Goal: Task Accomplishment & Management: Complete application form

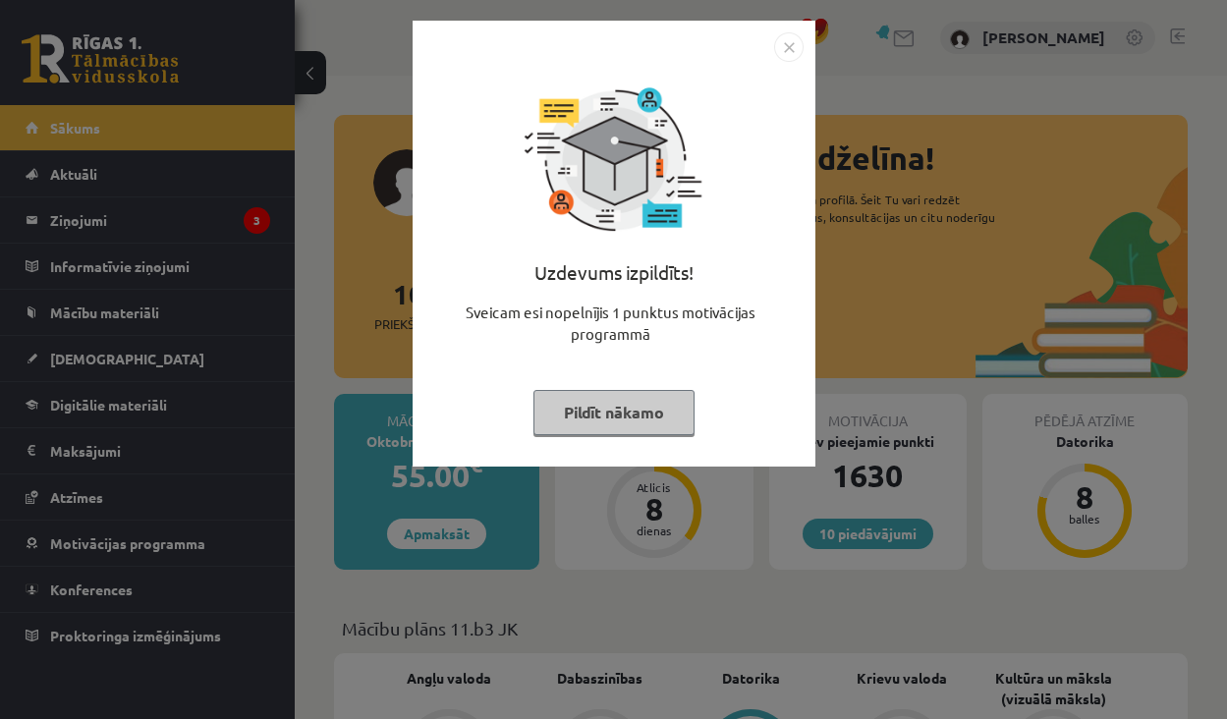
click at [785, 48] on img "Close" at bounding box center [788, 46] width 29 height 29
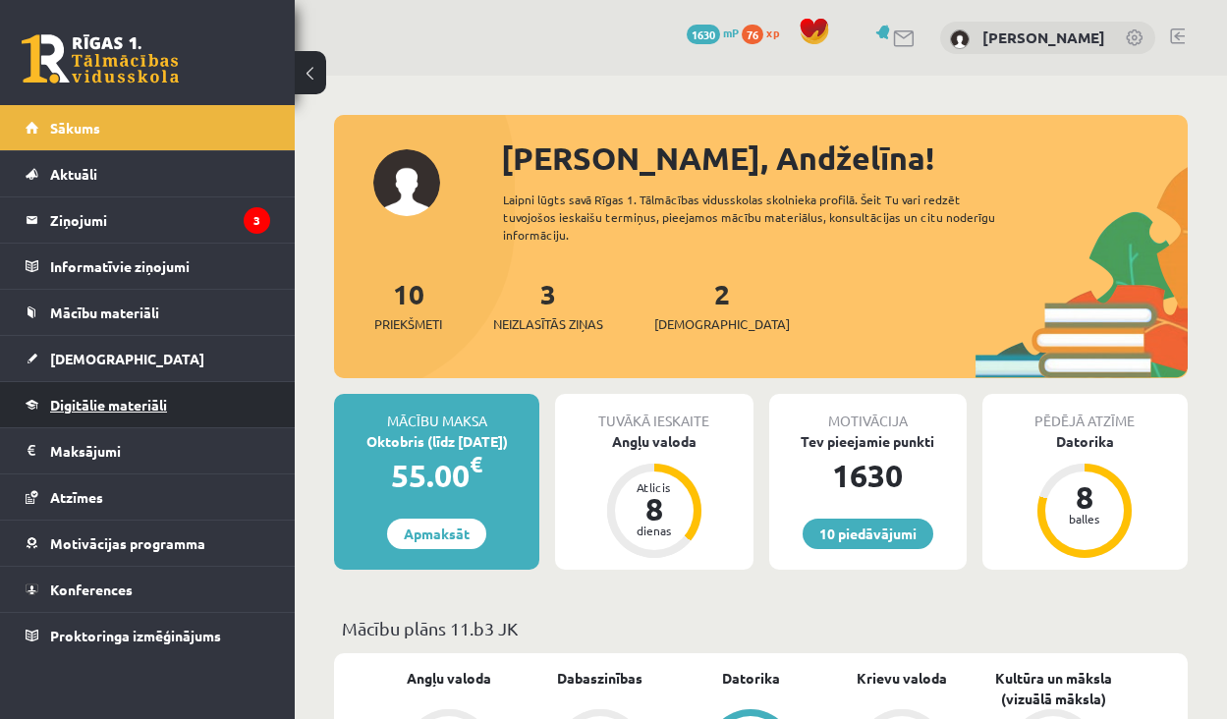
click at [134, 419] on link "Digitālie materiāli" at bounding box center [148, 404] width 245 height 45
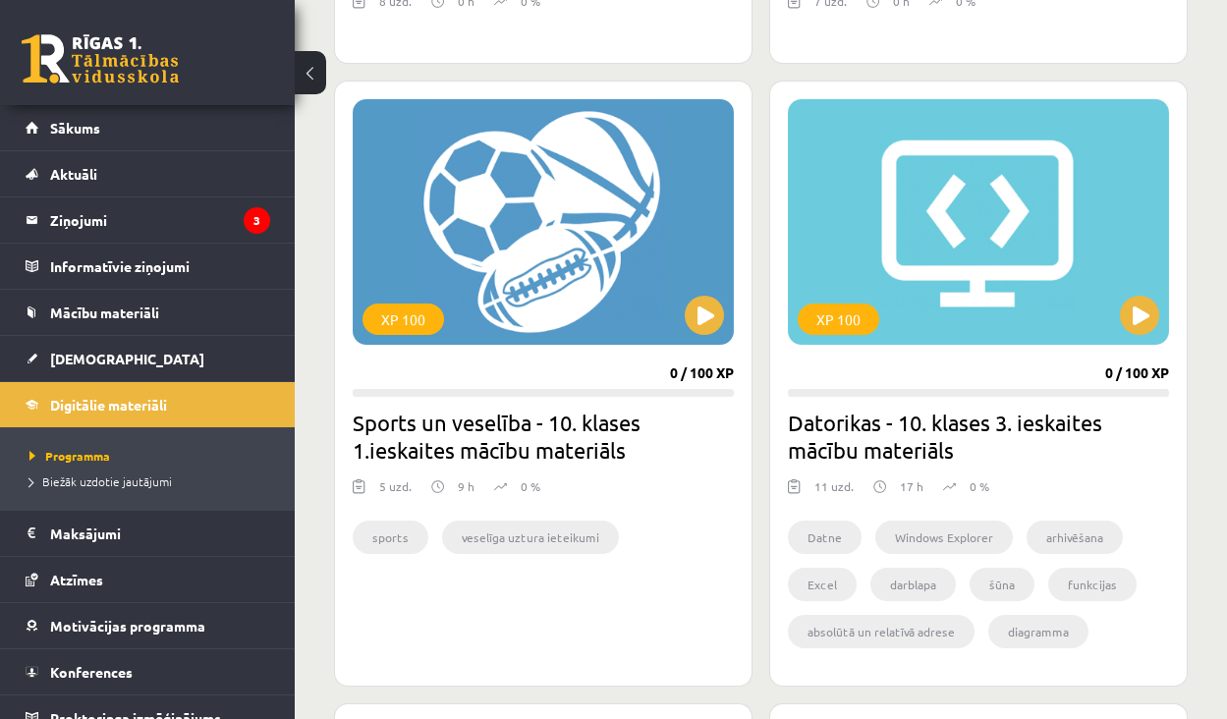
scroll to position [1589, 0]
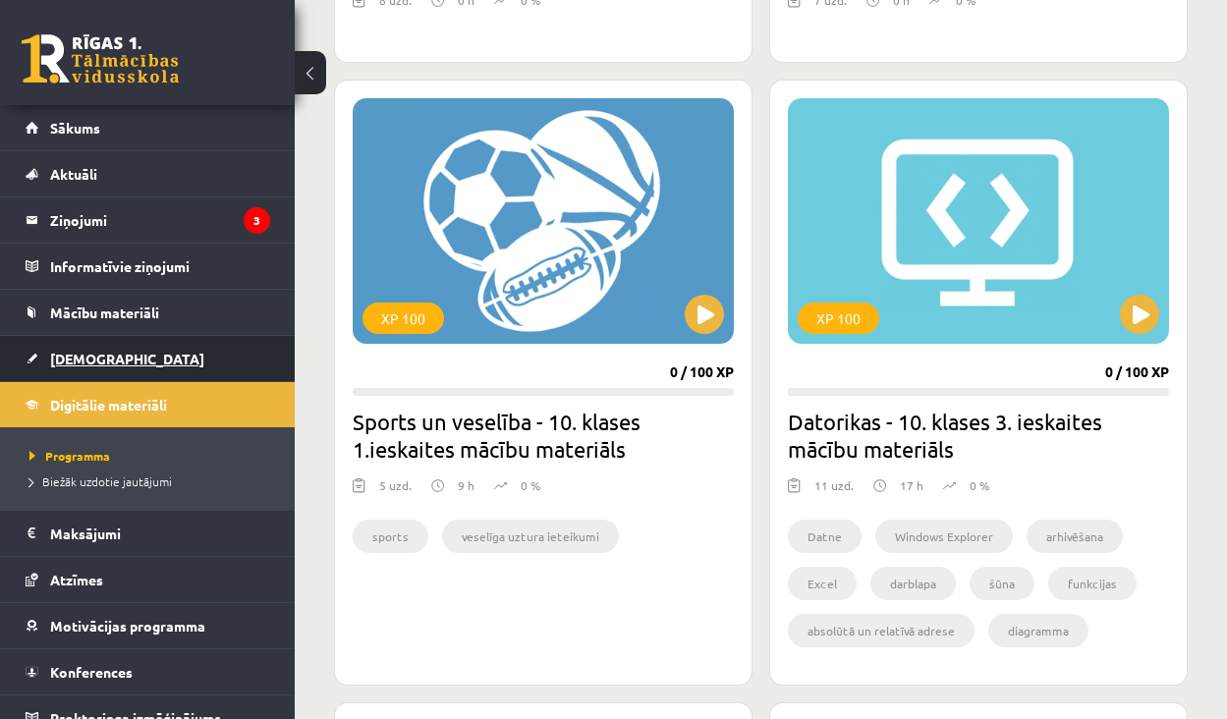
click at [135, 343] on link "[DEMOGRAPHIC_DATA]" at bounding box center [148, 358] width 245 height 45
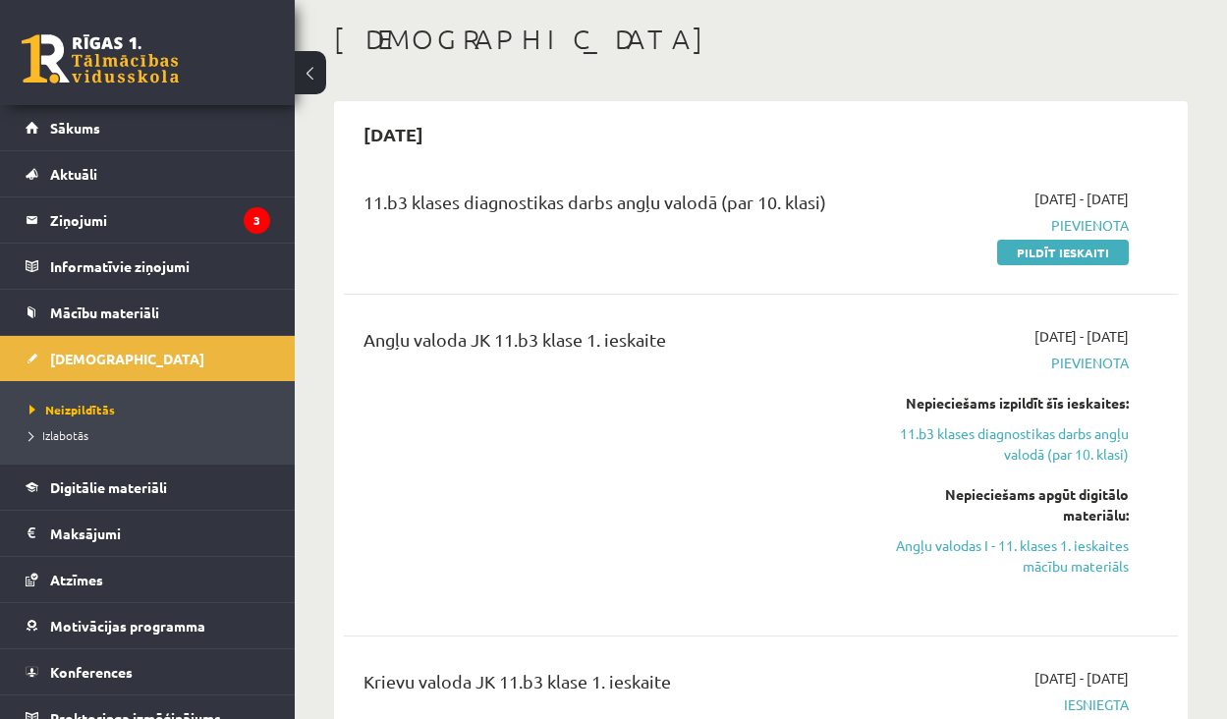
scroll to position [91, 0]
click at [1064, 253] on link "Pildīt ieskaiti" at bounding box center [1063, 254] width 132 height 26
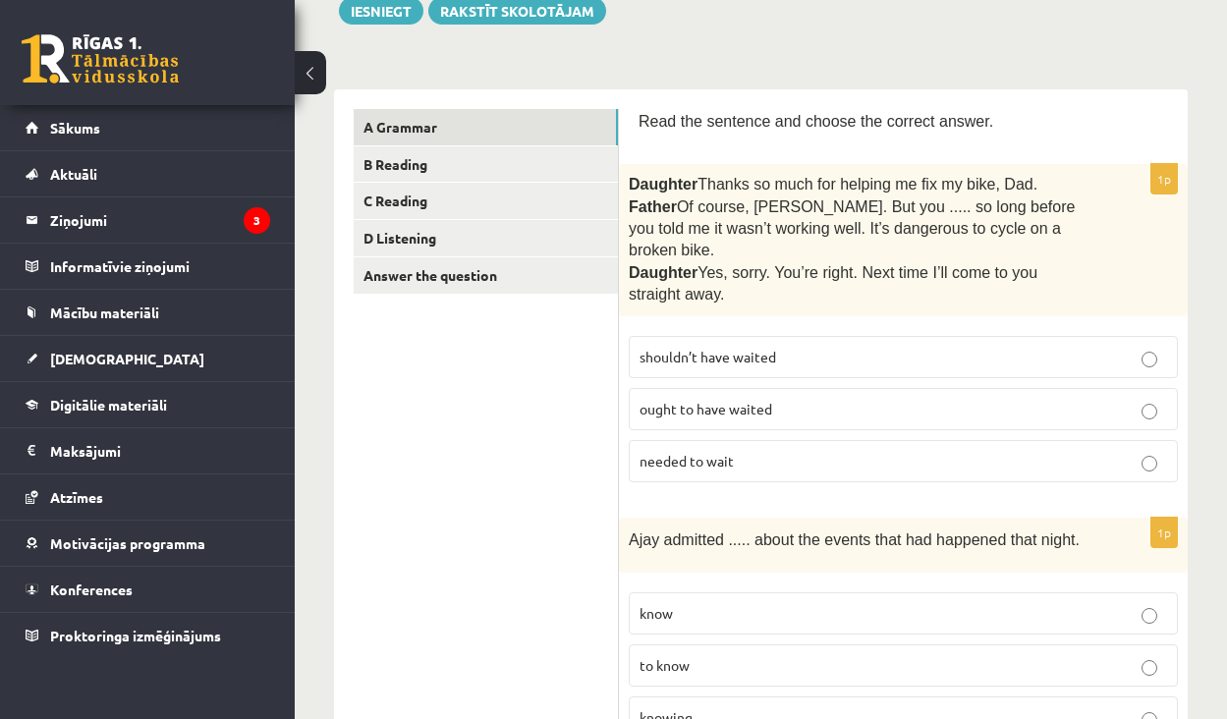
scroll to position [245, 0]
click at [810, 346] on p "shouldn’t have waited" at bounding box center [904, 356] width 528 height 21
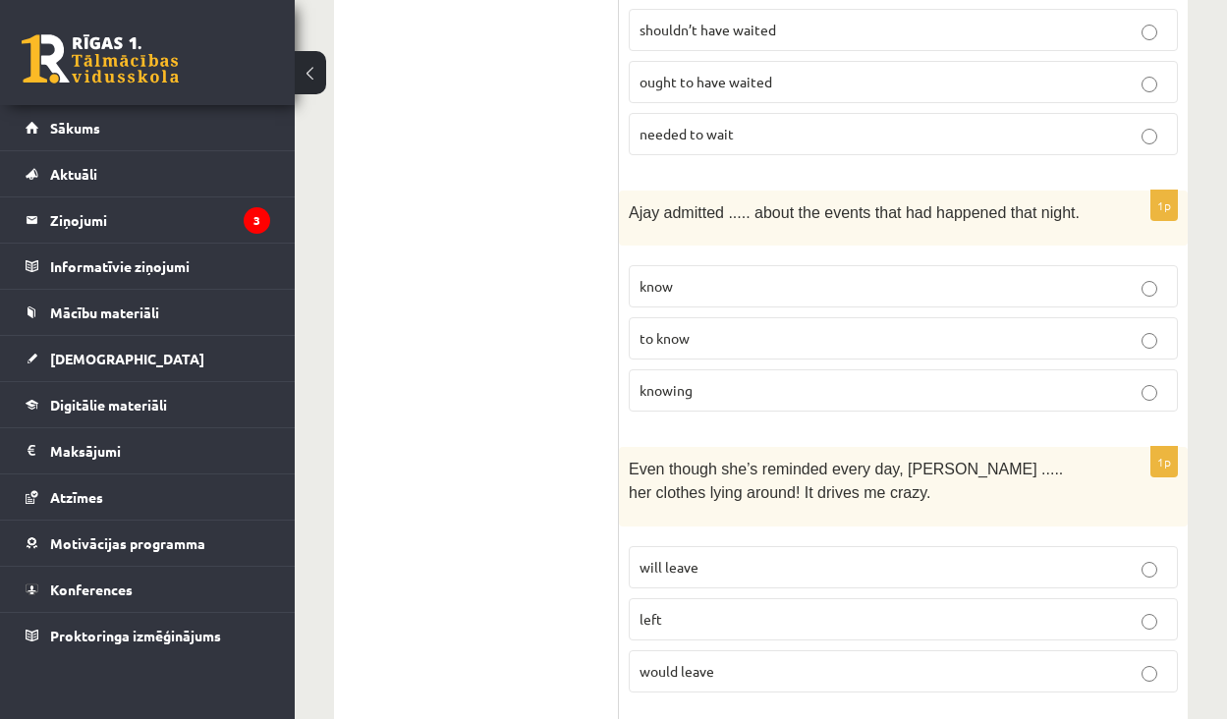
scroll to position [579, 0]
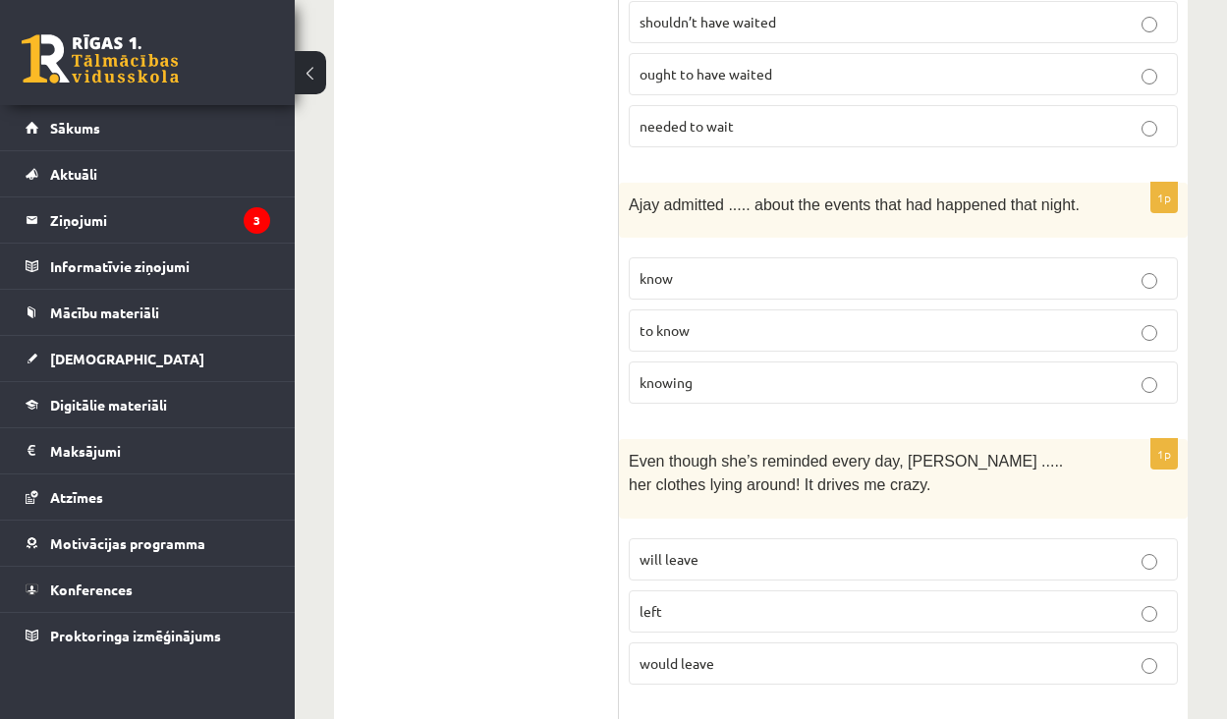
click at [778, 320] on p "to know" at bounding box center [904, 330] width 528 height 21
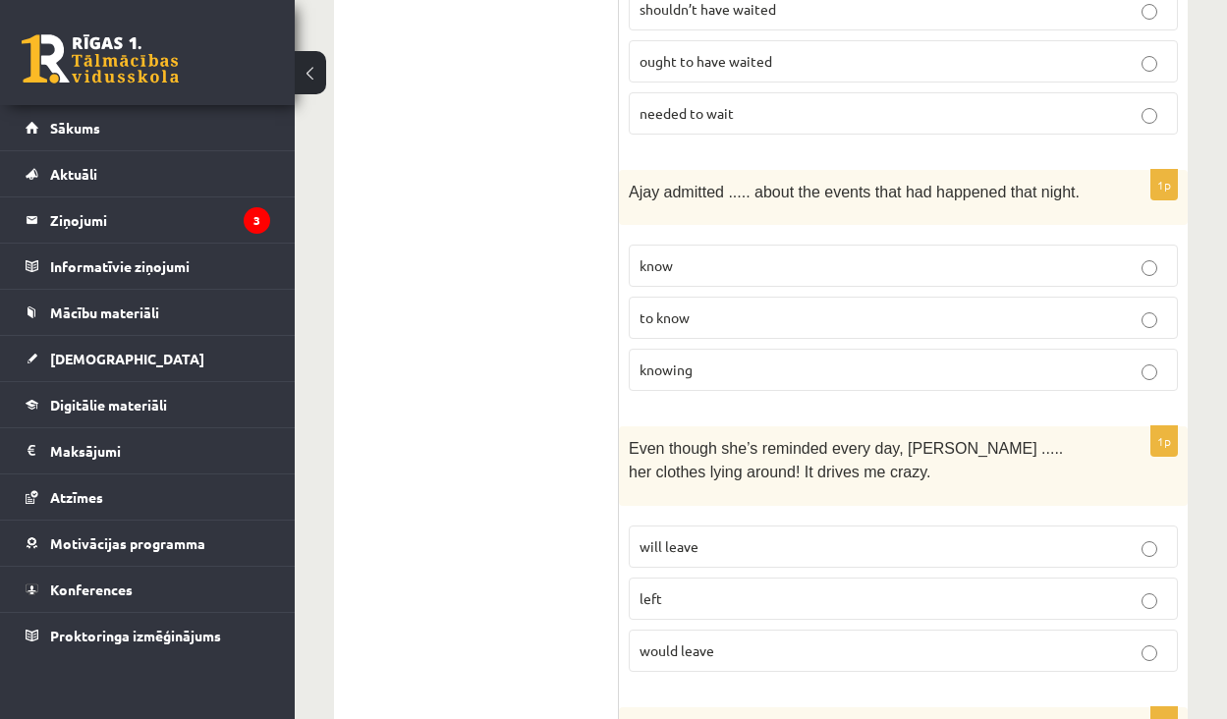
scroll to position [572, 0]
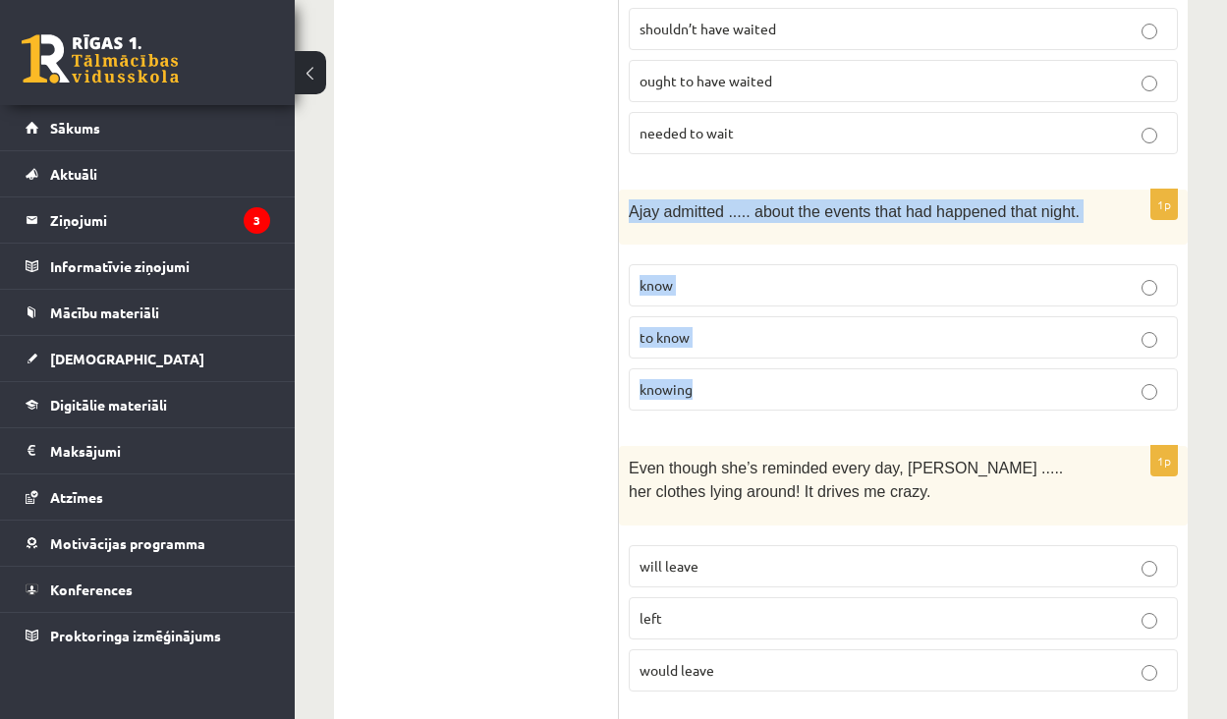
drag, startPoint x: 631, startPoint y: 180, endPoint x: 728, endPoint y: 373, distance: 216.6
click at [728, 373] on div "1p Ajay admitted ..... about the events that had happened that night. know to k…" at bounding box center [903, 308] width 569 height 237
copy div "Ajay admitted ..... about the events that had happened that night. know to know…"
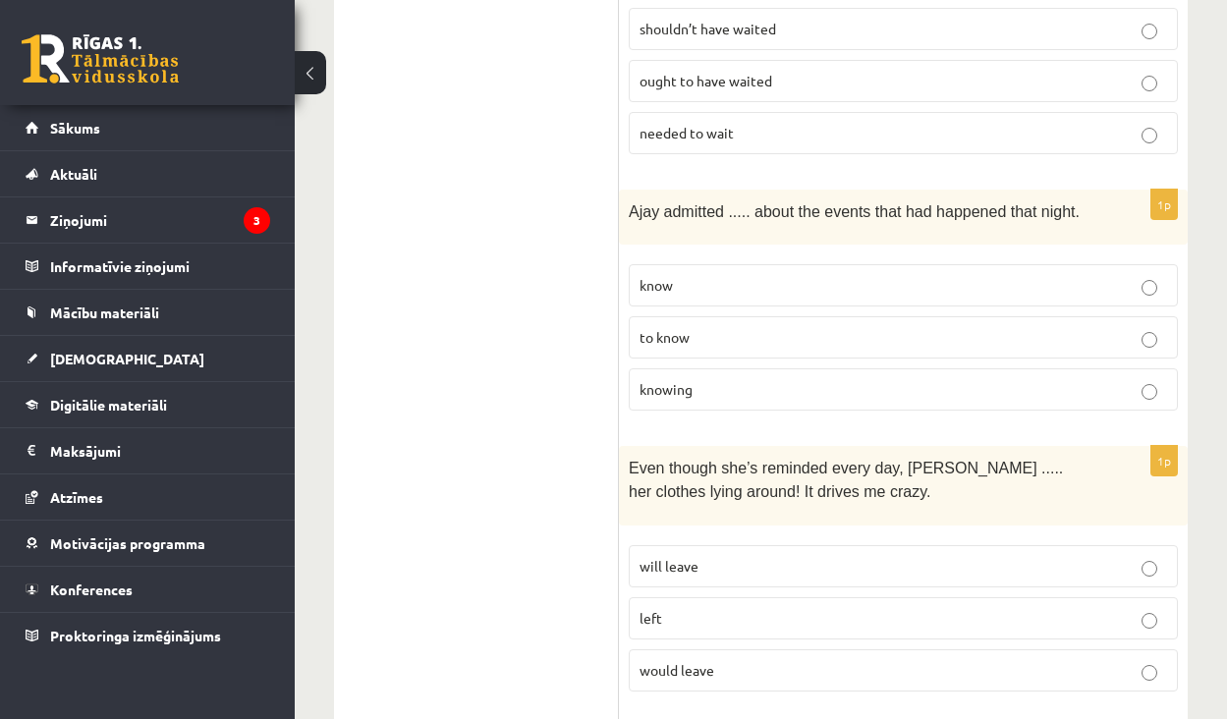
click at [1108, 379] on p "knowing" at bounding box center [904, 389] width 528 height 21
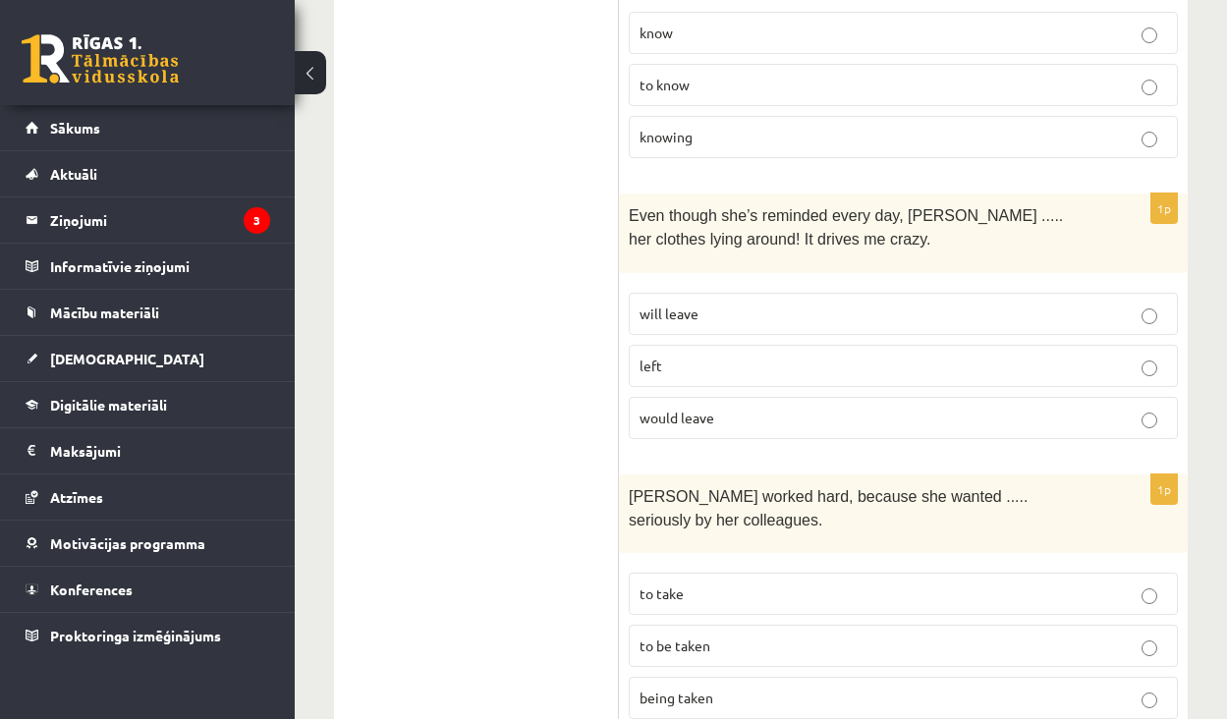
scroll to position [825, 0]
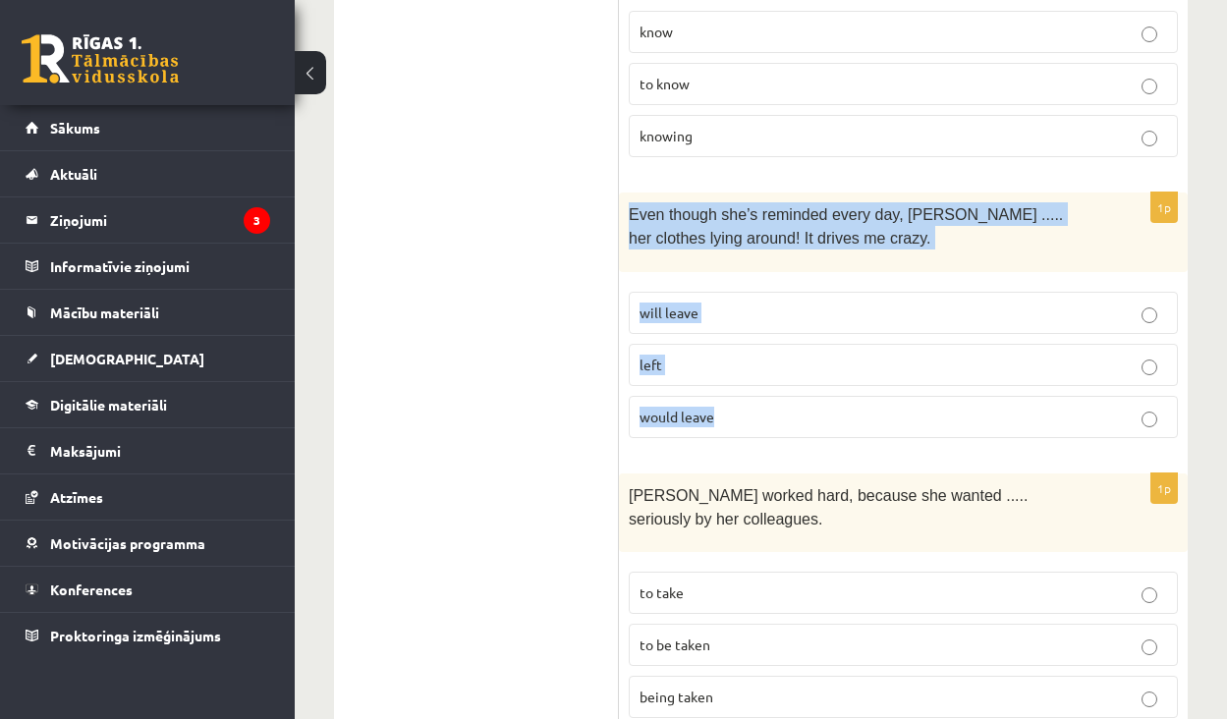
drag, startPoint x: 628, startPoint y: 184, endPoint x: 829, endPoint y: 398, distance: 294.0
click at [829, 392] on div "1p Even though she’s reminded every day, Cathy ..... her clothes lying around! …" at bounding box center [903, 323] width 569 height 261
copy div "Even though she’s reminded every day, Cathy ..... her clothes lying around! It …"
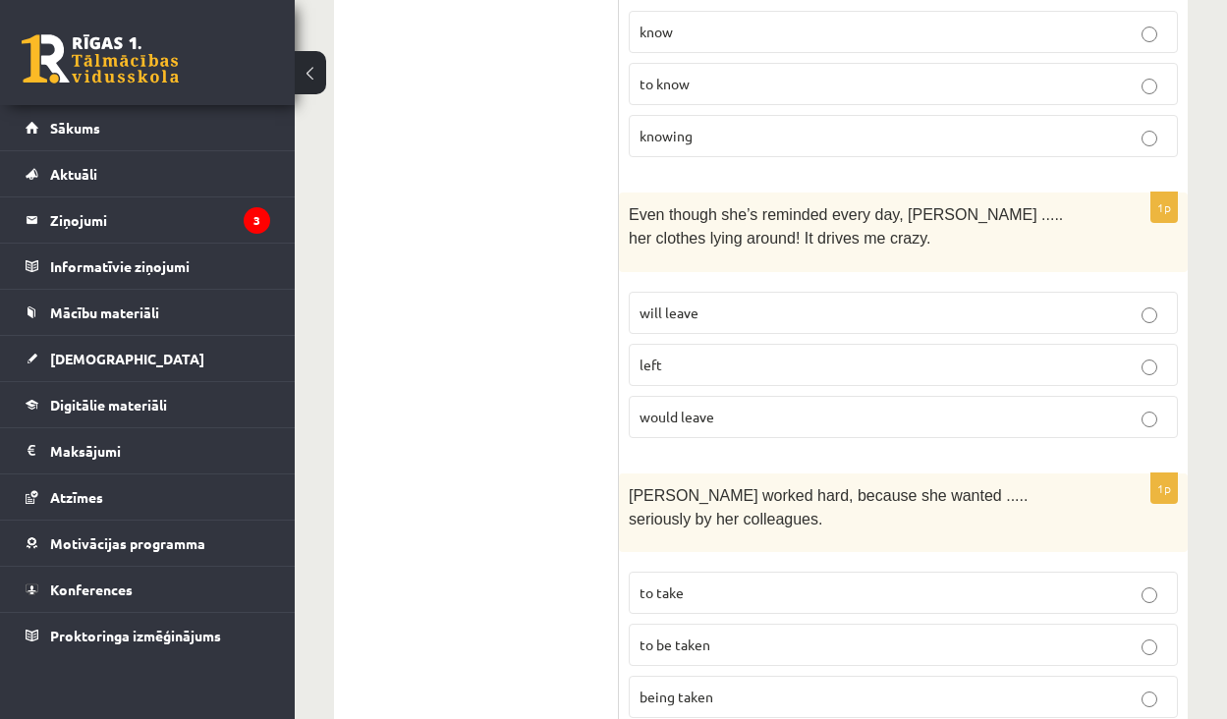
click at [1105, 295] on label "will leave" at bounding box center [903, 313] width 549 height 42
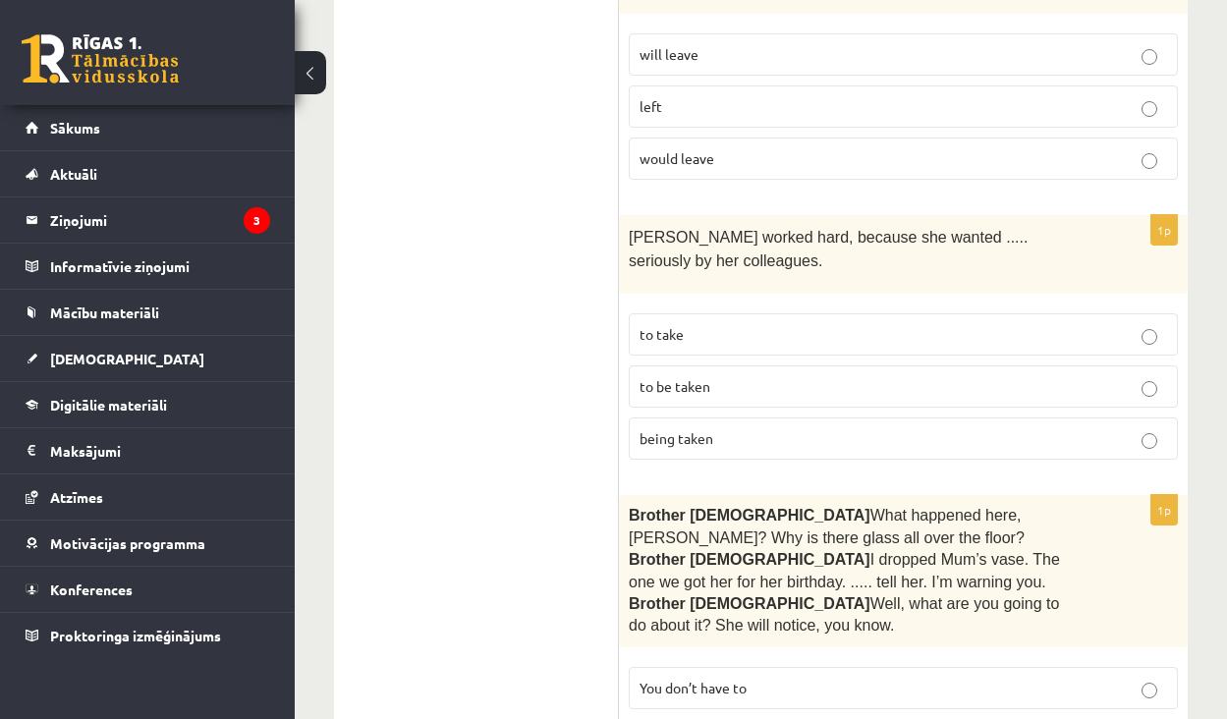
scroll to position [1098, 0]
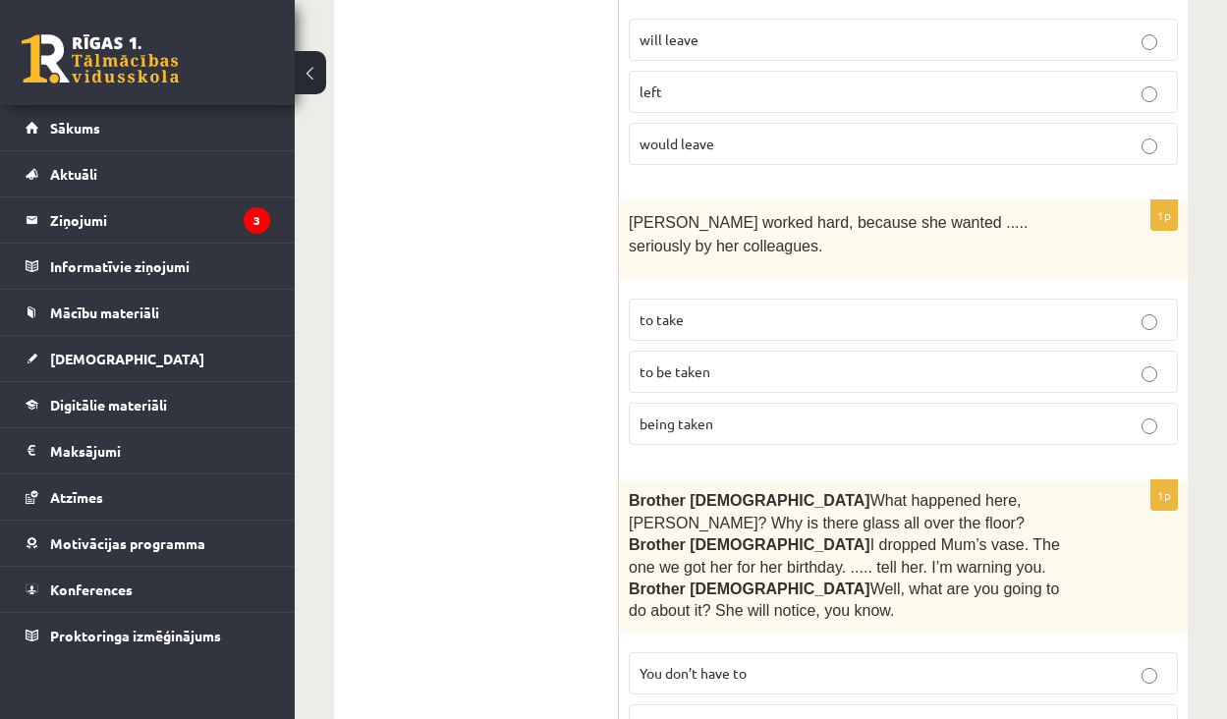
click at [894, 362] on p "to be taken" at bounding box center [904, 372] width 528 height 21
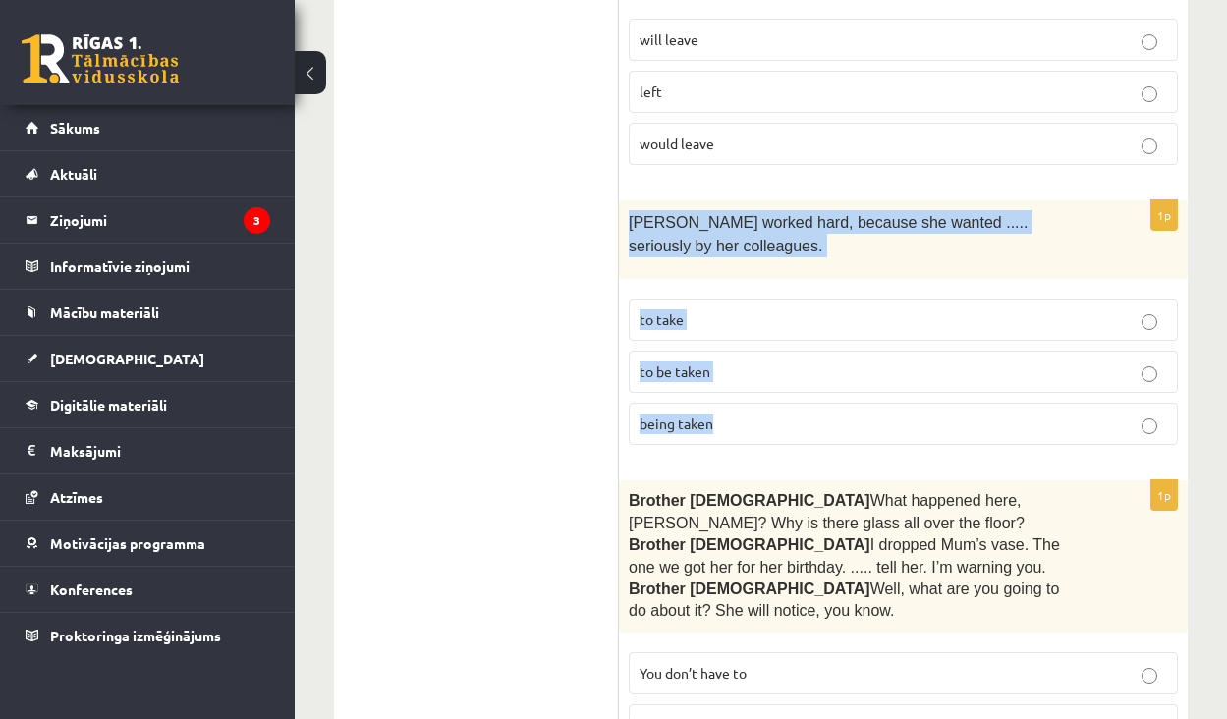
drag, startPoint x: 630, startPoint y: 190, endPoint x: 800, endPoint y: 402, distance: 271.9
click at [800, 402] on div "1p Emma worked hard, because she wanted ..... seriously by her colleagues. to t…" at bounding box center [903, 330] width 569 height 261
copy div "Emma worked hard, because she wanted ..... seriously by her colleagues. to take…"
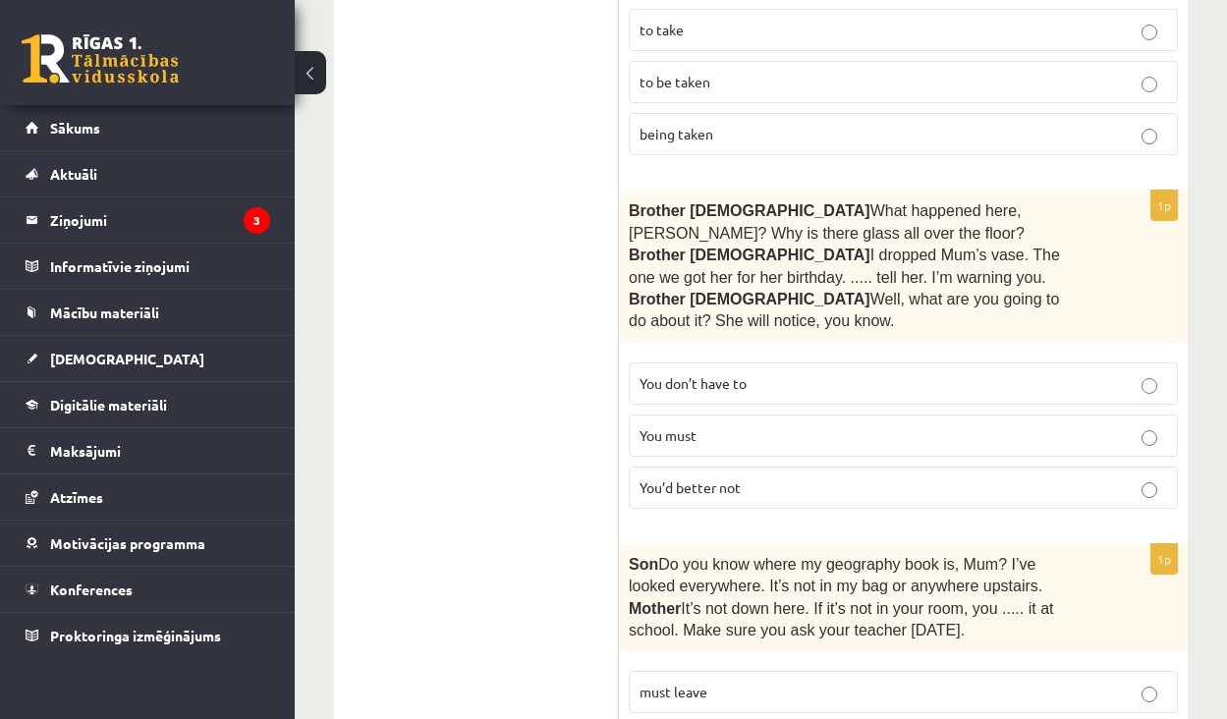
scroll to position [1391, 0]
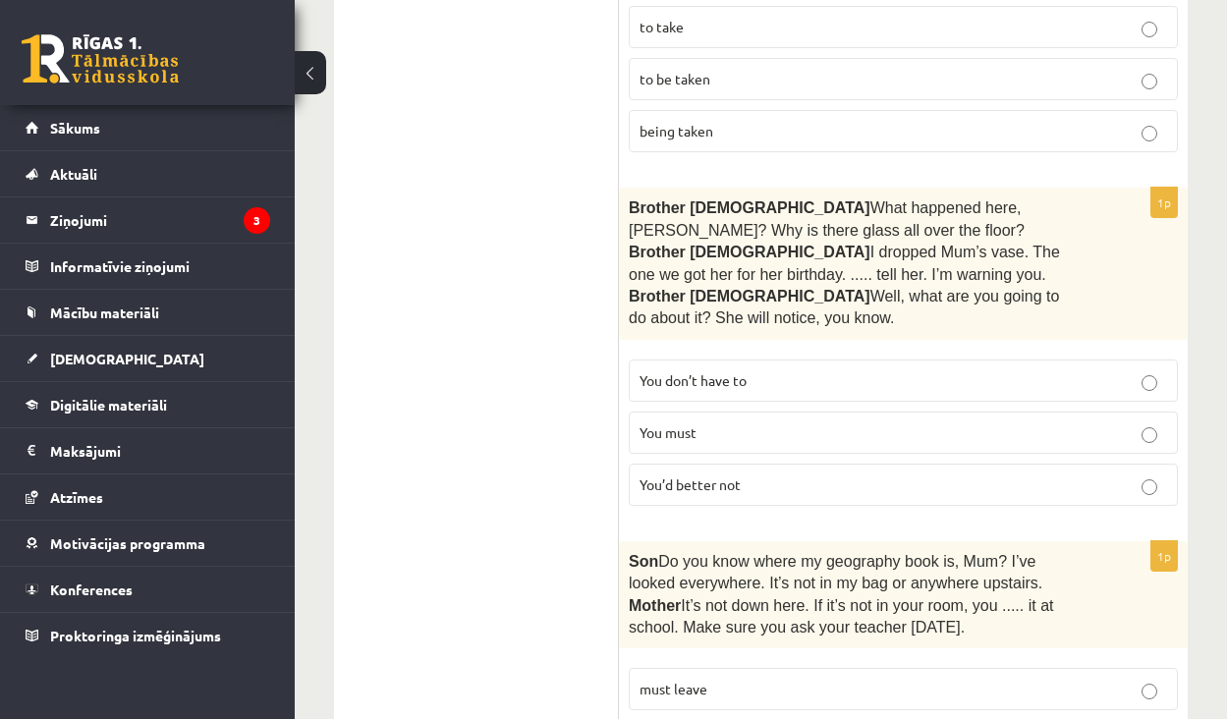
click at [778, 412] on label "You must" at bounding box center [903, 433] width 549 height 42
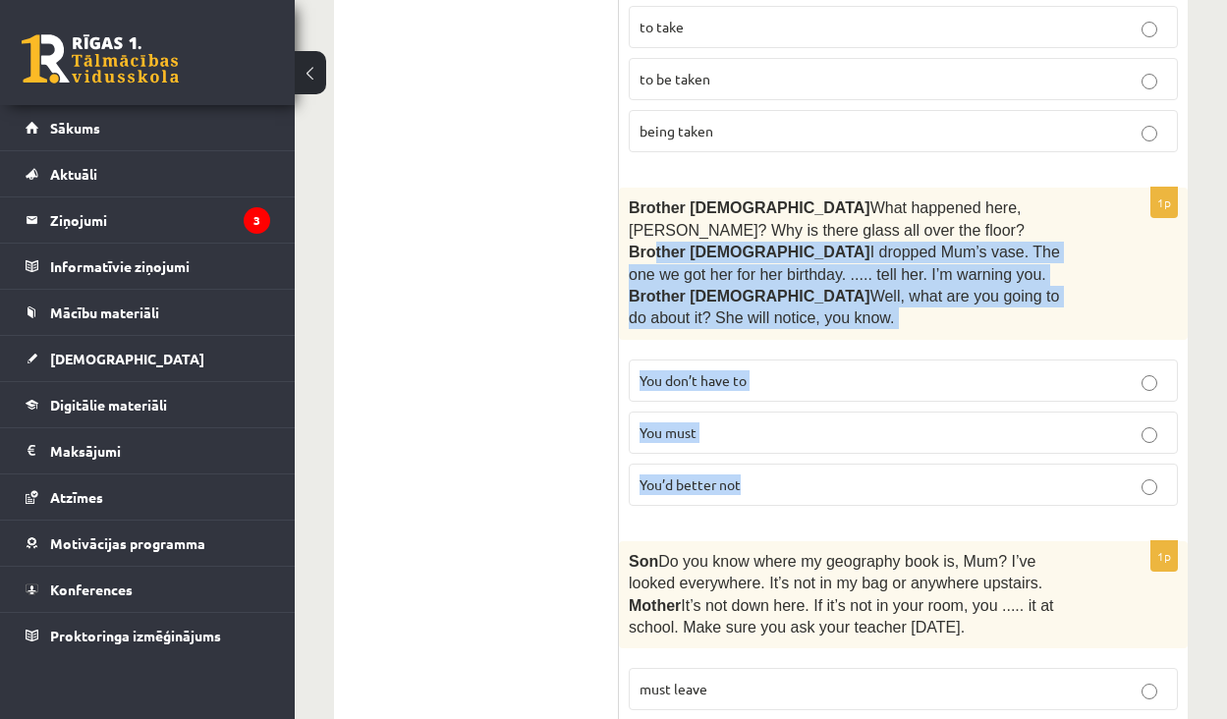
drag, startPoint x: 795, startPoint y: 469, endPoint x: 648, endPoint y: 234, distance: 276.7
click at [649, 229] on div "1p Brother 1  What happened here, Zak? Why is there glass all over the floor? B…" at bounding box center [903, 354] width 569 height 333
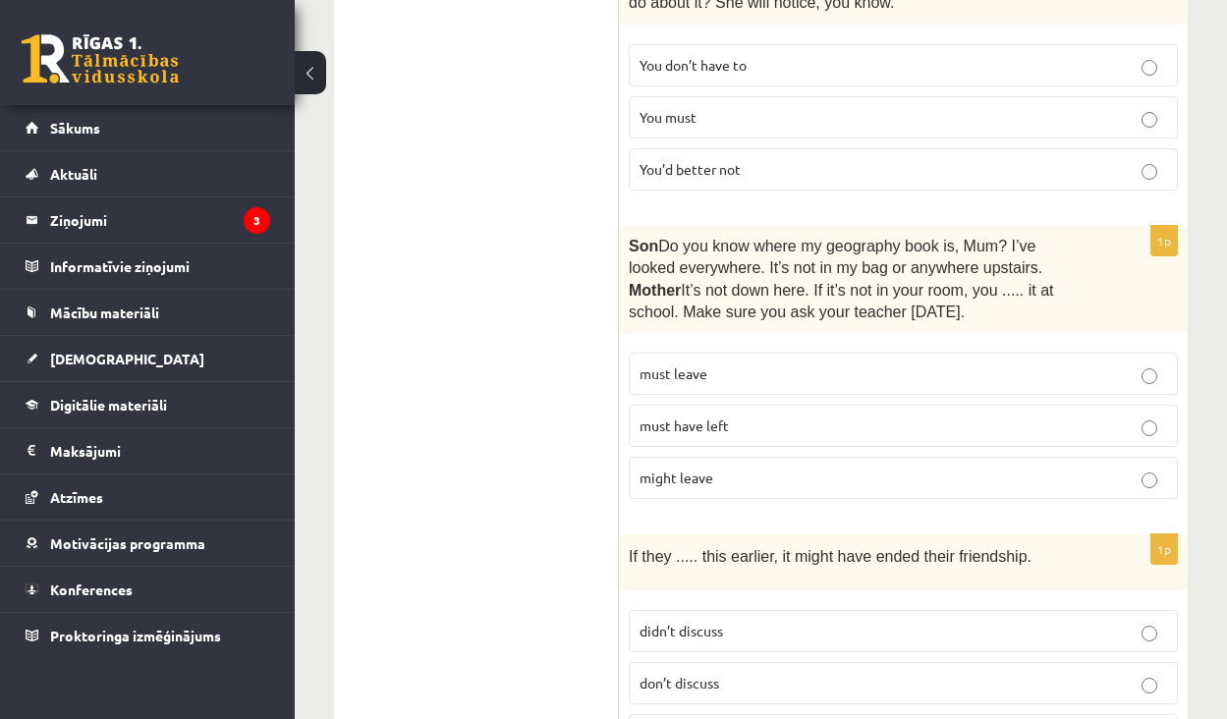
scroll to position [1712, 0]
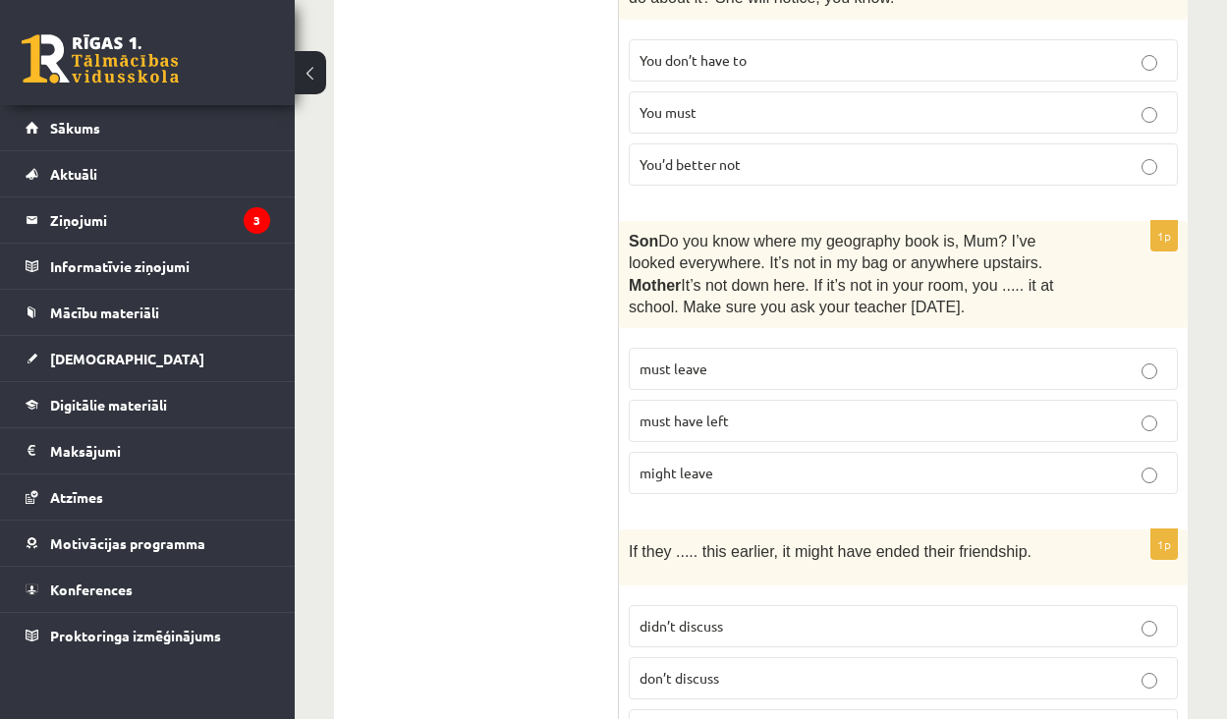
click at [847, 411] on p "must have left" at bounding box center [904, 421] width 528 height 21
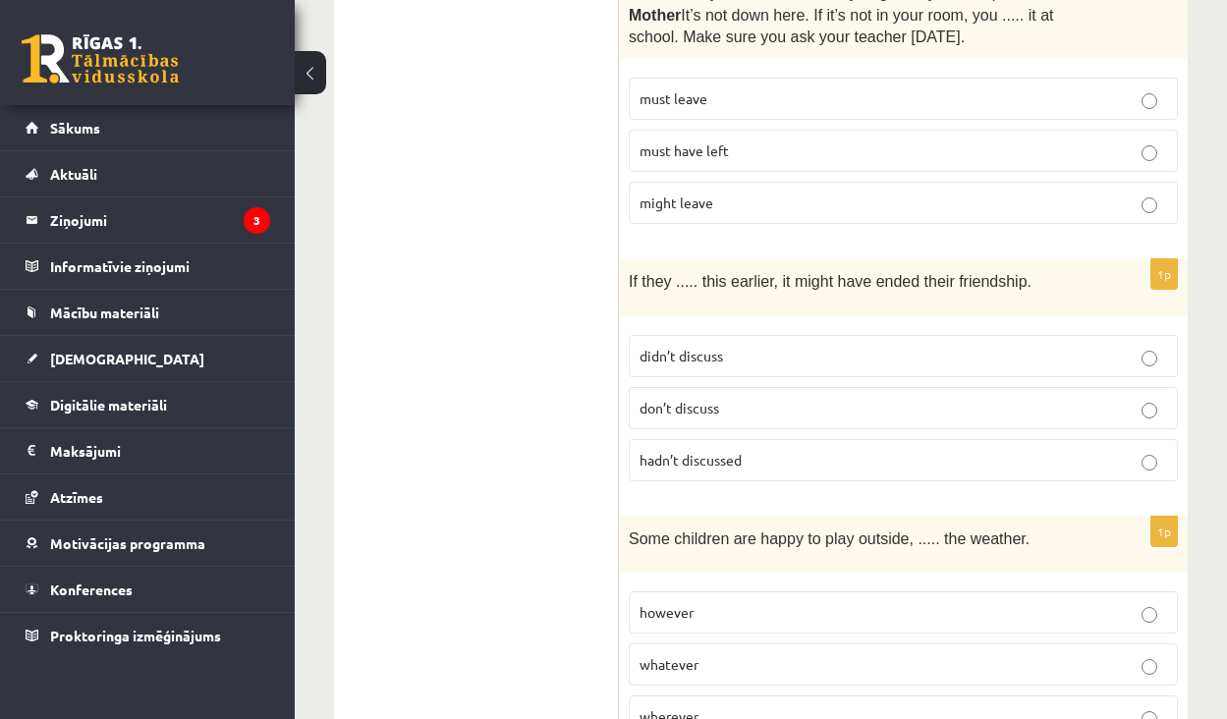
scroll to position [1992, 0]
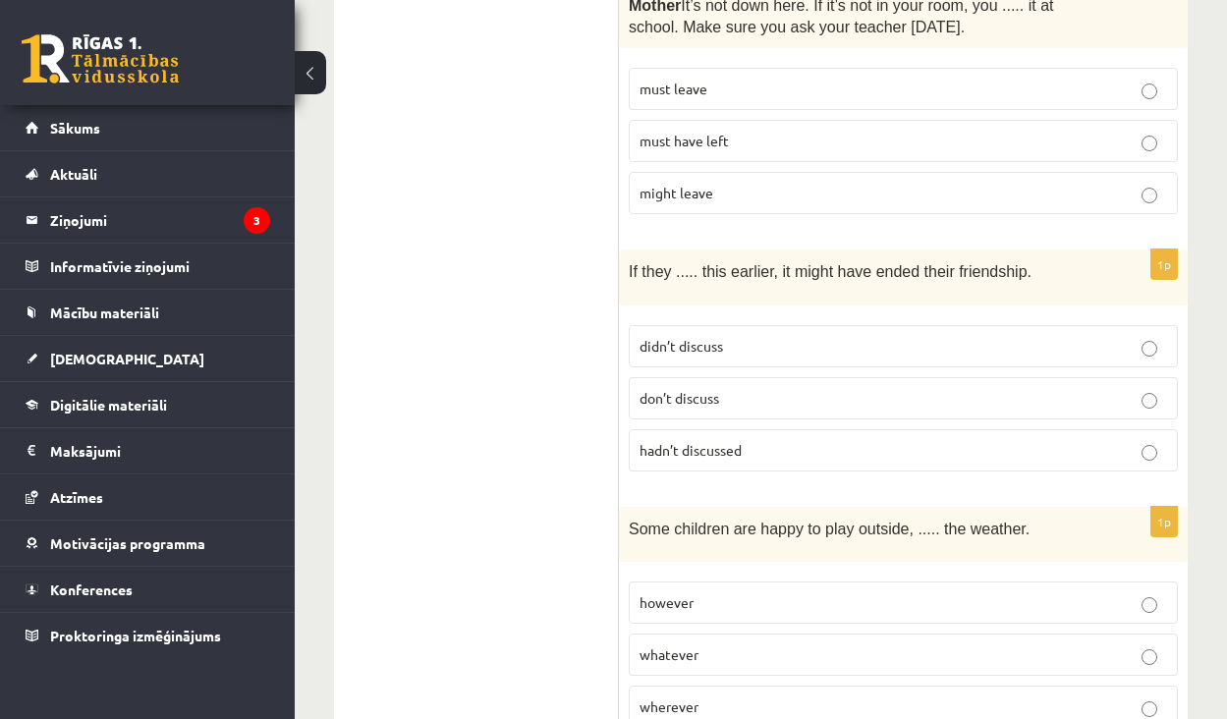
click at [780, 440] on p "hadn’t discussed" at bounding box center [904, 450] width 528 height 21
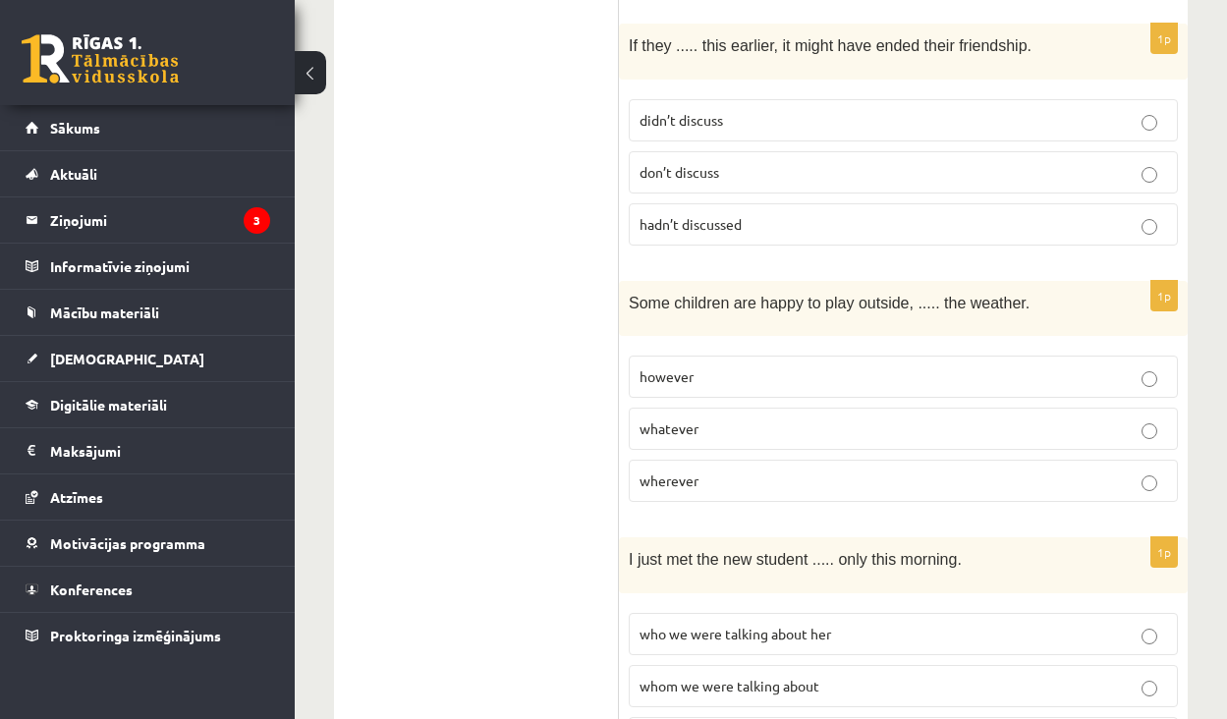
scroll to position [2230, 0]
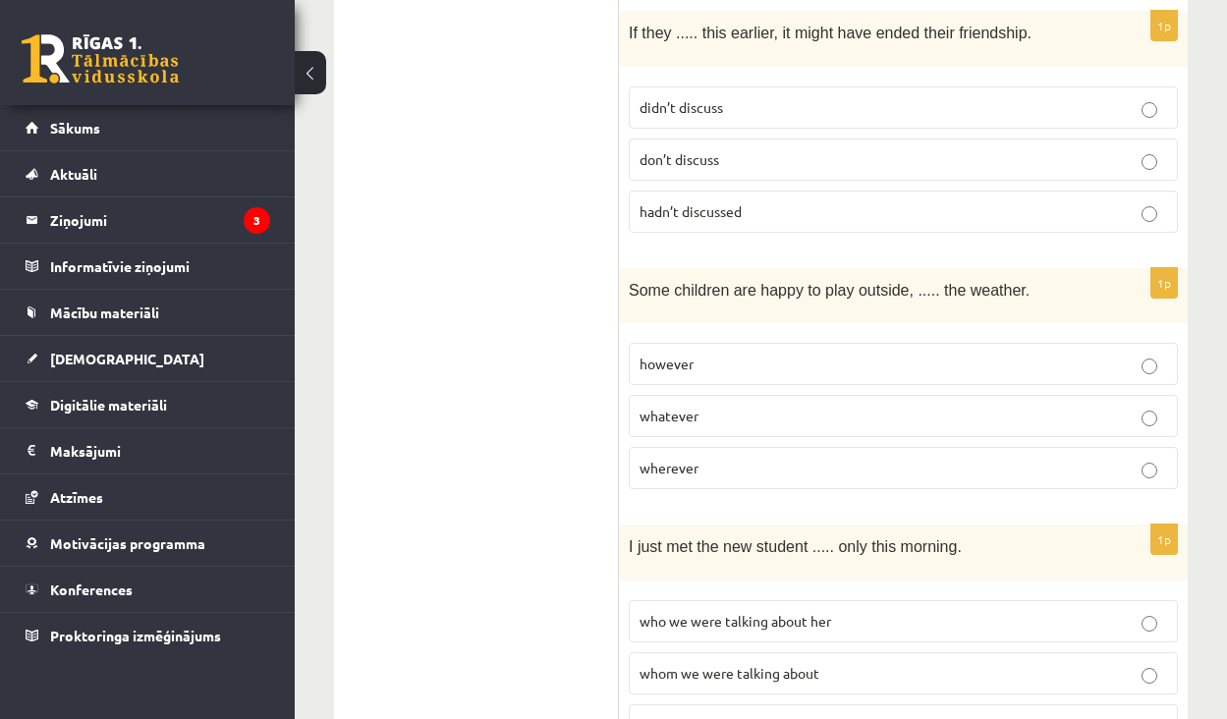
click at [737, 406] on p "whatever" at bounding box center [904, 416] width 528 height 21
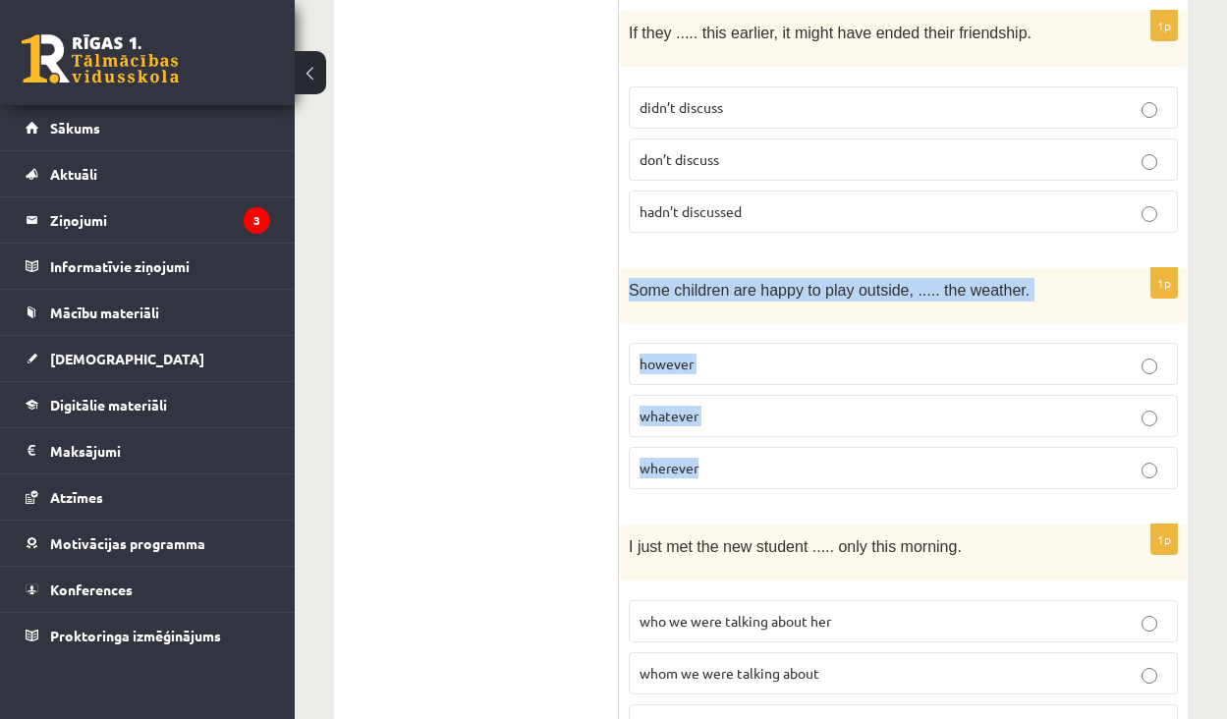
drag, startPoint x: 628, startPoint y: 247, endPoint x: 761, endPoint y: 432, distance: 228.8
click at [761, 432] on div "1p Some children are happy to play outside, ..... the weather. however whatever…" at bounding box center [903, 386] width 569 height 237
copy div "Some children are happy to play outside, ..... the weather. however whatever wh…"
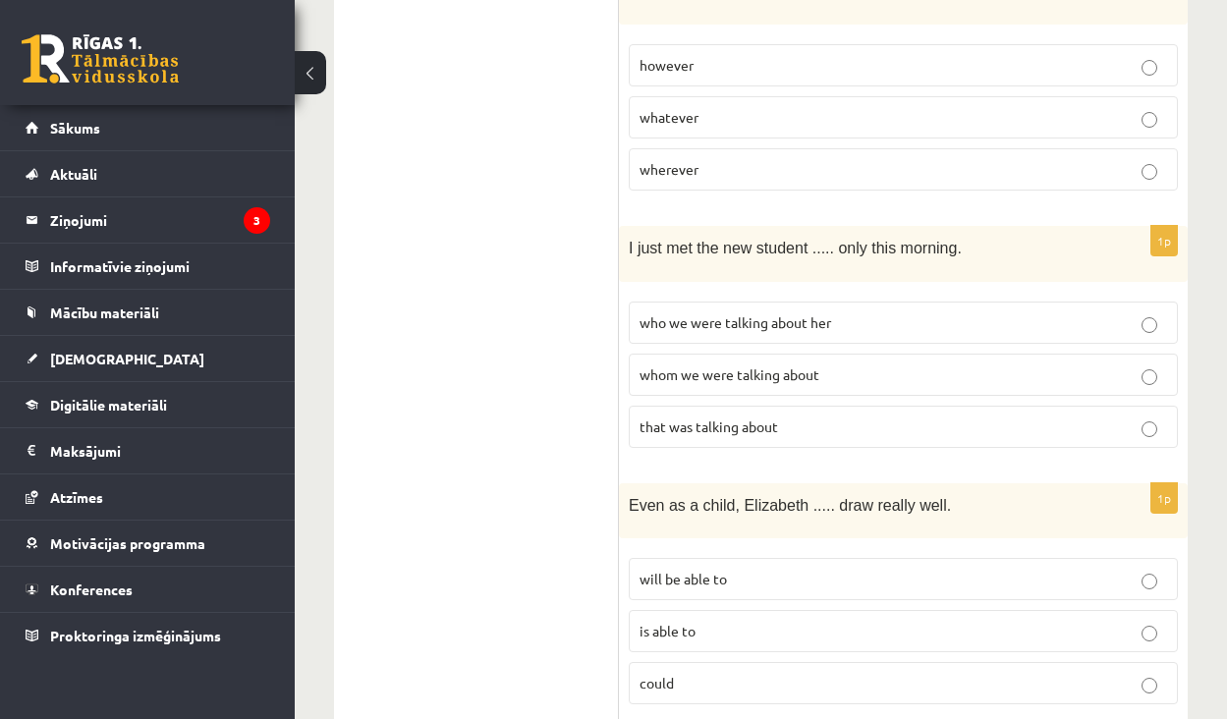
scroll to position [2533, 0]
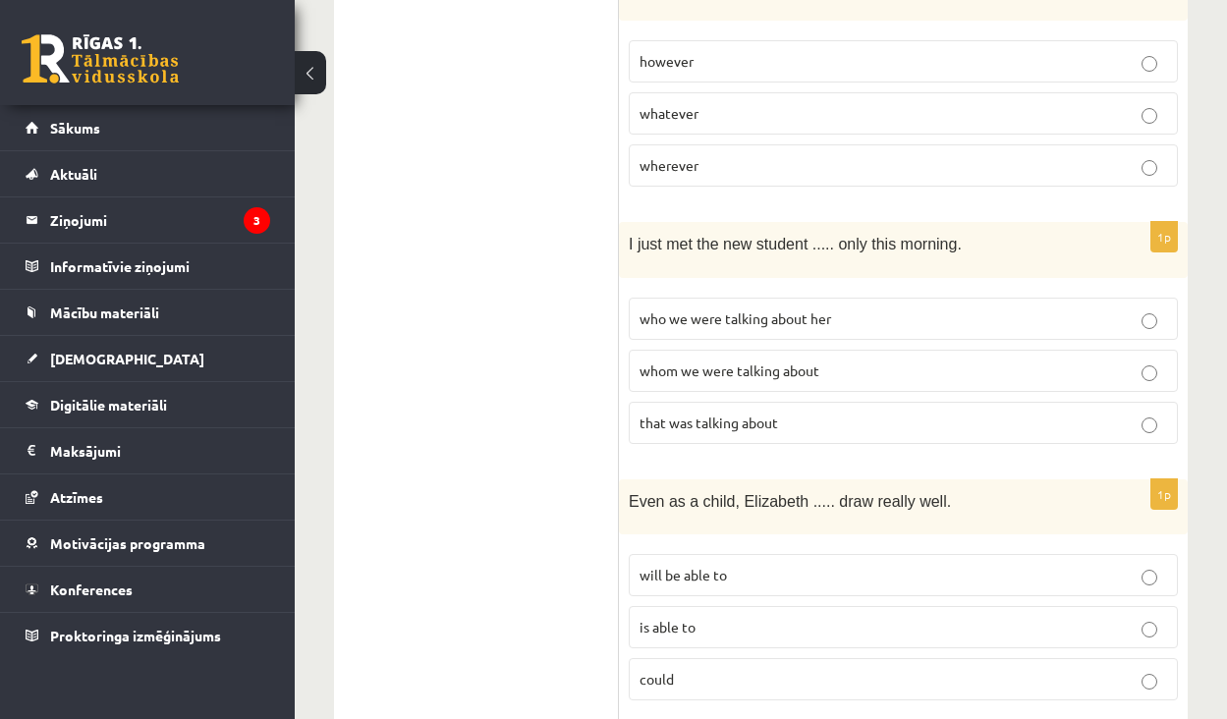
click at [825, 350] on label "whom we were talking about" at bounding box center [903, 371] width 549 height 42
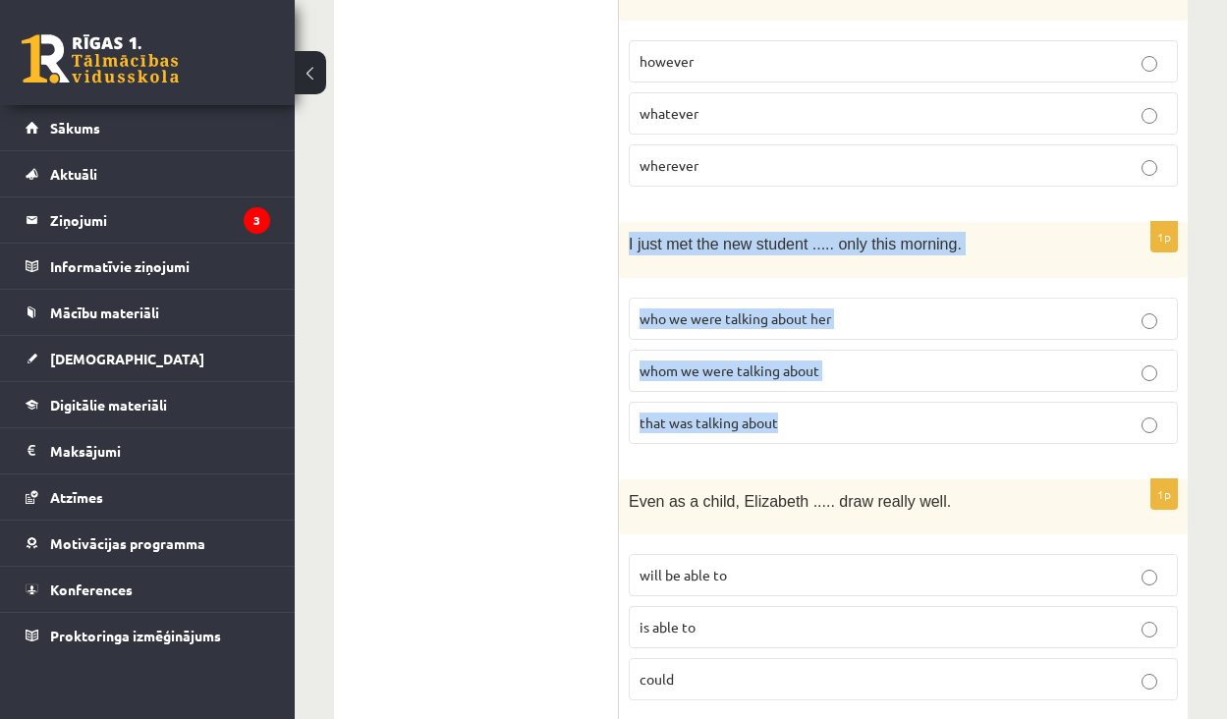
drag, startPoint x: 793, startPoint y: 375, endPoint x: 623, endPoint y: 191, distance: 251.0
click at [623, 222] on div "1p I just met the new student ..... only this morning. who we were talking abou…" at bounding box center [903, 340] width 569 height 237
copy div "I just met the new student ..... only this morning. who we were talking about h…"
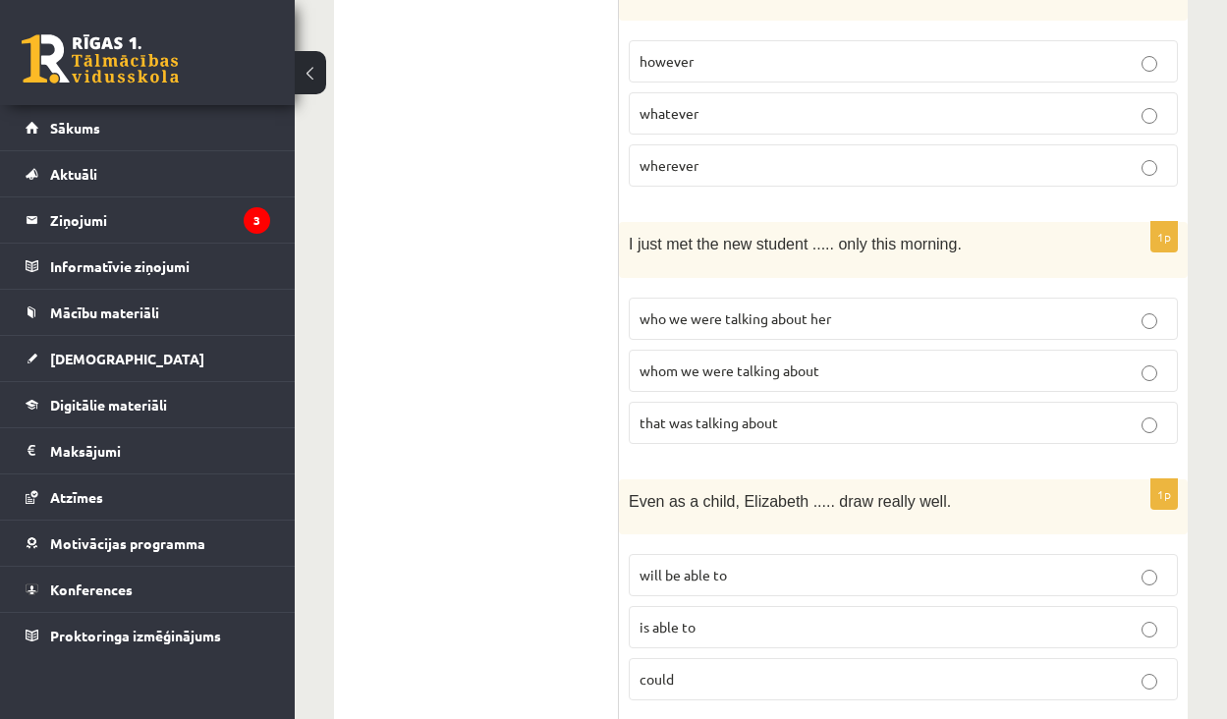
click at [586, 388] on ul "A Grammar B Reading C Reading D Listening Answer the question" at bounding box center [486, 576] width 265 height 5513
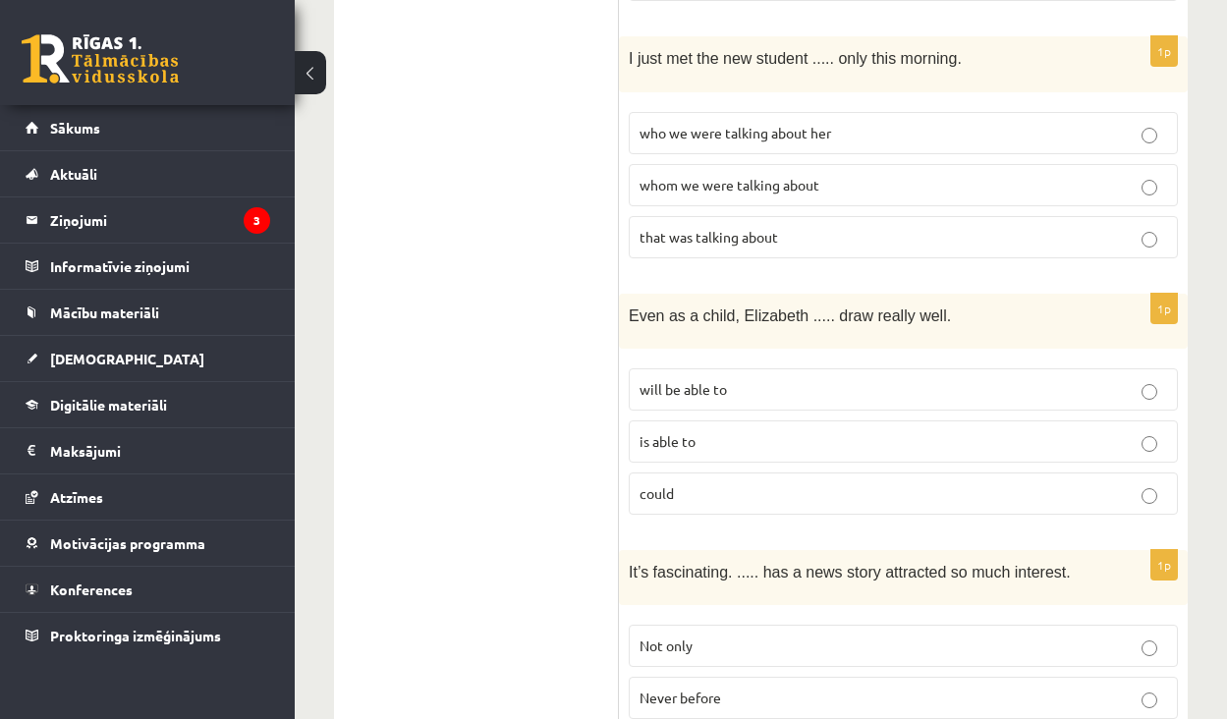
scroll to position [2721, 0]
click at [714, 481] on p "could" at bounding box center [904, 491] width 528 height 21
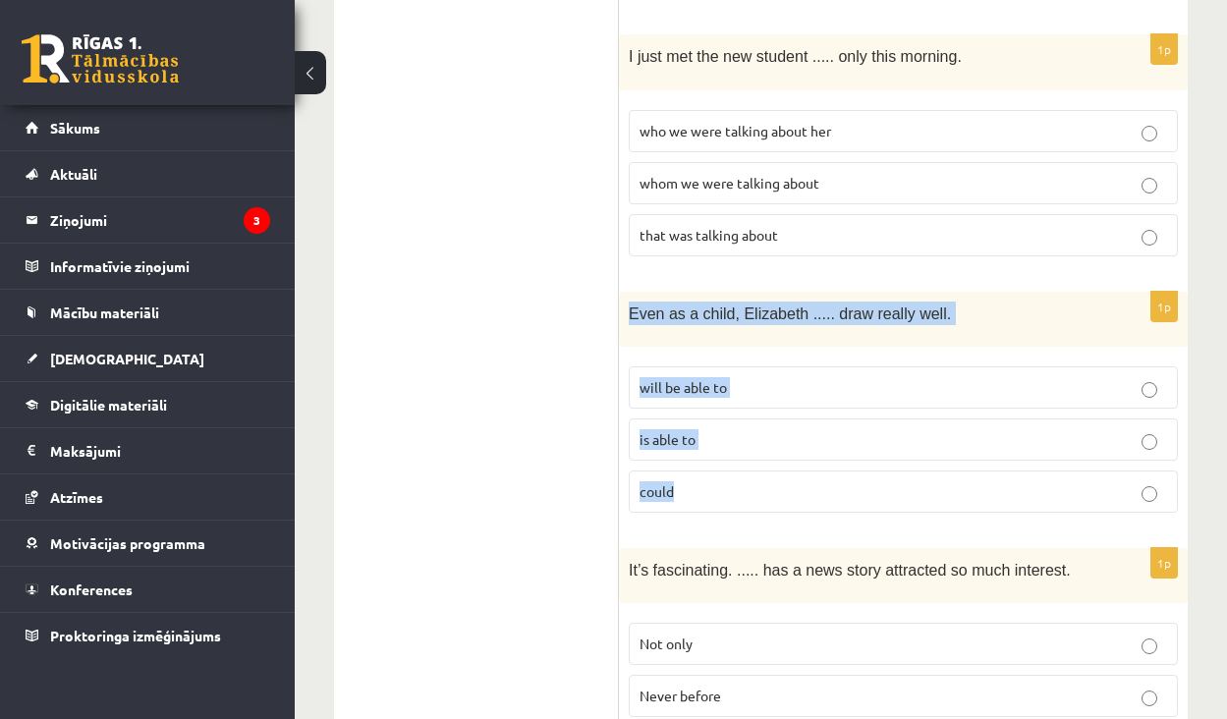
drag, startPoint x: 724, startPoint y: 468, endPoint x: 632, endPoint y: 246, distance: 240.5
click at [631, 245] on div "Read the sentence and choose the correct answer. 1p Daughter  Thanks so much fo…" at bounding box center [903, 389] width 569 height 5552
copy div "Even as a child, Elizabeth ..... draw really well. will be able to is able to c…"
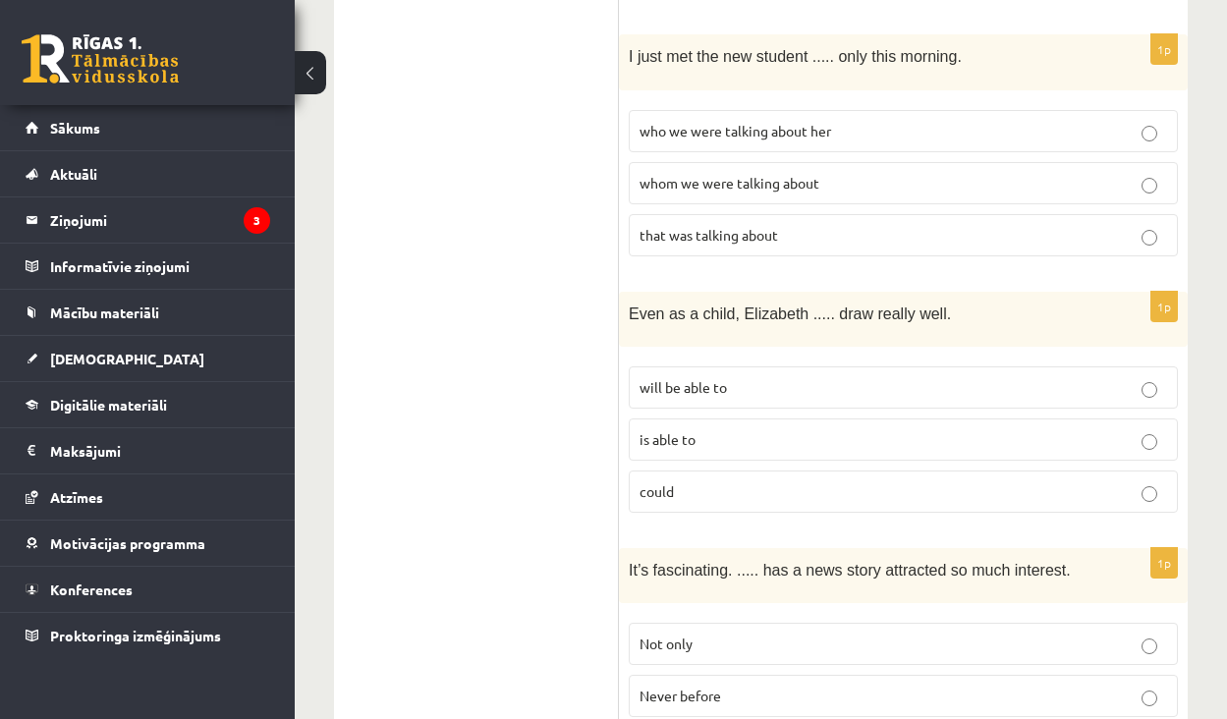
click at [572, 528] on ul "A Grammar B Reading C Reading D Listening Answer the question" at bounding box center [486, 388] width 265 height 5513
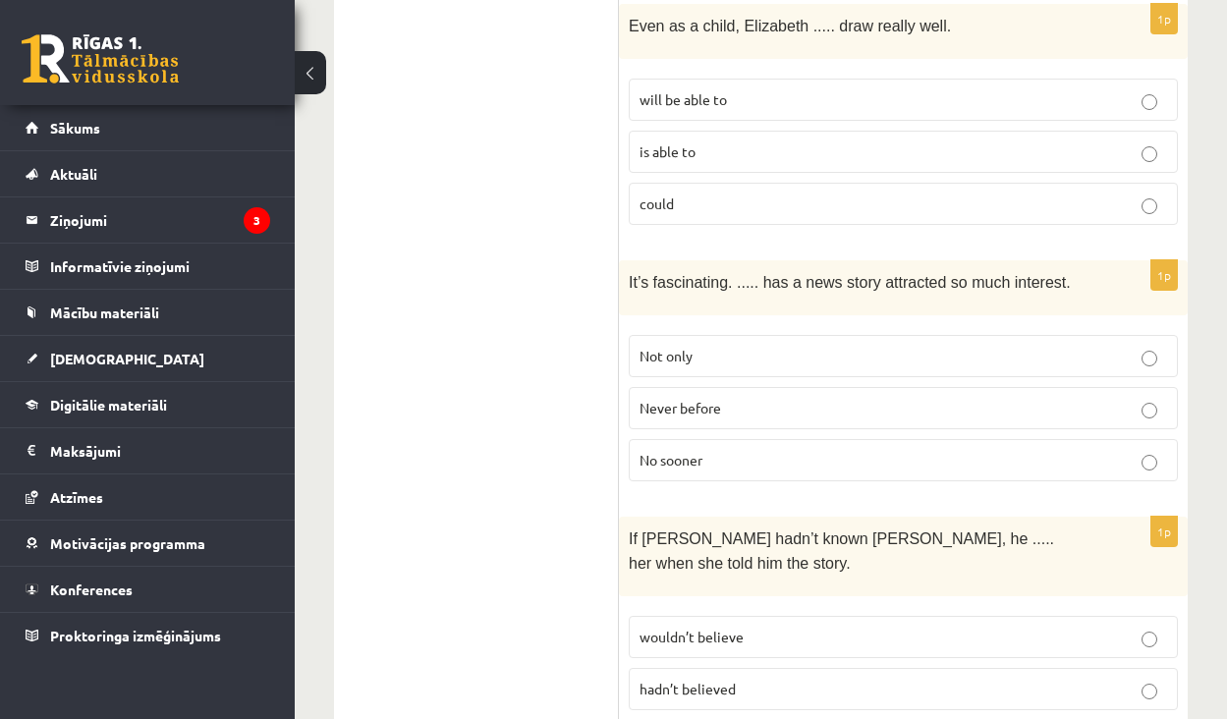
scroll to position [3013, 0]
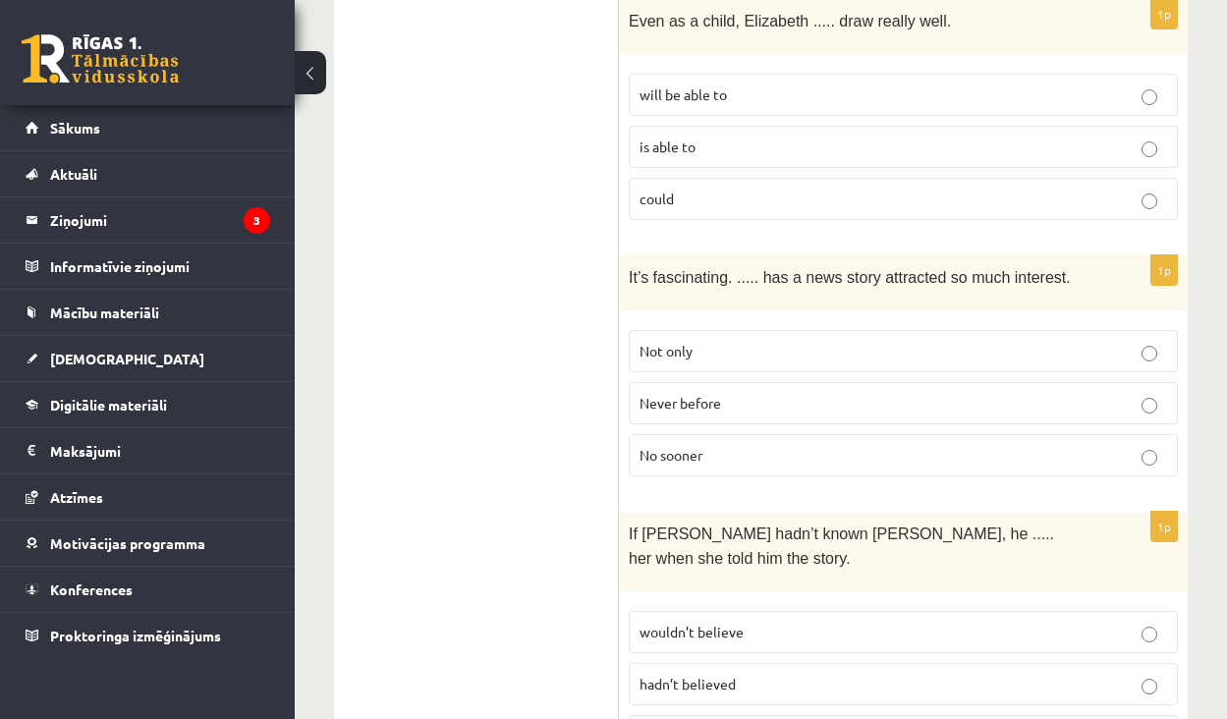
click at [767, 382] on label "Never before" at bounding box center [903, 403] width 549 height 42
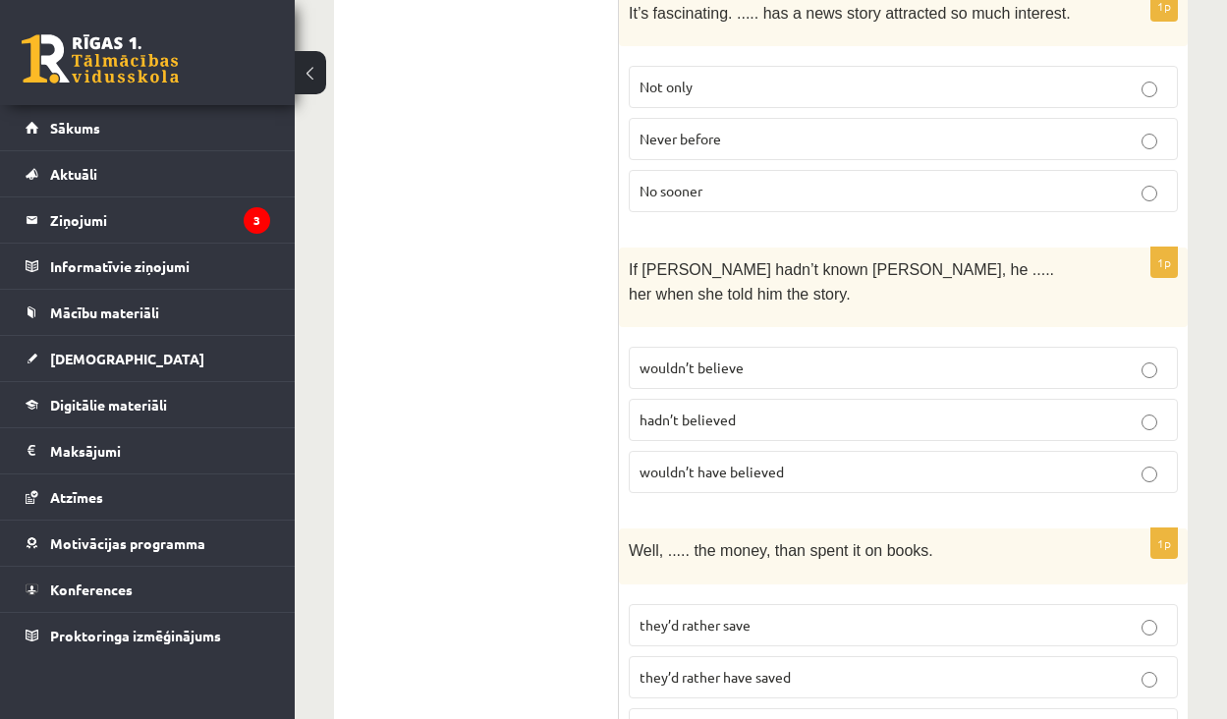
scroll to position [3279, 0]
click at [735, 462] on span "wouldn’t have believed" at bounding box center [712, 471] width 144 height 18
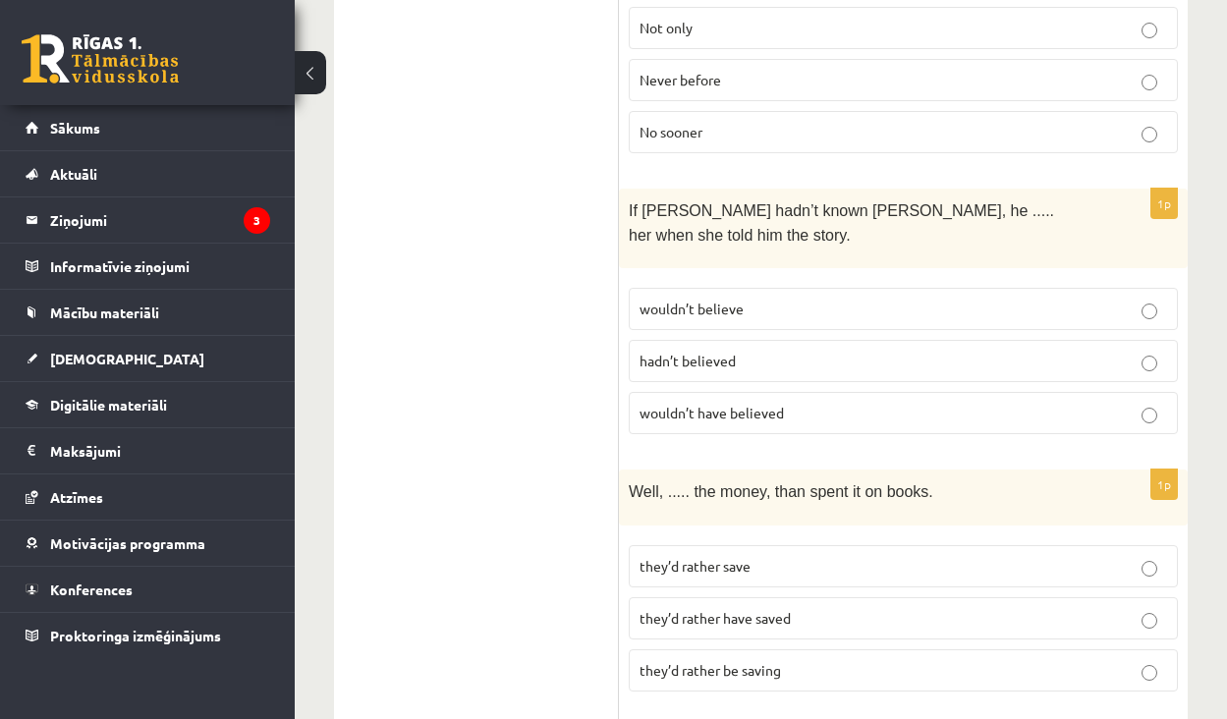
scroll to position [3342, 0]
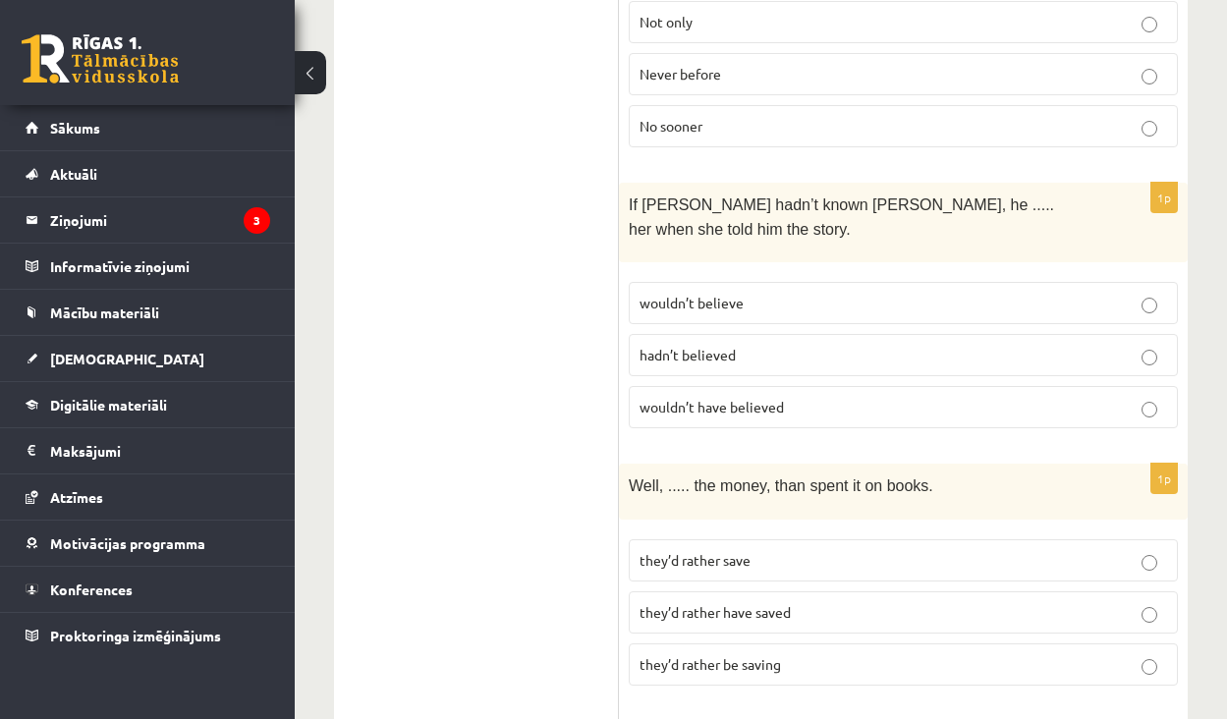
drag, startPoint x: 803, startPoint y: 366, endPoint x: 619, endPoint y: 159, distance: 277.0
click at [684, 210] on div "If Tom hadn’t known Mariam, he ..... her when she told him the story." at bounding box center [903, 223] width 569 height 80
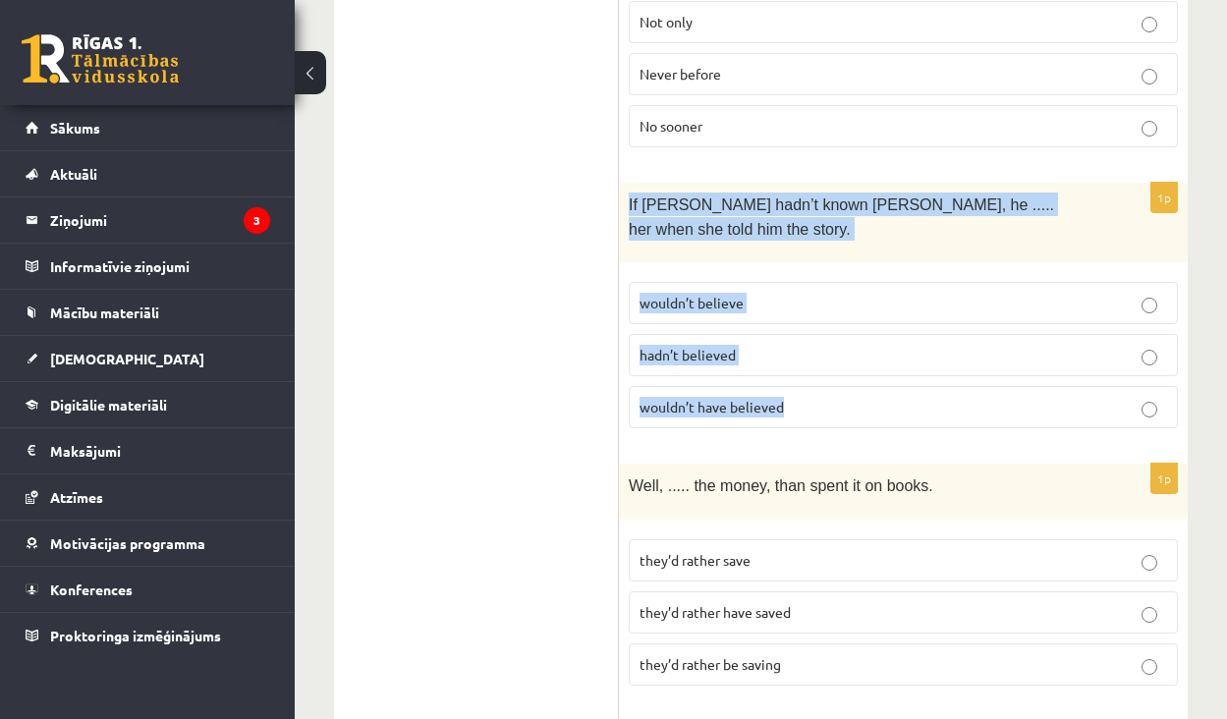
drag, startPoint x: 630, startPoint y: 162, endPoint x: 807, endPoint y: 365, distance: 268.8
click at [807, 365] on div "1p If Tom hadn’t known Mariam, he ..... her when she told him the story. wouldn…" at bounding box center [903, 313] width 569 height 261
copy div "If Tom hadn’t known Mariam, he ..... her when she told him the story. wouldn’t …"
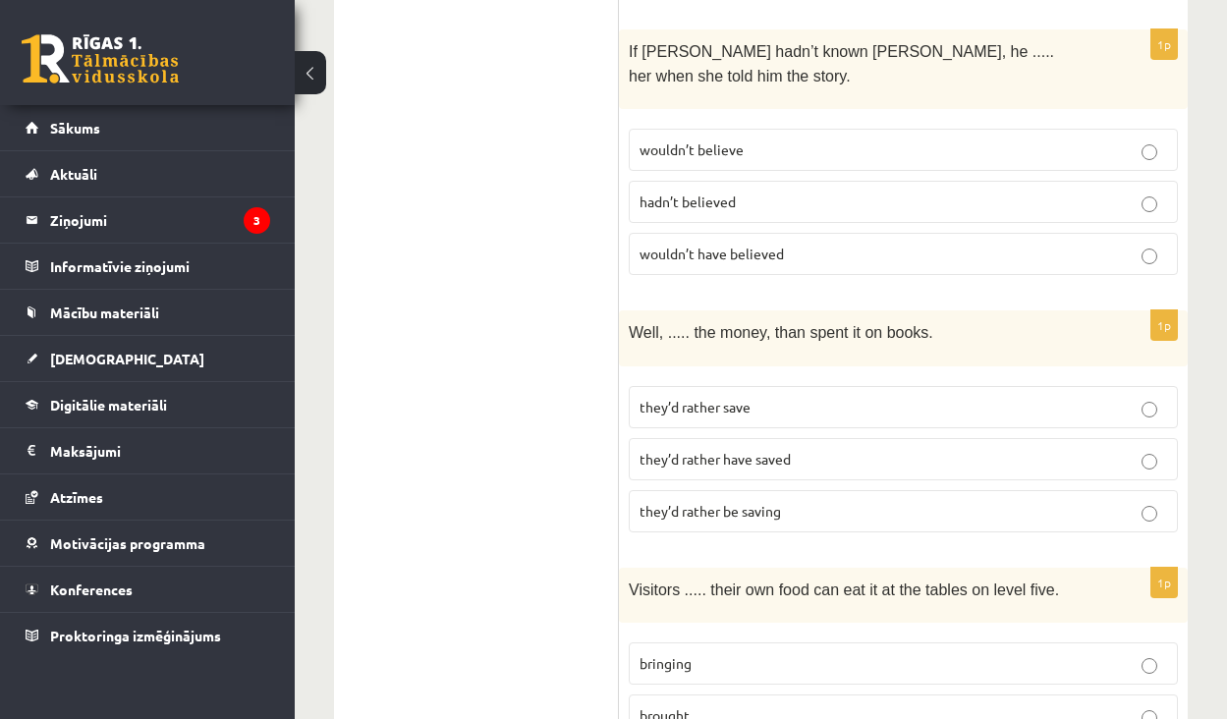
scroll to position [3523, 0]
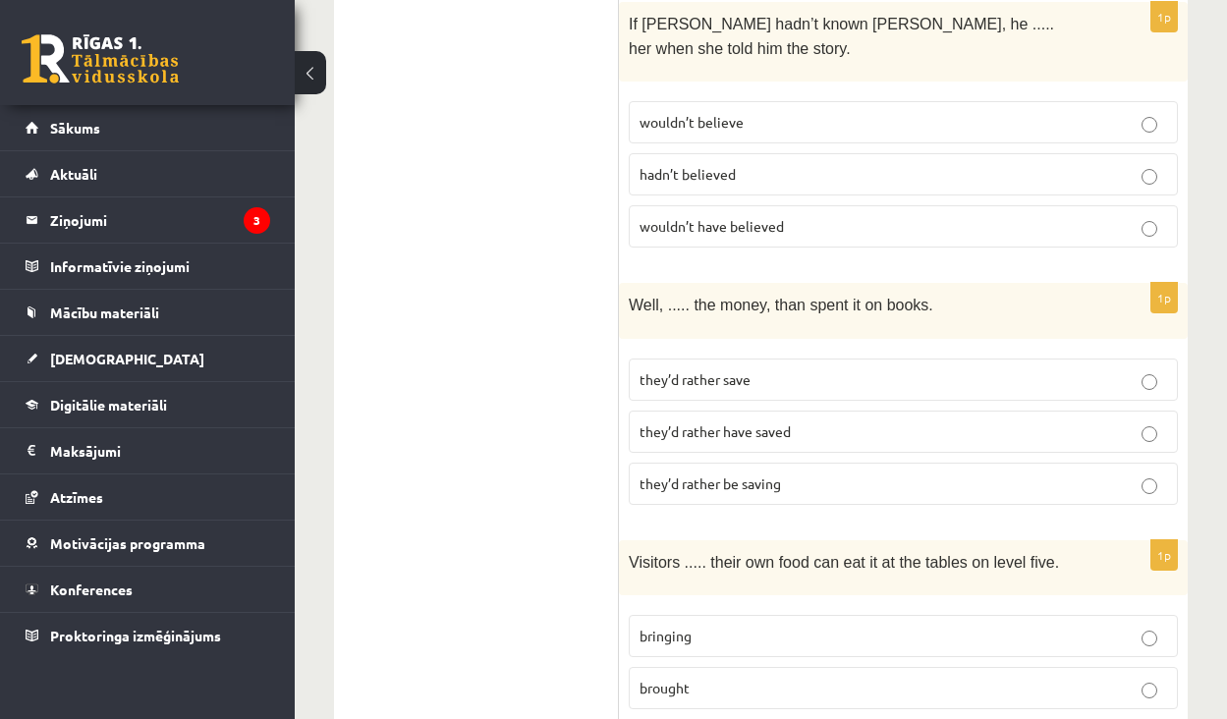
click at [773, 369] on p "they’d rather save" at bounding box center [904, 379] width 528 height 21
click at [766, 422] on span "they’d rather have saved" at bounding box center [715, 431] width 151 height 18
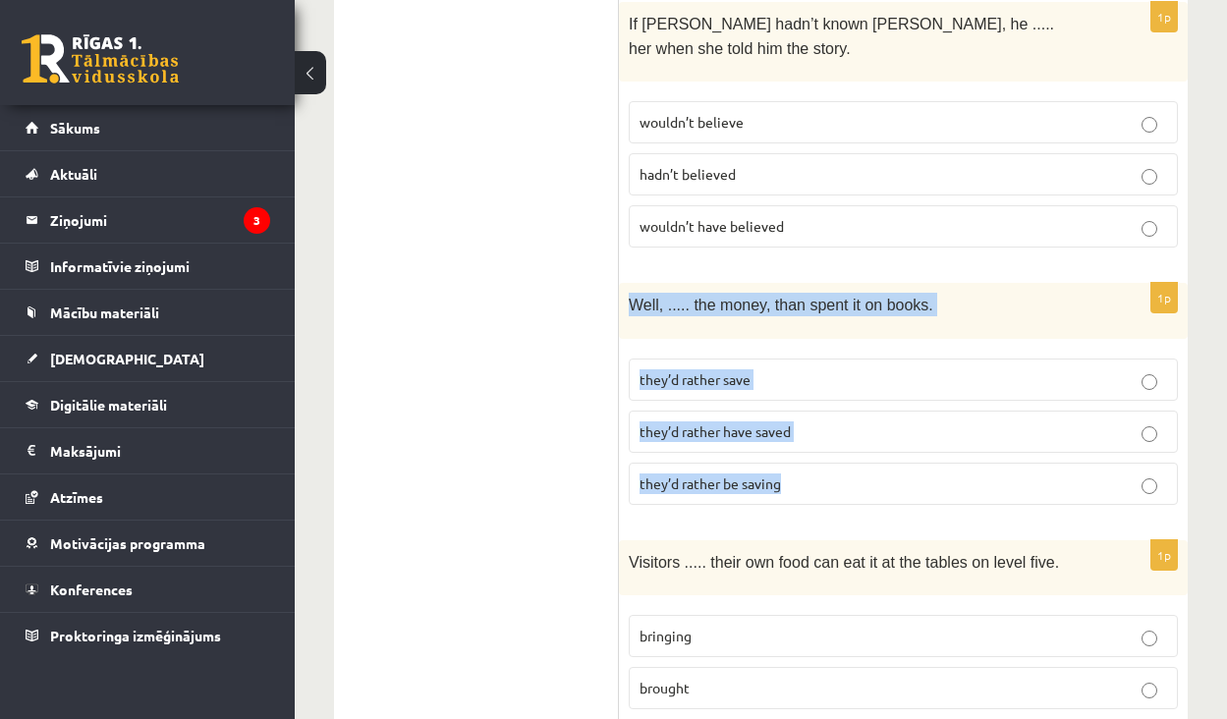
drag, startPoint x: 809, startPoint y: 443, endPoint x: 633, endPoint y: 253, distance: 258.6
click at [633, 283] on div "1p Well, ..... the money, than spent it on books. they’d rather save they’d rat…" at bounding box center [903, 401] width 569 height 237
copy div "Well, ..... the money, than spent it on books. they’d rather save they’d rather…"
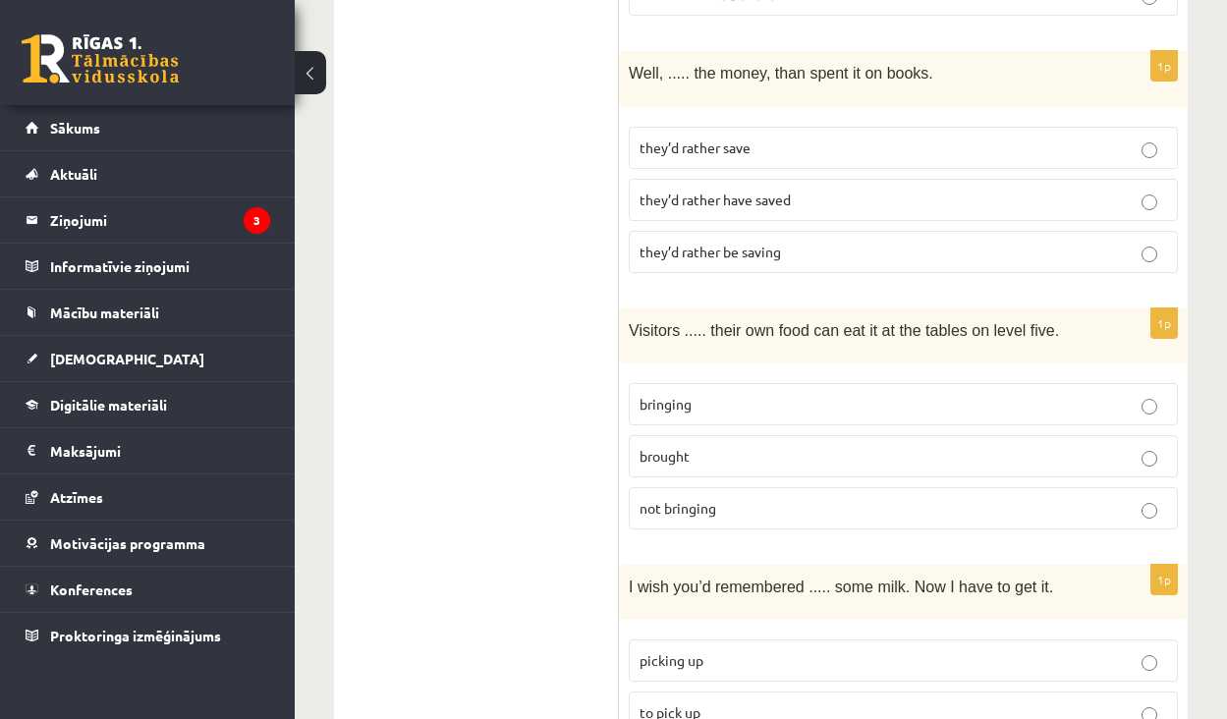
scroll to position [3759, 0]
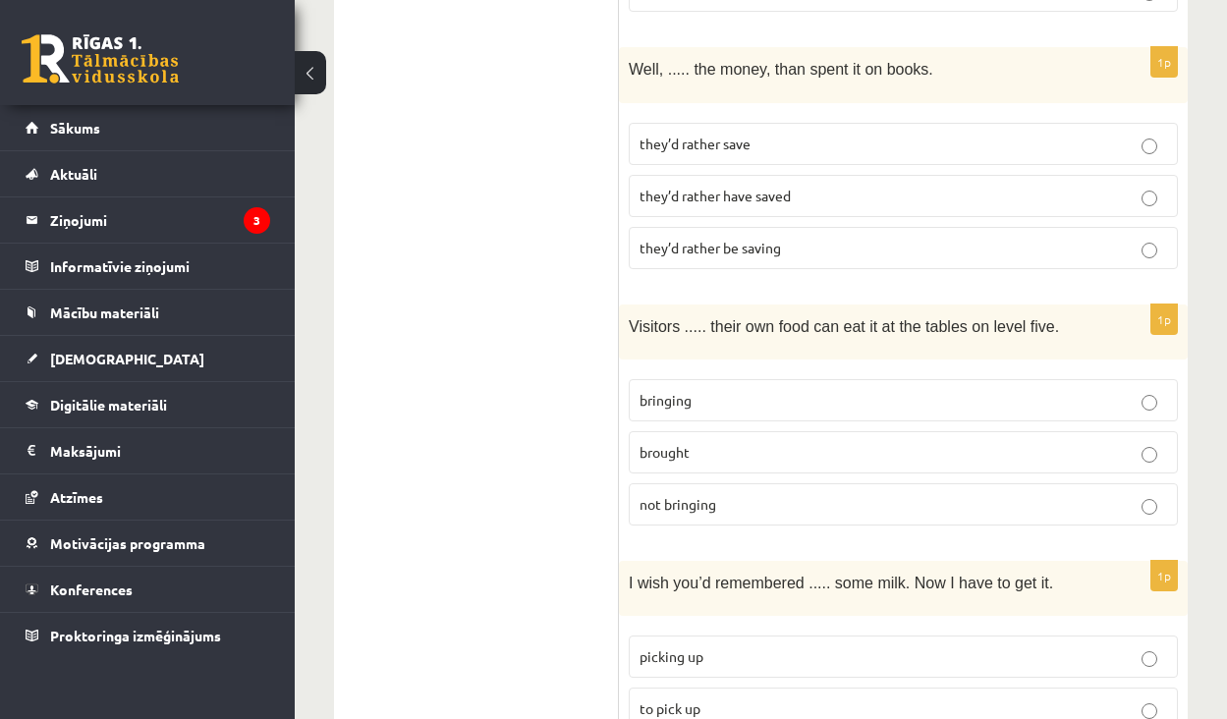
click at [736, 431] on label "brought" at bounding box center [903, 452] width 549 height 42
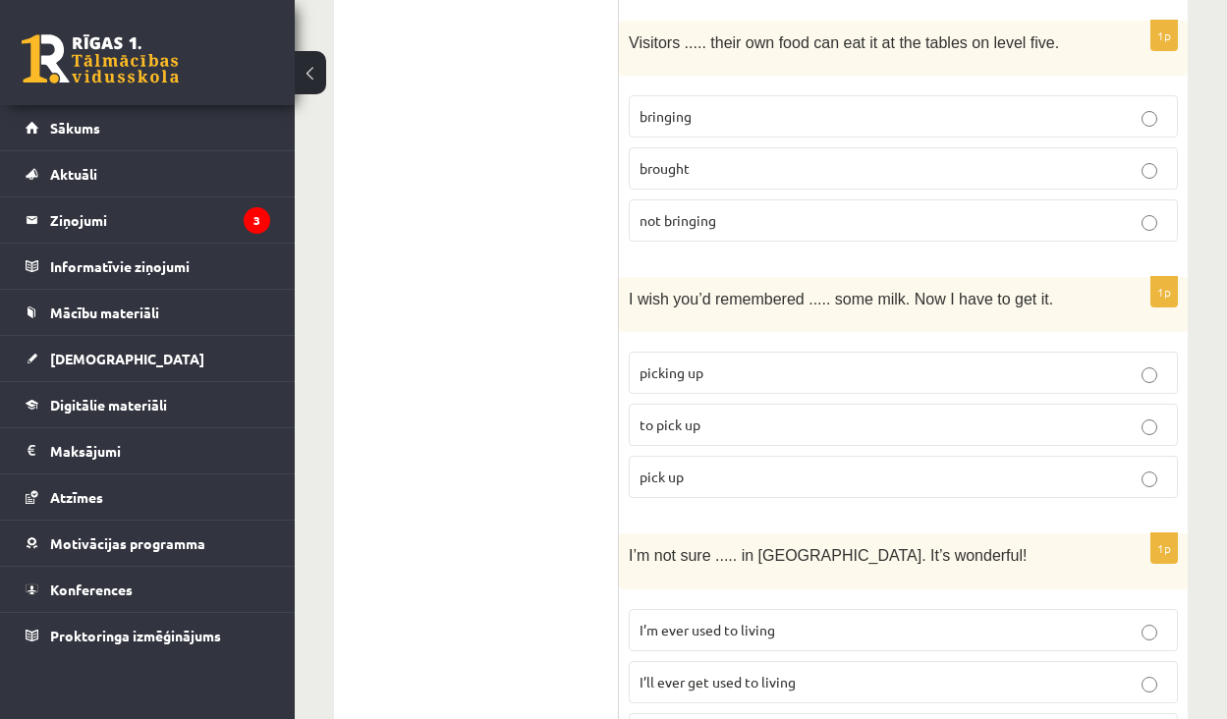
scroll to position [4047, 0]
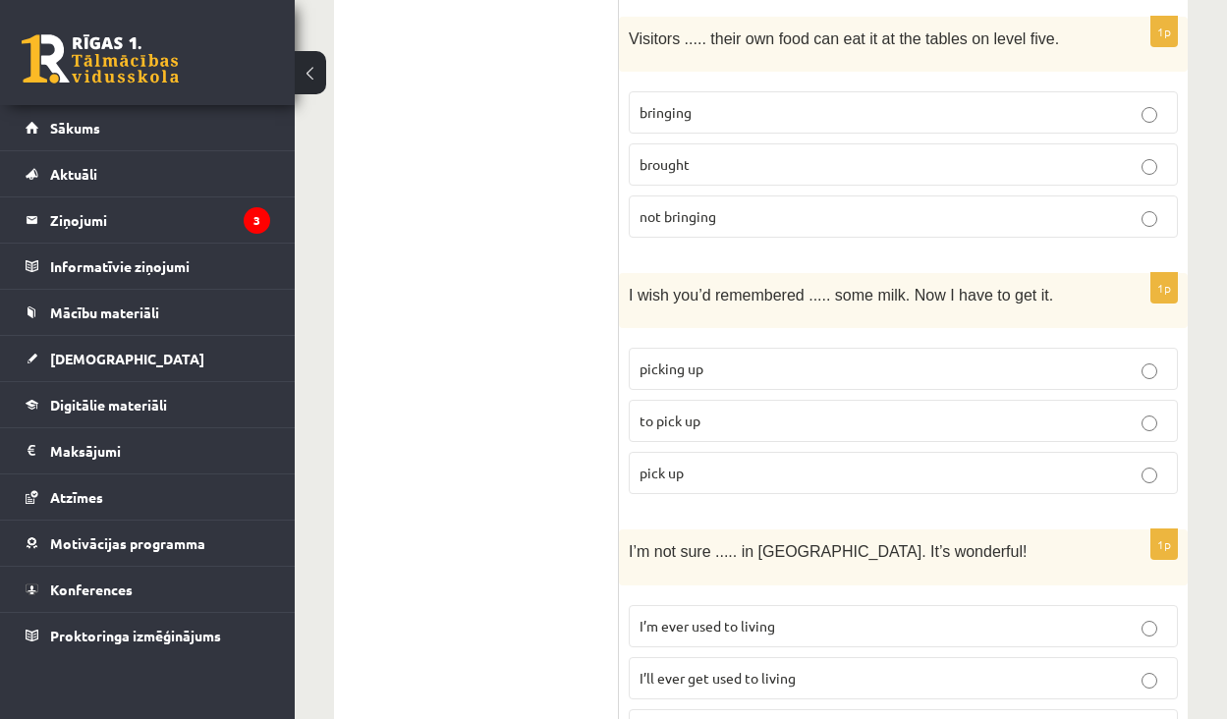
click at [756, 400] on label "to pick up" at bounding box center [903, 421] width 549 height 42
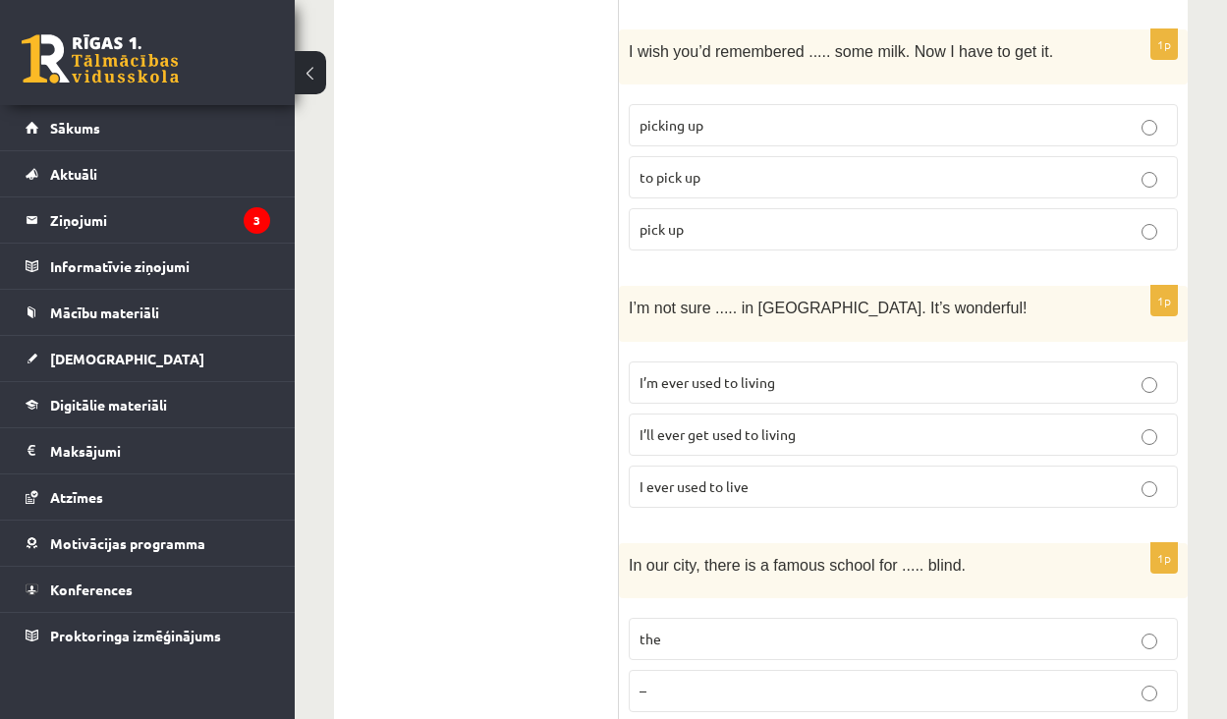
scroll to position [4293, 0]
click at [787, 422] on p "I’ll ever get used to living" at bounding box center [904, 432] width 528 height 21
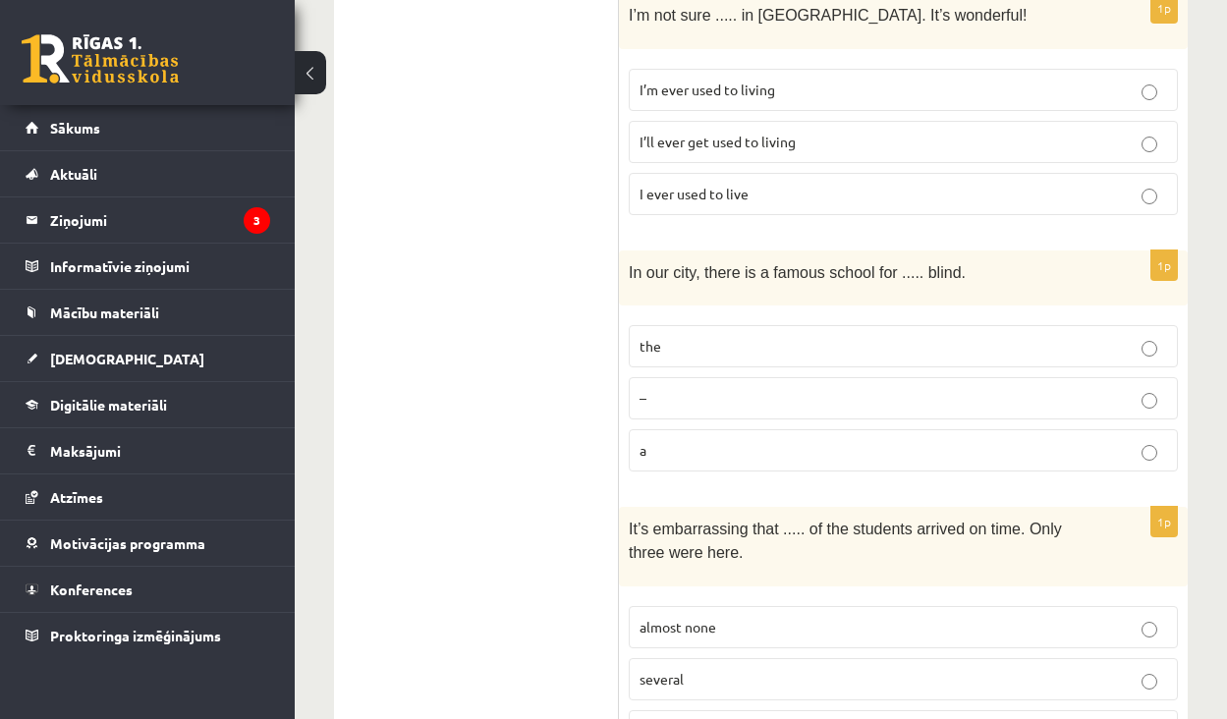
scroll to position [4605, 0]
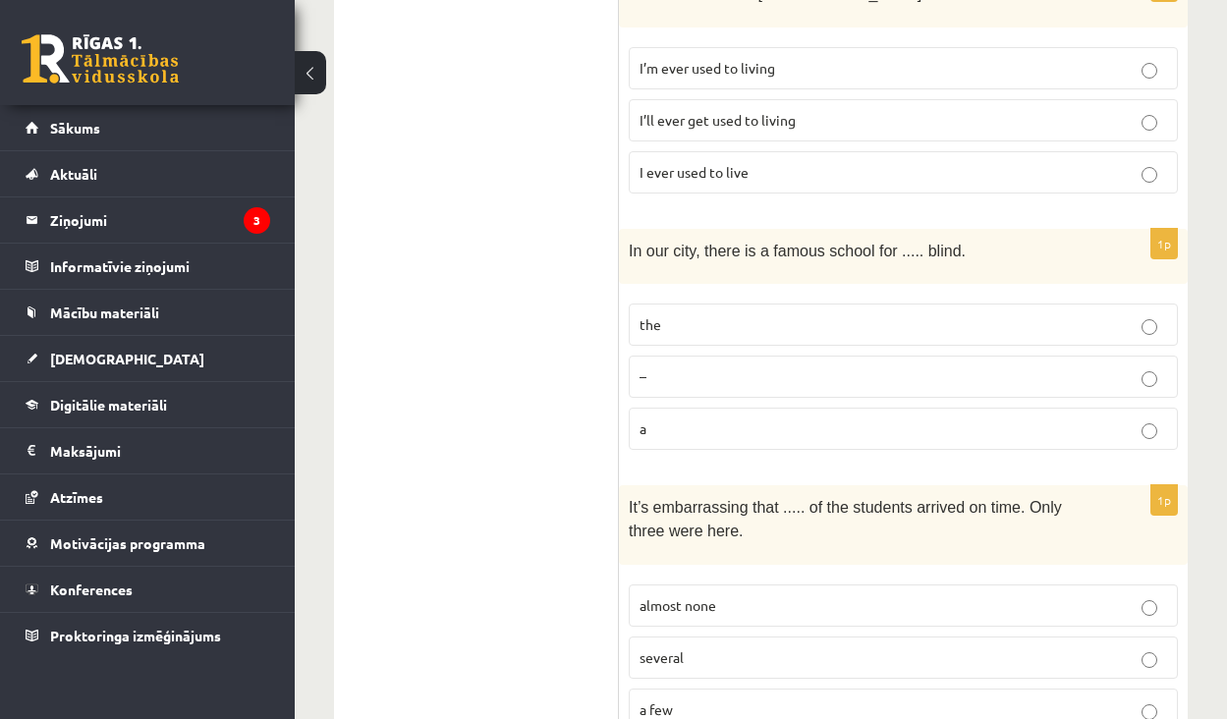
click at [754, 295] on fieldset "the – a" at bounding box center [903, 375] width 549 height 162
click at [754, 304] on label "the" at bounding box center [903, 325] width 549 height 42
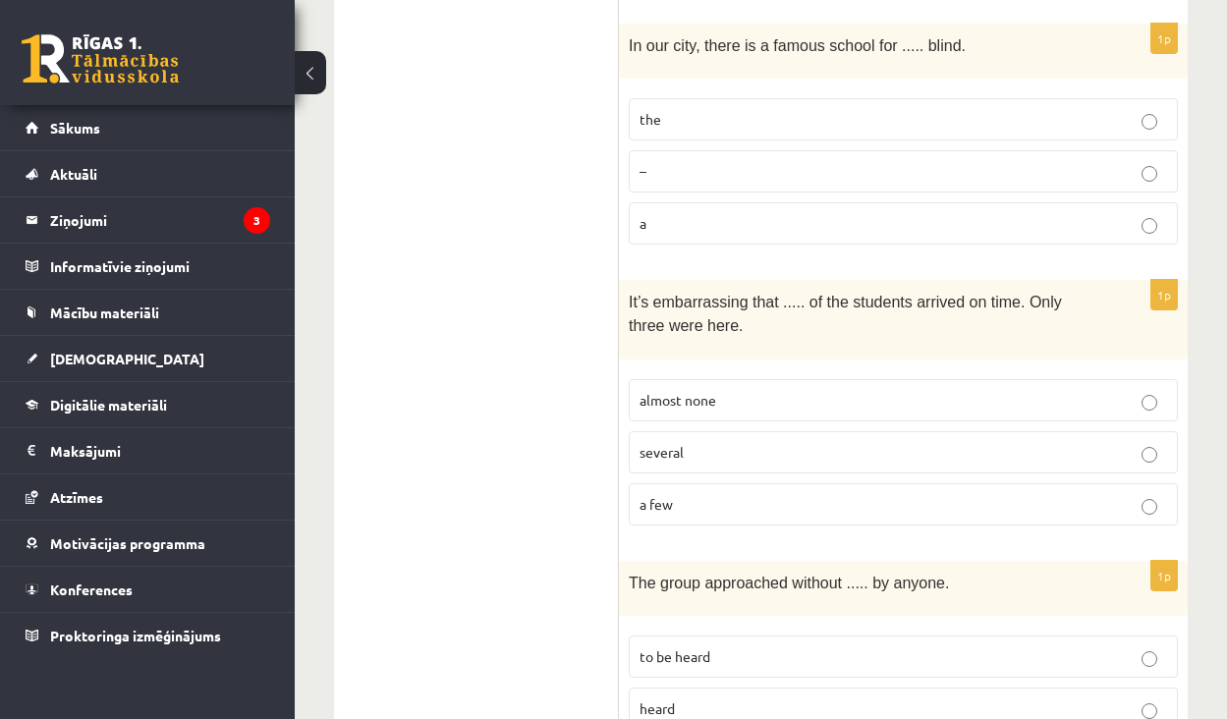
scroll to position [4824, 0]
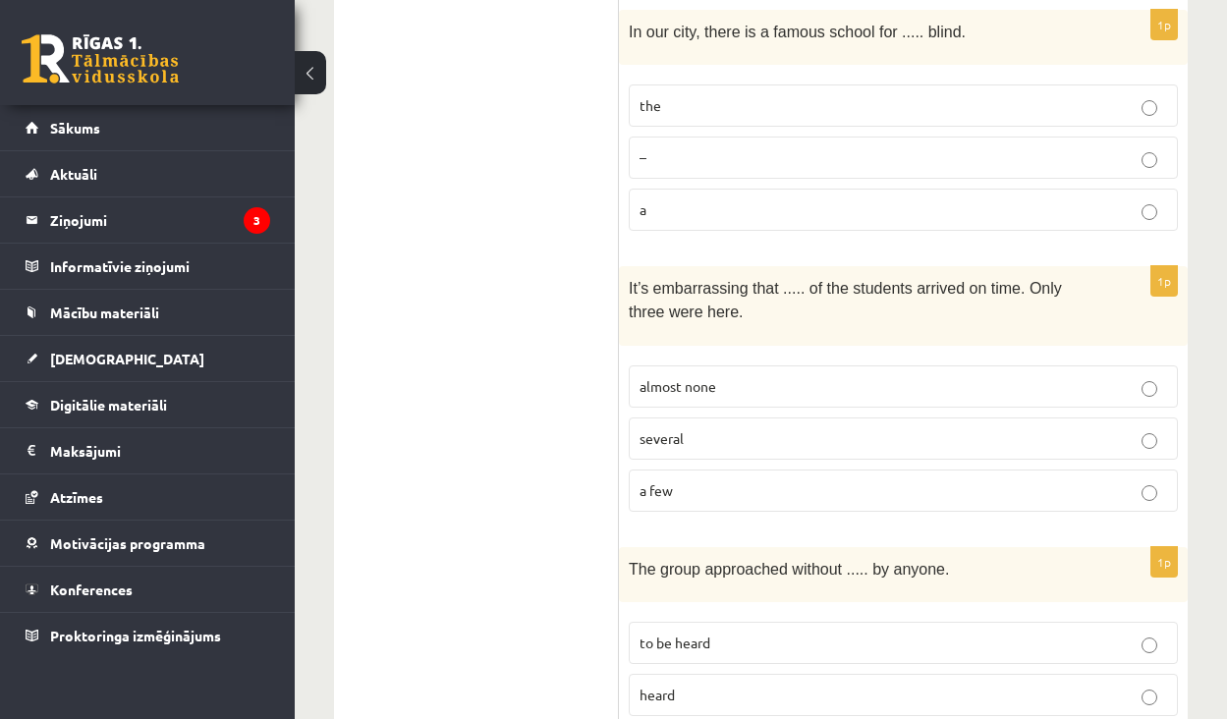
click at [746, 376] on p "almost none" at bounding box center [904, 386] width 528 height 21
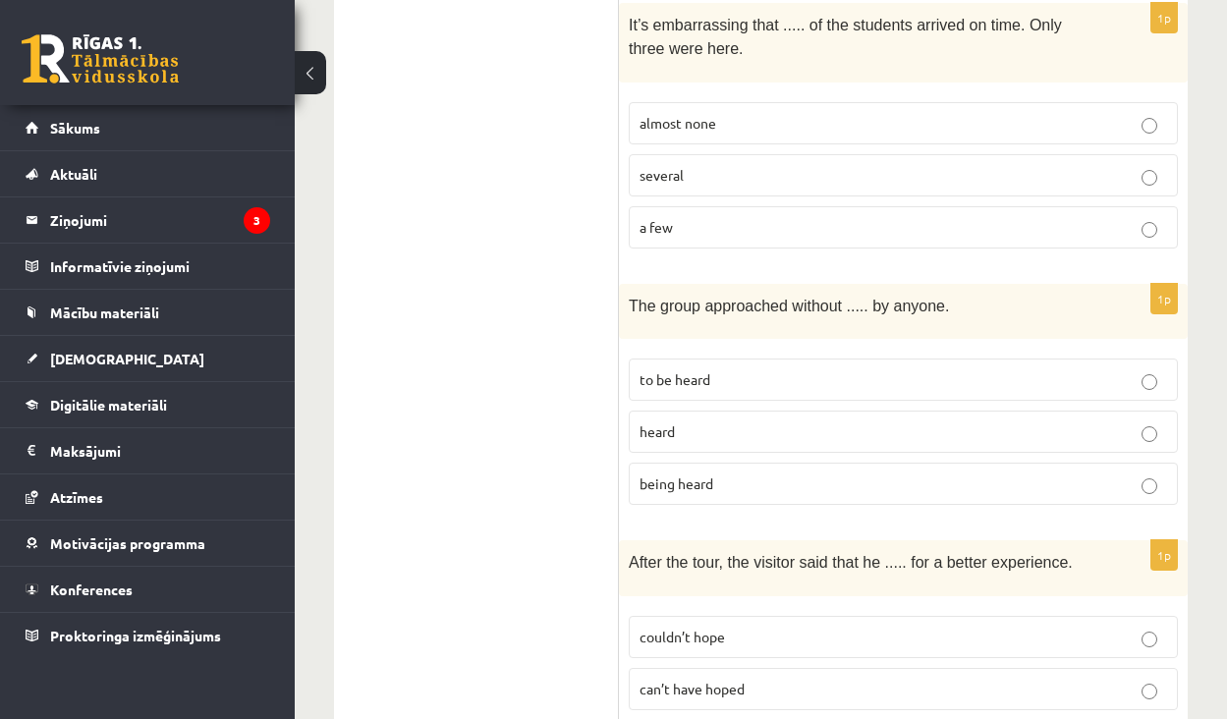
scroll to position [5089, 0]
click at [720, 472] on p "being heard" at bounding box center [904, 482] width 528 height 21
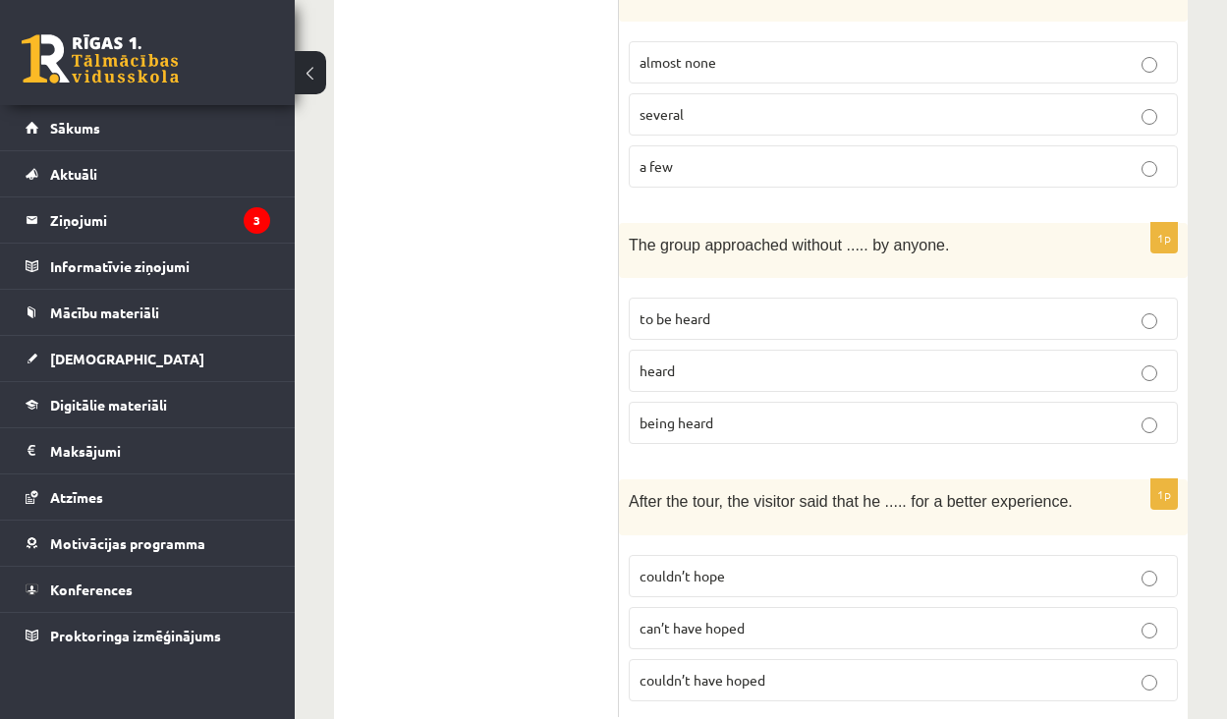
scroll to position [5147, 0]
click at [737, 672] on span "couldn’t have hoped" at bounding box center [703, 681] width 126 height 18
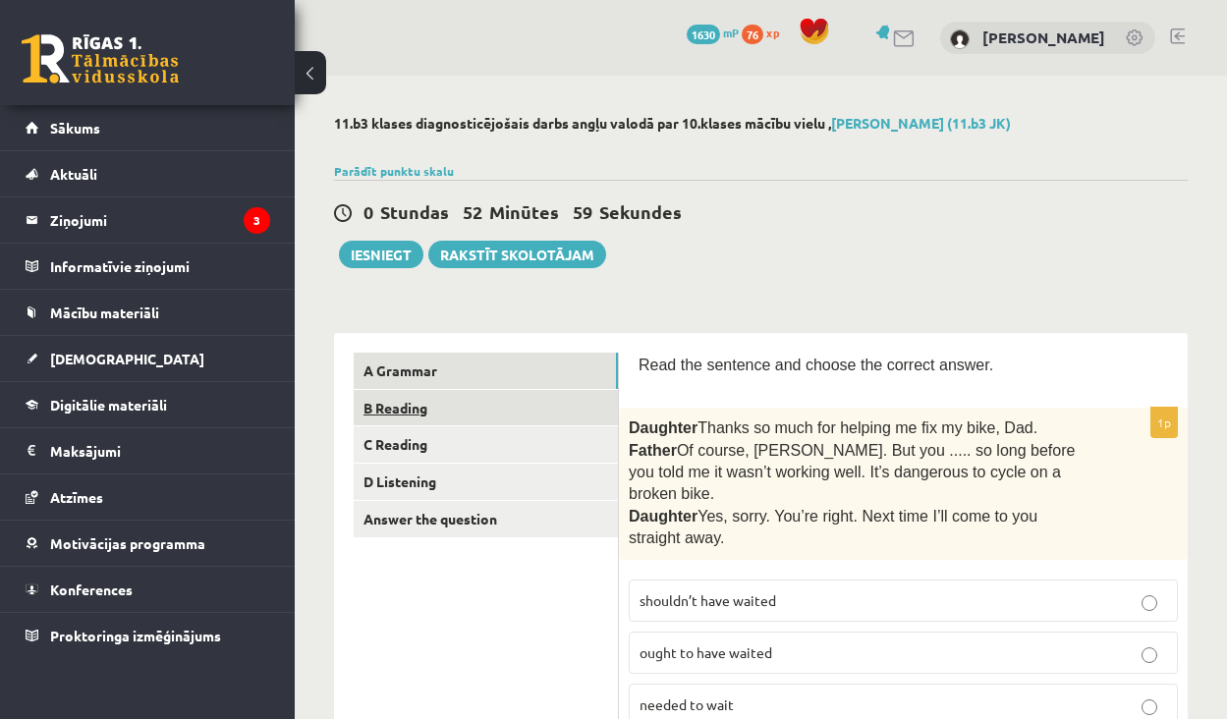
scroll to position [0, 0]
click at [535, 403] on link "B Reading" at bounding box center [486, 408] width 264 height 36
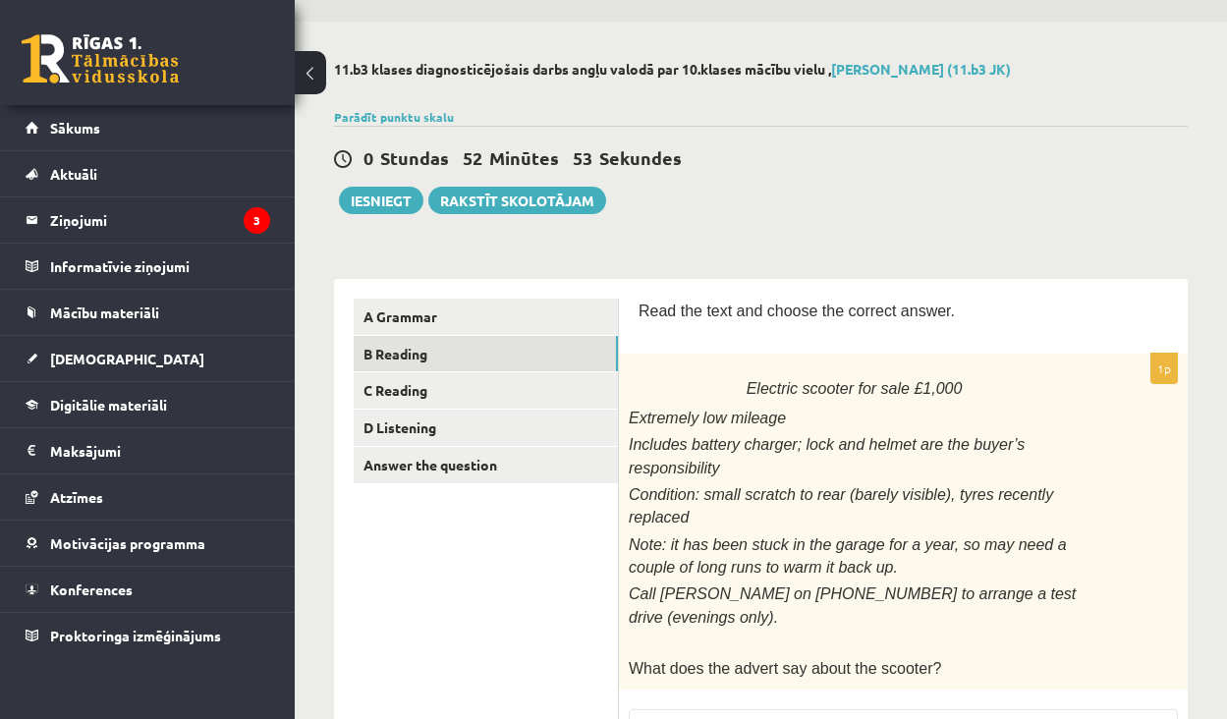
scroll to position [55, 0]
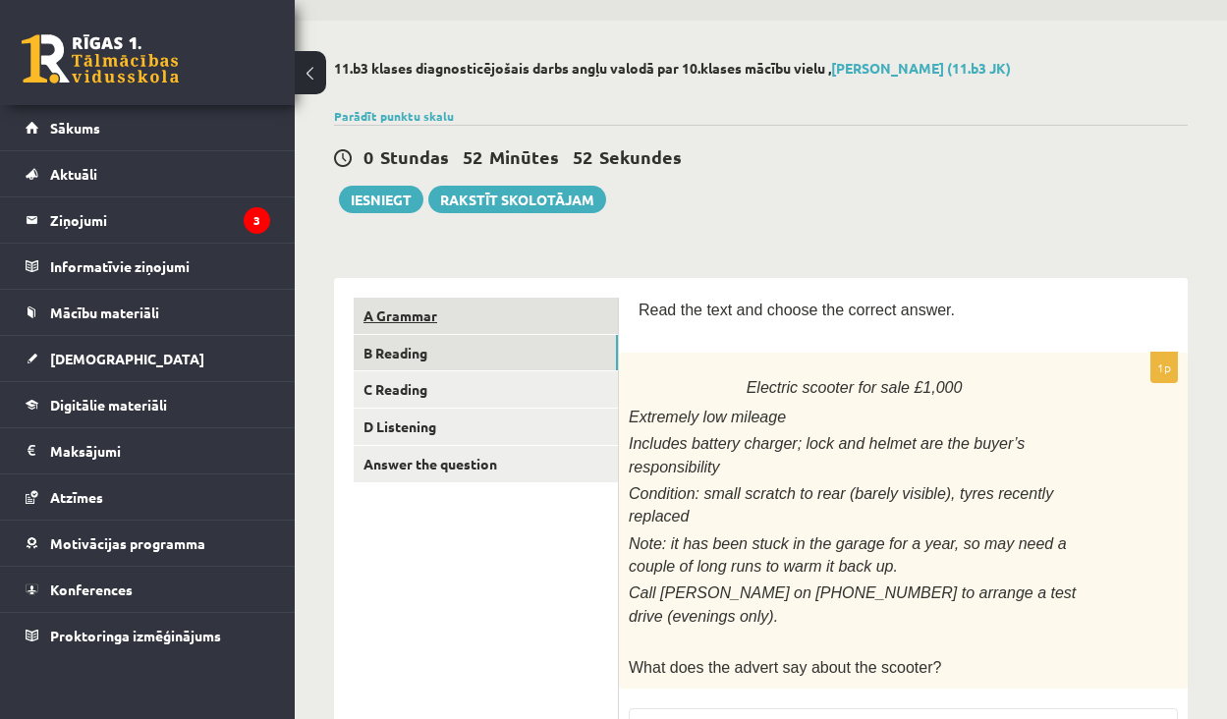
click at [539, 331] on link "A Grammar" at bounding box center [486, 316] width 264 height 36
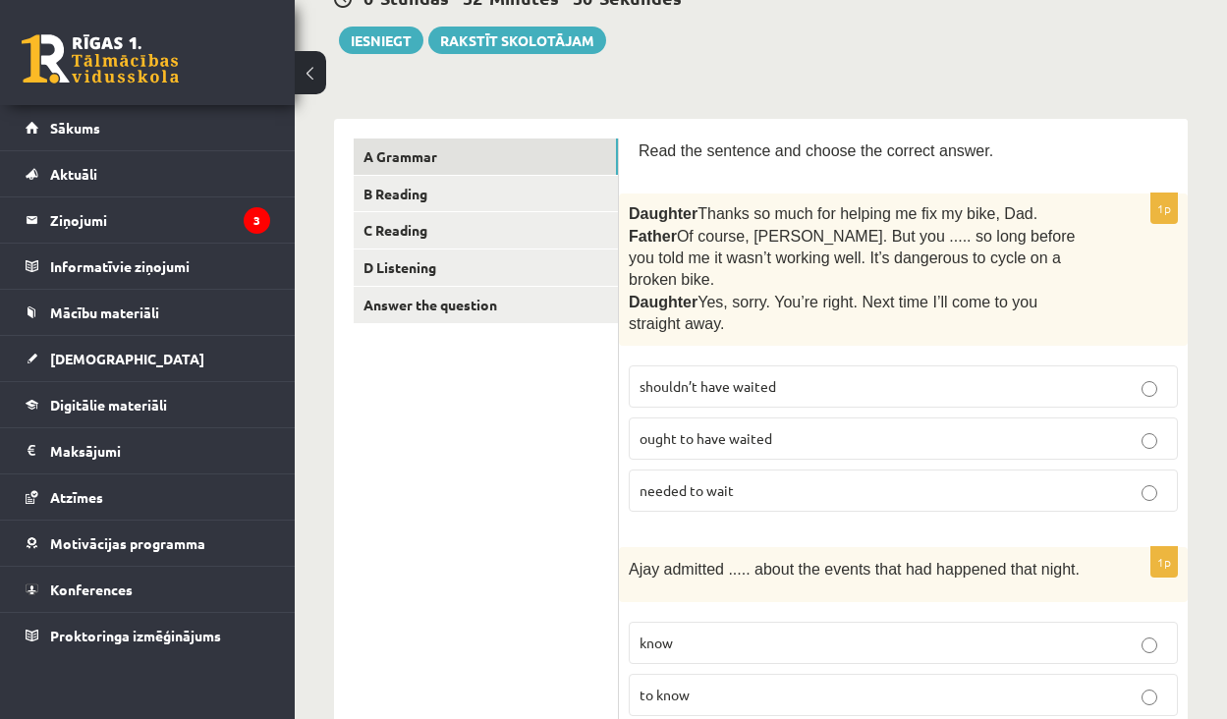
scroll to position [260, 0]
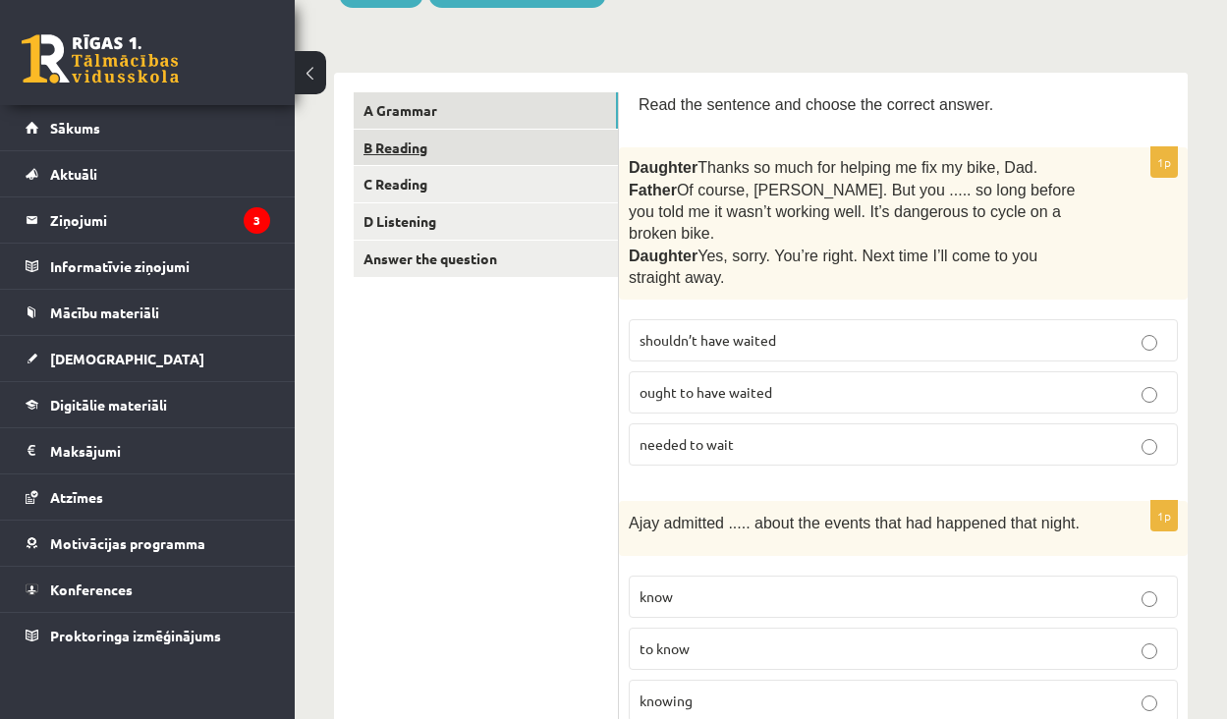
click at [444, 157] on link "B Reading" at bounding box center [486, 148] width 264 height 36
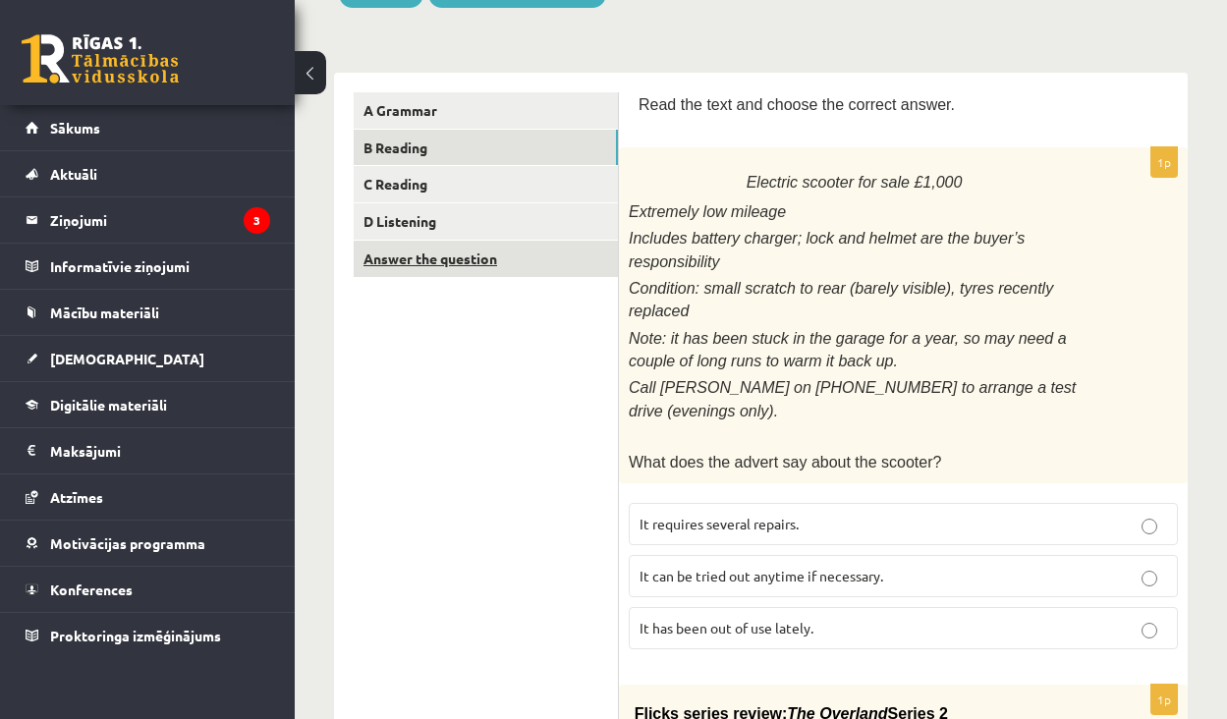
click at [525, 264] on link "Answer the question" at bounding box center [486, 259] width 264 height 36
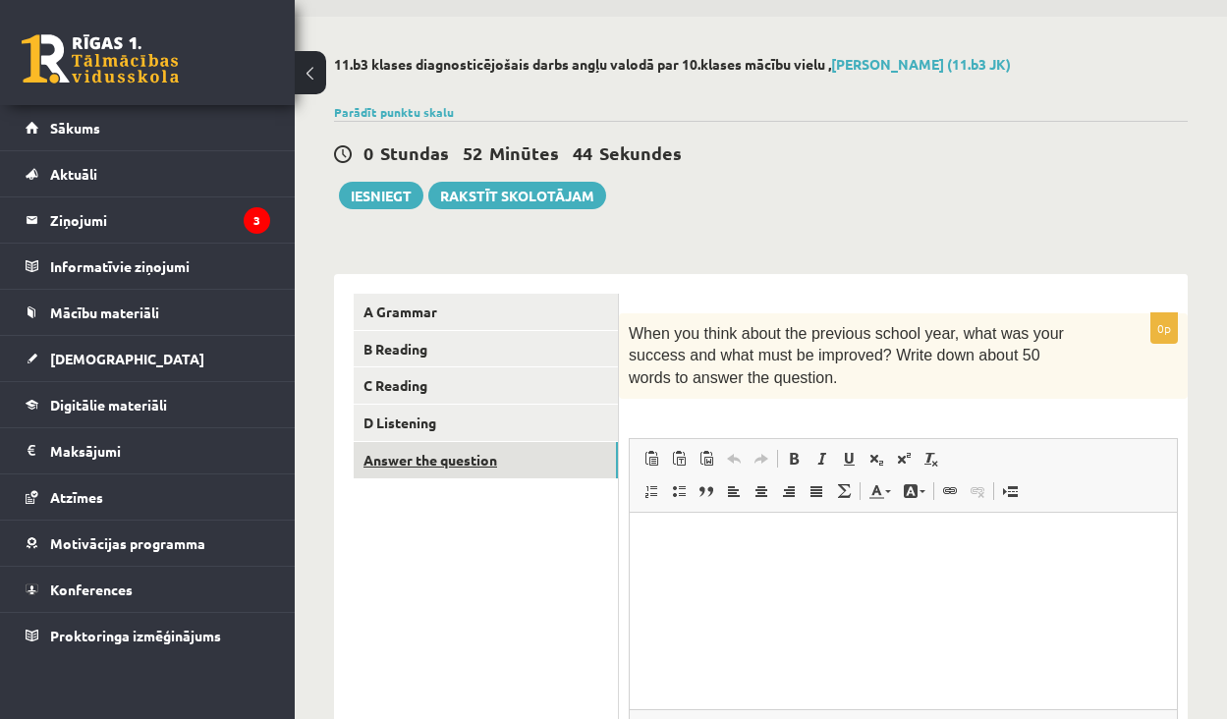
scroll to position [64, 0]
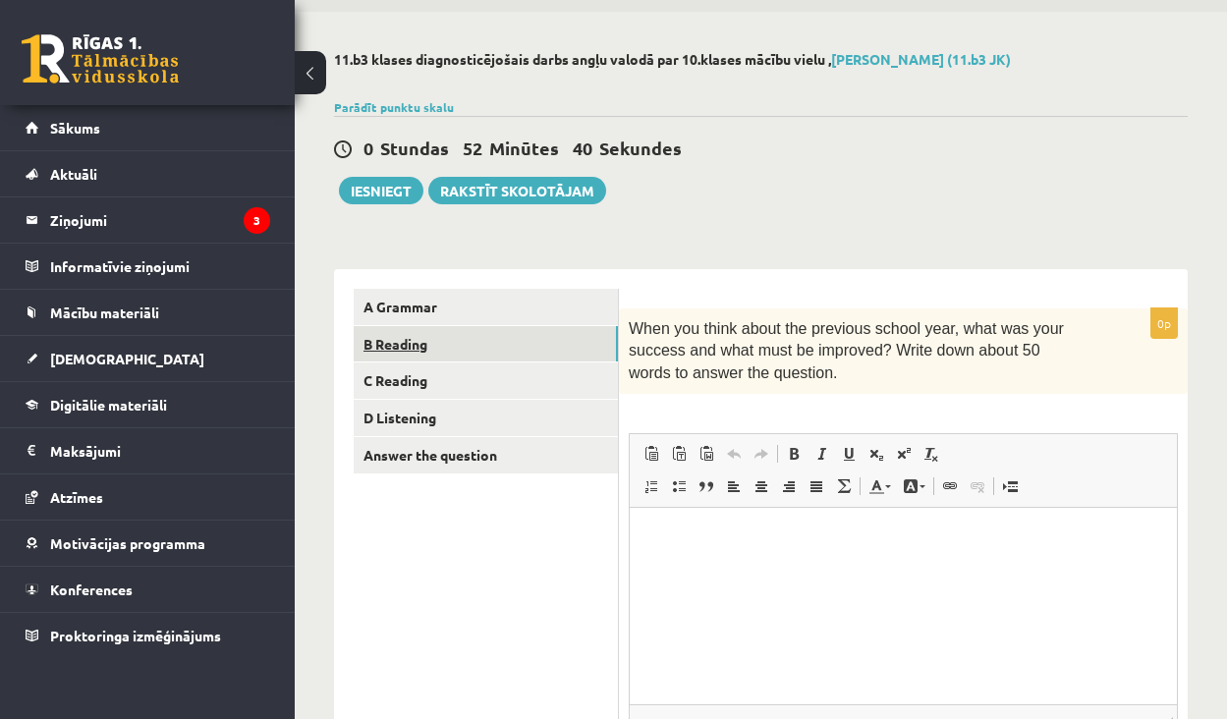
click at [485, 340] on link "B Reading" at bounding box center [486, 344] width 264 height 36
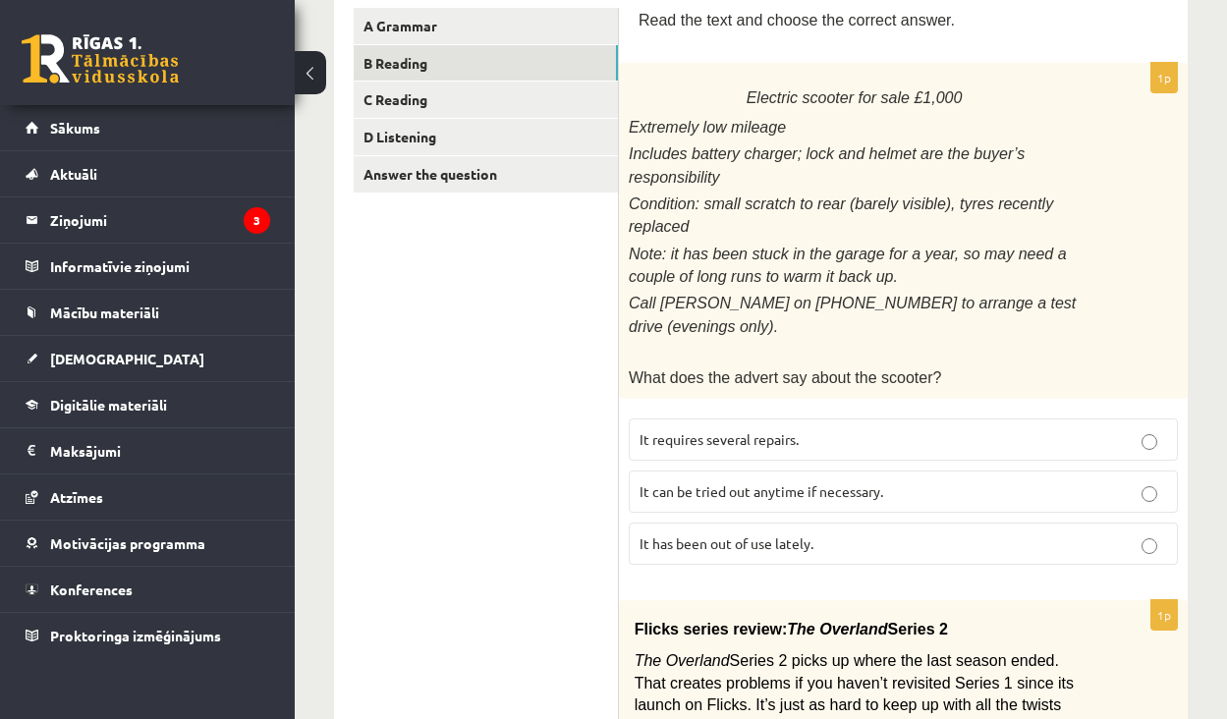
scroll to position [344, 0]
click at [881, 543] on label "It has been out of use lately." at bounding box center [903, 545] width 549 height 42
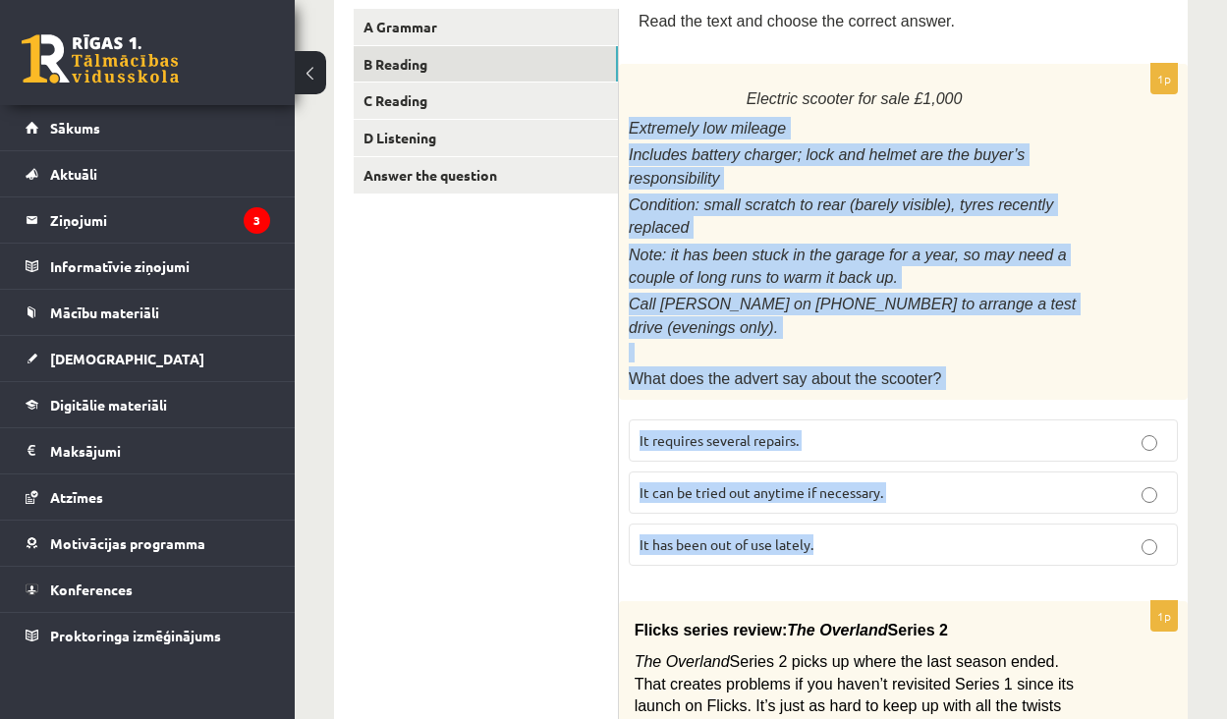
drag, startPoint x: 630, startPoint y: 114, endPoint x: 871, endPoint y: 557, distance: 504.7
click at [871, 557] on div "1p Electric scooter for sale £1,000 Extremely low mileage Includes battery char…" at bounding box center [903, 323] width 569 height 518
copy div "Extremely low mileage Includes battery charger; lock and helmet are the buyer’s…"
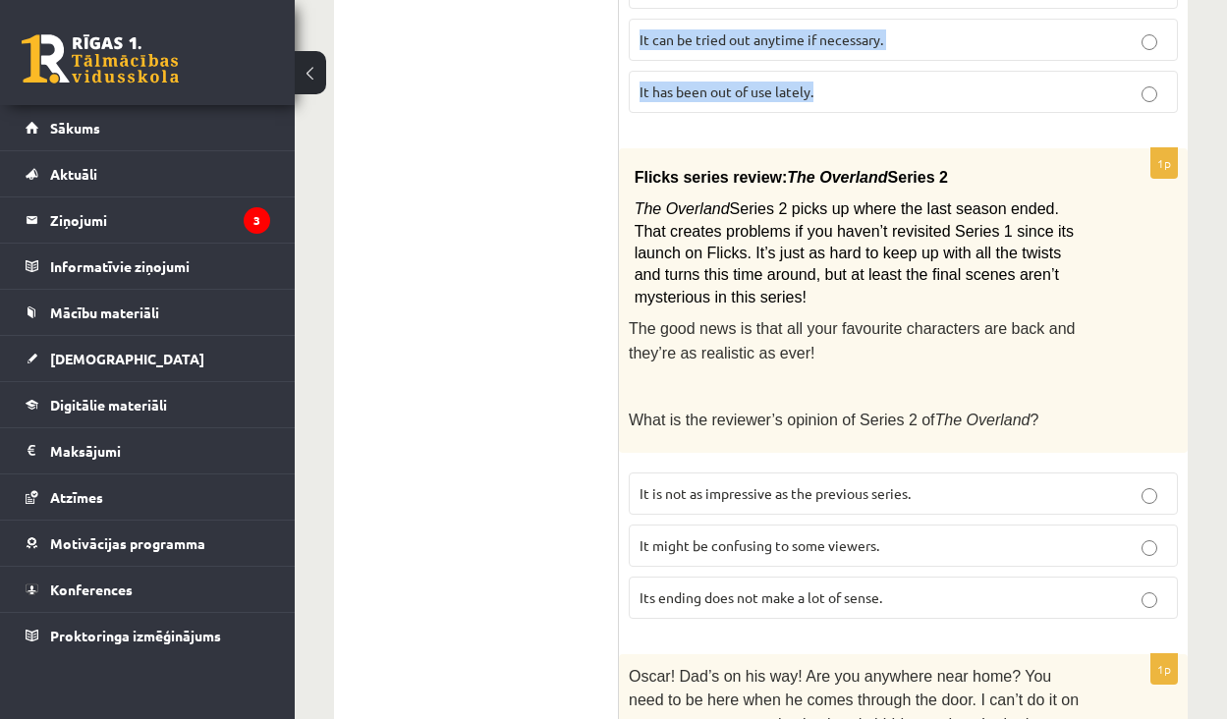
scroll to position [802, 0]
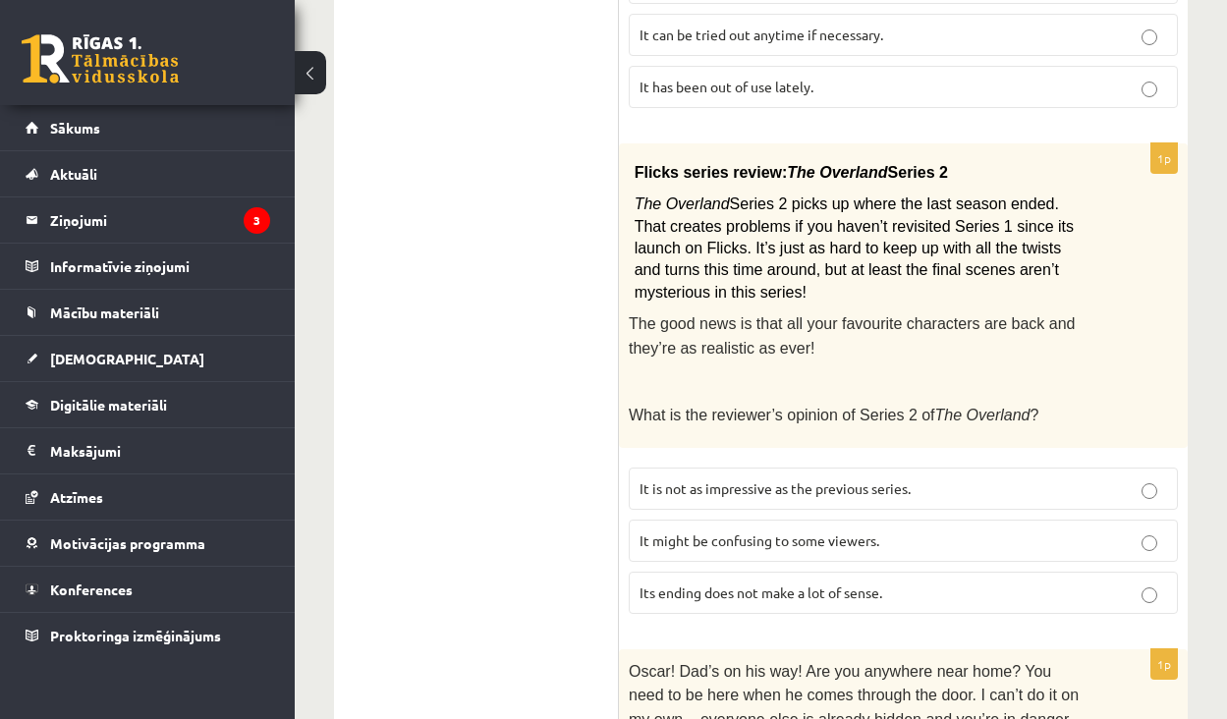
click at [880, 262] on p "The Overland Series 2 picks up where the last season ended. That creates proble…" at bounding box center [855, 249] width 440 height 110
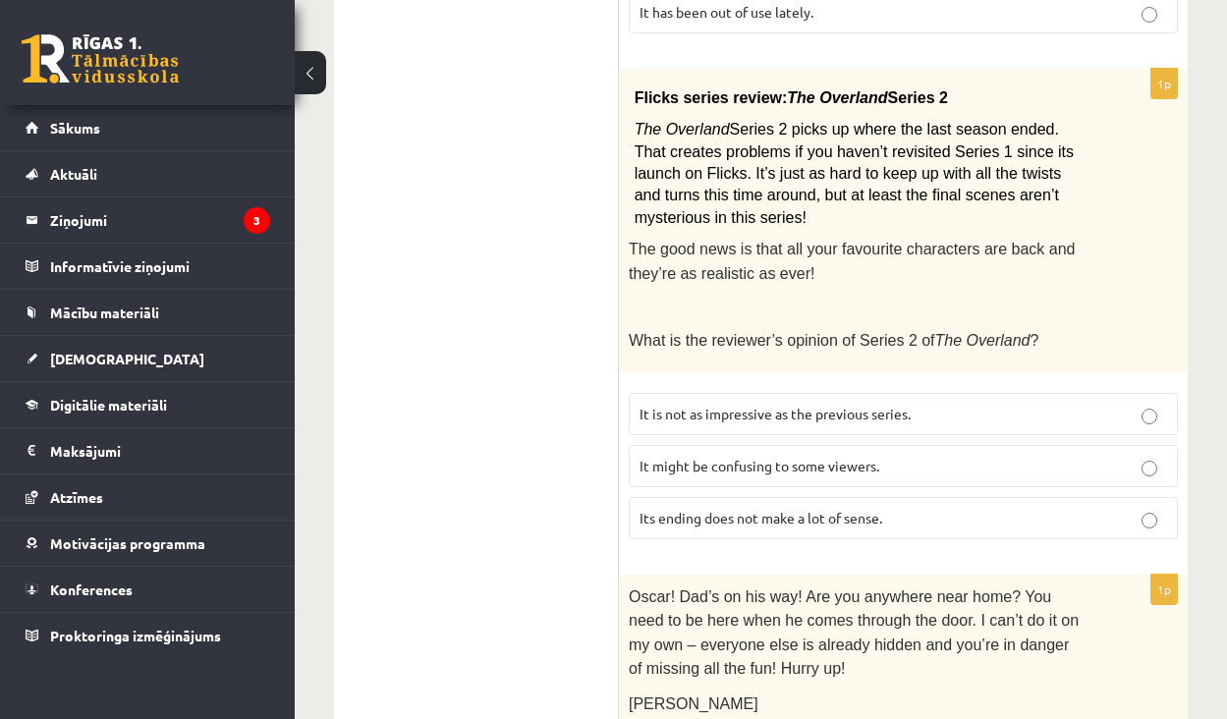
scroll to position [877, 0]
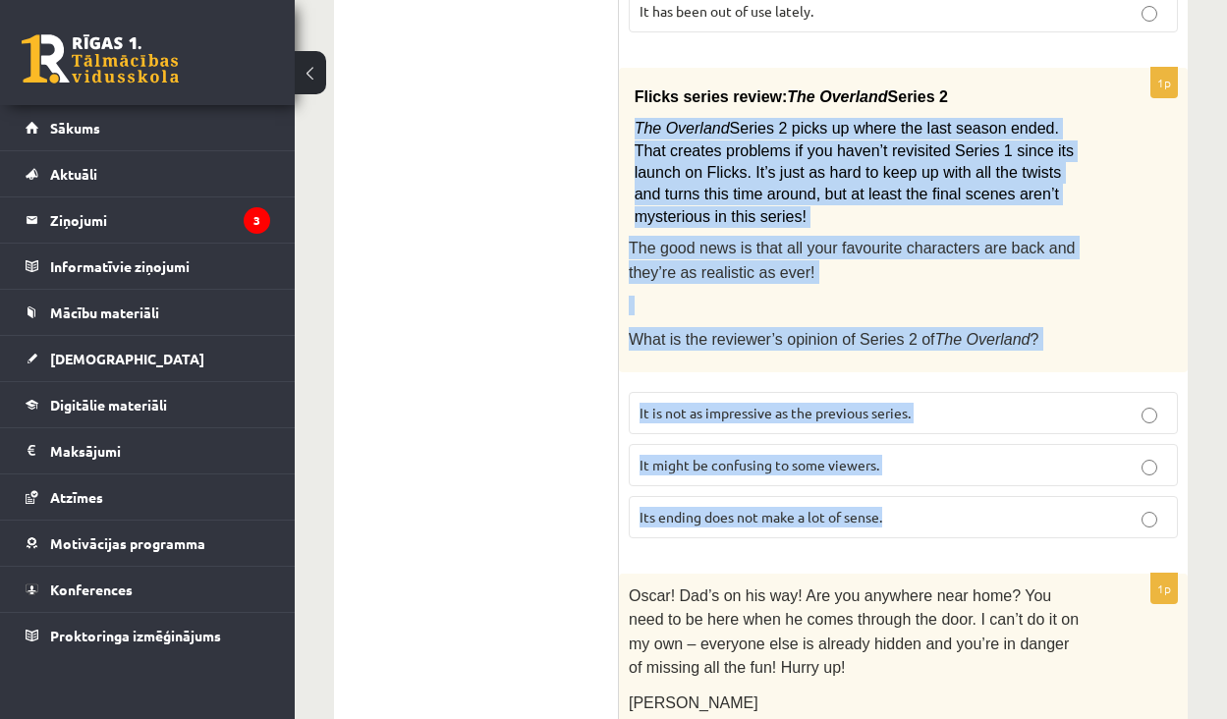
drag, startPoint x: 631, startPoint y: 107, endPoint x: 927, endPoint y: 501, distance: 493.2
click at [927, 501] on div "1p Flicks series review: The Overland Series 2 The Overland Series 2 picks up w…" at bounding box center [903, 311] width 569 height 486
copy div "The Overland Series 2 picks up where the last season ended. That creates proble…"
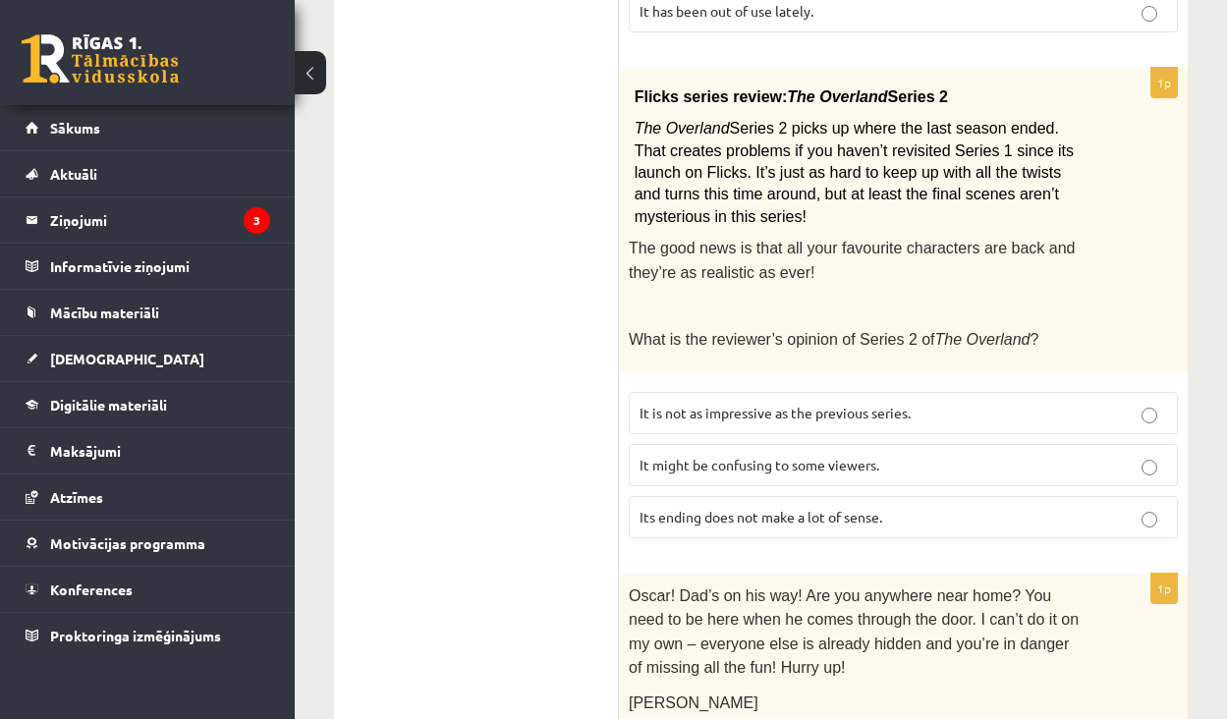
click at [933, 455] on p "It might be confusing to some viewers." at bounding box center [904, 465] width 528 height 21
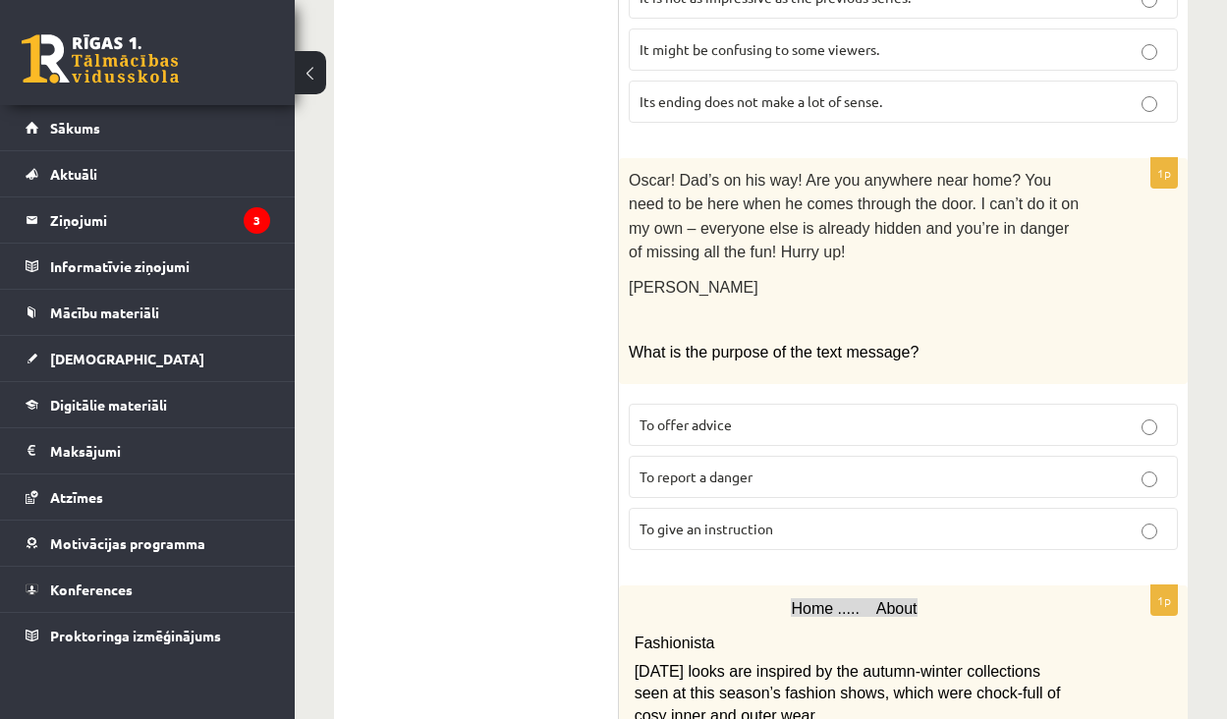
scroll to position [1294, 0]
click at [786, 406] on label "To offer advice" at bounding box center [903, 424] width 549 height 42
click at [784, 518] on p "To give an instruction" at bounding box center [904, 528] width 528 height 21
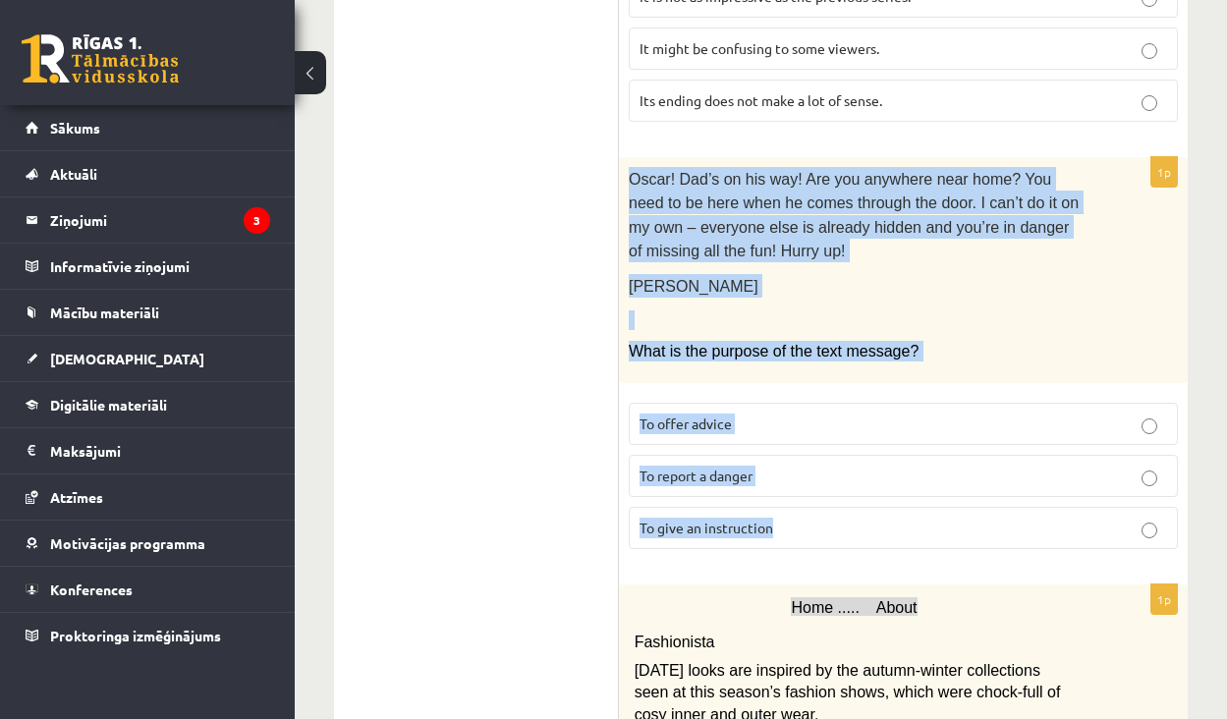
drag, startPoint x: 784, startPoint y: 501, endPoint x: 631, endPoint y: 146, distance: 386.4
click at [631, 157] on div "1p Oscar! Dad’s on his way! Are you anywhere near home? You need to be here whe…" at bounding box center [903, 361] width 569 height 409
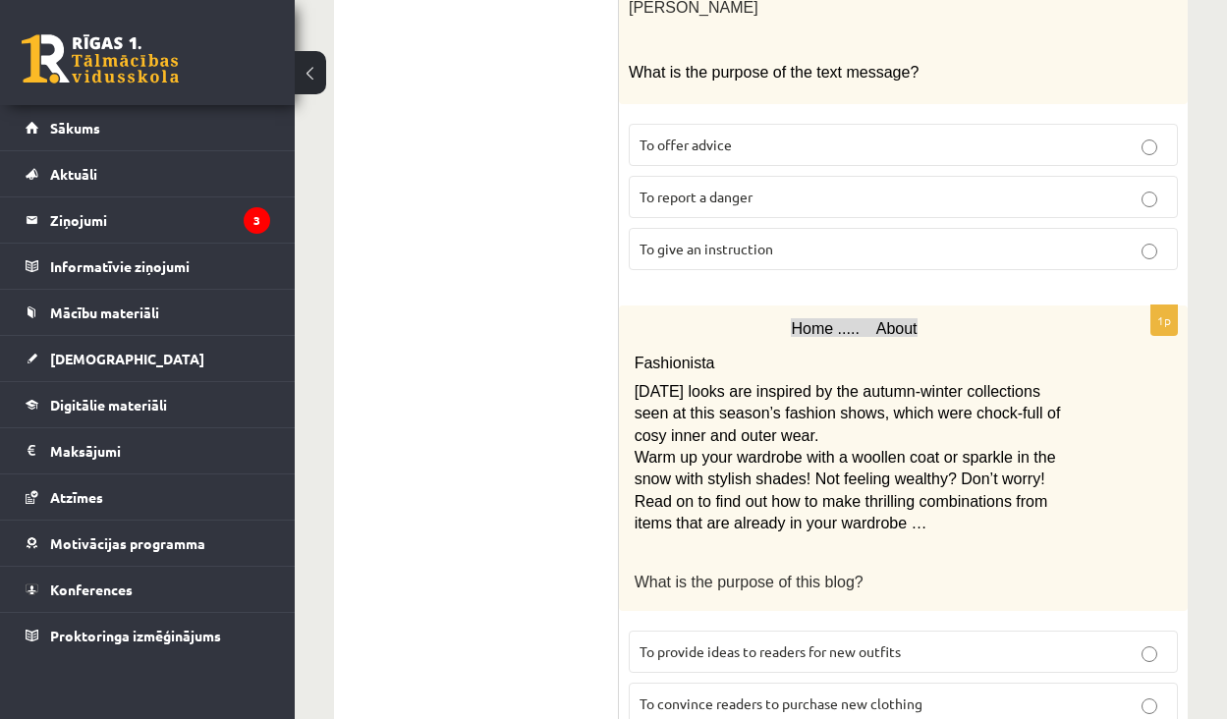
click at [787, 447] on p "Warm up your wardrobe with a woollen coat or sparkle in the snow with stylish s…" at bounding box center [855, 491] width 440 height 88
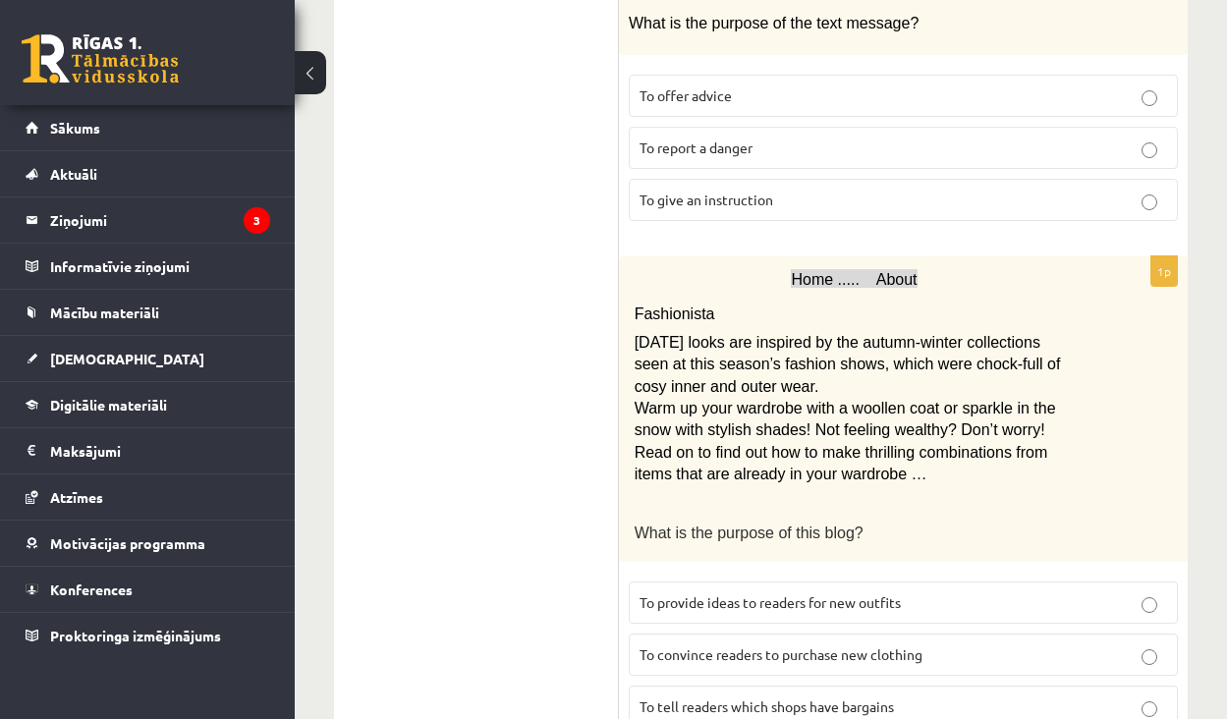
scroll to position [1626, 0]
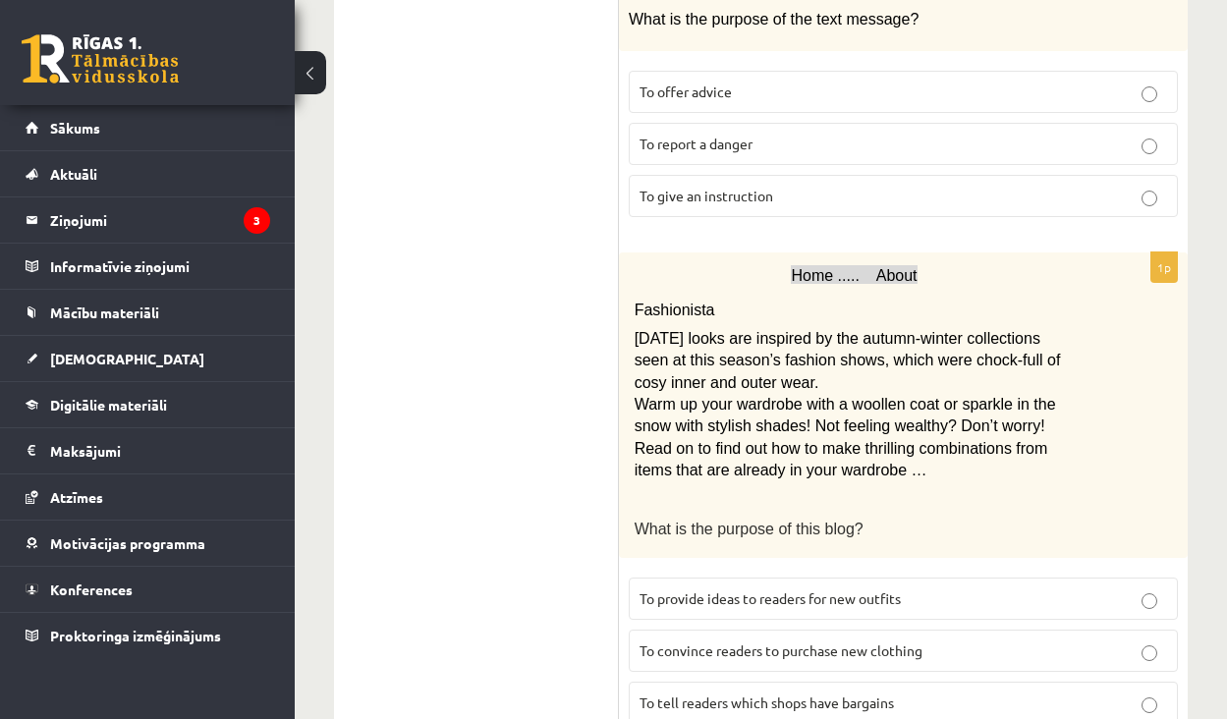
click at [787, 412] on span "Warm up your wardrobe with a woollen coat or sparkle in the snow with stylish s…" at bounding box center [845, 437] width 421 height 83
click at [746, 412] on span "Warm up your wardrobe with a woollen coat or sparkle in the snow with stylish s…" at bounding box center [845, 437] width 421 height 83
drag, startPoint x: 736, startPoint y: 395, endPoint x: 879, endPoint y: 394, distance: 143.4
click at [879, 396] on span "Warm up your wardrobe with a woollen coat or sparkle in the snow with stylish s…" at bounding box center [845, 437] width 421 height 83
click at [930, 436] on p "Warm up your wardrobe with a woollen coat or sparkle in the snow with stylish s…" at bounding box center [855, 438] width 440 height 88
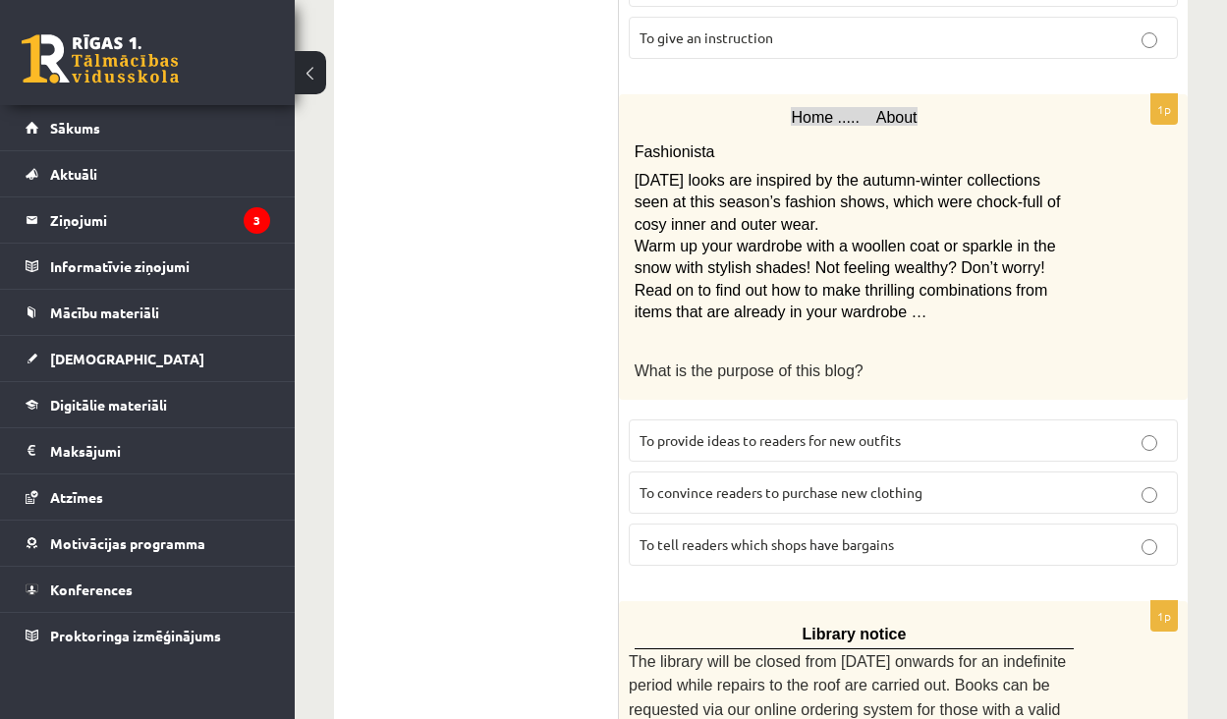
scroll to position [1774, 0]
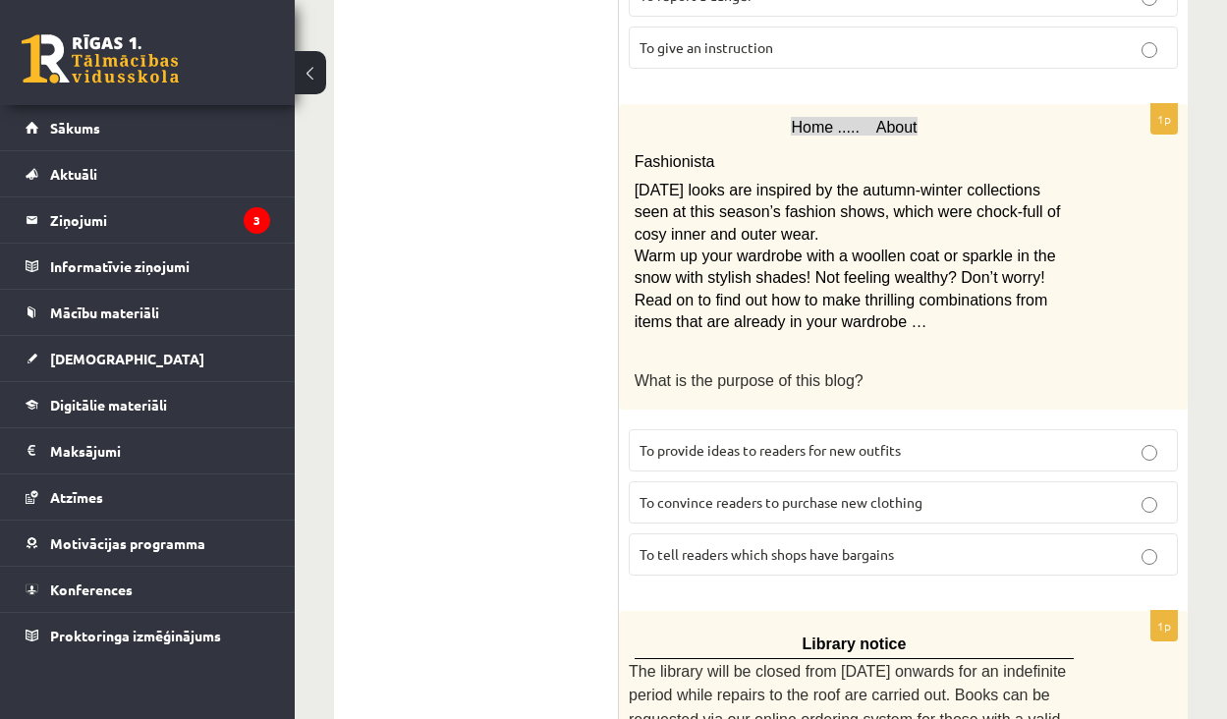
click at [877, 441] on span "To provide ideas to readers for new outfits" at bounding box center [770, 450] width 261 height 18
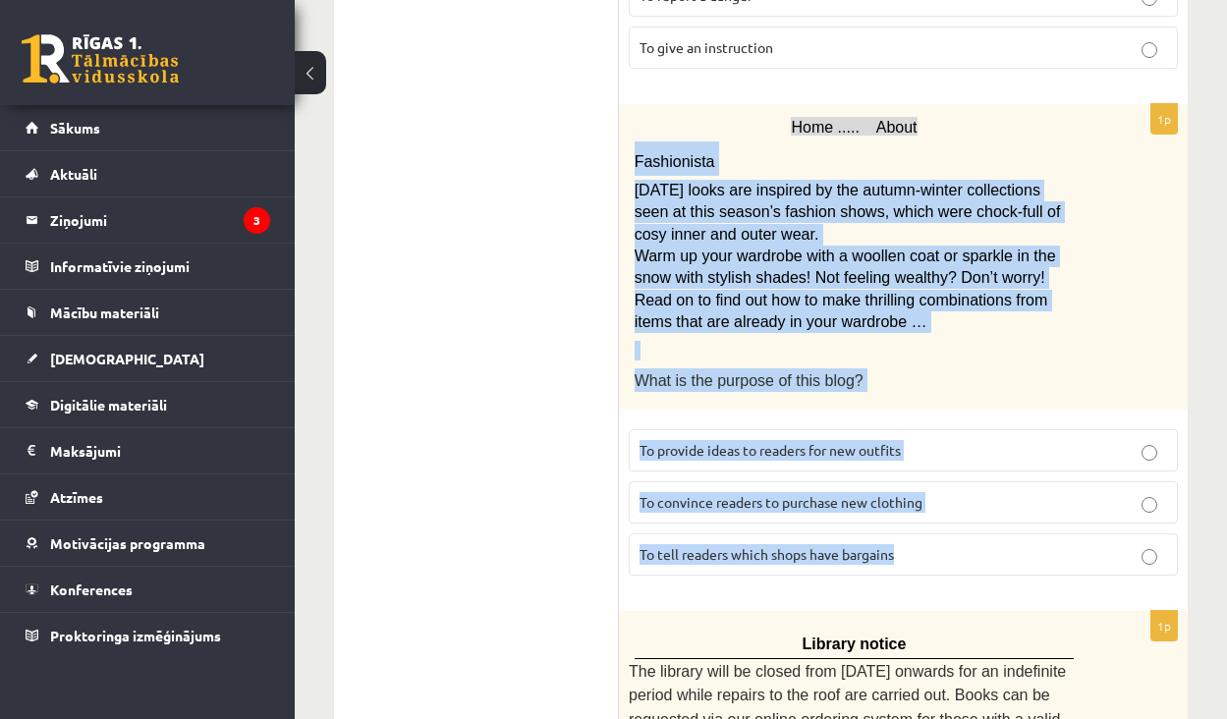
drag, startPoint x: 925, startPoint y: 521, endPoint x: 634, endPoint y: 131, distance: 486.5
click at [634, 131] on div "1p Home ..... About Fashionista Today’s looks are inspired by the autumn-winter…" at bounding box center [903, 347] width 569 height 487
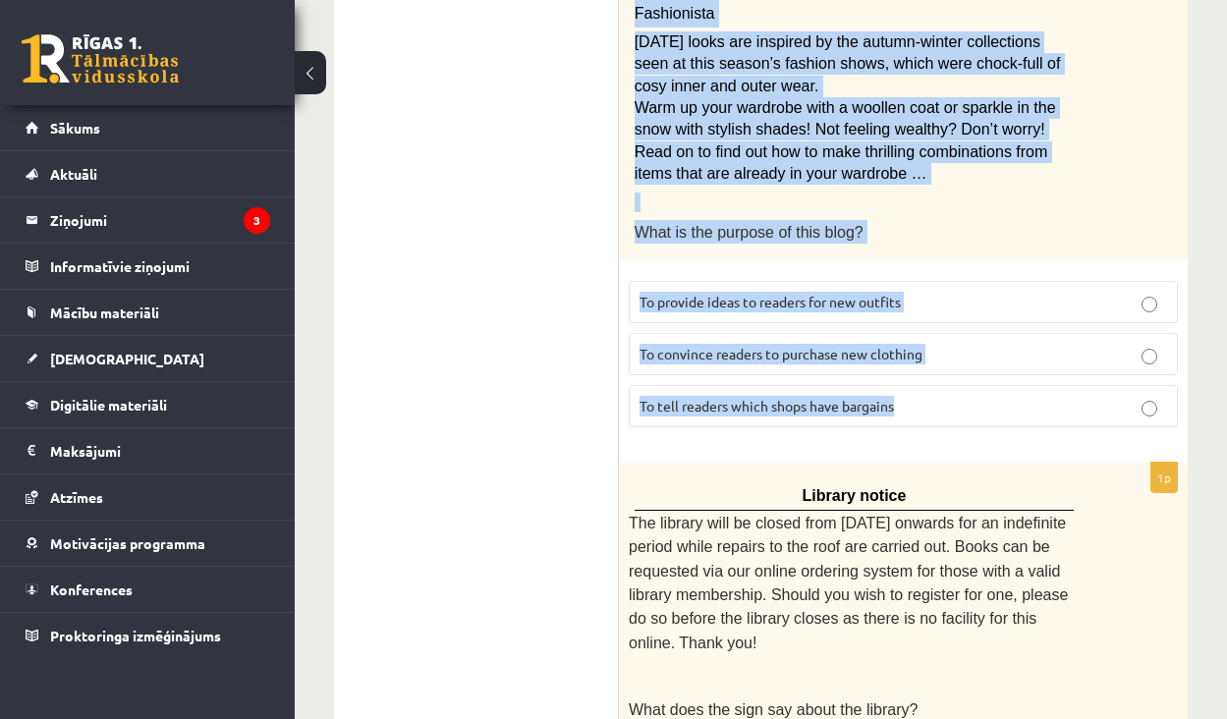
click at [933, 394] on div "1p Home ..... About Fashionista Today’s looks are inspired by the autumn-winter…" at bounding box center [903, 199] width 569 height 487
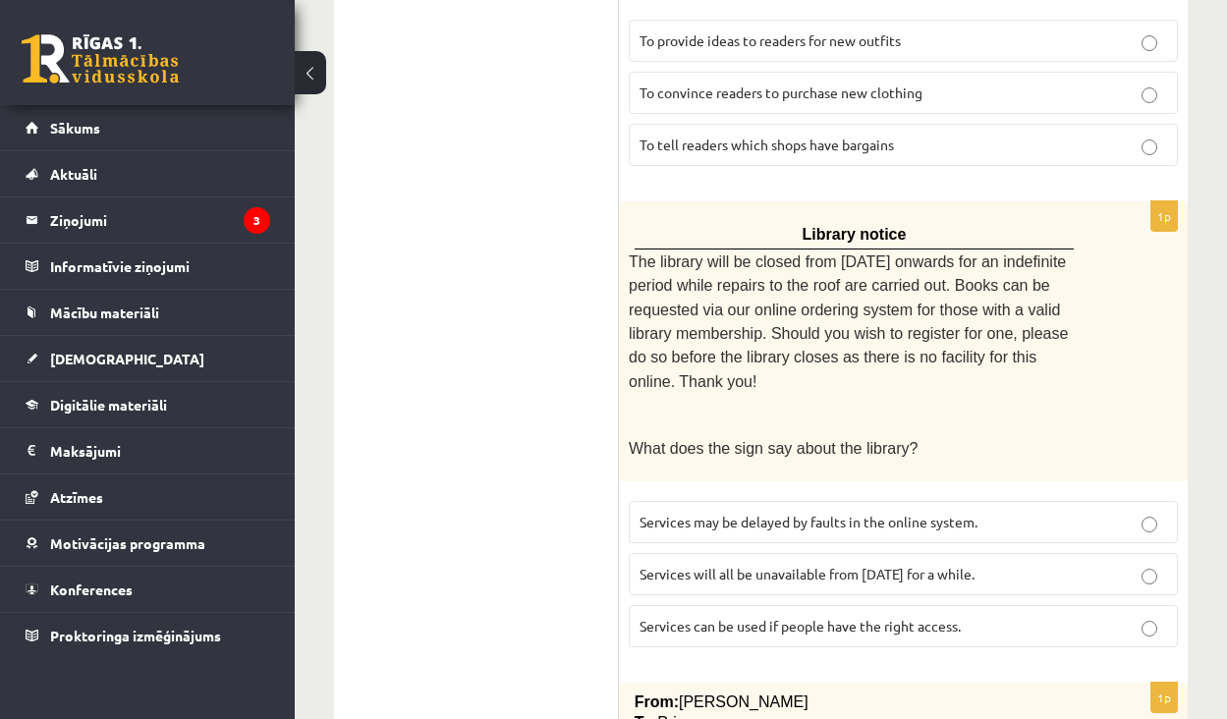
scroll to position [2197, 0]
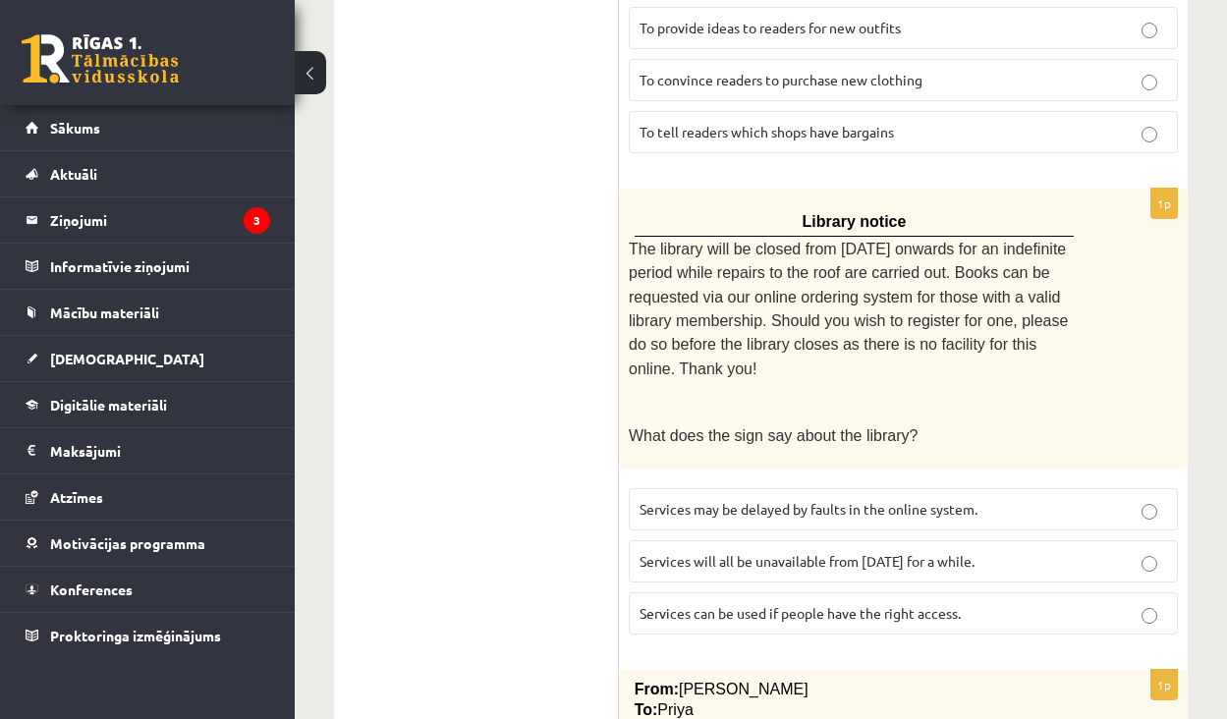
click at [803, 540] on label "Services will all be unavailable from Monday for a while." at bounding box center [903, 561] width 549 height 42
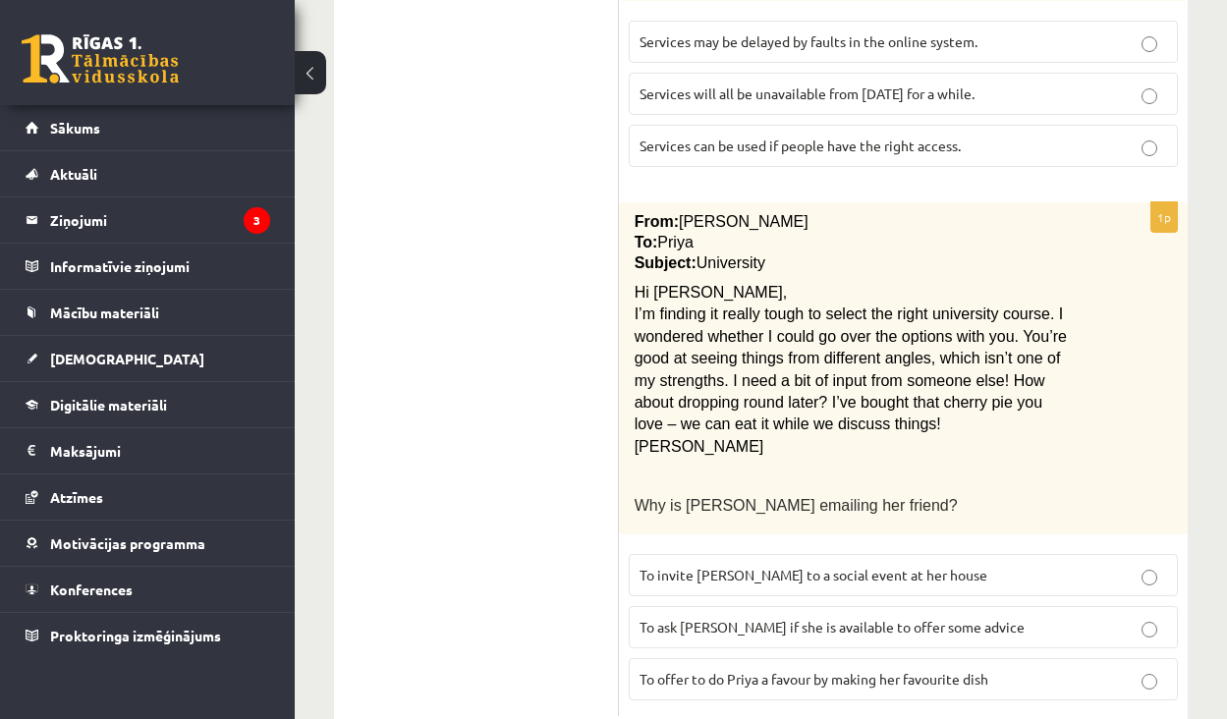
scroll to position [2664, 0]
click at [788, 619] on span "To ask Priya if she is available to offer some advice" at bounding box center [832, 628] width 385 height 18
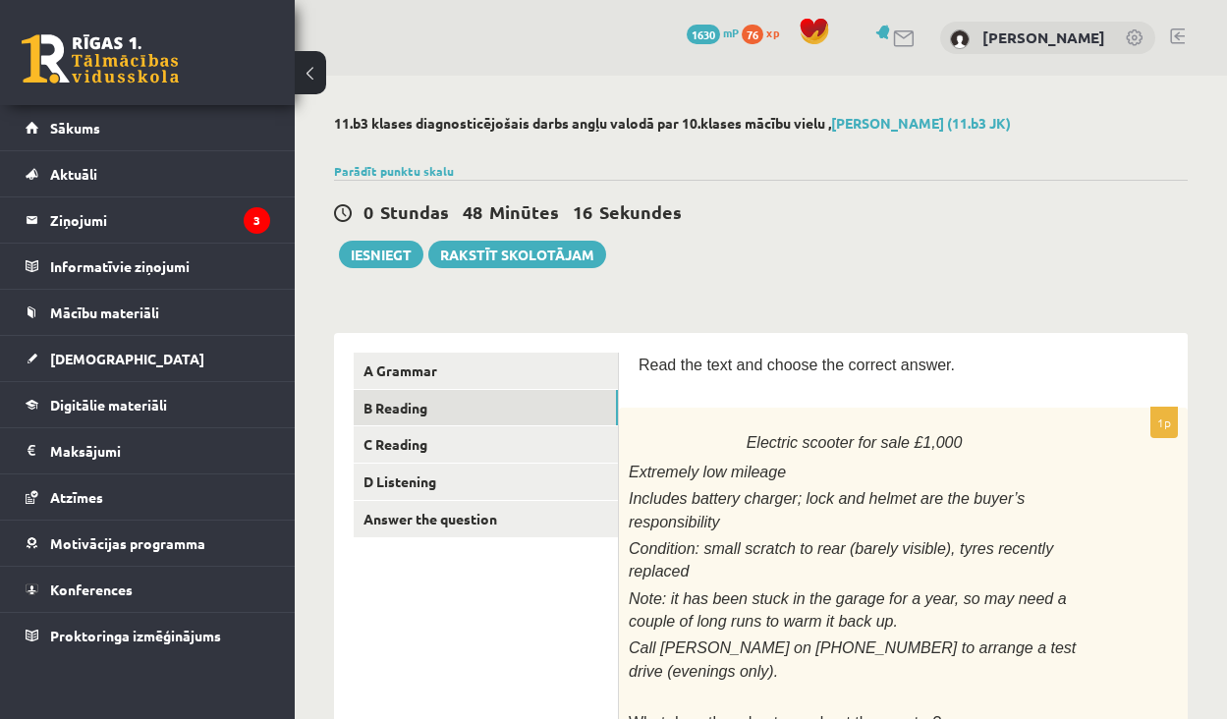
scroll to position [0, 0]
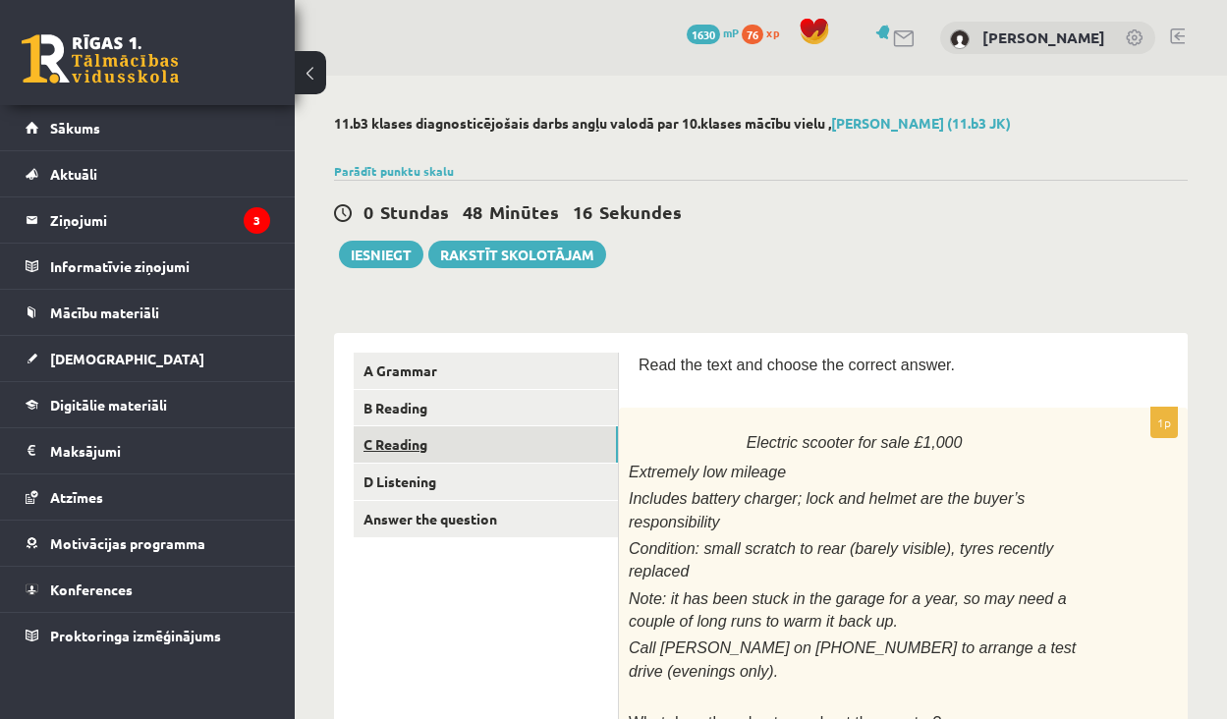
click at [514, 435] on link "C Reading" at bounding box center [486, 444] width 264 height 36
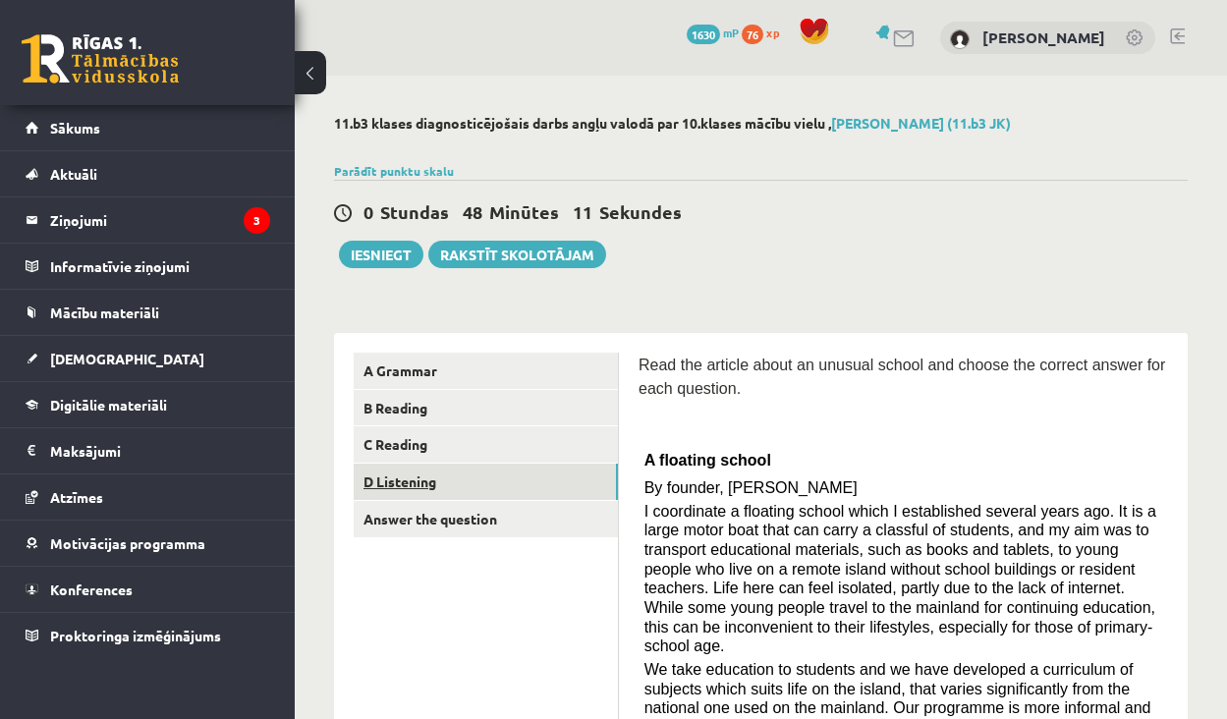
click at [440, 472] on link "D Listening" at bounding box center [486, 482] width 264 height 36
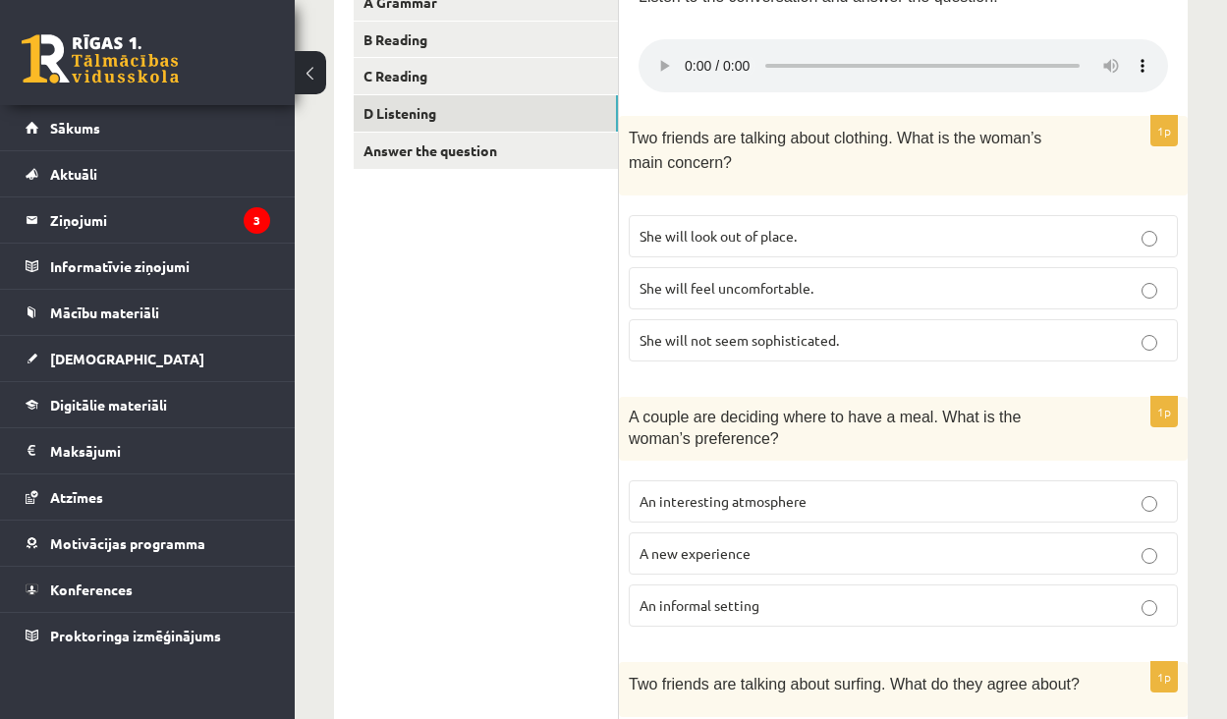
scroll to position [315, 0]
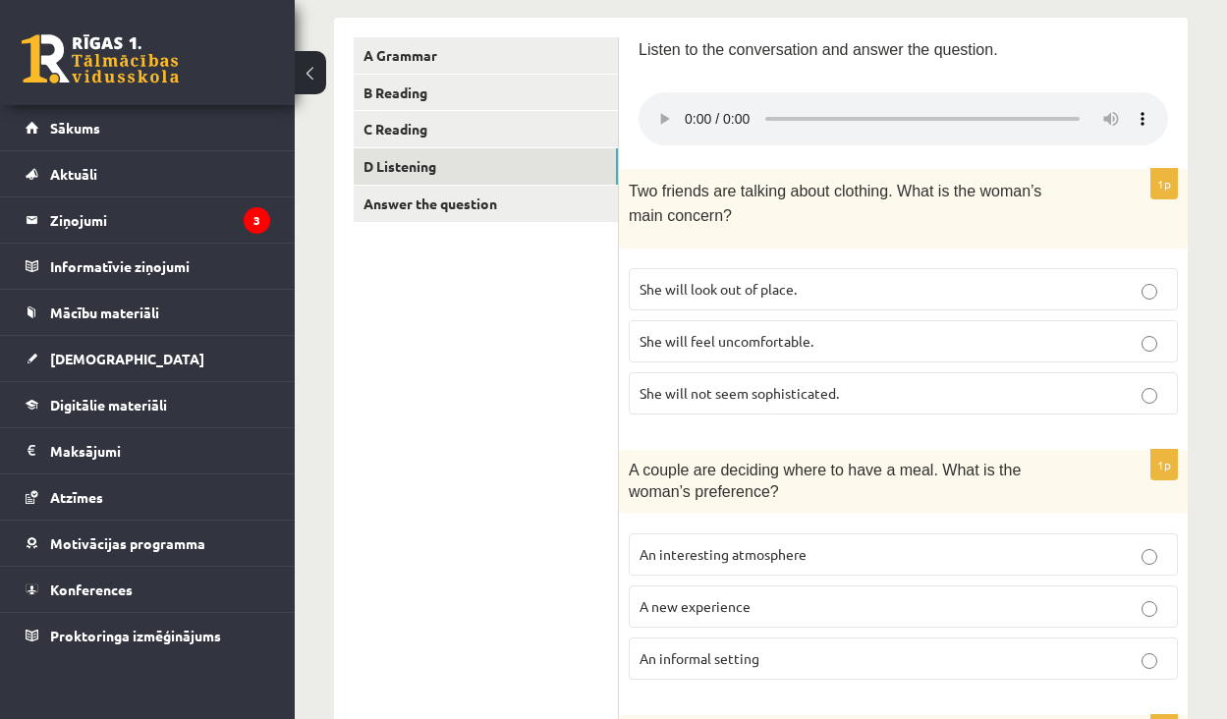
click at [683, 93] on audio at bounding box center [904, 118] width 530 height 53
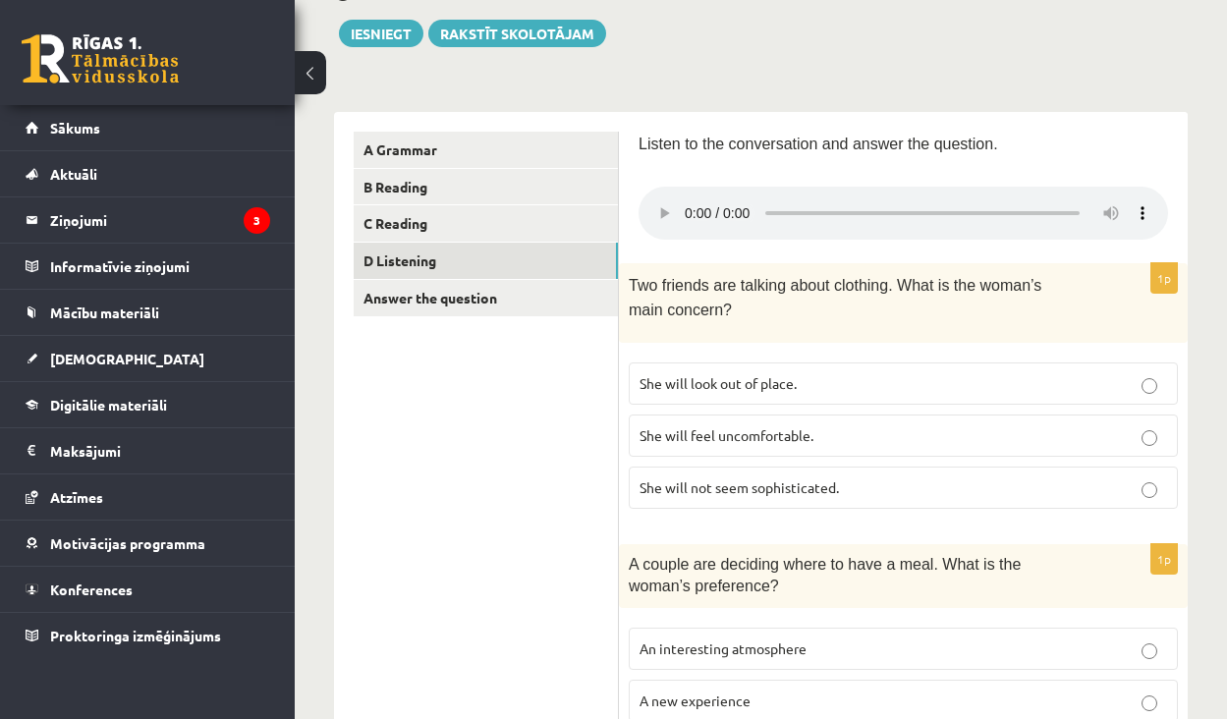
scroll to position [222, 0]
click at [851, 372] on p "She will look out of place." at bounding box center [904, 382] width 528 height 21
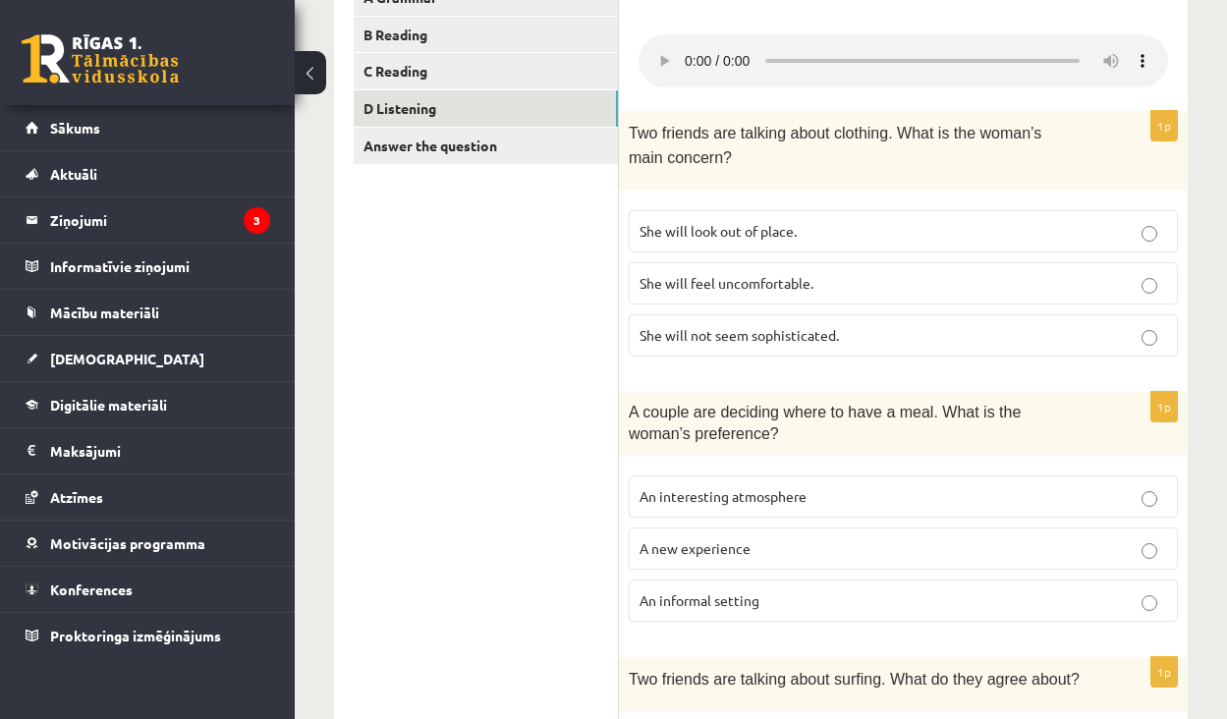
scroll to position [397, 0]
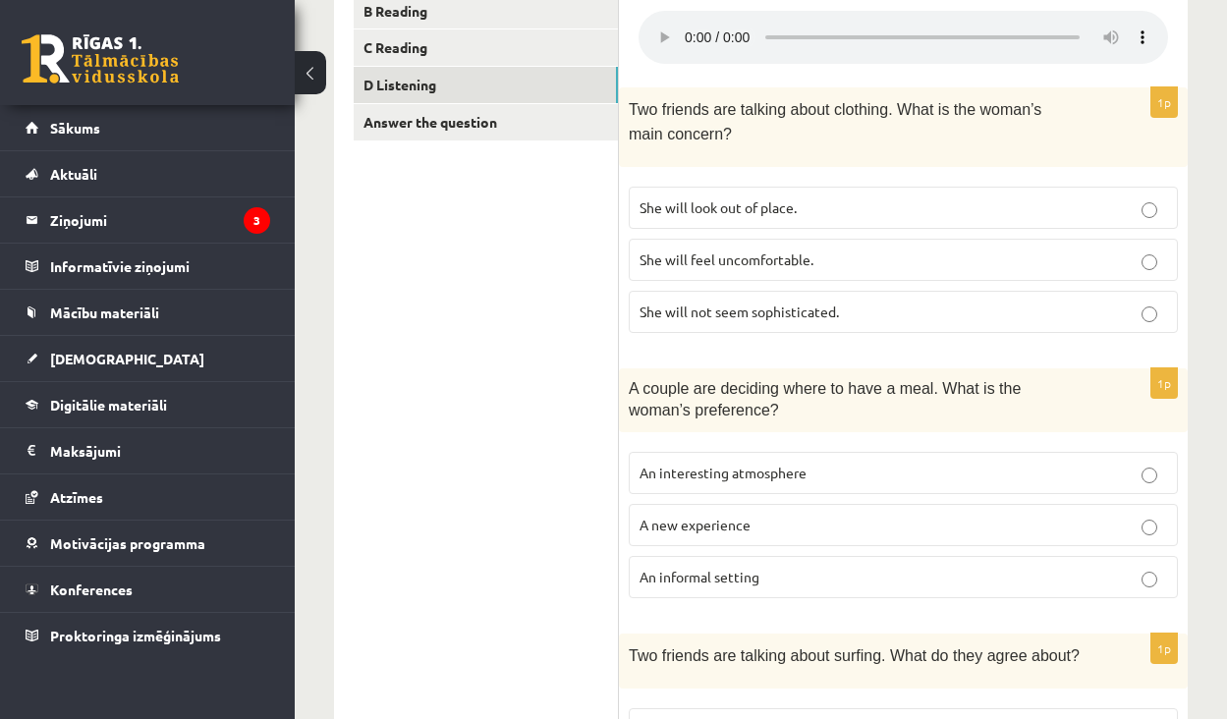
click at [903, 567] on p "An informal setting" at bounding box center [904, 577] width 528 height 21
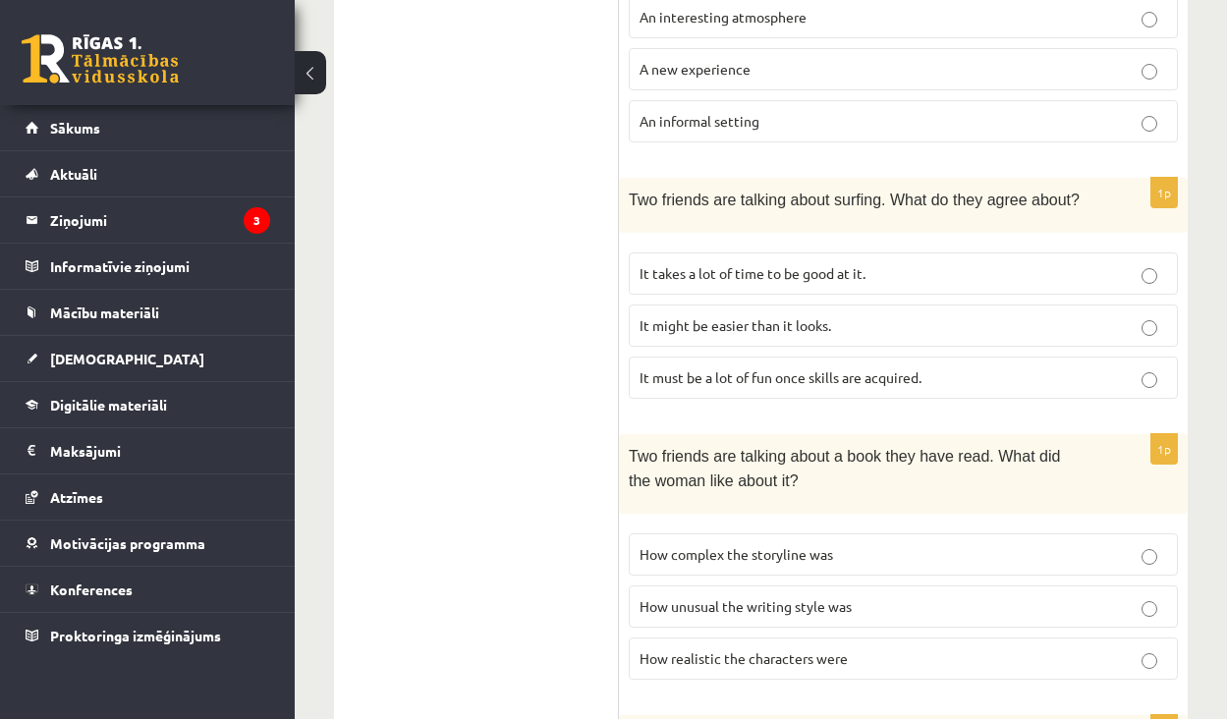
scroll to position [857, 0]
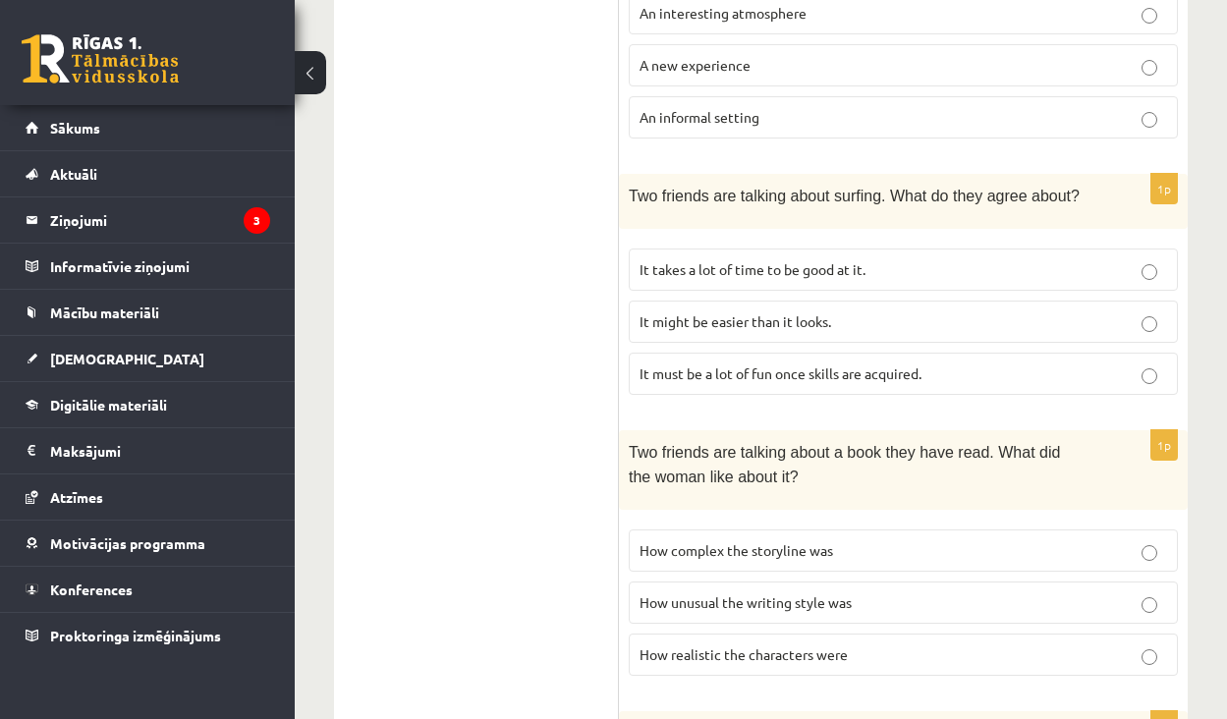
click at [752, 259] on p "It takes a lot of time to be good at it." at bounding box center [904, 269] width 528 height 21
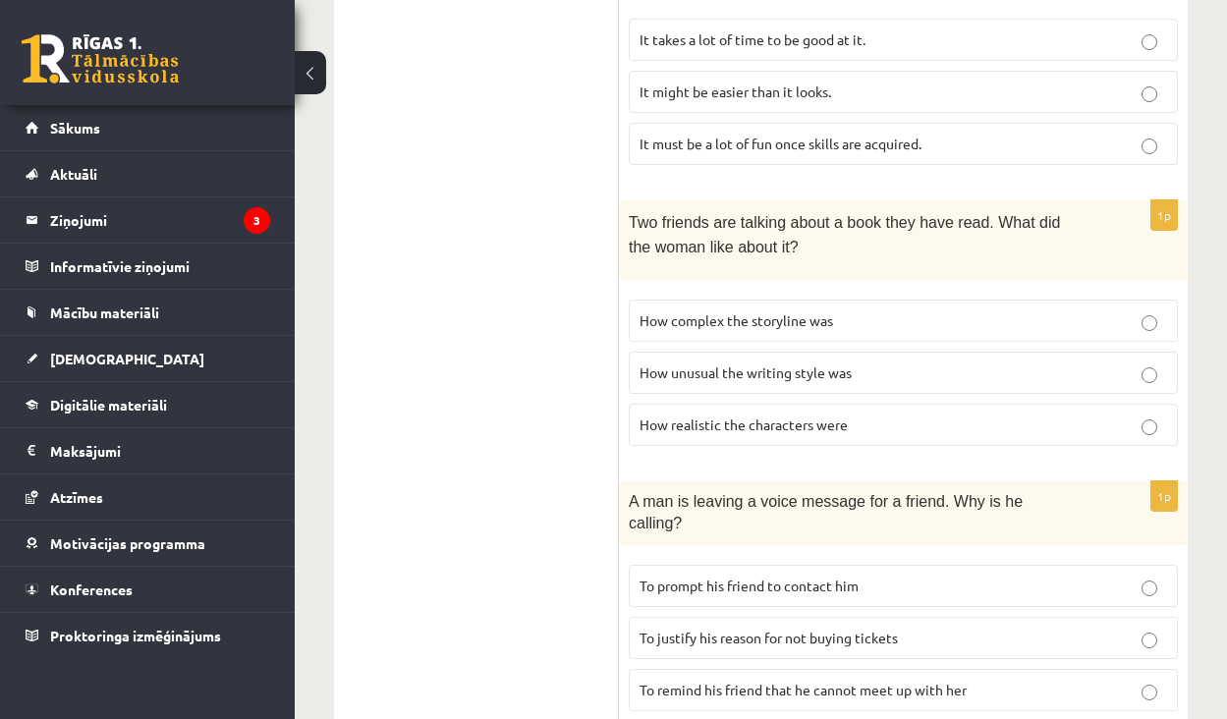
scroll to position [1084, 0]
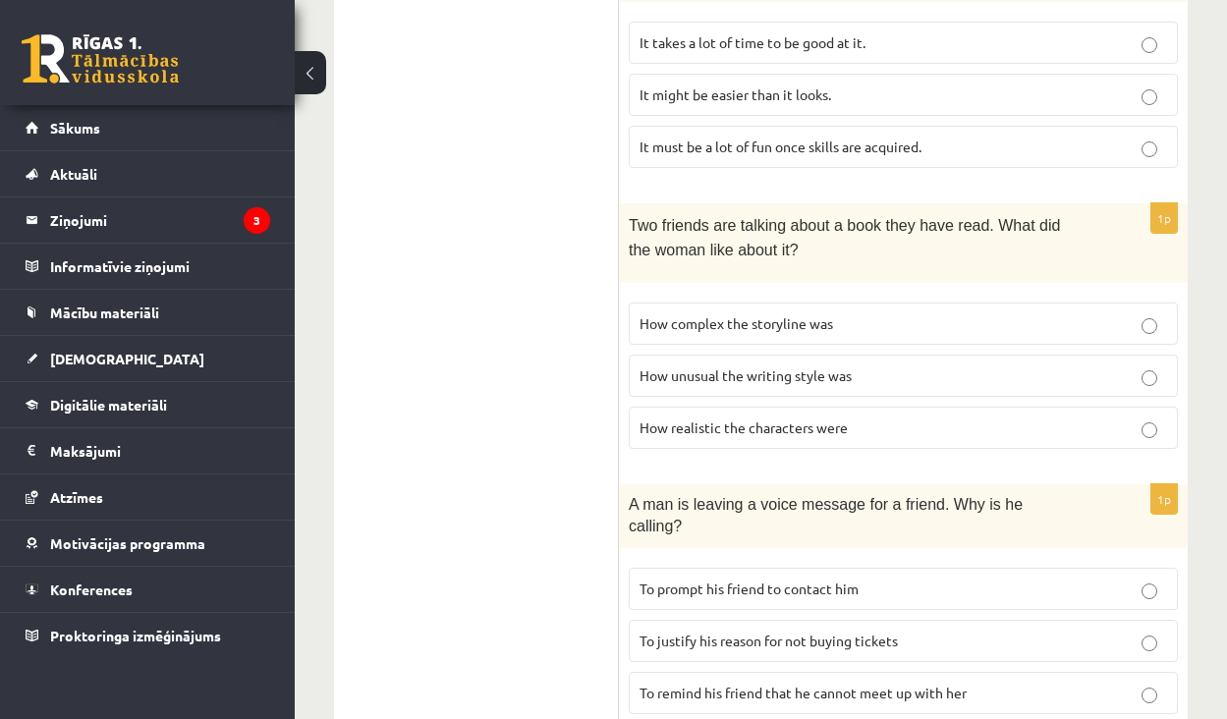
click at [791, 419] on span "How realistic the characters were" at bounding box center [744, 428] width 208 height 18
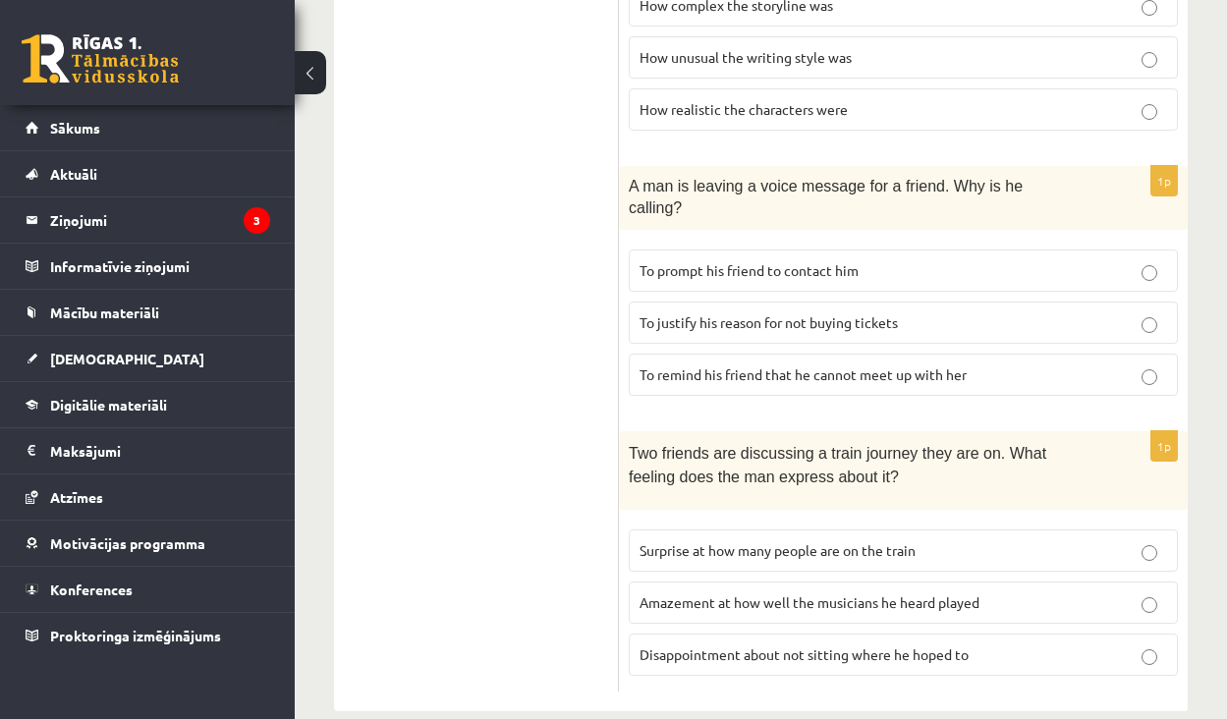
scroll to position [1401, 0]
click at [744, 542] on span "Surprise at how many people are on the train" at bounding box center [778, 551] width 276 height 18
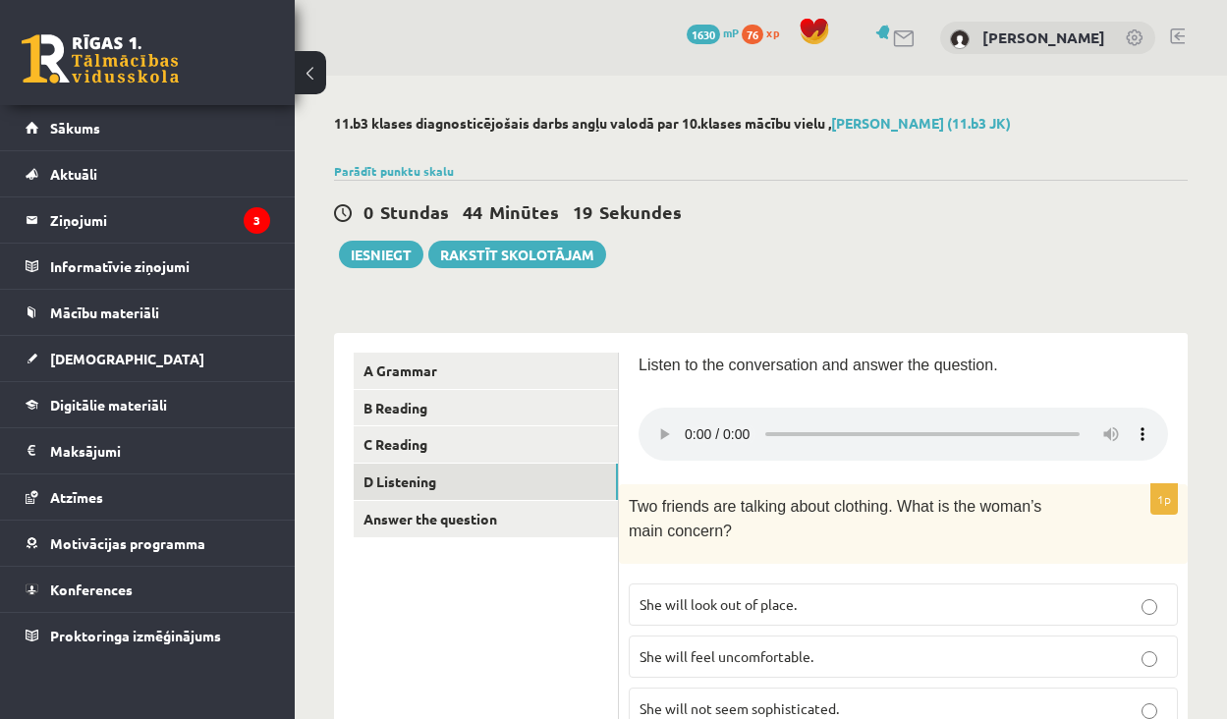
scroll to position [0, 0]
click at [920, 425] on audio at bounding box center [904, 434] width 530 height 53
click at [687, 433] on audio at bounding box center [904, 434] width 530 height 53
click at [927, 421] on audio at bounding box center [904, 434] width 530 height 53
click at [937, 421] on audio at bounding box center [904, 434] width 530 height 53
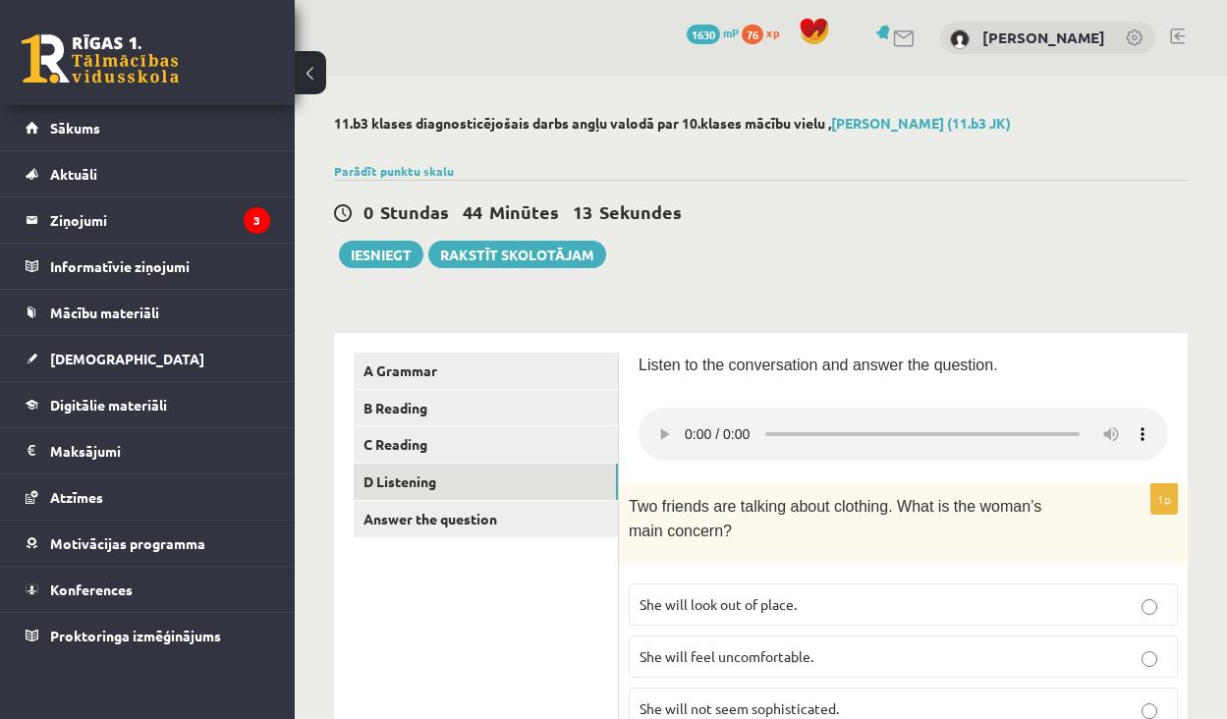
click at [945, 421] on audio at bounding box center [904, 434] width 530 height 53
click at [905, 421] on audio at bounding box center [904, 434] width 530 height 53
click at [883, 420] on audio at bounding box center [904, 434] width 530 height 53
click at [863, 422] on audio at bounding box center [904, 434] width 530 height 53
click at [712, 423] on audio at bounding box center [904, 434] width 530 height 53
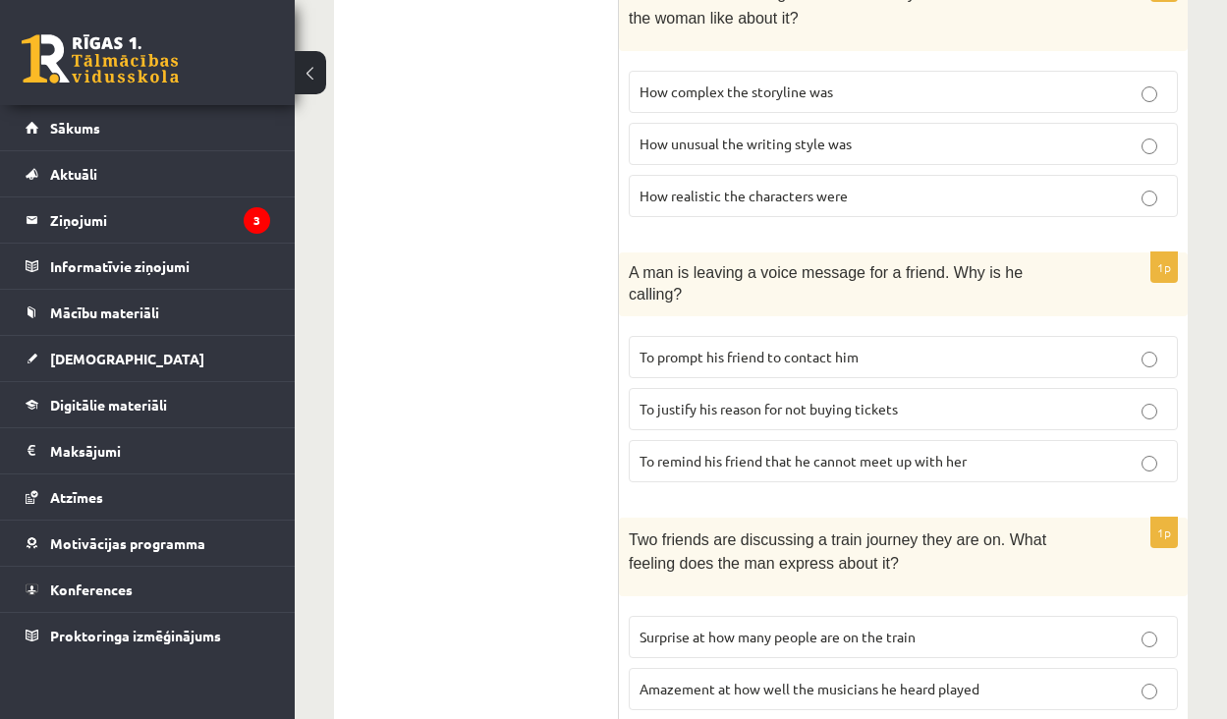
scroll to position [1318, 0]
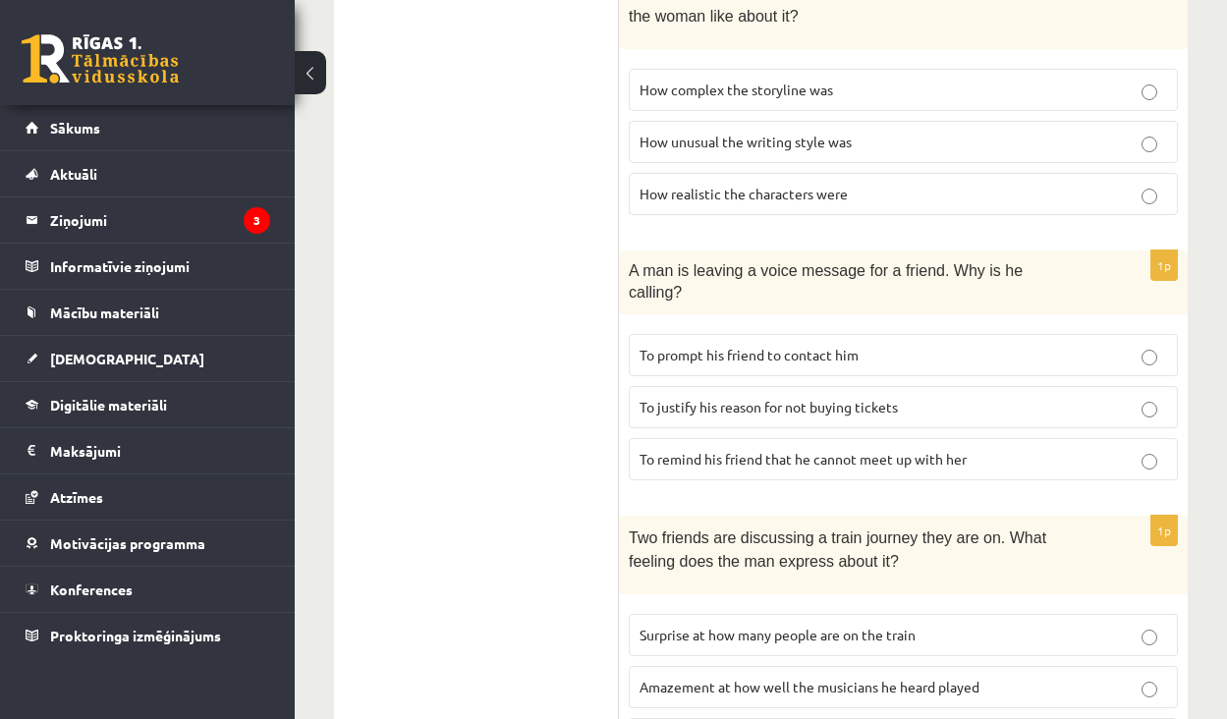
click at [783, 398] on span "To justify his reason for not buying tickets" at bounding box center [769, 407] width 258 height 18
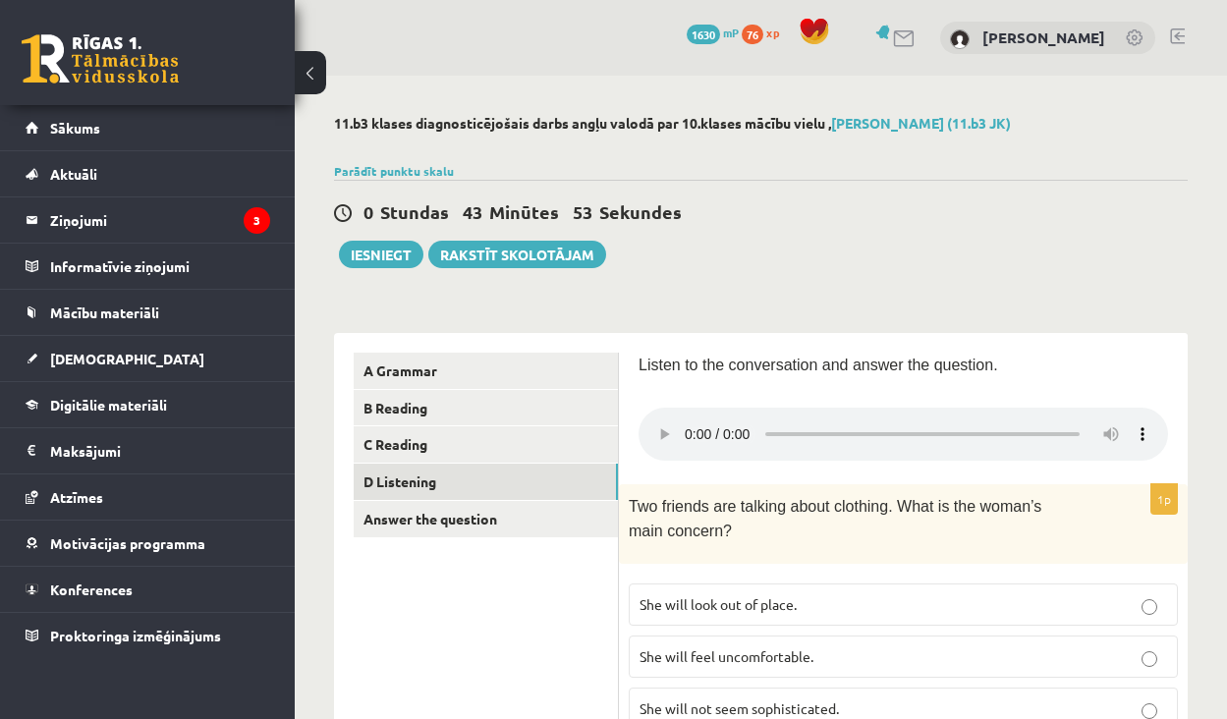
scroll to position [0, 0]
click at [682, 415] on audio at bounding box center [904, 434] width 530 height 53
click at [534, 504] on link "Answer the question" at bounding box center [486, 519] width 264 height 36
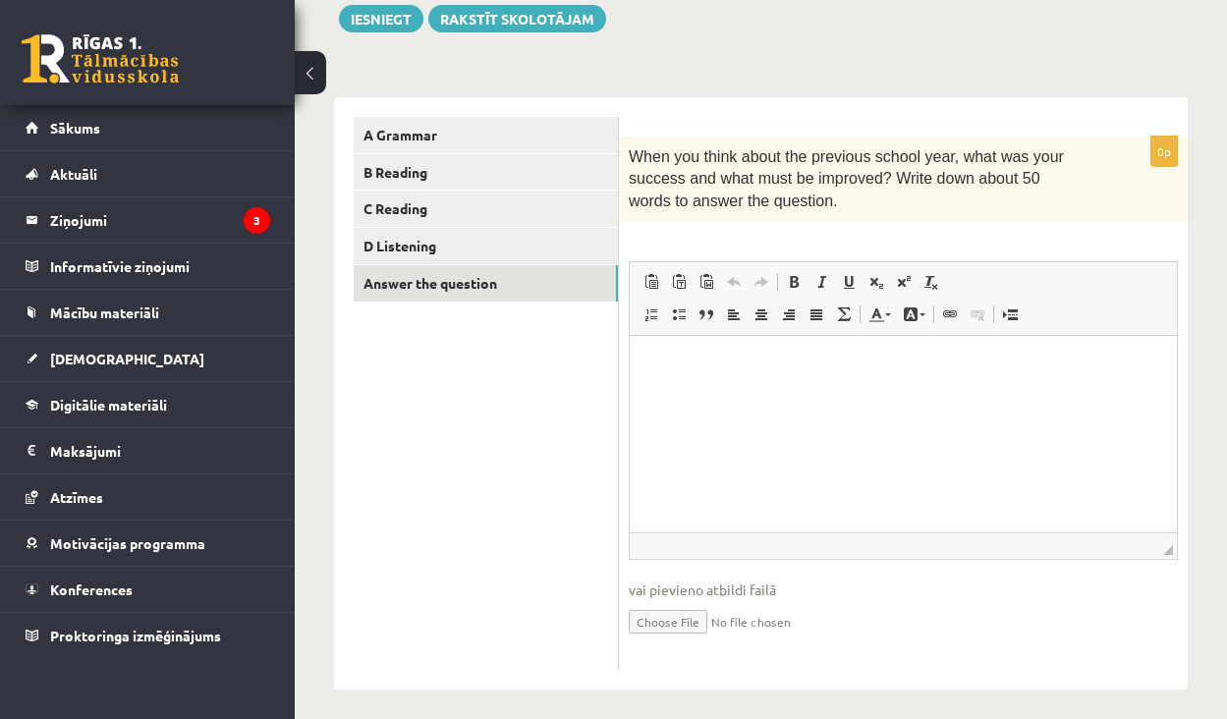
scroll to position [237, 0]
click at [747, 394] on html at bounding box center [903, 364] width 547 height 60
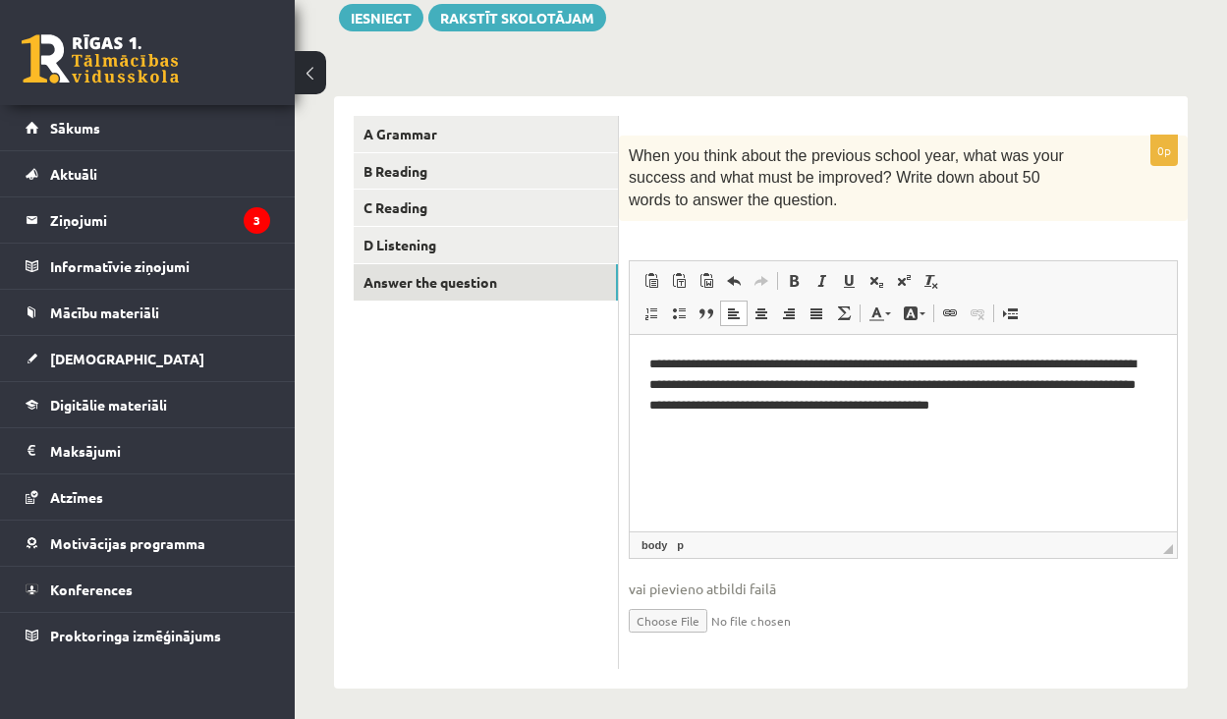
click at [996, 407] on p "**********" at bounding box center [903, 383] width 508 height 59
click at [465, 179] on link "B Reading" at bounding box center [486, 171] width 264 height 36
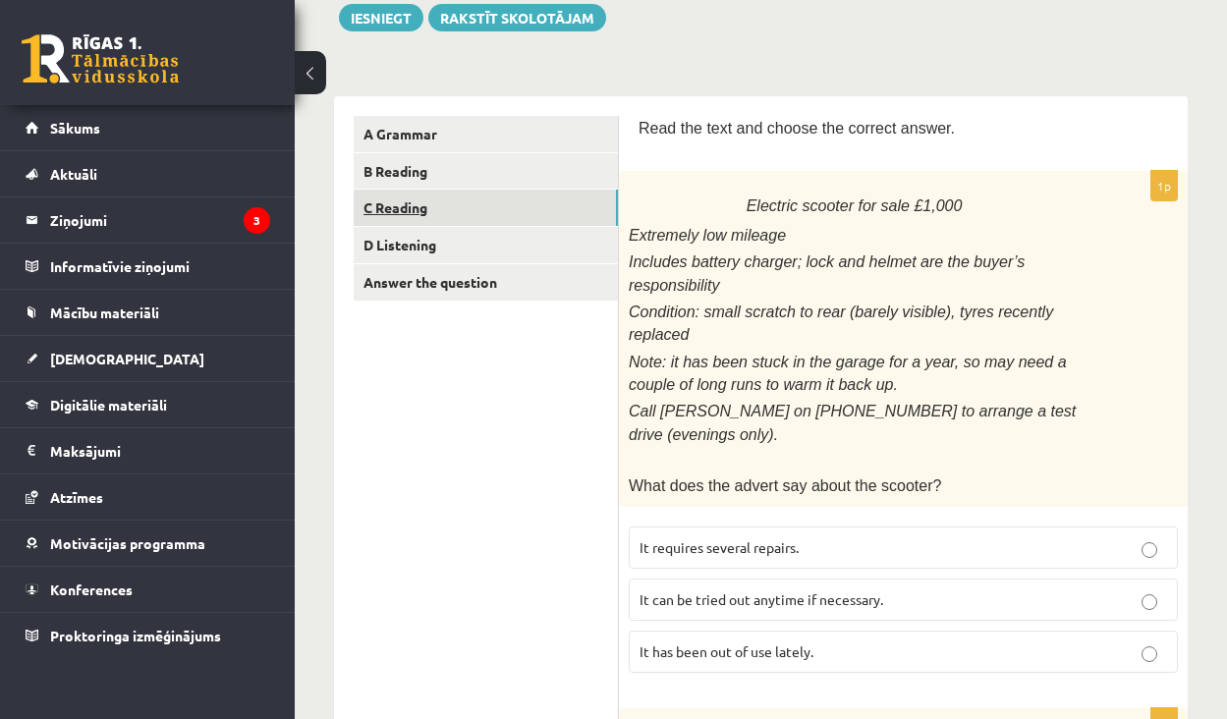
click at [466, 206] on link "C Reading" at bounding box center [486, 208] width 264 height 36
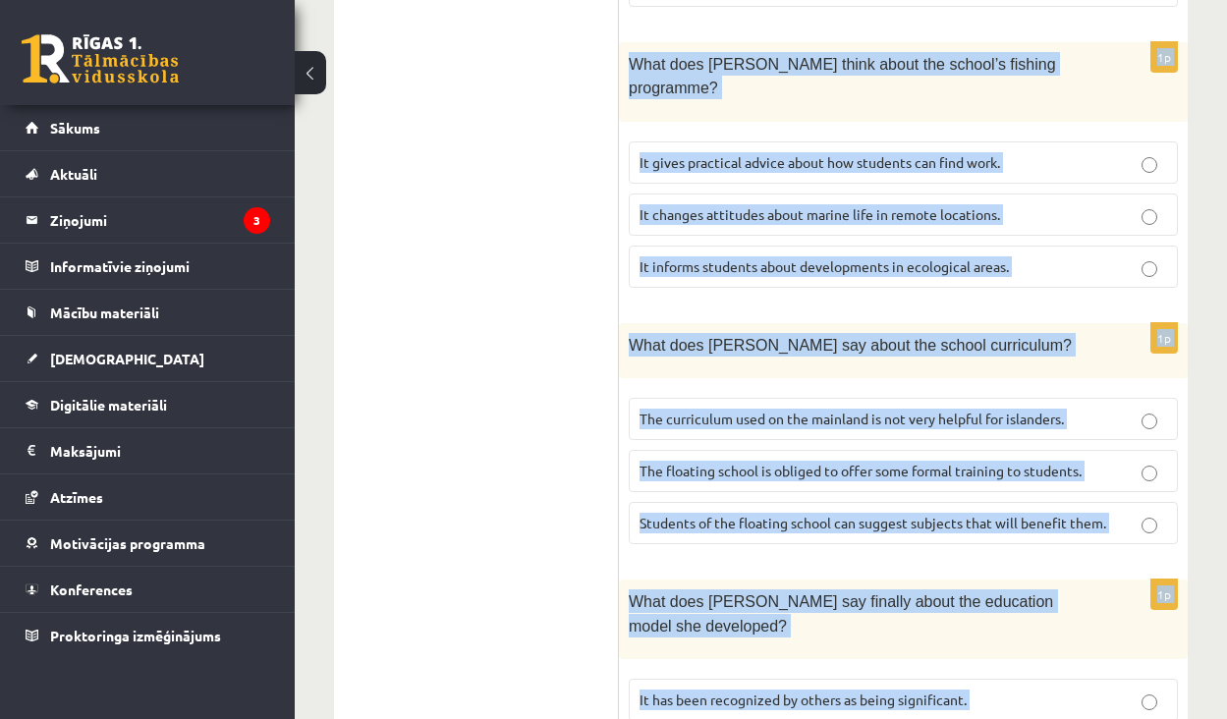
scroll to position [2343, 0]
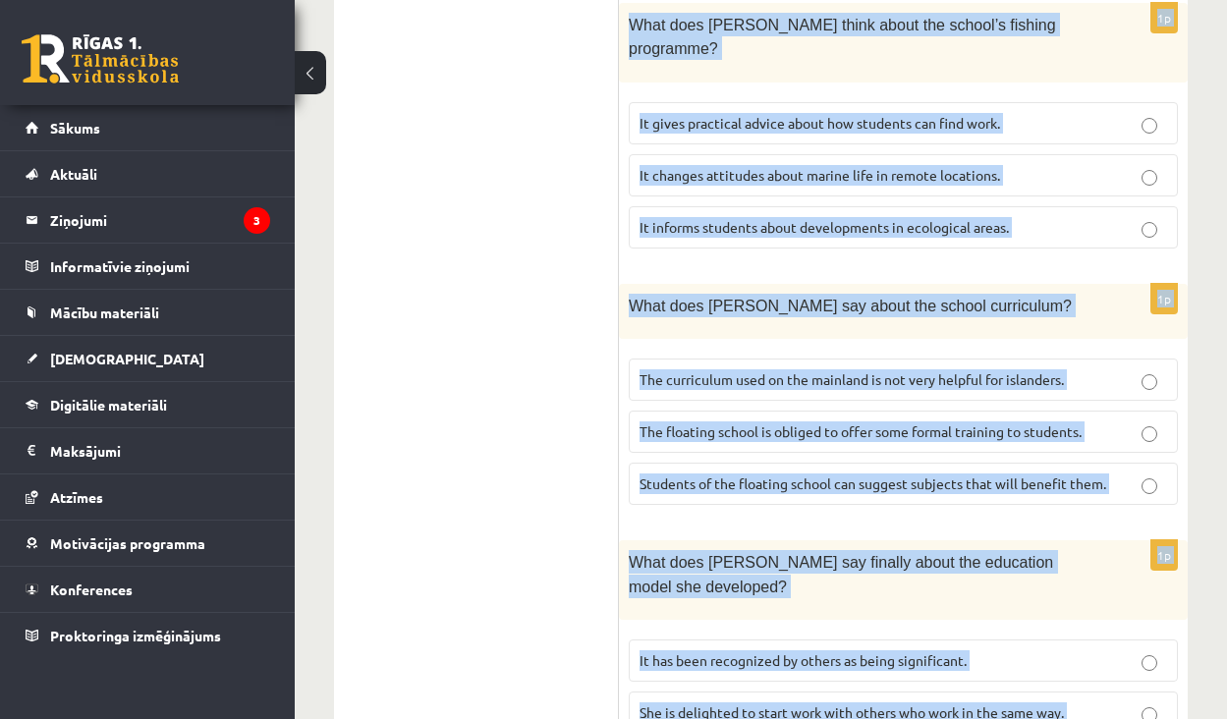
drag, startPoint x: 643, startPoint y: 221, endPoint x: 1016, endPoint y: 737, distance: 636.7
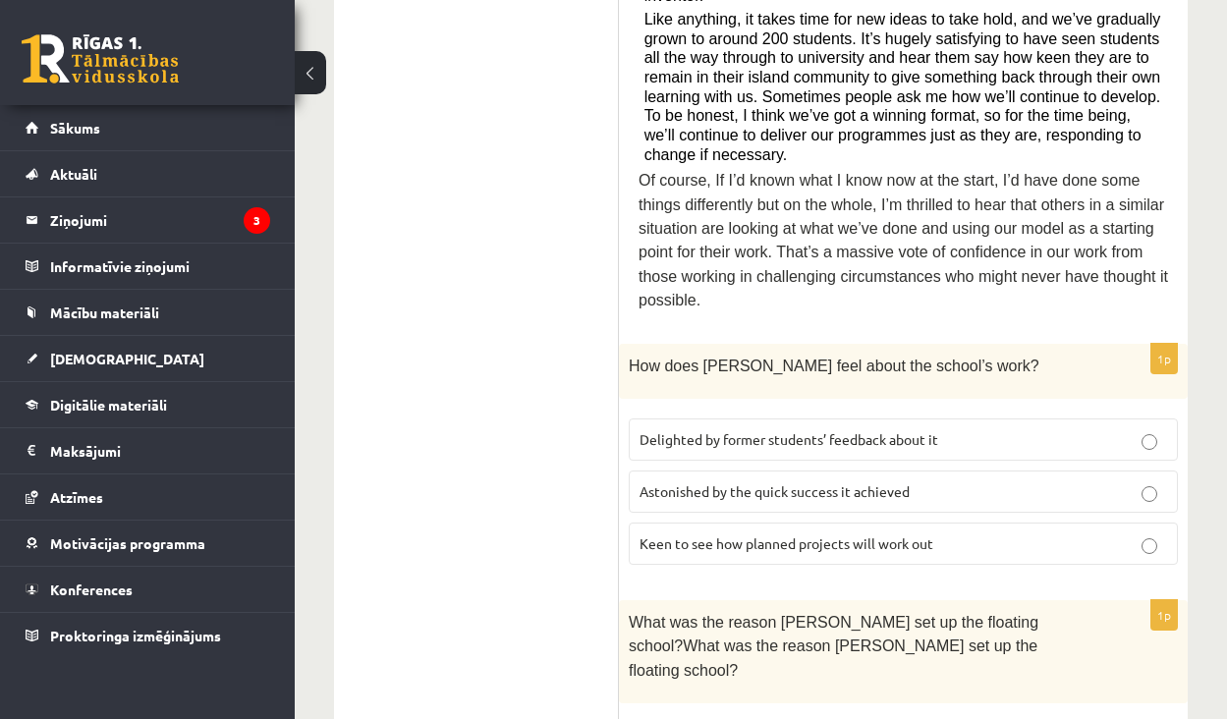
scroll to position [1198, 0]
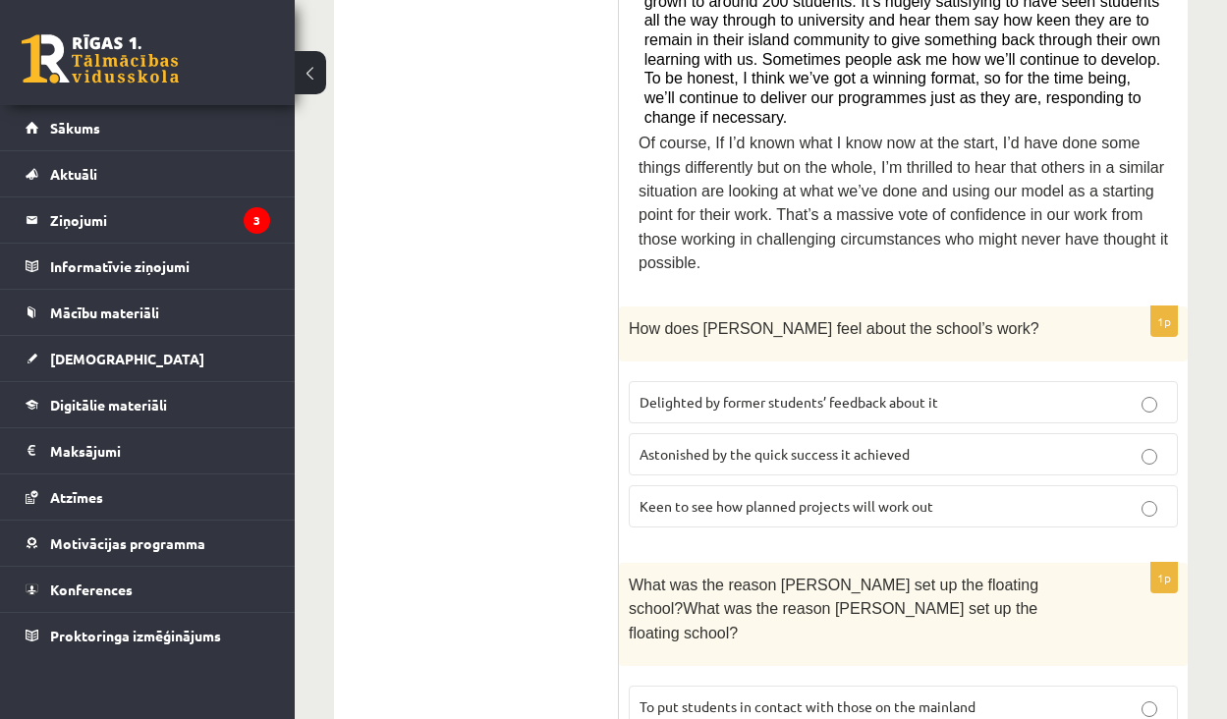
click at [820, 381] on label "Delighted by former students’ feedback about it" at bounding box center [903, 402] width 549 height 42
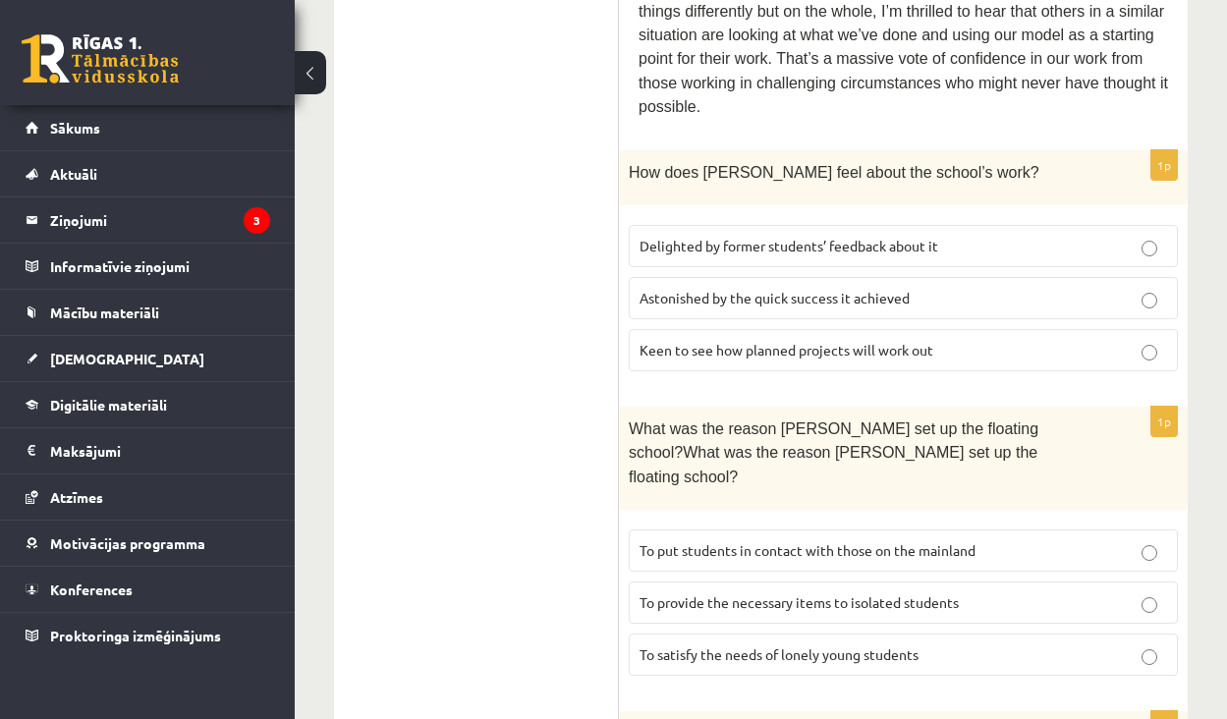
scroll to position [1403, 0]
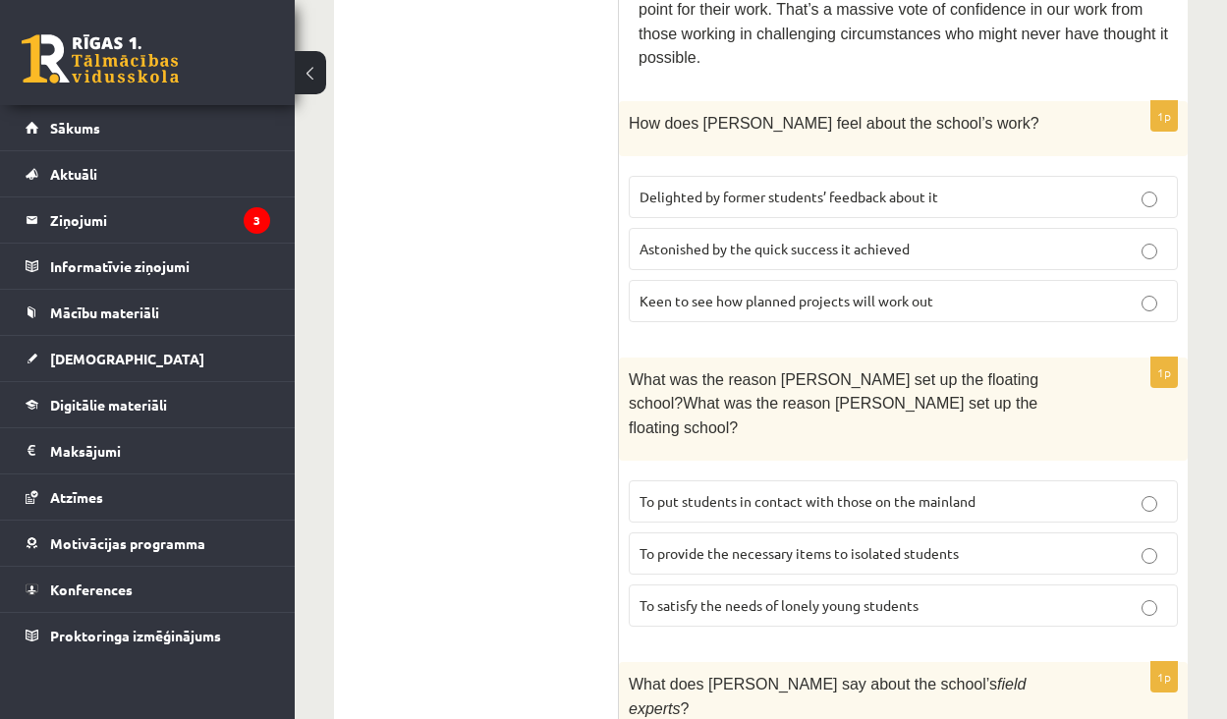
click at [912, 533] on label "To provide the necessary items to isolated students" at bounding box center [903, 554] width 549 height 42
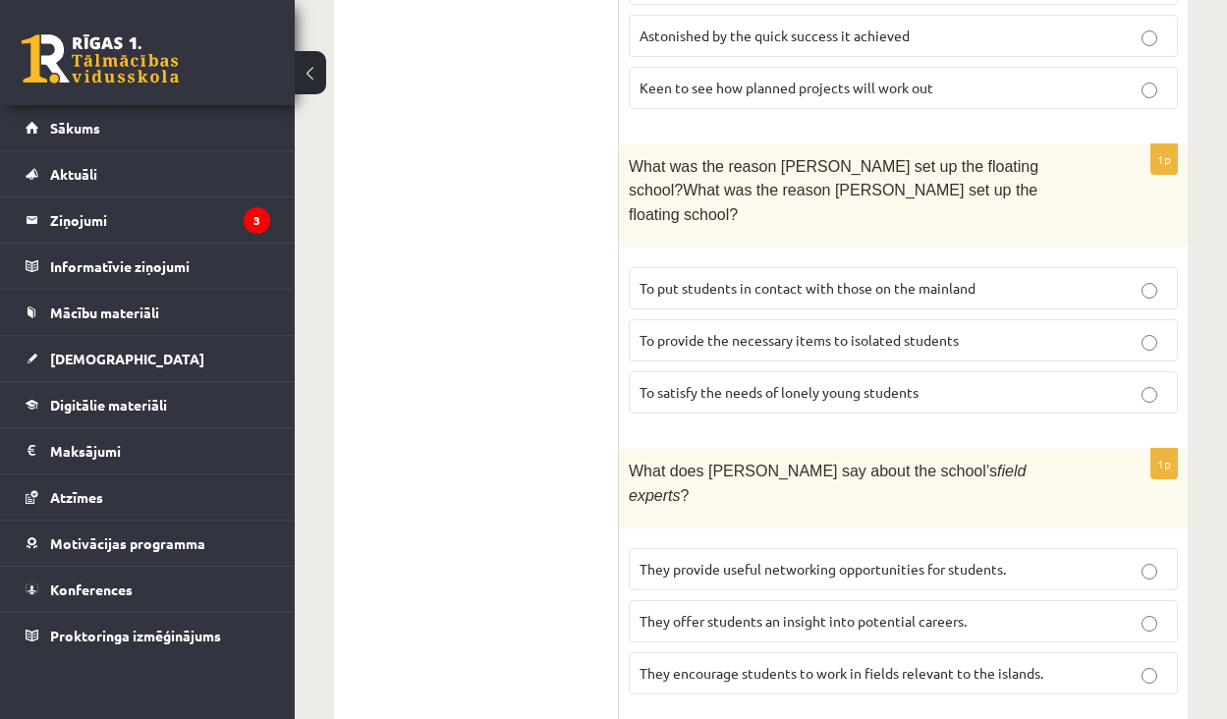
scroll to position [1617, 0]
click at [779, 611] on span "They offer students an insight into potential careers." at bounding box center [803, 620] width 327 height 18
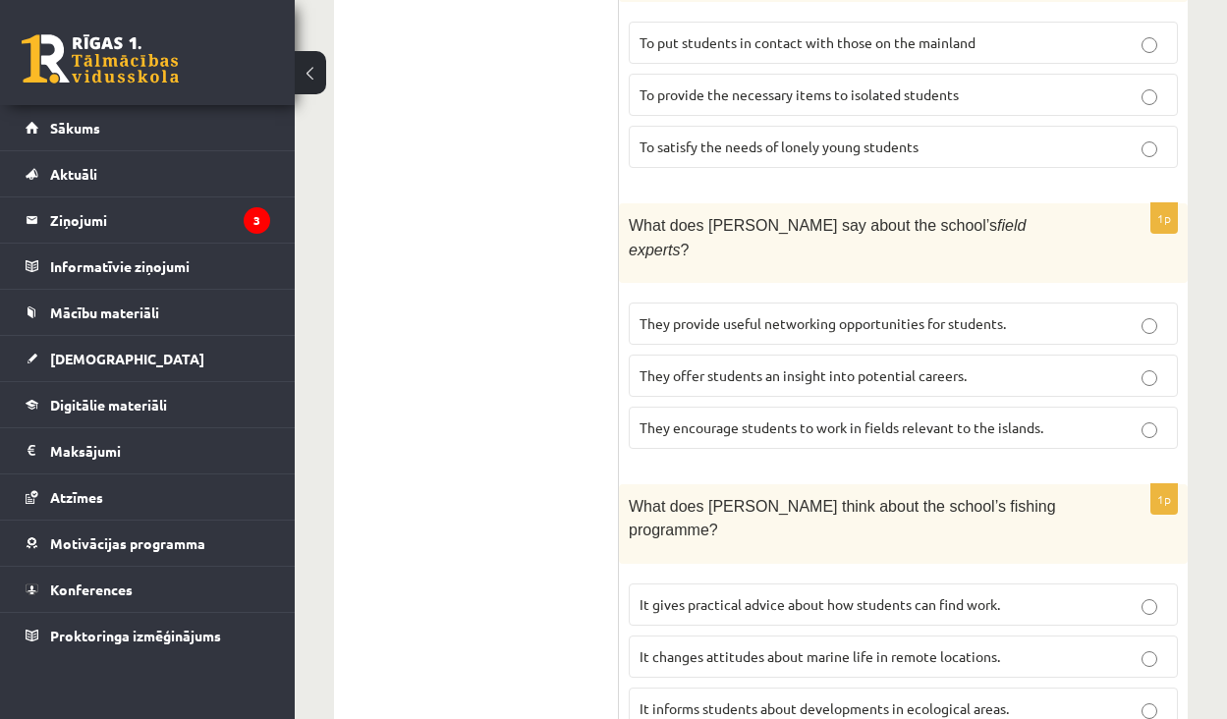
click at [747, 688] on label "It informs students about developments in ecological areas." at bounding box center [903, 709] width 549 height 42
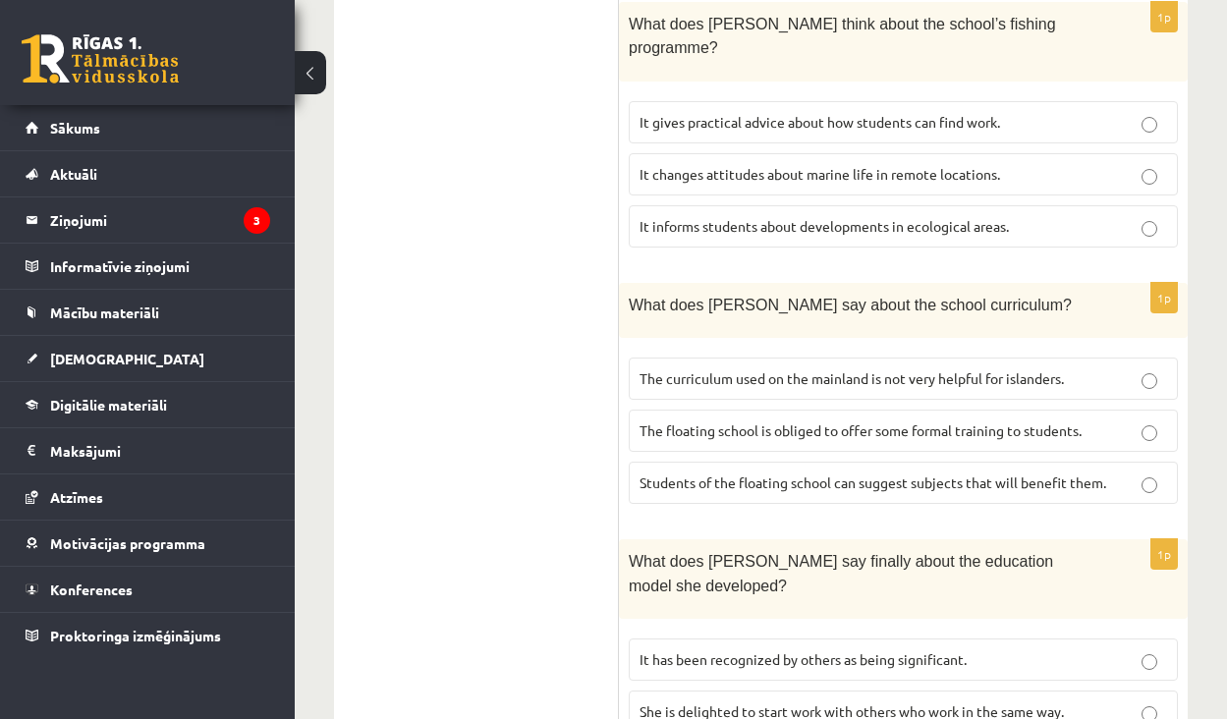
scroll to position [2343, 0]
click at [811, 370] on span "The curriculum used on the mainland is not very helpful for islanders." at bounding box center [852, 379] width 424 height 18
click at [819, 640] on label "It has been recognized by others as being significant." at bounding box center [903, 661] width 549 height 42
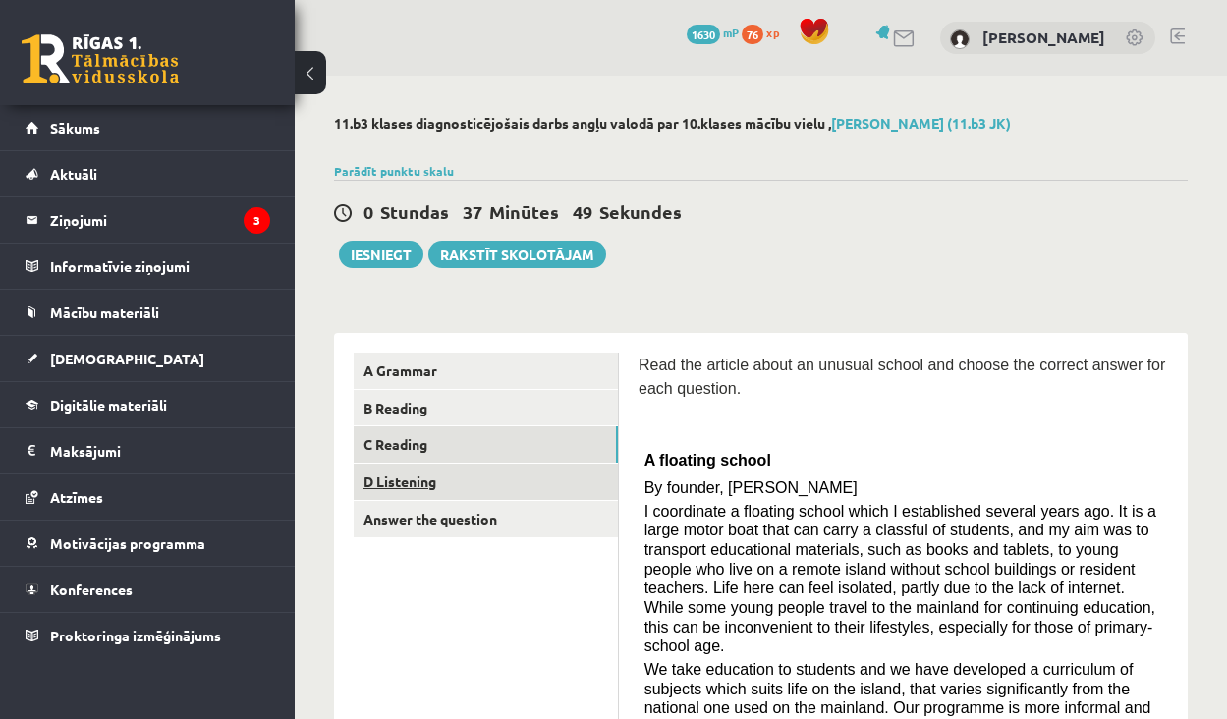
scroll to position [0, 0]
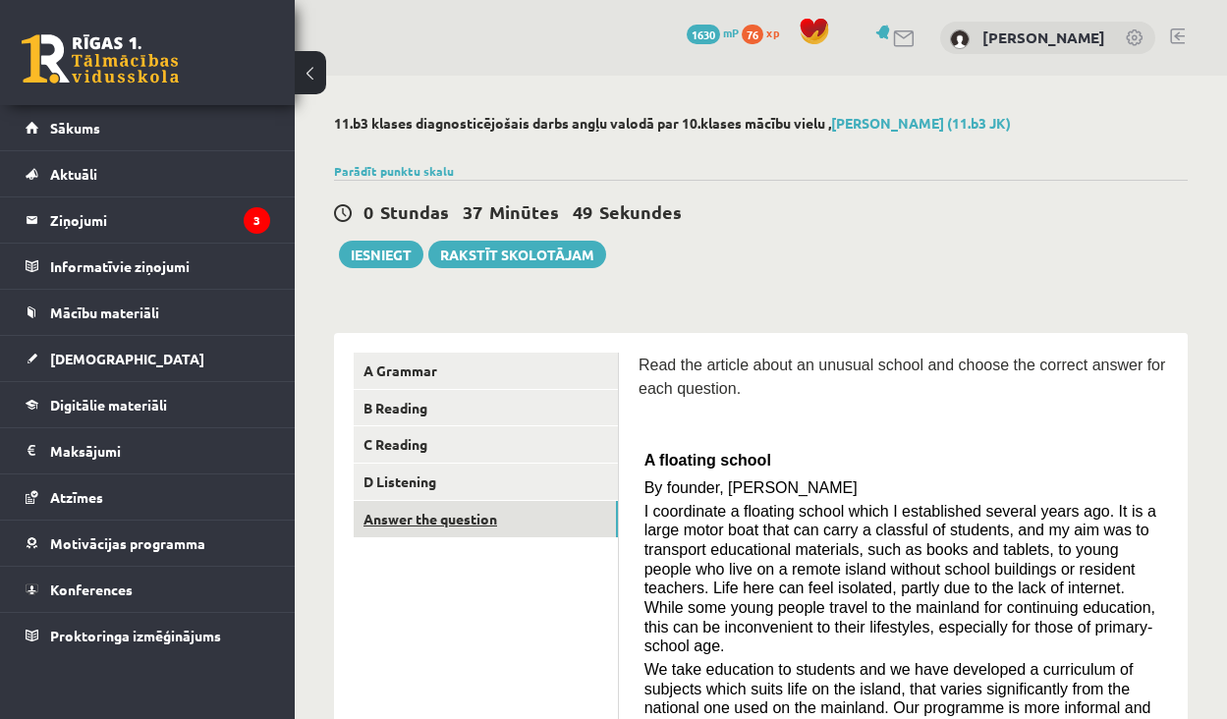
click at [455, 507] on link "Answer the question" at bounding box center [486, 519] width 264 height 36
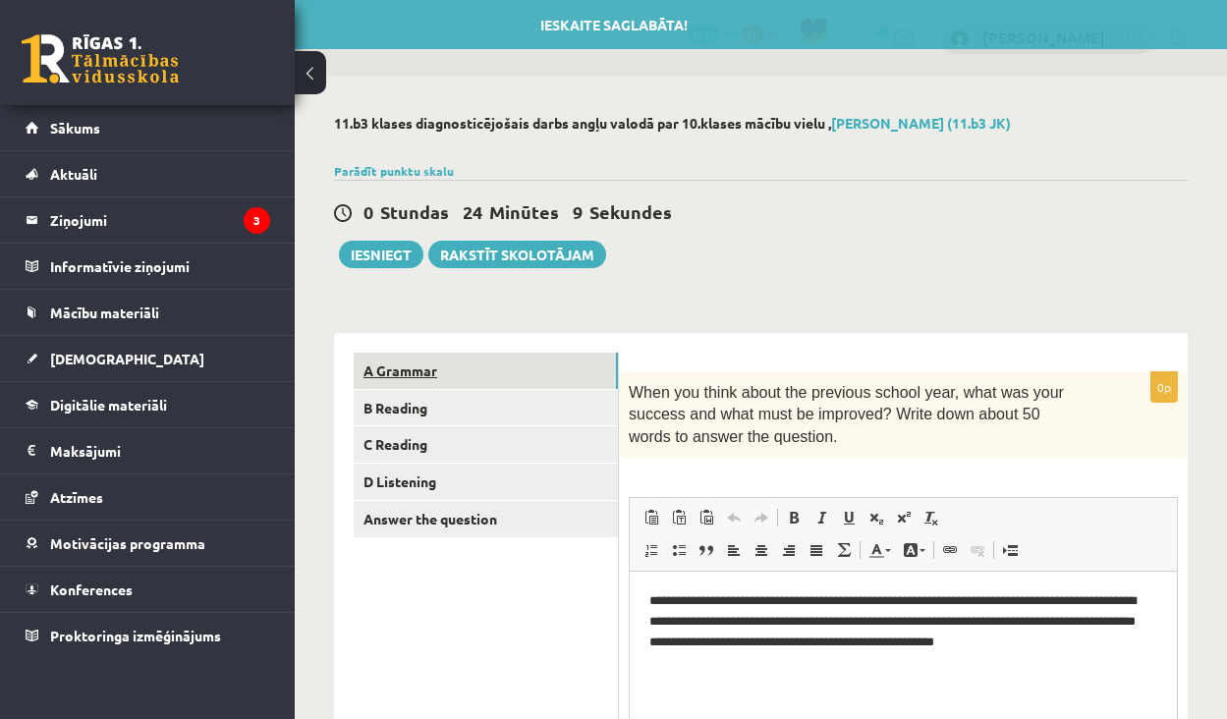
click at [454, 374] on link "A Grammar" at bounding box center [486, 371] width 264 height 36
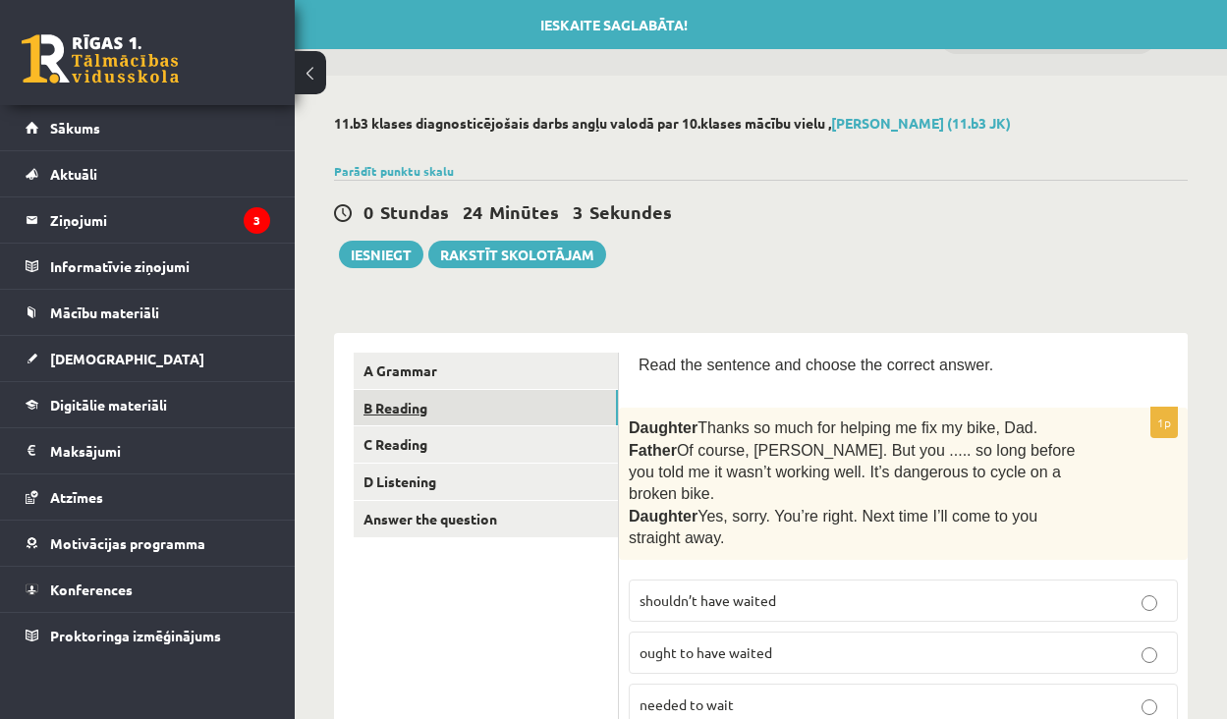
click at [526, 406] on link "B Reading" at bounding box center [486, 408] width 264 height 36
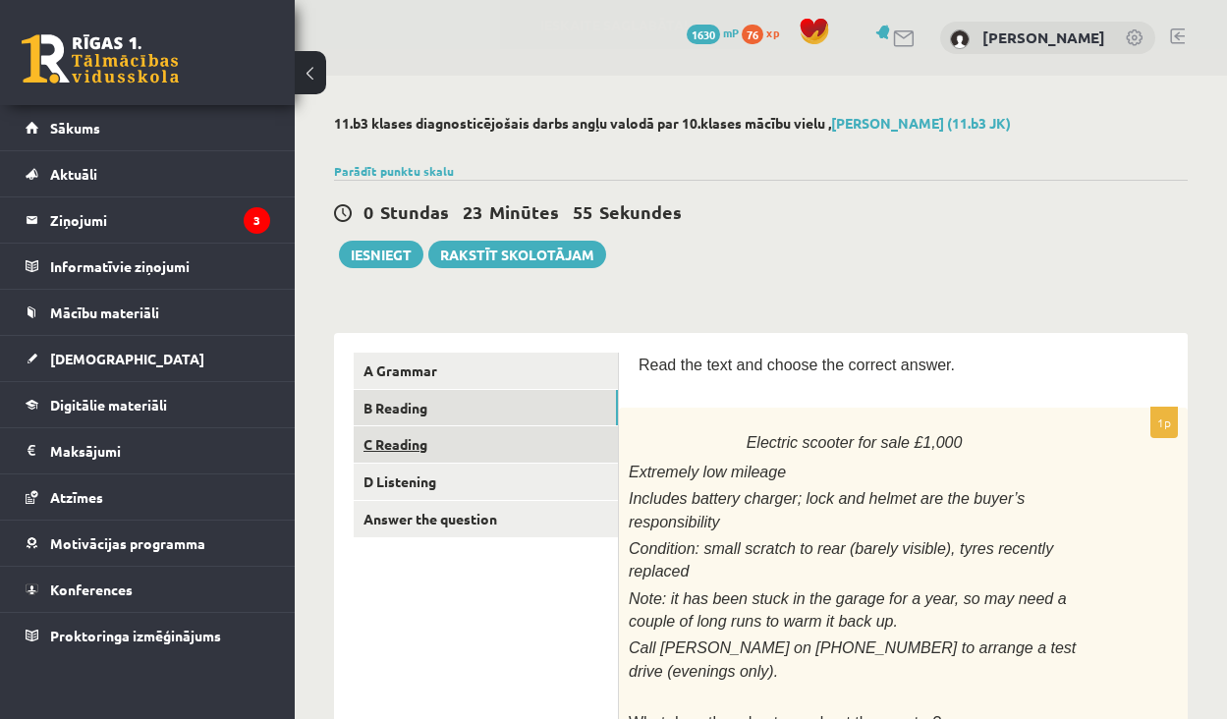
click at [505, 452] on link "C Reading" at bounding box center [486, 444] width 264 height 36
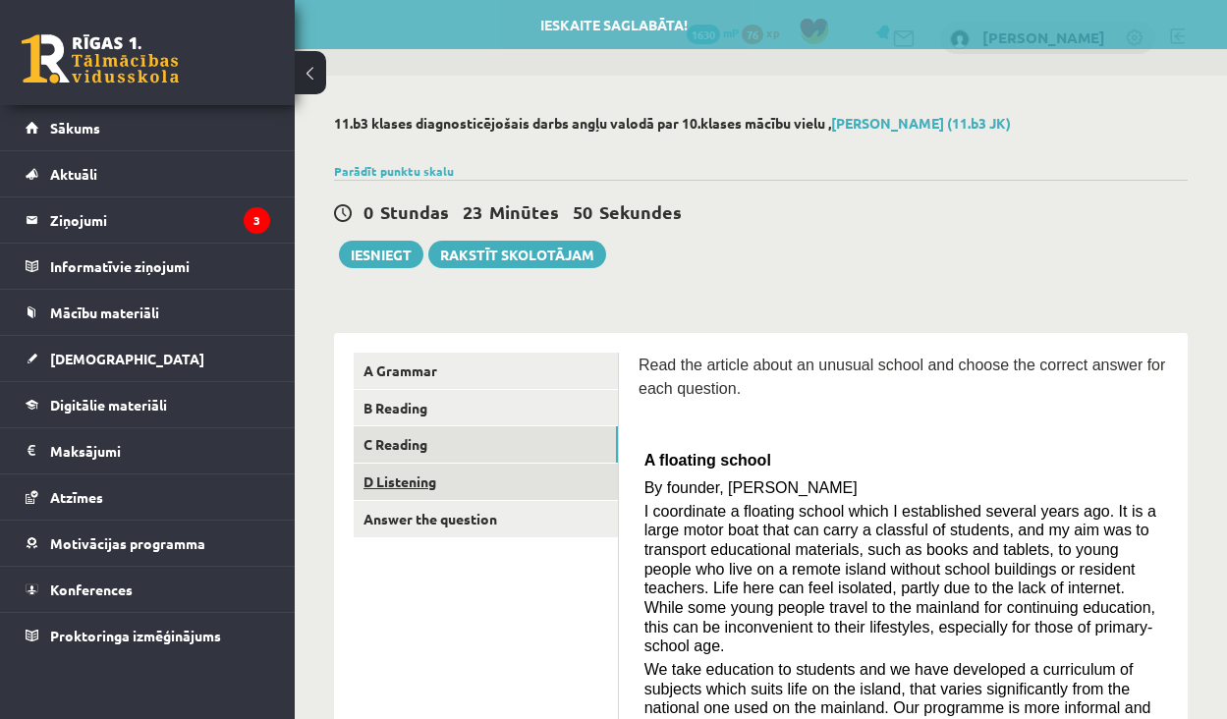
click at [516, 480] on link "D Listening" at bounding box center [486, 482] width 264 height 36
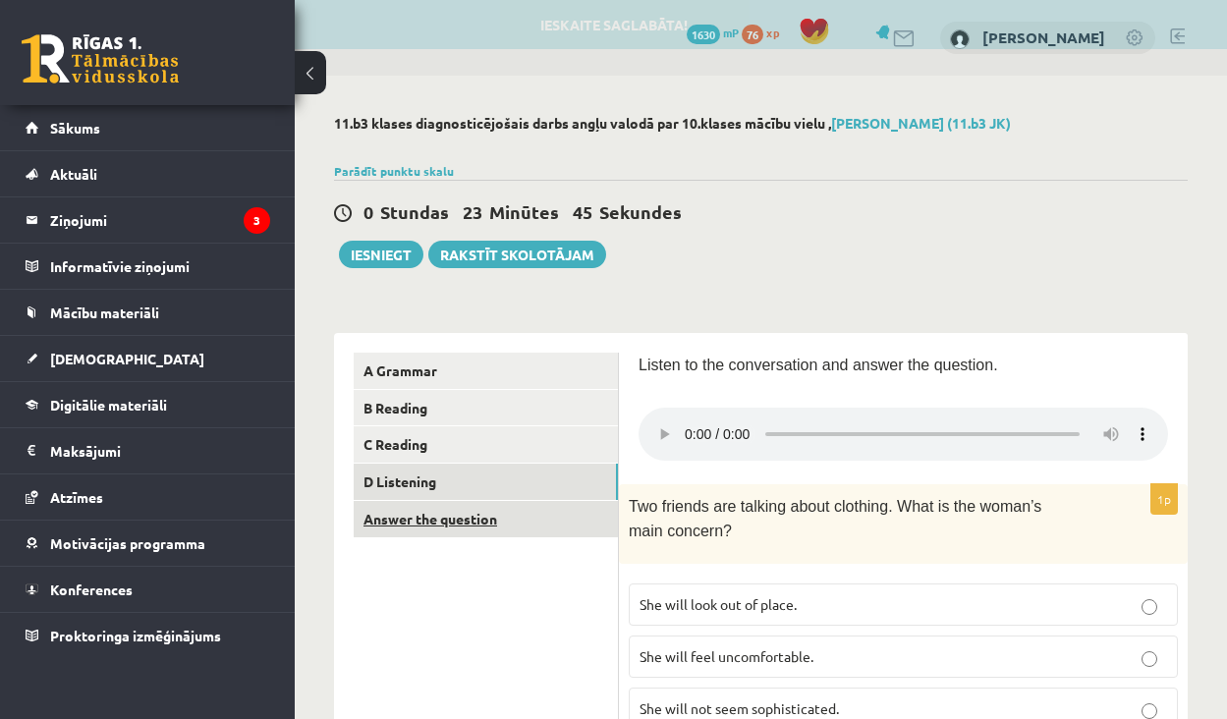
click at [567, 512] on link "Answer the question" at bounding box center [486, 519] width 264 height 36
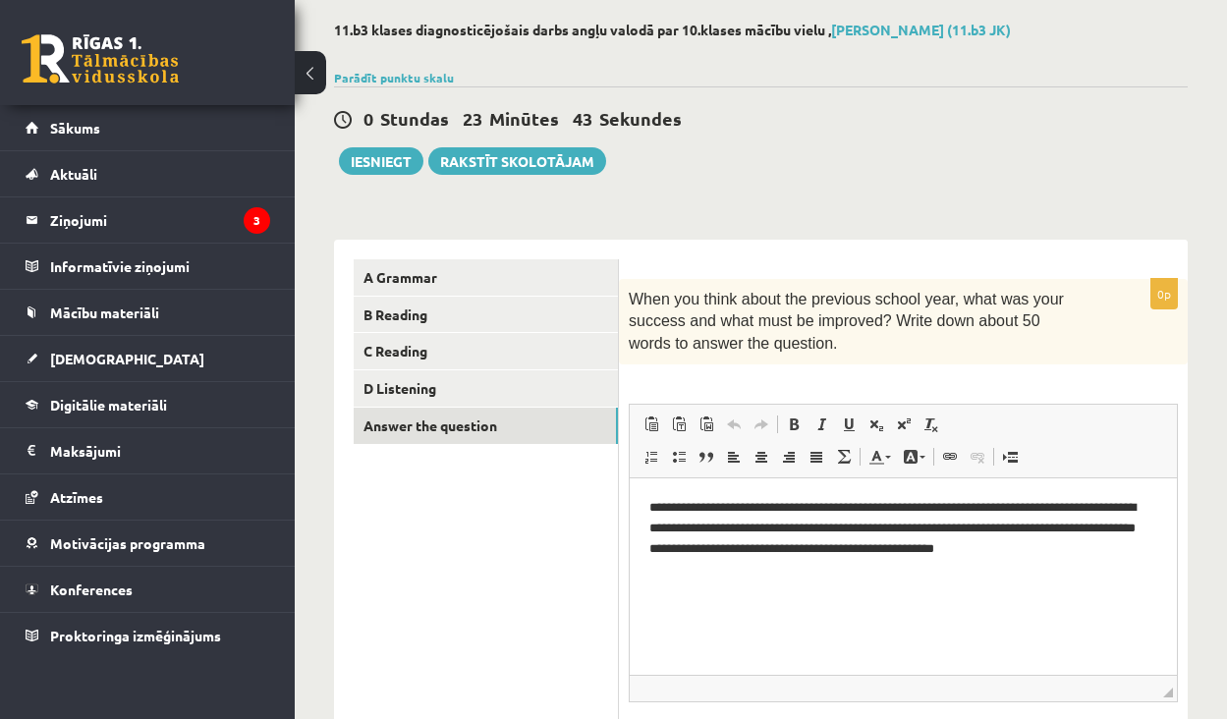
scroll to position [100, 0]
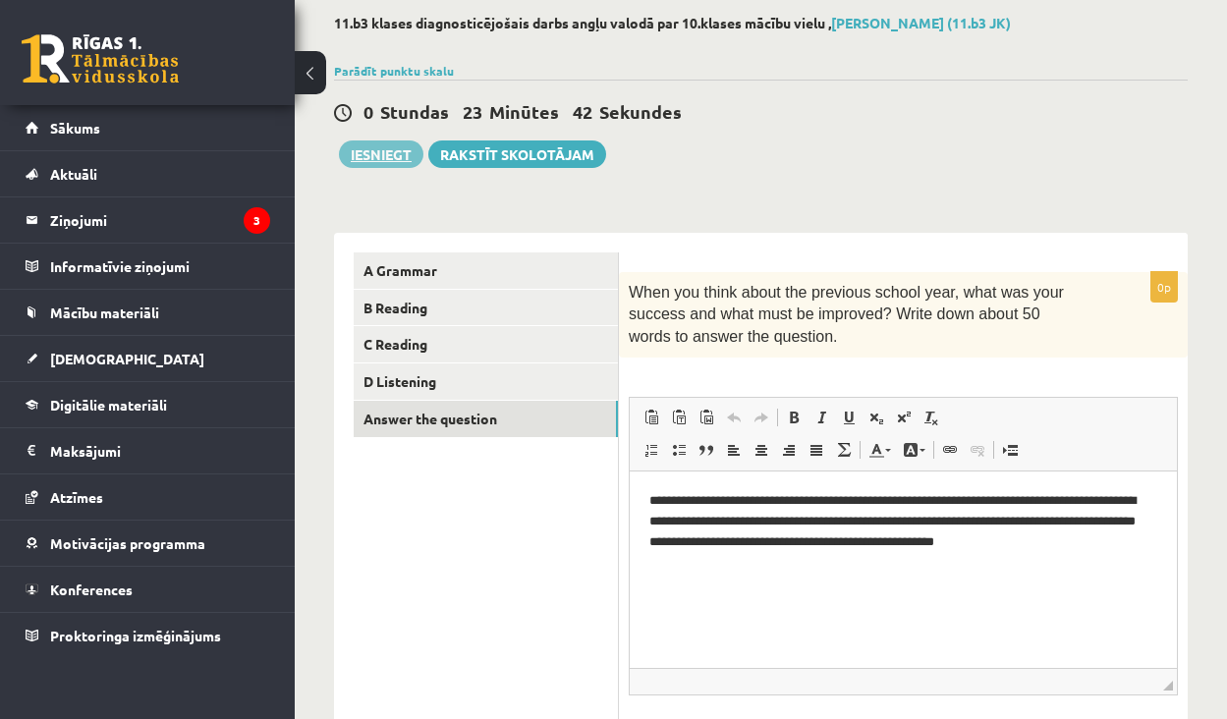
click at [401, 161] on button "Iesniegt" at bounding box center [381, 154] width 84 height 28
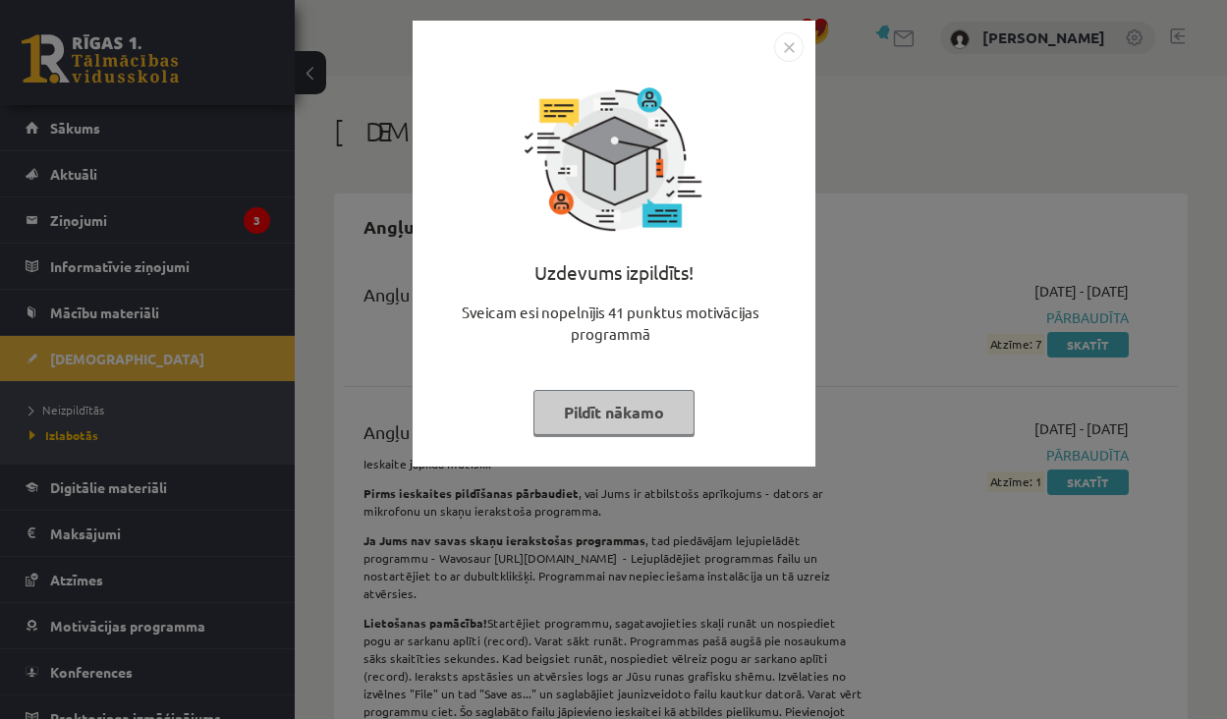
click at [865, 465] on div "Uzdevums izpildīts! Sveicam esi nopelnījis 41 punktus motivācijas programmā Pil…" at bounding box center [613, 359] width 1227 height 719
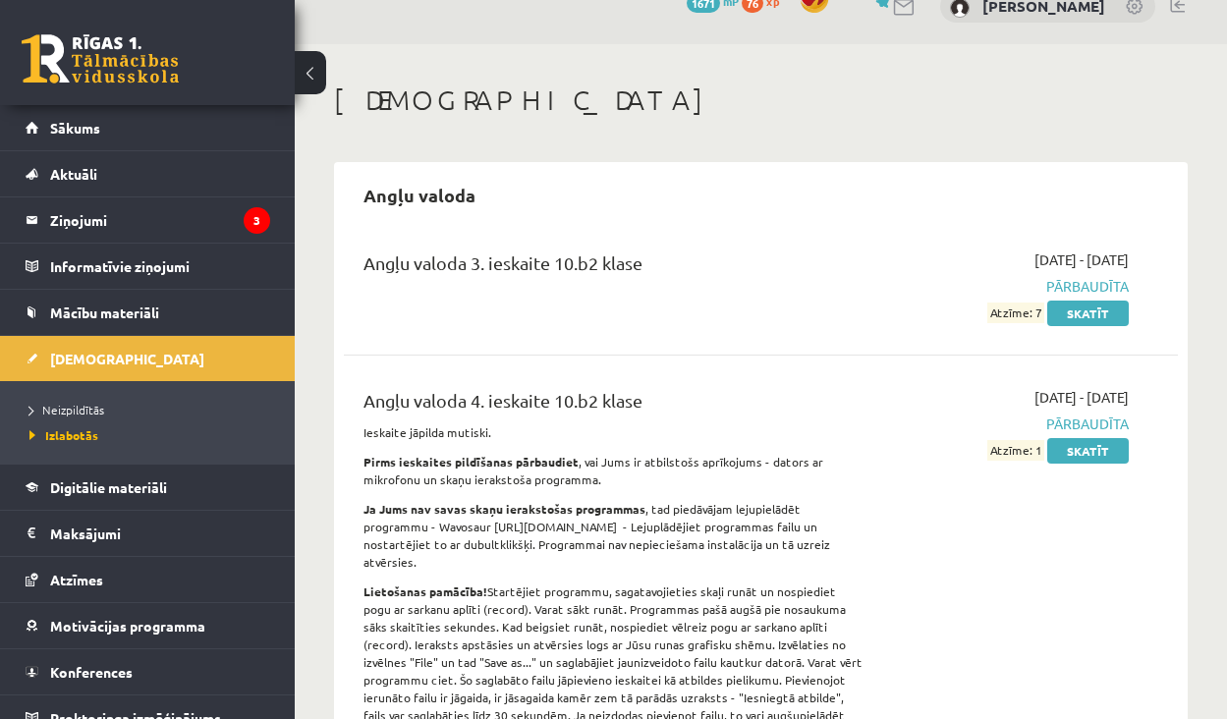
scroll to position [36, 0]
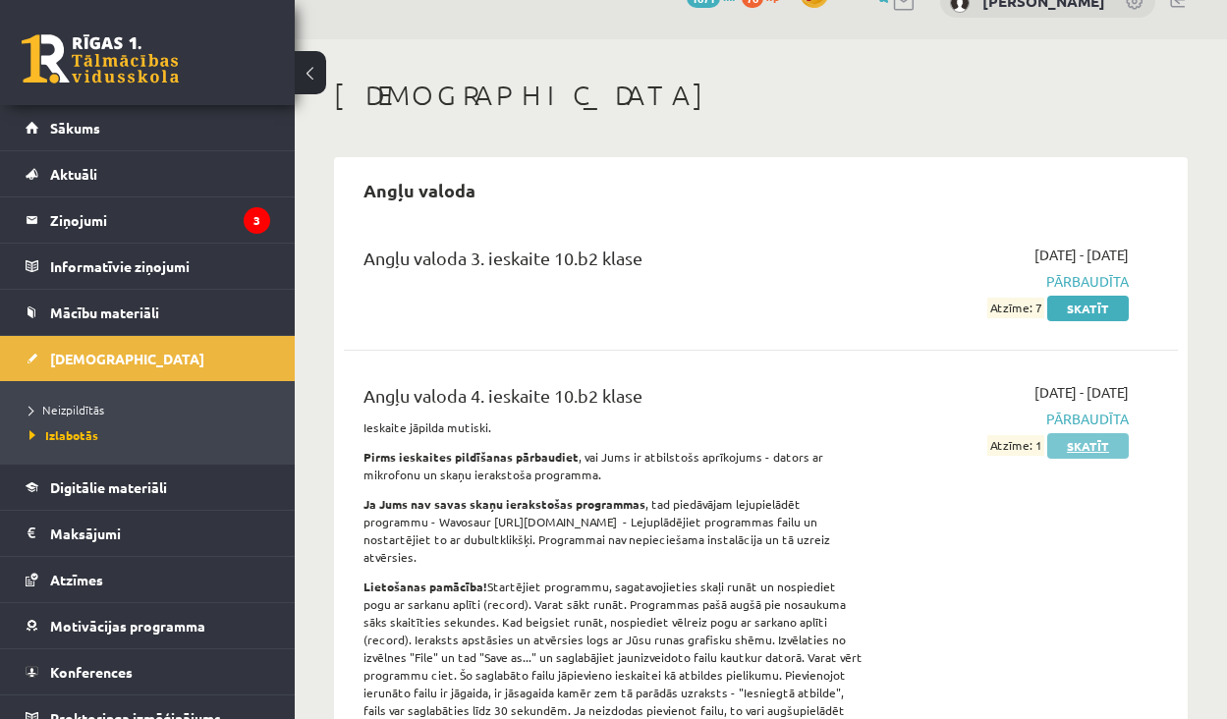
click at [1104, 440] on link "Skatīt" at bounding box center [1088, 446] width 82 height 26
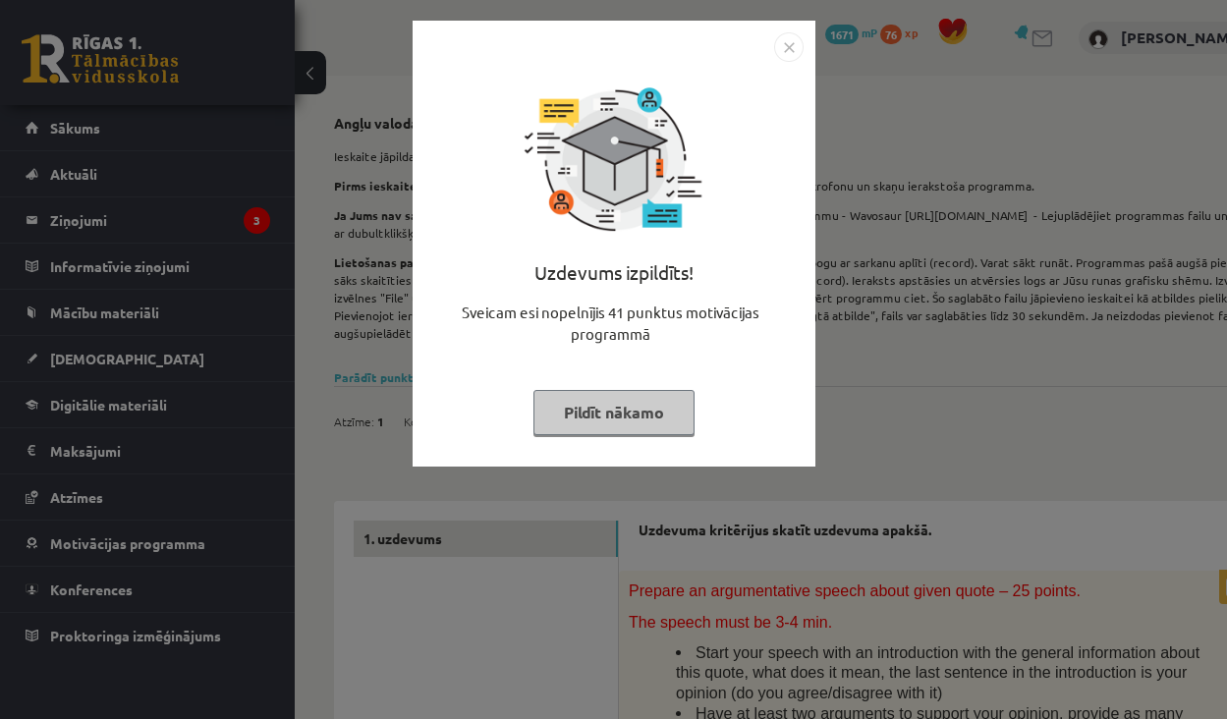
click at [798, 48] on img "Close" at bounding box center [788, 46] width 29 height 29
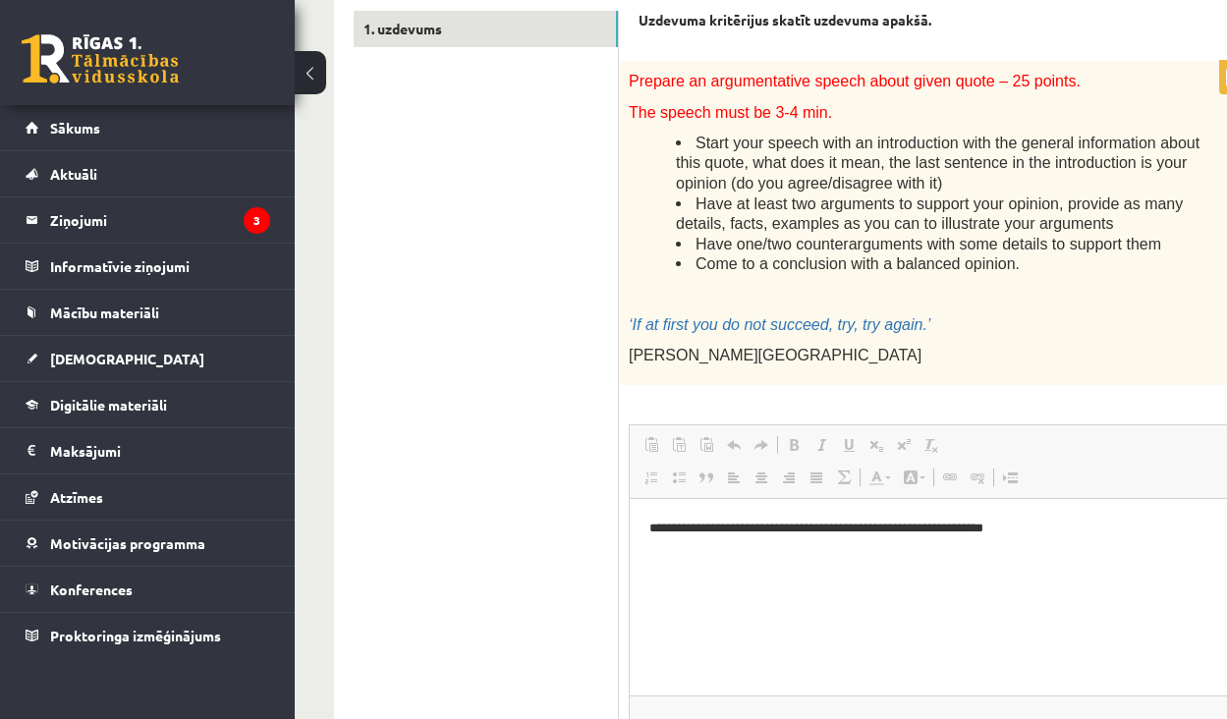
scroll to position [542, 0]
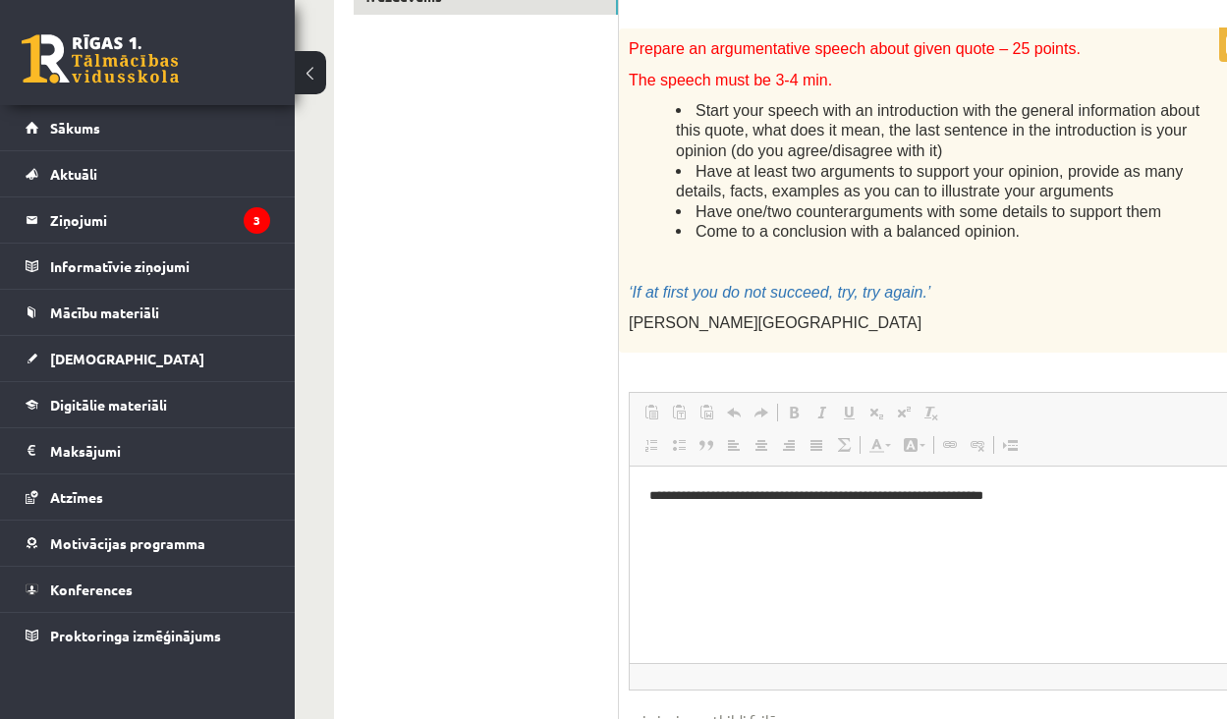
click at [909, 495] on p "**********" at bounding box center [972, 496] width 646 height 20
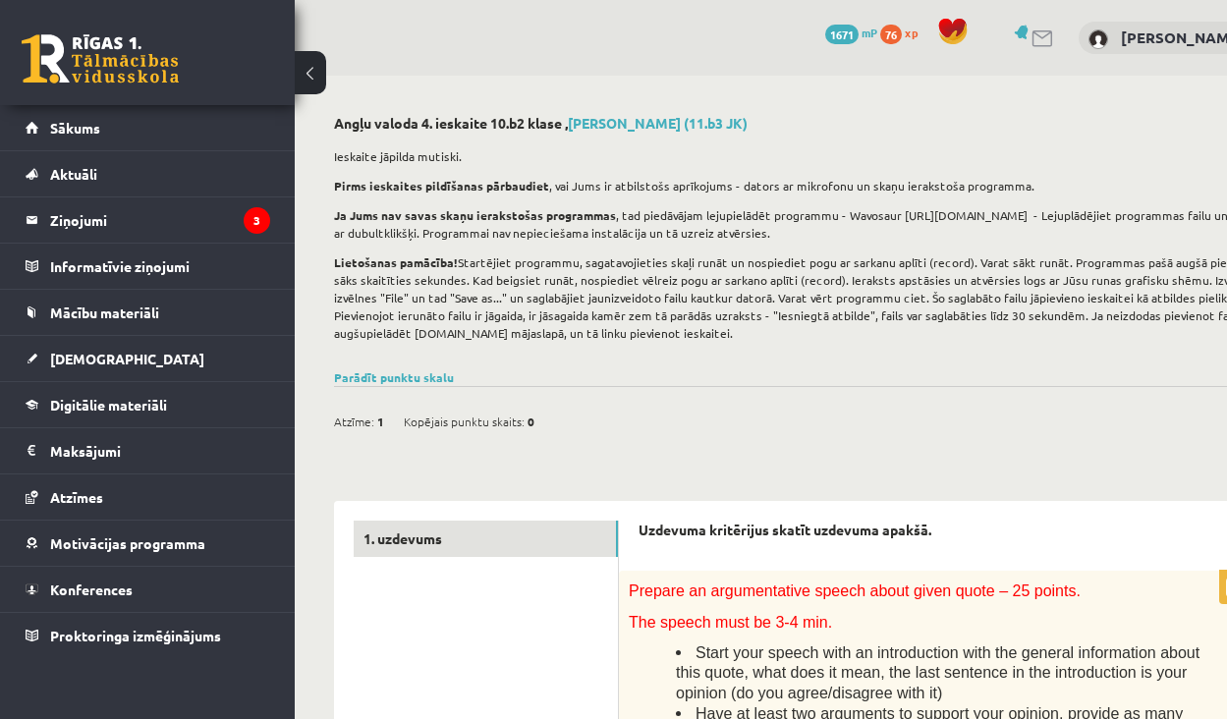
scroll to position [0, 0]
click at [163, 371] on link "[DEMOGRAPHIC_DATA]" at bounding box center [148, 358] width 245 height 45
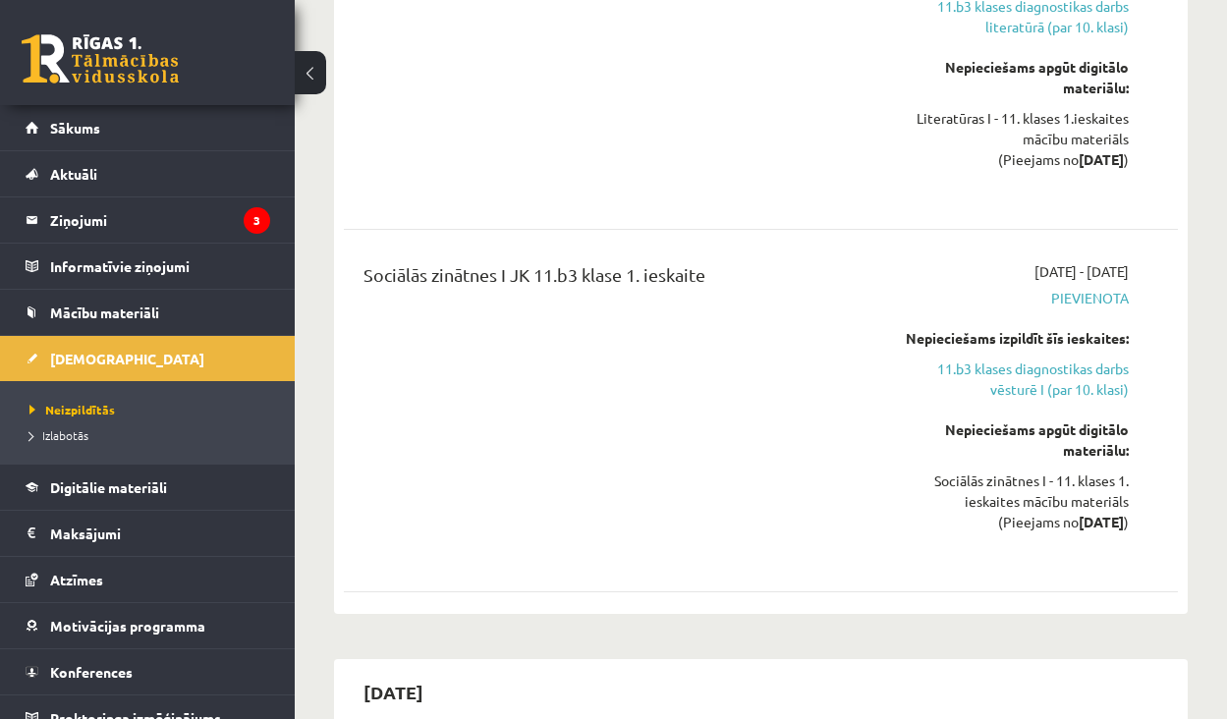
scroll to position [480, 0]
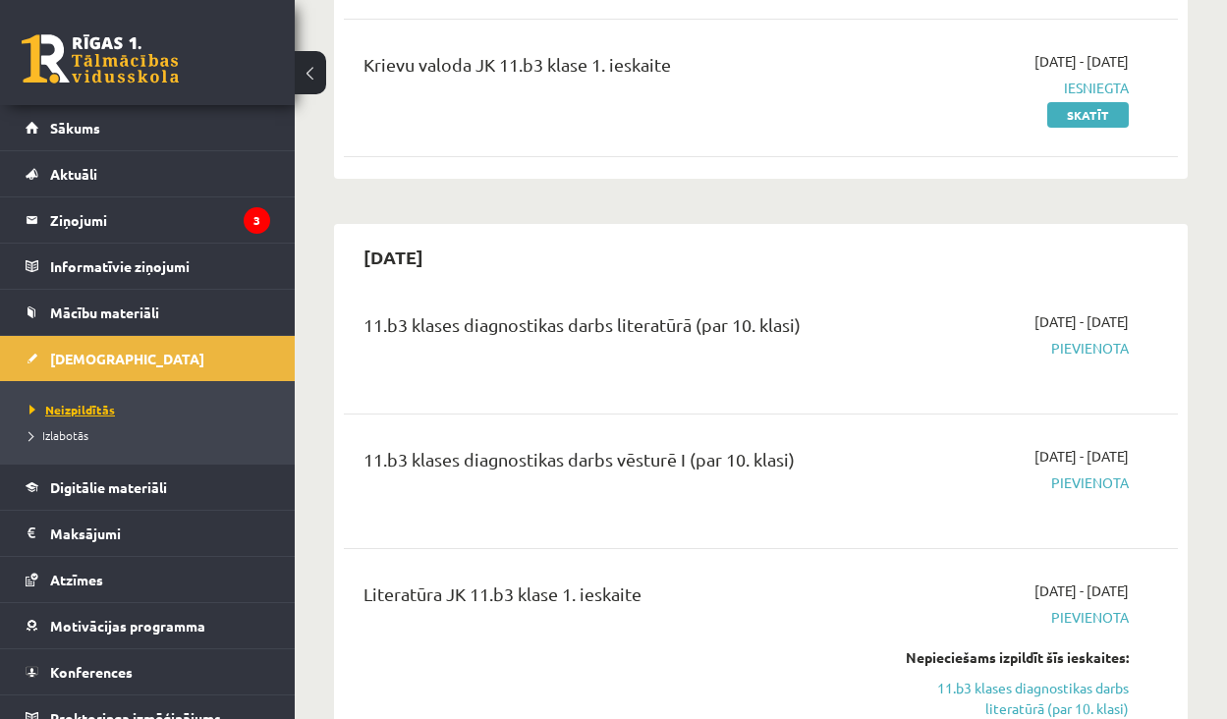
click at [82, 409] on span "Neizpildītās" at bounding box center [71, 410] width 85 height 16
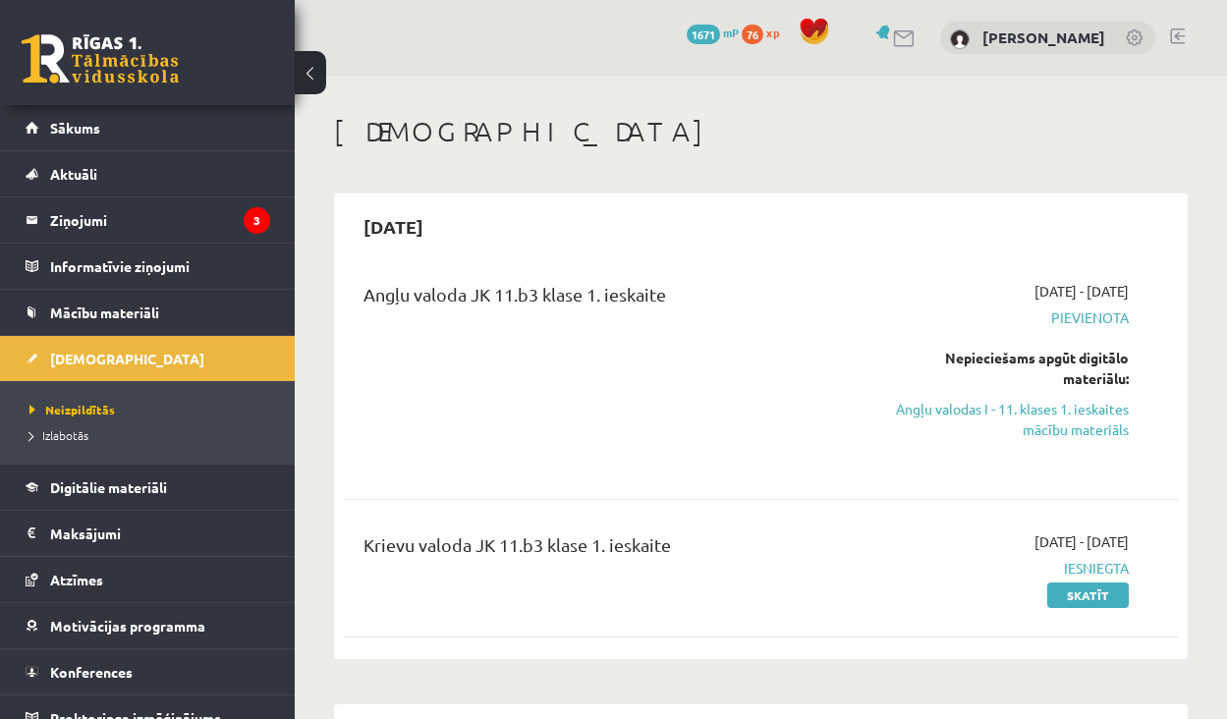
scroll to position [0, 0]
click at [95, 401] on link "Neizpildītās" at bounding box center [152, 410] width 246 height 18
click at [70, 443] on link "Izlabotās" at bounding box center [152, 435] width 246 height 18
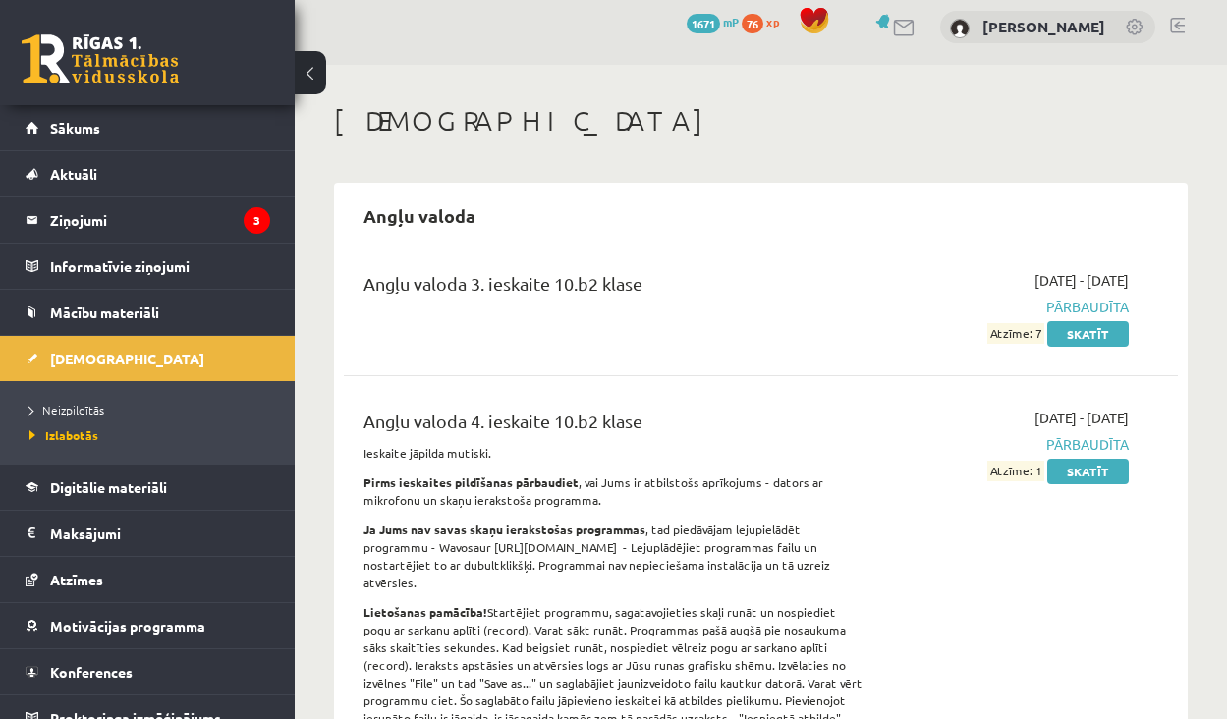
scroll to position [5, 0]
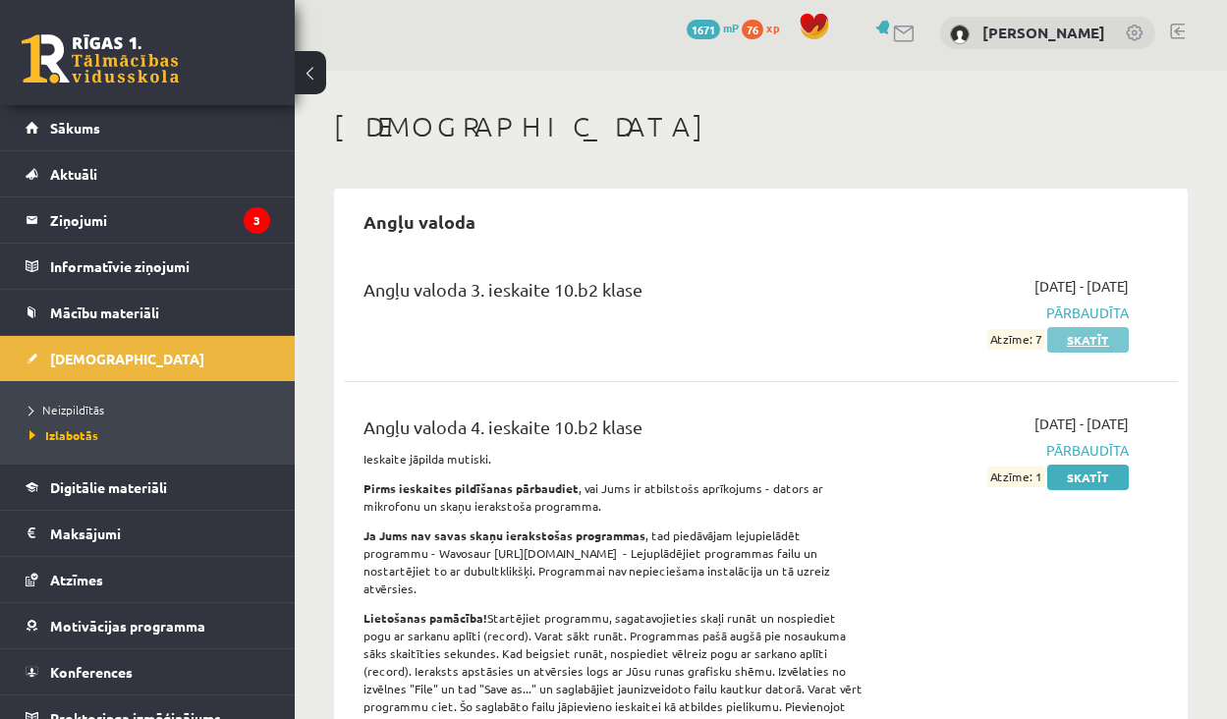
click at [1095, 345] on link "Skatīt" at bounding box center [1088, 340] width 82 height 26
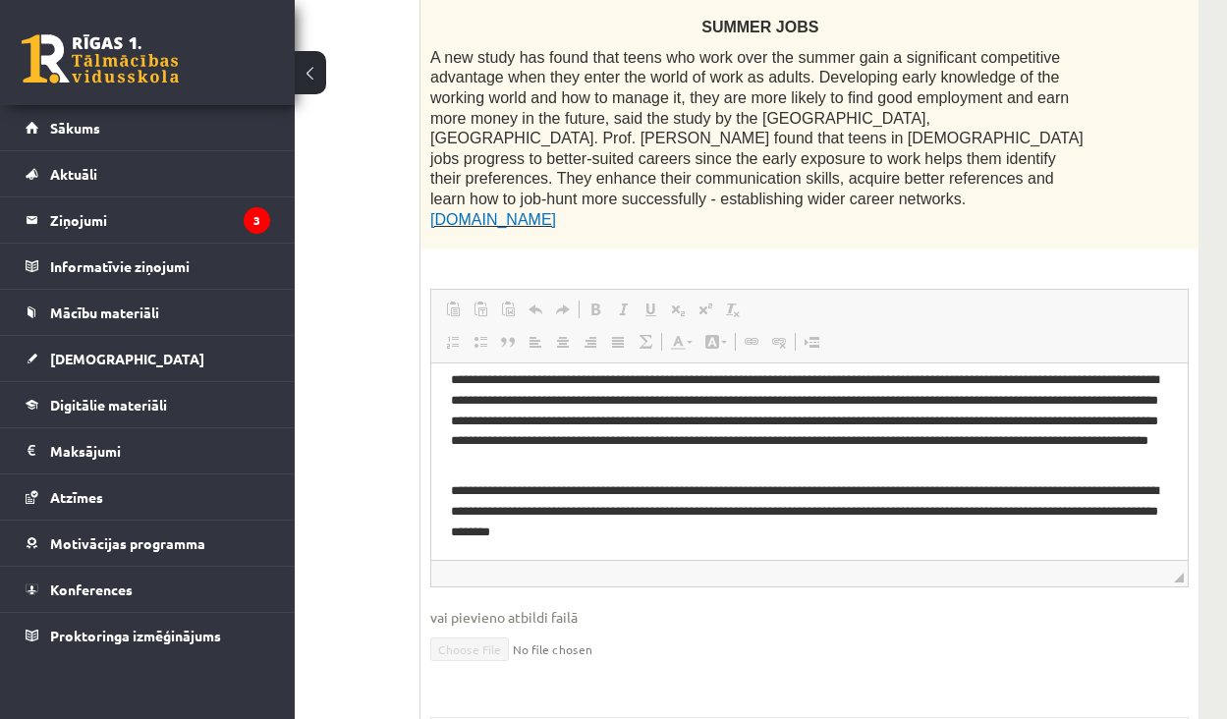
scroll to position [247, 198]
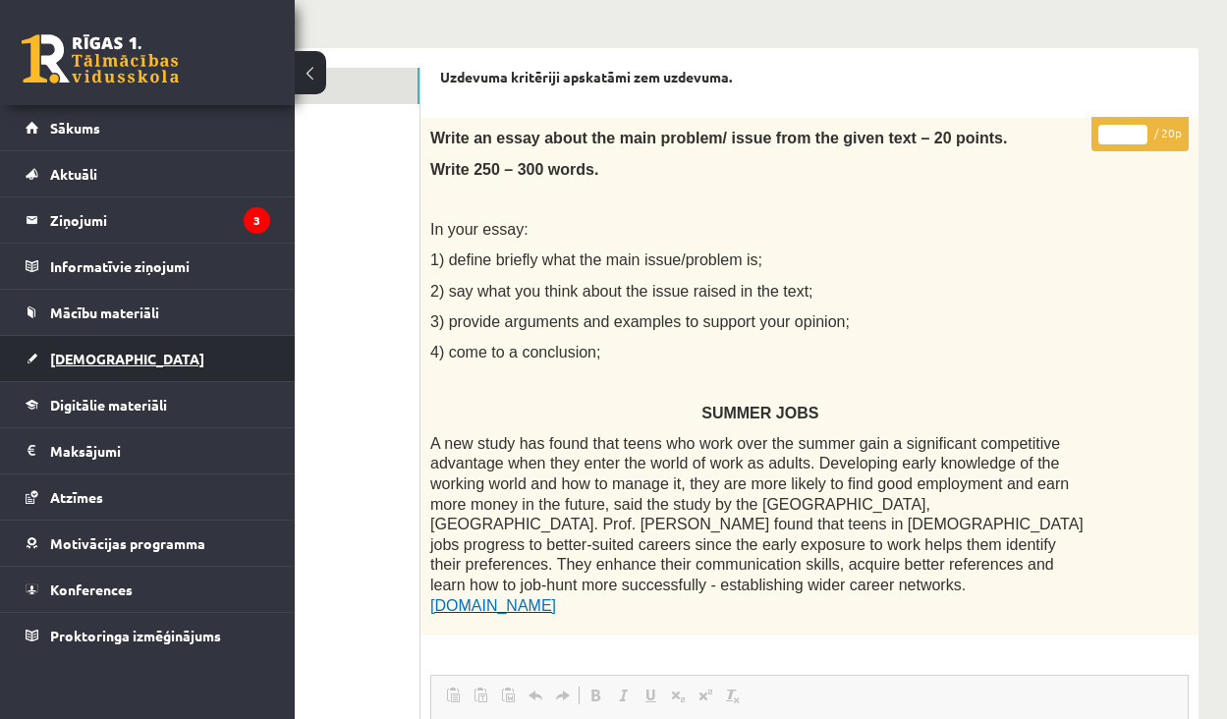
click at [123, 348] on link "[DEMOGRAPHIC_DATA]" at bounding box center [148, 358] width 245 height 45
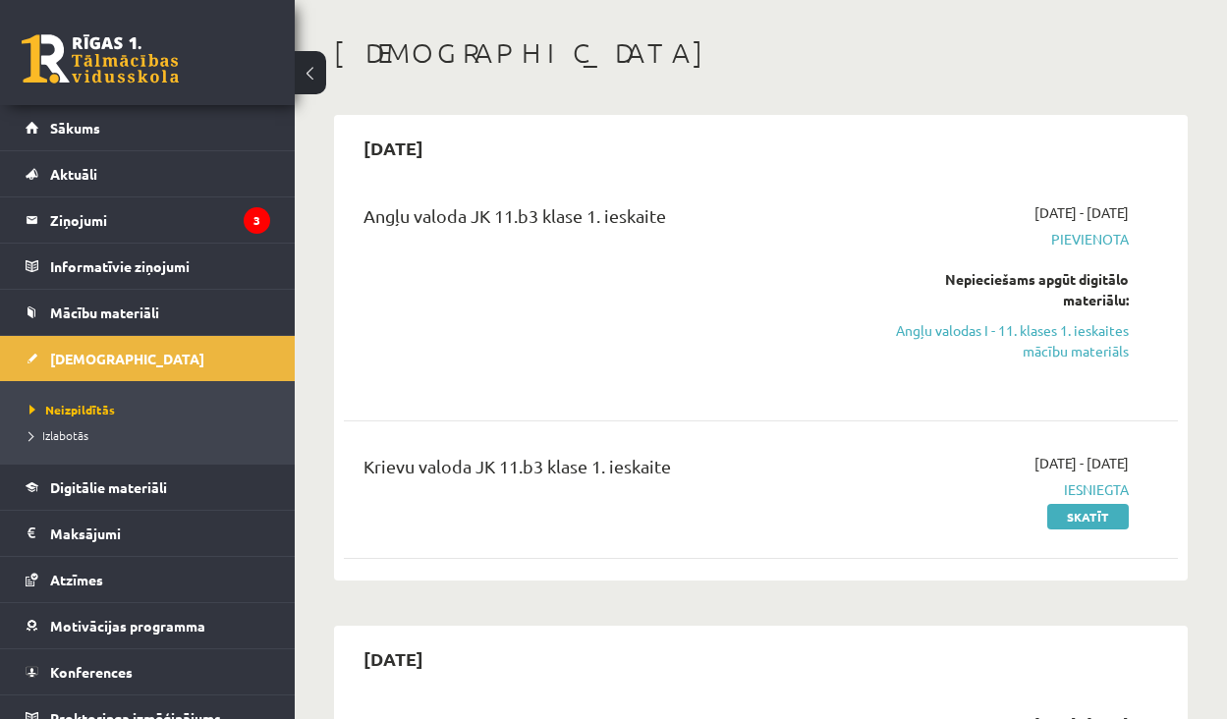
scroll to position [110, 0]
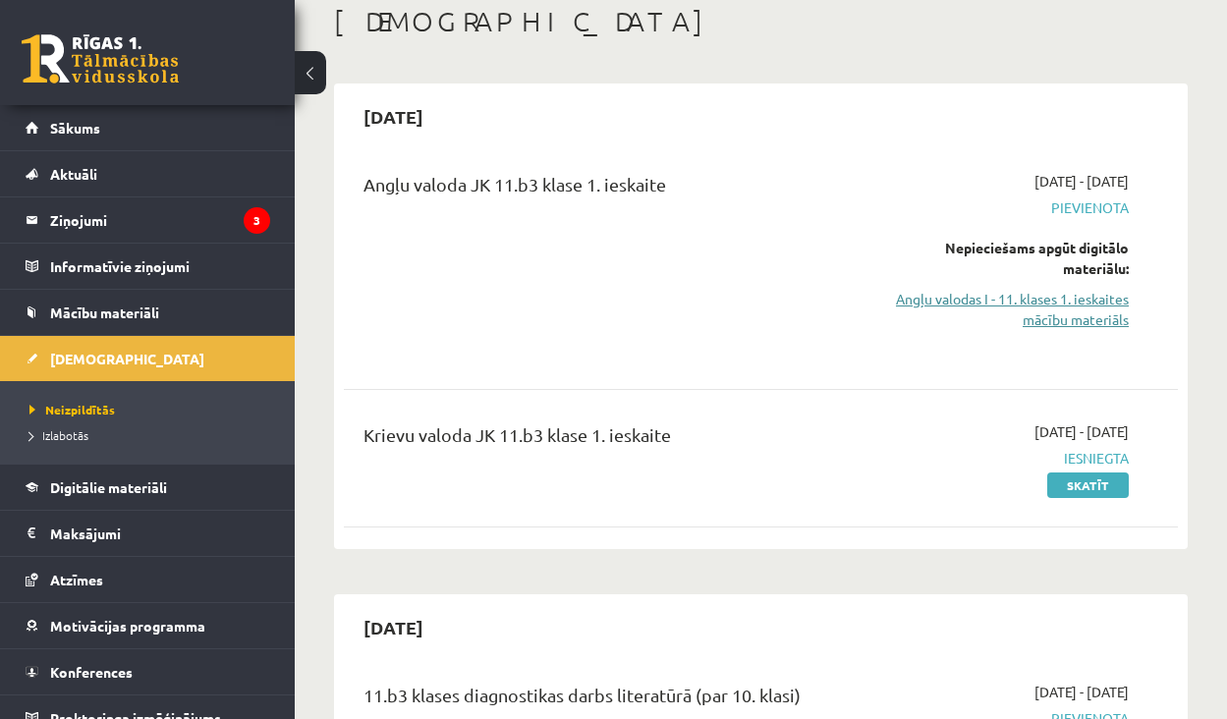
click at [1097, 309] on link "Angļu valodas I - 11. klases 1. ieskaites mācību materiāls" at bounding box center [1011, 309] width 236 height 41
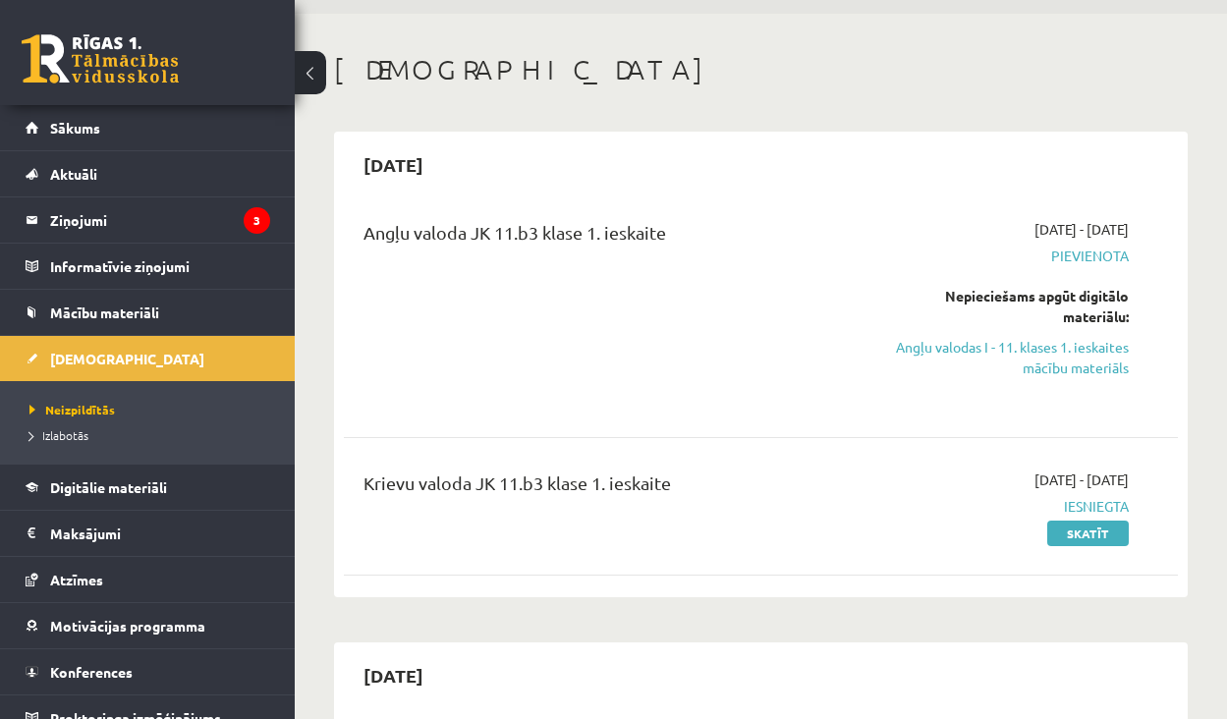
scroll to position [59, 0]
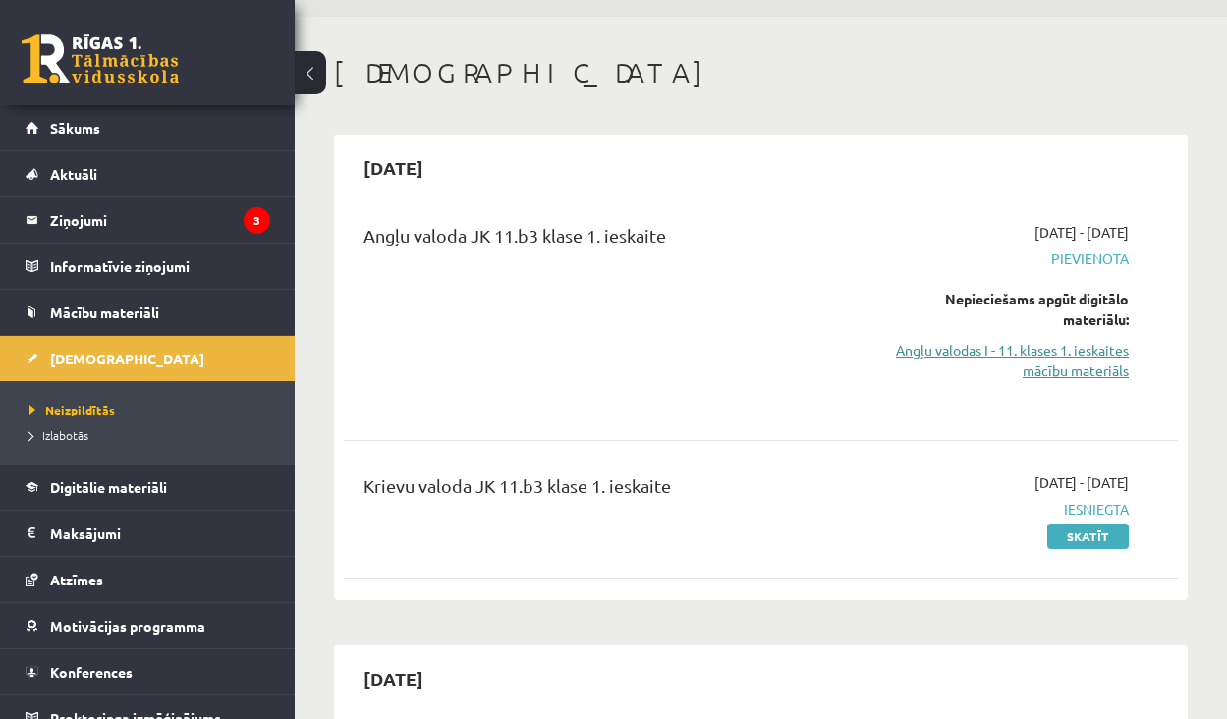
click at [1018, 352] on link "Angļu valodas I - 11. klases 1. ieskaites mācību materiāls" at bounding box center [1011, 360] width 236 height 41
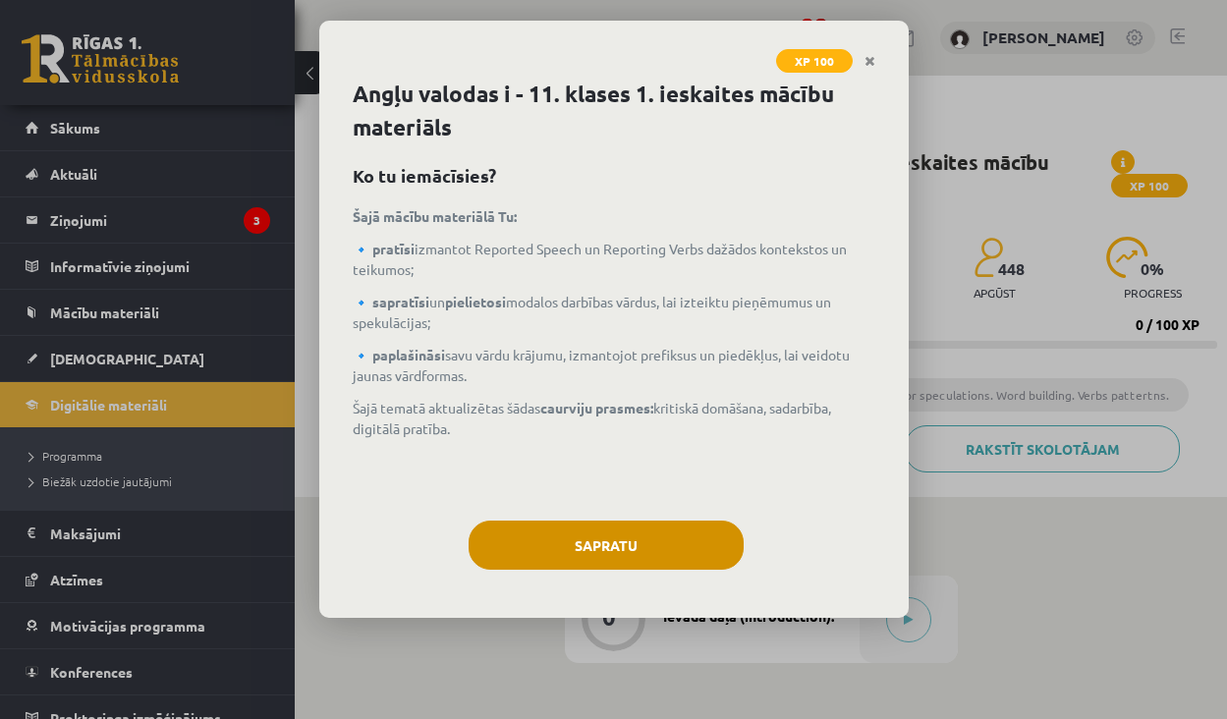
click at [649, 536] on button "Sapratu" at bounding box center [606, 545] width 275 height 49
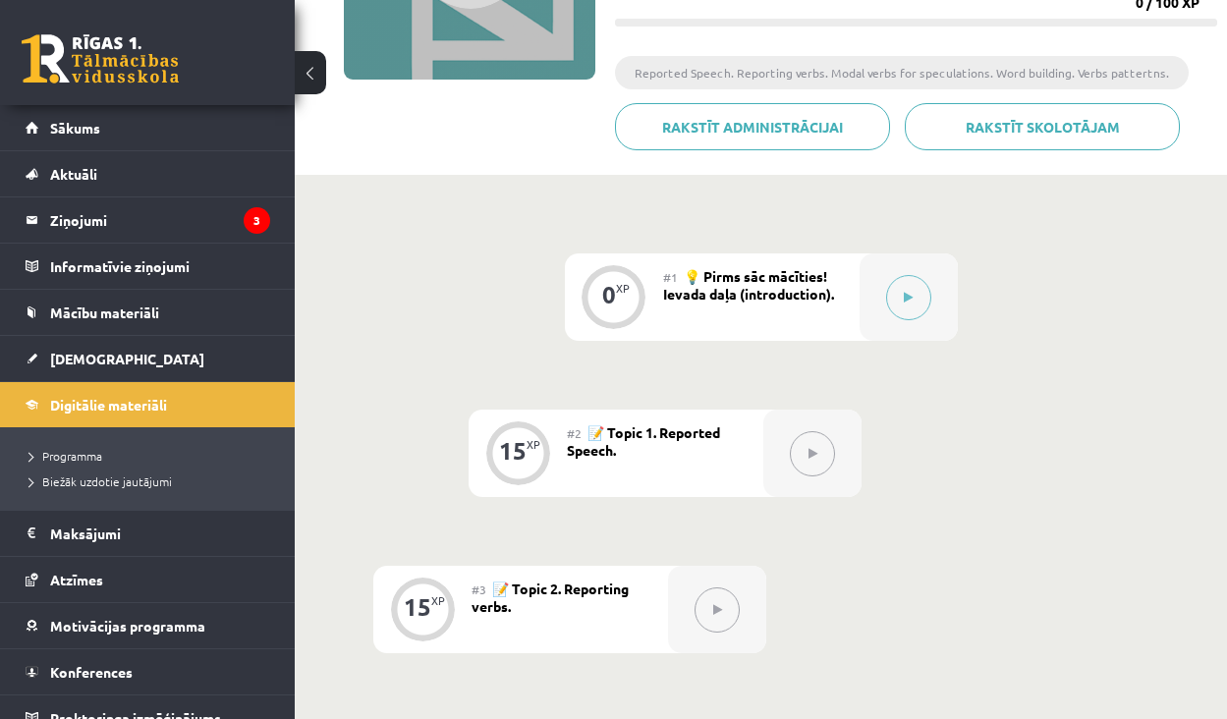
scroll to position [287, 0]
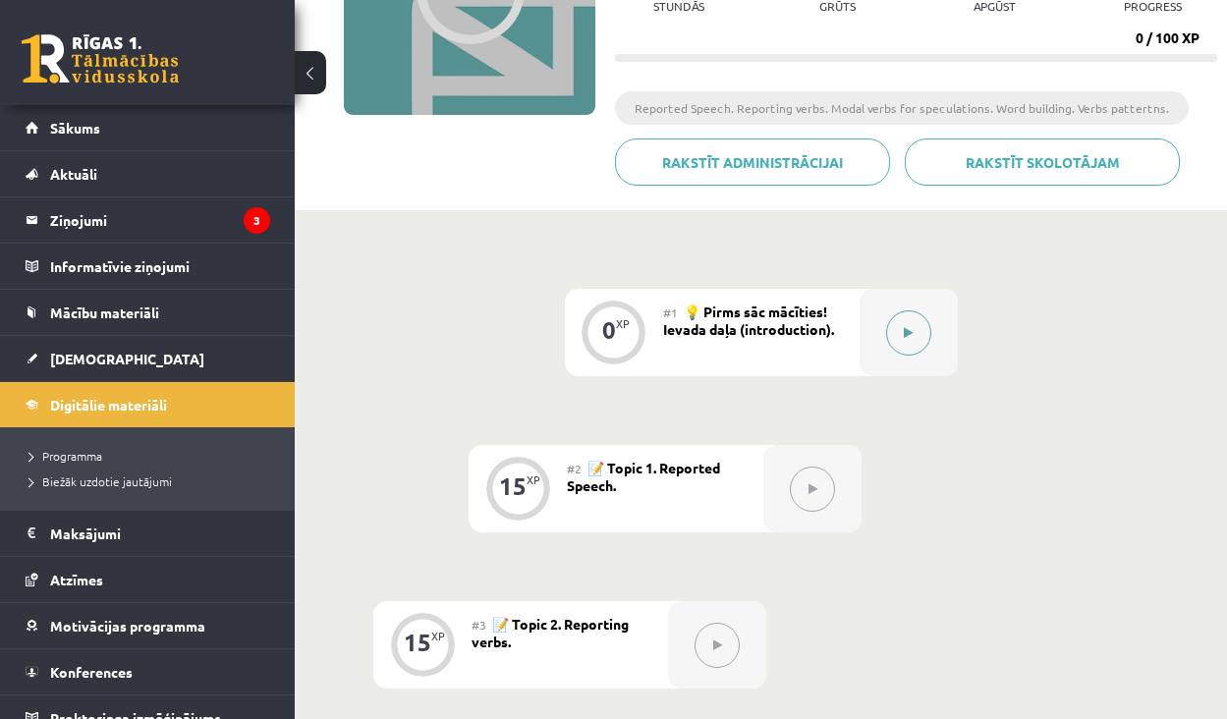
click at [914, 336] on button at bounding box center [908, 332] width 45 height 45
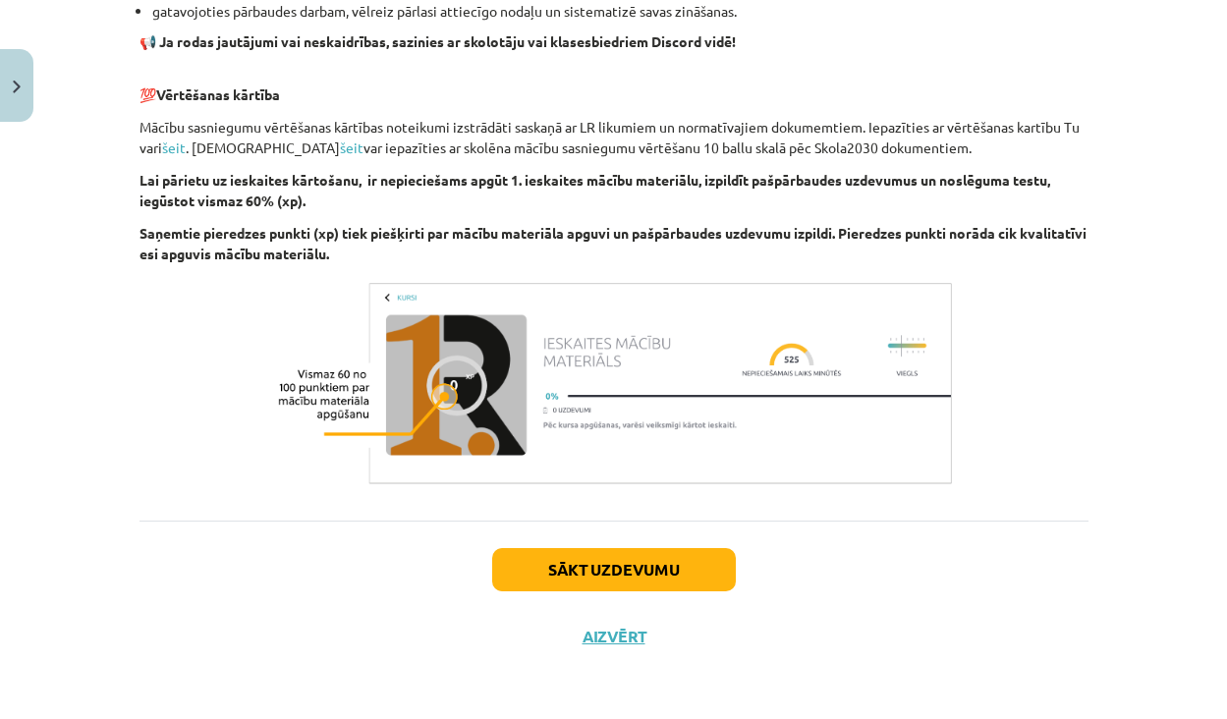
click at [662, 561] on button "Sākt uzdevumu" at bounding box center [614, 569] width 244 height 43
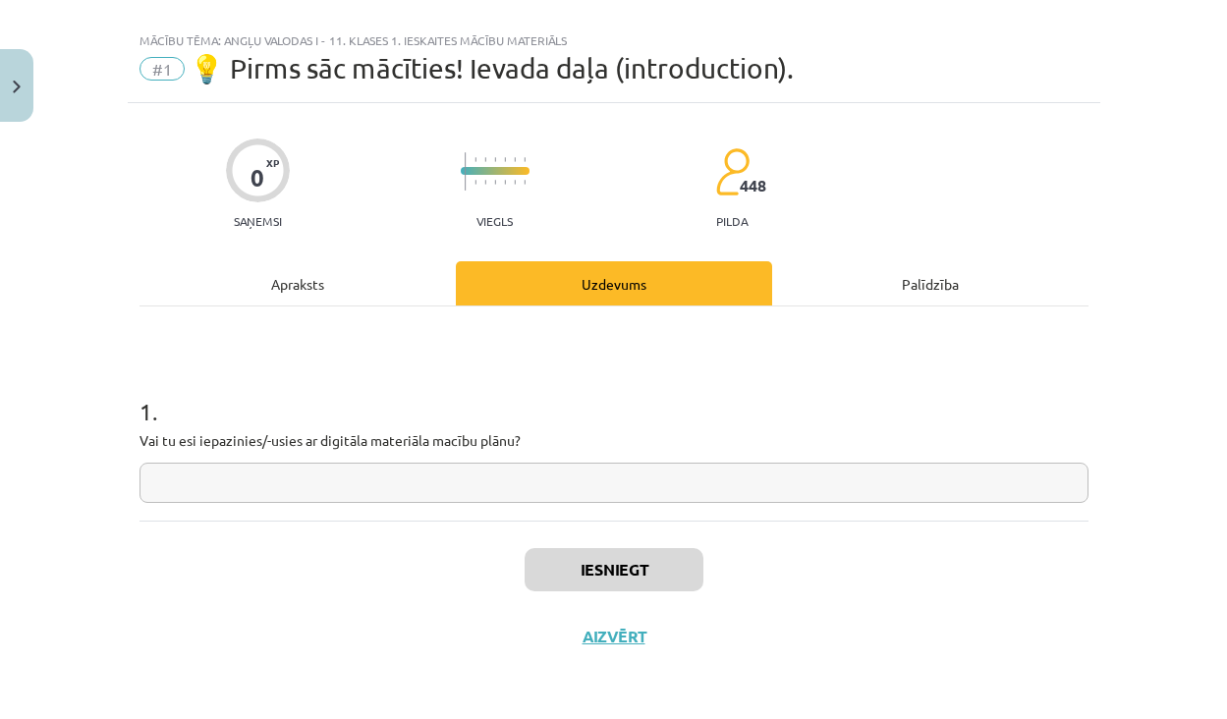
scroll to position [30, 0]
click at [567, 470] on input "text" at bounding box center [614, 483] width 949 height 40
type input "**"
click at [597, 590] on div "Iesniegt Aizvērt" at bounding box center [614, 590] width 949 height 138
click at [597, 584] on button "Iesniegt" at bounding box center [614, 569] width 179 height 43
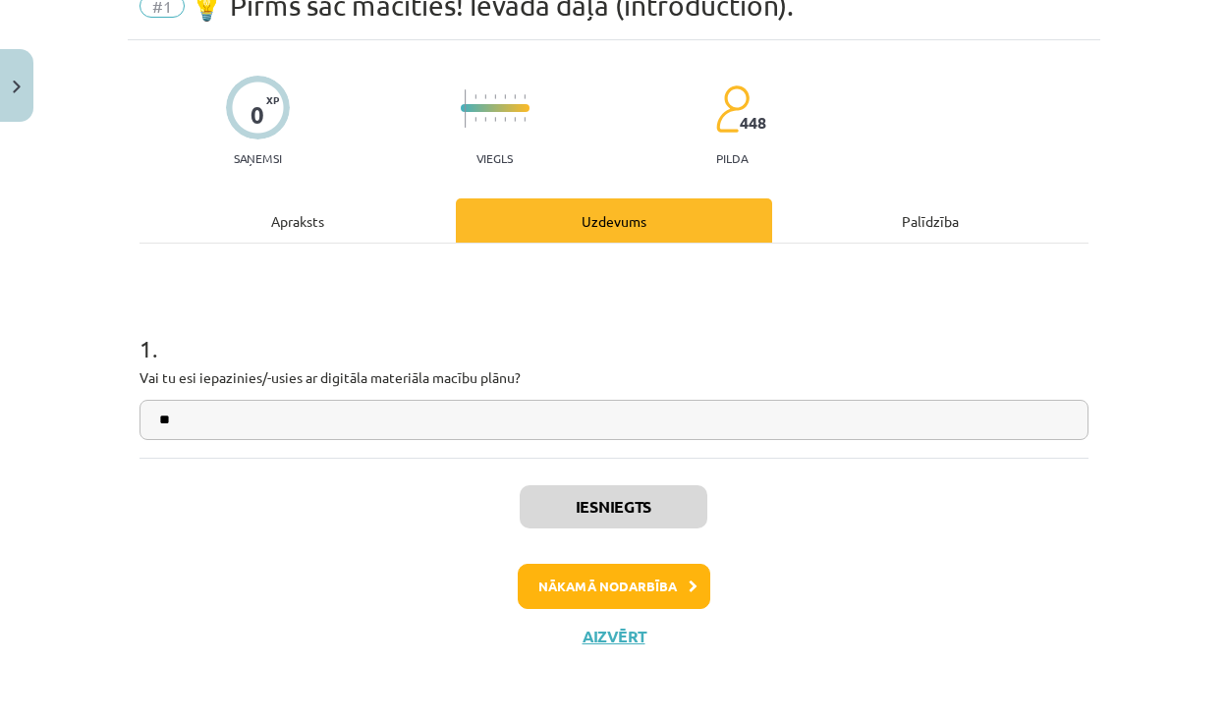
scroll to position [92, 0]
click at [639, 593] on button "Nākamā nodarbība" at bounding box center [614, 586] width 193 height 45
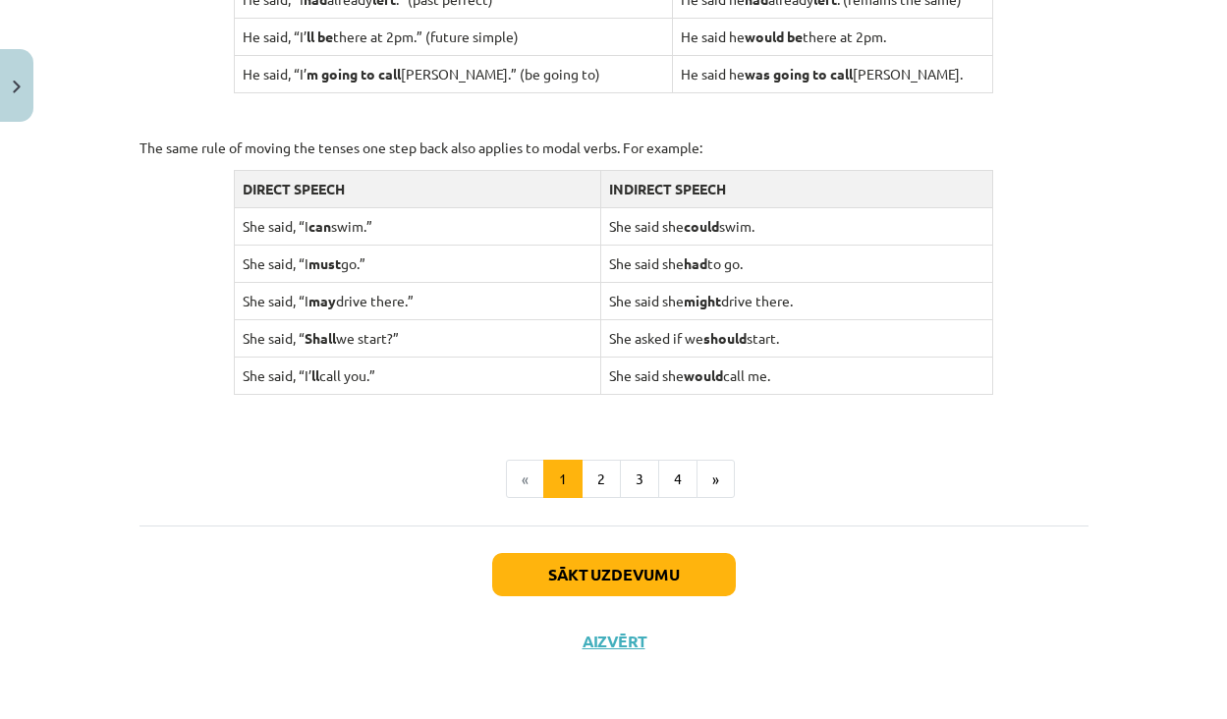
scroll to position [1931, 0]
click at [610, 575] on button "Sākt uzdevumu" at bounding box center [614, 575] width 244 height 43
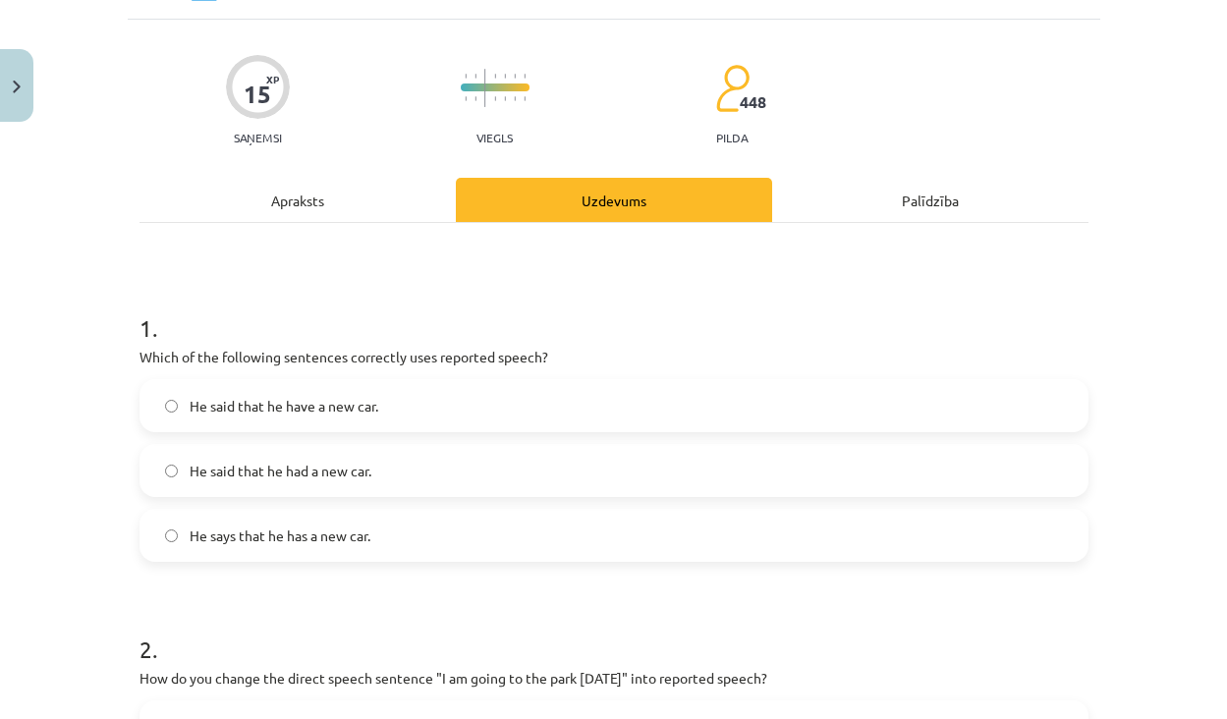
scroll to position [157, 0]
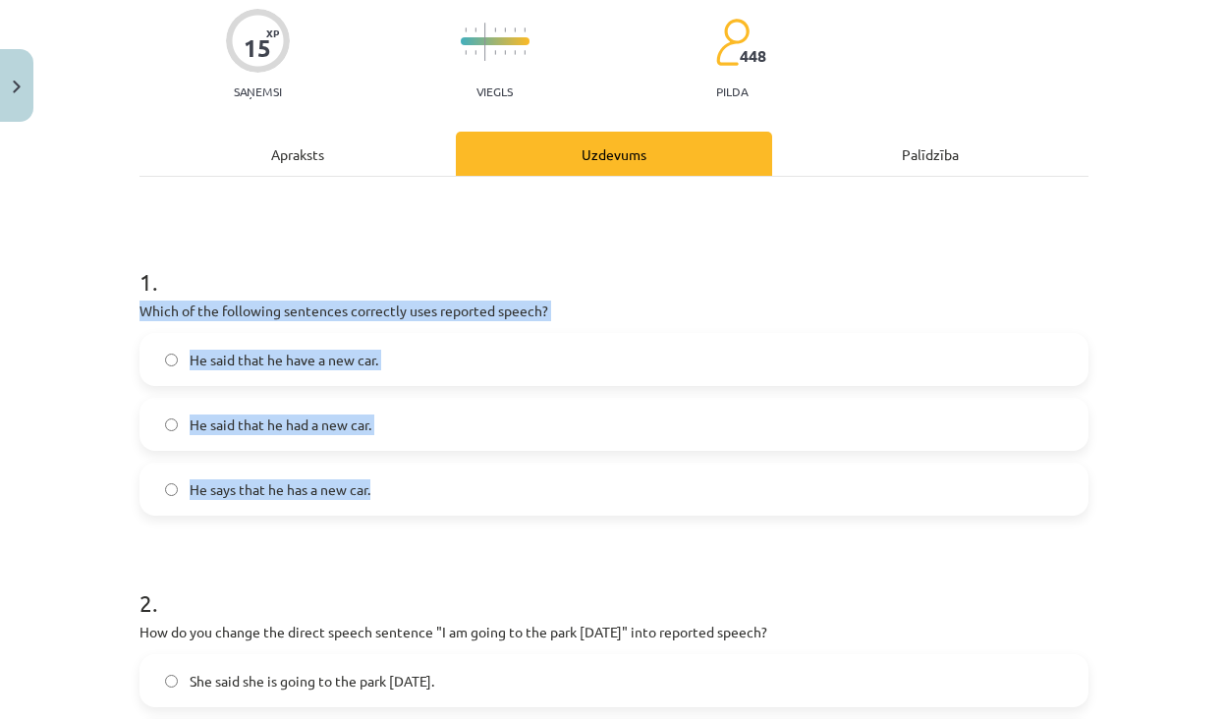
drag, startPoint x: 133, startPoint y: 304, endPoint x: 405, endPoint y: 503, distance: 337.4
copy div "Which of the following sentences correctly uses reported speech? He said that h…"
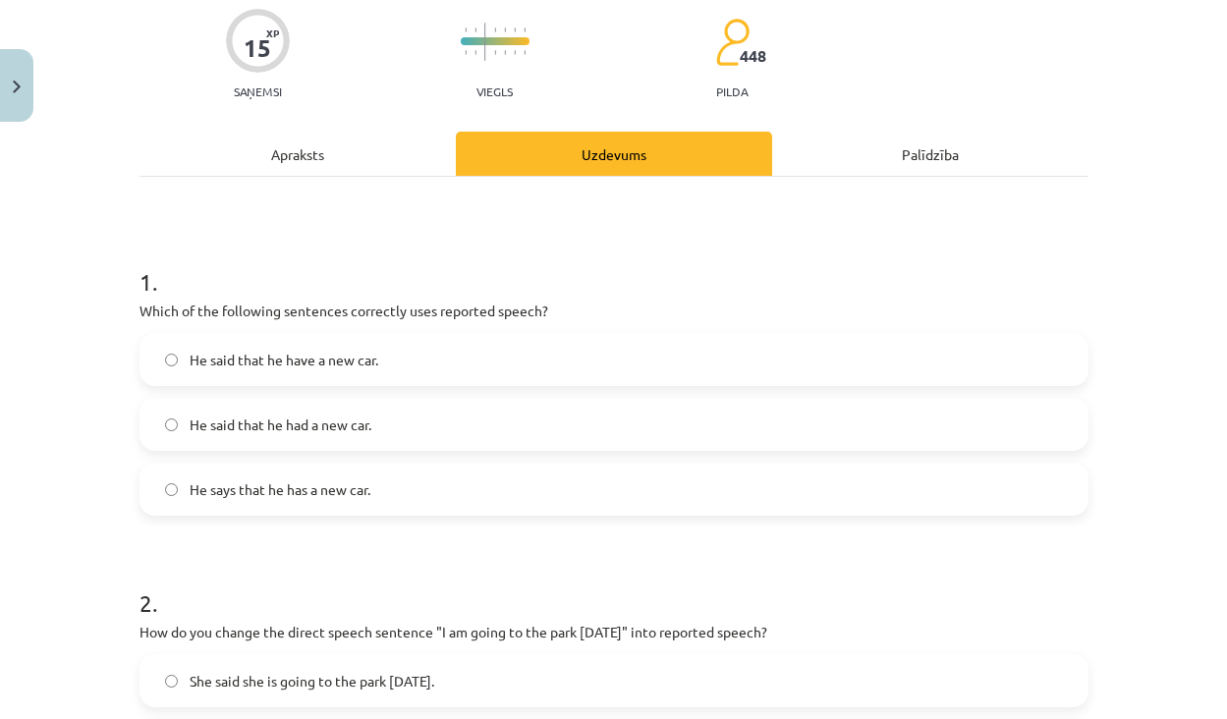
click at [281, 433] on span "He said that he had a new car." at bounding box center [281, 425] width 182 height 21
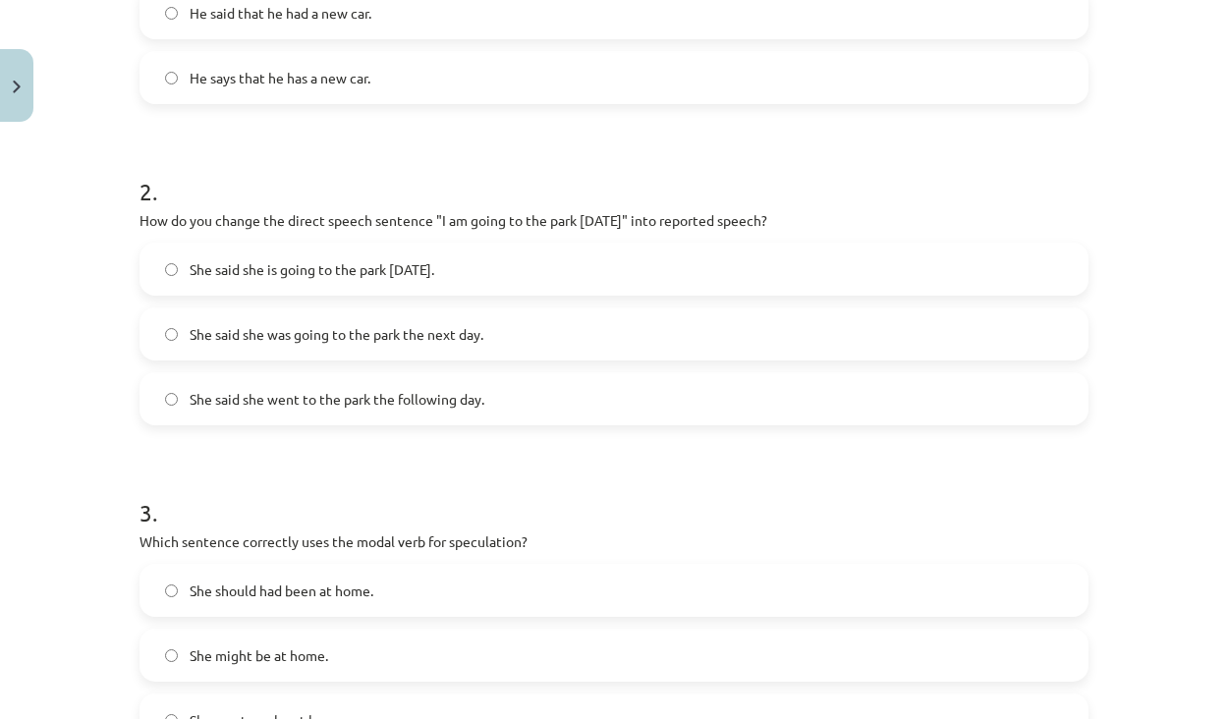
scroll to position [579, 0]
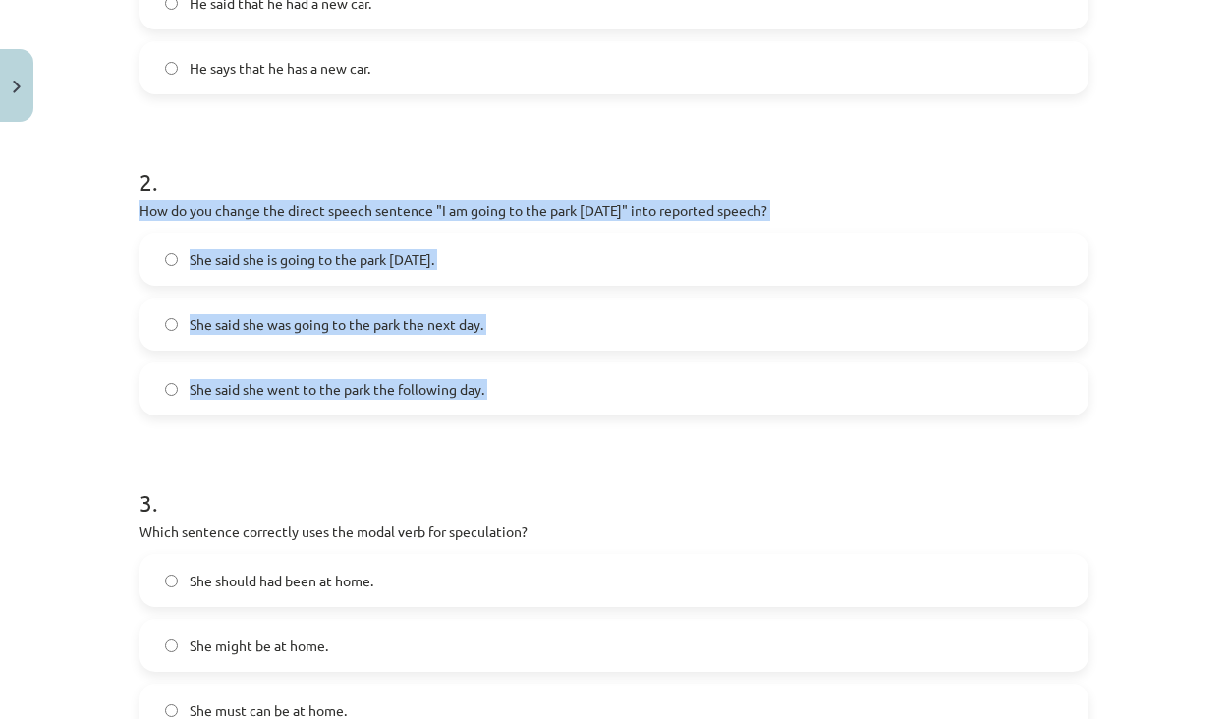
drag, startPoint x: 140, startPoint y: 203, endPoint x: 524, endPoint y: 424, distance: 442.4
click at [524, 424] on form "1 . Which of the following sentences correctly uses reported speech? He said th…" at bounding box center [614, 595] width 949 height 1567
copy div "How do you change the direct speech sentence "I am going to the park tomorrow" …"
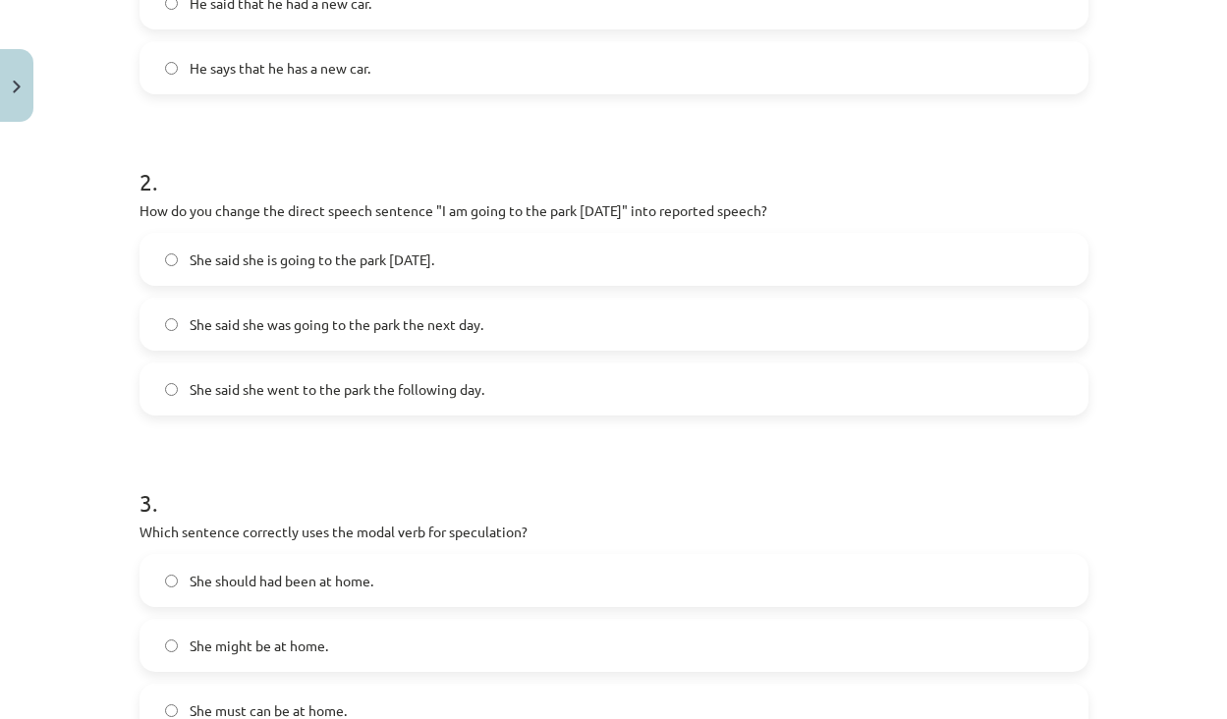
click at [266, 446] on form "1 . Which of the following sentences correctly uses reported speech? He said th…" at bounding box center [614, 595] width 949 height 1567
click at [193, 329] on span "She said she was going to the park the next day." at bounding box center [337, 324] width 294 height 21
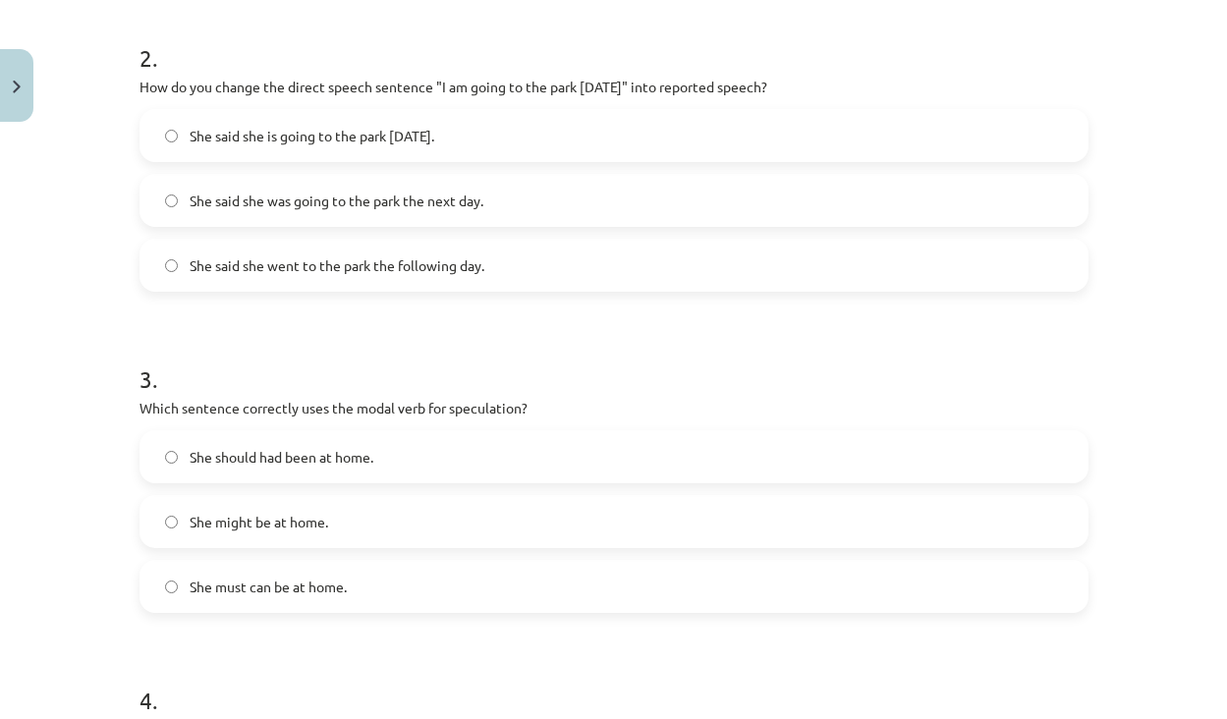
scroll to position [765, 0]
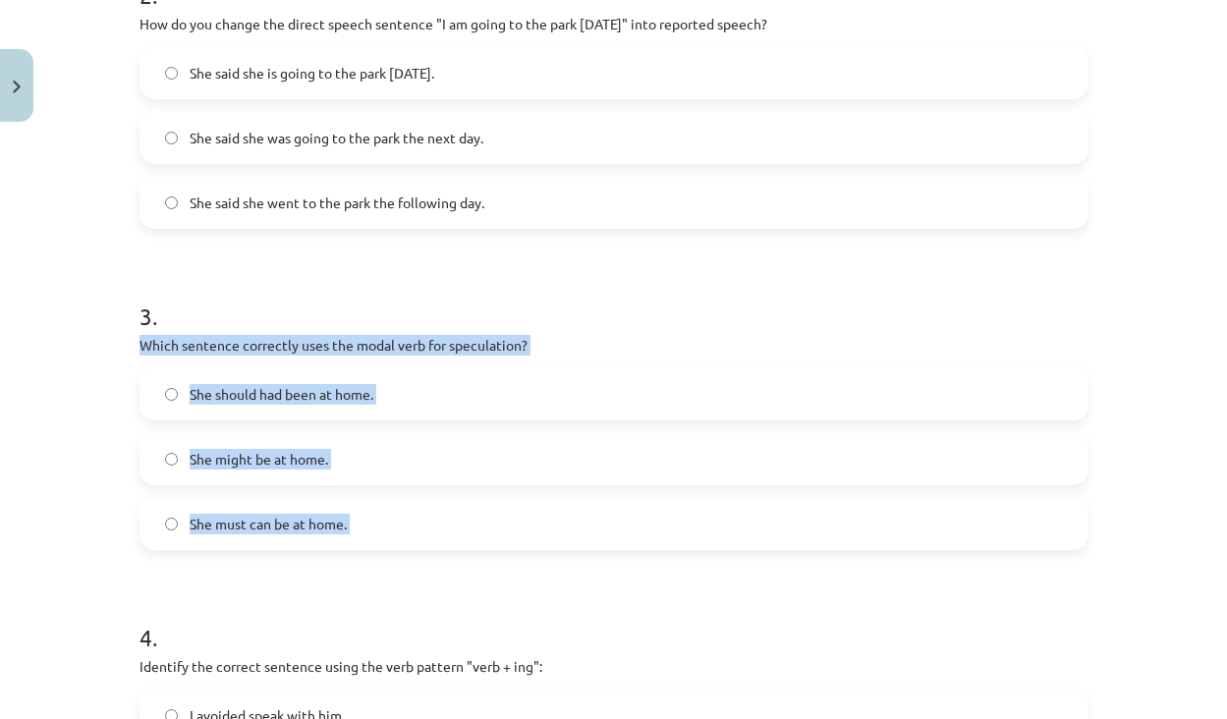
drag, startPoint x: 136, startPoint y: 344, endPoint x: 371, endPoint y: 590, distance: 341.2
click at [371, 590] on div "15 XP Saņemsi Viegls 448 pilda Apraksts Uzdevums Palīdzība 1 . Which of the fol…" at bounding box center [614, 368] width 973 height 2006
copy div "Which sentence correctly uses the modal verb for speculation? She should had be…"
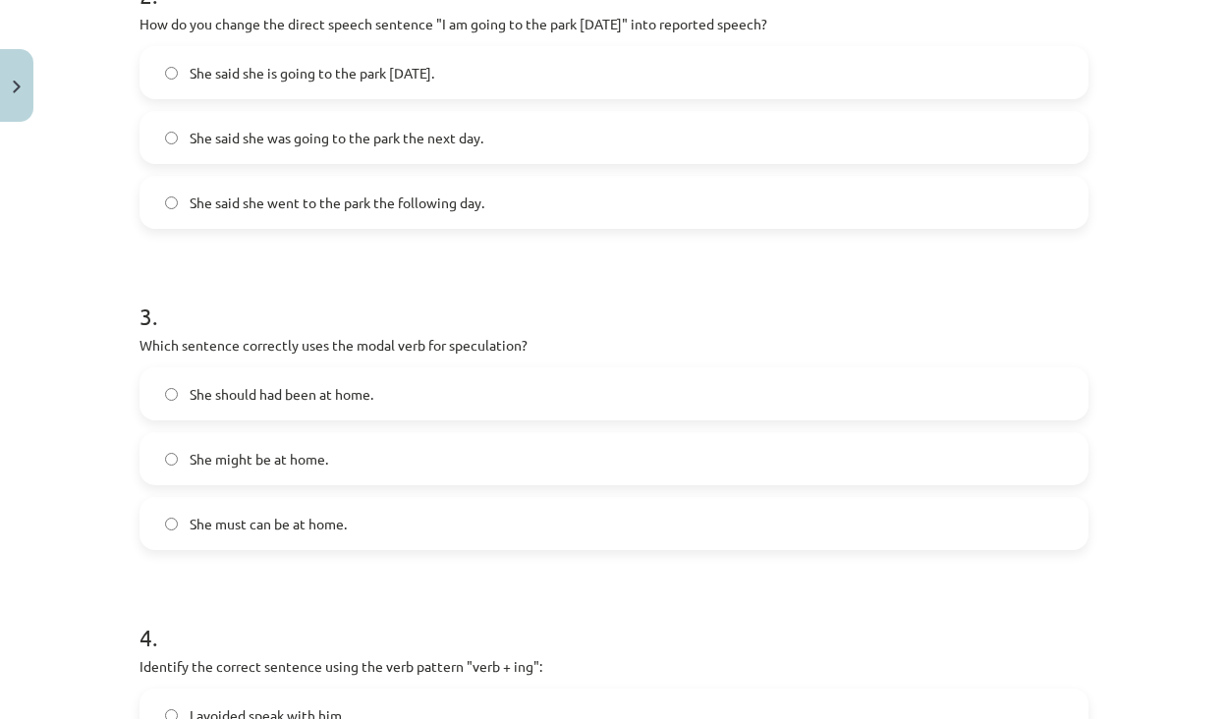
click at [151, 440] on label "She might be at home." at bounding box center [613, 458] width 945 height 49
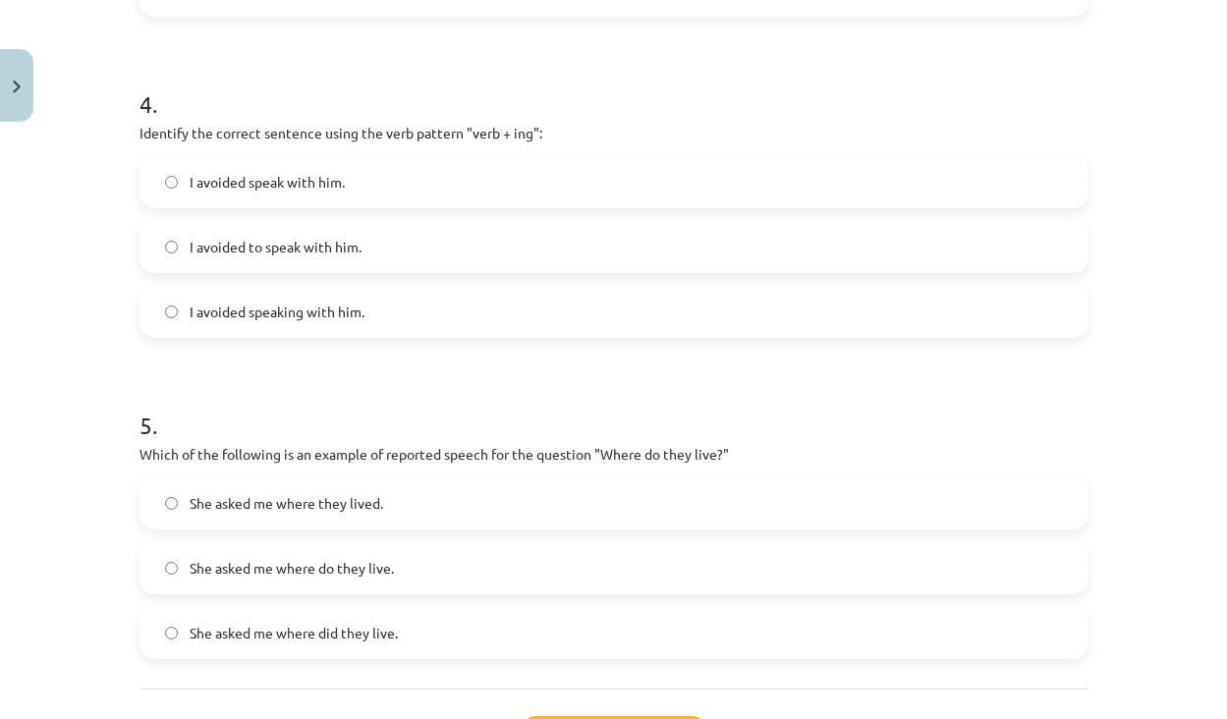
scroll to position [1276, 0]
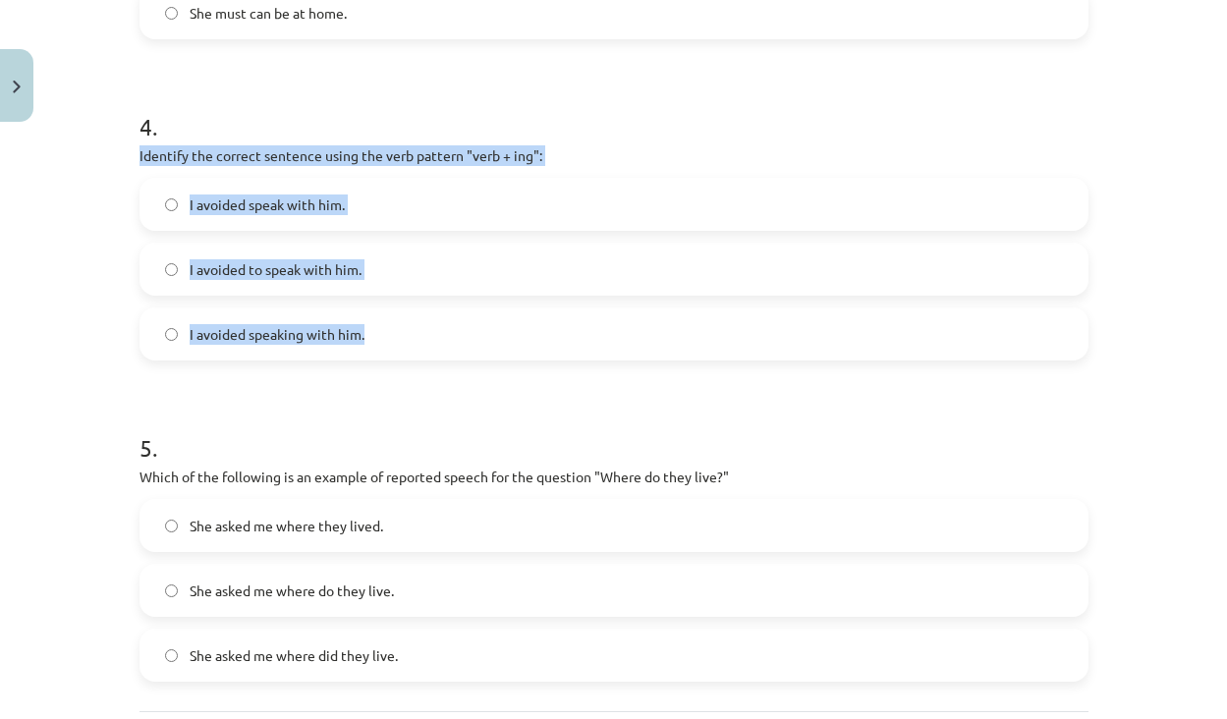
drag, startPoint x: 394, startPoint y: 355, endPoint x: 137, endPoint y: 155, distance: 325.6
copy div "Identify the correct sentence using the verb pattern "verb + ing": I avoided sp…"
click at [162, 350] on label "I avoided speaking with him." at bounding box center [613, 333] width 945 height 49
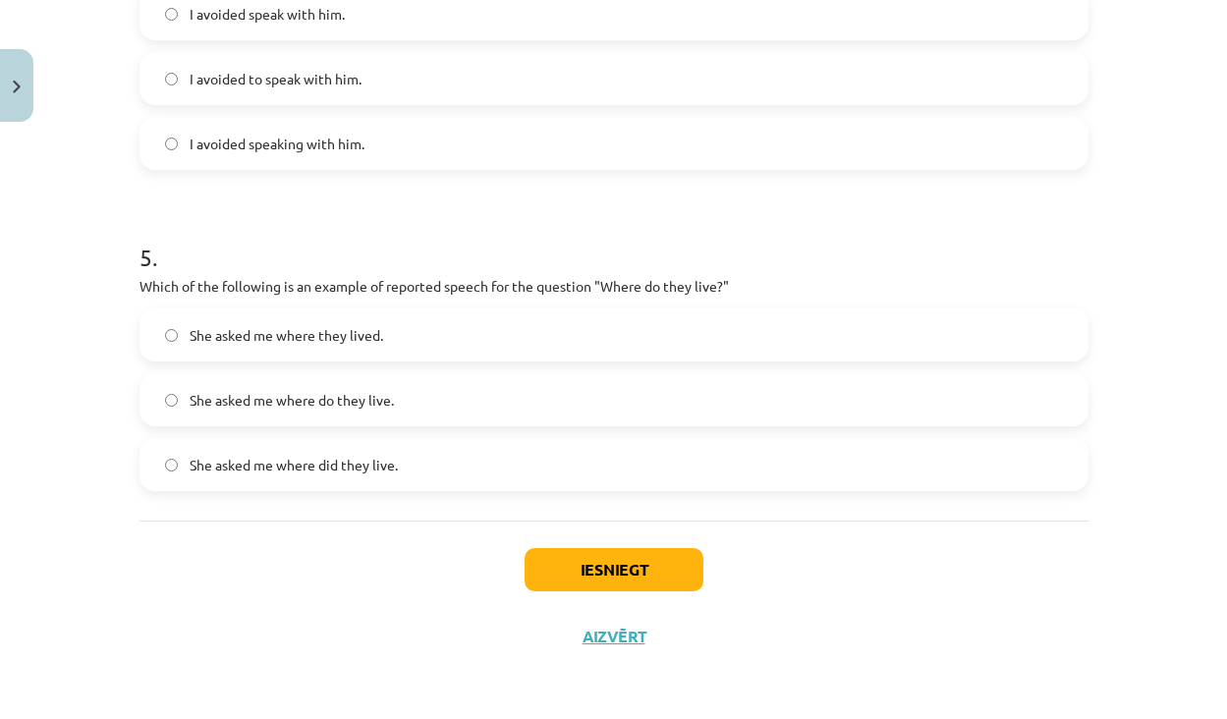
scroll to position [1470, 0]
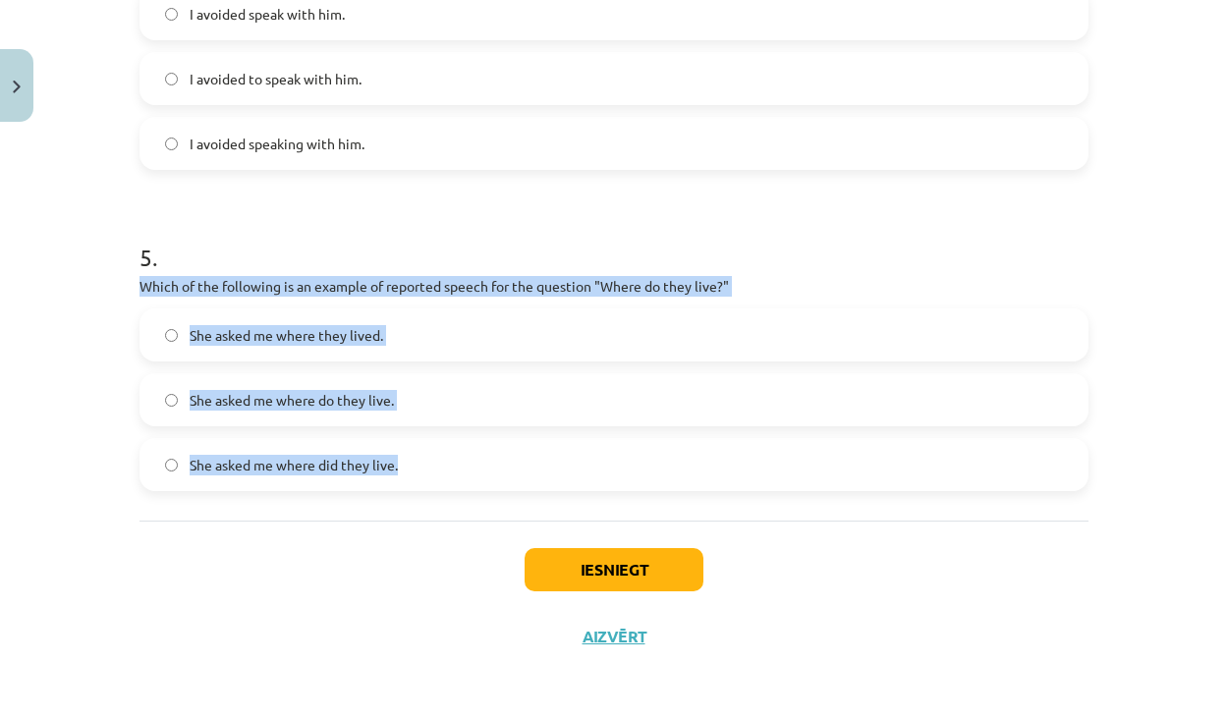
drag, startPoint x: 437, startPoint y: 466, endPoint x: 131, endPoint y: 288, distance: 354.4
copy div "Which of the following is an example of reported speech for the question "Where…"
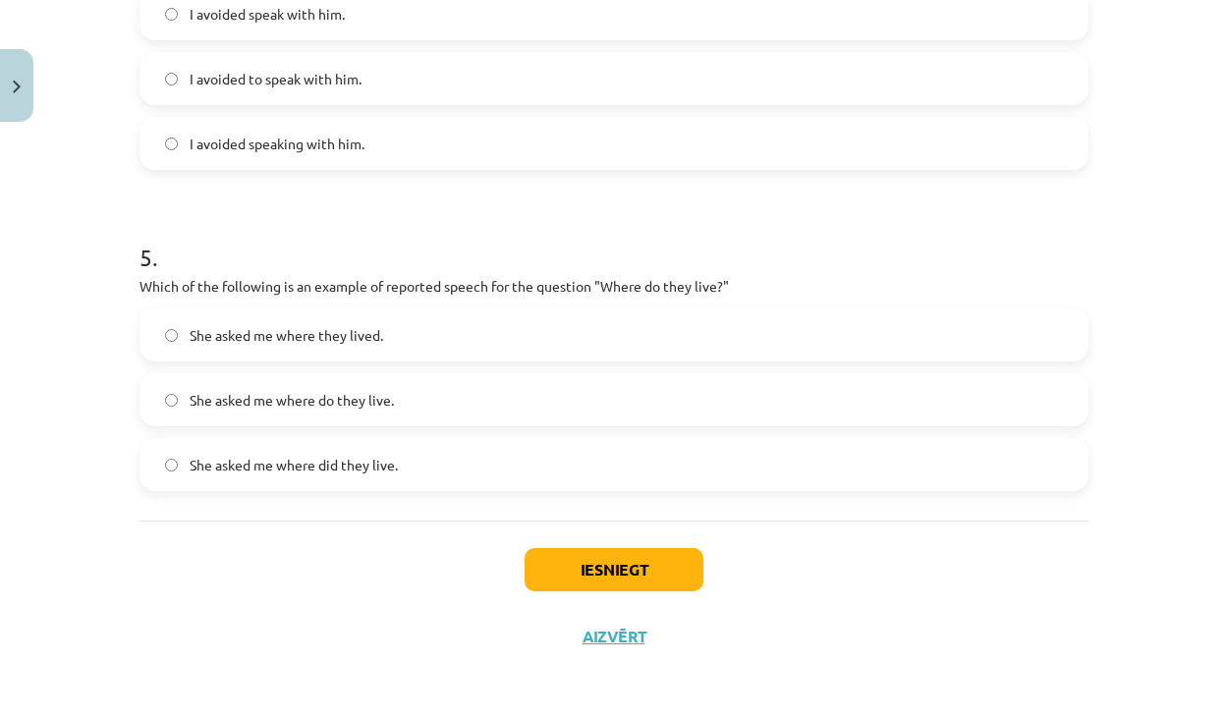
click at [219, 521] on div "Iesniegt Aizvērt" at bounding box center [614, 590] width 949 height 138
click at [157, 349] on label "She asked me where they lived." at bounding box center [613, 334] width 945 height 49
click at [612, 562] on button "Iesniegt" at bounding box center [614, 569] width 179 height 43
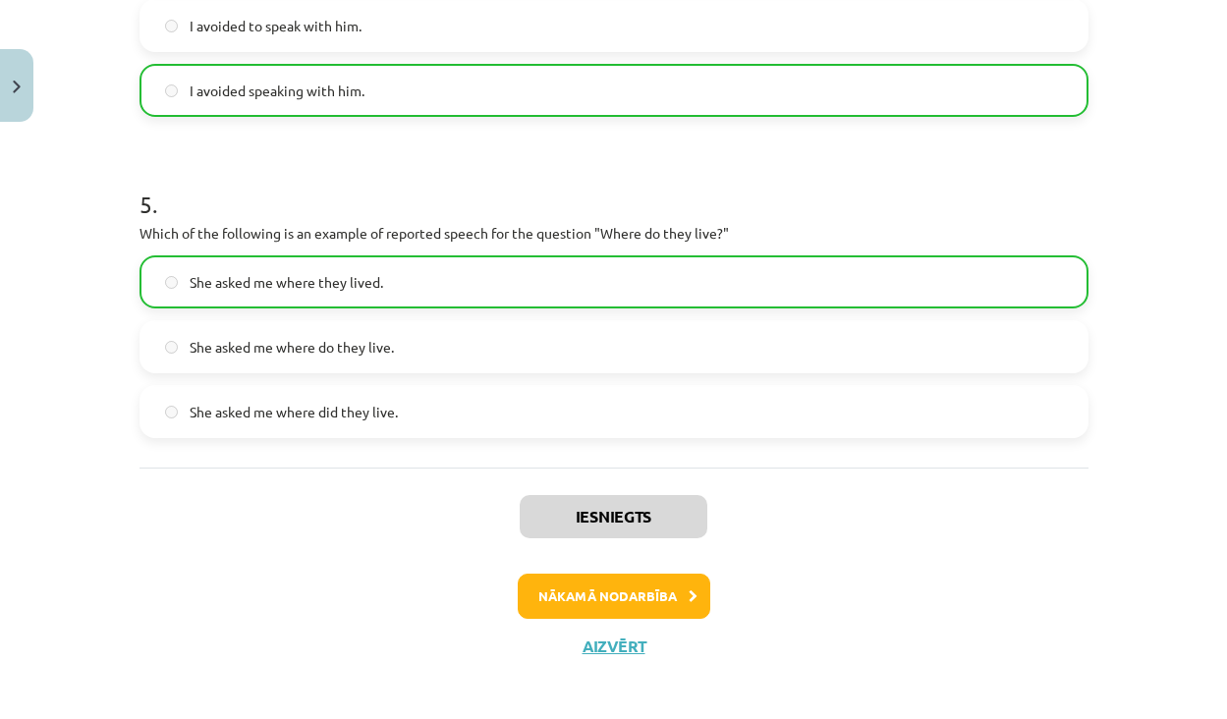
click at [649, 591] on button "Nākamā nodarbība" at bounding box center [614, 596] width 193 height 45
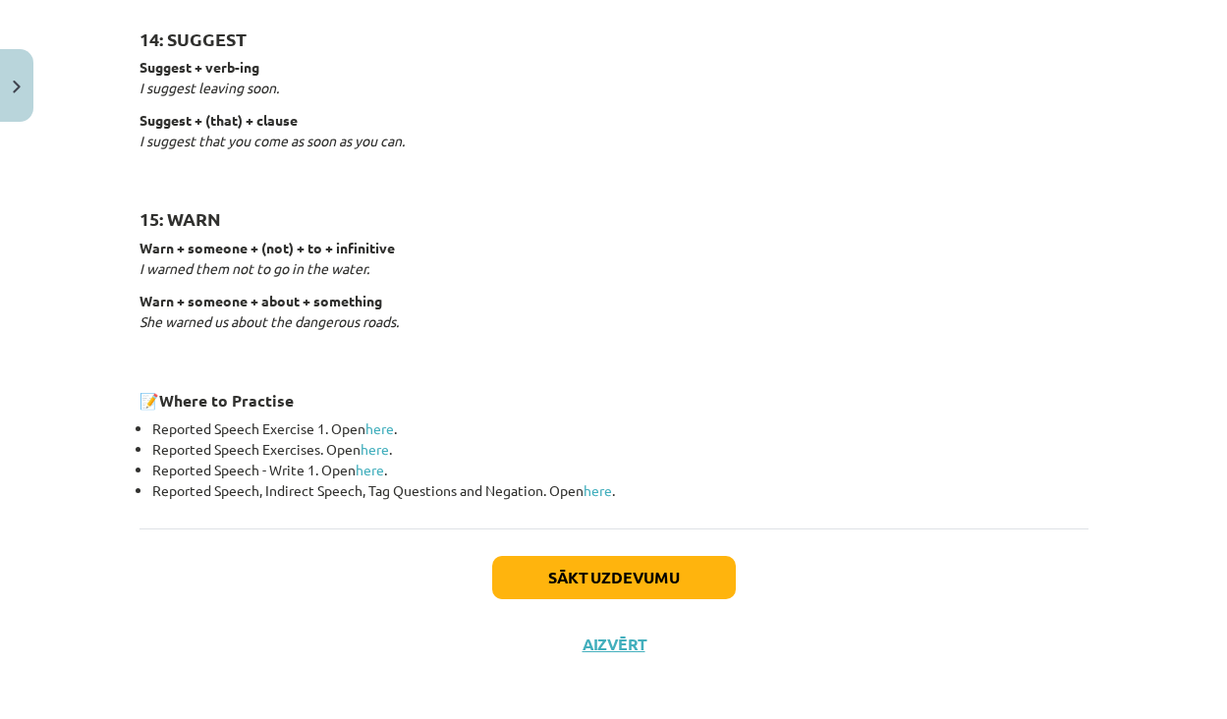
scroll to position [3066, 0]
click at [638, 570] on button "Sākt uzdevumu" at bounding box center [614, 578] width 244 height 43
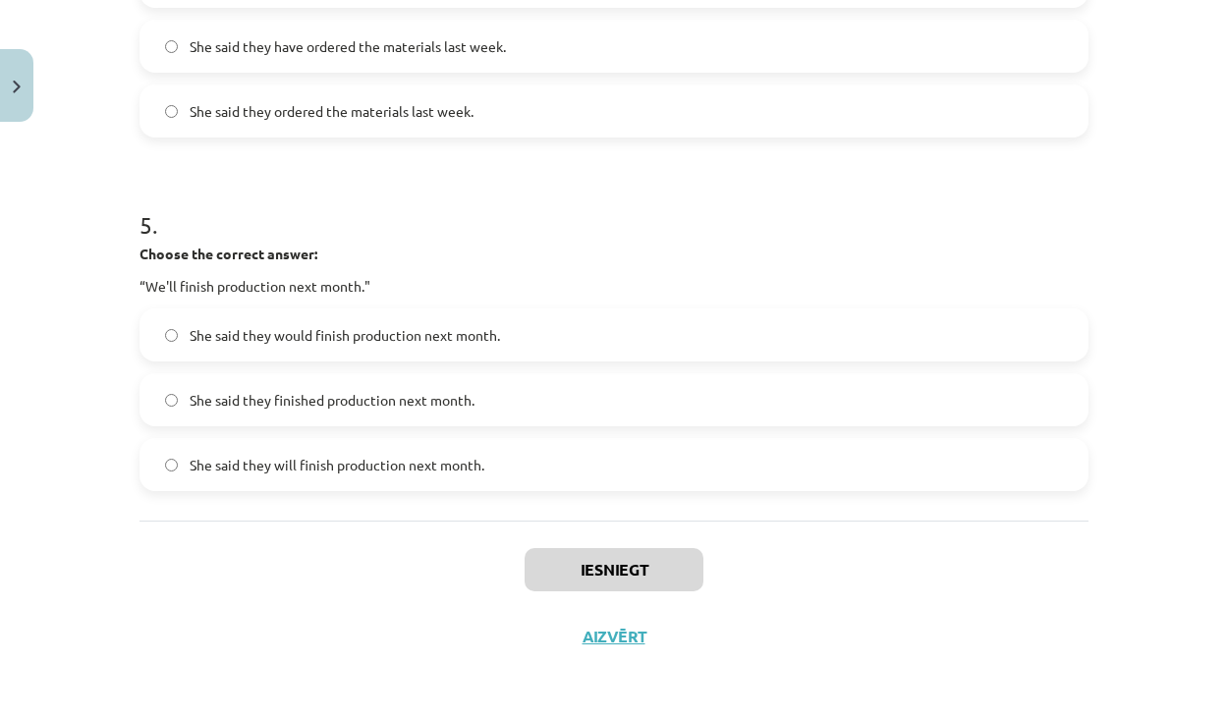
scroll to position [1632, 0]
click at [613, 642] on button "Aizvērt" at bounding box center [614, 637] width 75 height 20
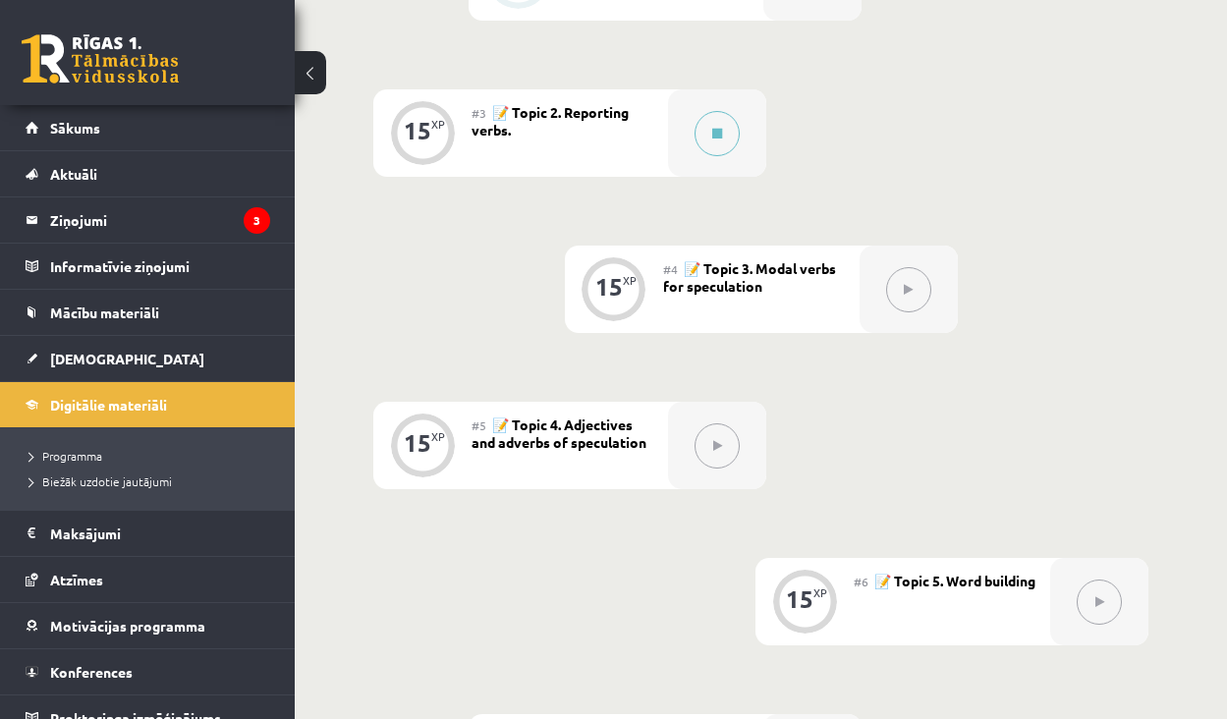
scroll to position [599, 0]
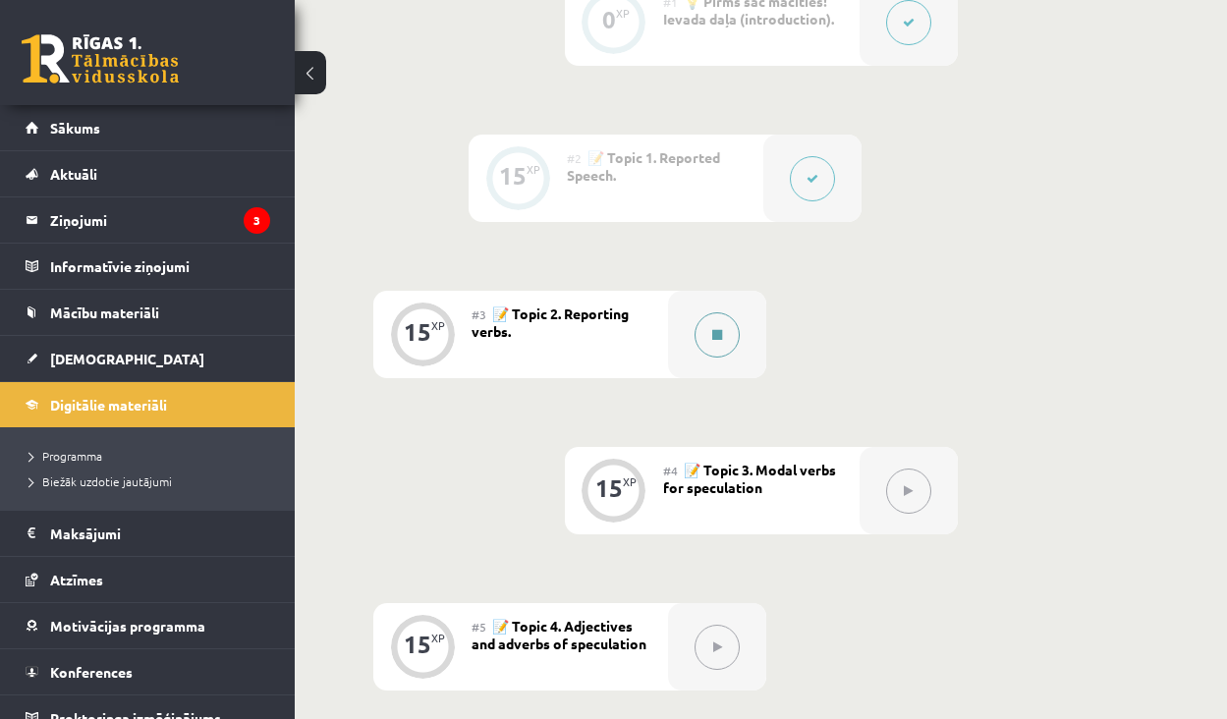
click at [716, 358] on button at bounding box center [717, 334] width 45 height 45
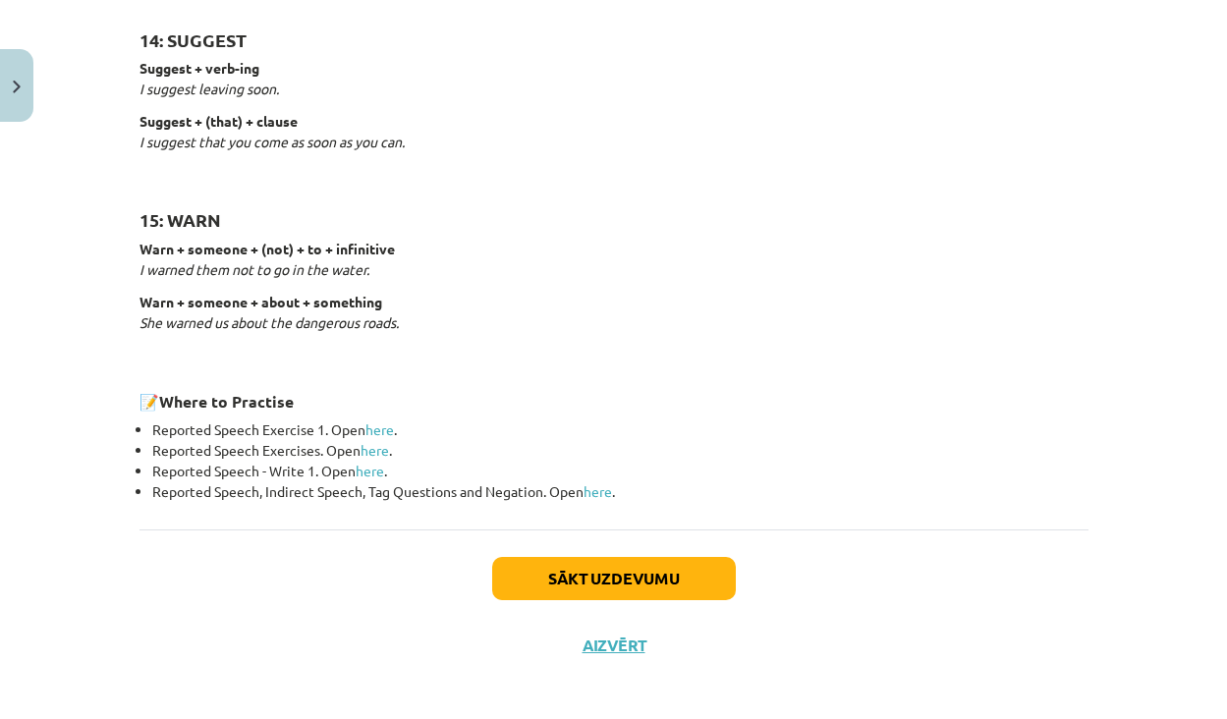
click at [612, 557] on button "Sākt uzdevumu" at bounding box center [614, 578] width 244 height 43
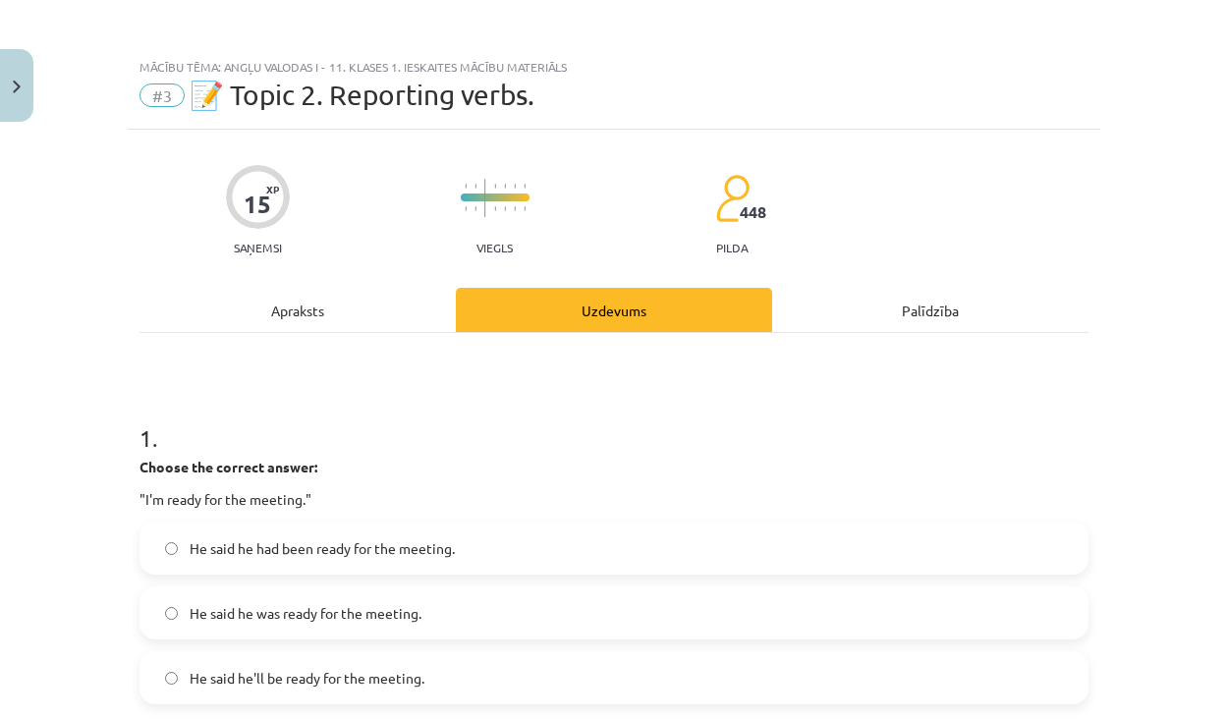
scroll to position [309, 0]
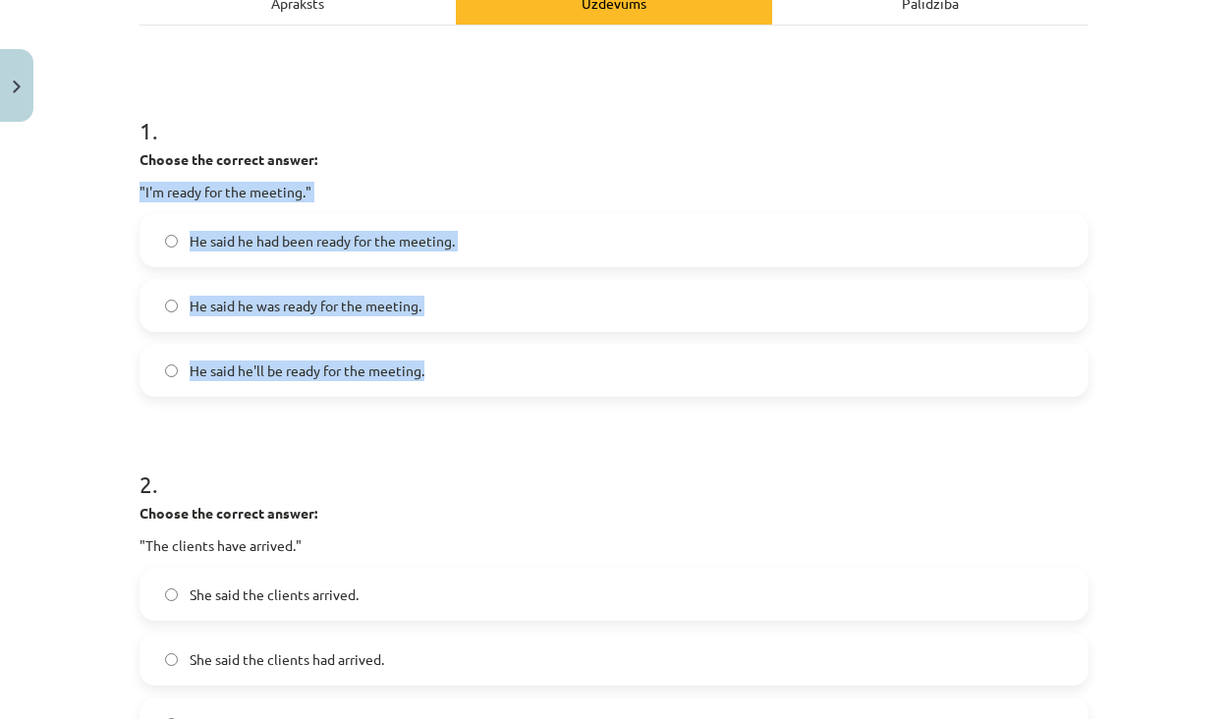
drag, startPoint x: 137, startPoint y: 186, endPoint x: 490, endPoint y: 378, distance: 402.7
copy div ""I'm ready for the meeting." He said he had been ready for the meeting. He said…"
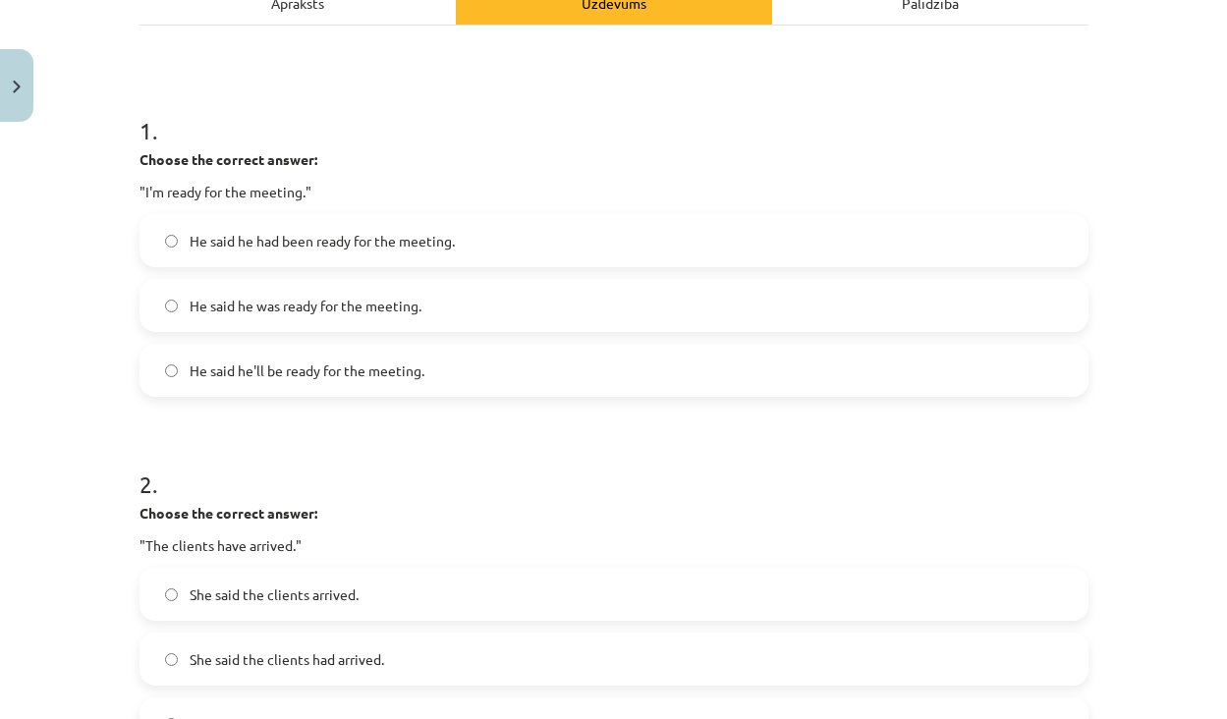
click at [199, 296] on span "He said he was ready for the meeting." at bounding box center [306, 306] width 232 height 21
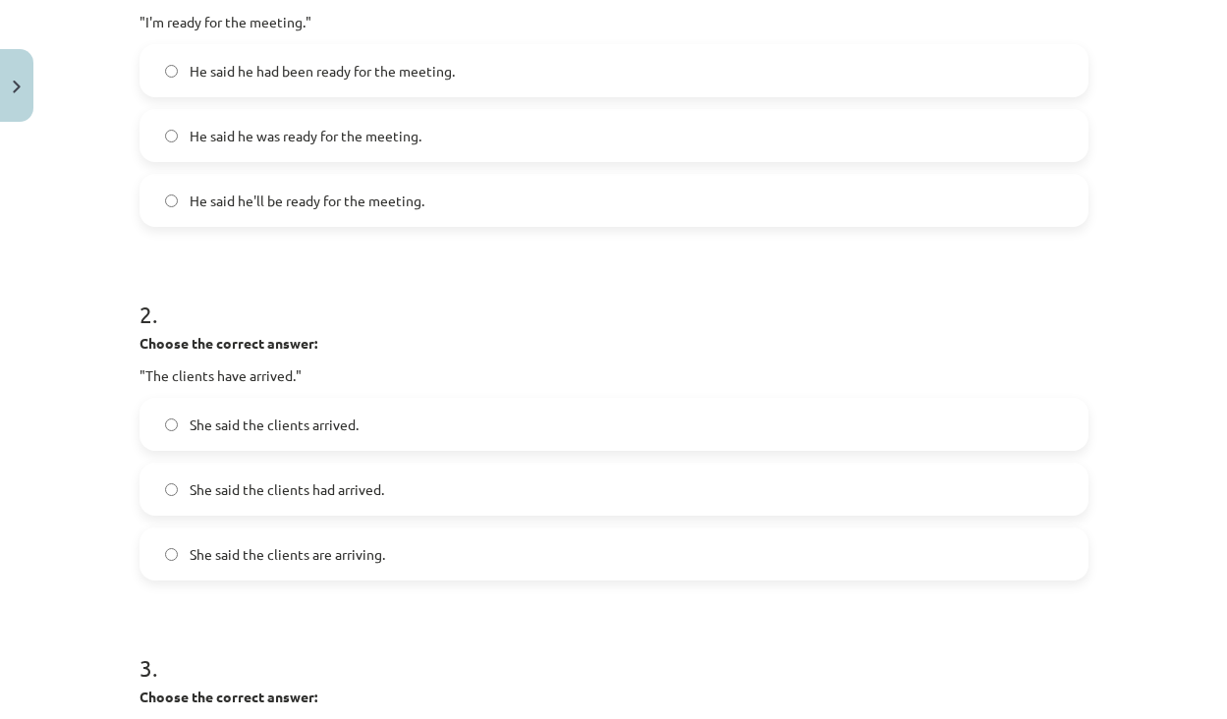
scroll to position [487, 0]
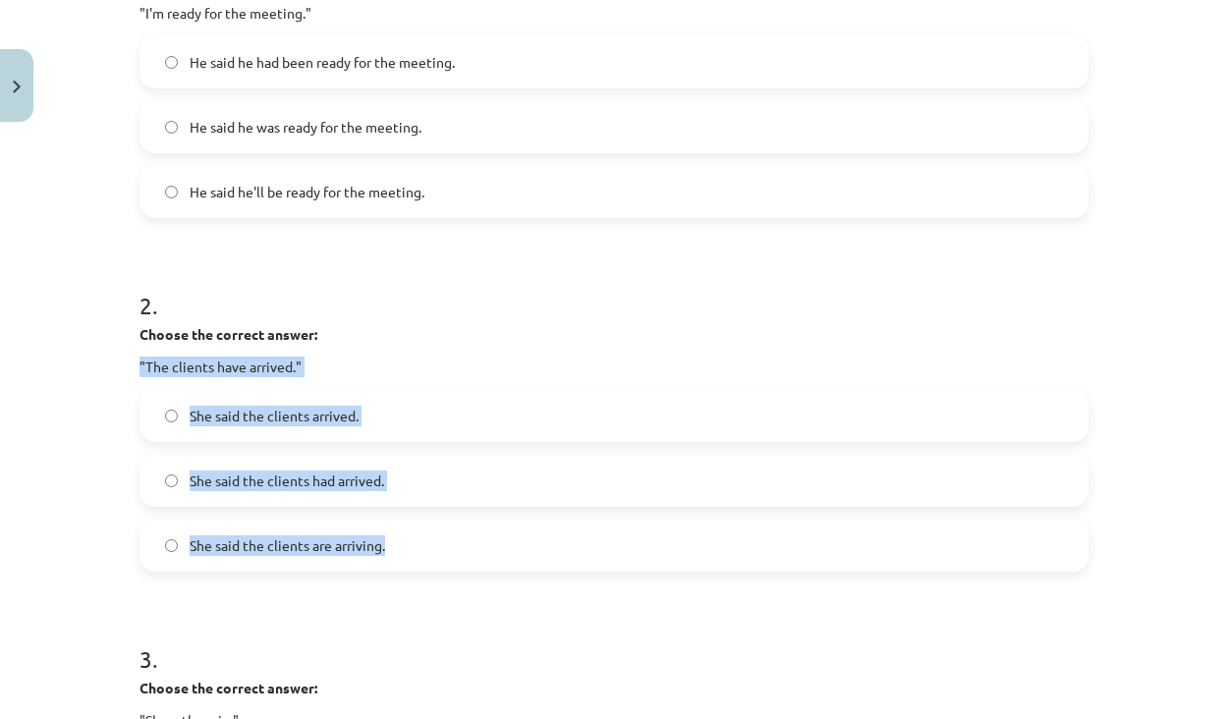
drag, startPoint x: 466, startPoint y: 547, endPoint x: 135, endPoint y: 352, distance: 384.5
click at [135, 352] on div "15 XP Saņemsi Viegls 448 pilda Apraksts Uzdevums Palīdzība 1 . Choose the corre…" at bounding box center [614, 727] width 973 height 2168
copy div ""The clients have arrived." She said the clients arrived. She said the clients …"
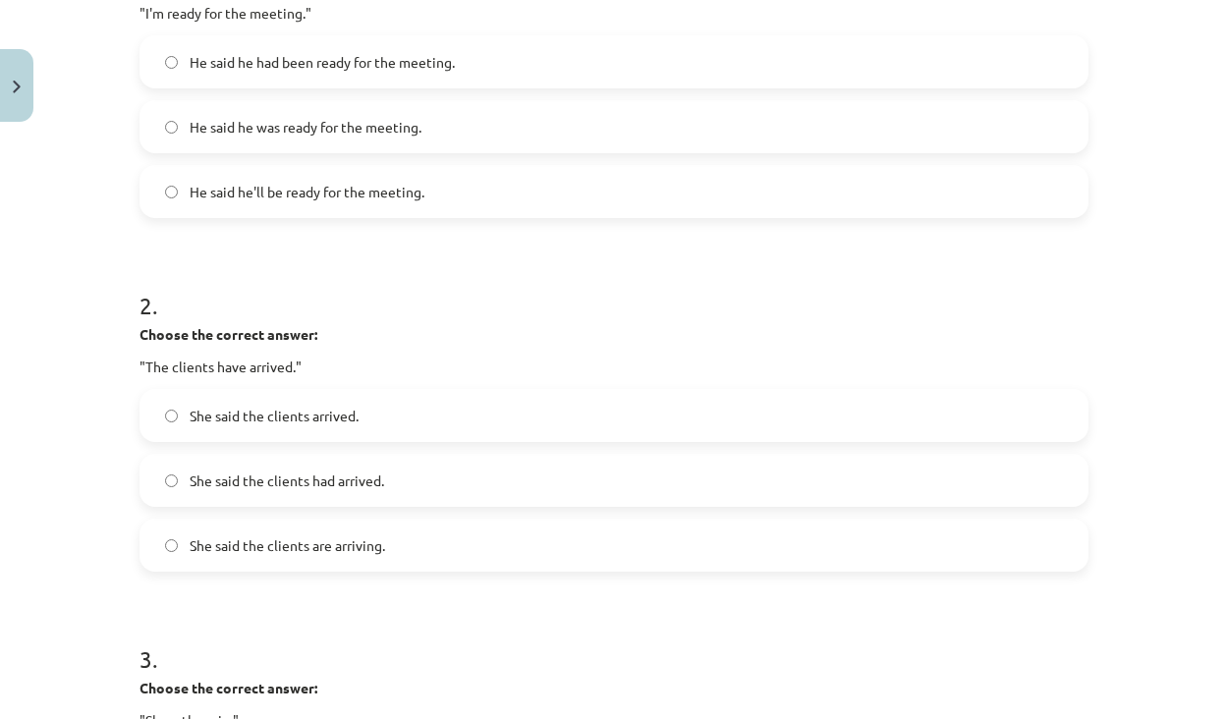
click at [131, 591] on div "15 XP Saņemsi Viegls 448 pilda Apraksts Uzdevums Palīdzība 1 . Choose the corre…" at bounding box center [614, 727] width 973 height 2168
click at [175, 458] on label "She said the clients had arrived." at bounding box center [613, 480] width 945 height 49
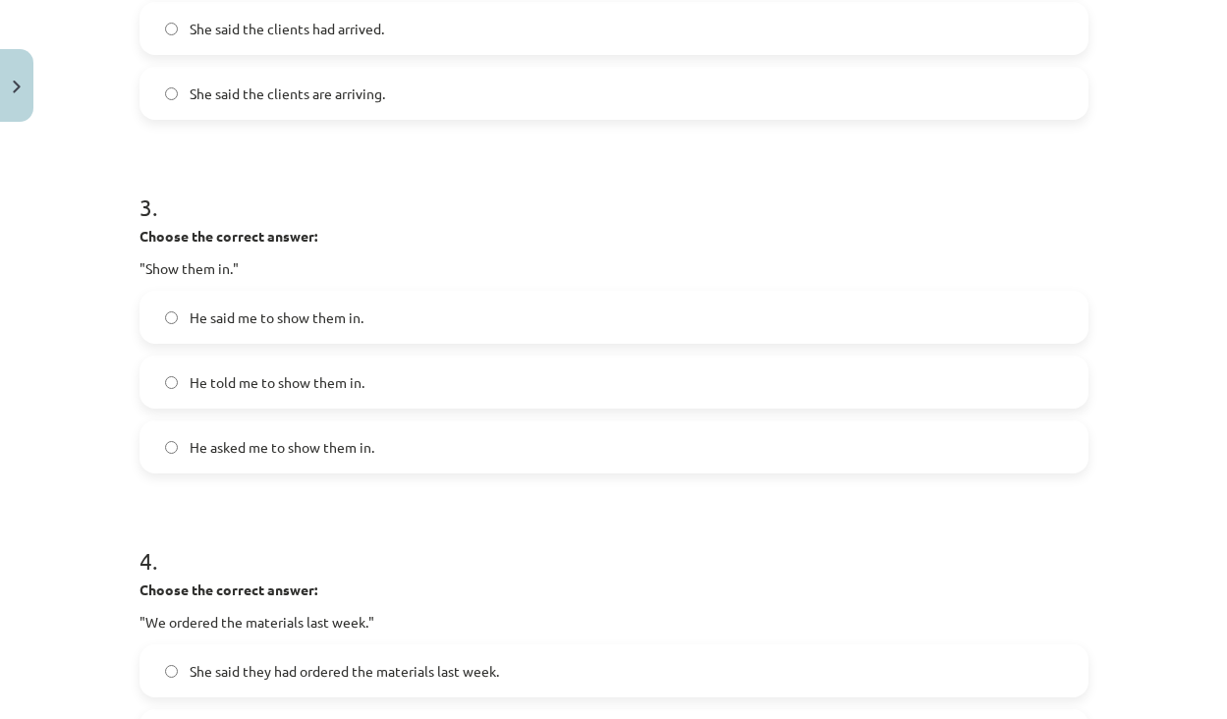
scroll to position [940, 0]
click at [190, 387] on span "He told me to show them in." at bounding box center [277, 381] width 175 height 21
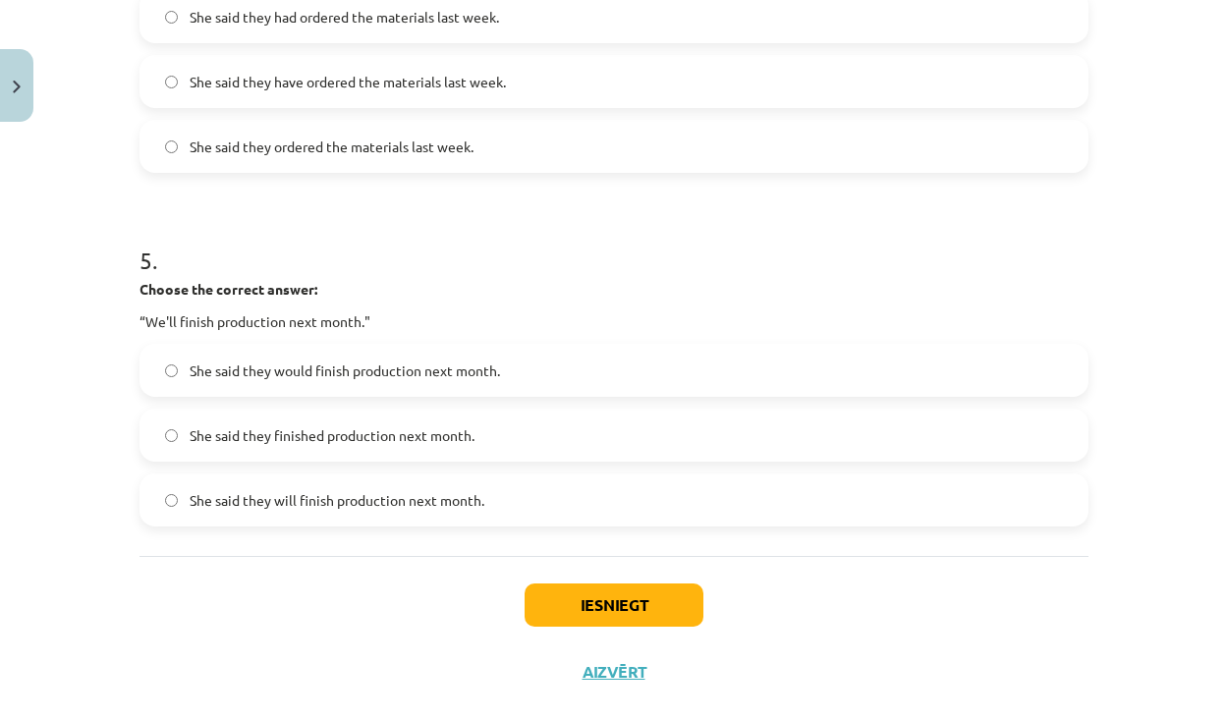
scroll to position [1595, 0]
click at [174, 513] on label "She said they will finish production next month." at bounding box center [613, 499] width 945 height 49
click at [593, 618] on button "Iesniegt" at bounding box center [614, 604] width 179 height 43
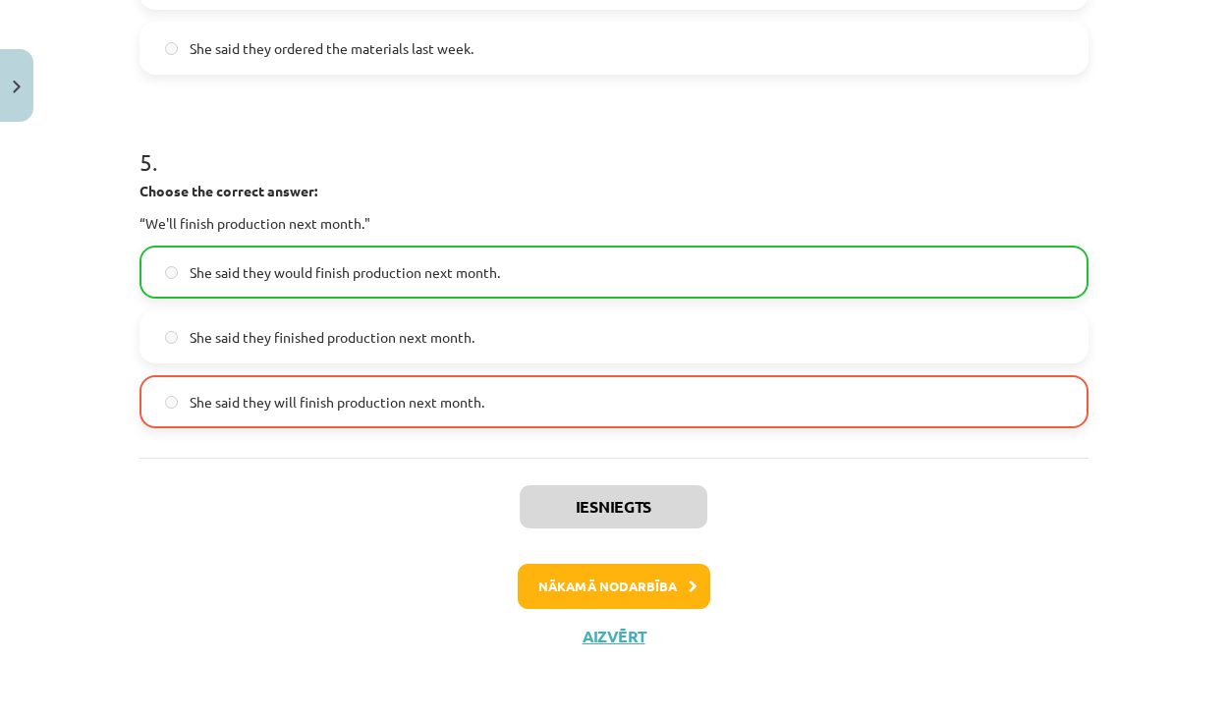
click at [624, 601] on button "Nākamā nodarbība" at bounding box center [614, 586] width 193 height 45
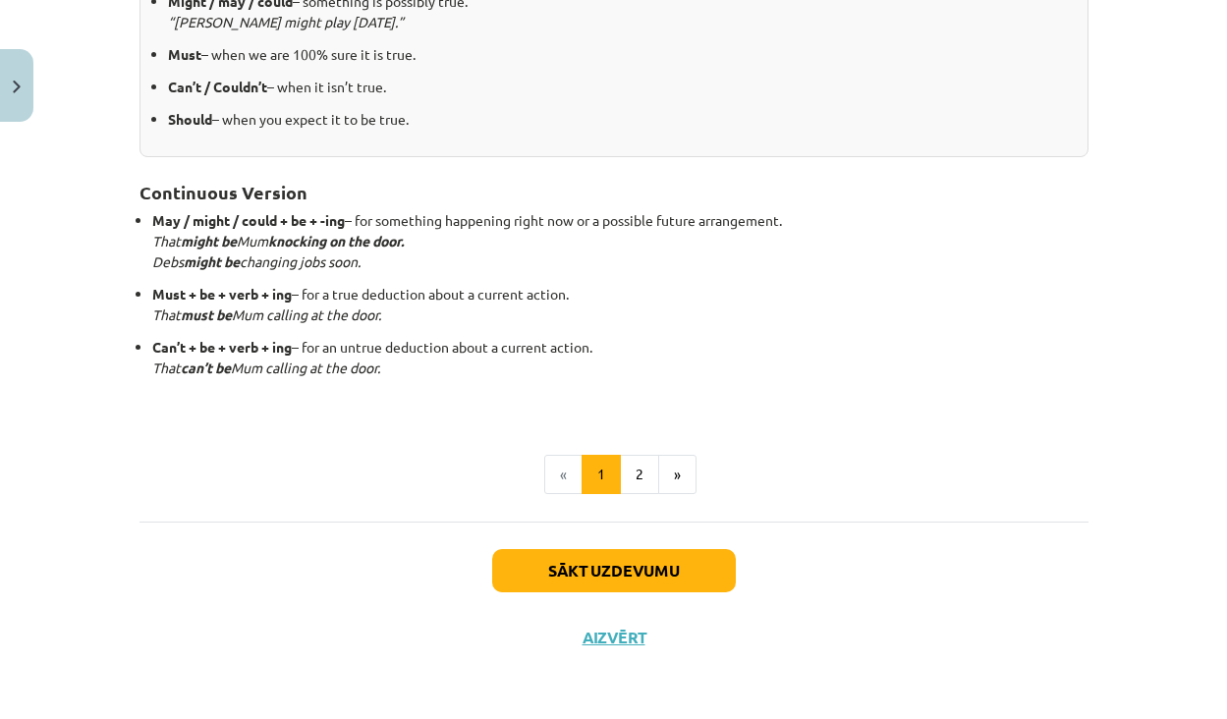
click at [624, 563] on button "Sākt uzdevumu" at bounding box center [614, 570] width 244 height 43
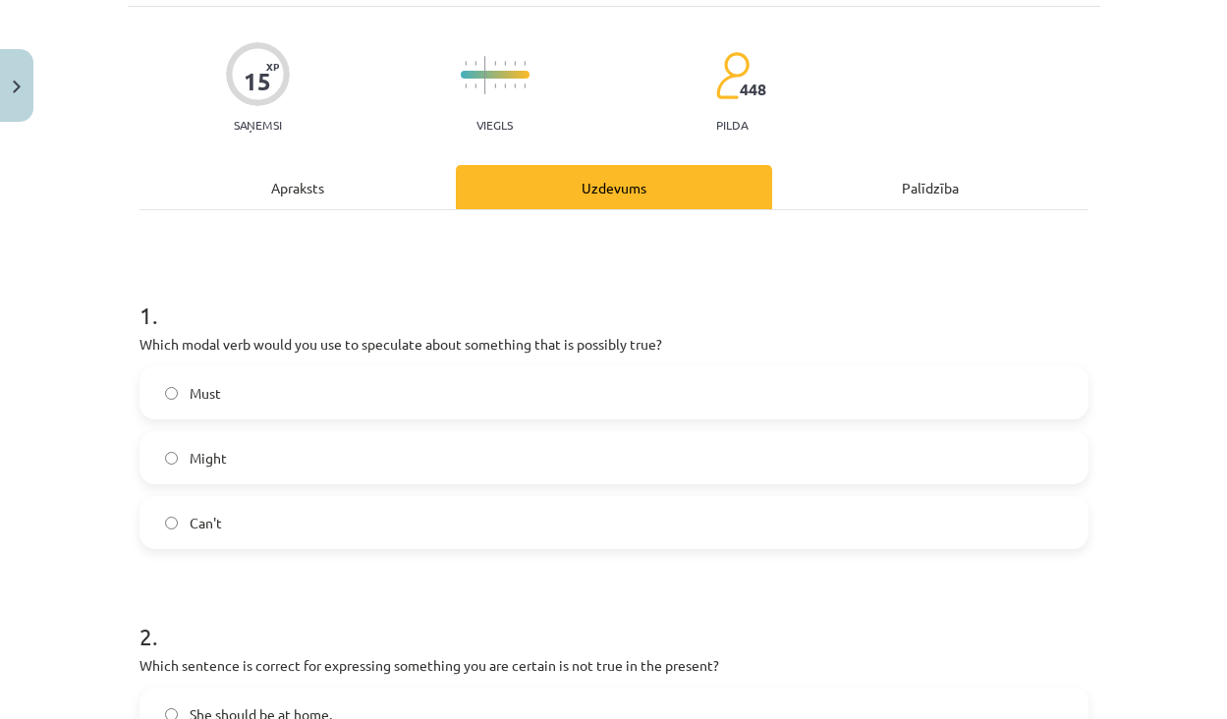
scroll to position [129, 0]
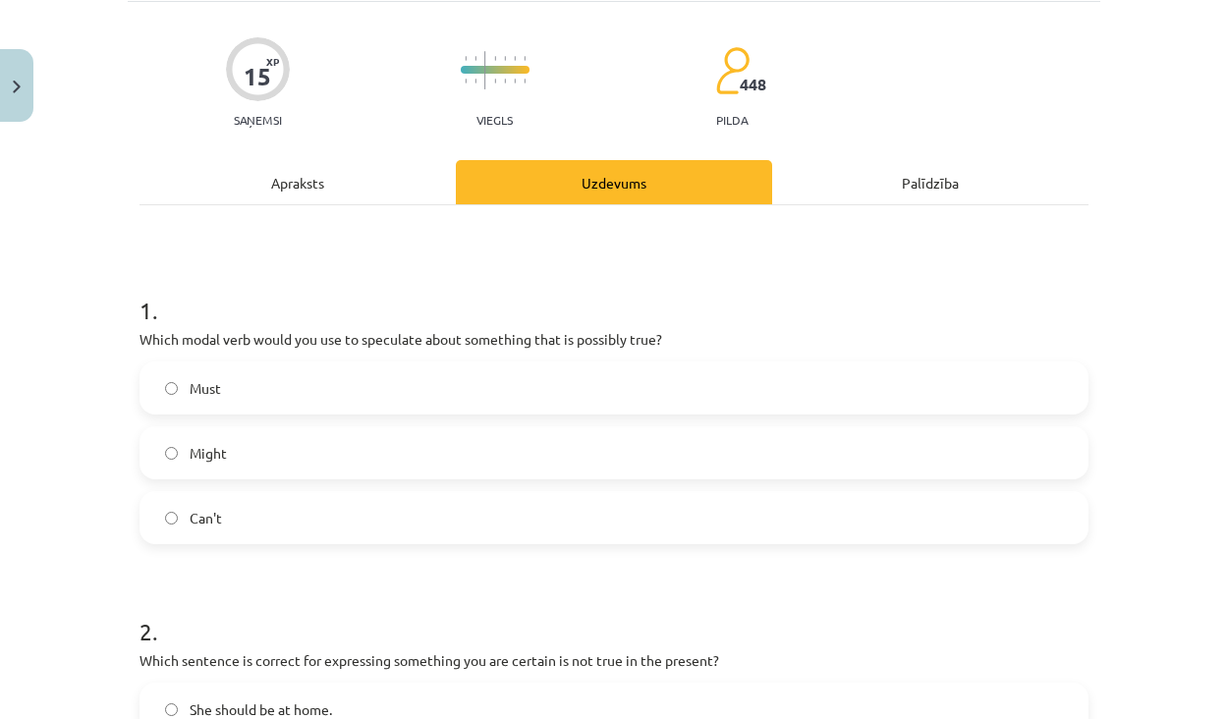
click at [210, 468] on label "Might" at bounding box center [613, 452] width 945 height 49
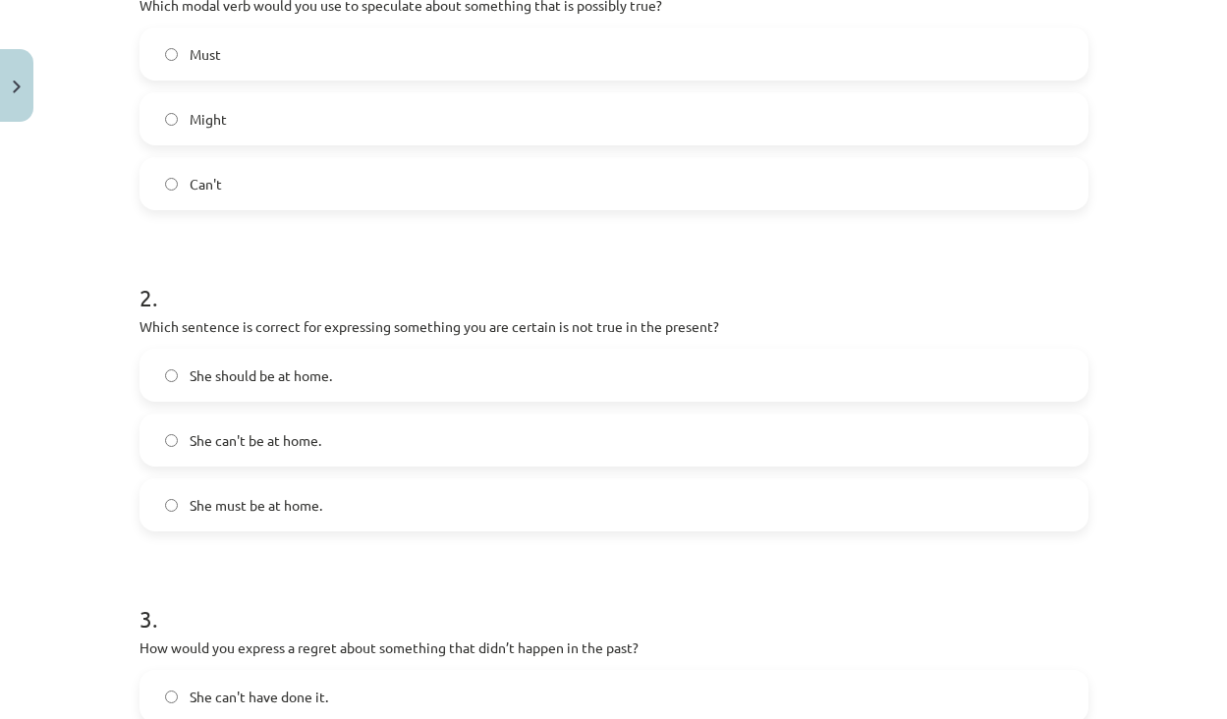
scroll to position [464, 0]
click at [273, 381] on span "She should be at home." at bounding box center [261, 375] width 142 height 21
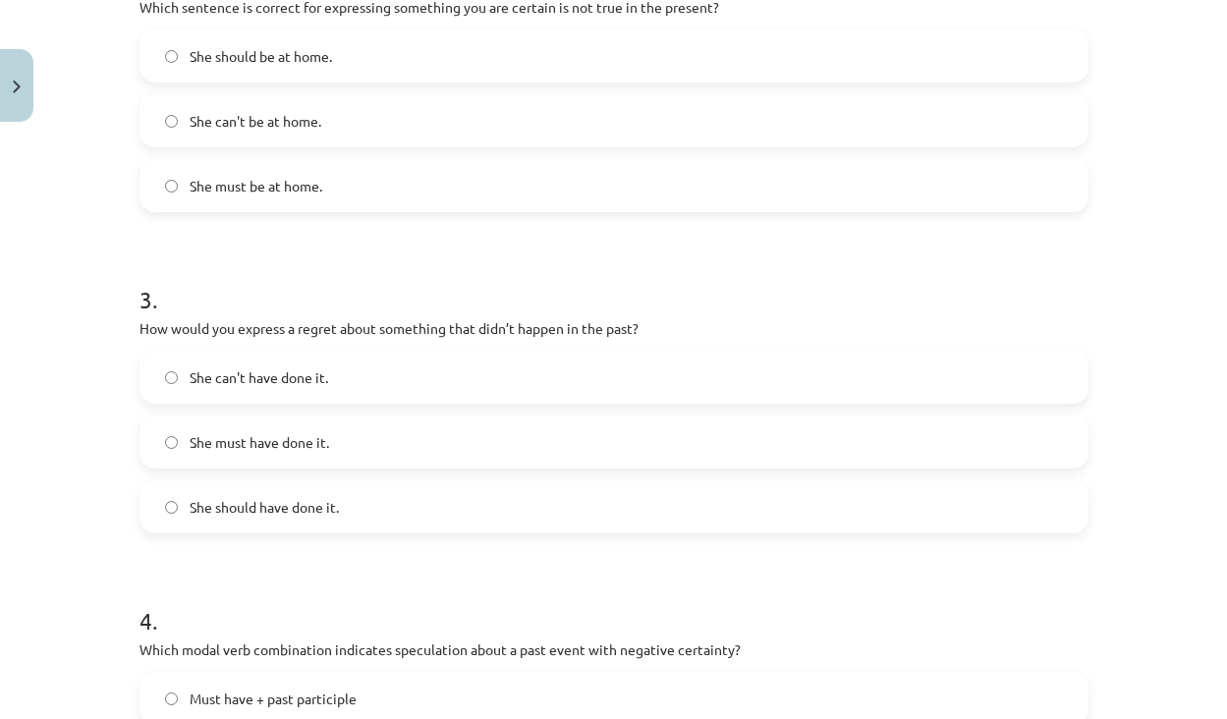
scroll to position [803, 0]
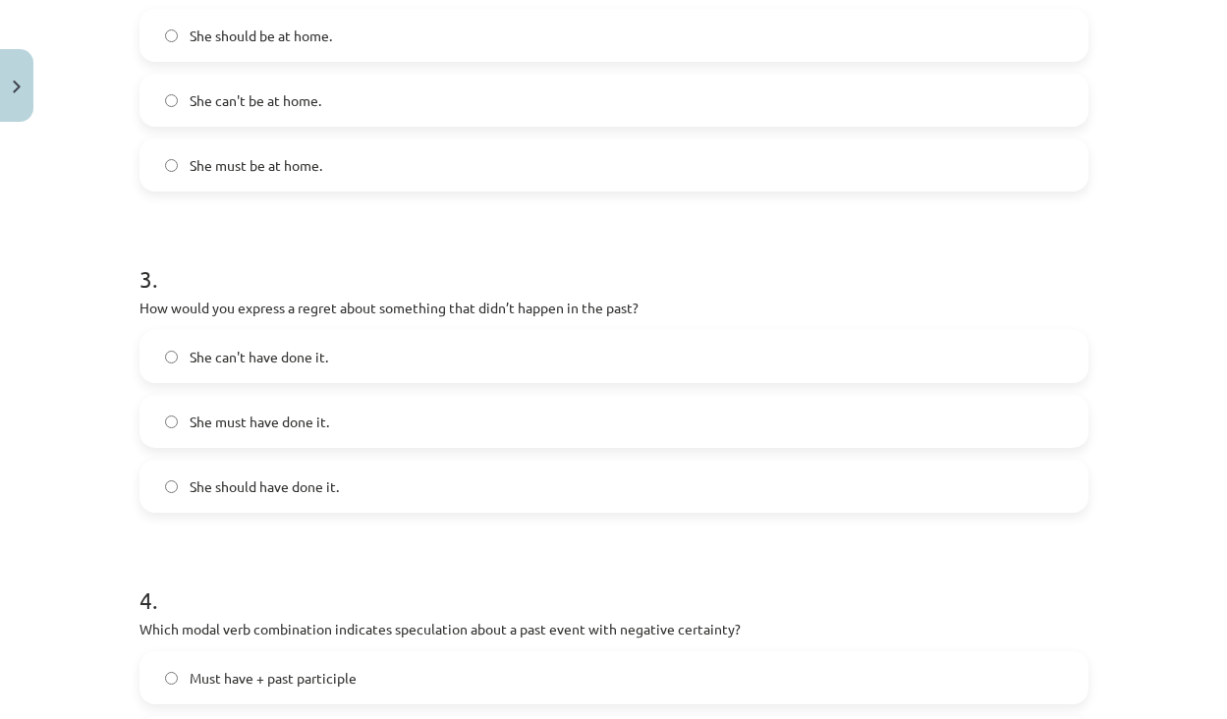
click at [287, 503] on label "She should have done it." at bounding box center [613, 486] width 945 height 49
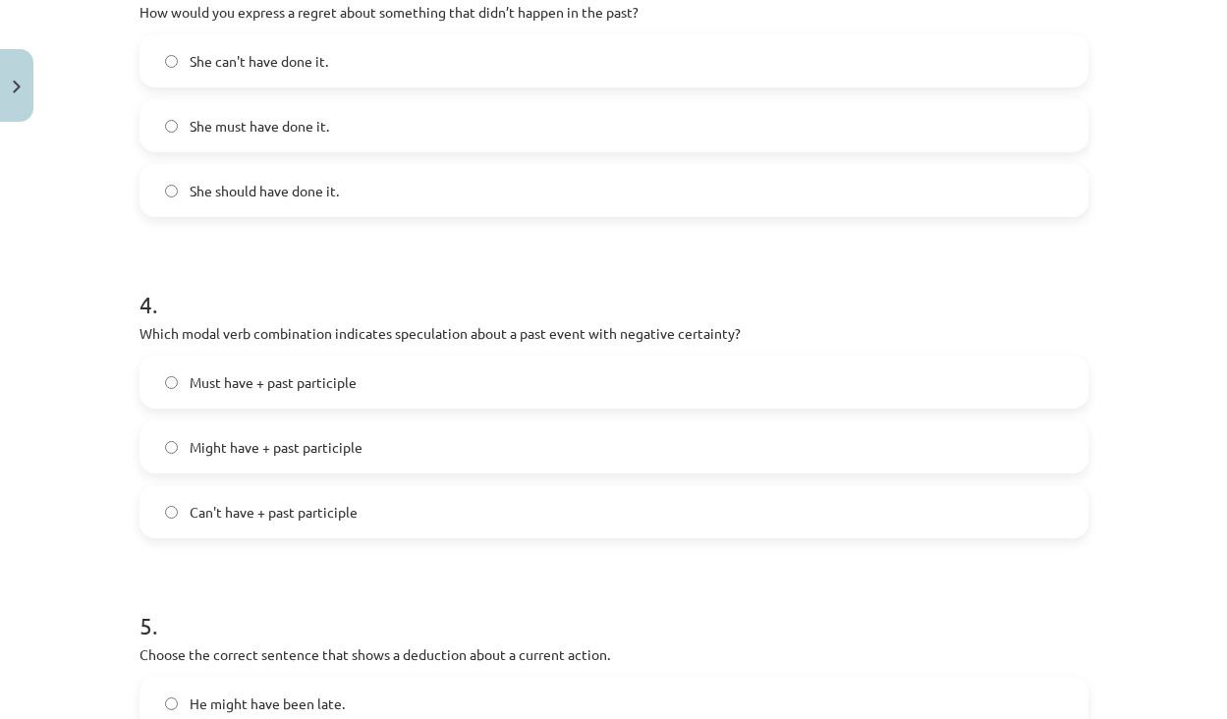
scroll to position [1143, 0]
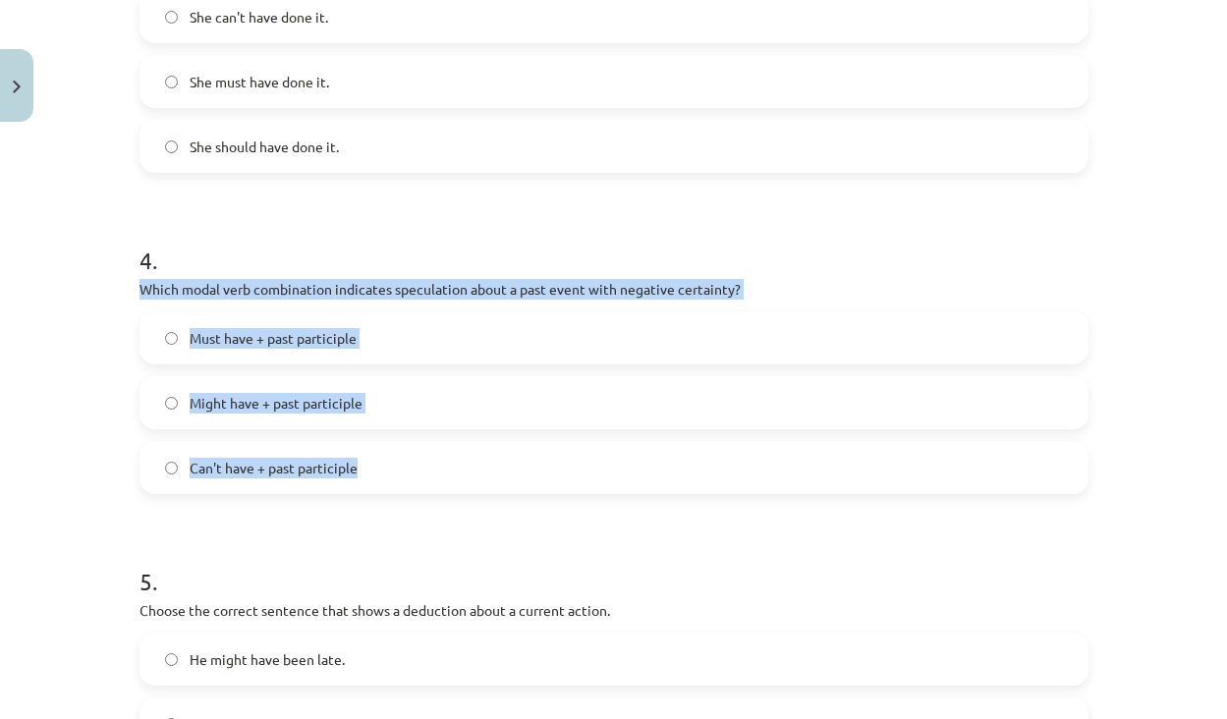
drag, startPoint x: 368, startPoint y: 472, endPoint x: 137, endPoint y: 290, distance: 294.6
copy div "Which modal verb combination indicates speculation about a past event with nega…"
click at [355, 464] on span "Can't have + past participle" at bounding box center [274, 468] width 168 height 21
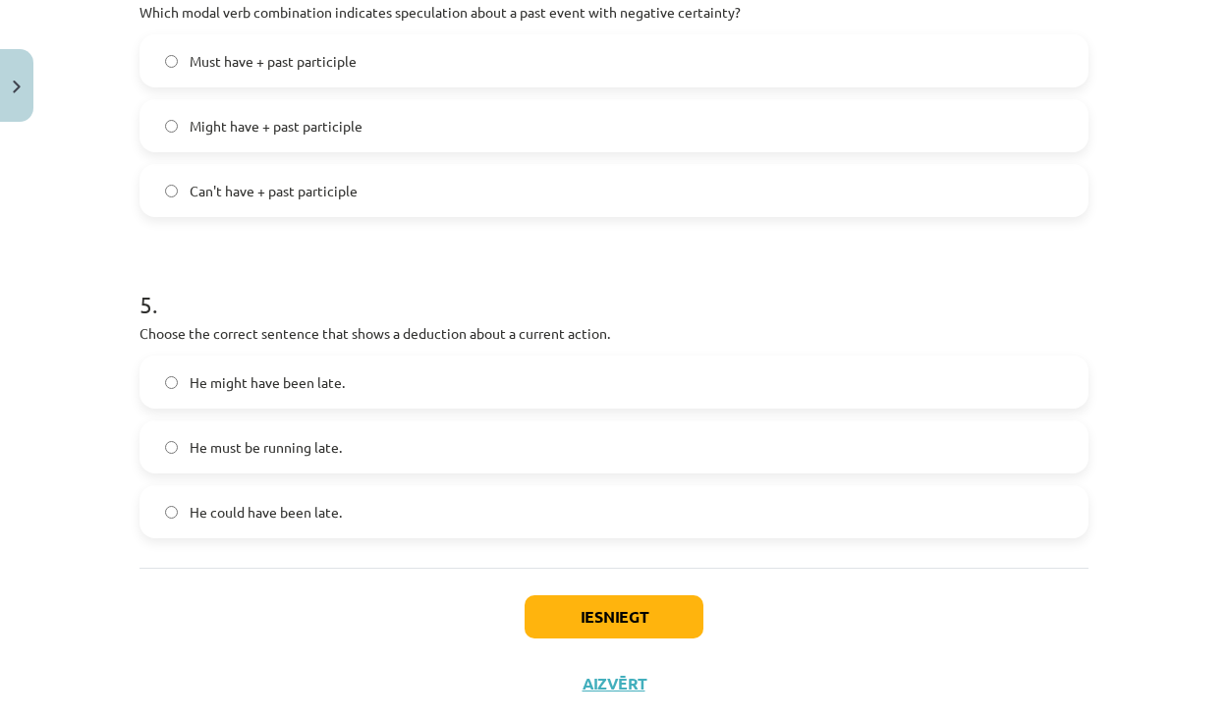
scroll to position [1430, 0]
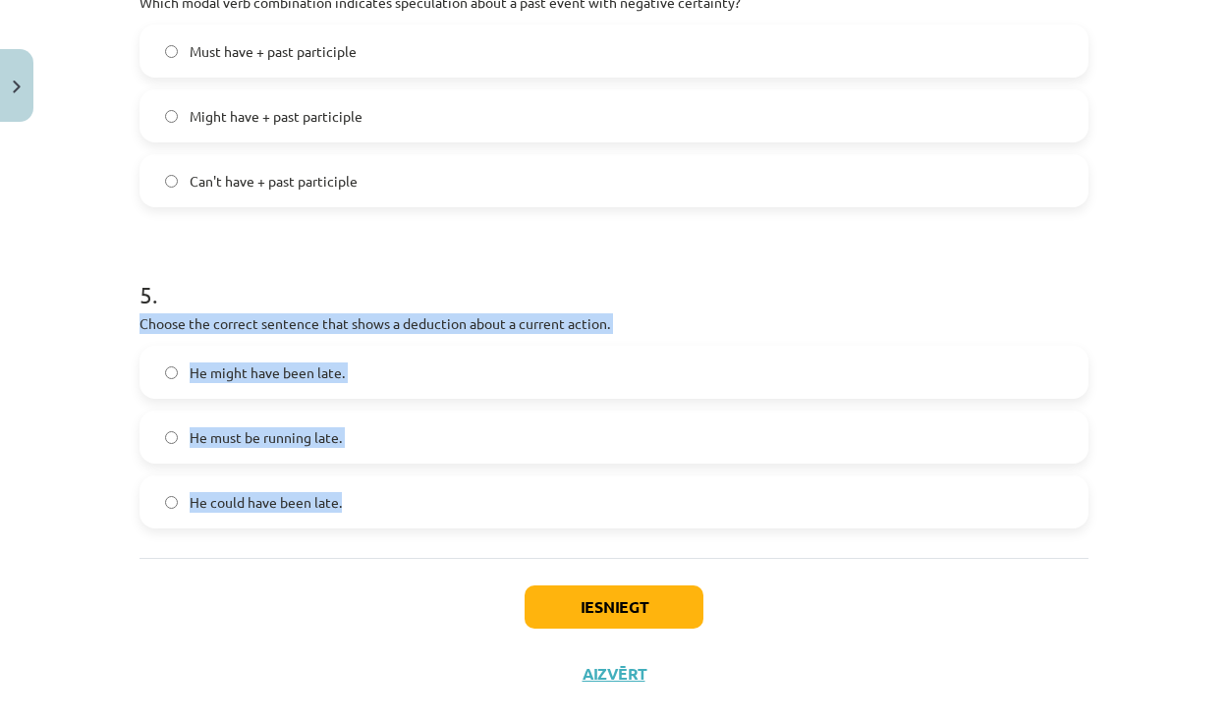
drag, startPoint x: 396, startPoint y: 496, endPoint x: 130, endPoint y: 323, distance: 317.5
copy div "Choose the correct sentence that shows a deduction about a current action. He m…"
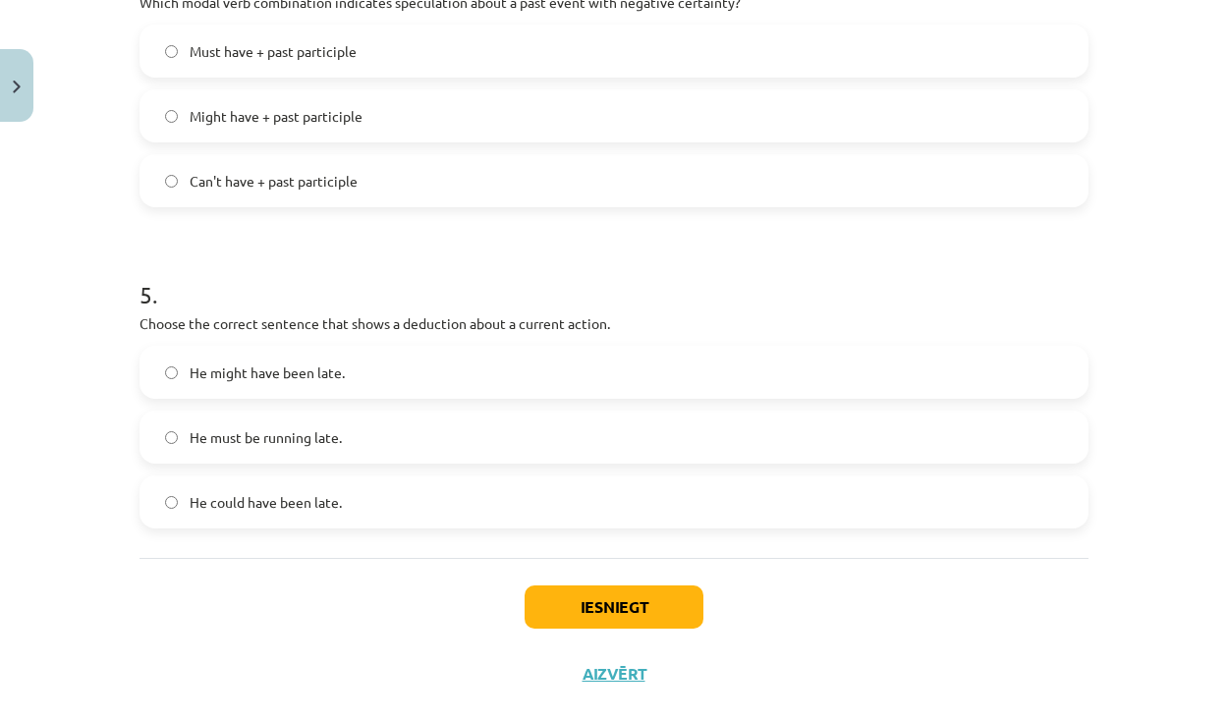
click at [182, 436] on label "He must be running late." at bounding box center [613, 437] width 945 height 49
click at [581, 624] on button "Iesniegt" at bounding box center [614, 607] width 179 height 43
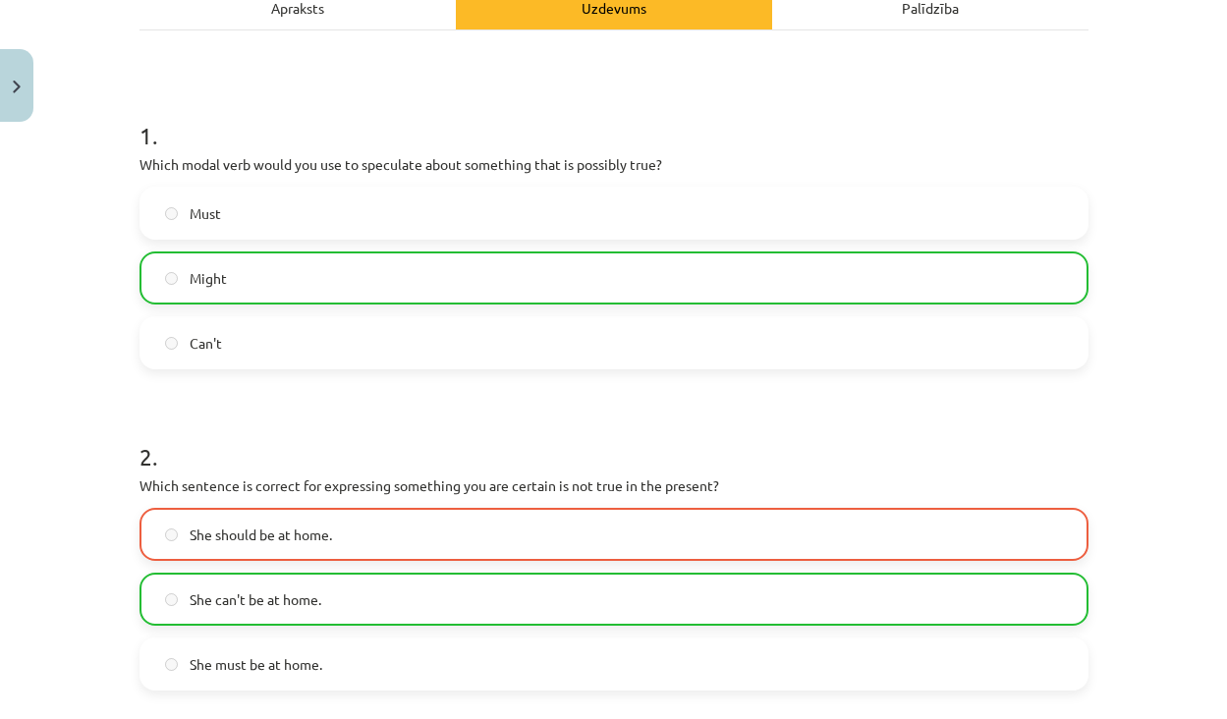
scroll to position [323, 0]
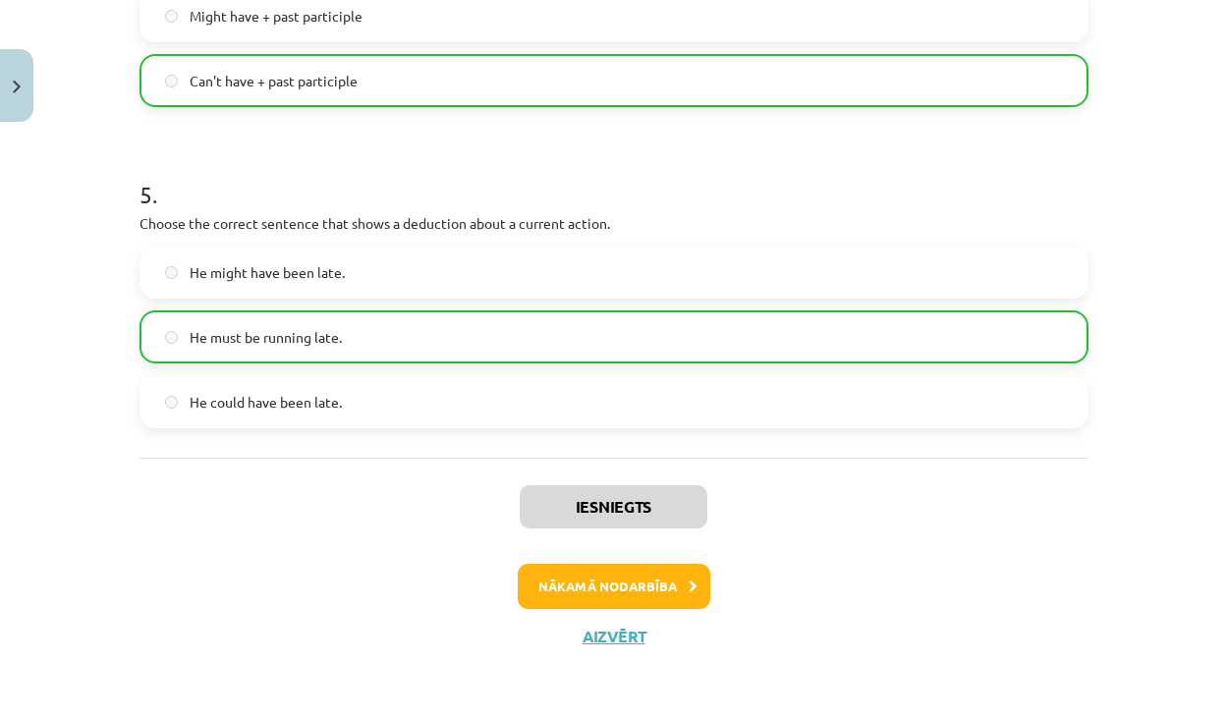
click at [594, 590] on button "Nākamā nodarbība" at bounding box center [614, 586] width 193 height 45
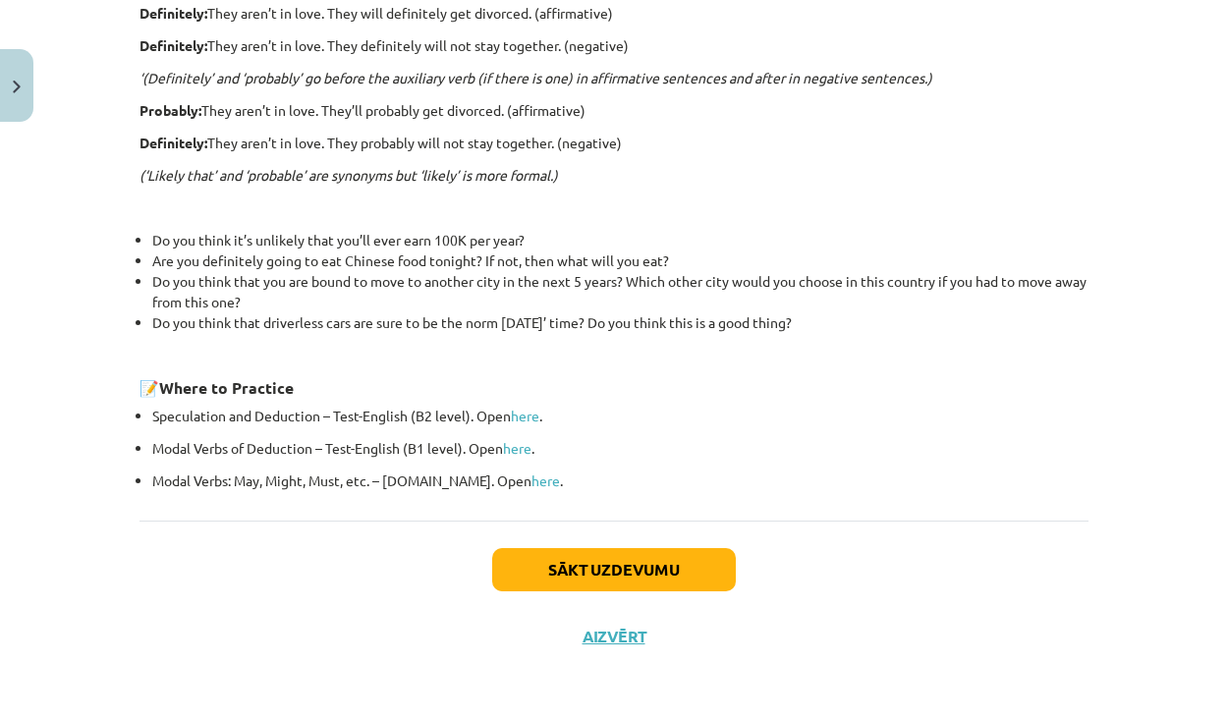
scroll to position [638, 0]
click at [596, 551] on button "Sākt uzdevumu" at bounding box center [614, 569] width 244 height 43
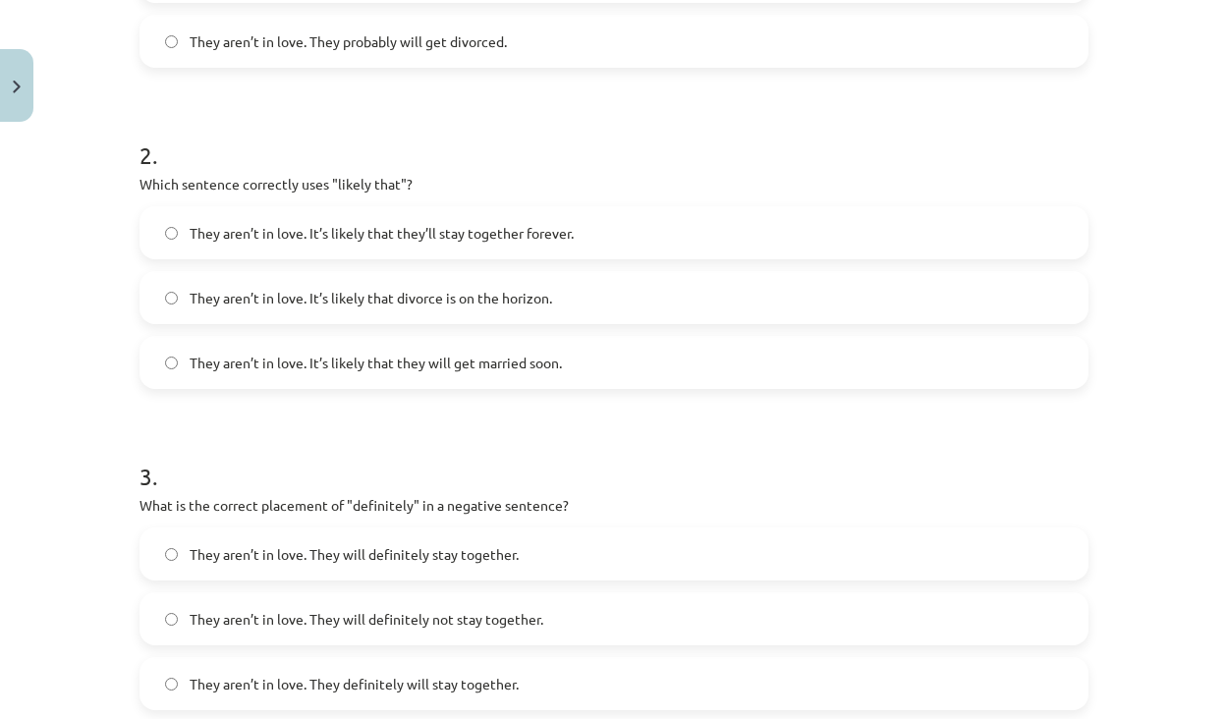
scroll to position [49, 0]
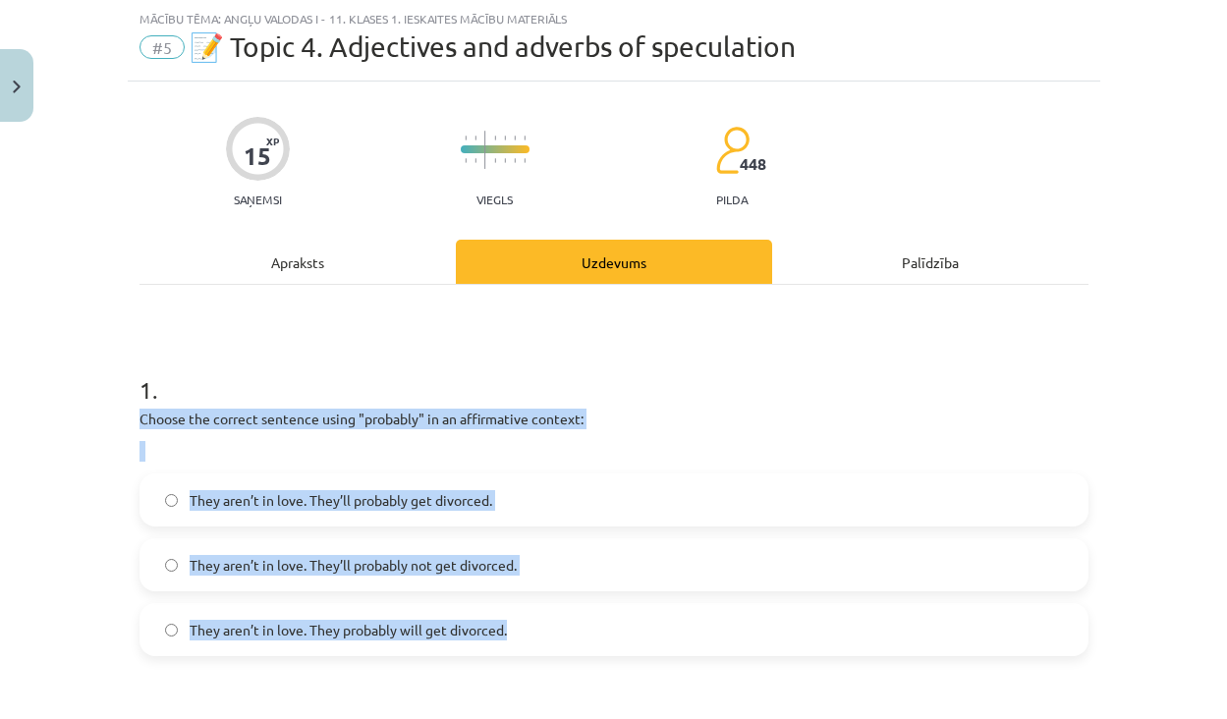
drag, startPoint x: 536, startPoint y: 627, endPoint x: 138, endPoint y: 424, distance: 447.3
copy div "Choose the correct sentence using "probably" in an affirmative context: They ar…"
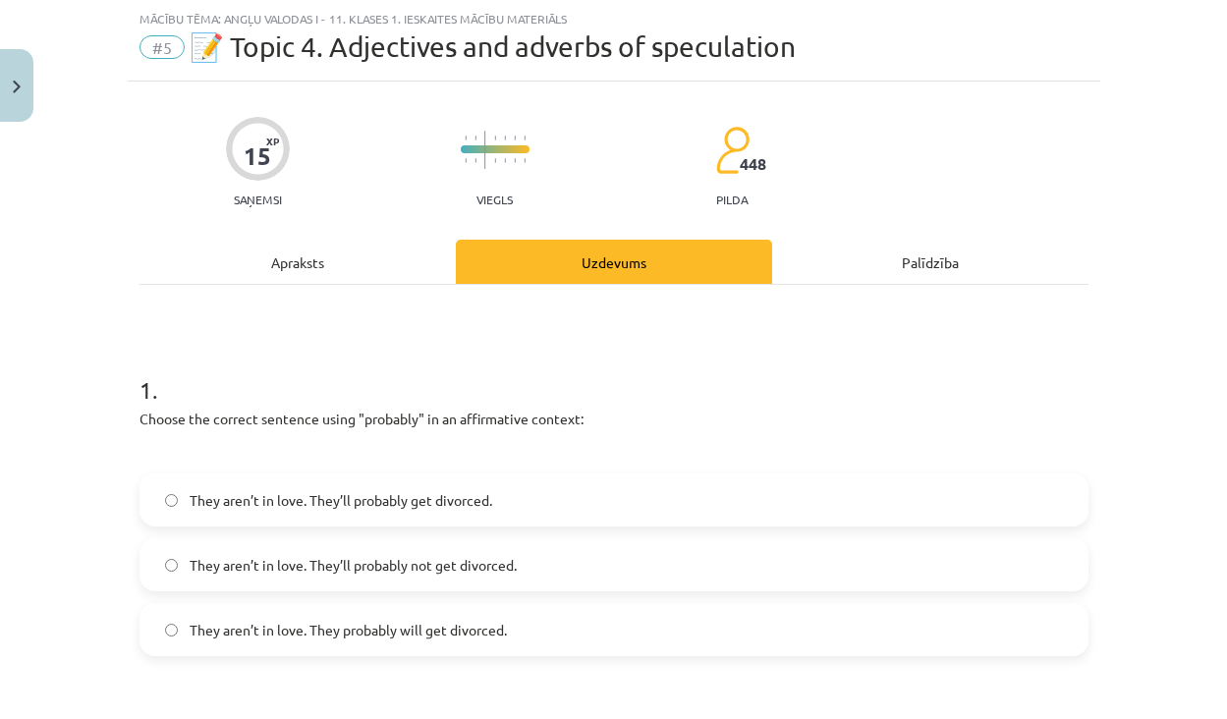
click at [184, 608] on label "They aren’t in love. They probably will get divorced." at bounding box center [613, 629] width 945 height 49
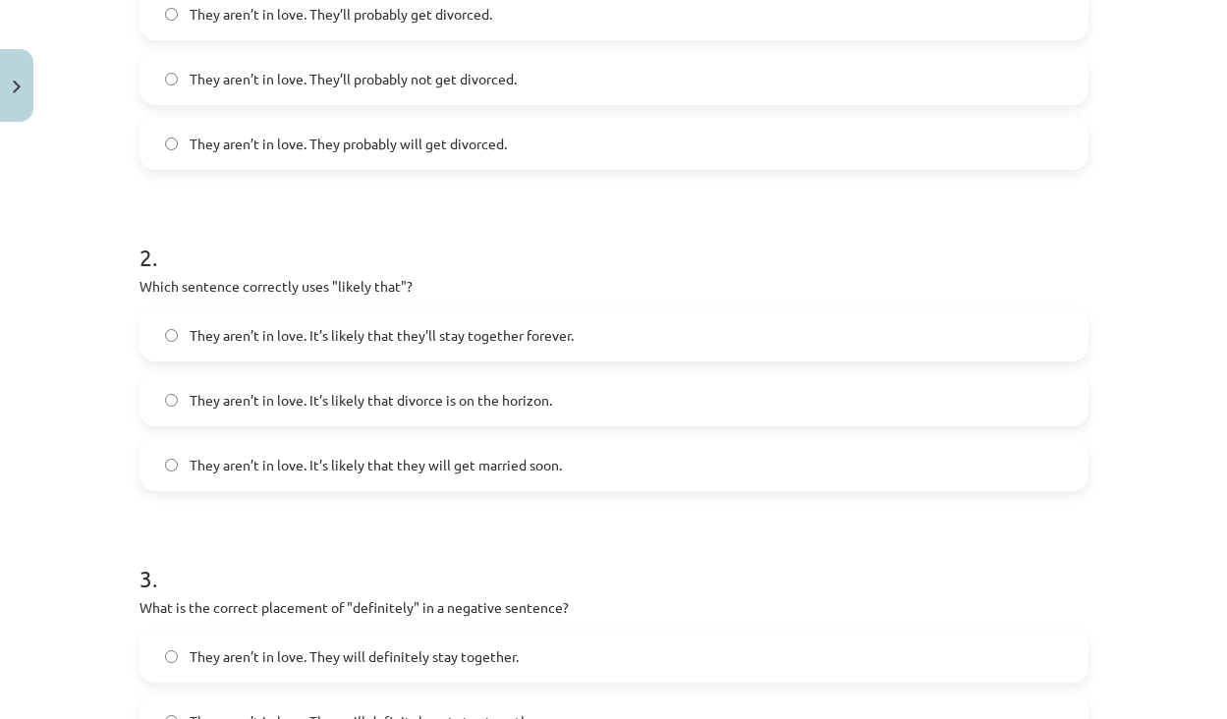
scroll to position [536, 0]
click at [285, 411] on label "They aren’t in love. It’s likely that divorce is on the horizon." at bounding box center [613, 398] width 945 height 49
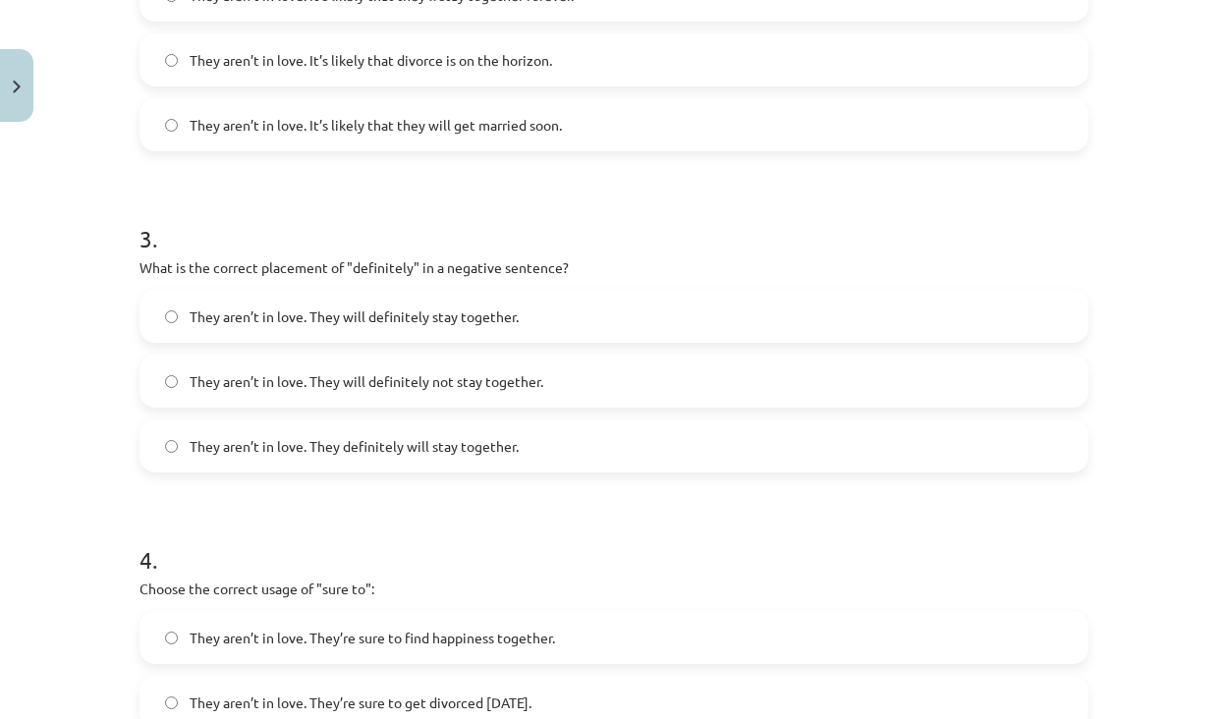
scroll to position [878, 0]
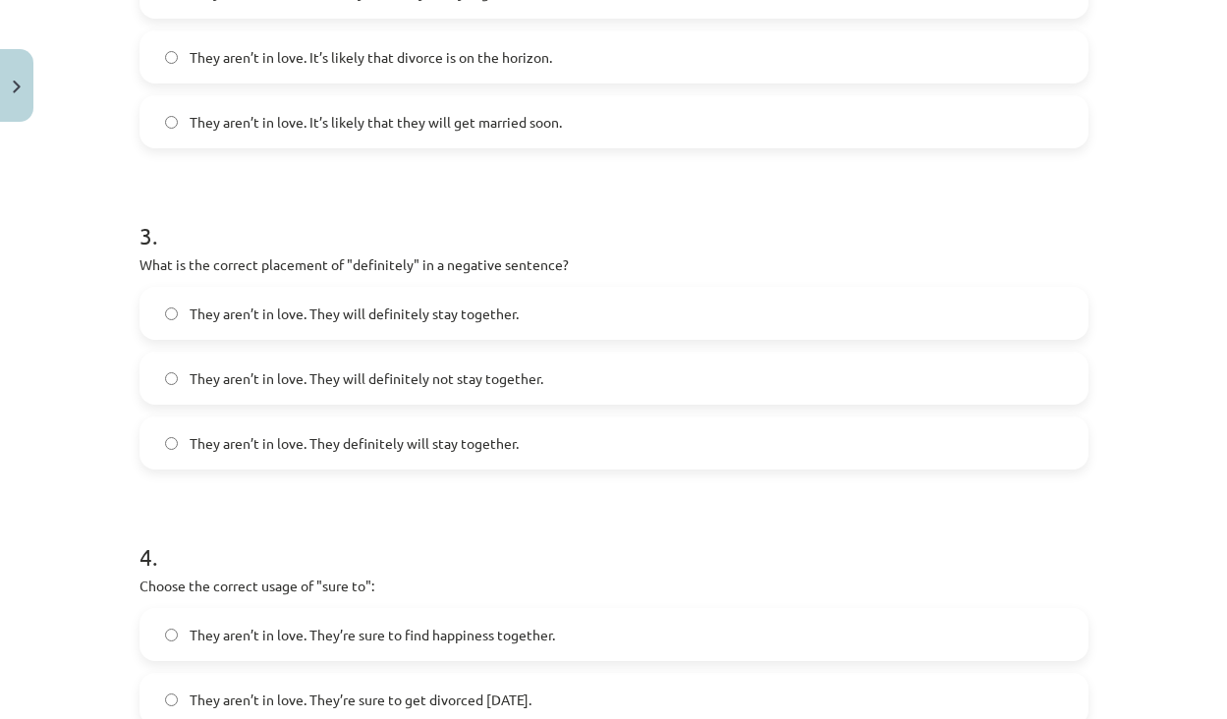
drag, startPoint x: 306, startPoint y: 391, endPoint x: 312, endPoint y: 455, distance: 64.2
click at [306, 390] on label "They aren’t in love. They will definitely not stay together." at bounding box center [613, 378] width 945 height 49
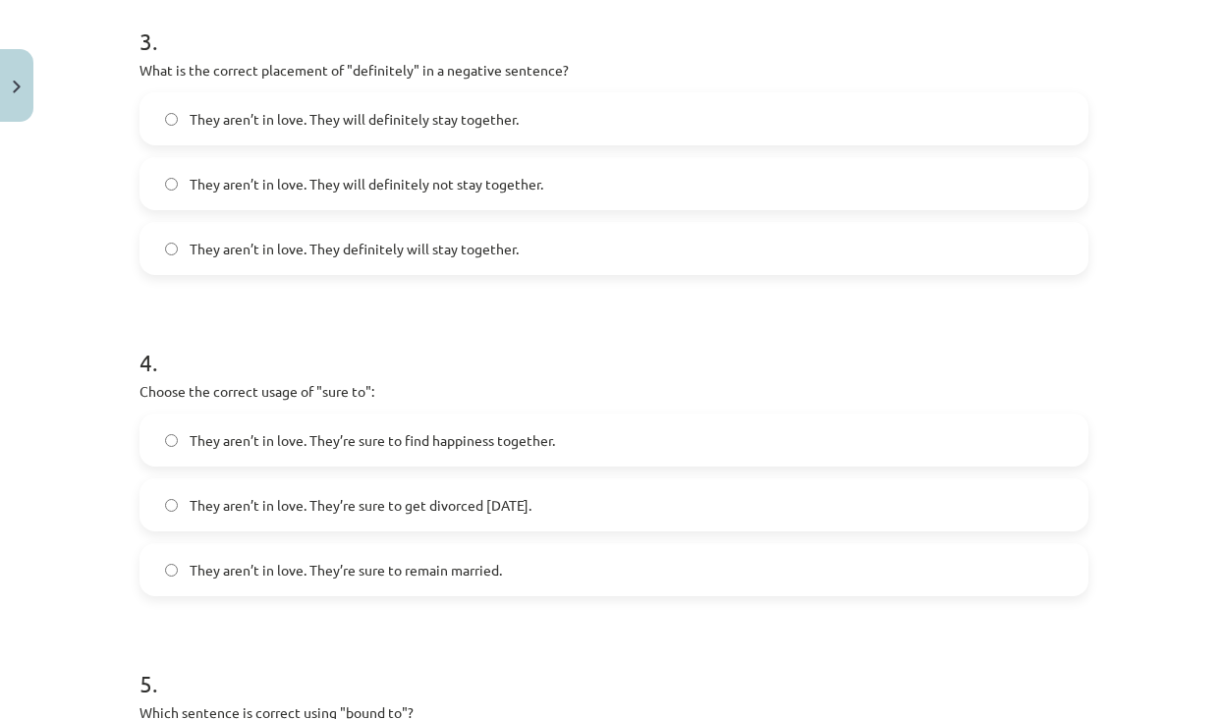
scroll to position [1147, 0]
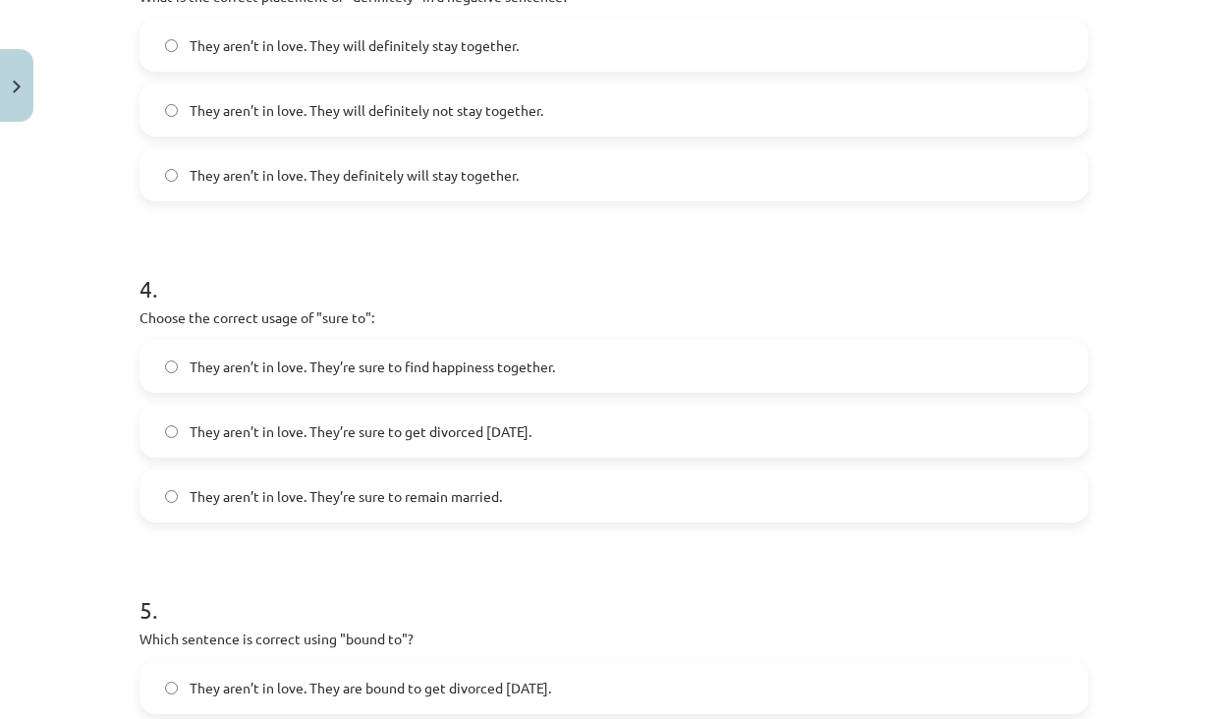
click at [320, 457] on div "They aren’t in love. They’re sure to get divorced within six months." at bounding box center [614, 431] width 949 height 53
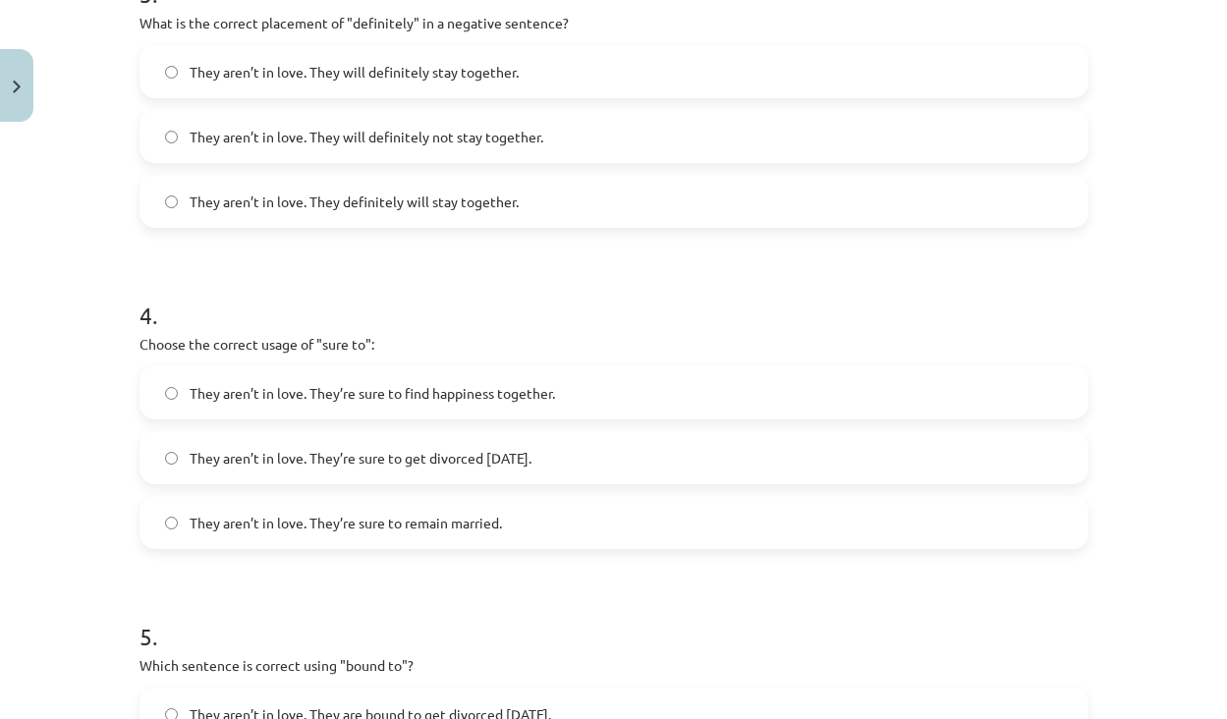
scroll to position [1116, 0]
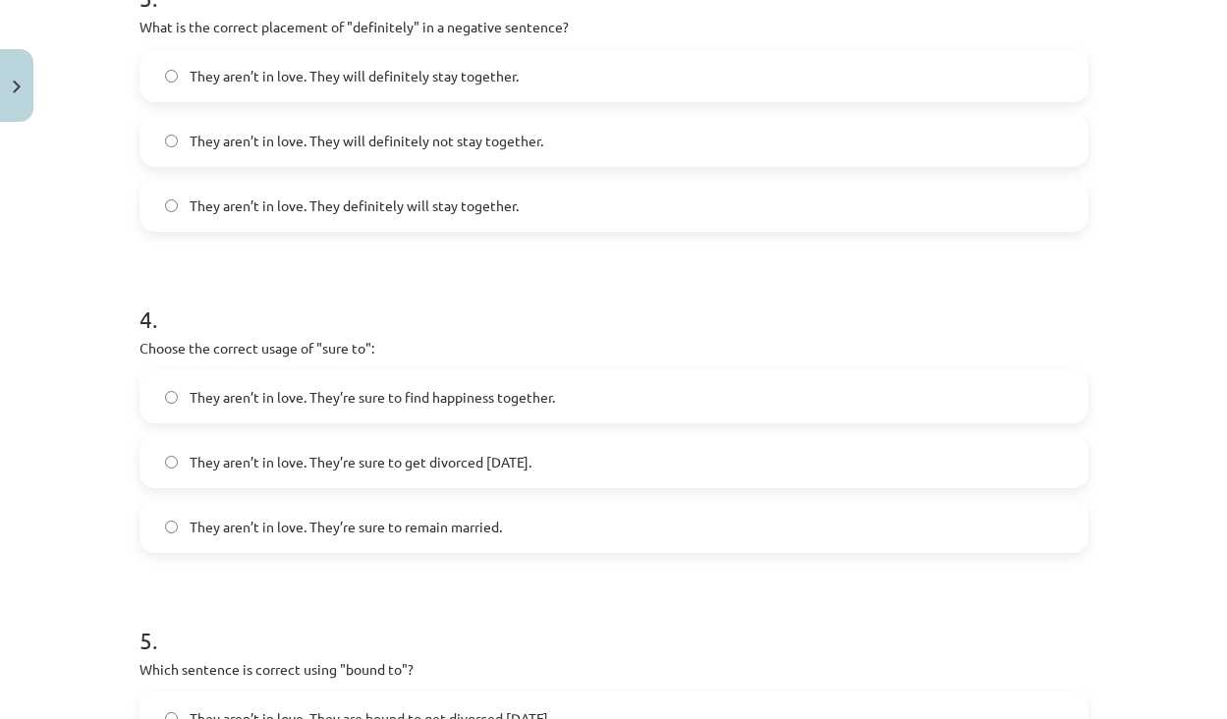
click at [370, 457] on span "They aren’t in love. They’re sure to get divorced within six months." at bounding box center [361, 462] width 342 height 21
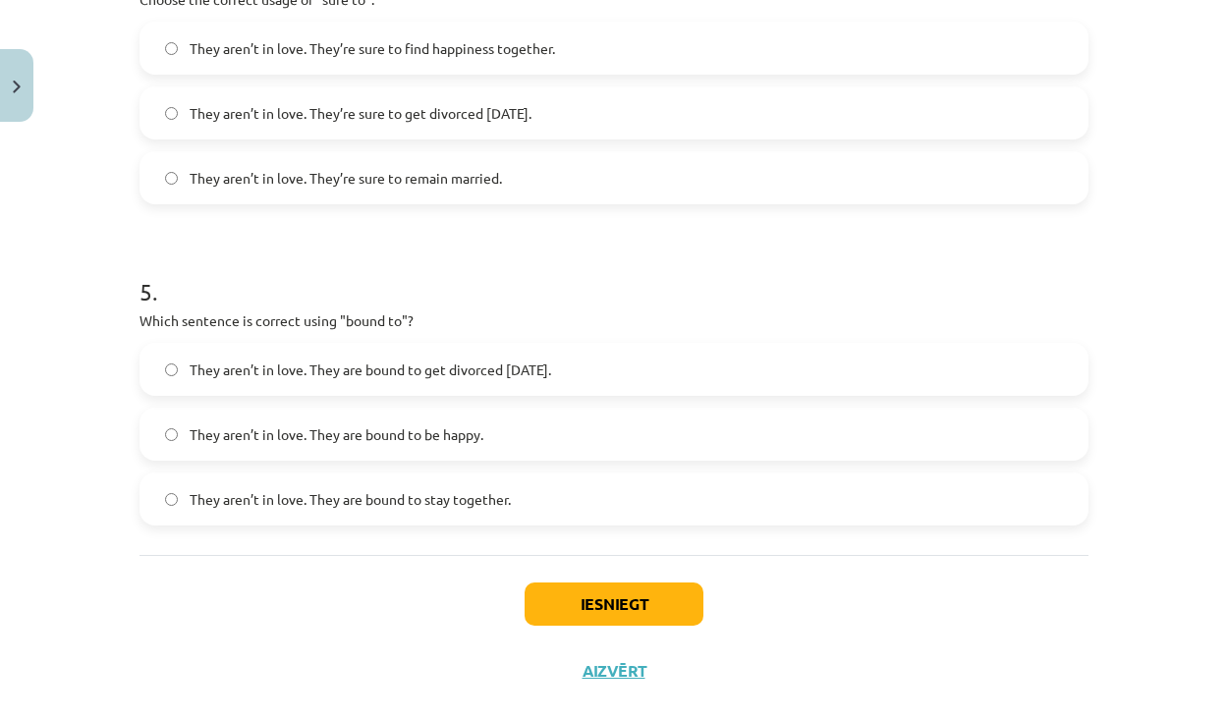
scroll to position [1502, 0]
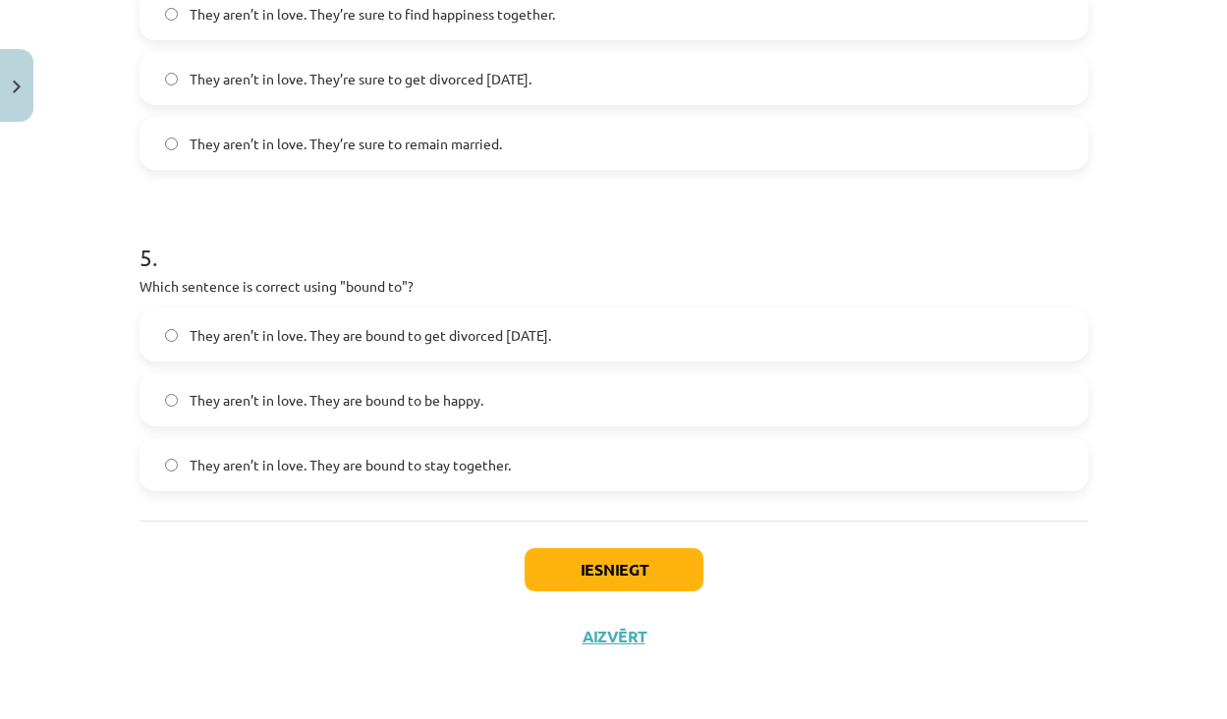
click at [397, 349] on label "They aren’t in love. They are bound to get divorced within six months." at bounding box center [613, 334] width 945 height 49
click at [580, 564] on button "Iesniegt" at bounding box center [614, 569] width 179 height 43
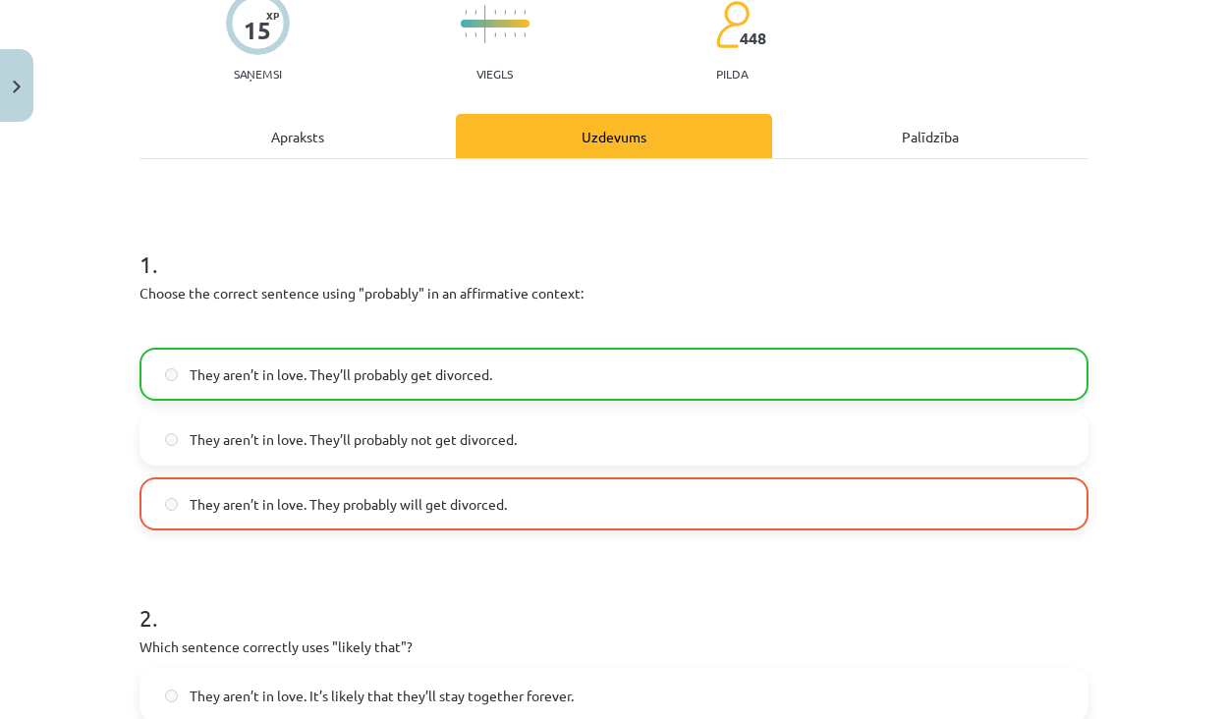
scroll to position [171, 0]
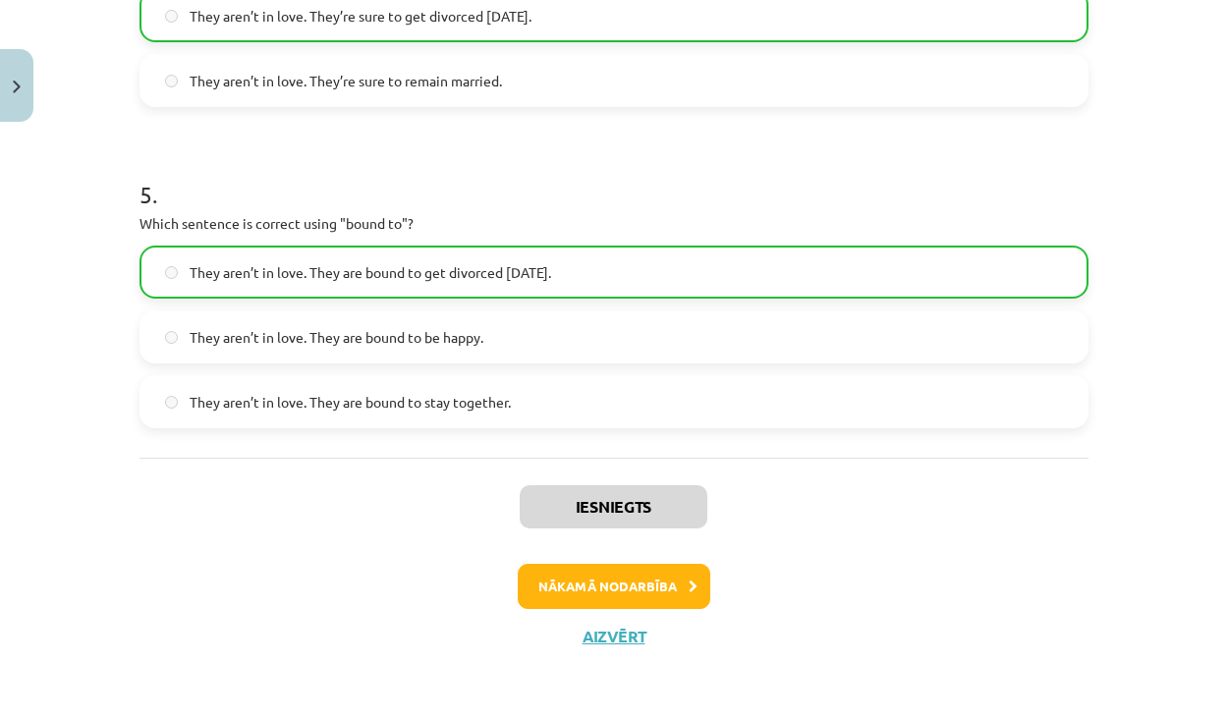
click at [626, 580] on button "Nākamā nodarbība" at bounding box center [614, 586] width 193 height 45
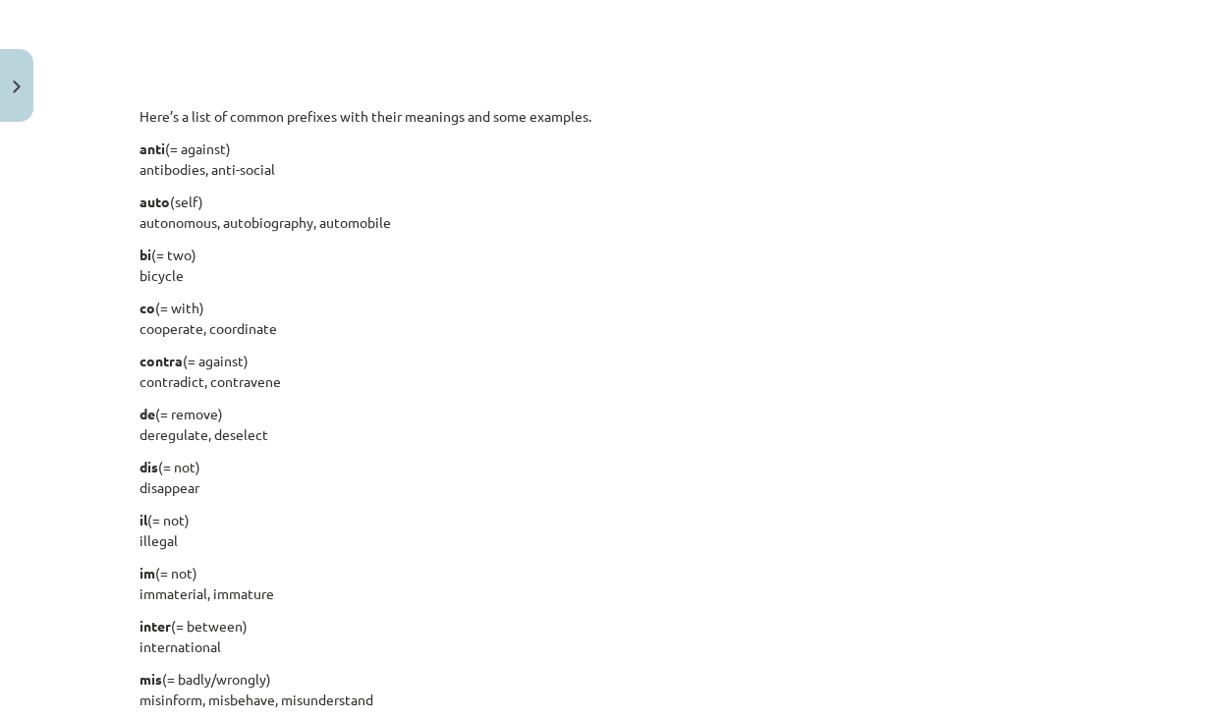
scroll to position [49, 0]
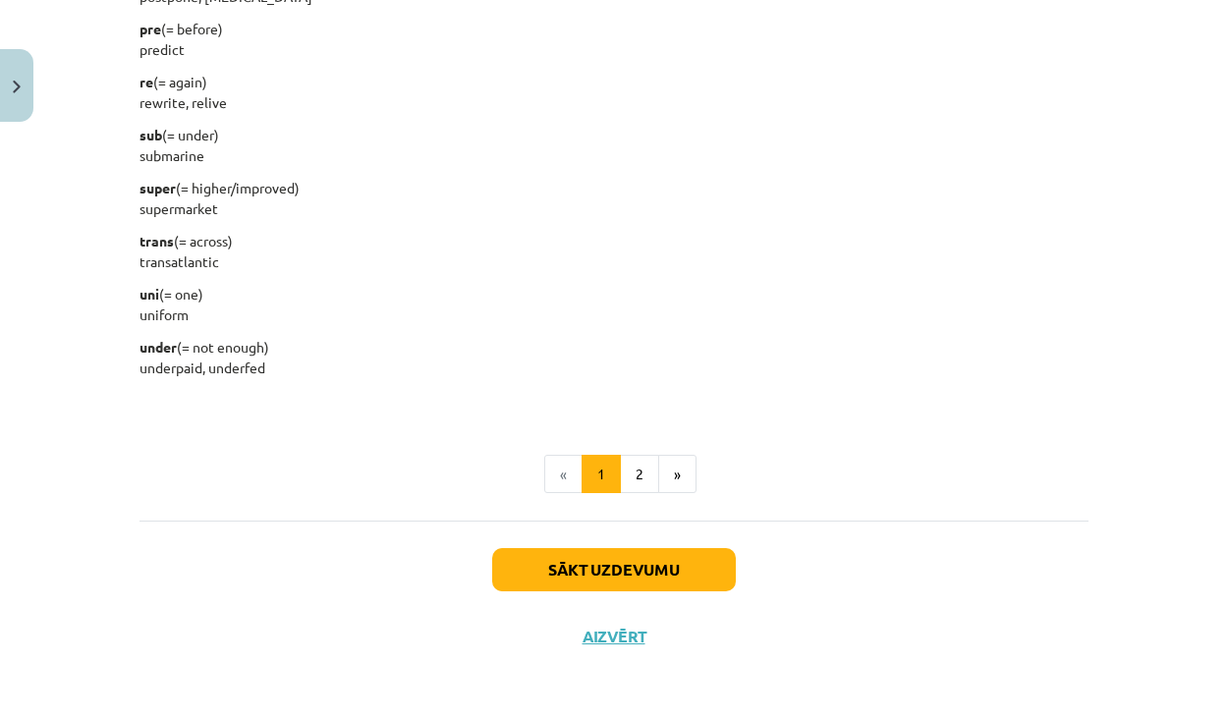
click at [600, 565] on button "Sākt uzdevumu" at bounding box center [614, 569] width 244 height 43
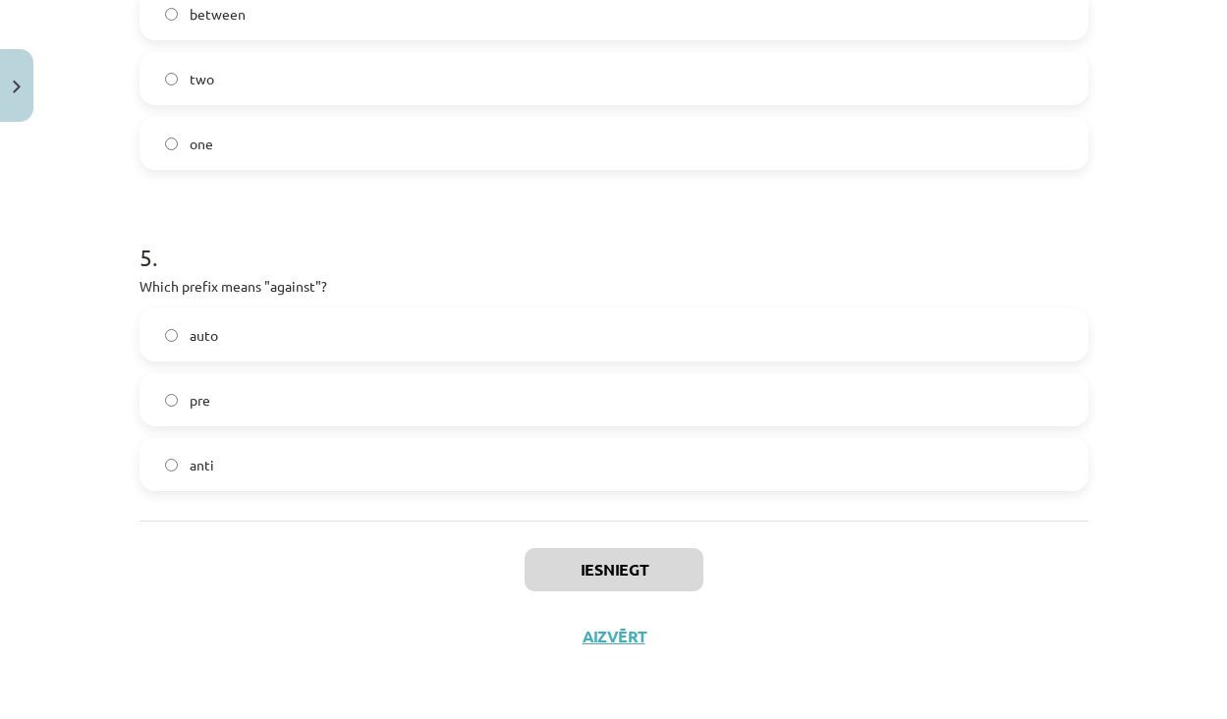
scroll to position [1502, 0]
click at [602, 637] on button "Aizvērt" at bounding box center [614, 637] width 75 height 20
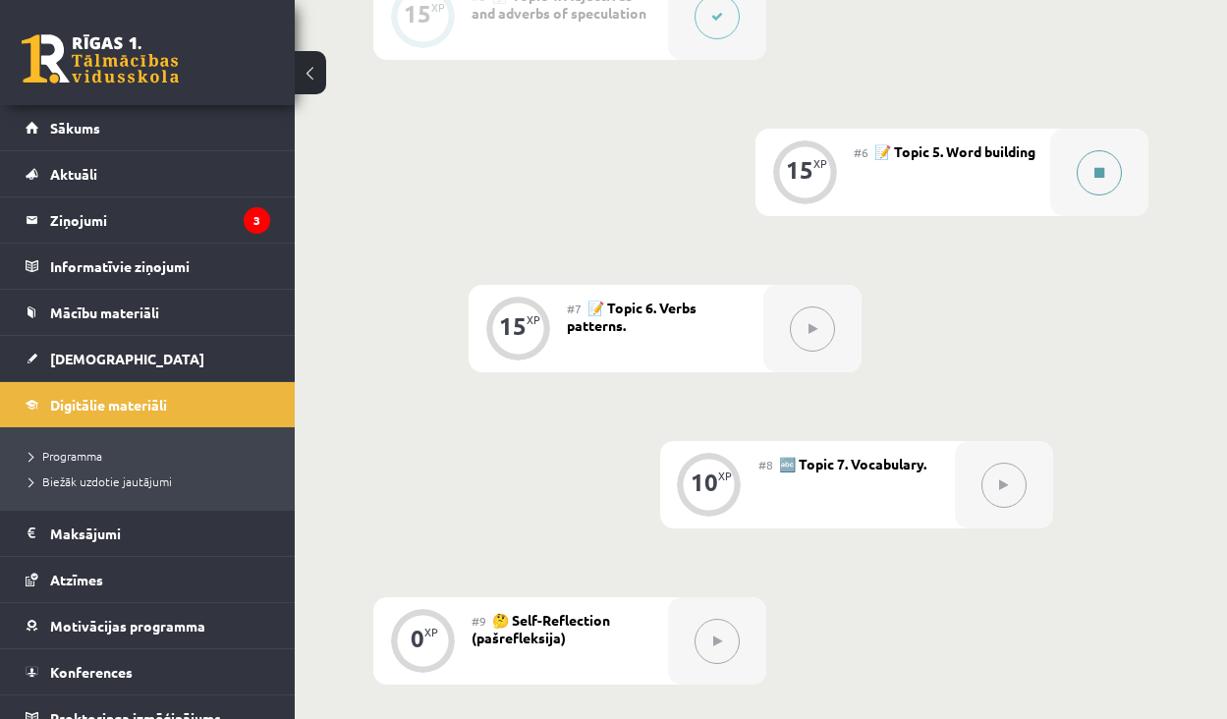
scroll to position [1200, 0]
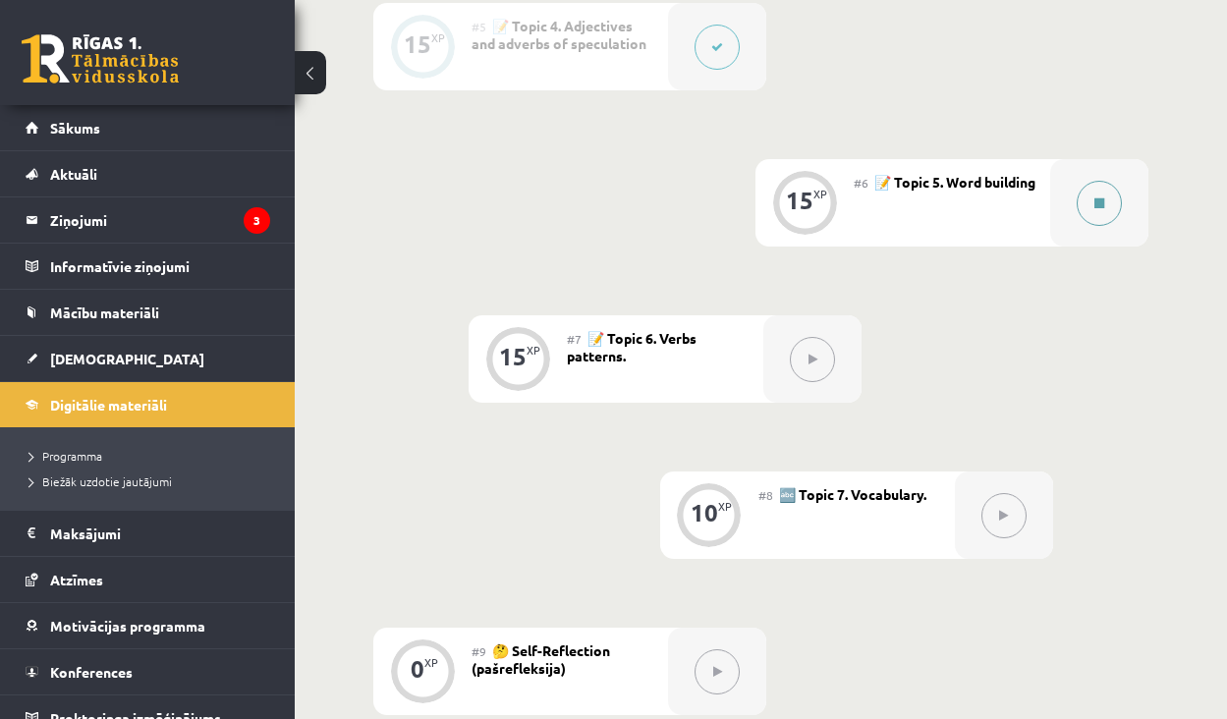
click at [1101, 226] on button at bounding box center [1099, 203] width 45 height 45
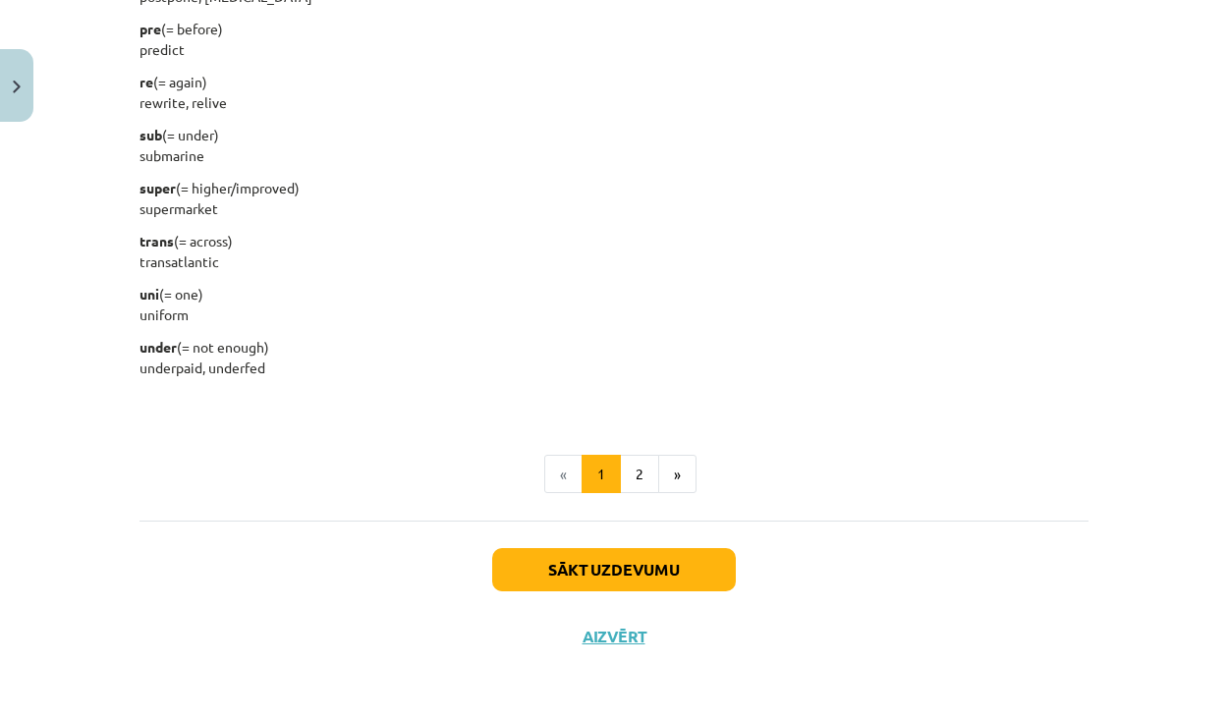
click at [648, 565] on button "Sākt uzdevumu" at bounding box center [614, 569] width 244 height 43
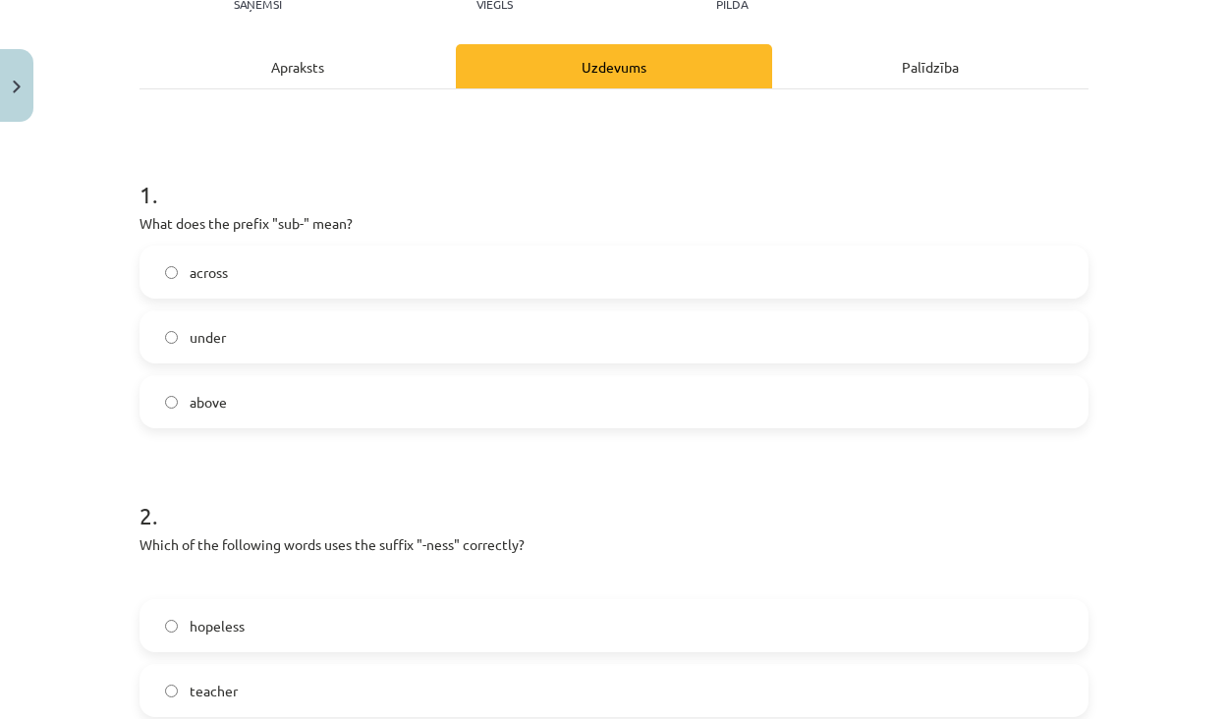
scroll to position [254, 0]
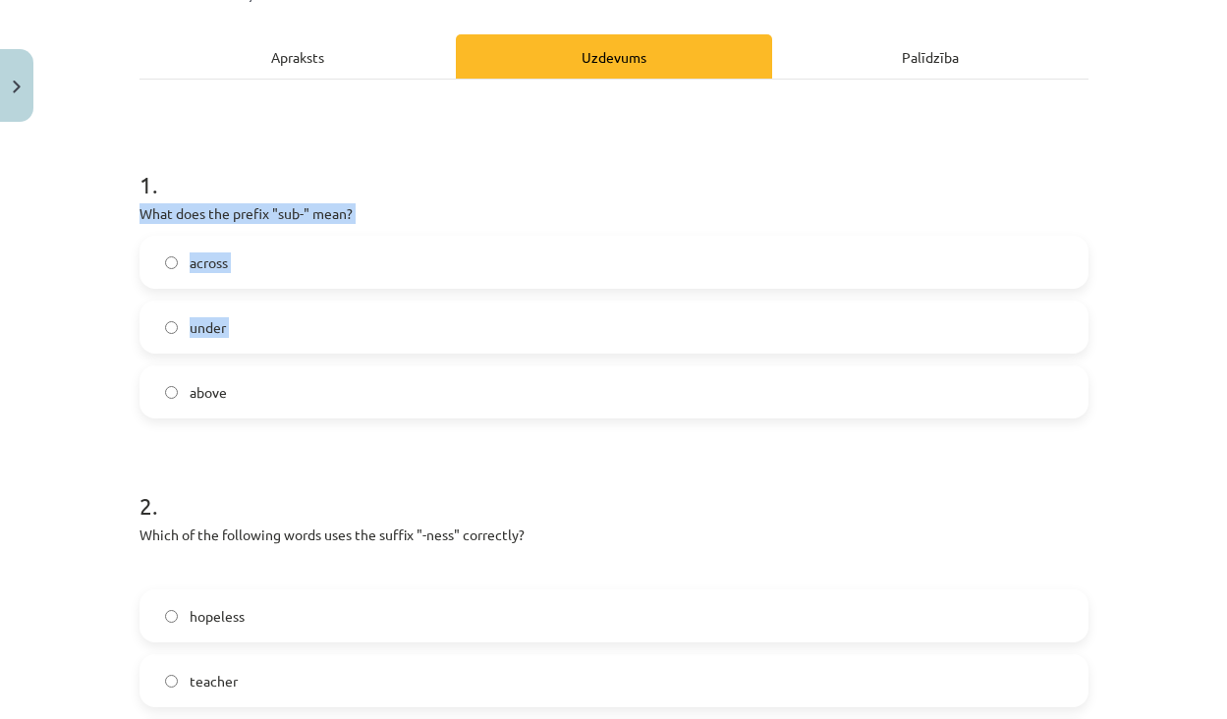
drag, startPoint x: 271, startPoint y: 378, endPoint x: 140, endPoint y: 205, distance: 217.3
drag, startPoint x: 245, startPoint y: 402, endPoint x: 127, endPoint y: 220, distance: 216.7
click at [161, 321] on label "under" at bounding box center [613, 327] width 945 height 49
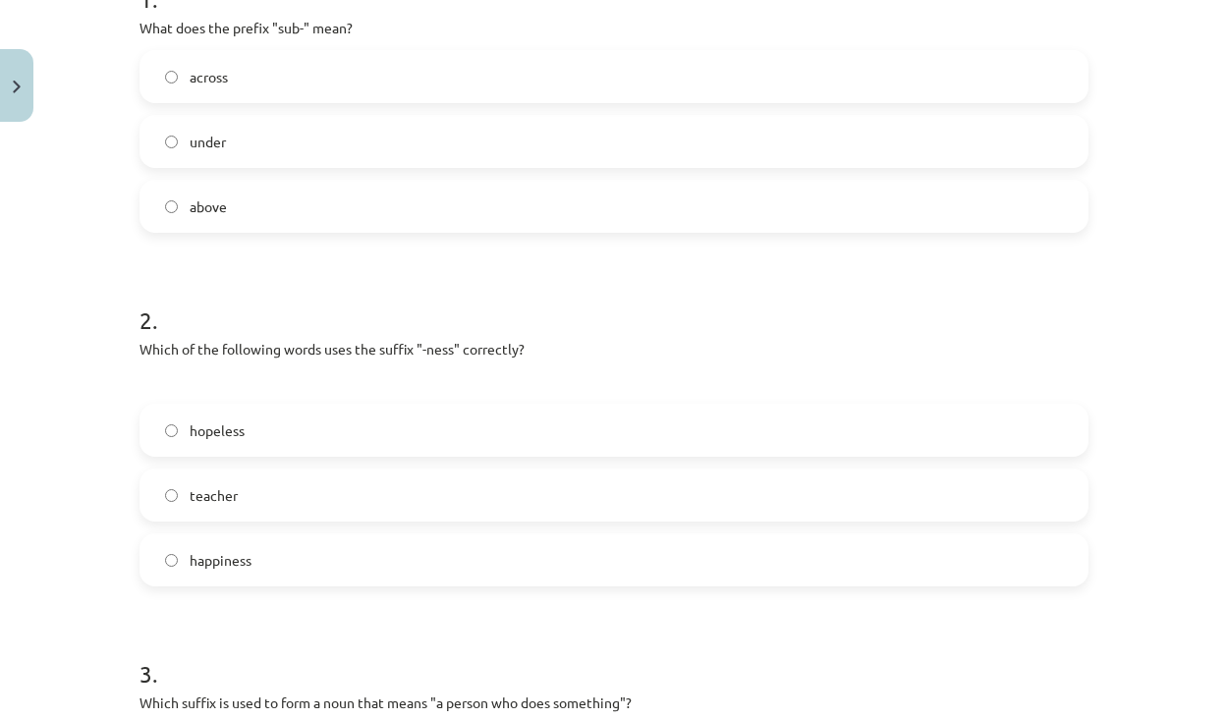
scroll to position [453, 0]
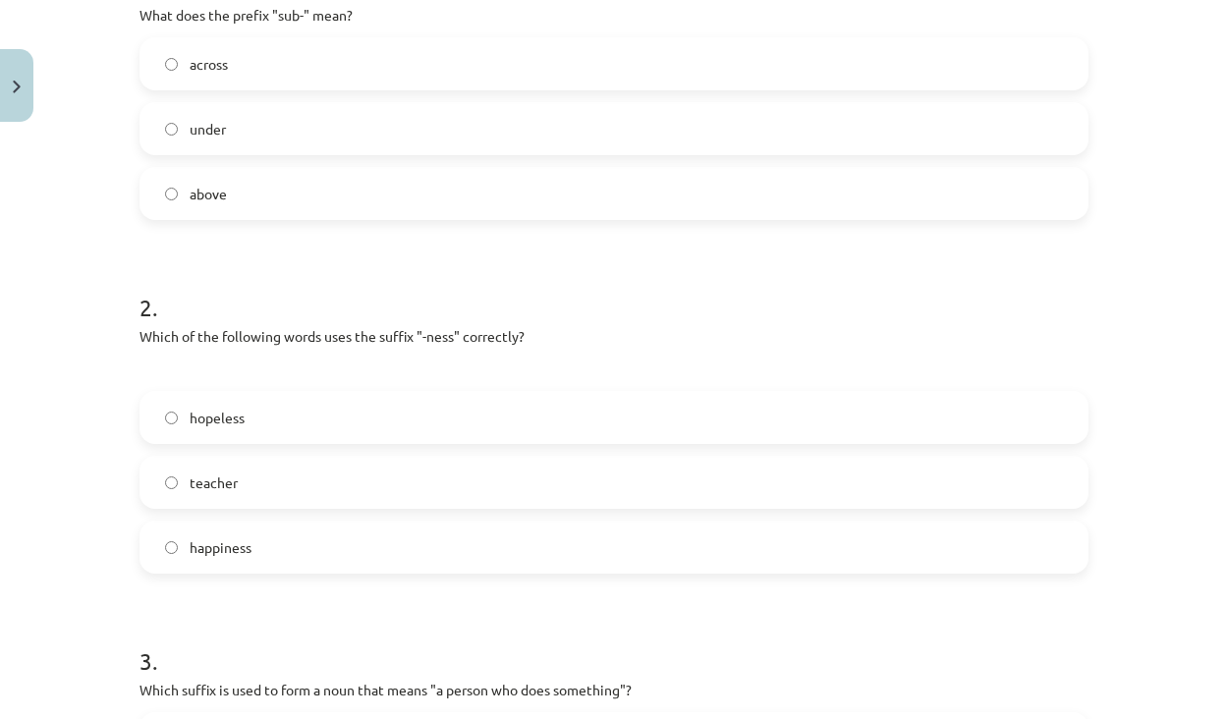
click at [271, 554] on label "happiness" at bounding box center [613, 547] width 945 height 49
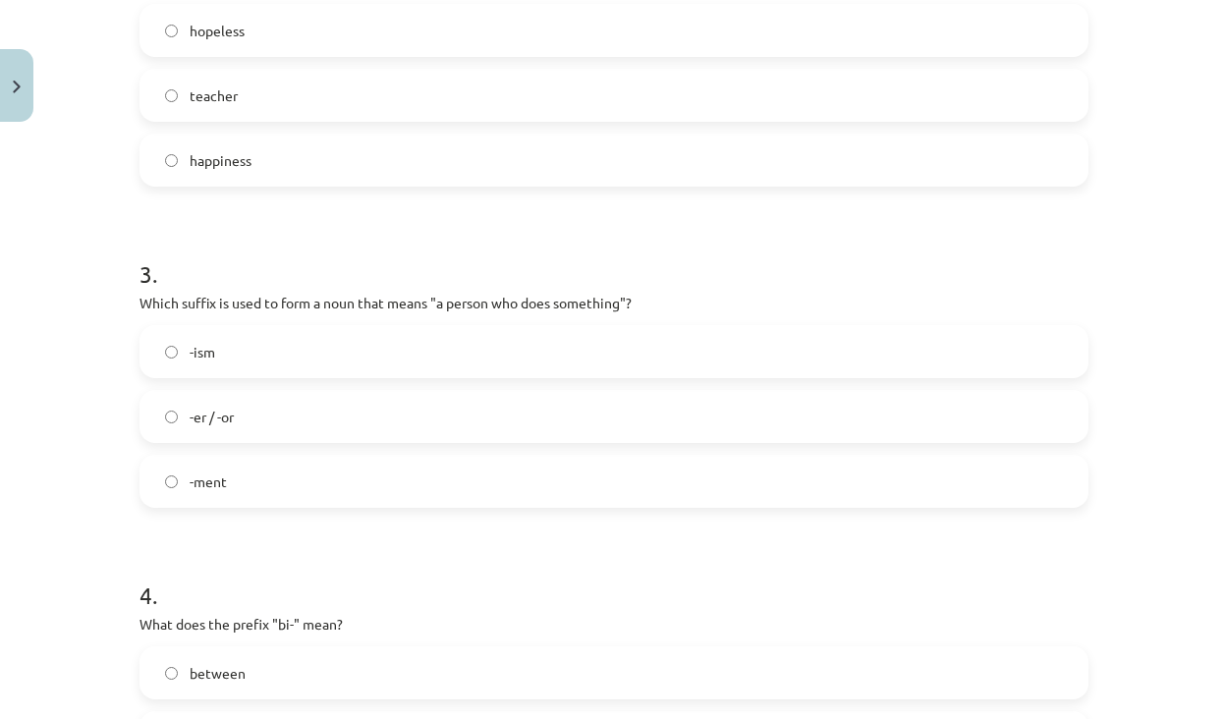
scroll to position [871, 0]
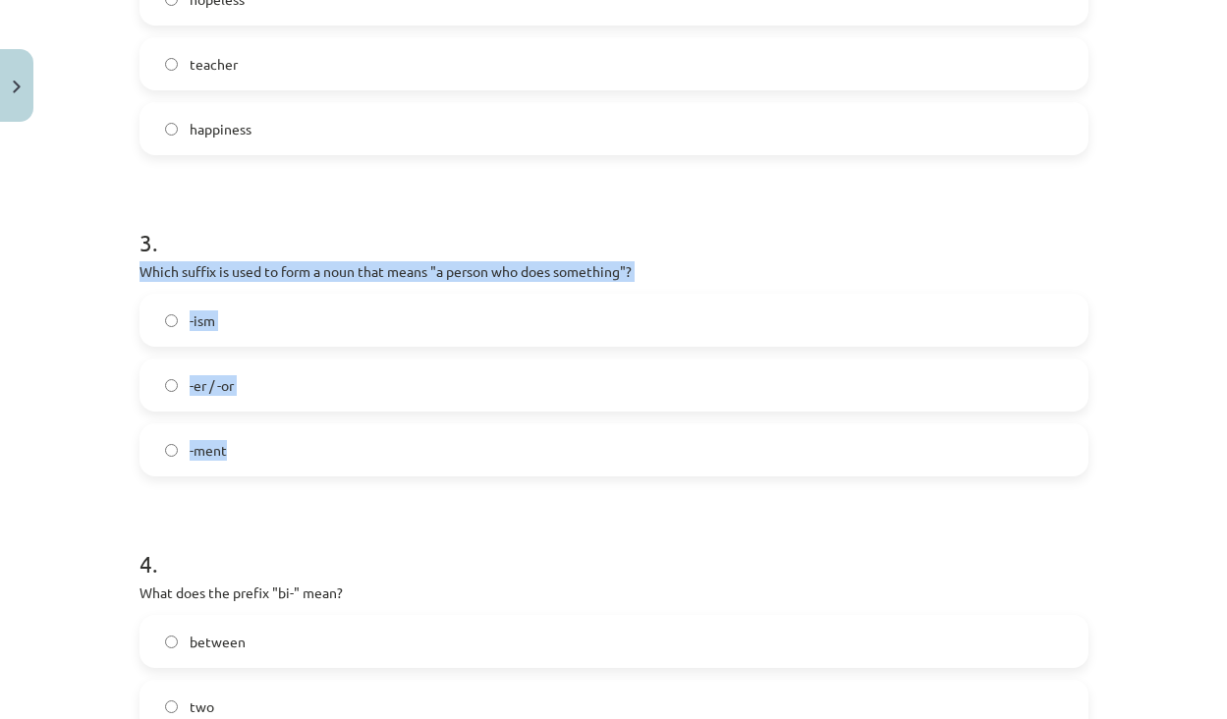
drag, startPoint x: 268, startPoint y: 449, endPoint x: 130, endPoint y: 262, distance: 232.5
click at [130, 262] on div "15 XP Saņemsi Viegls 448 pilda Apraksts Uzdevums Palīdzība 1 . What does the pr…" at bounding box center [614, 278] width 973 height 2039
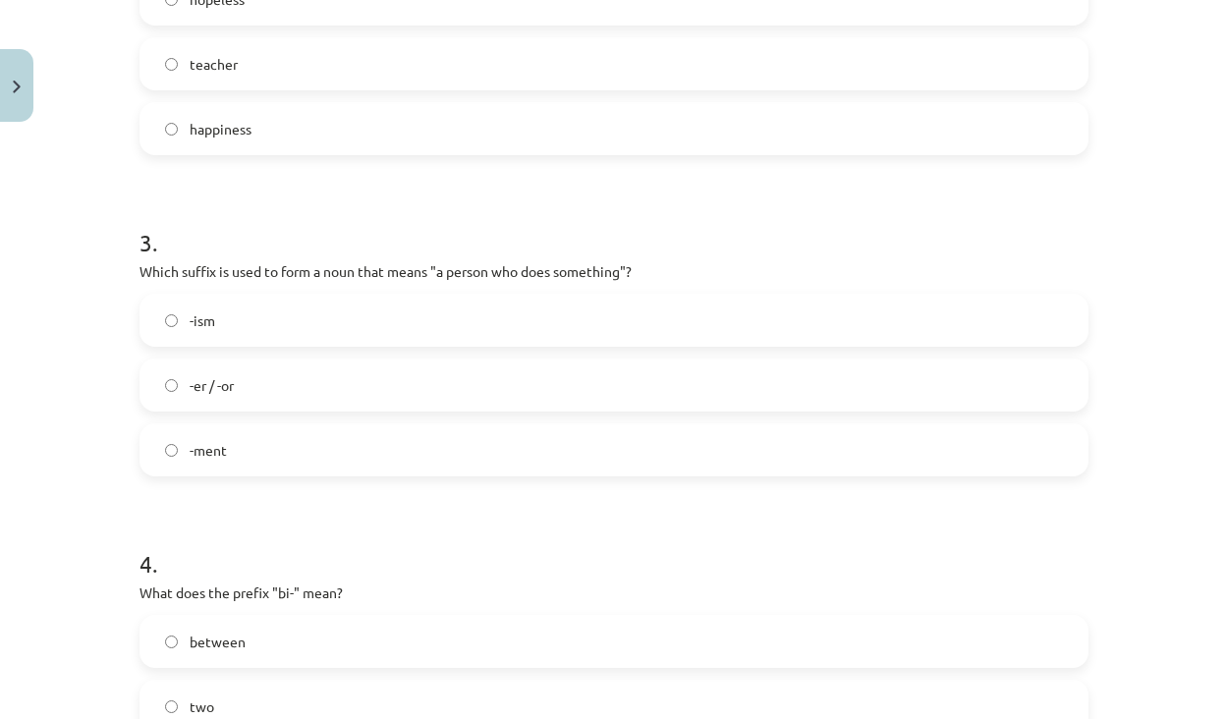
click at [532, 468] on label "-ment" at bounding box center [613, 449] width 945 height 49
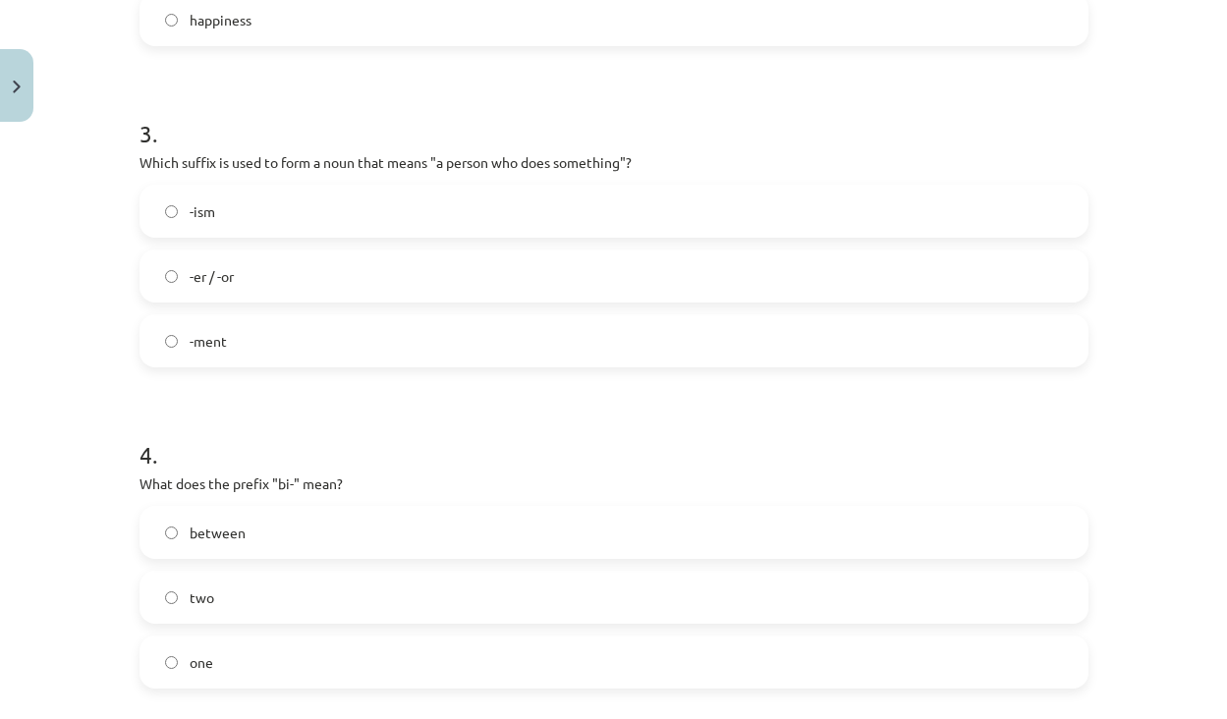
scroll to position [983, 0]
click at [391, 275] on label "-er / -or" at bounding box center [613, 273] width 945 height 49
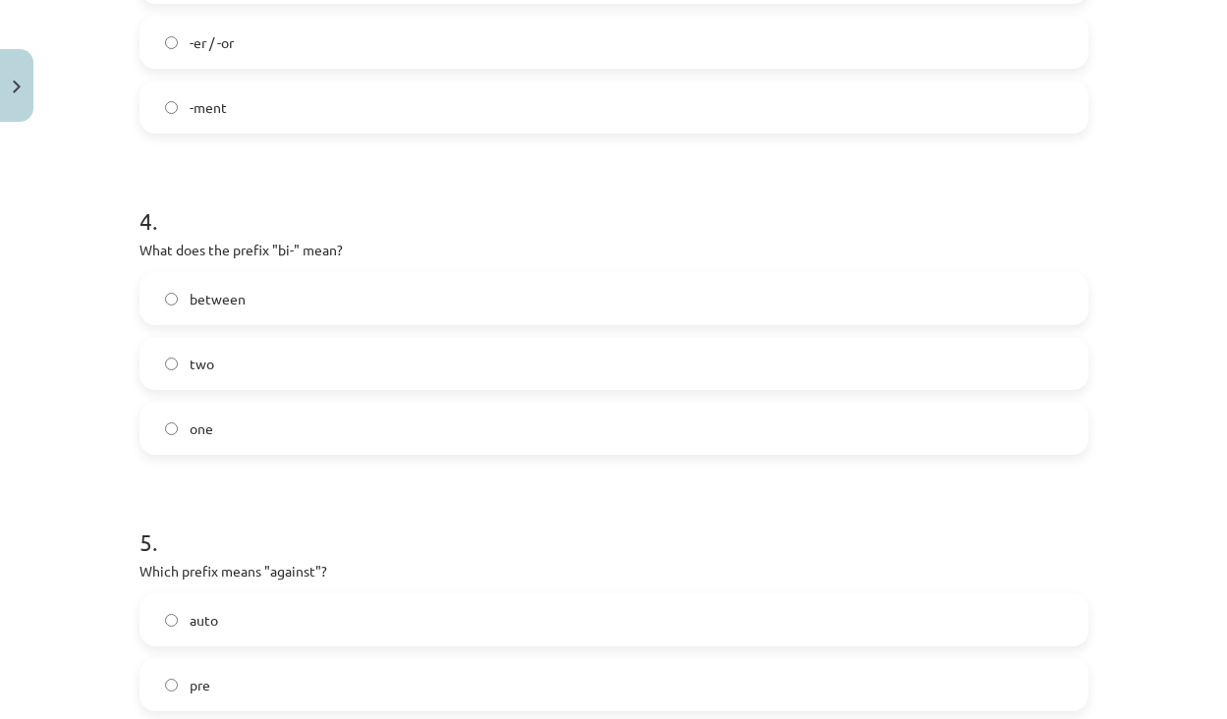
scroll to position [1226, 0]
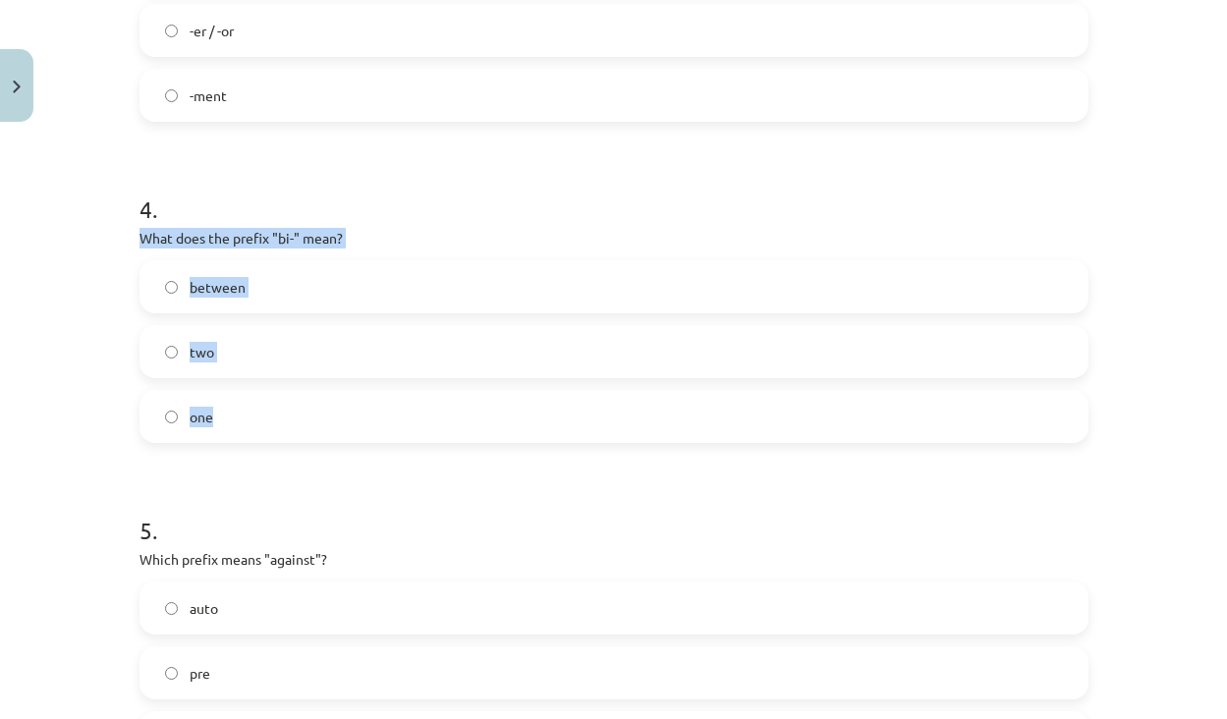
drag, startPoint x: 251, startPoint y: 420, endPoint x: 135, endPoint y: 242, distance: 212.3
click at [179, 335] on label "two" at bounding box center [613, 351] width 945 height 49
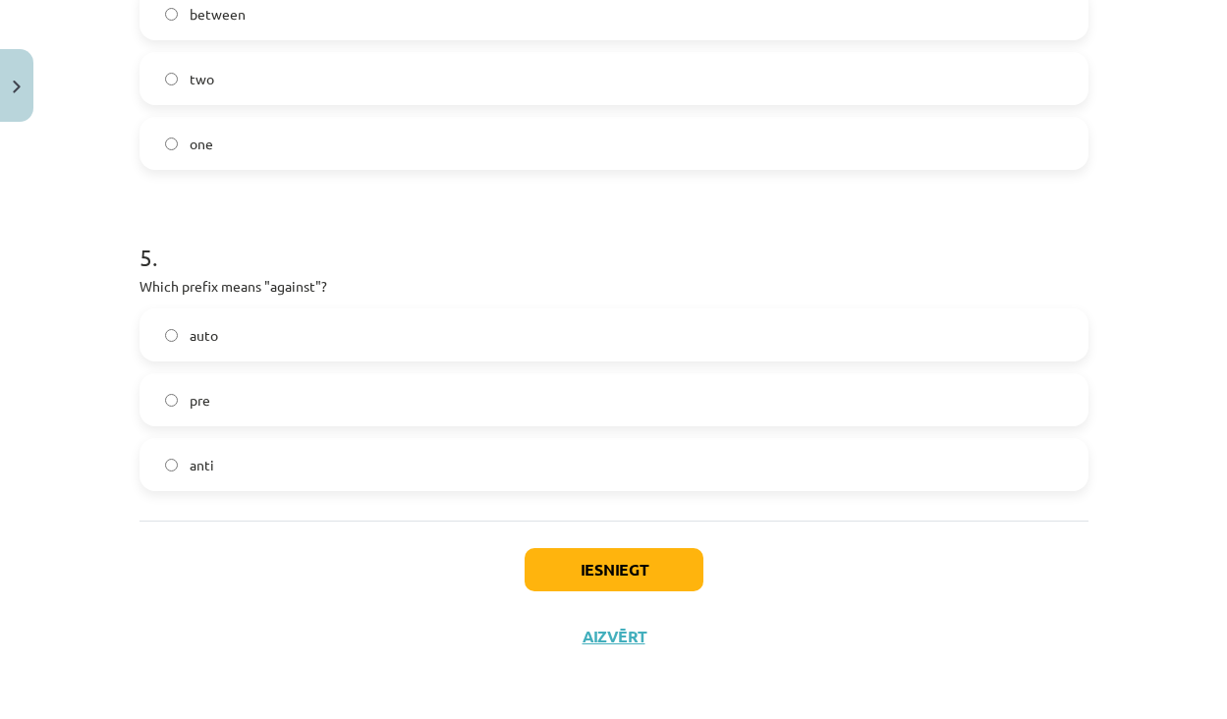
scroll to position [1502, 0]
click at [163, 470] on label "anti" at bounding box center [613, 464] width 945 height 49
click at [569, 584] on button "Iesniegt" at bounding box center [614, 569] width 179 height 43
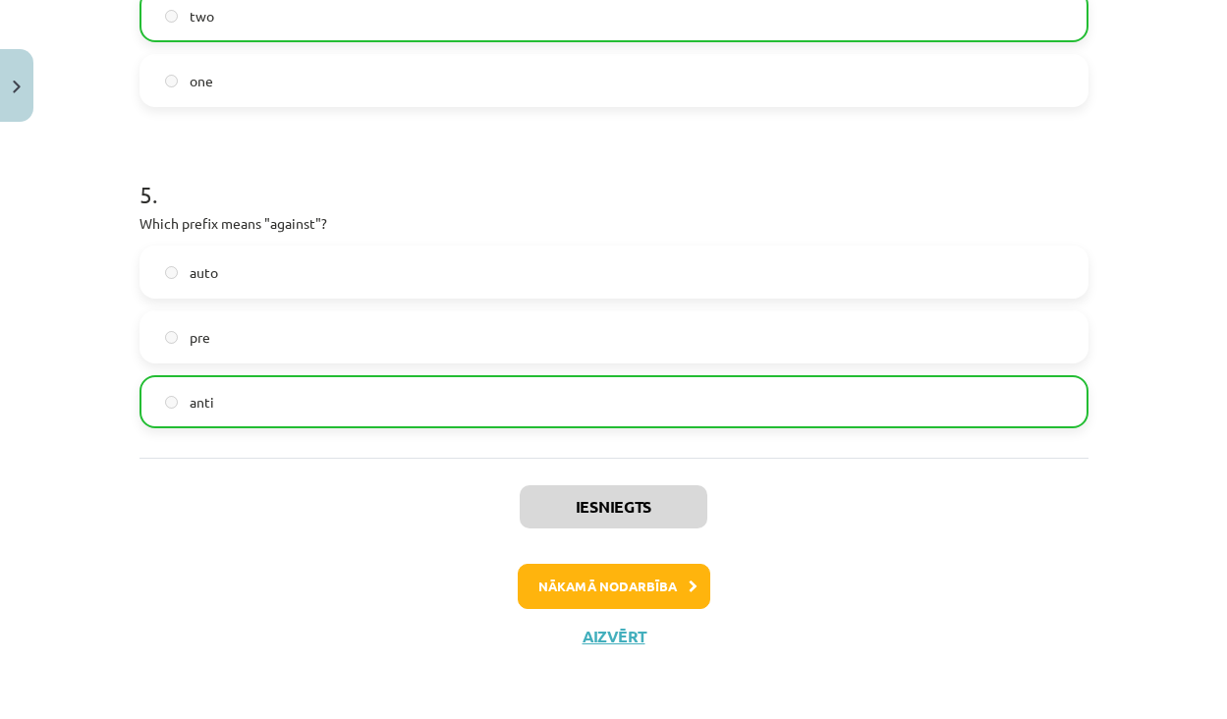
click at [646, 582] on button "Nākamā nodarbība" at bounding box center [614, 586] width 193 height 45
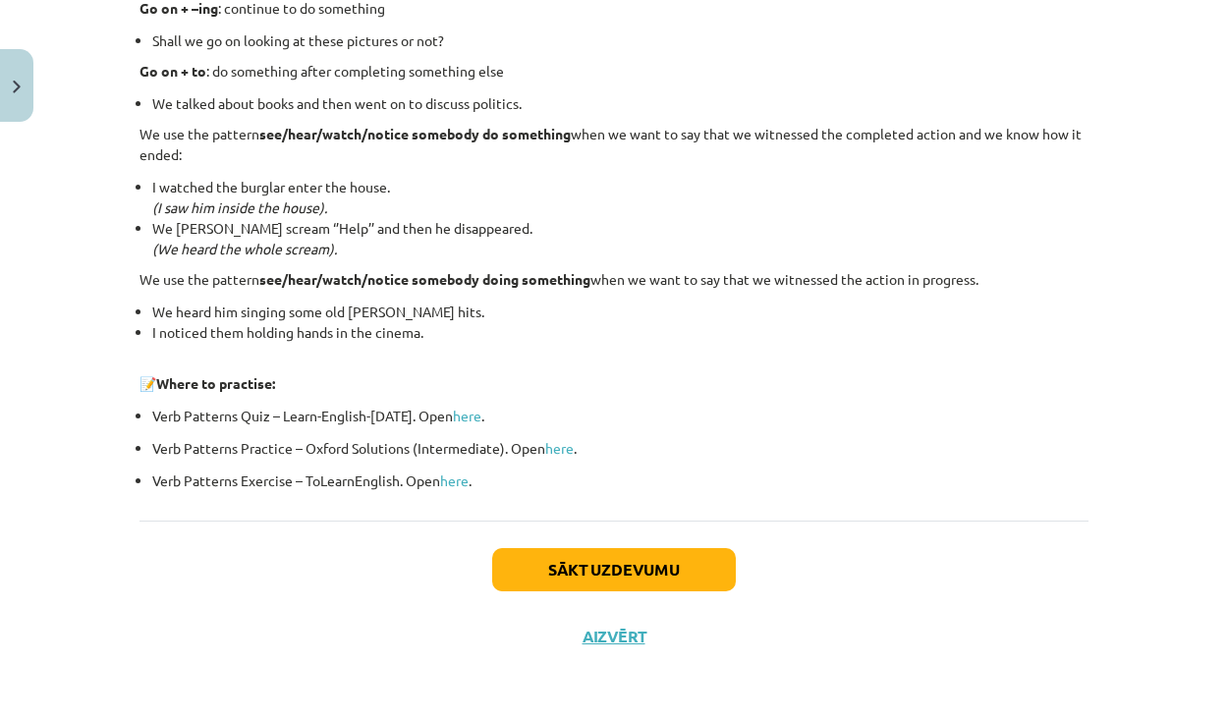
click at [613, 554] on button "Sākt uzdevumu" at bounding box center [614, 569] width 244 height 43
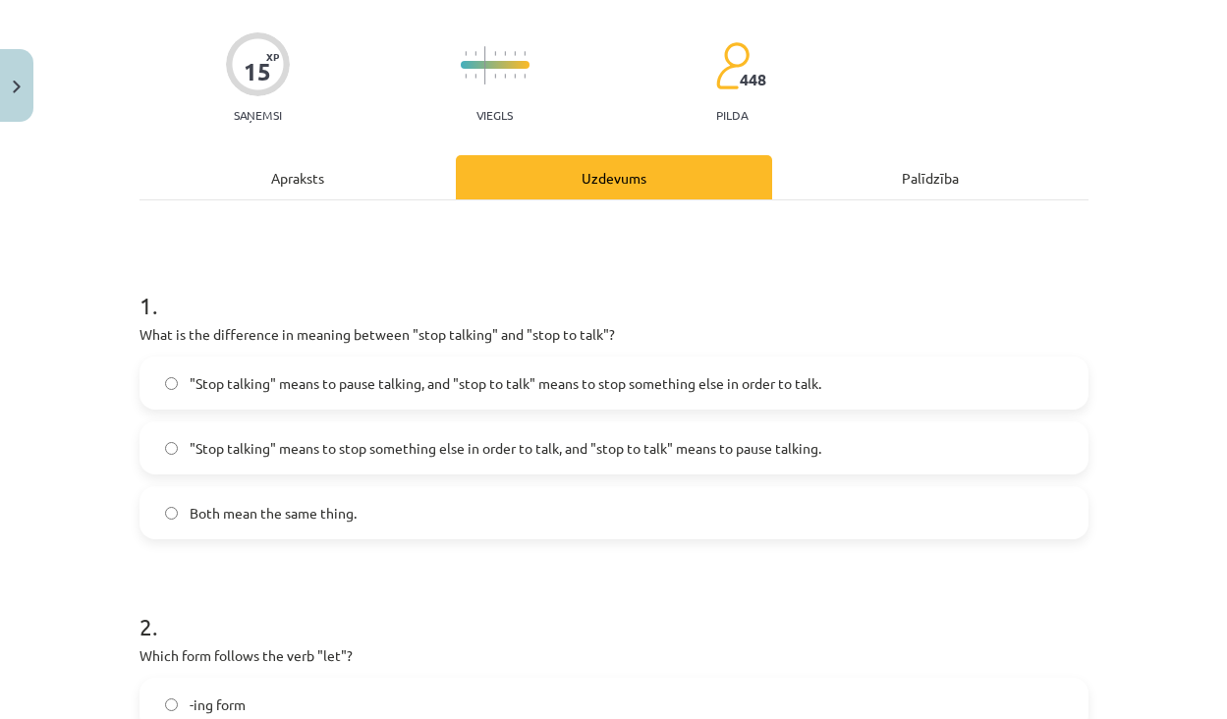
scroll to position [135, 0]
click at [567, 372] on span ""Stop talking" means to pause talking, and "stop to talk" means to stop somethi…" at bounding box center [506, 382] width 632 height 21
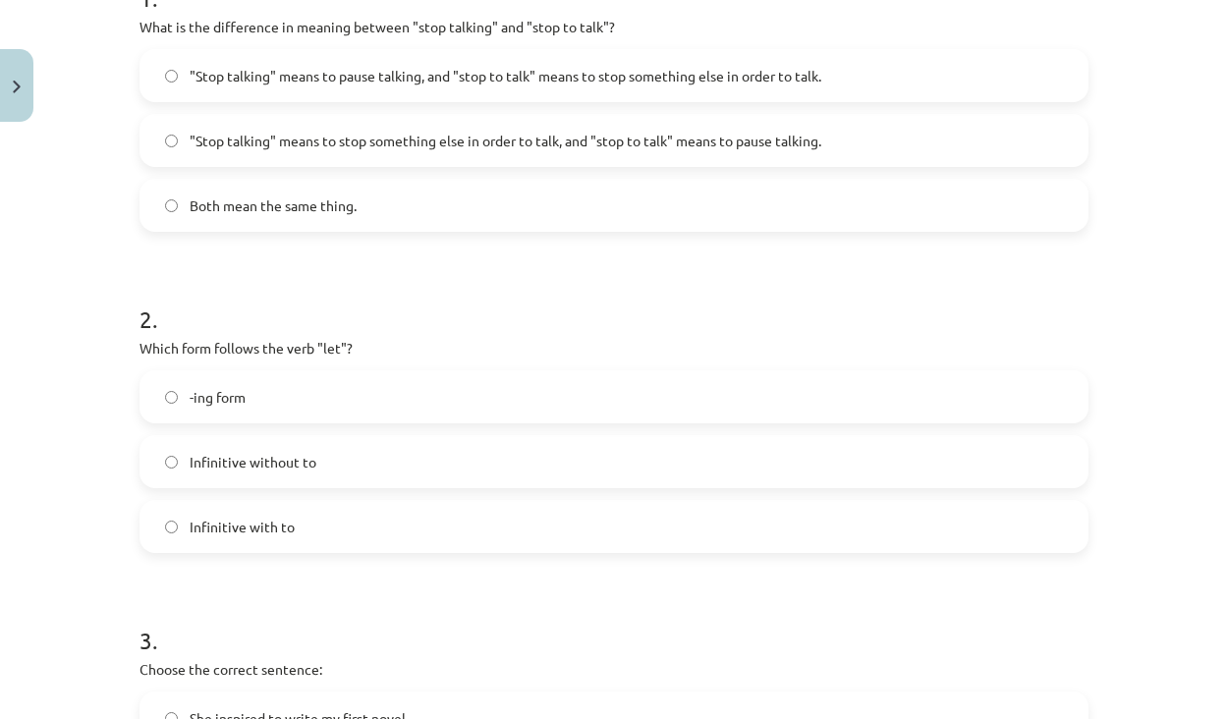
scroll to position [444, 0]
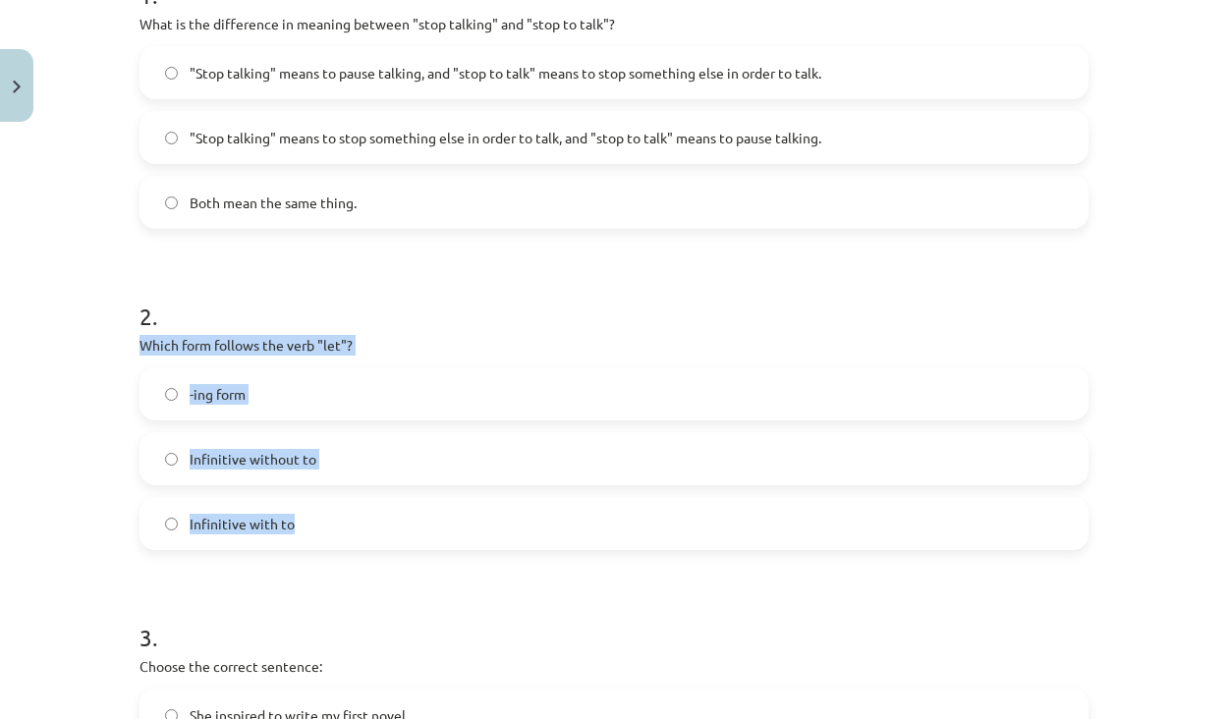
drag, startPoint x: 304, startPoint y: 525, endPoint x: 145, endPoint y: 352, distance: 234.4
click at [145, 352] on div "2 . Which form follows the verb "let"? -ing form Infinitive without to Infiniti…" at bounding box center [614, 409] width 949 height 282
click at [330, 525] on label "Infinitive with to" at bounding box center [613, 523] width 945 height 49
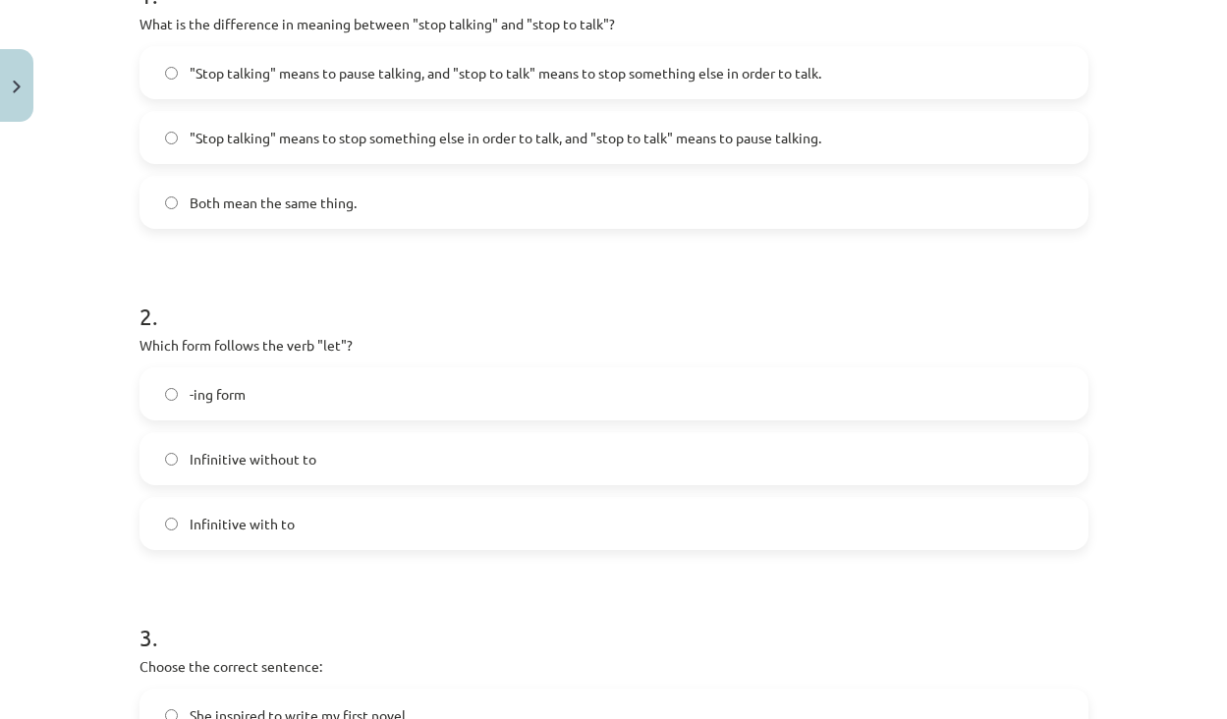
click at [698, 14] on p "What is the difference in meaning between "stop talking" and "stop to talk"?" at bounding box center [614, 24] width 949 height 21
click at [258, 451] on span "Infinitive without to" at bounding box center [253, 459] width 127 height 21
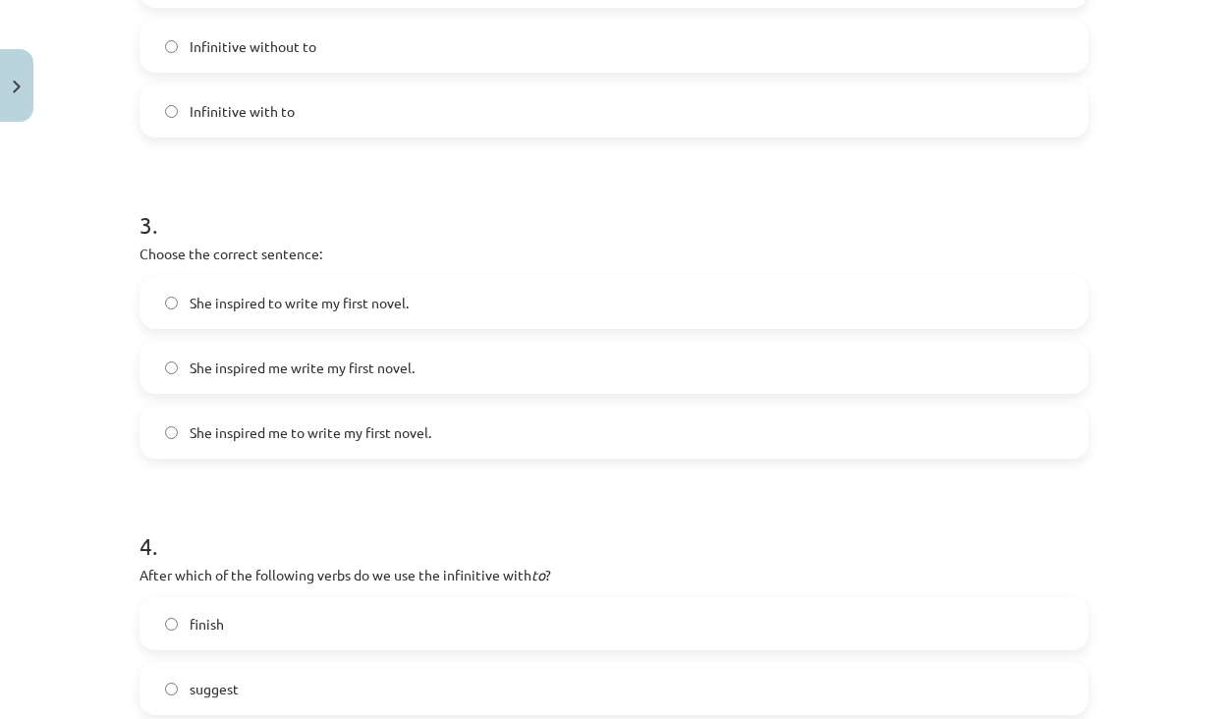
scroll to position [864, 0]
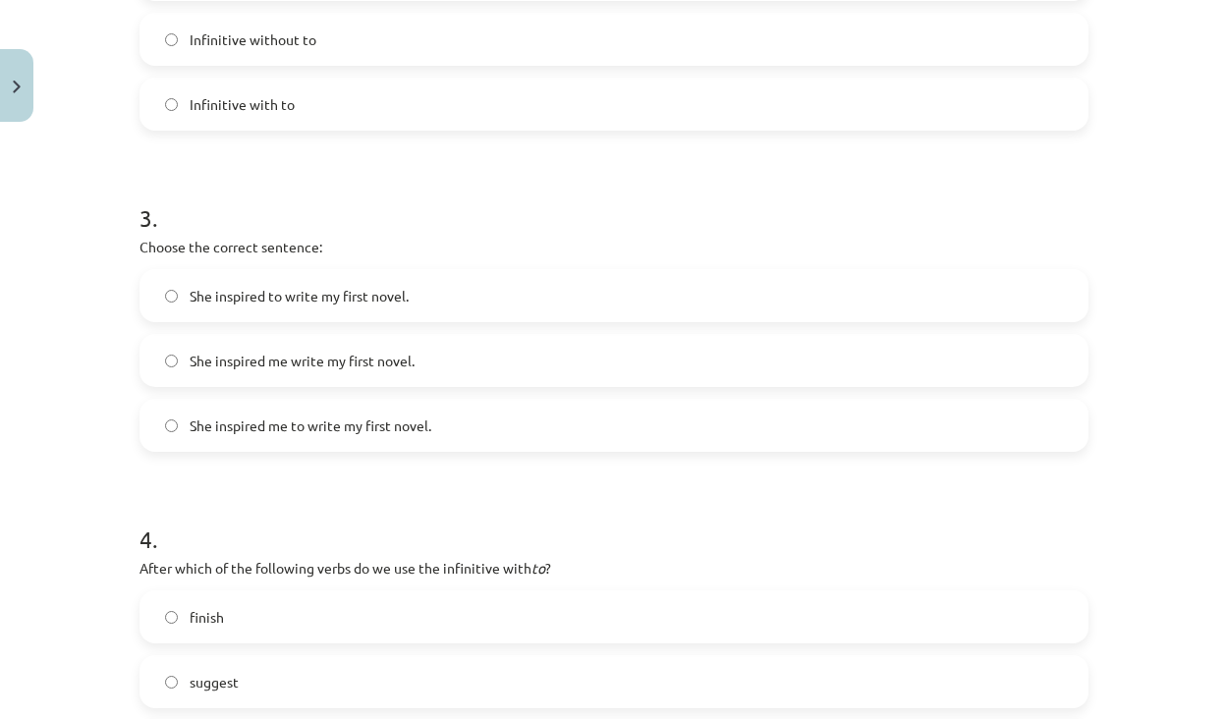
click at [405, 419] on span "She inspired me to write my first novel." at bounding box center [311, 426] width 242 height 21
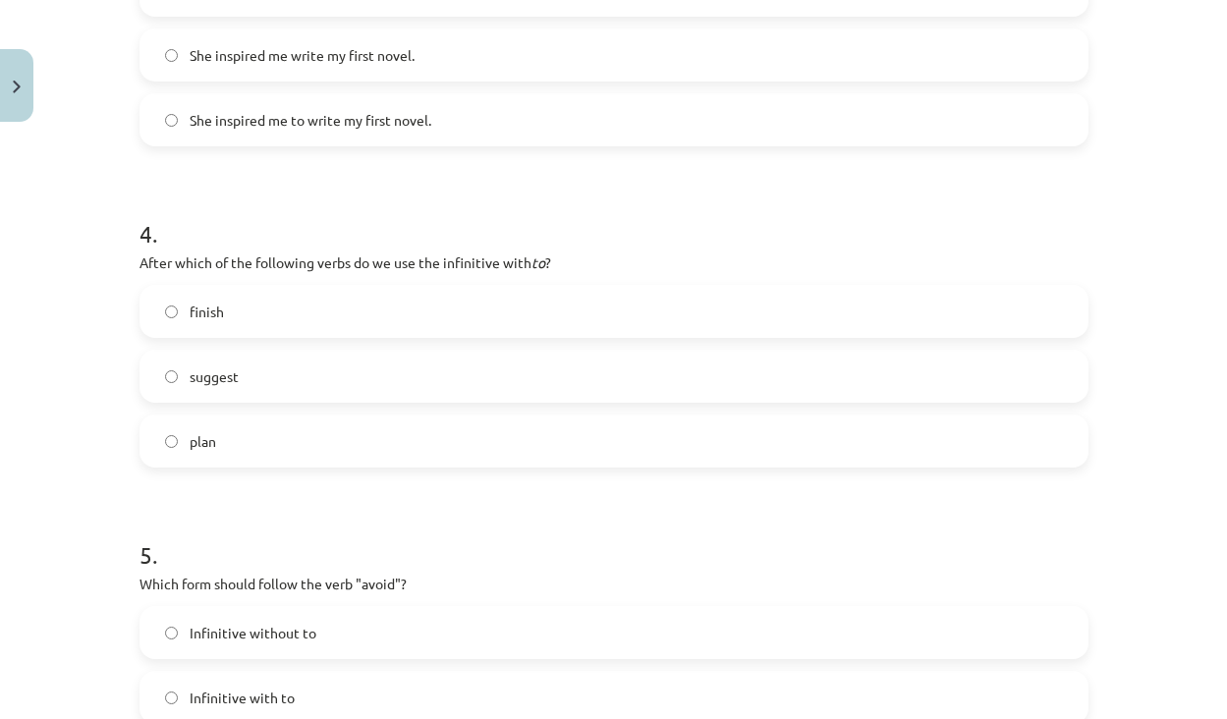
scroll to position [1177, 0]
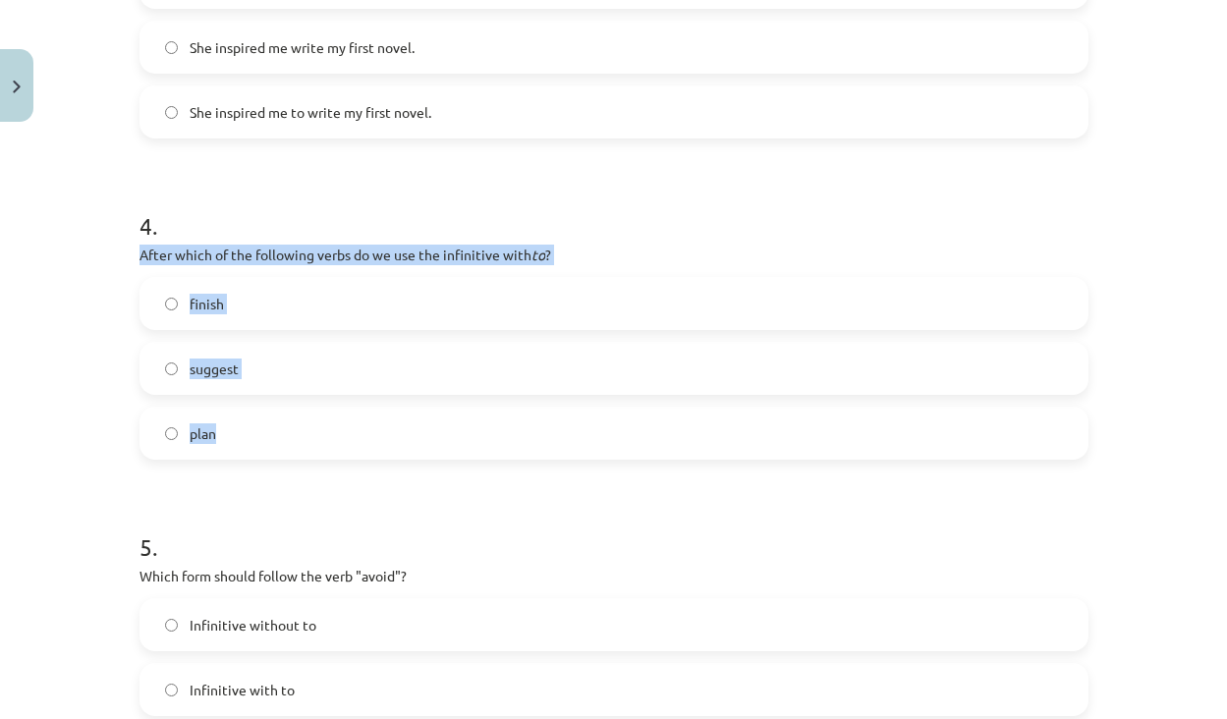
drag, startPoint x: 235, startPoint y: 429, endPoint x: 135, endPoint y: 257, distance: 199.0
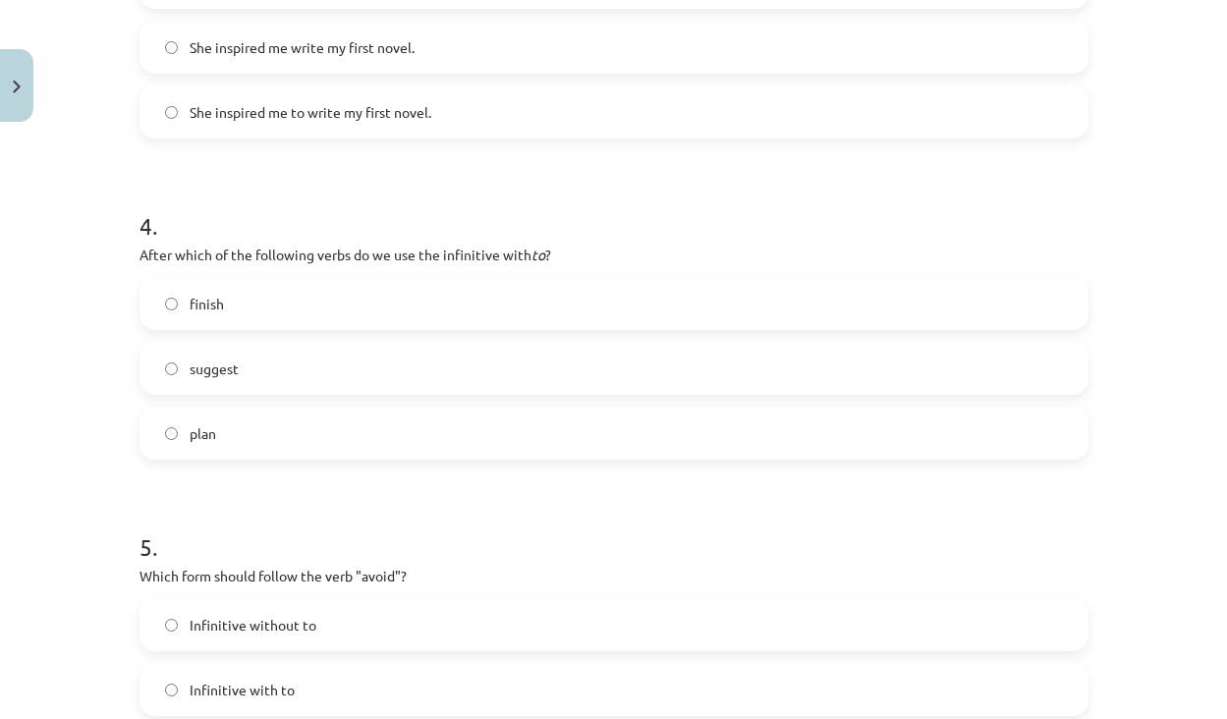
click at [312, 507] on h1 "5 ." at bounding box center [614, 529] width 949 height 61
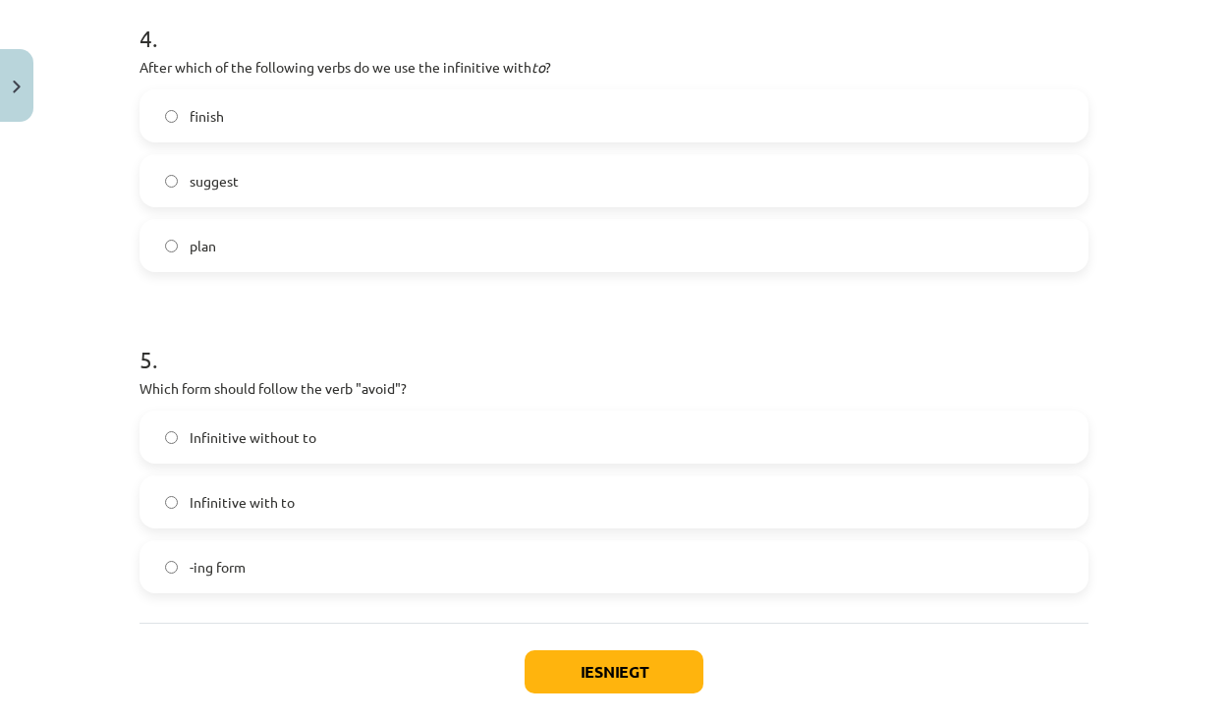
scroll to position [1422, 0]
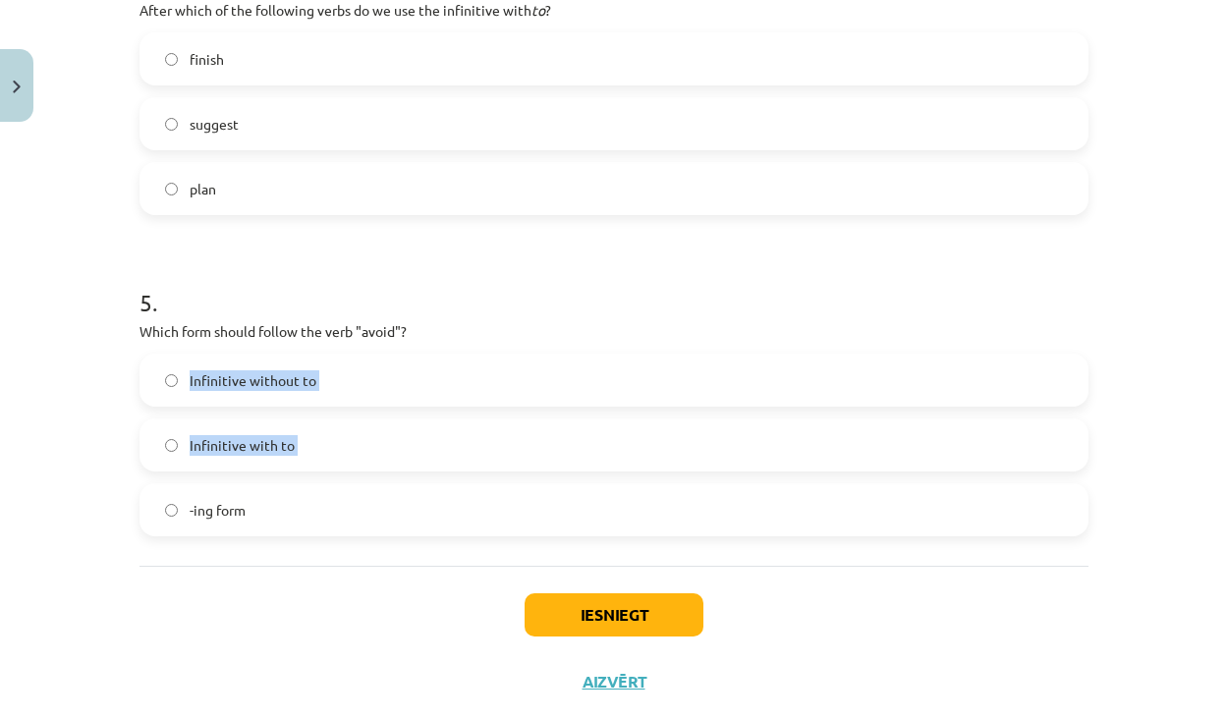
drag, startPoint x: 269, startPoint y: 497, endPoint x: 133, endPoint y: 341, distance: 207.5
drag, startPoint x: 266, startPoint y: 524, endPoint x: 135, endPoint y: 323, distance: 239.8
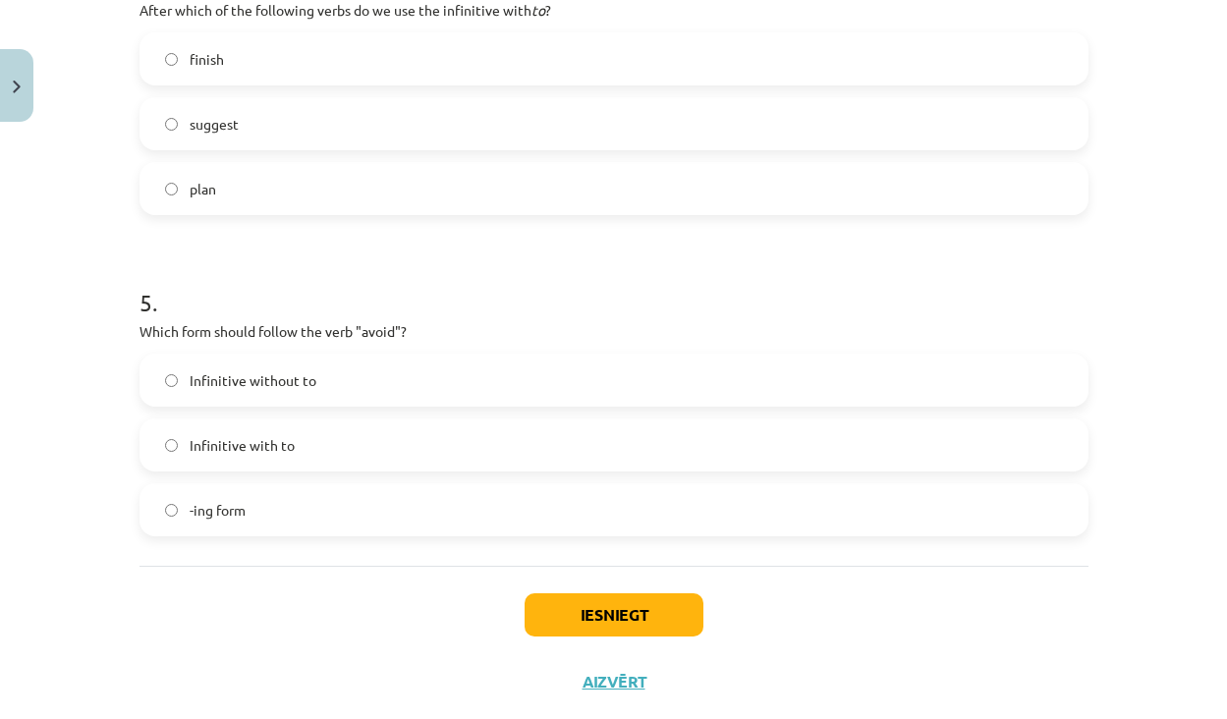
click at [181, 514] on label "-ing form" at bounding box center [613, 509] width 945 height 49
click at [584, 606] on button "Iesniegt" at bounding box center [614, 614] width 179 height 43
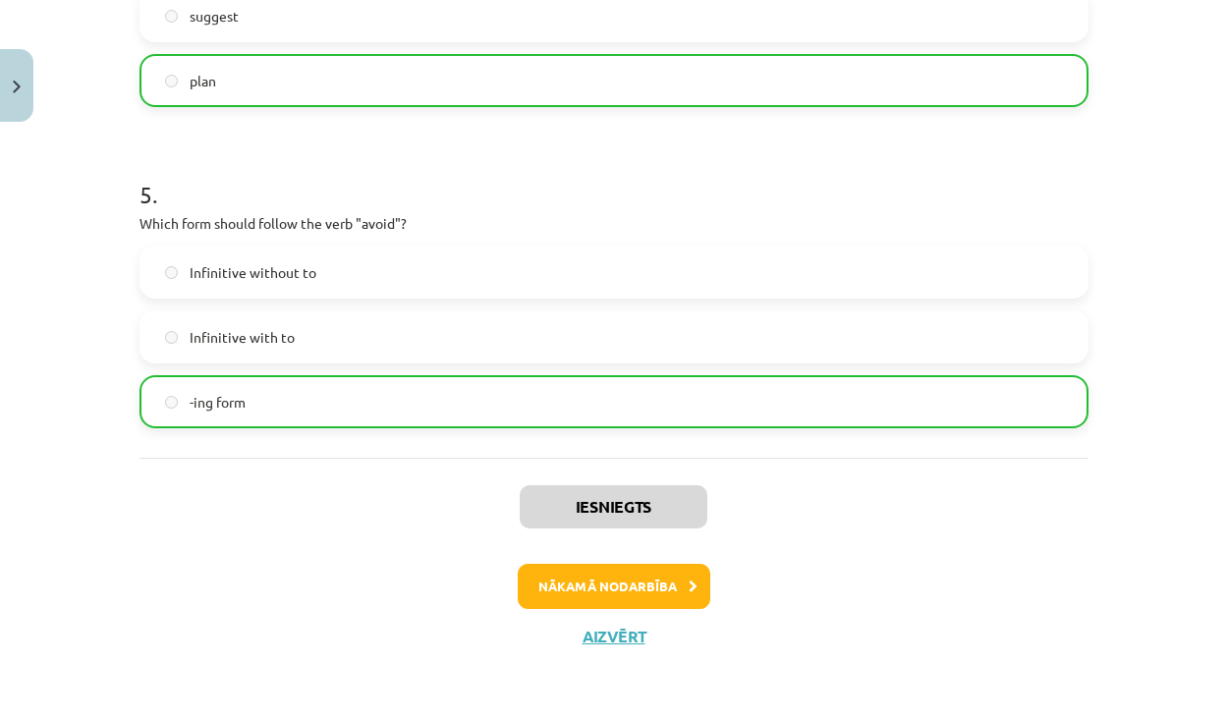
scroll to position [1532, 0]
drag, startPoint x: 639, startPoint y: 574, endPoint x: 847, endPoint y: 429, distance: 253.5
click at [622, 629] on button "Aizvērt" at bounding box center [614, 637] width 75 height 20
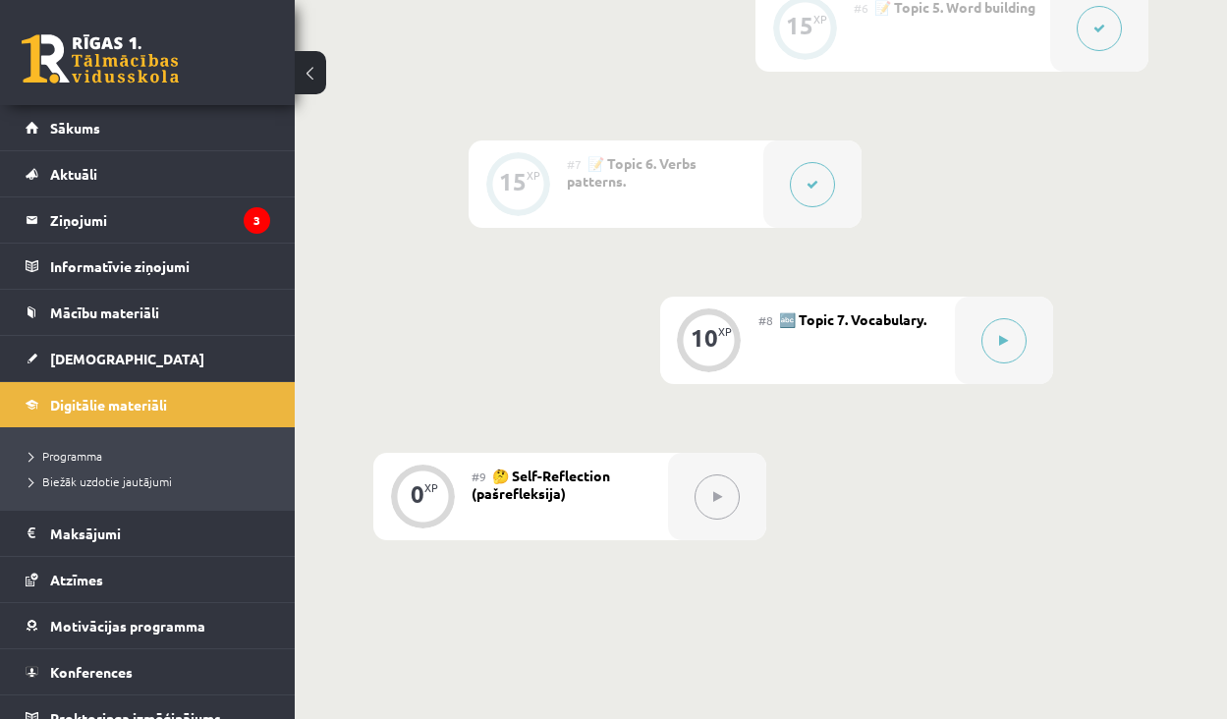
scroll to position [1363, 0]
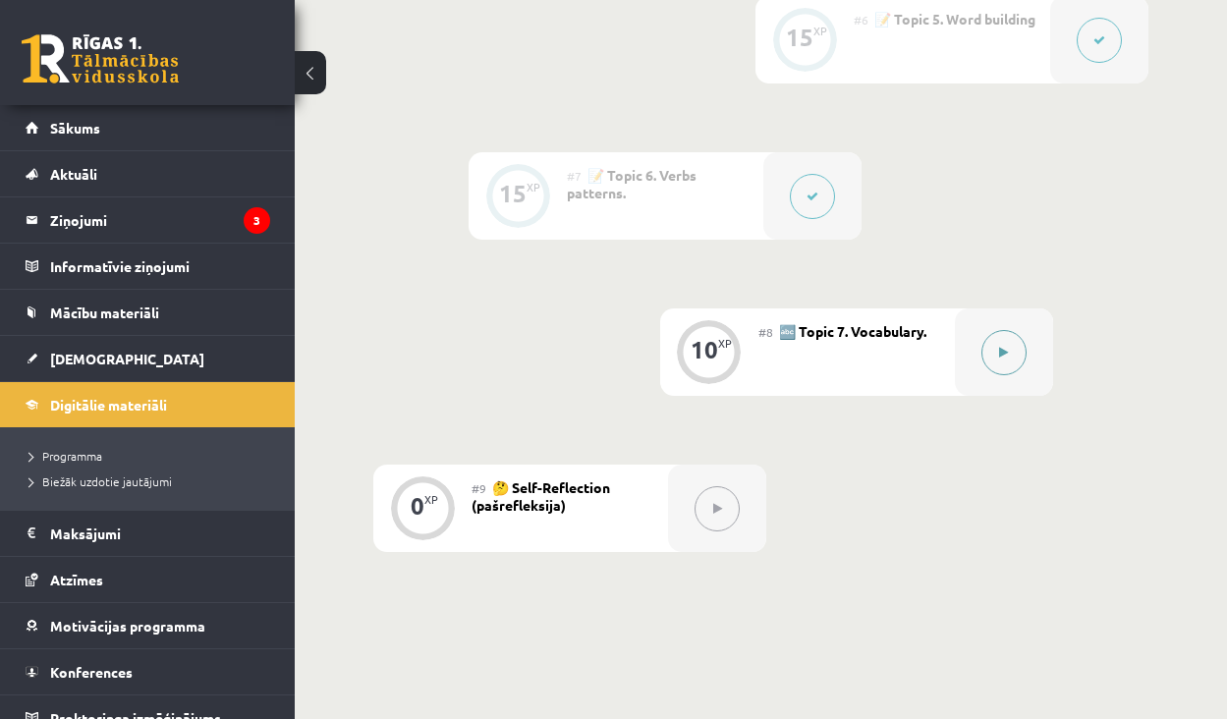
click at [999, 359] on icon at bounding box center [1003, 353] width 9 height 12
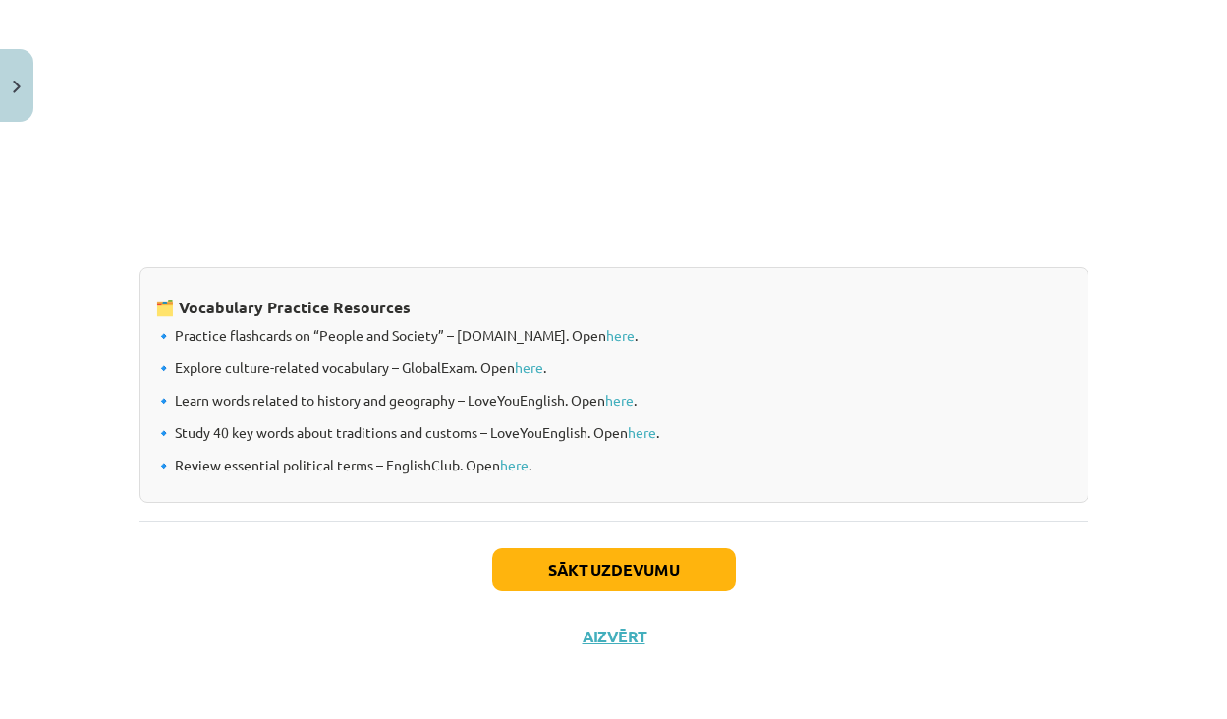
click at [618, 580] on button "Sākt uzdevumu" at bounding box center [614, 569] width 244 height 43
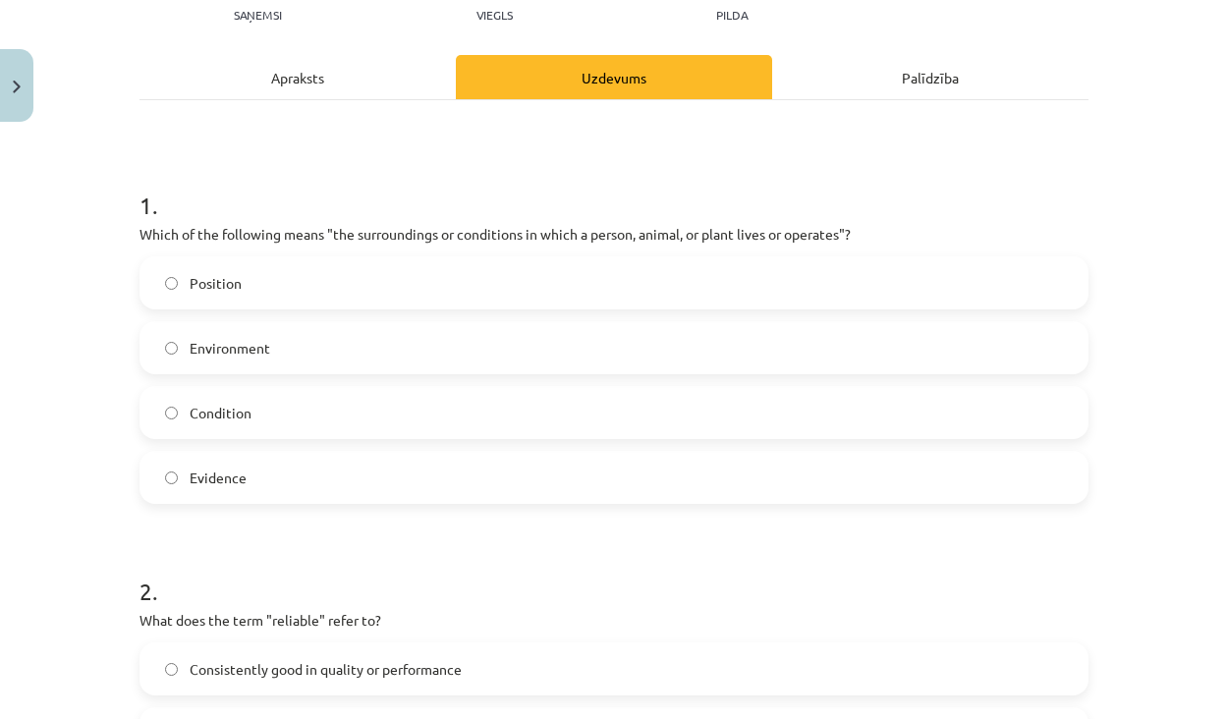
scroll to position [248, 0]
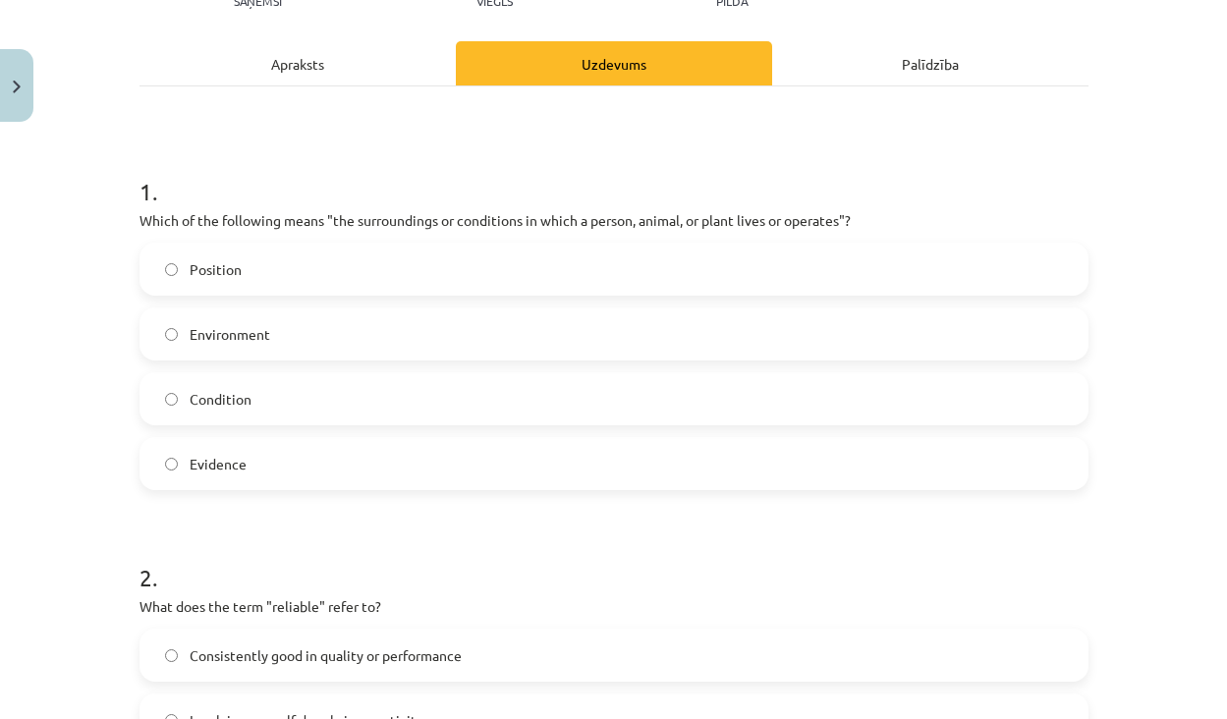
click at [278, 340] on label "Environment" at bounding box center [613, 333] width 945 height 49
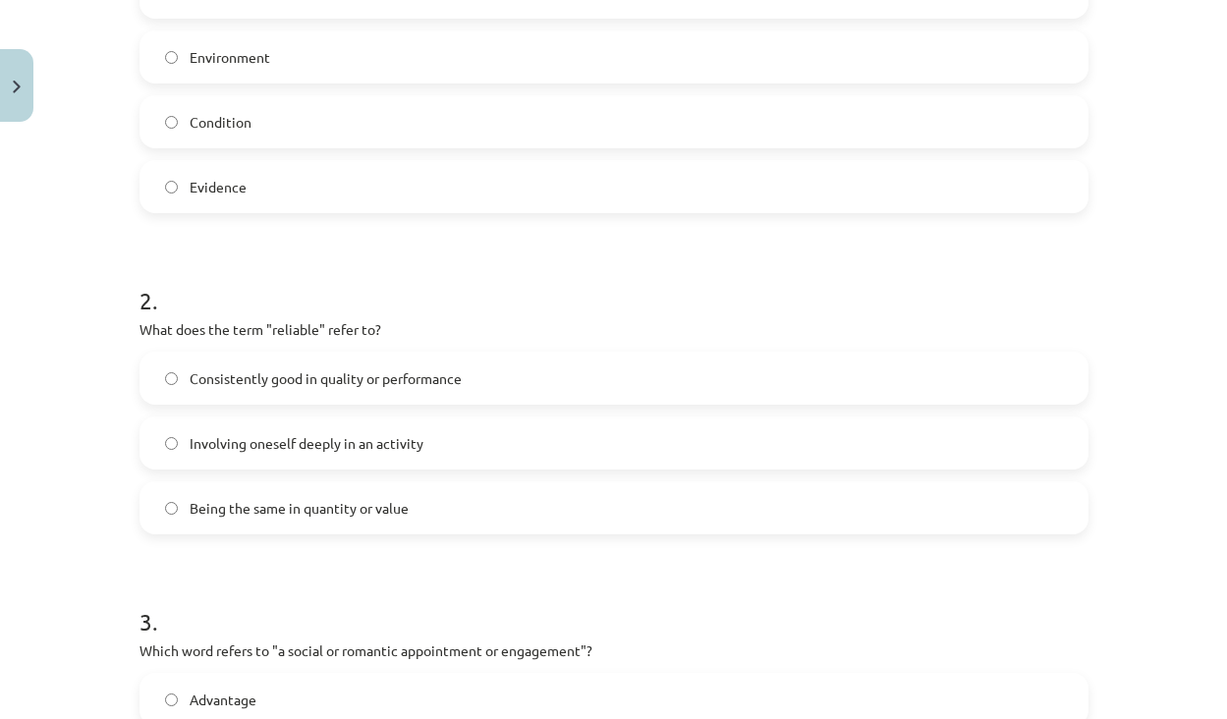
scroll to position [534, 0]
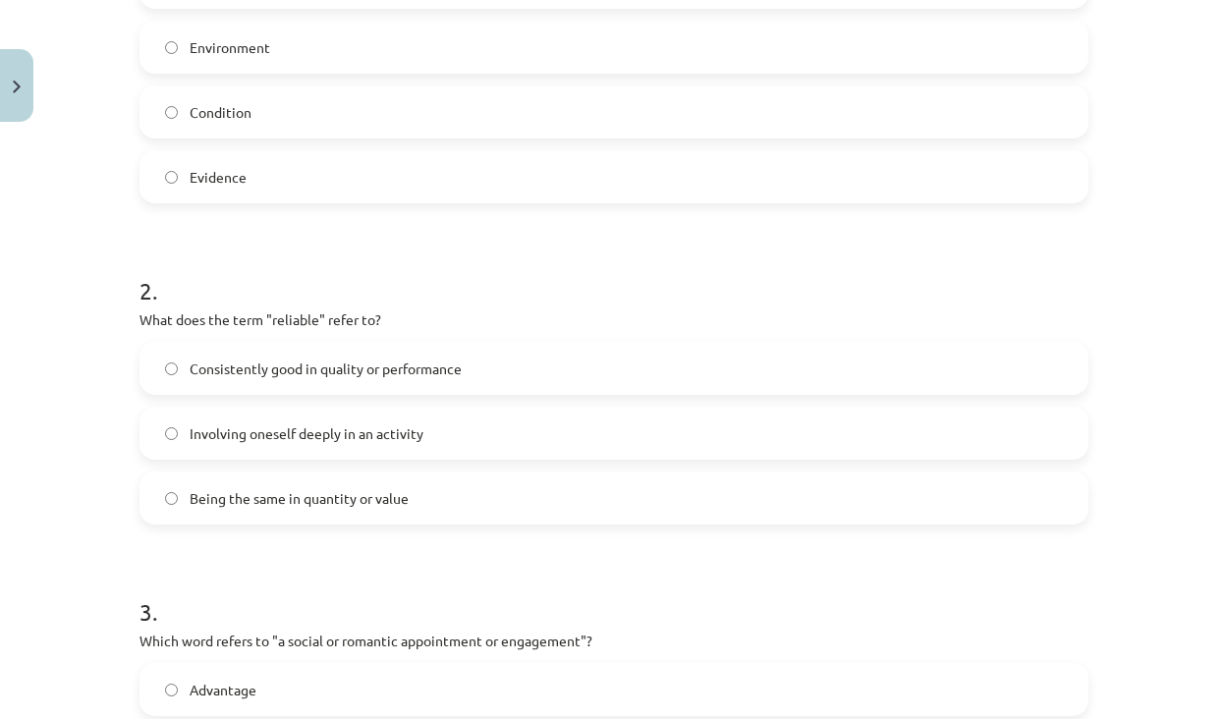
click at [328, 504] on span "Being the same in quantity or value" at bounding box center [299, 498] width 219 height 21
click at [385, 371] on span "Consistently good in quality or performance" at bounding box center [326, 369] width 272 height 21
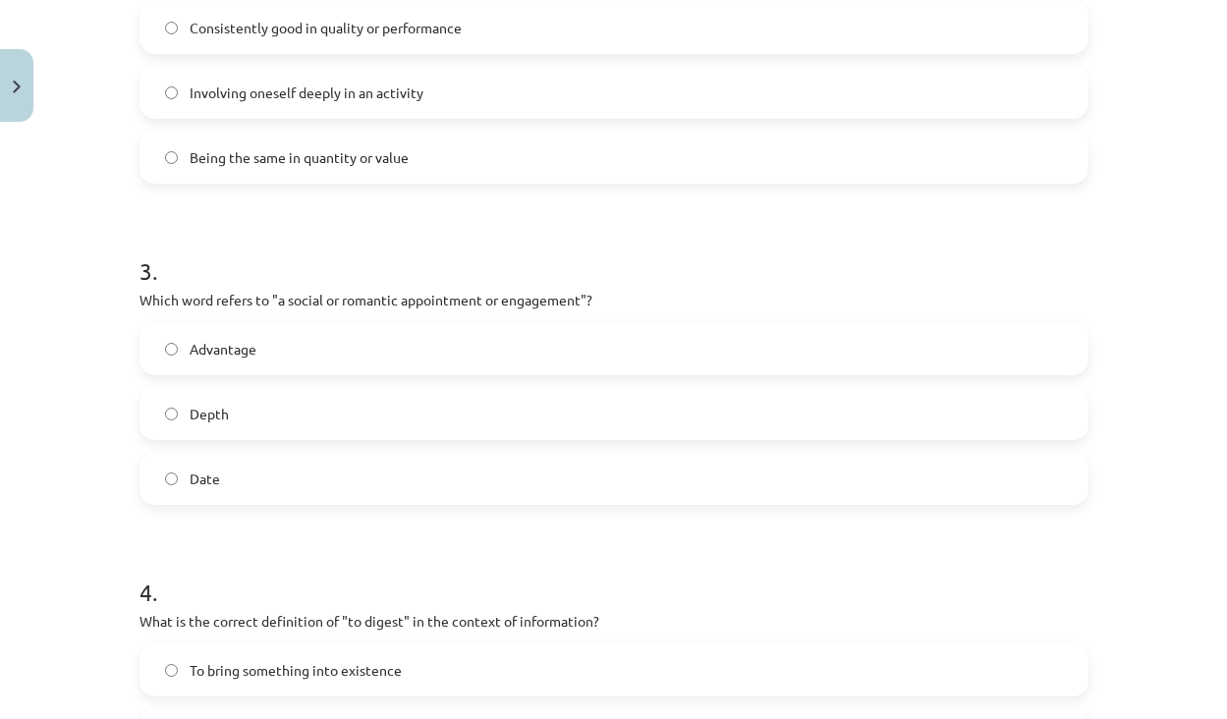
scroll to position [886, 0]
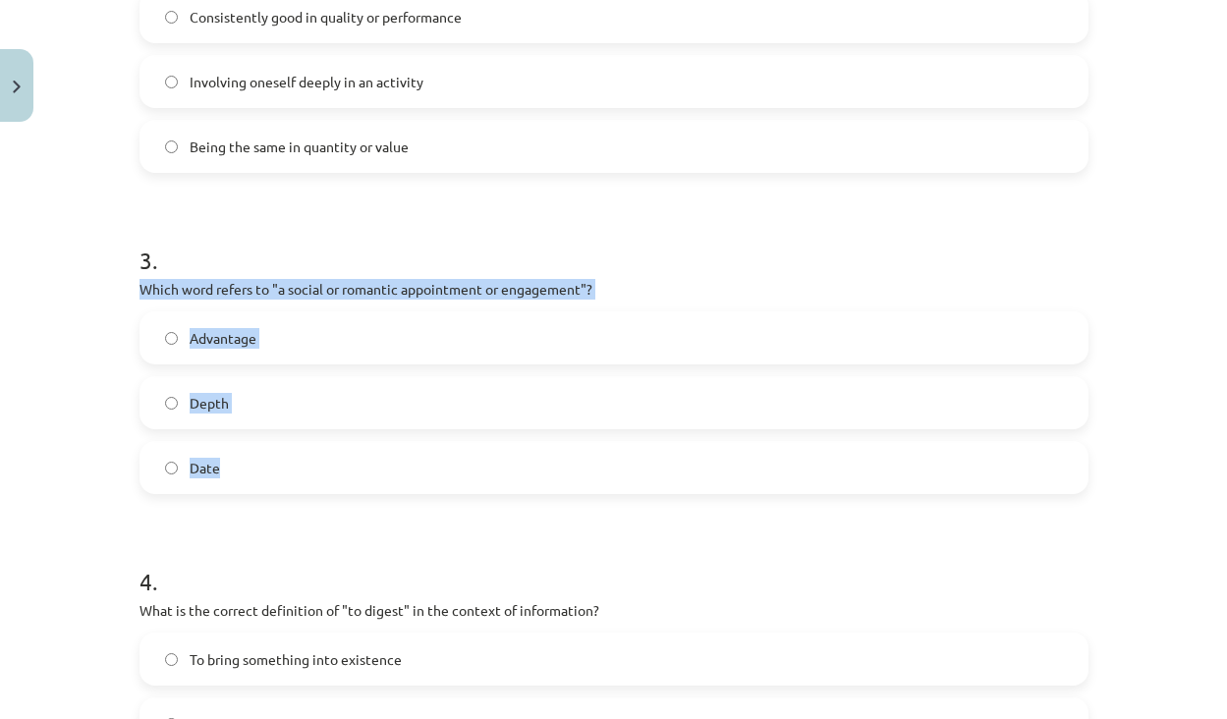
drag, startPoint x: 280, startPoint y: 468, endPoint x: 144, endPoint y: 295, distance: 219.7
click at [144, 295] on div "3 . Which word refers to "a social or romantic appointment or engagement"? Adva…" at bounding box center [614, 353] width 949 height 282
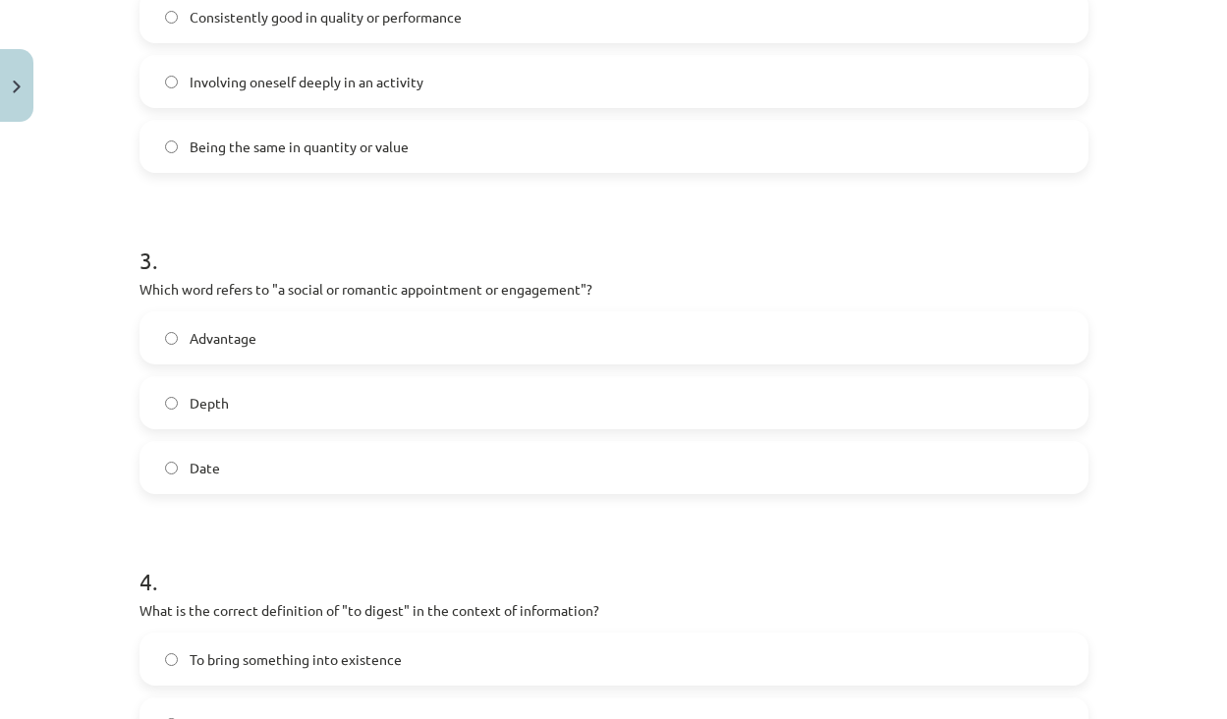
click at [178, 464] on label "Date" at bounding box center [613, 467] width 945 height 49
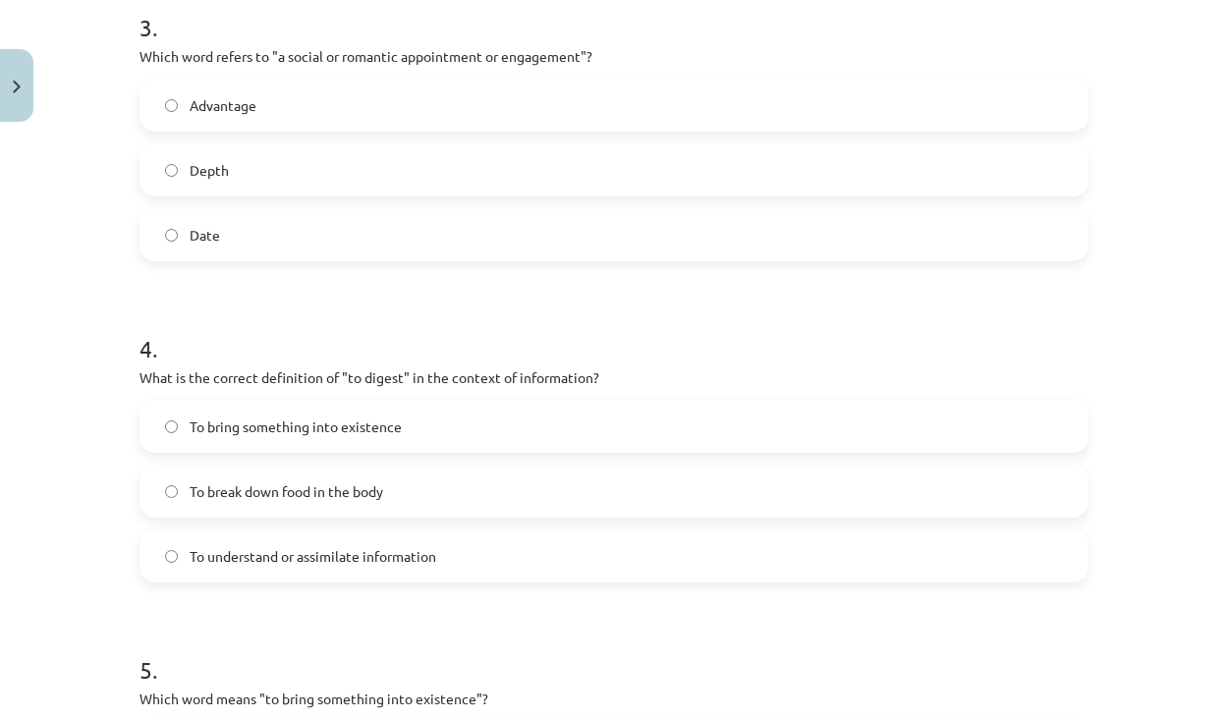
scroll to position [1143, 0]
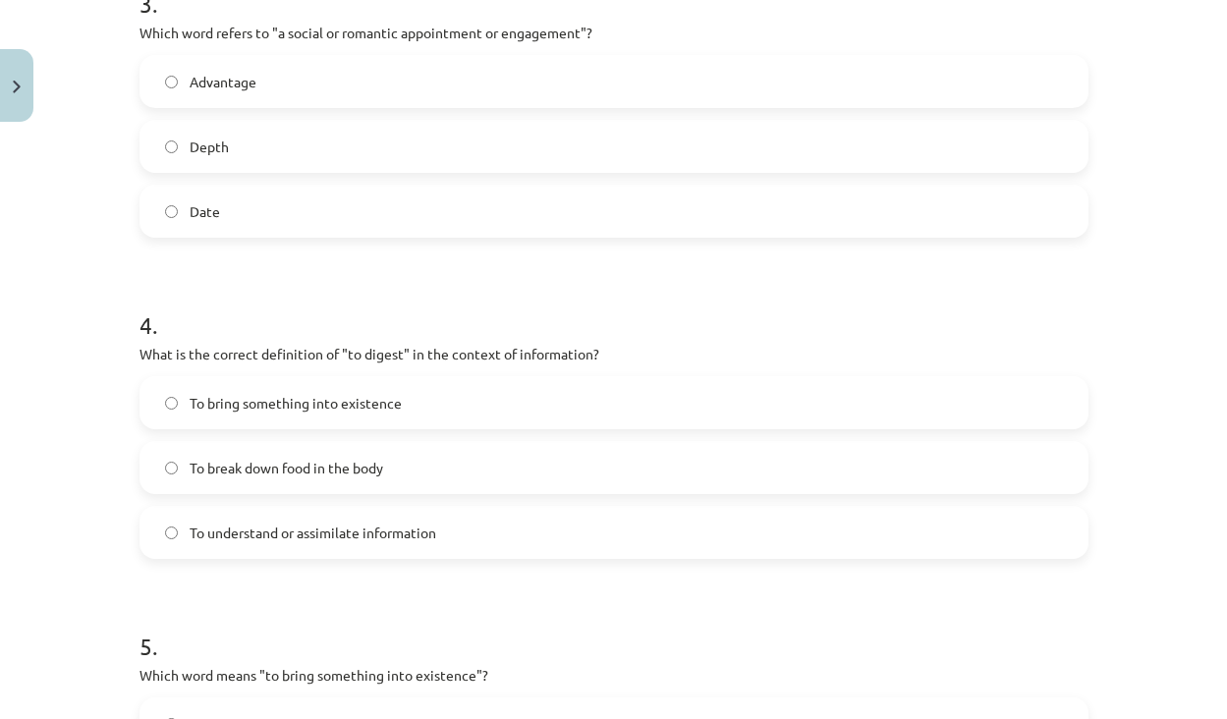
click at [348, 468] on span "To break down food in the body" at bounding box center [287, 468] width 194 height 21
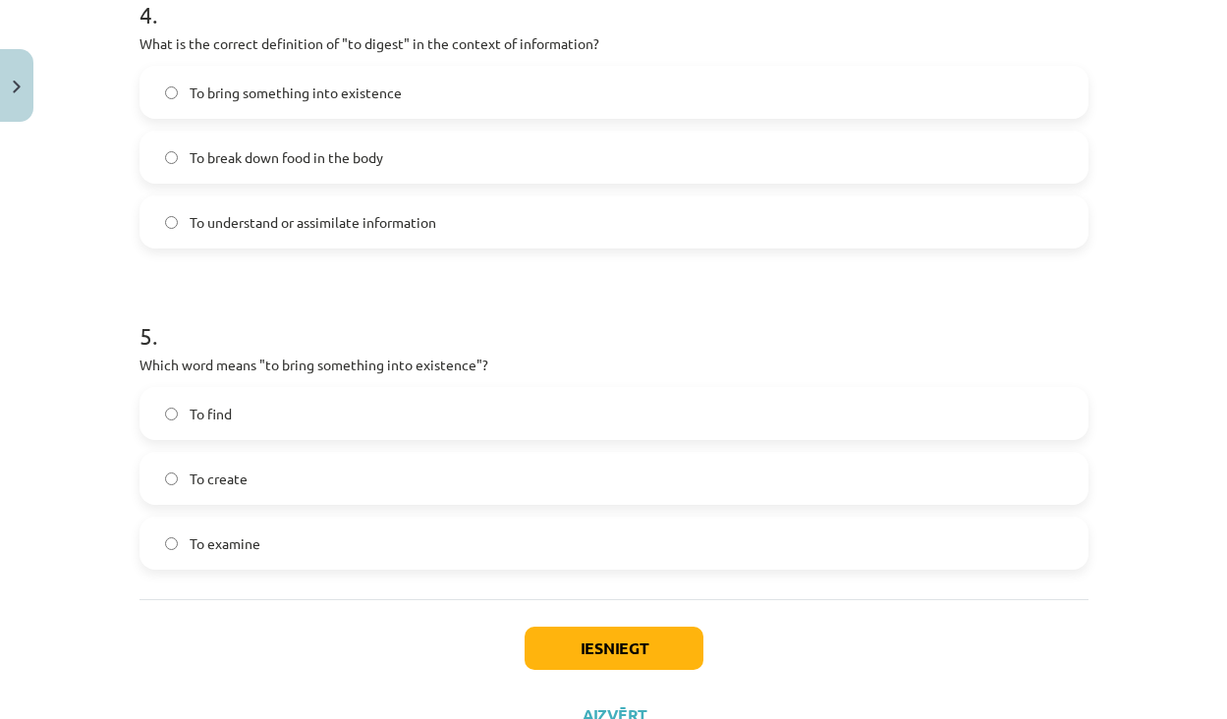
scroll to position [1457, 0]
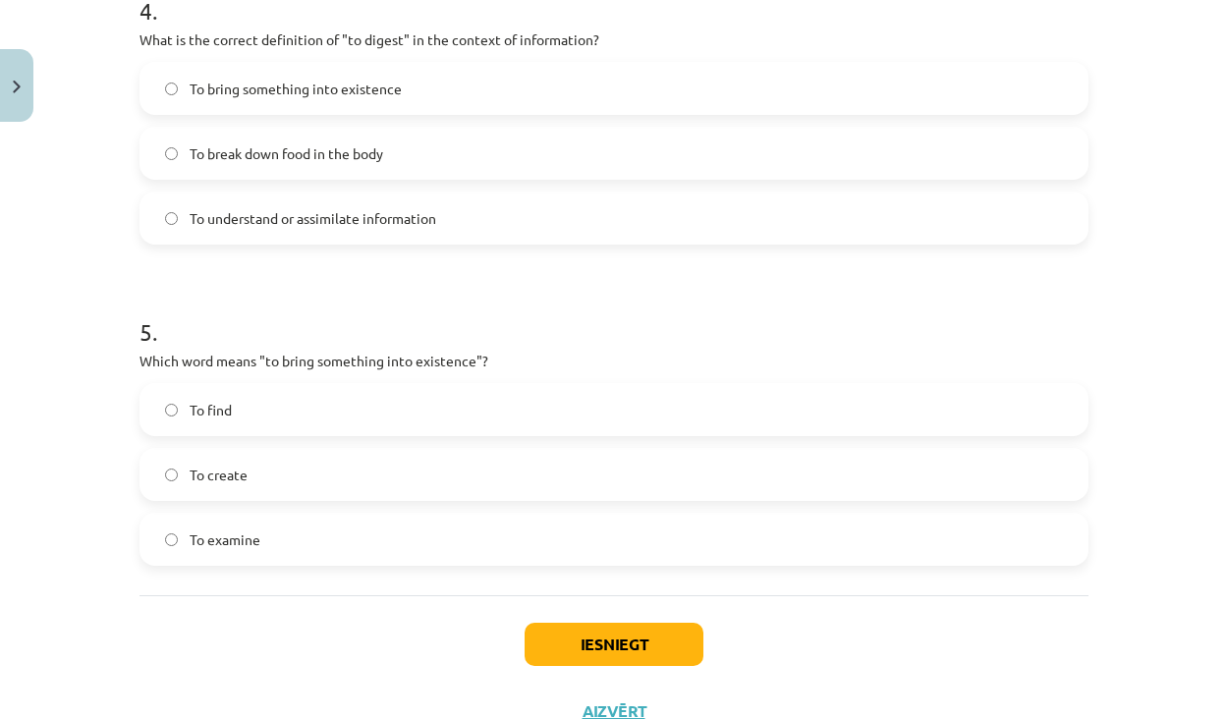
click at [247, 485] on label "To create" at bounding box center [613, 474] width 945 height 49
click at [608, 655] on button "Iesniegt" at bounding box center [614, 644] width 179 height 43
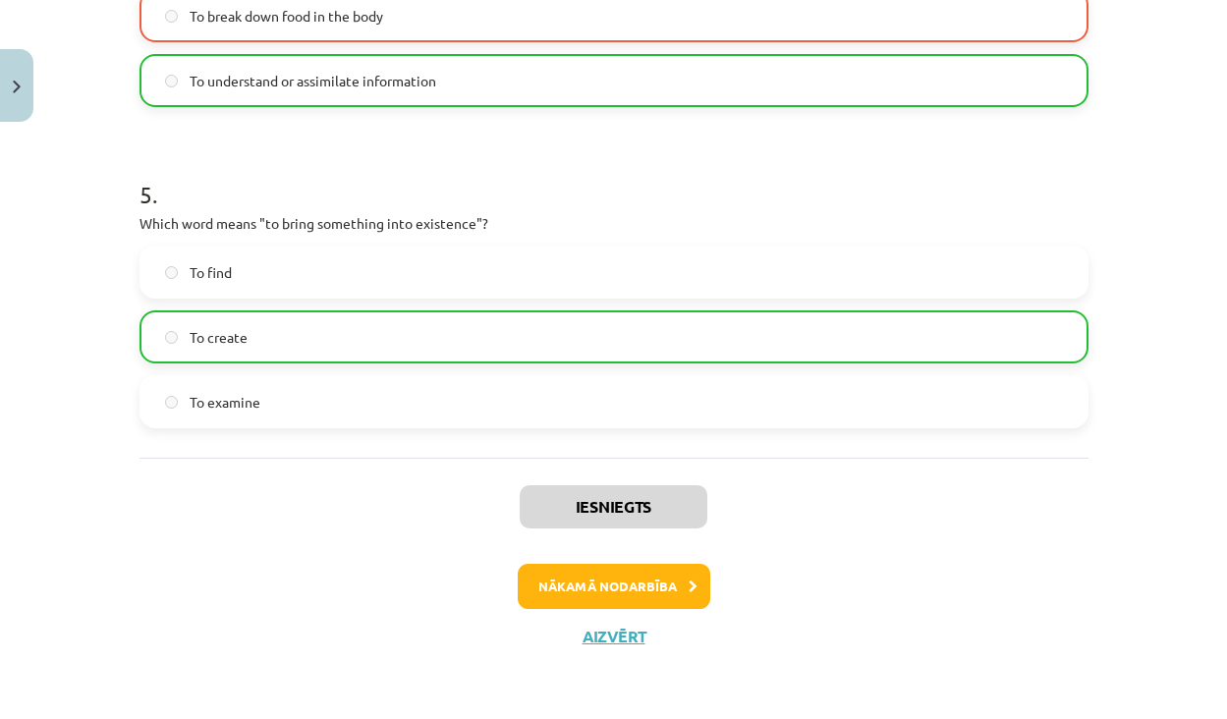
scroll to position [1597, 0]
click at [642, 603] on button "Nākamā nodarbība" at bounding box center [614, 586] width 193 height 45
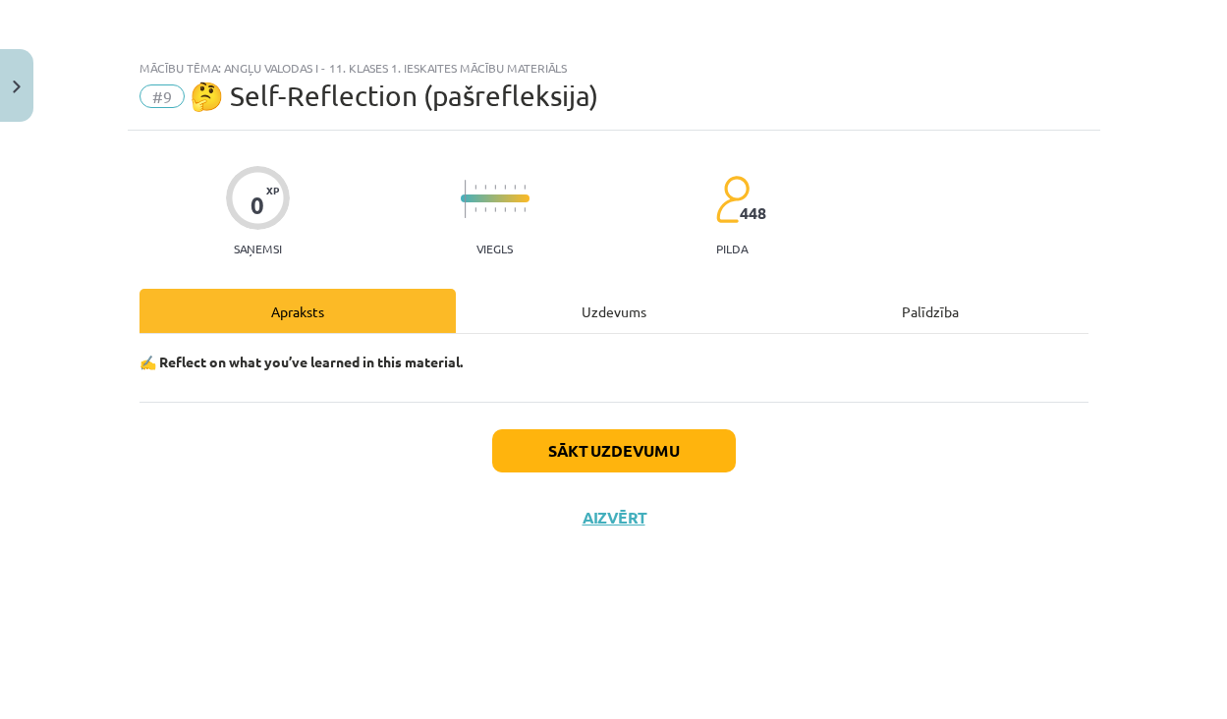
scroll to position [0, 0]
click at [646, 447] on button "Sākt uzdevumu" at bounding box center [614, 450] width 244 height 43
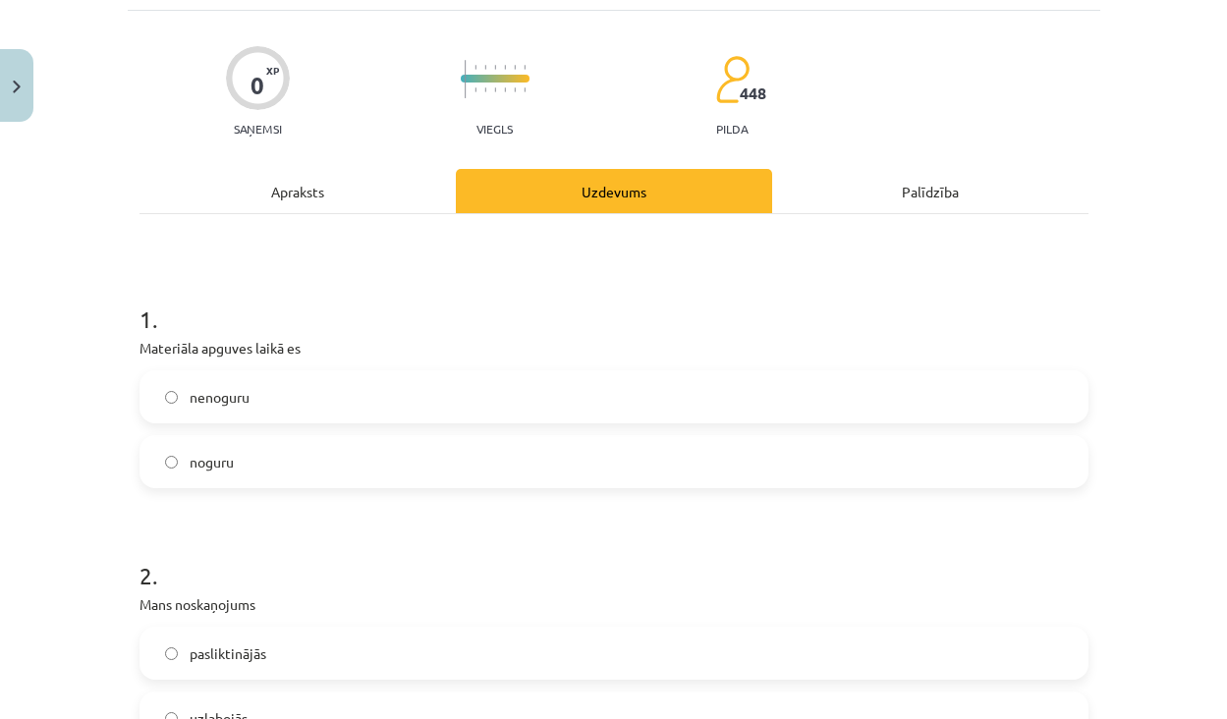
scroll to position [126, 0]
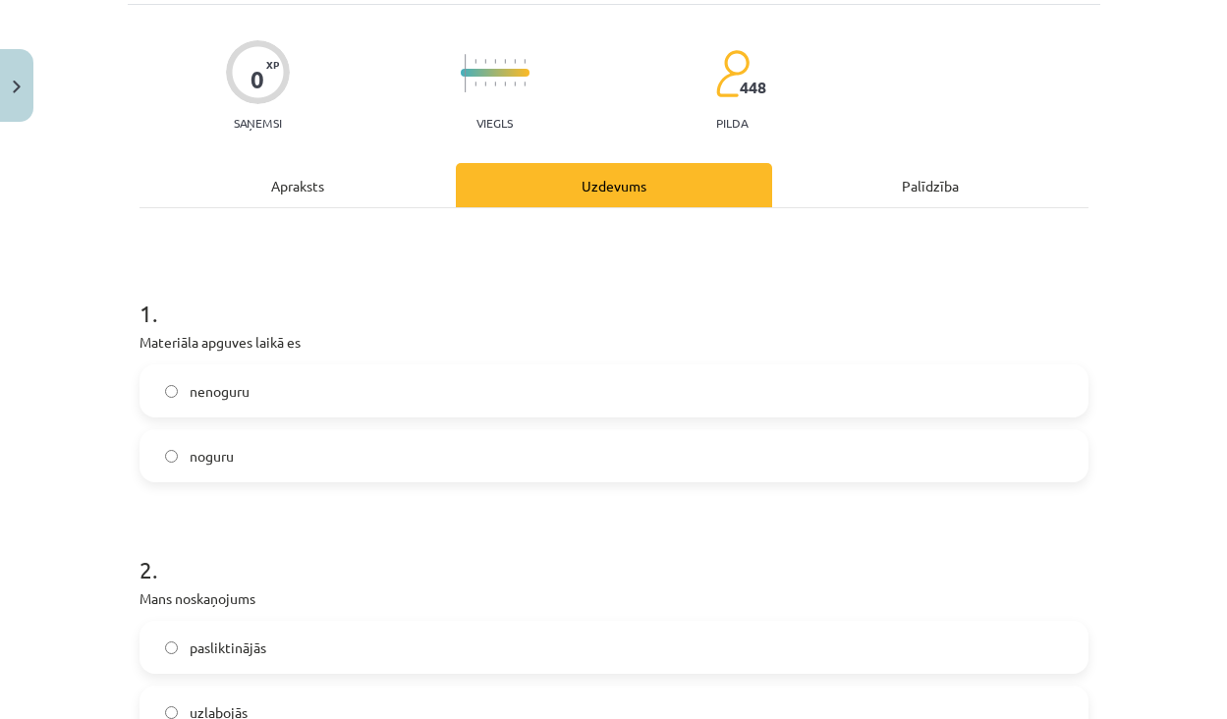
click at [291, 404] on label "nenoguru" at bounding box center [613, 390] width 945 height 49
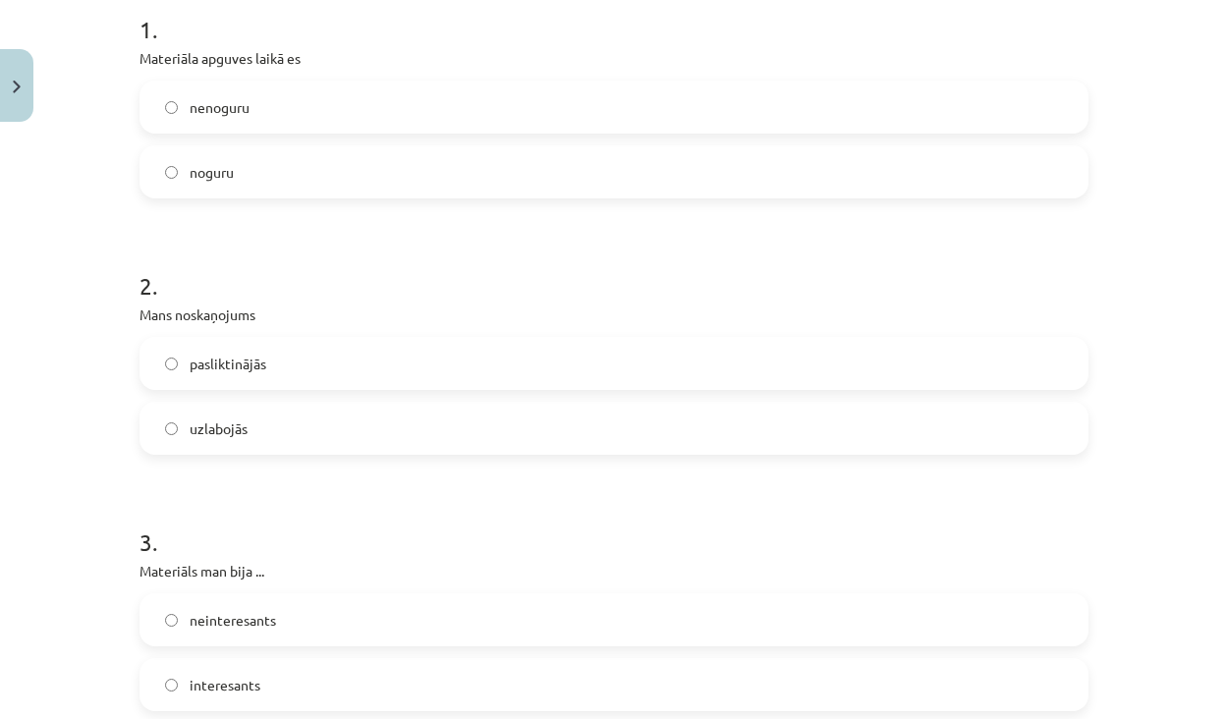
scroll to position [411, 0]
click at [282, 372] on label "pasliktinājās" at bounding box center [613, 362] width 945 height 49
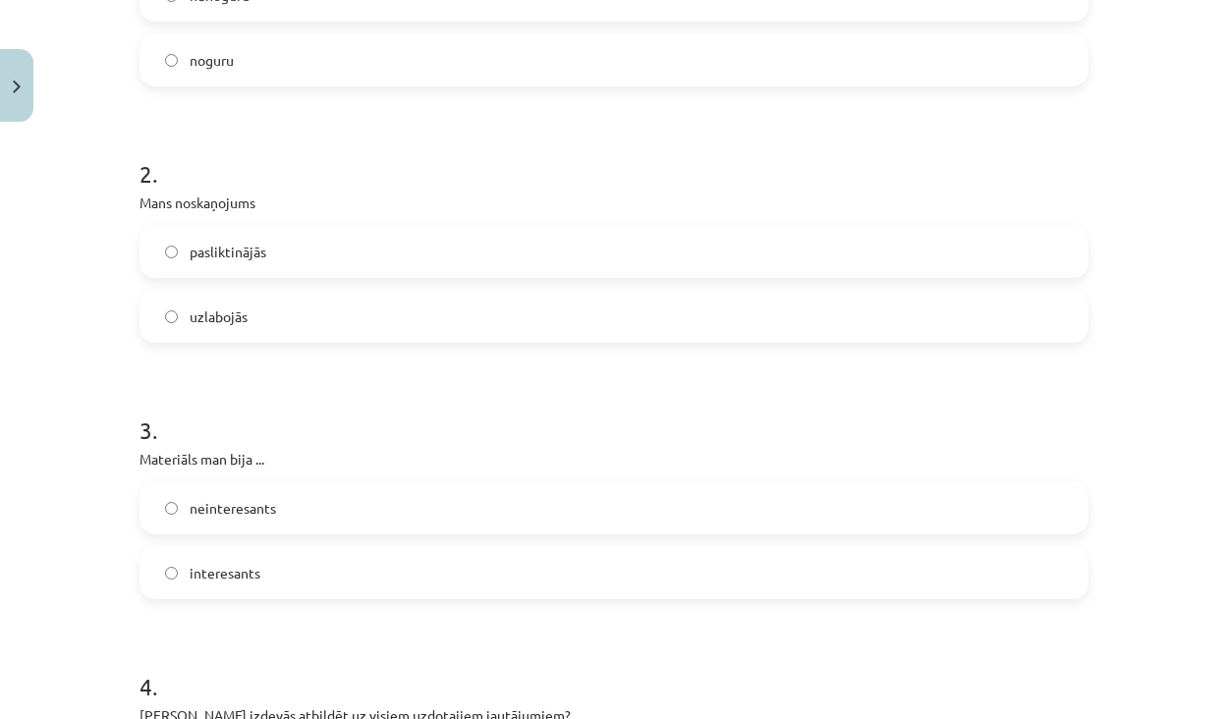
scroll to position [544, 0]
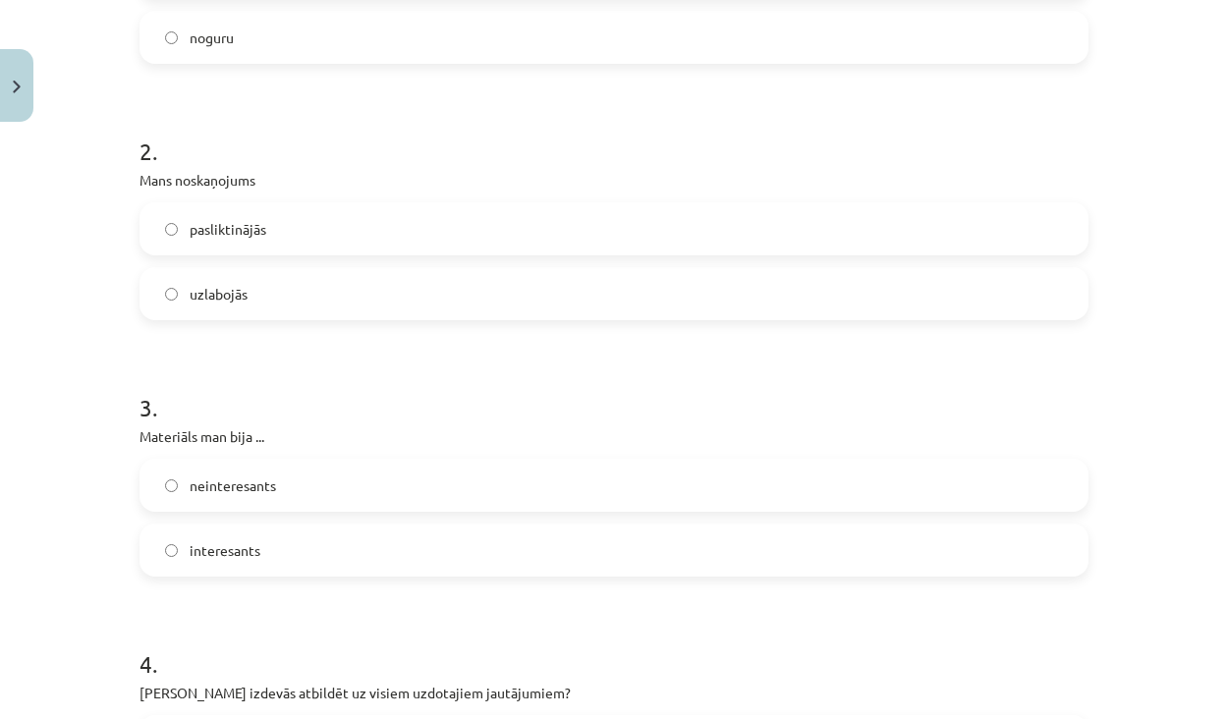
click at [295, 298] on label "uzlabojās" at bounding box center [613, 293] width 945 height 49
click at [277, 549] on label "interesants" at bounding box center [613, 550] width 945 height 49
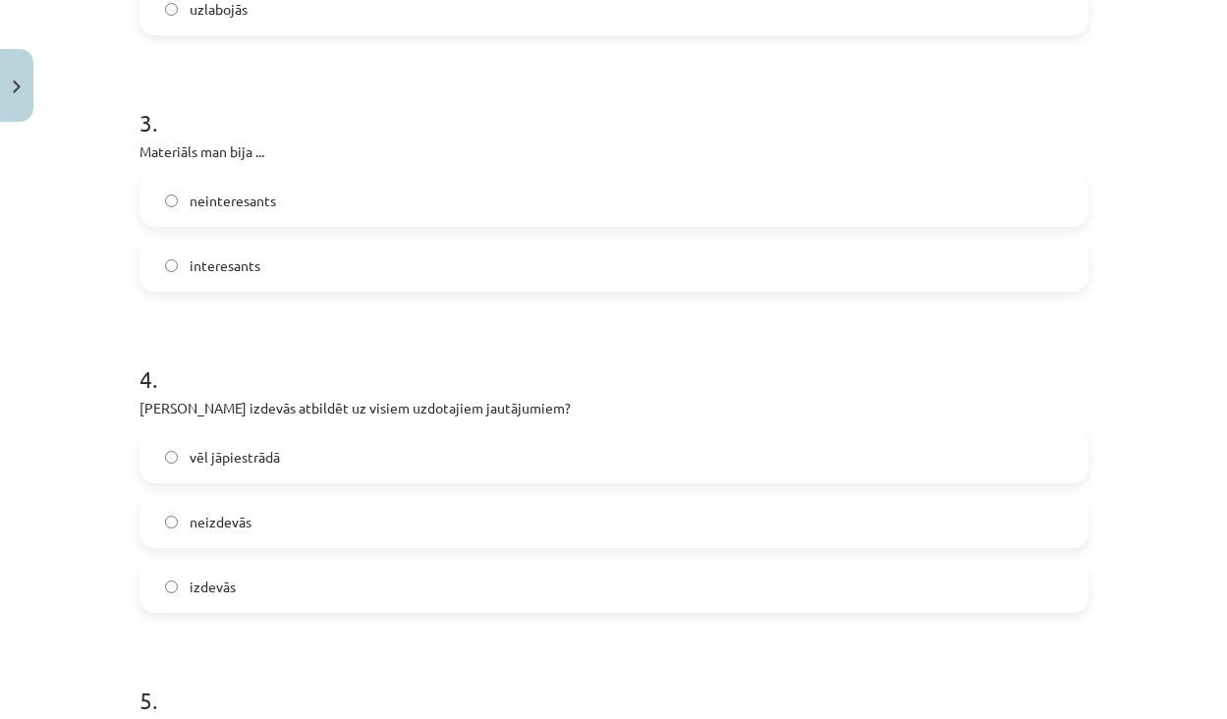
scroll to position [887, 0]
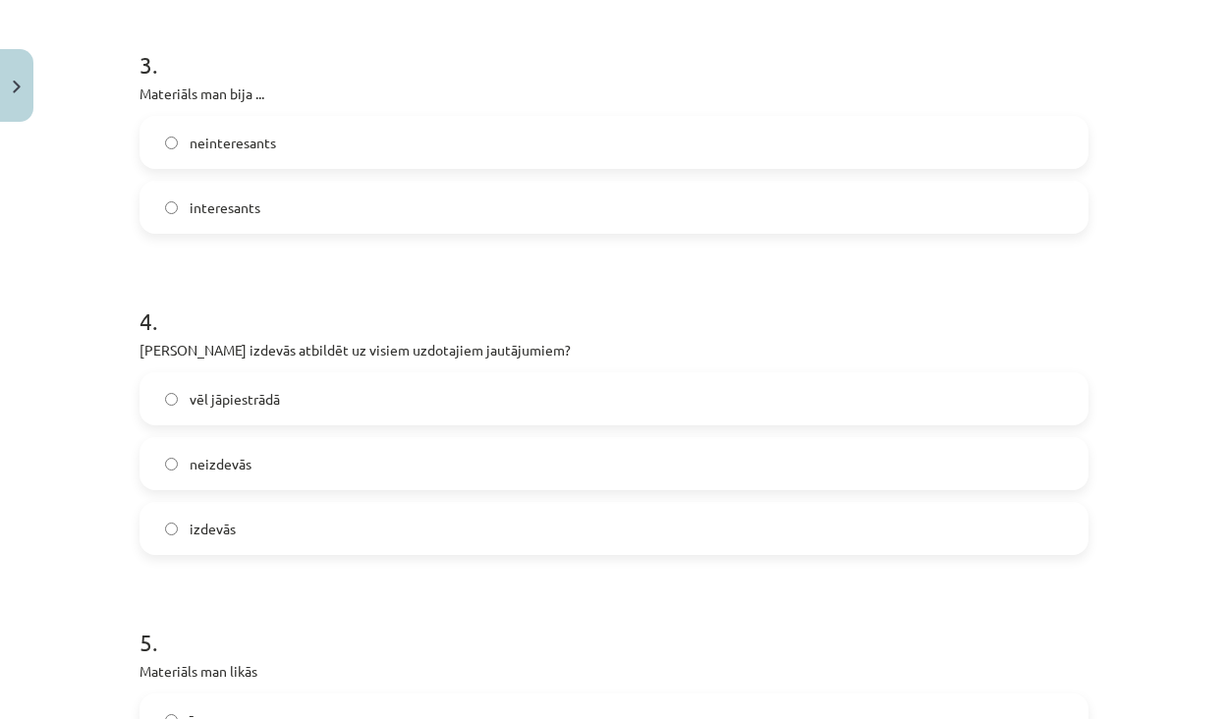
click at [249, 517] on label "izdevās" at bounding box center [613, 528] width 945 height 49
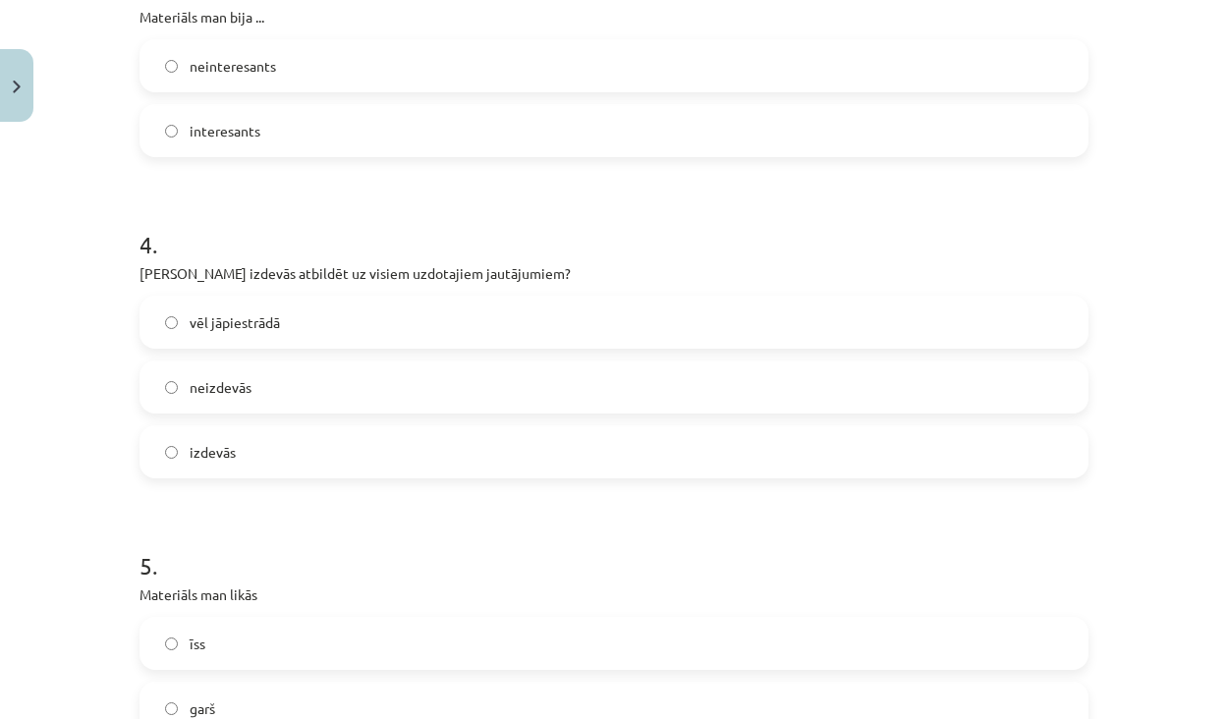
click at [275, 325] on span "vēl jāpiestrādā" at bounding box center [235, 322] width 90 height 21
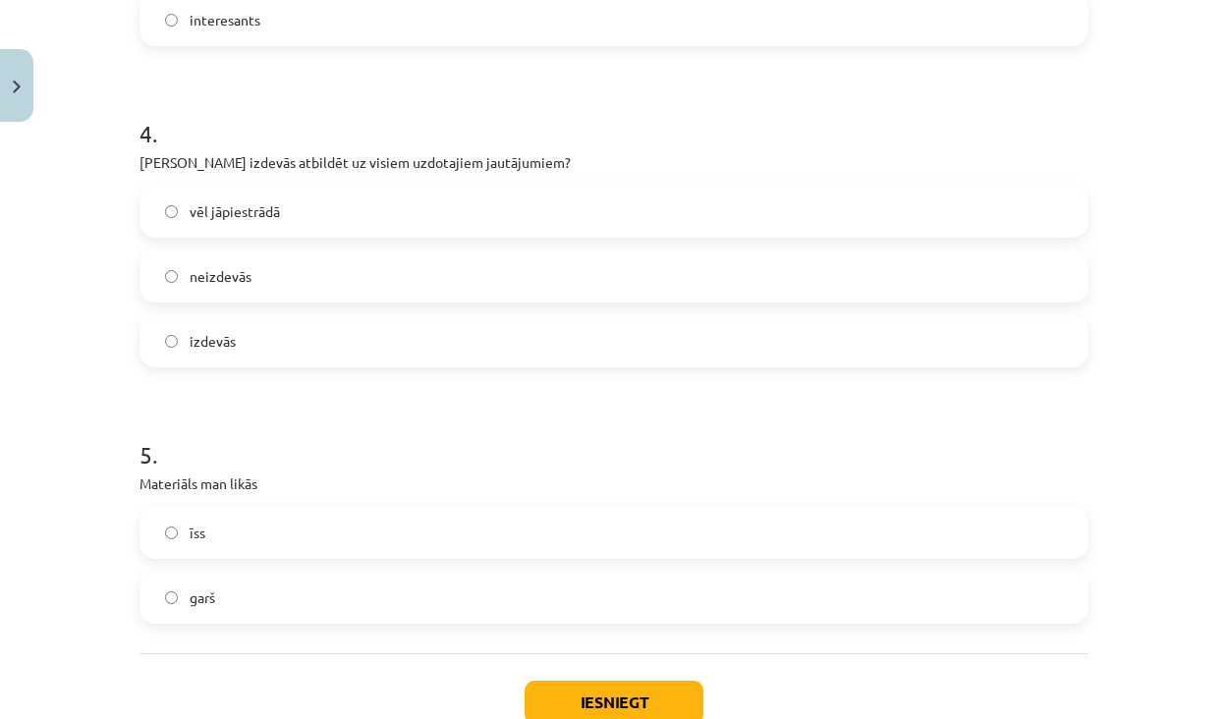
scroll to position [1100, 0]
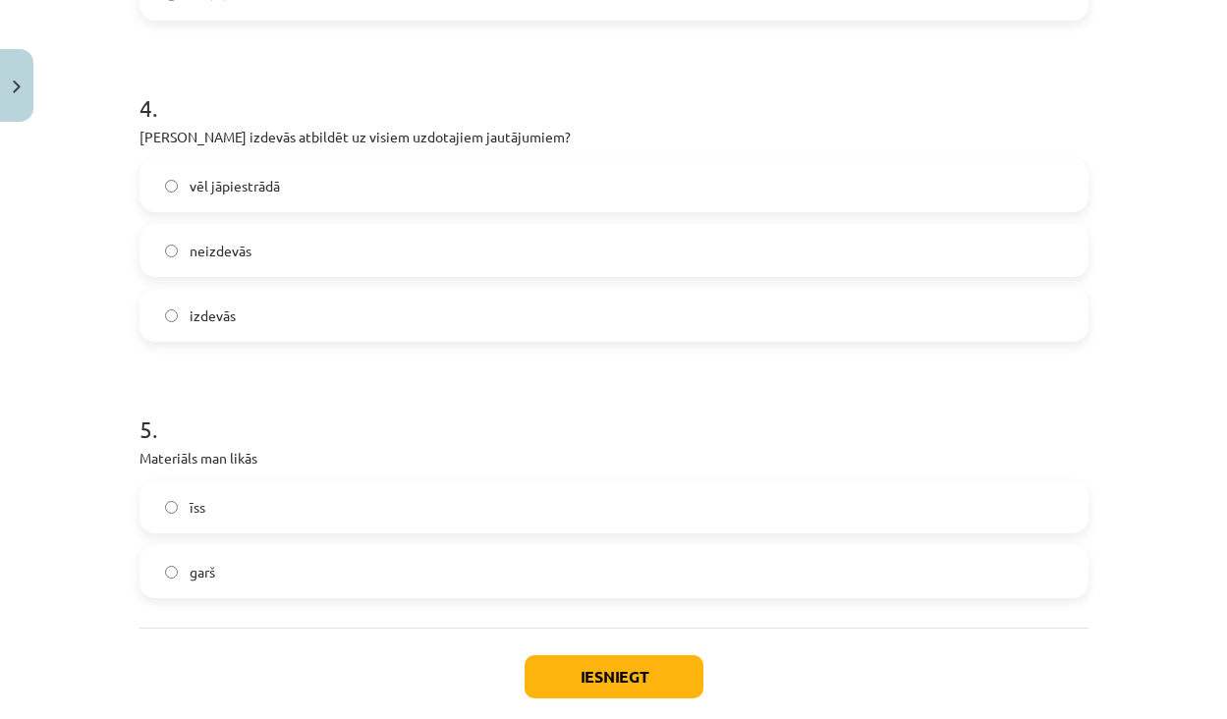
click at [269, 529] on label "īss" at bounding box center [613, 506] width 945 height 49
click at [269, 582] on label "garš" at bounding box center [613, 571] width 945 height 49
click at [607, 666] on button "Iesniegt" at bounding box center [614, 676] width 179 height 43
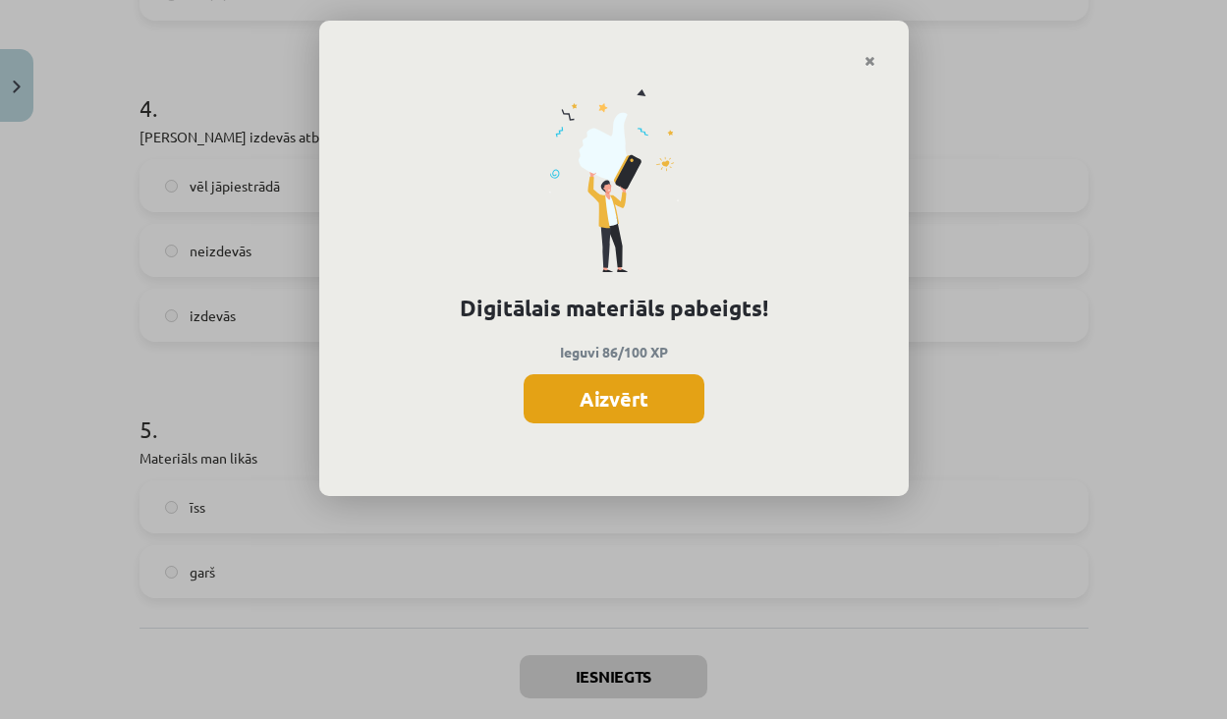
click at [637, 406] on button "Aizvērt" at bounding box center [614, 398] width 181 height 49
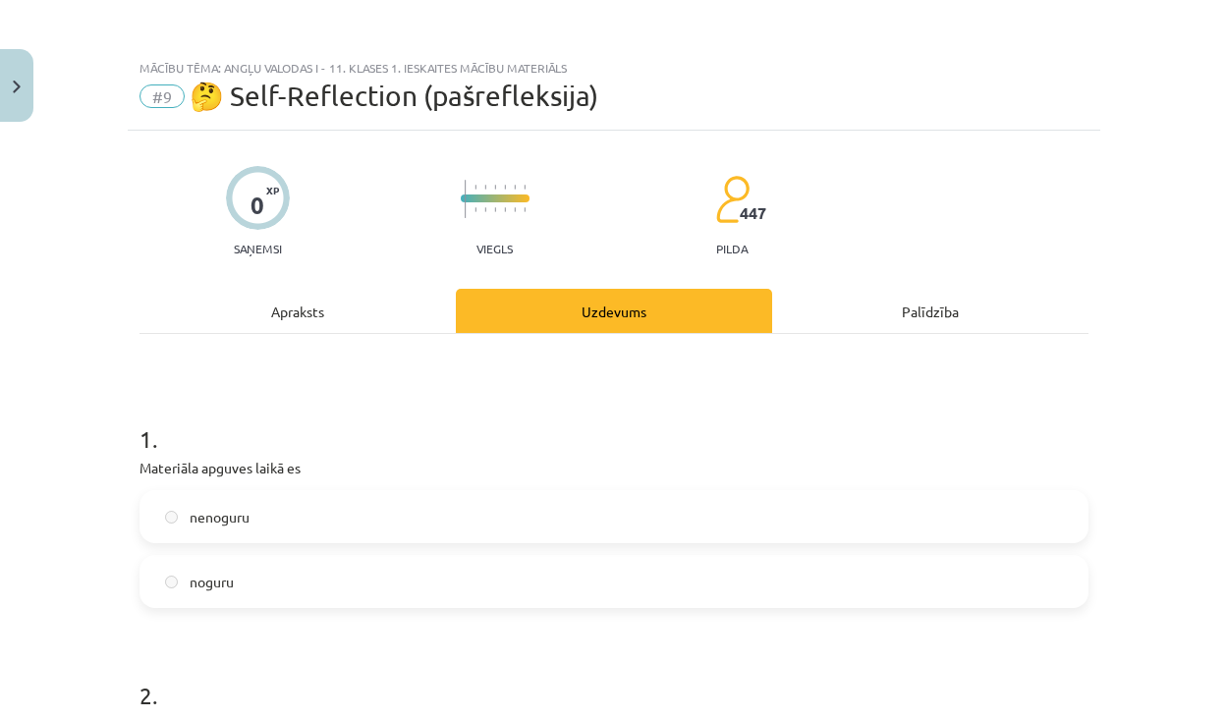
scroll to position [0, 0]
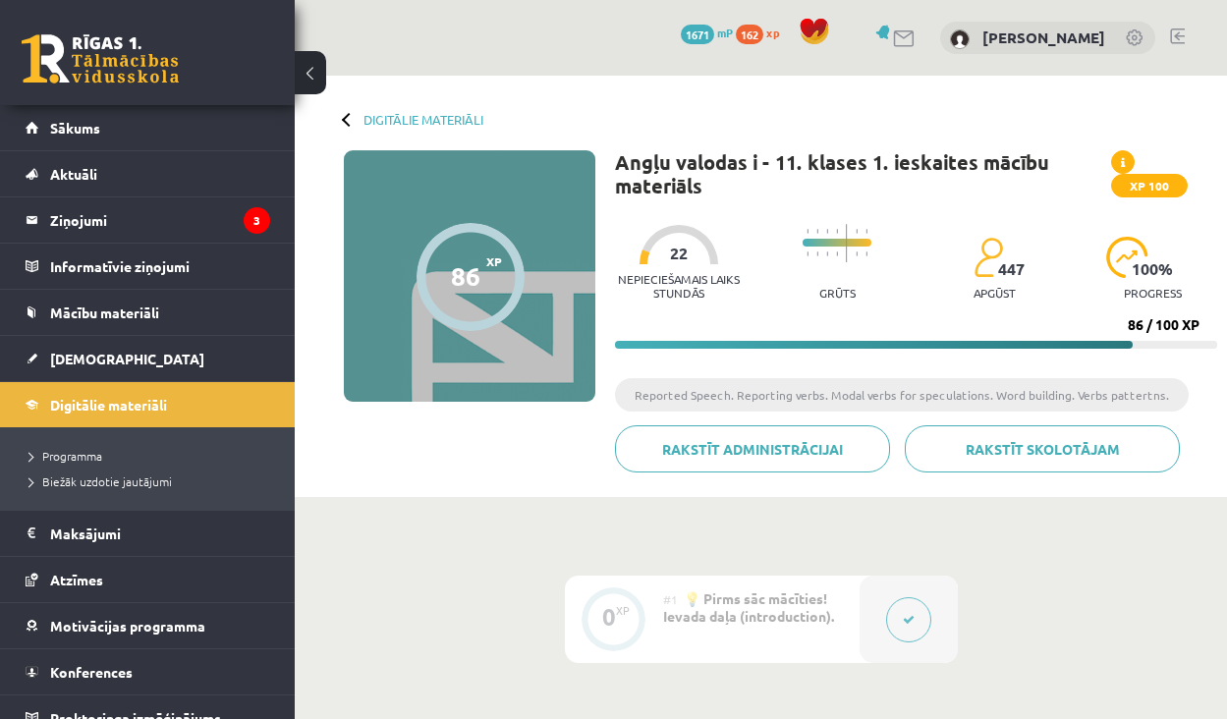
scroll to position [1363, 0]
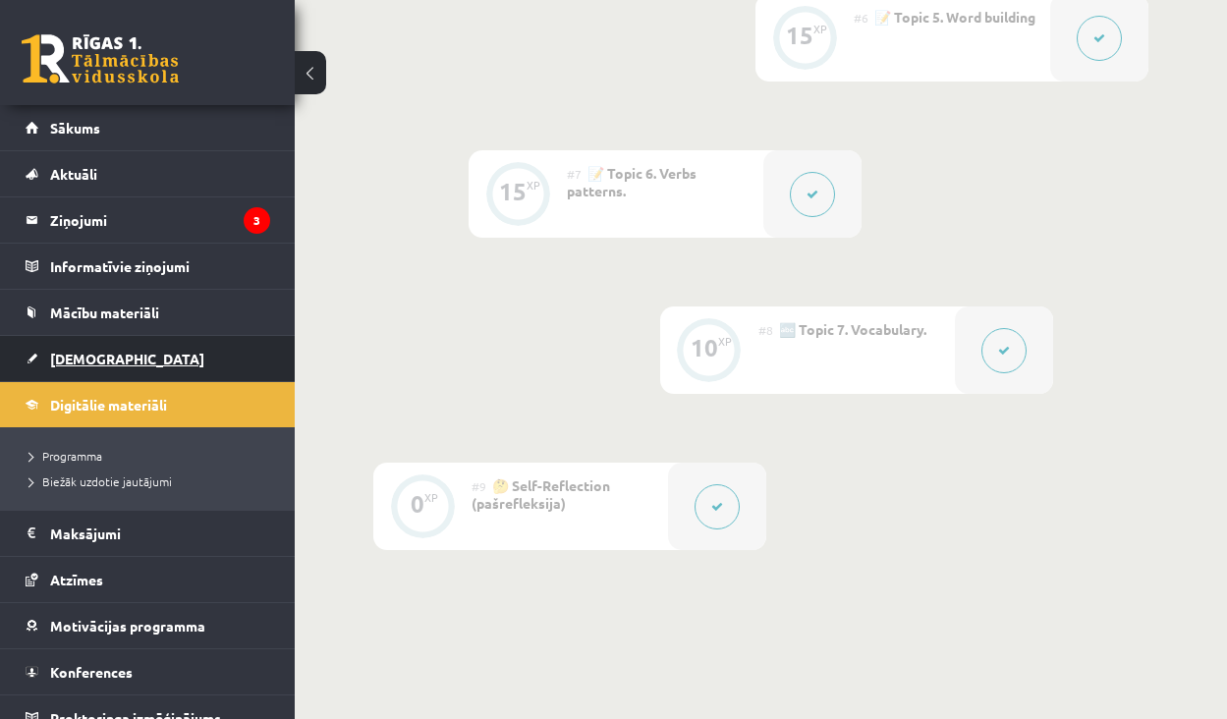
click at [149, 364] on link "[DEMOGRAPHIC_DATA]" at bounding box center [148, 358] width 245 height 45
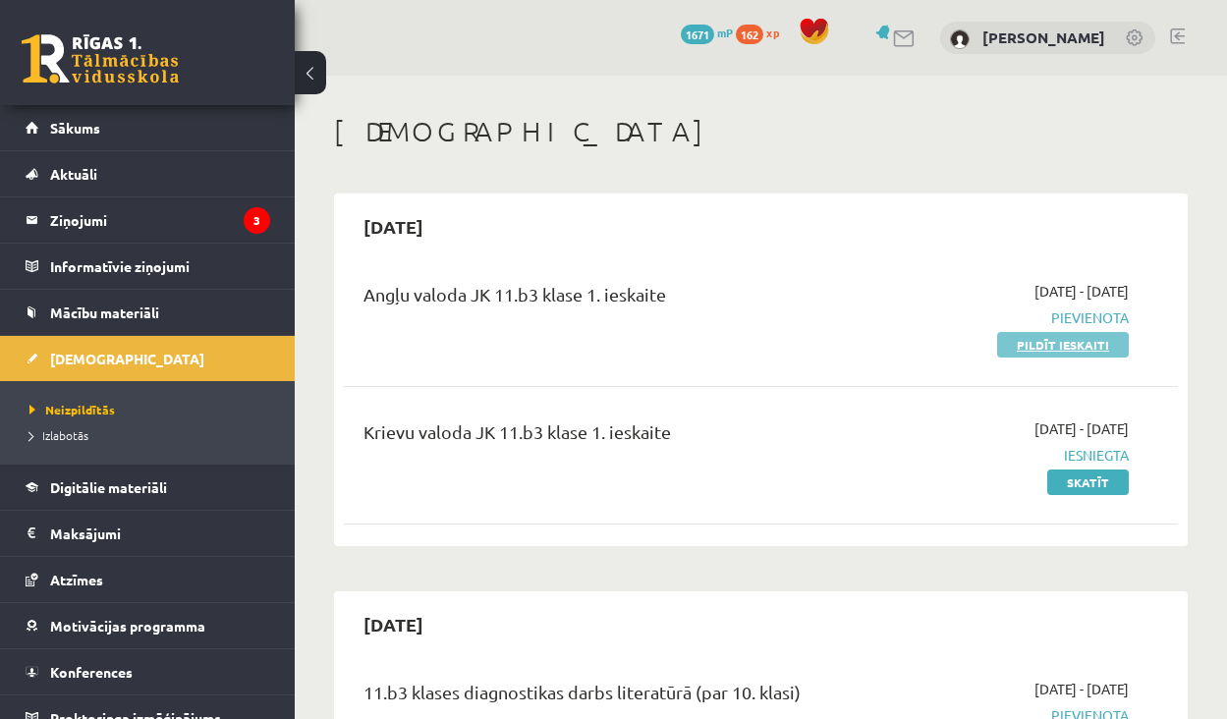
click at [1067, 346] on link "Pildīt ieskaiti" at bounding box center [1063, 345] width 132 height 26
click at [1068, 345] on link "Pildīt ieskaiti" at bounding box center [1063, 345] width 132 height 26
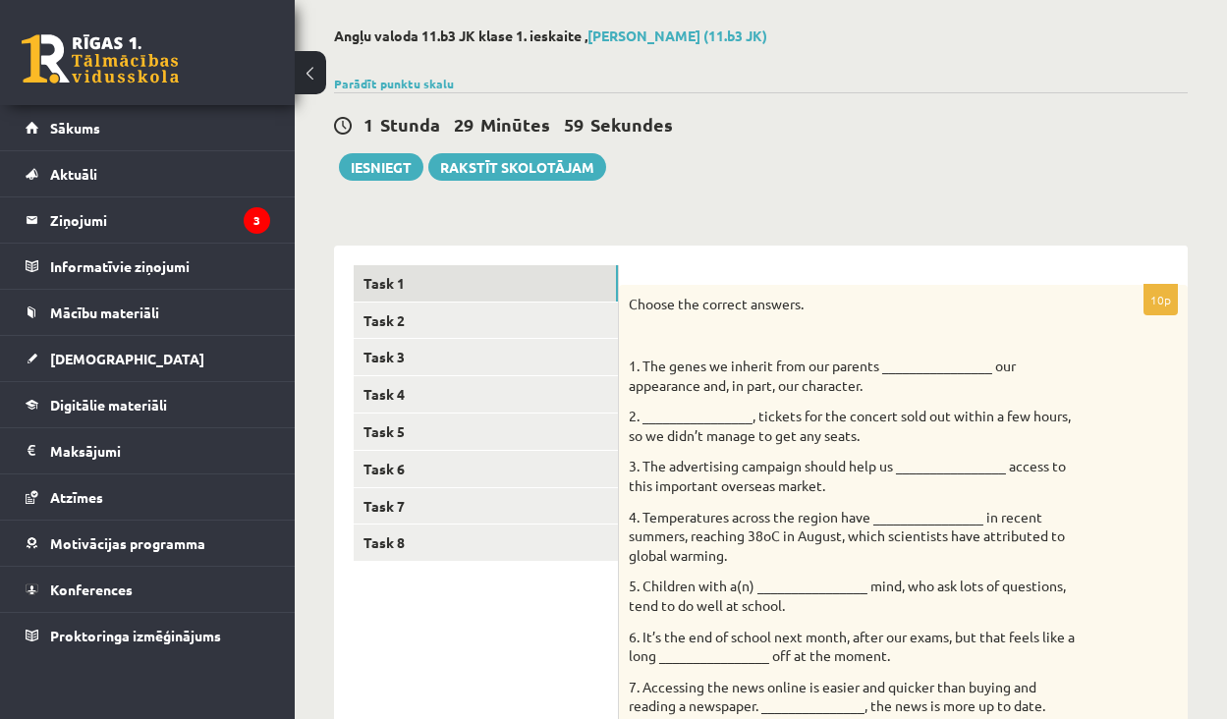
scroll to position [90, 0]
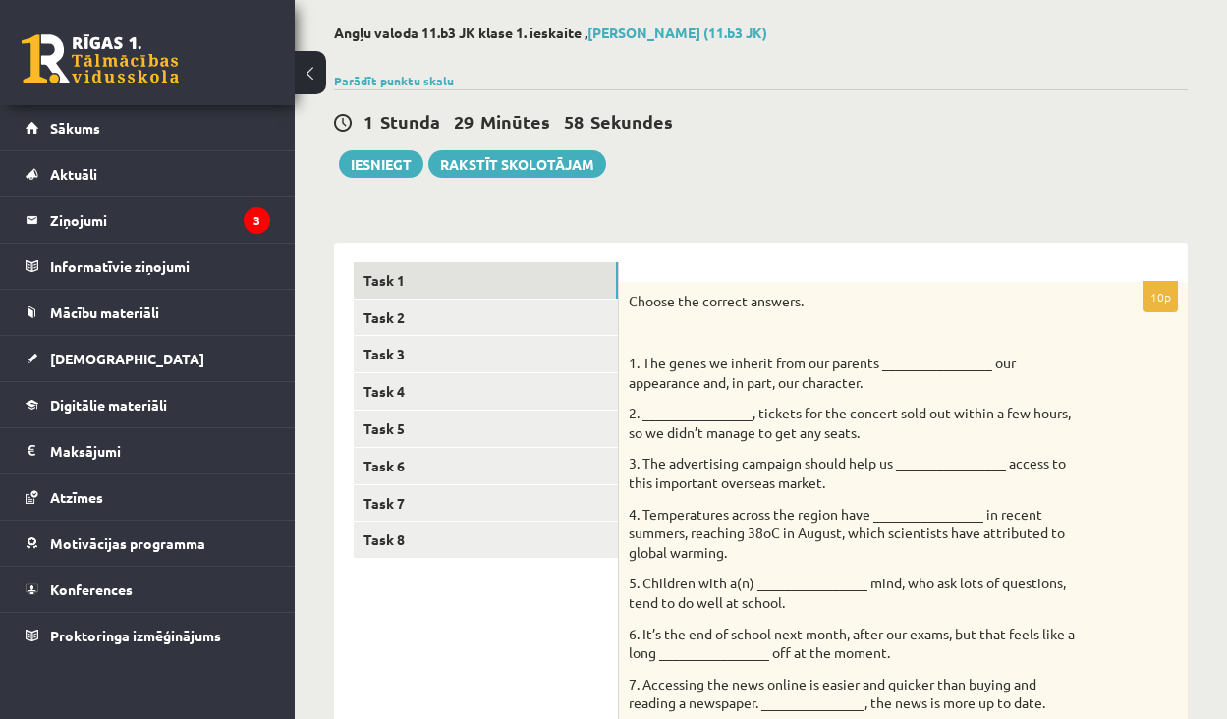
click at [926, 363] on p "1. The genes we inherit from our parents ________________ our appearance and, i…" at bounding box center [854, 373] width 451 height 38
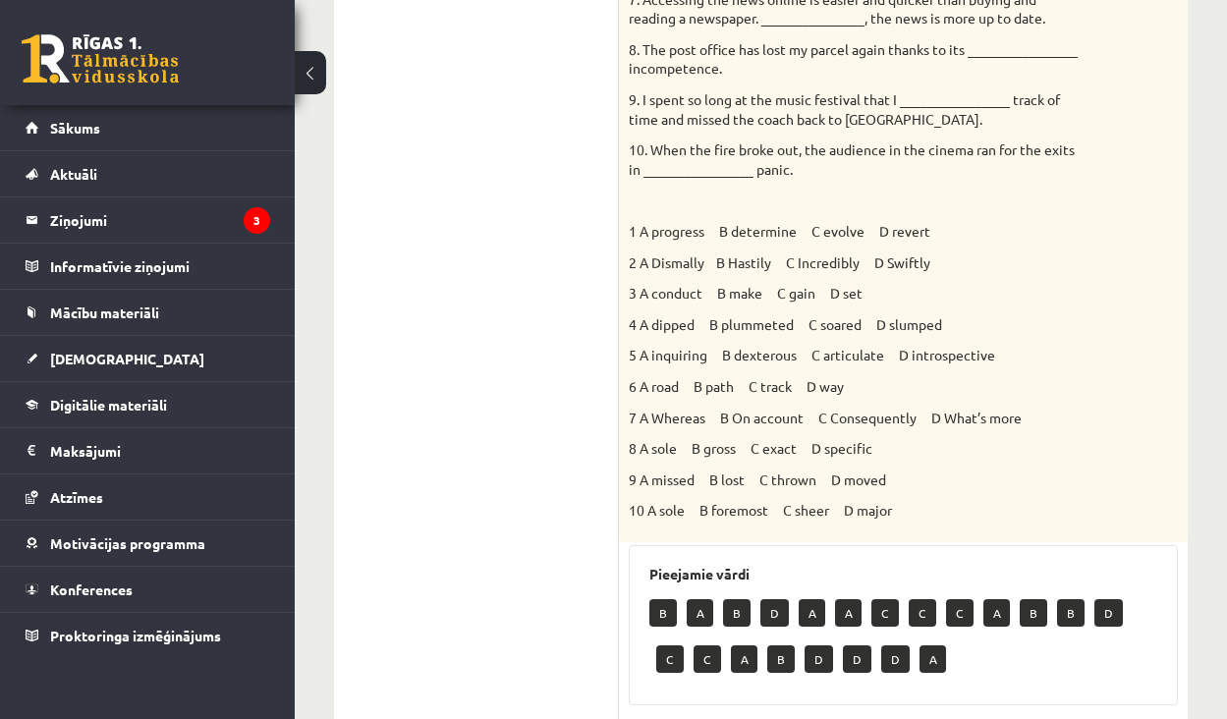
scroll to position [800, 0]
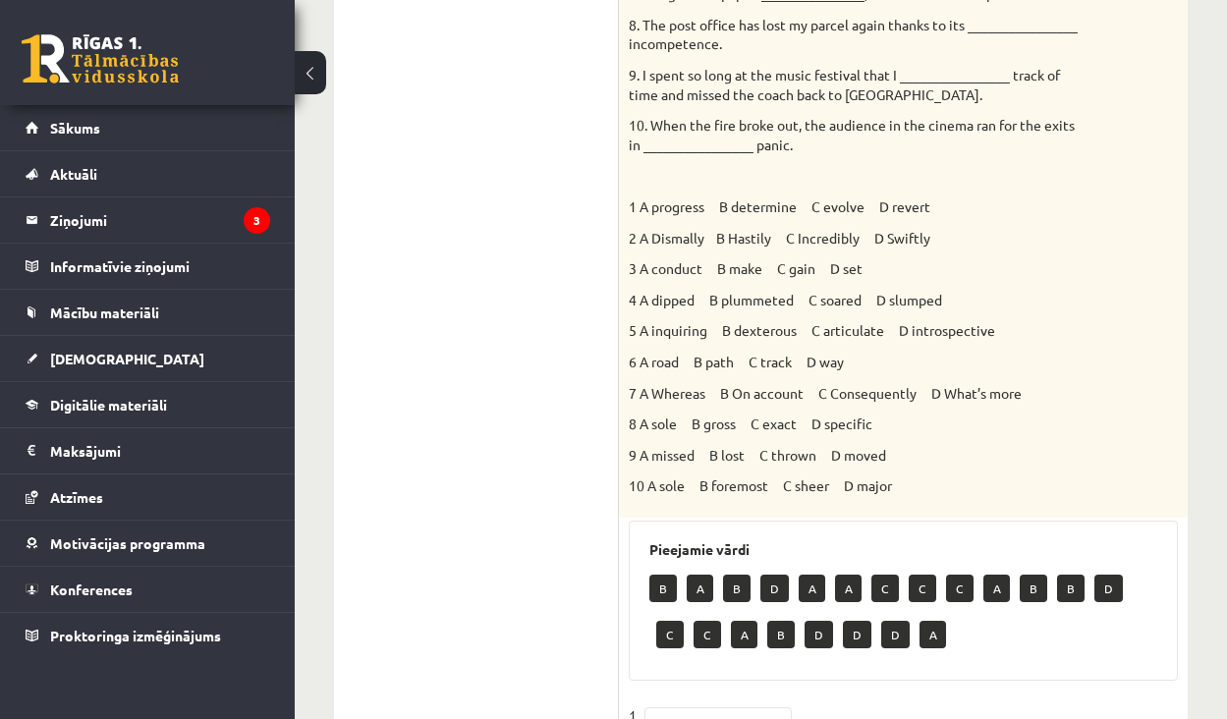
click at [698, 575] on p "A" at bounding box center [700, 589] width 27 height 28
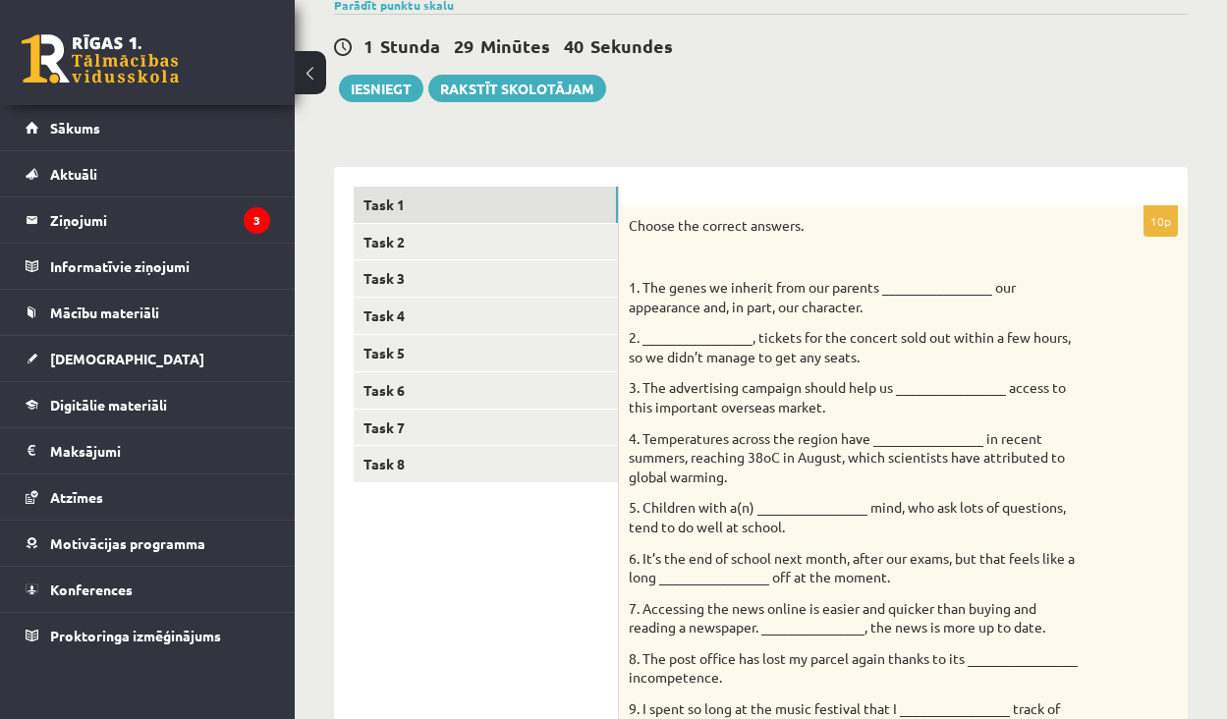
scroll to position [173, 0]
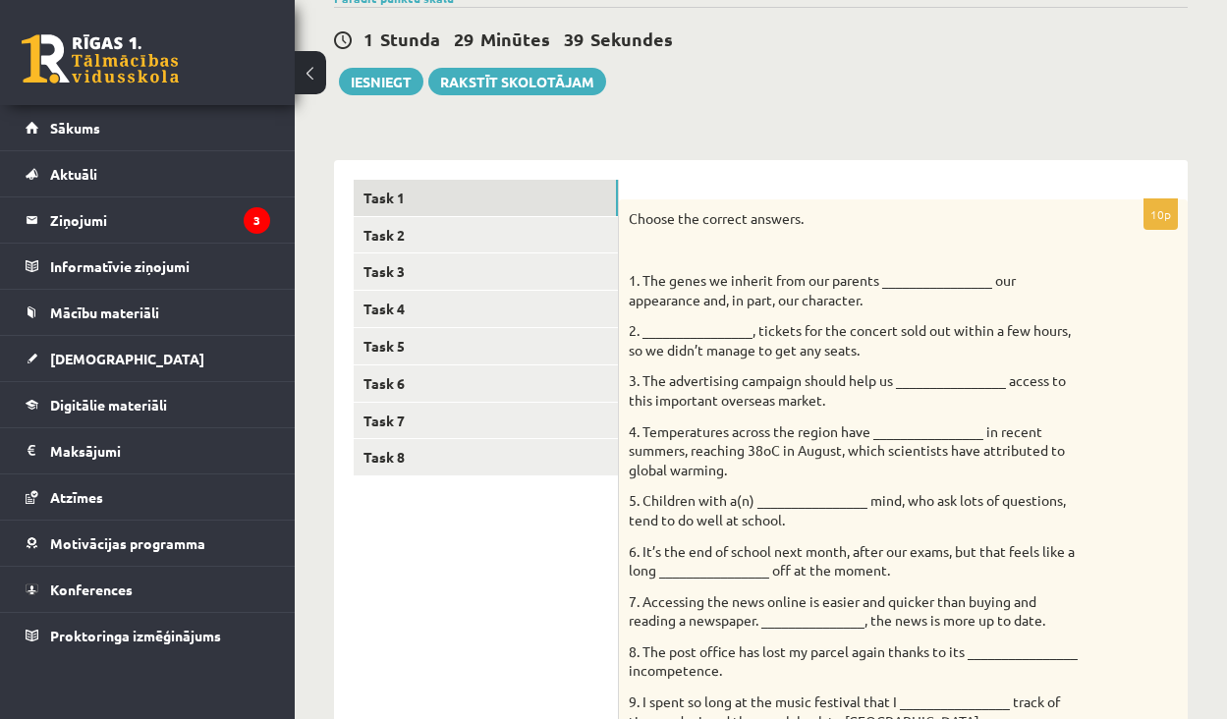
click at [925, 275] on p "1. The genes we inherit from our parents ________________ our appearance and, i…" at bounding box center [854, 290] width 451 height 38
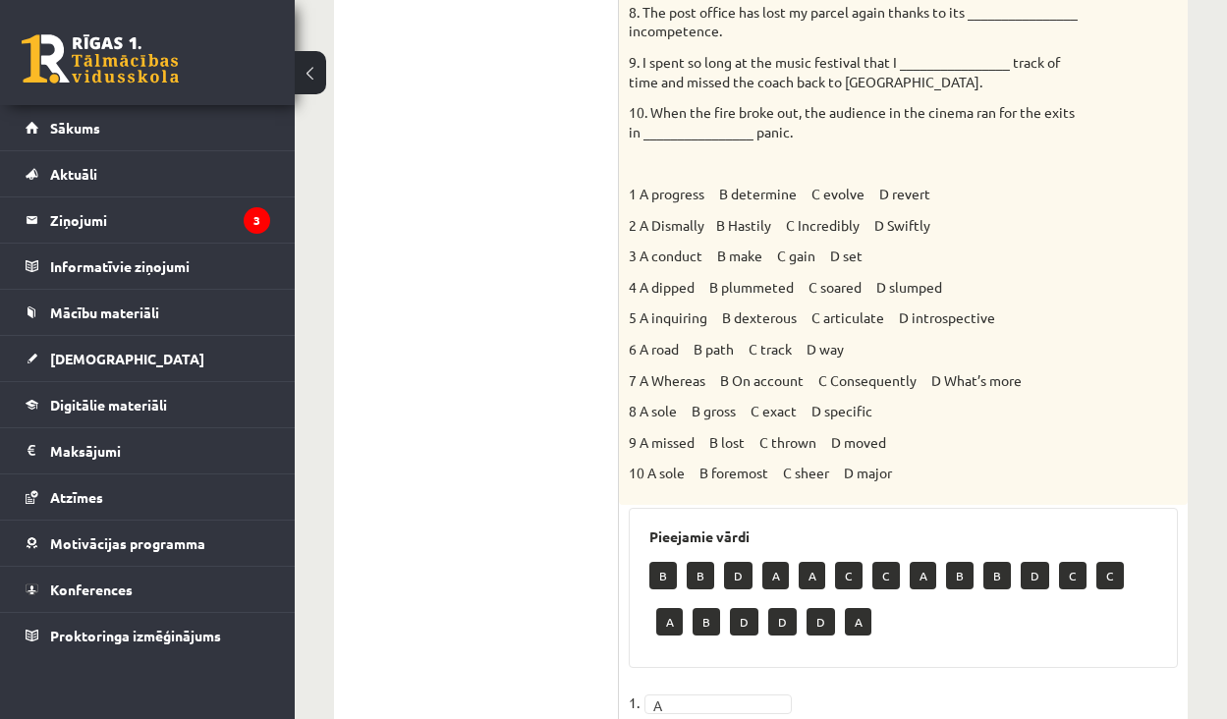
scroll to position [847, 0]
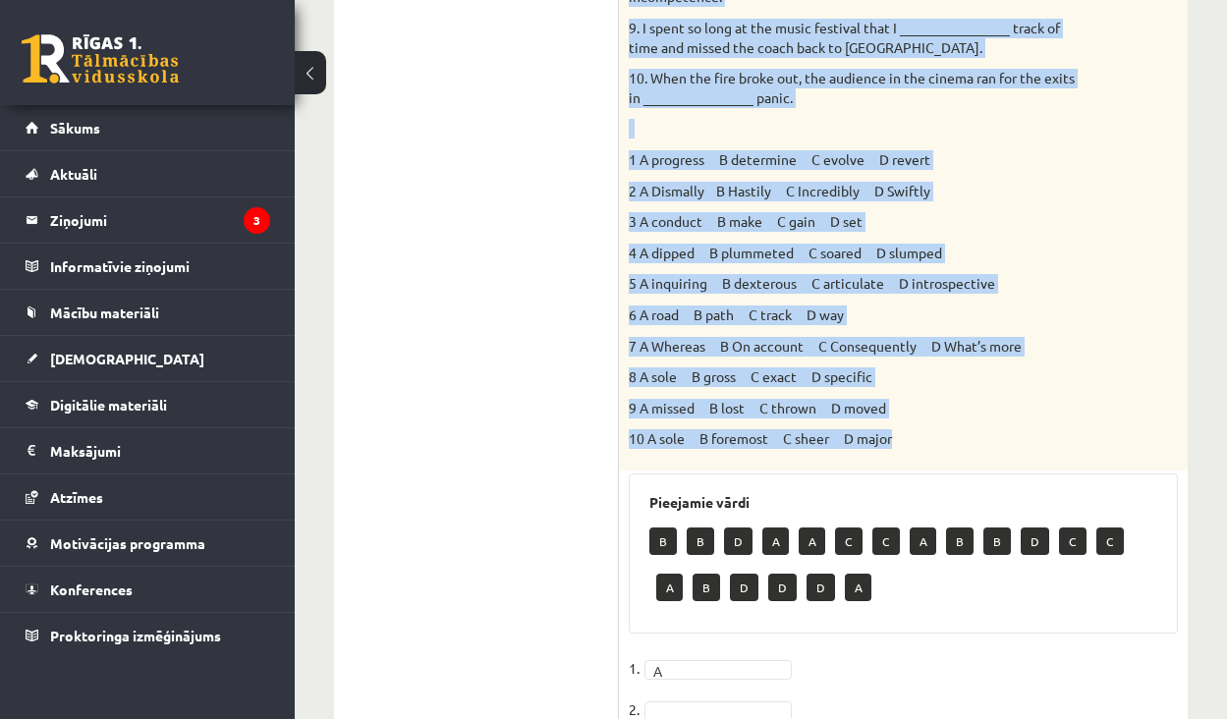
drag, startPoint x: 643, startPoint y: 133, endPoint x: 935, endPoint y: 427, distance: 415.5
copy div "The genes we inherit from our parents ________________ our appearance and, in p…"
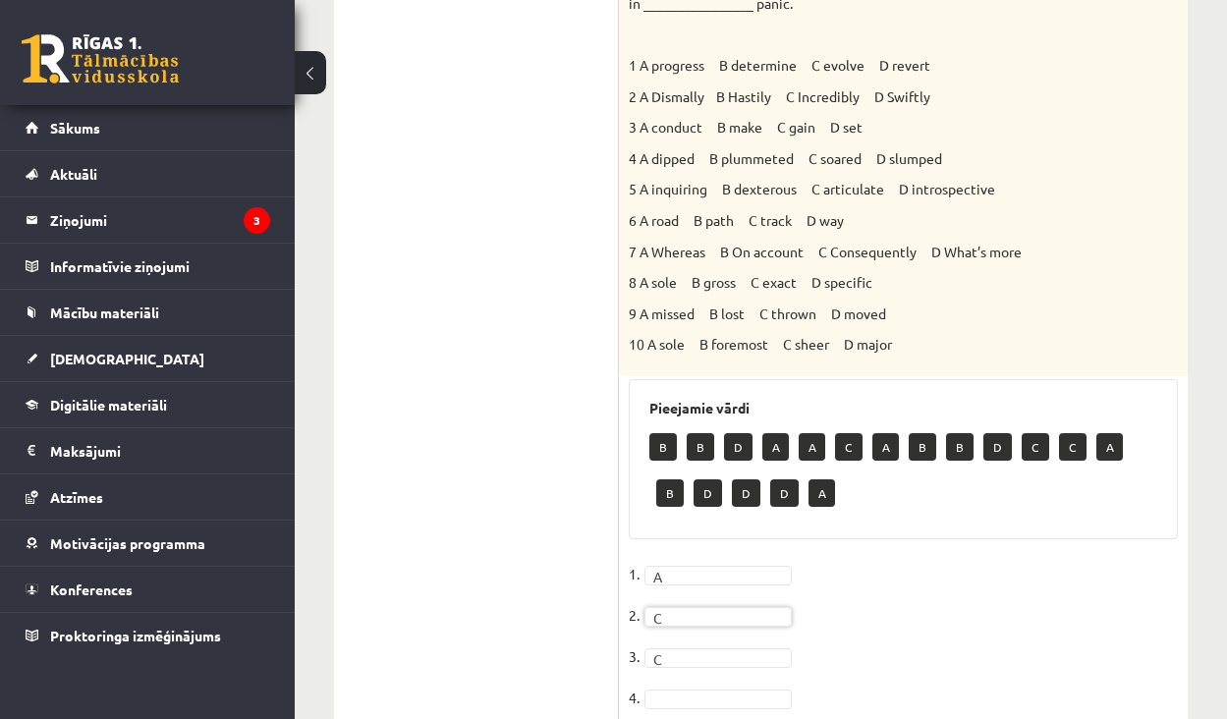
scroll to position [959, 0]
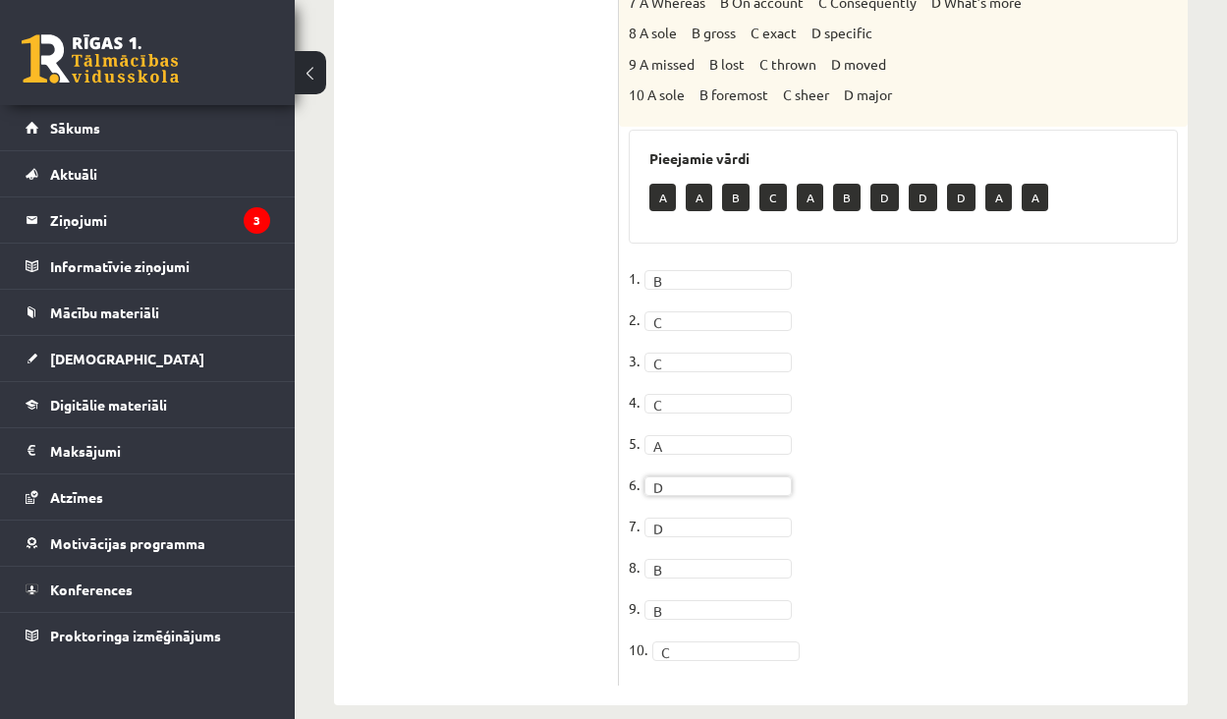
scroll to position [1175, 0]
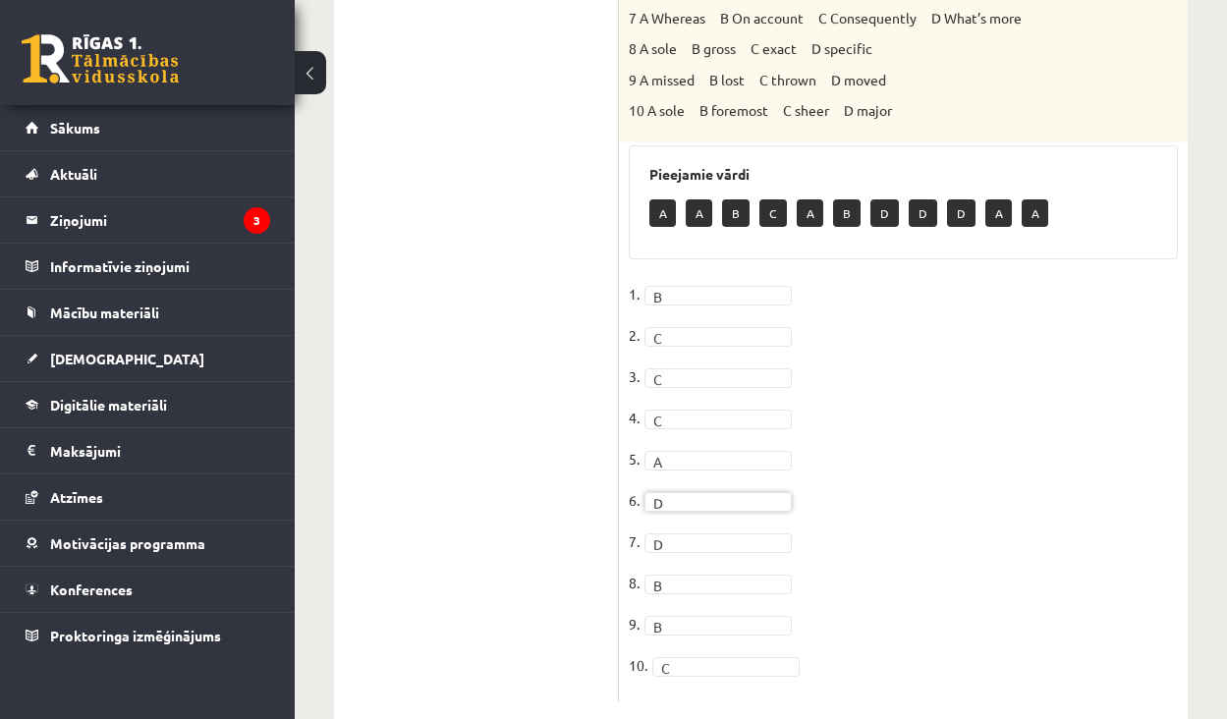
click at [735, 9] on p "7 A Whereas B On account C Consequently D What’s more" at bounding box center [854, 19] width 451 height 20
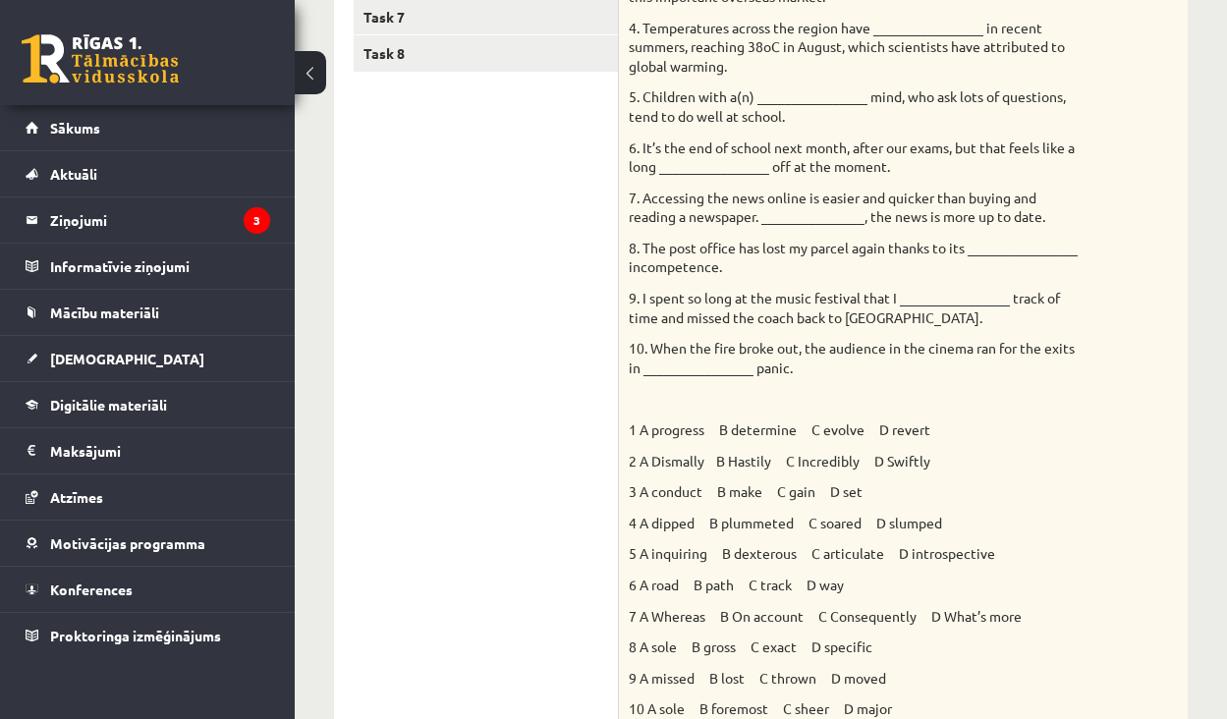
scroll to position [0, 0]
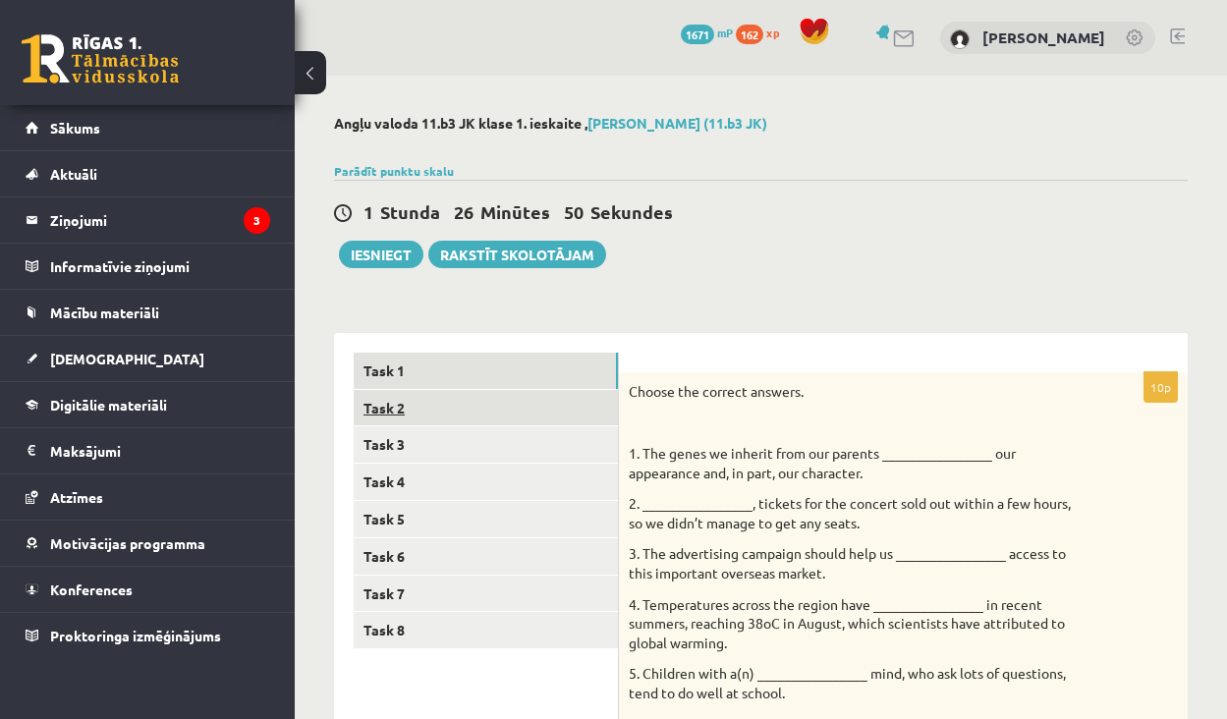
click at [447, 422] on link "Task 2" at bounding box center [486, 408] width 264 height 36
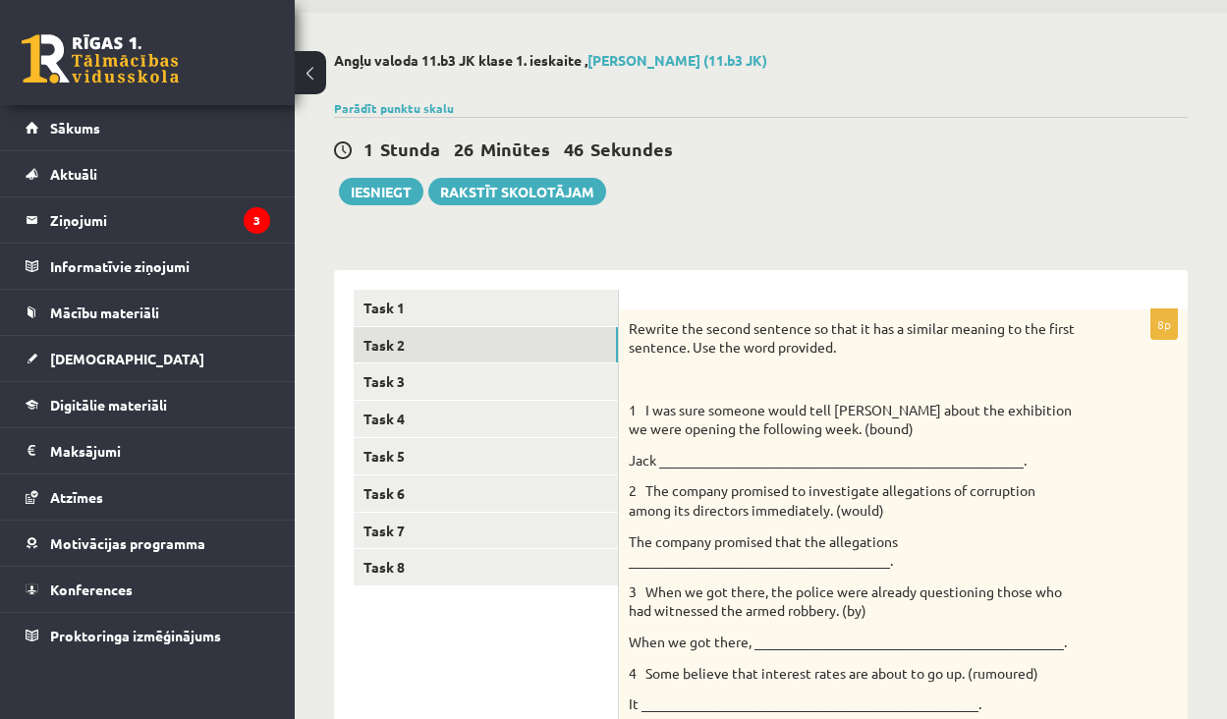
scroll to position [68, 0]
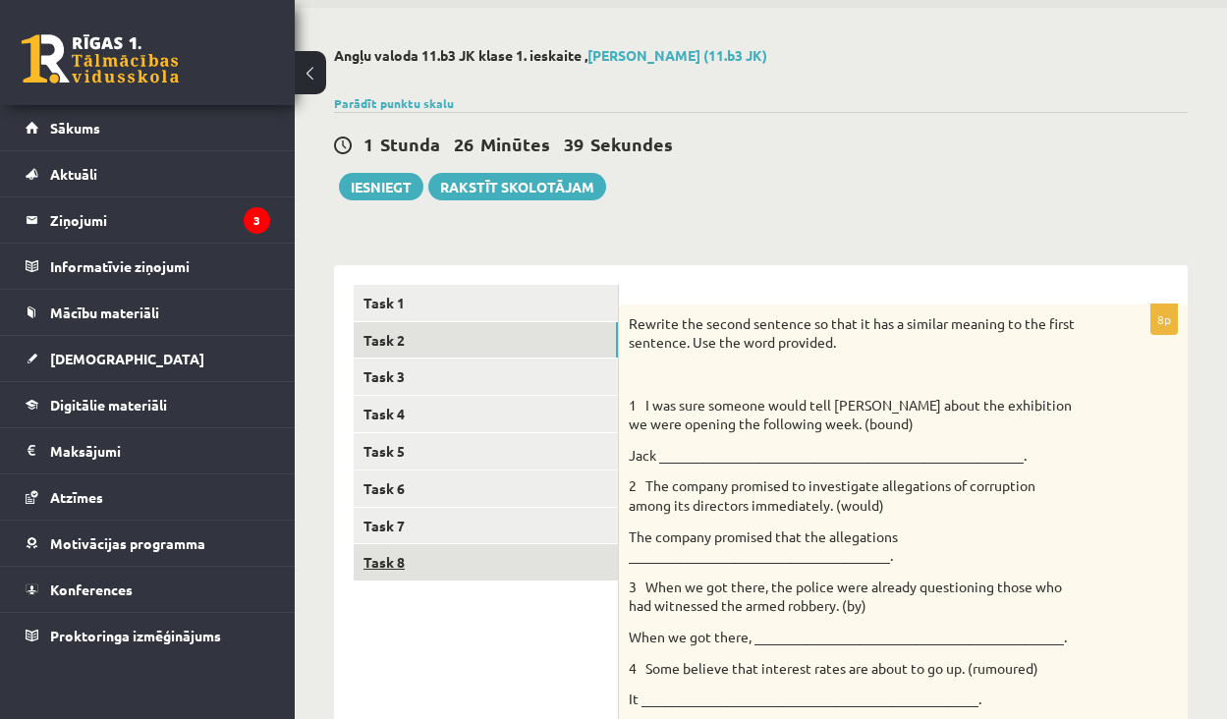
click at [425, 569] on link "Task 8" at bounding box center [486, 562] width 264 height 36
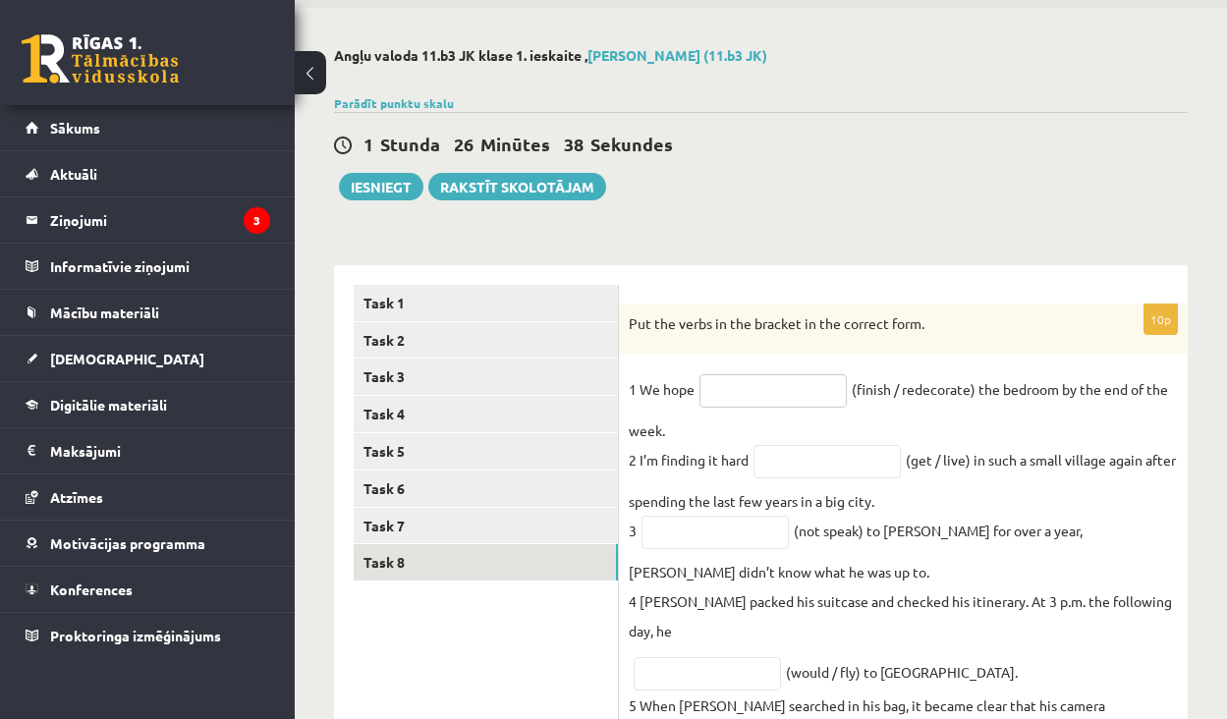
click at [757, 384] on input "text" at bounding box center [773, 390] width 147 height 33
type input "**********"
drag, startPoint x: 821, startPoint y: 462, endPoint x: 857, endPoint y: 450, distance: 37.3
click at [857, 450] on input "text" at bounding box center [827, 461] width 147 height 33
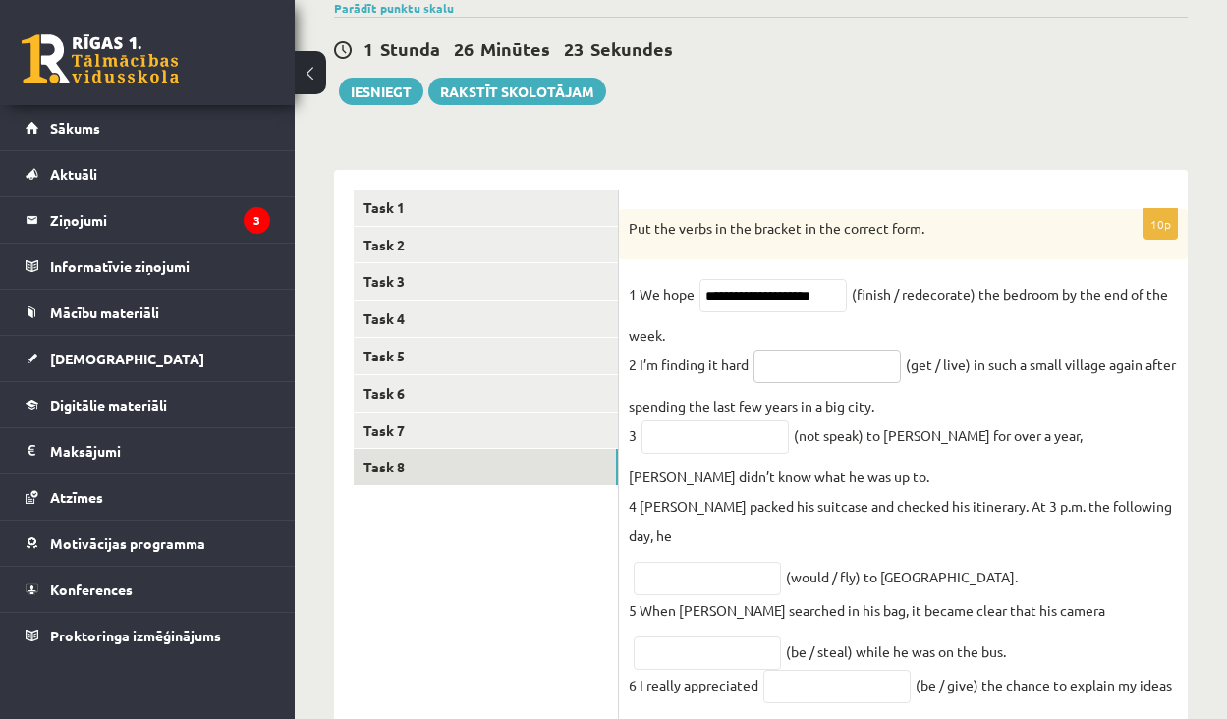
scroll to position [161, 0]
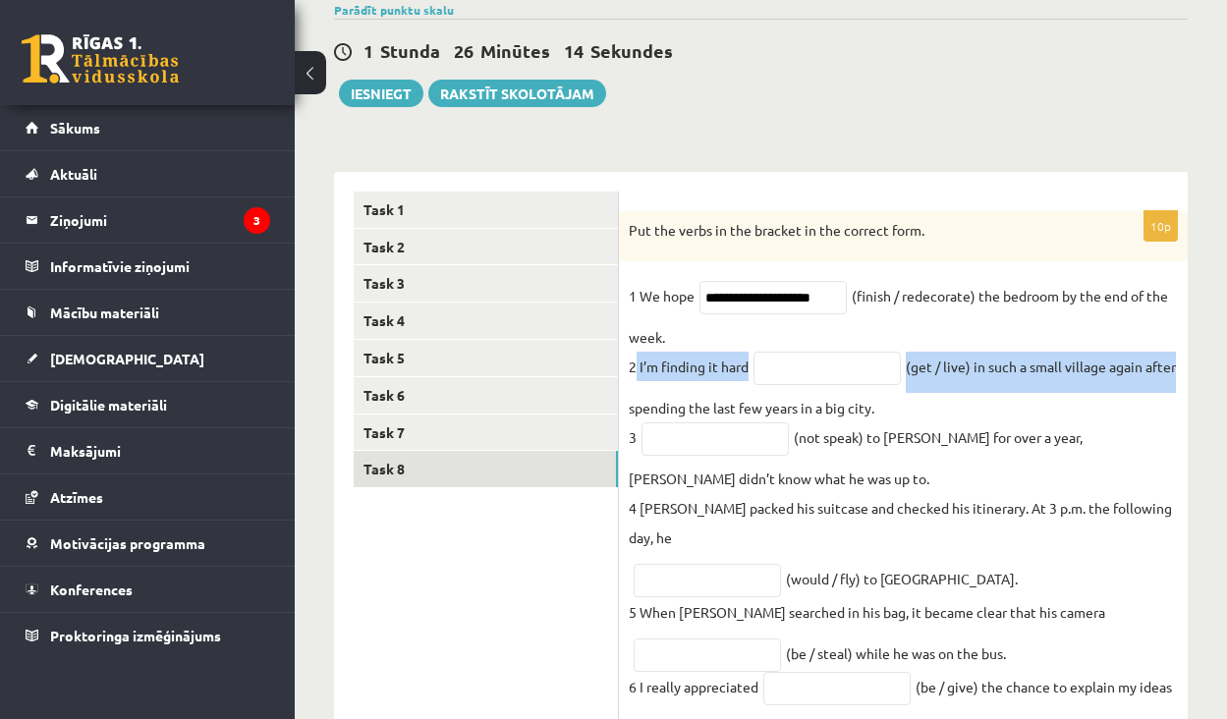
drag, startPoint x: 637, startPoint y: 369, endPoint x: 1215, endPoint y: 361, distance: 578.8
click at [1215, 361] on div "Angļu valoda 11.b3 JK klase 1. ieskaite , Andželīna Salukauri (11.b3 JK) Parādī…" at bounding box center [761, 505] width 932 height 1180
drag, startPoint x: 884, startPoint y: 419, endPoint x: 624, endPoint y: 379, distance: 263.3
click at [624, 379] on div "**********" at bounding box center [903, 623] width 569 height 825
copy fieldset "2 I’m finding it hard (get / live) in such a small village again after spending…"
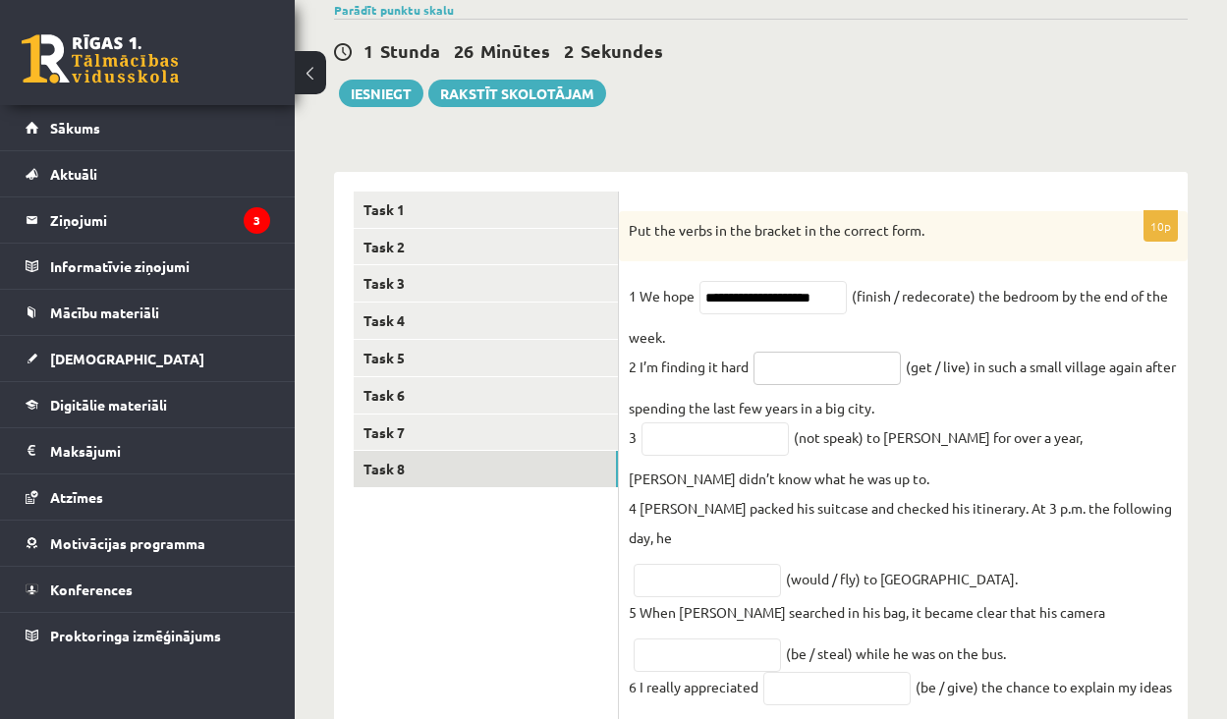
click at [811, 369] on input "text" at bounding box center [827, 368] width 147 height 33
type input "**********"
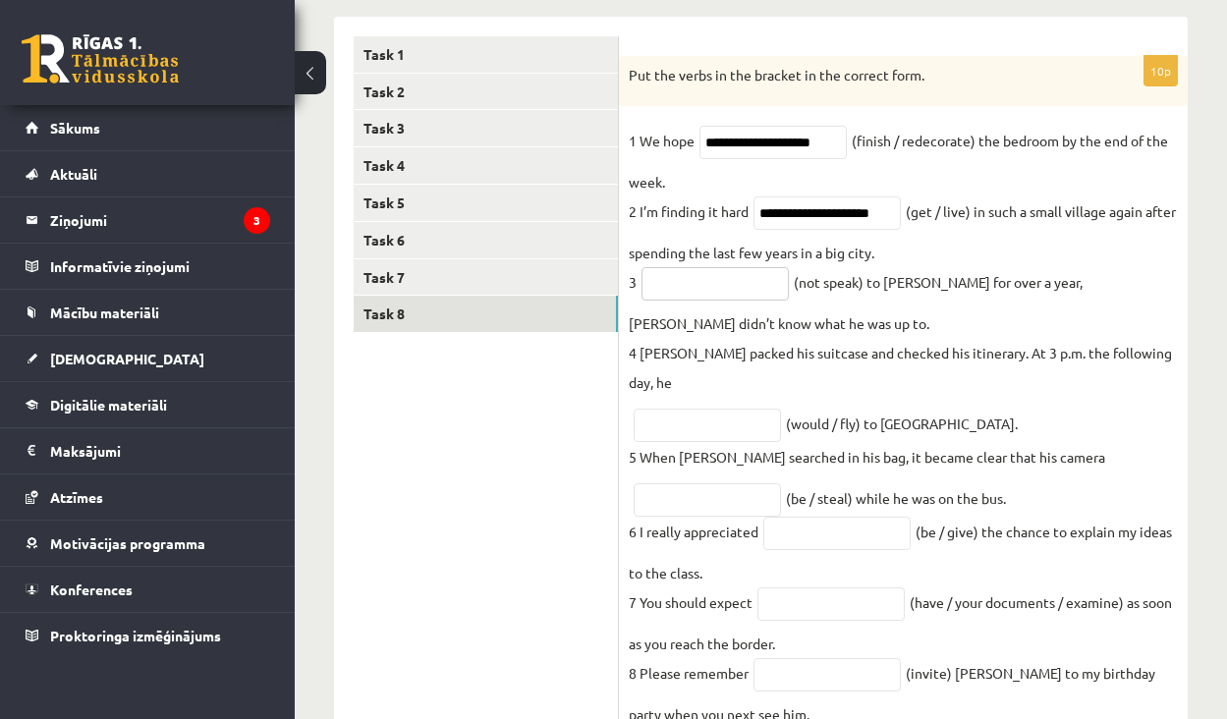
scroll to position [317, 0]
click fieldset "**********"
click input "**********"
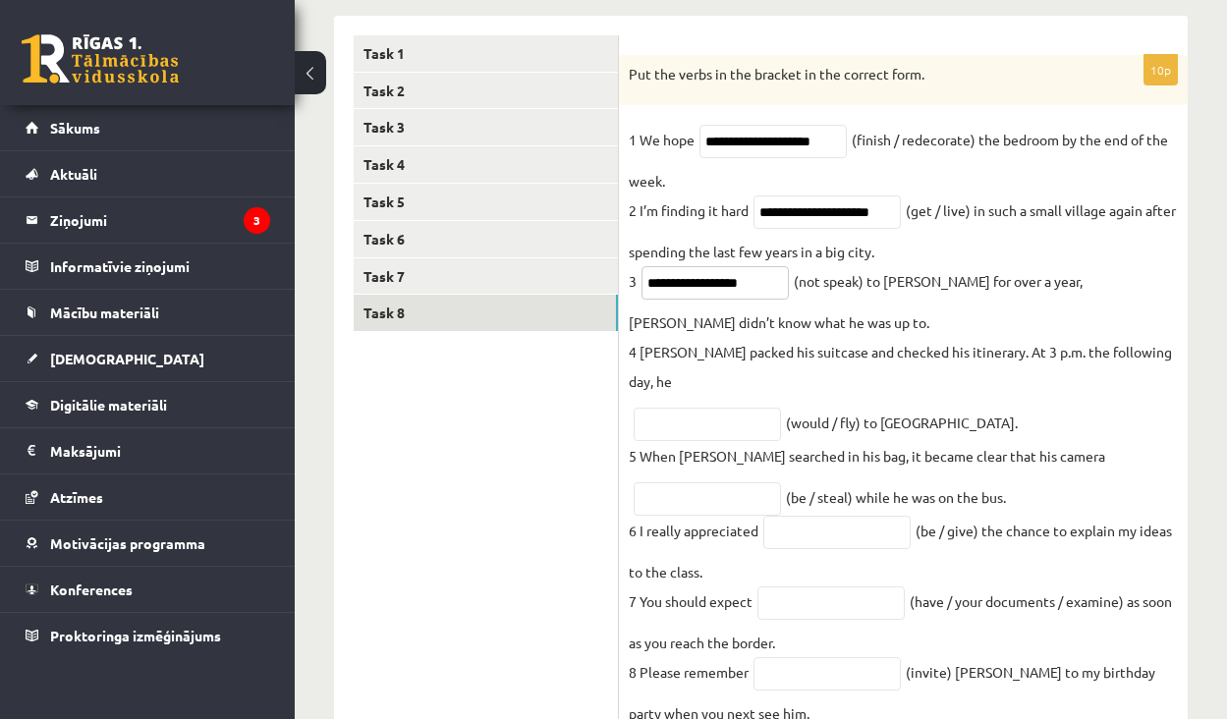
click input "**********"
type input "**********"
click p "4 Lawrence packed his suitcase and checked his itinerary. At 3 p.m. the followi…"
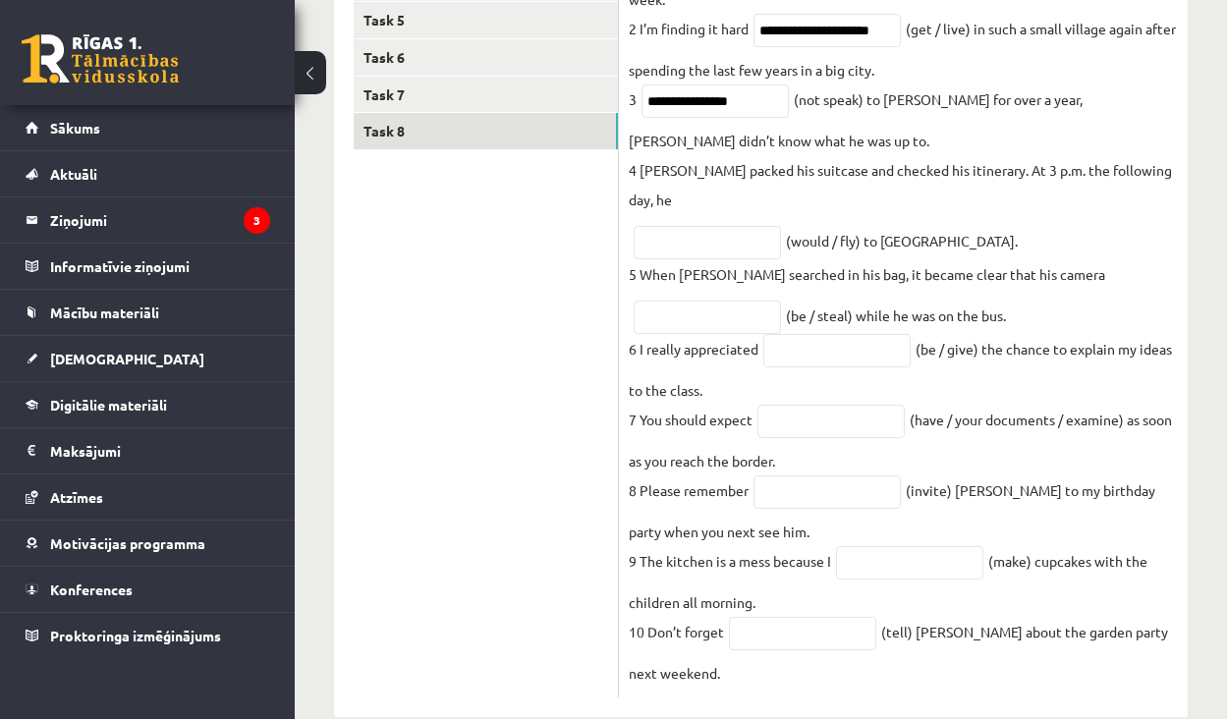
scroll to position [501, 0]
click input "text"
type input "**********"
click fieldset "**********"
click input "text"
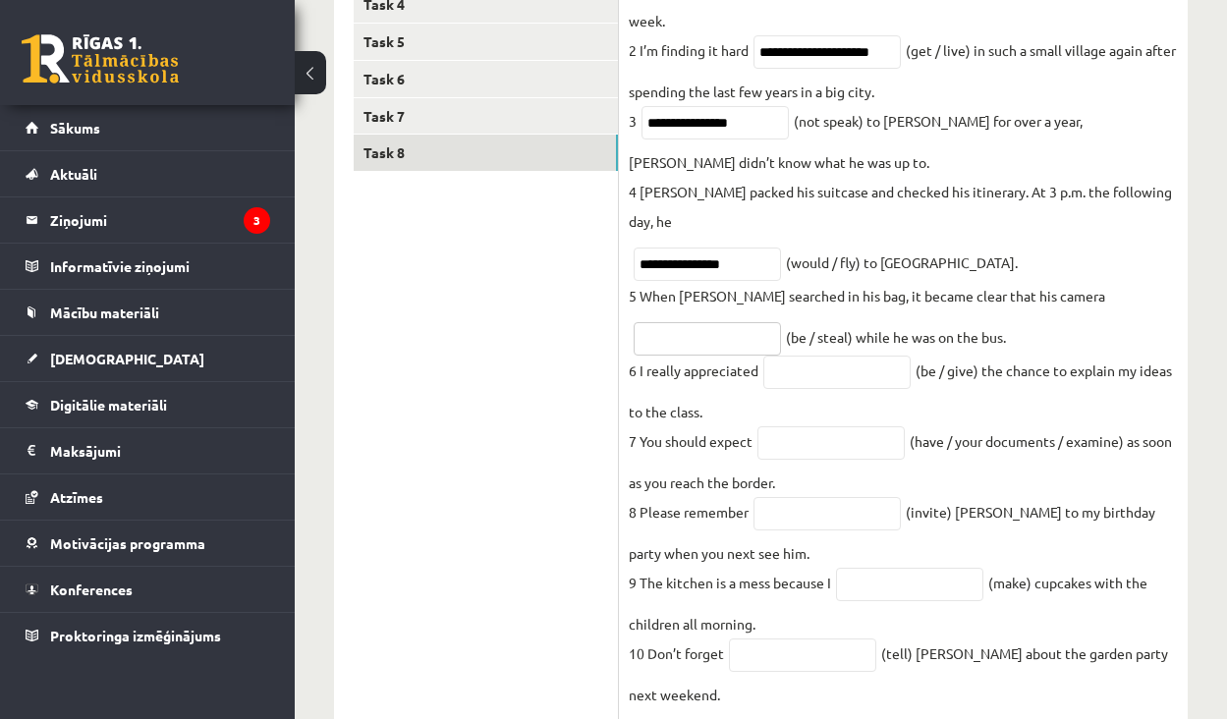
scroll to position [477, 0]
type input "**********"
click input "text"
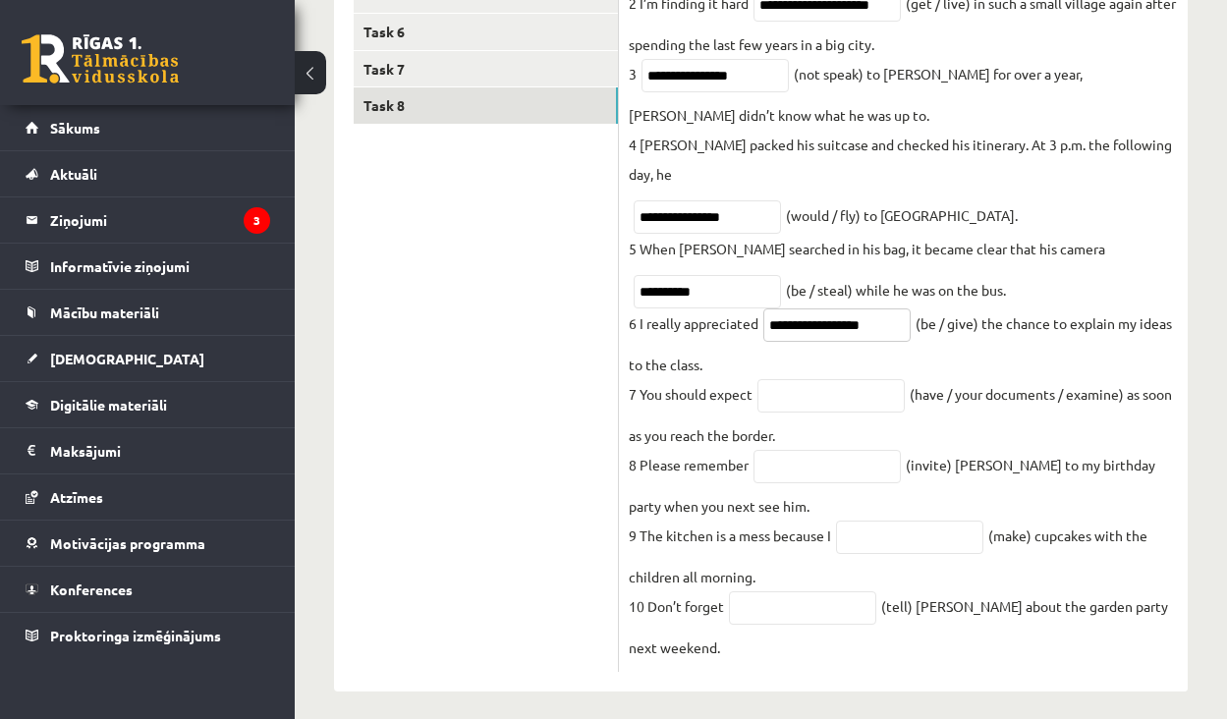
scroll to position [524, 0]
type input "**********"
click input "text"
drag, startPoint x: 900, startPoint y: 379, endPoint x: 842, endPoint y: 379, distance: 58.0
click input "**********"
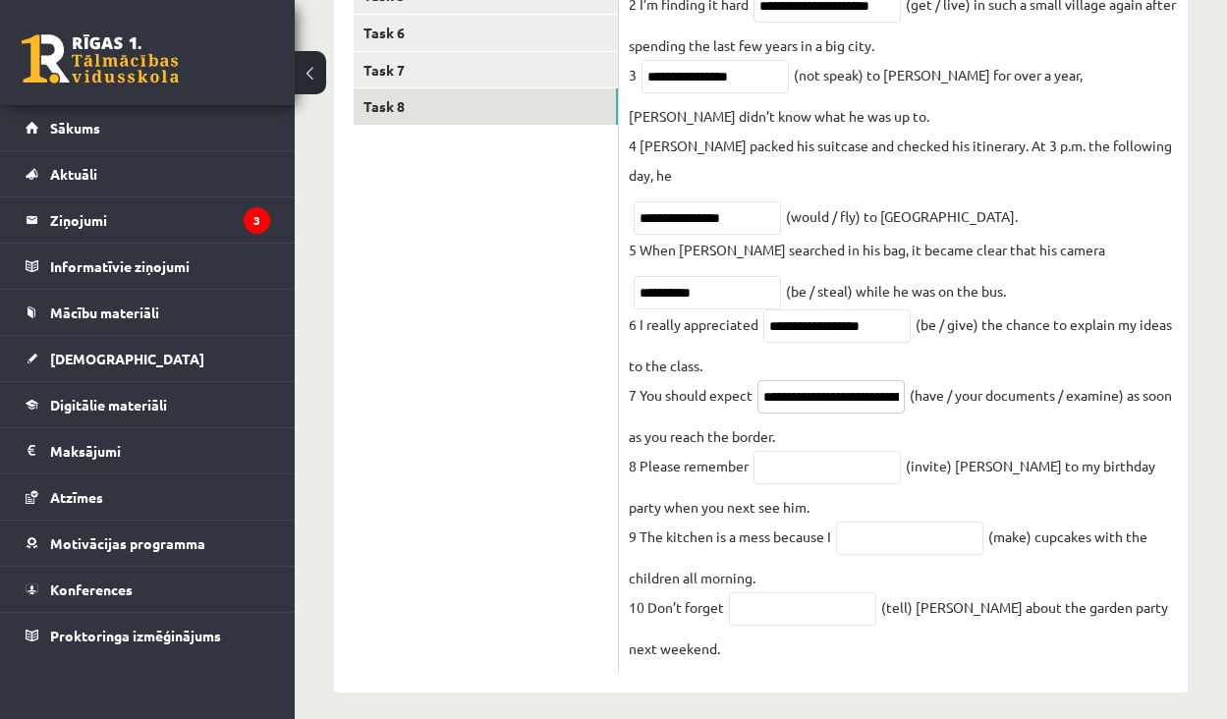
paste input "*"
type input "**********"
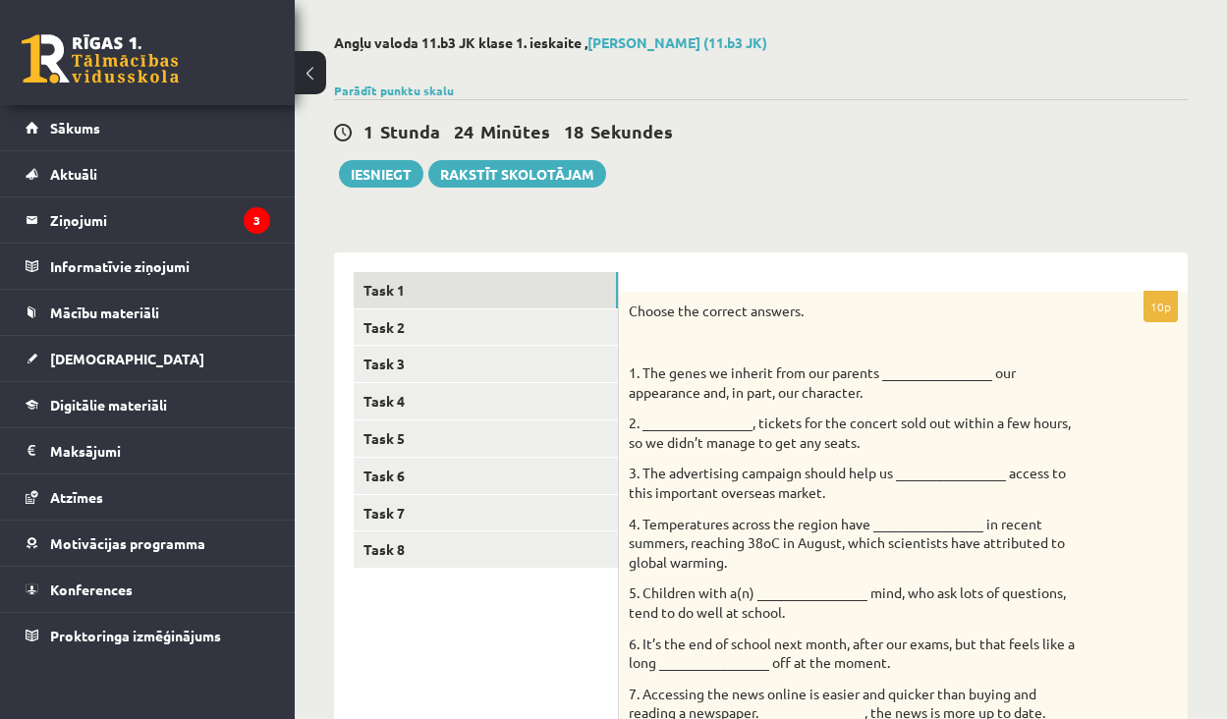
scroll to position [74, 0]
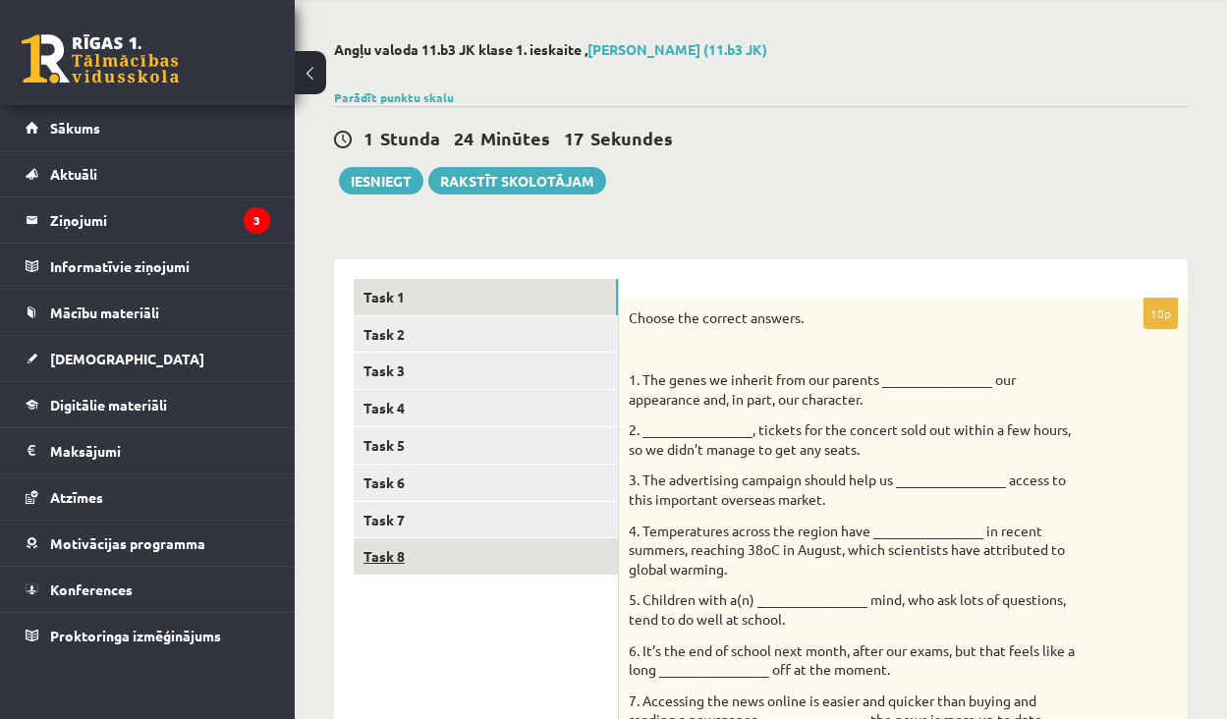
click at [447, 543] on link "Task 8" at bounding box center [486, 556] width 264 height 36
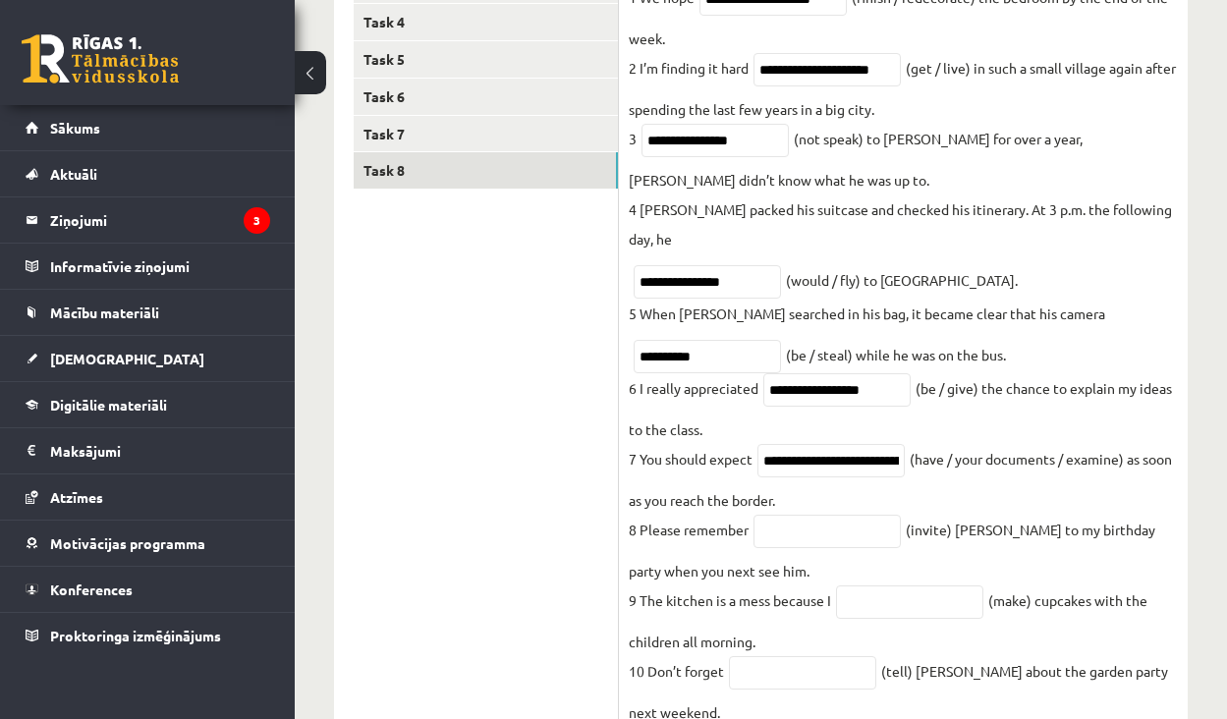
scroll to position [470, 0]
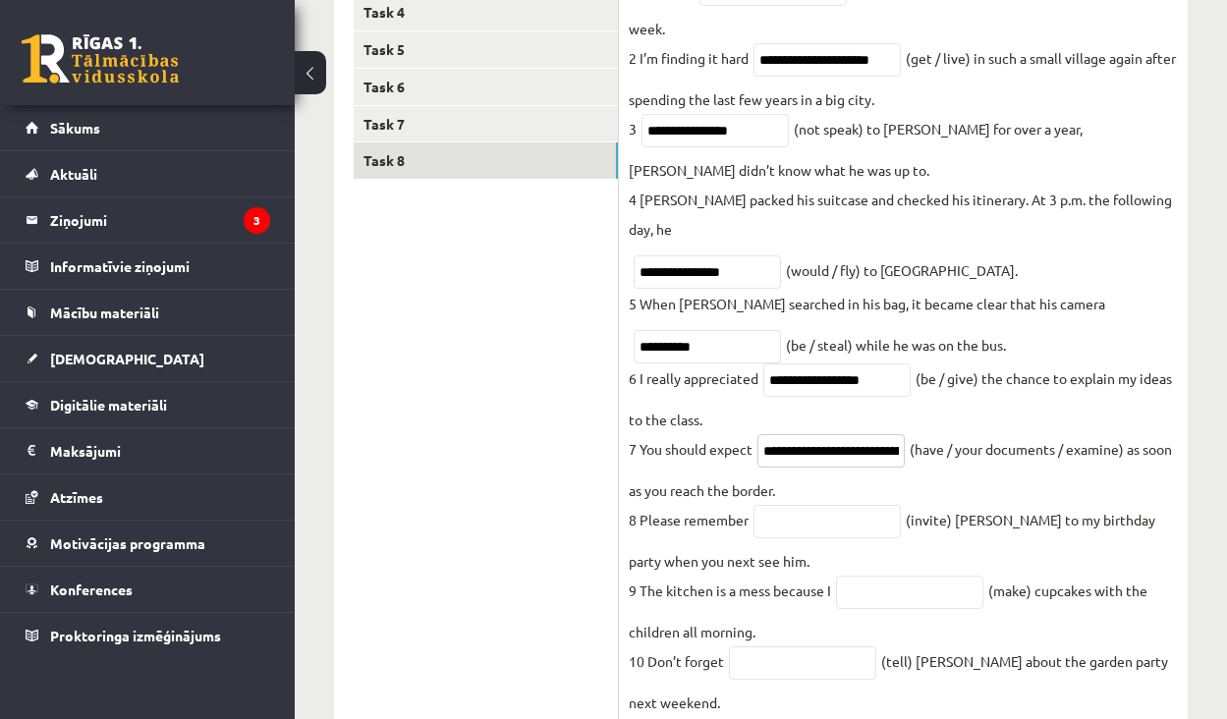
drag, startPoint x: 837, startPoint y: 423, endPoint x: 950, endPoint y: 436, distance: 113.7
click at [950, 436] on fieldset "**********" at bounding box center [903, 344] width 549 height 745
click at [850, 511] on input "text" at bounding box center [827, 521] width 147 height 33
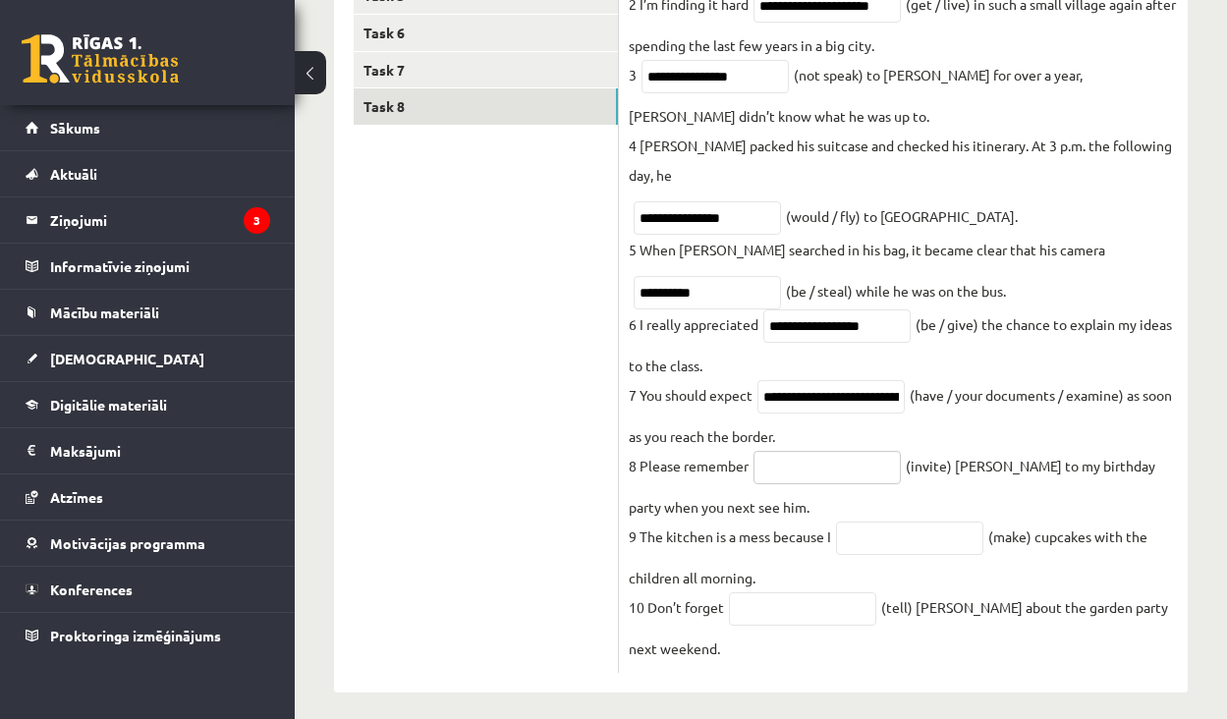
scroll to position [523, 0]
type input "*********"
click at [934, 539] on fieldset "**********" at bounding box center [903, 291] width 549 height 745
type input "**********"
click at [937, 586] on fieldset "**********" at bounding box center [903, 291] width 549 height 745
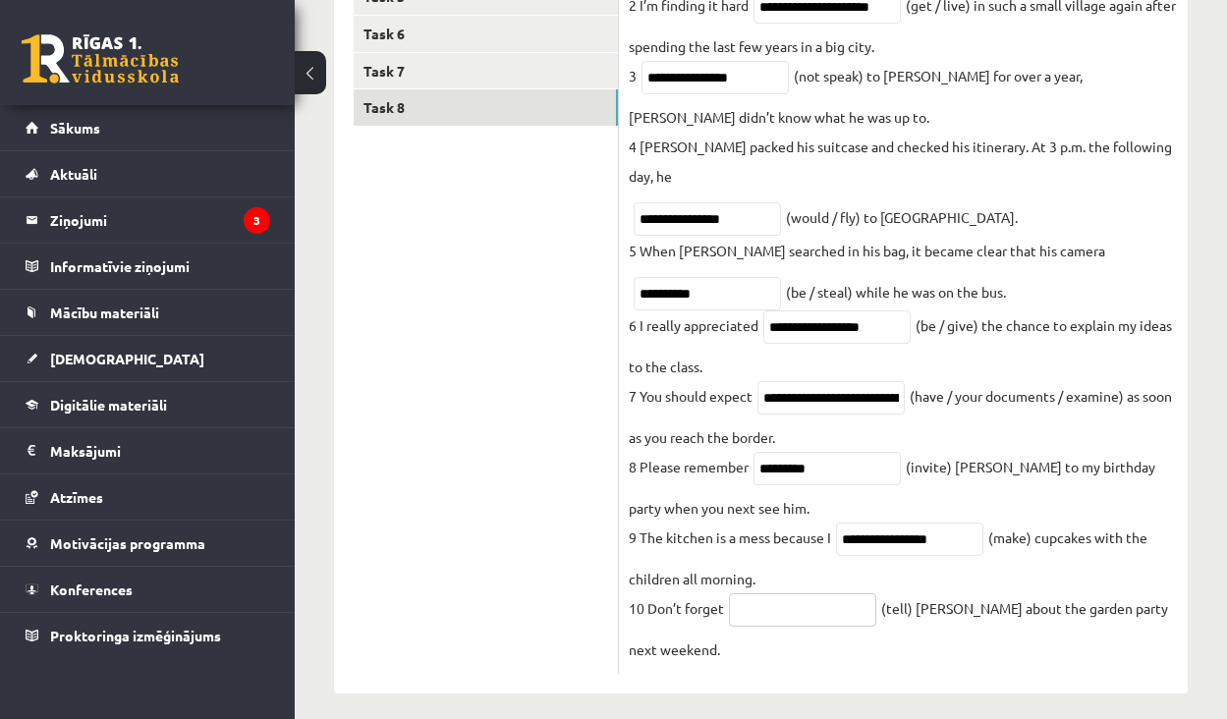
click at [809, 593] on input "text" at bounding box center [802, 609] width 147 height 33
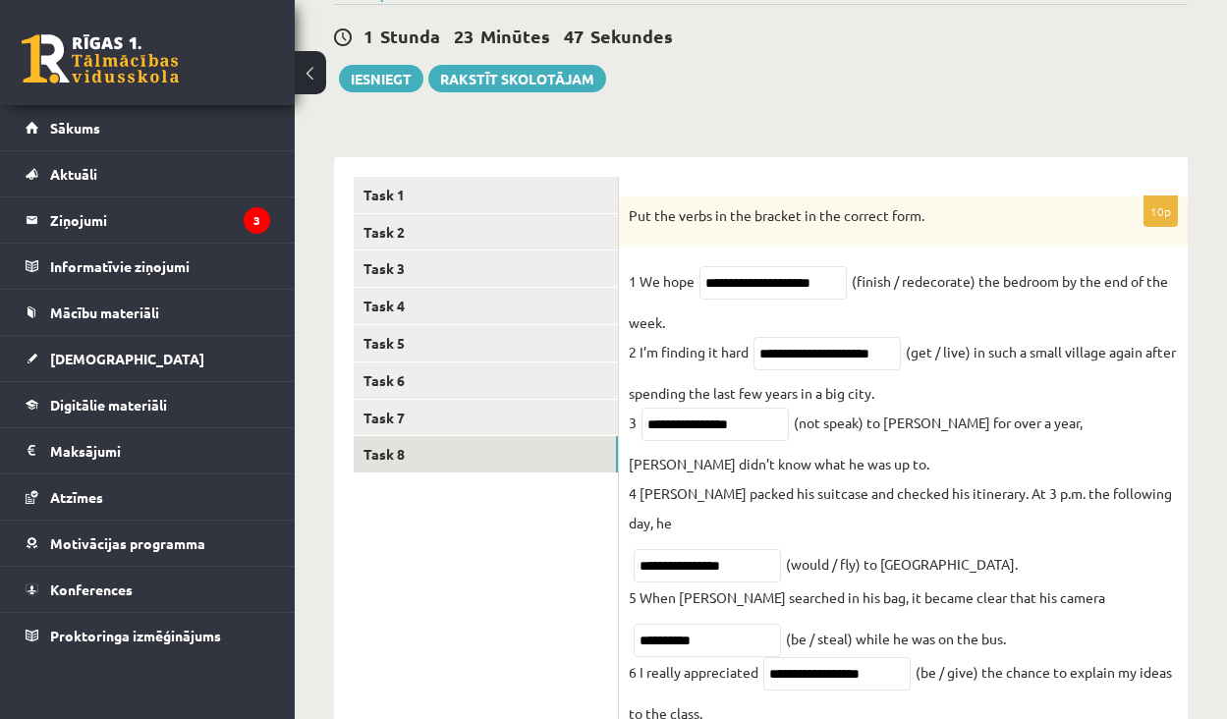
scroll to position [142, 0]
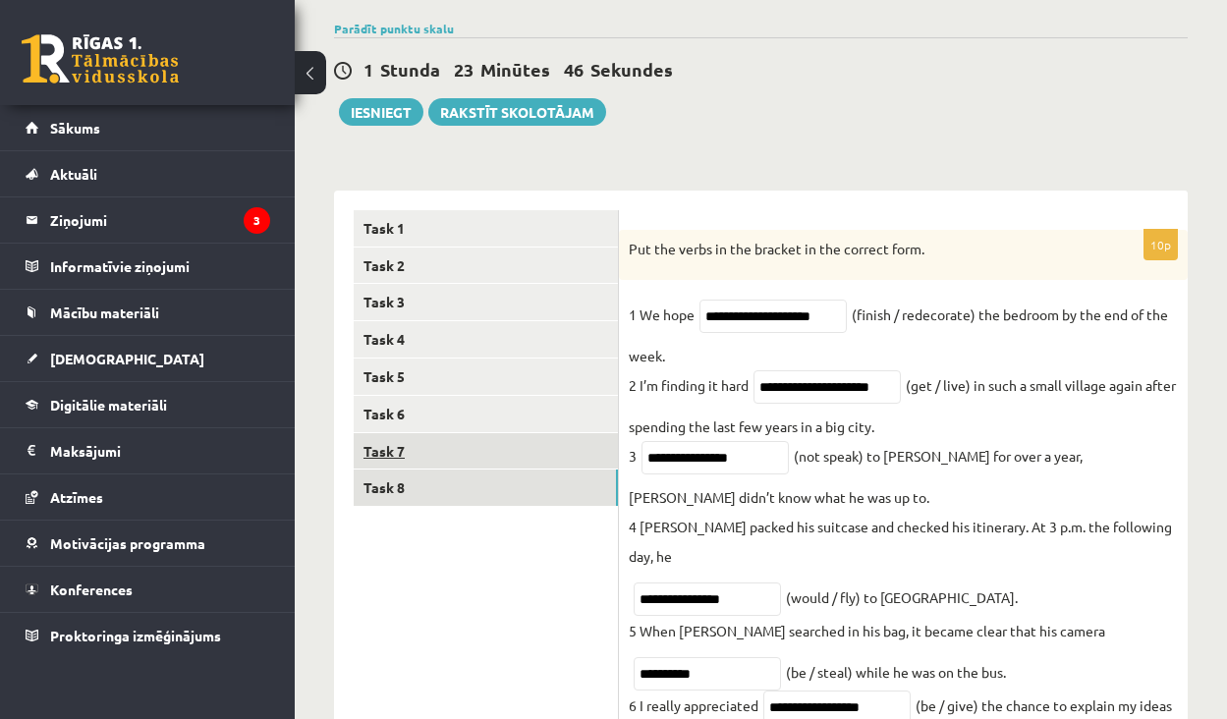
type input "*******"
click at [512, 456] on link "Task 7" at bounding box center [486, 451] width 264 height 36
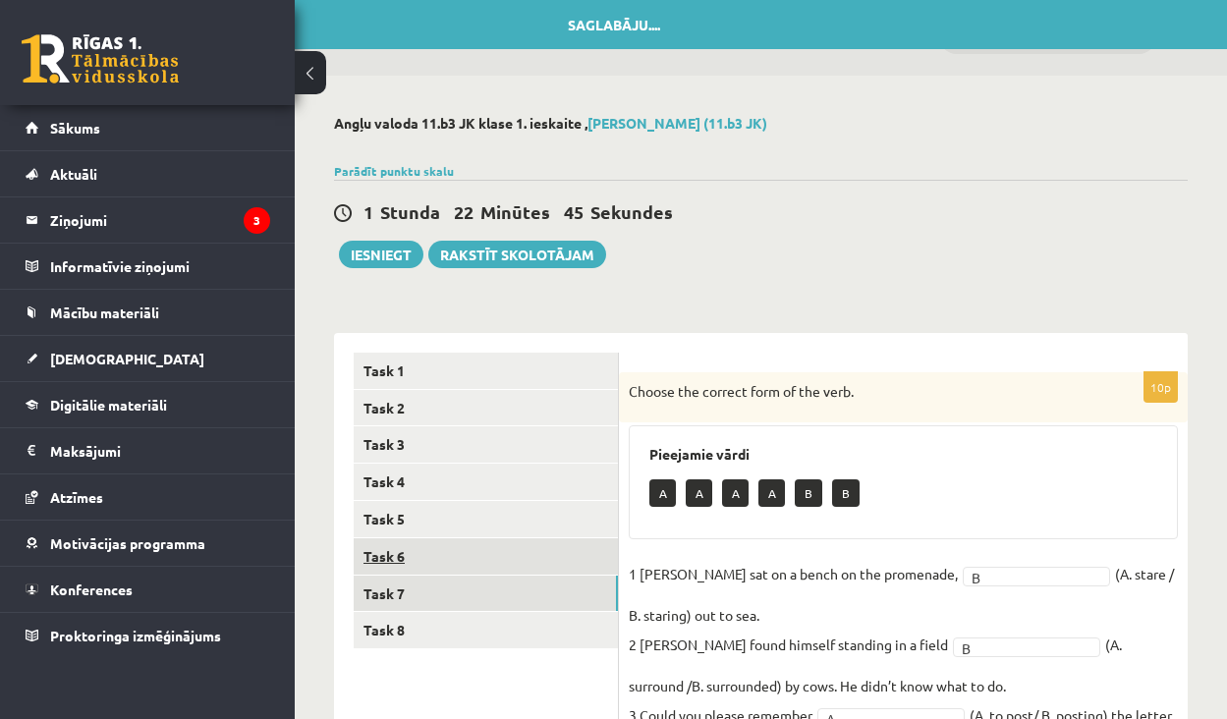
scroll to position [0, 0]
click at [433, 557] on link "Task 6" at bounding box center [486, 556] width 264 height 36
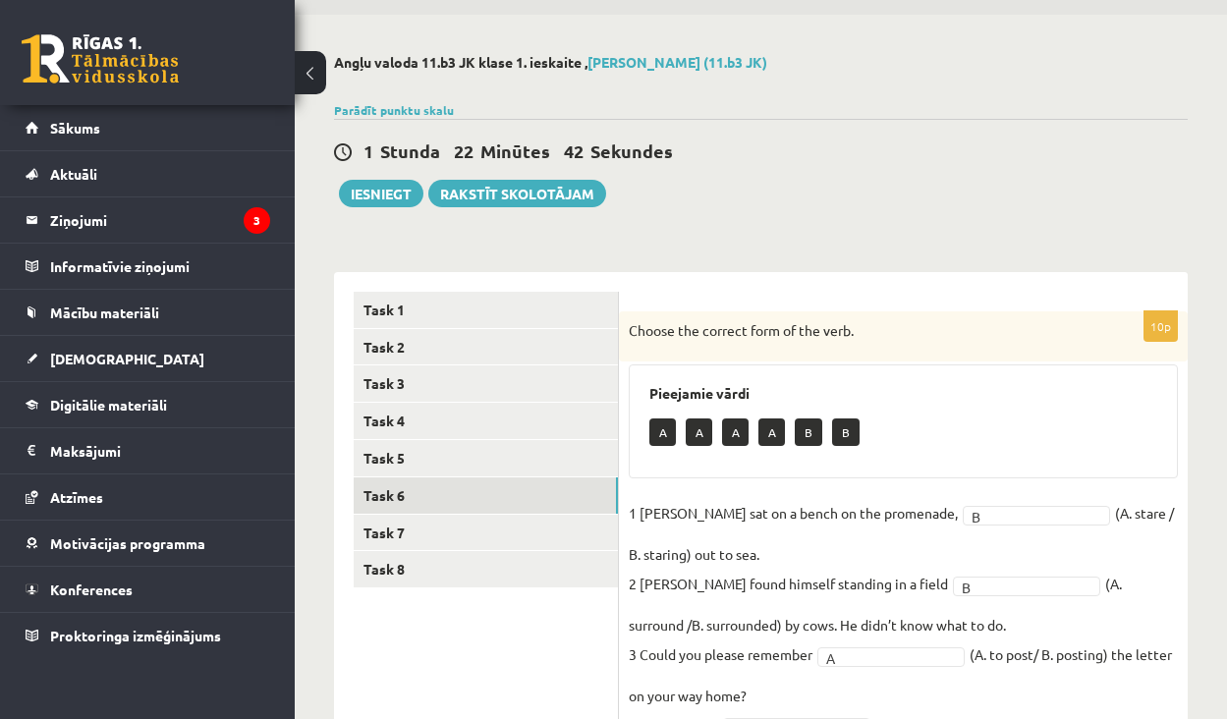
scroll to position [83, 0]
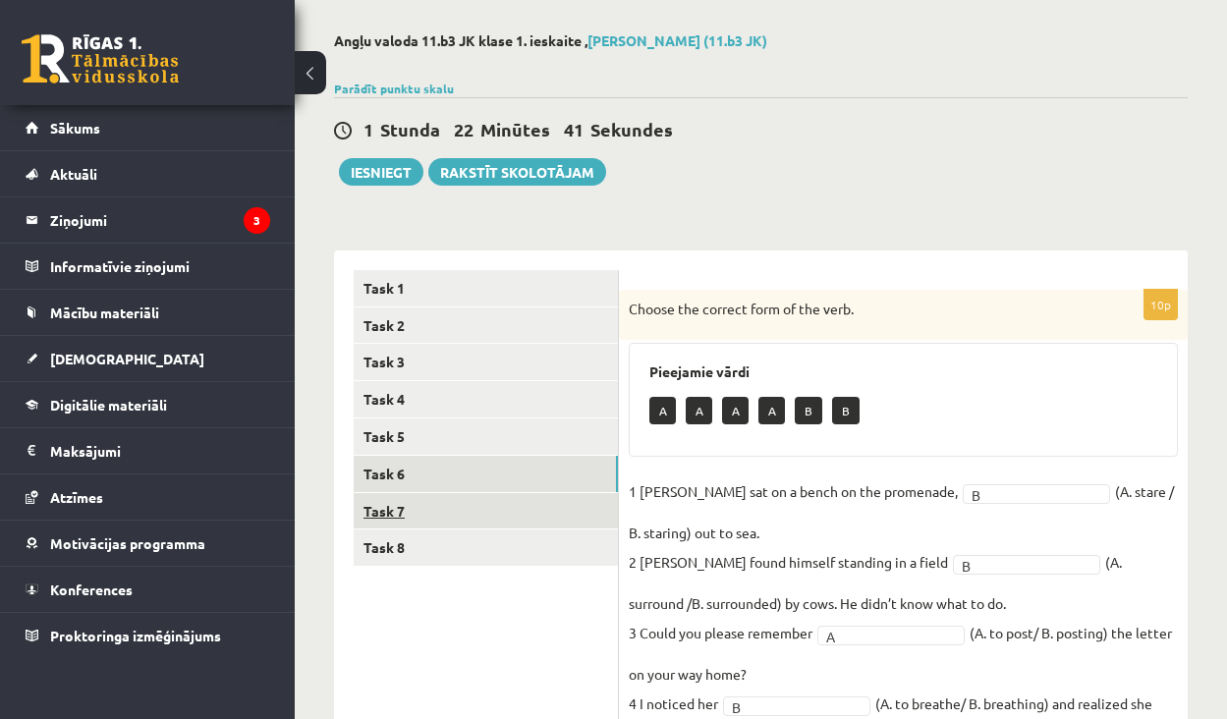
click at [485, 493] on link "Task 7" at bounding box center [486, 511] width 264 height 36
click at [469, 474] on link "Task 6" at bounding box center [486, 474] width 264 height 36
click at [399, 500] on link "Task 7" at bounding box center [486, 511] width 264 height 36
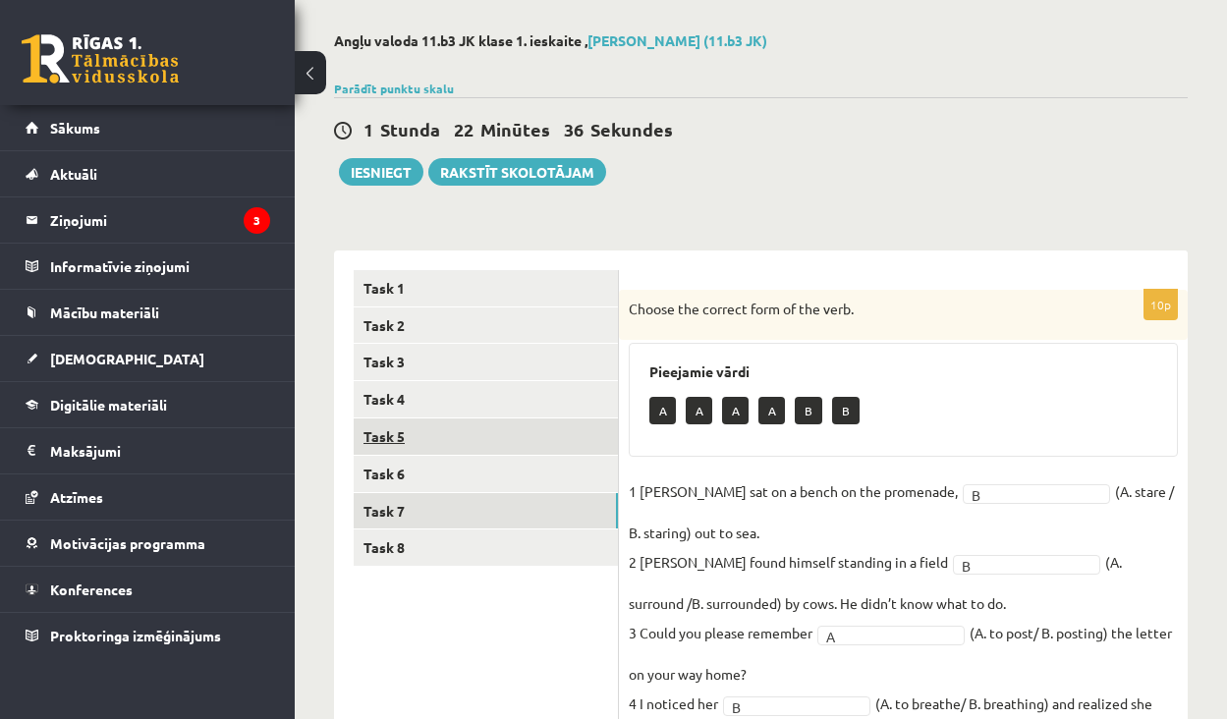
click at [368, 432] on link "Task 5" at bounding box center [486, 437] width 264 height 36
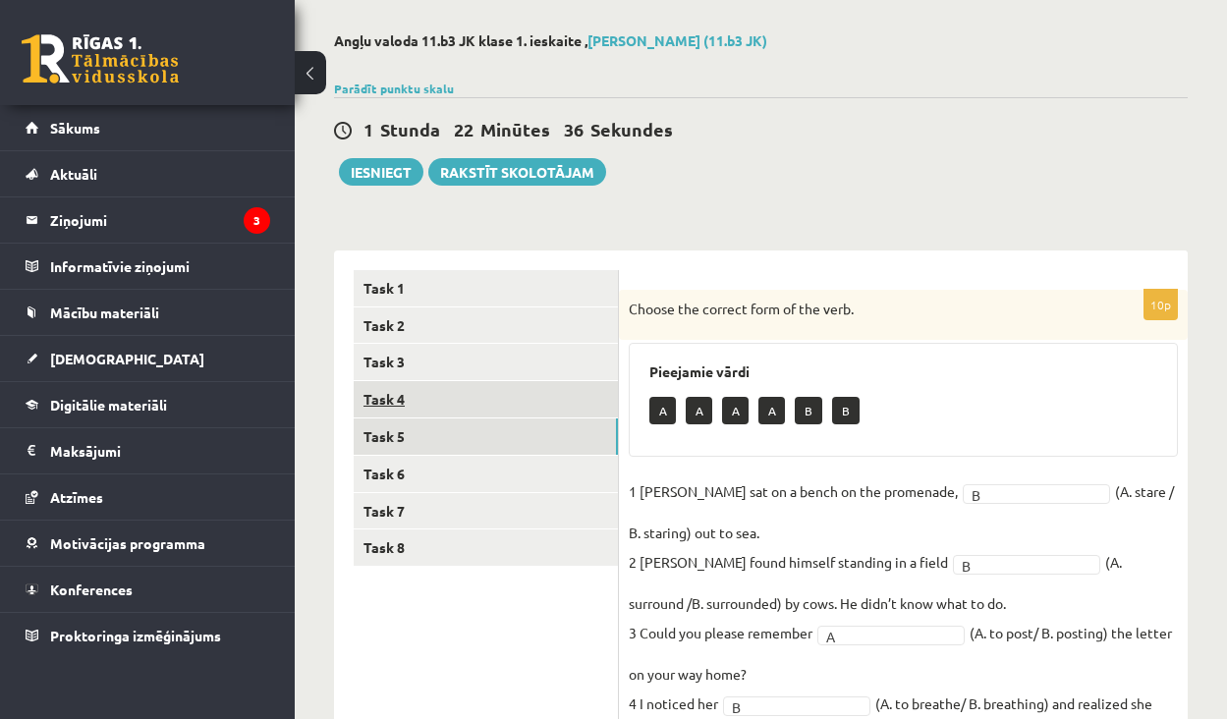
click at [411, 397] on link "Task 4" at bounding box center [486, 399] width 264 height 36
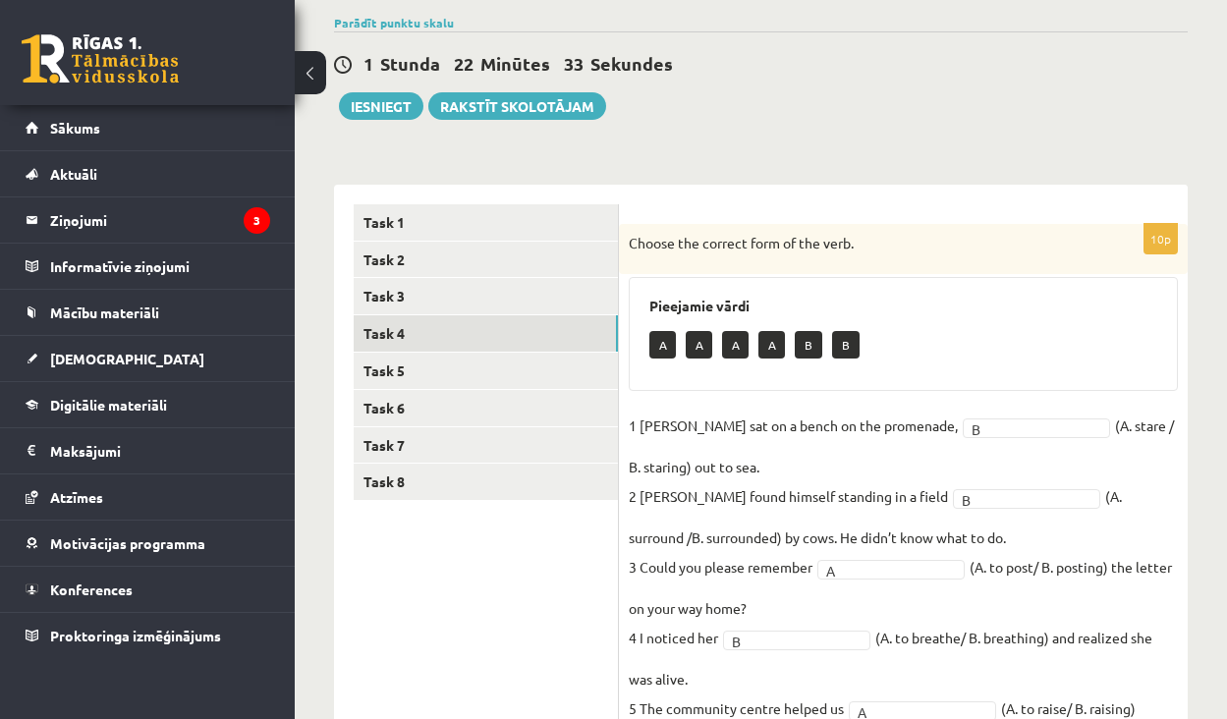
scroll to position [57, 0]
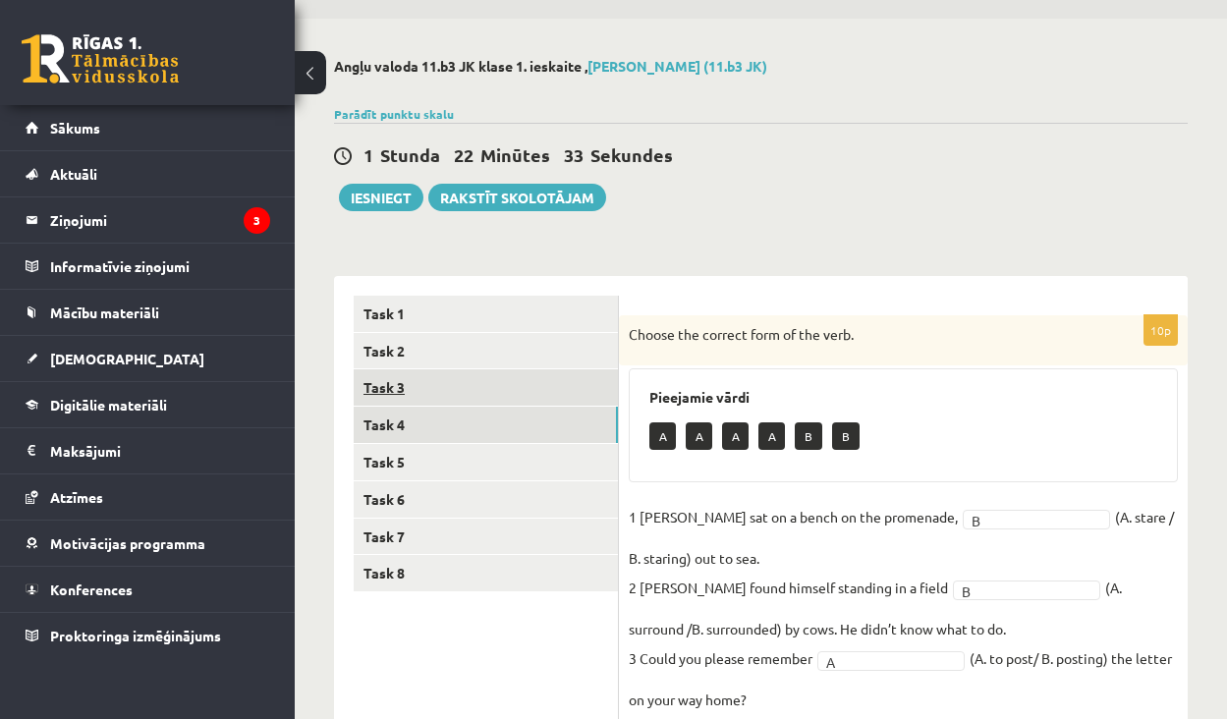
click at [503, 400] on link "Task 3" at bounding box center [486, 387] width 264 height 36
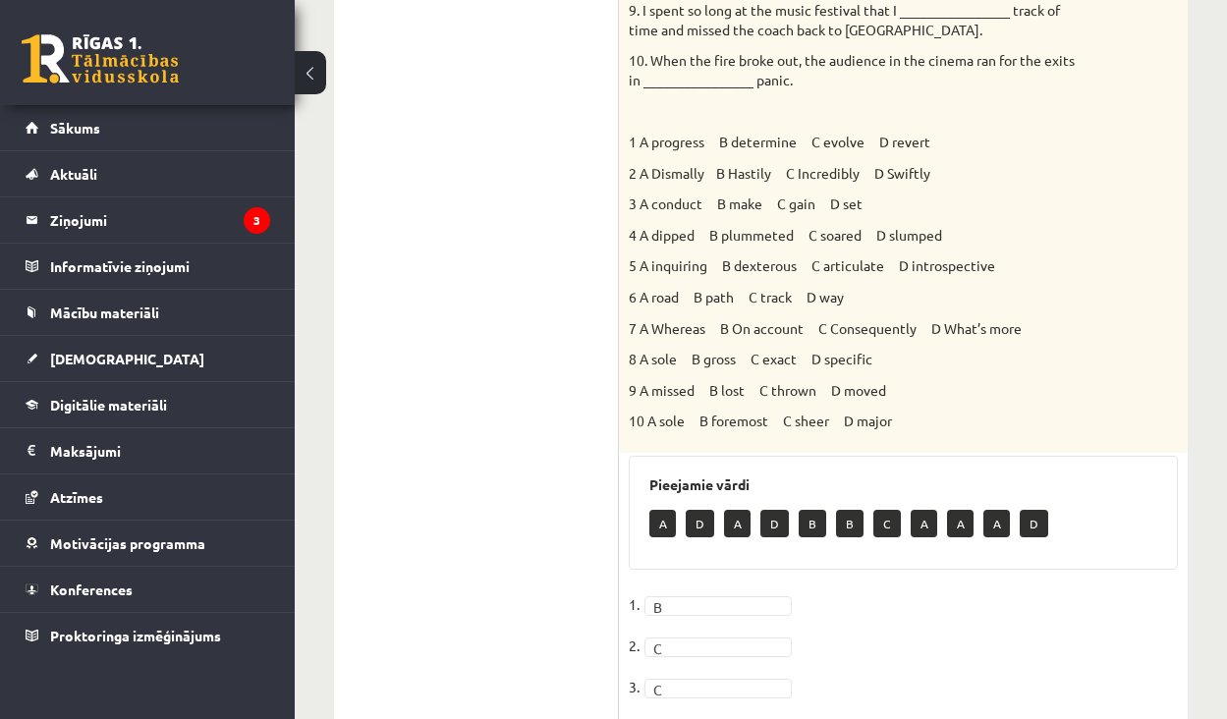
scroll to position [301, 0]
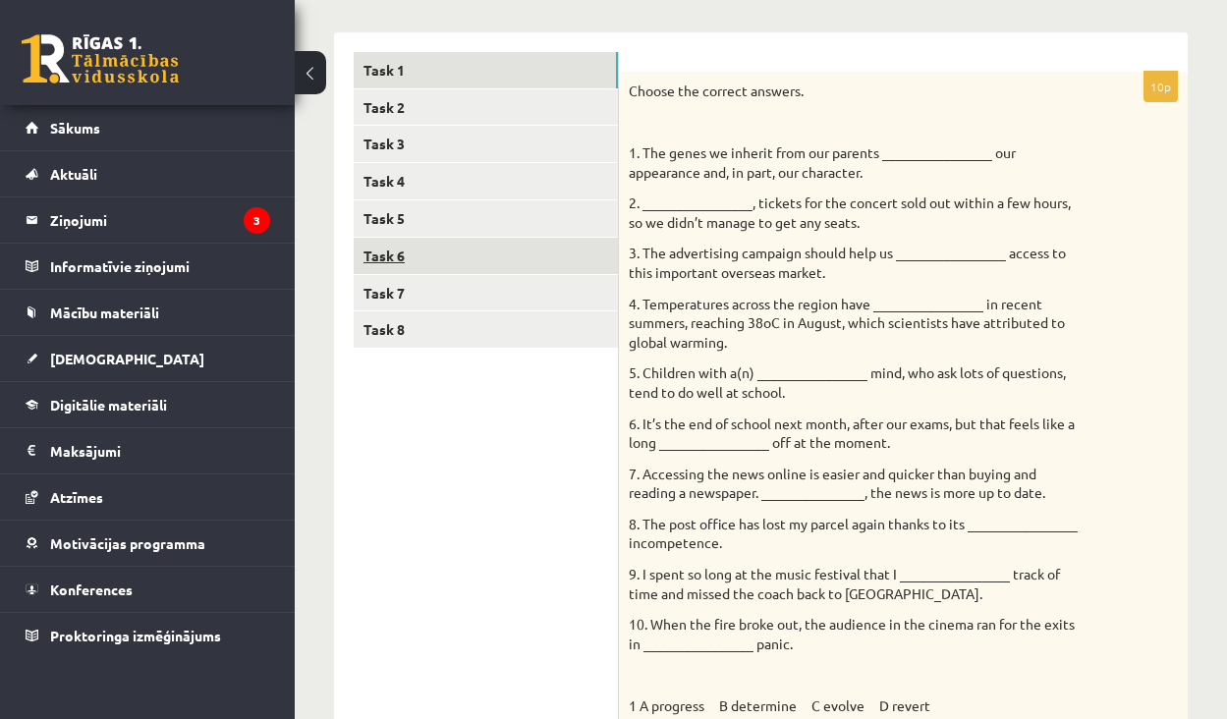
click at [499, 259] on link "Task 6" at bounding box center [486, 256] width 264 height 36
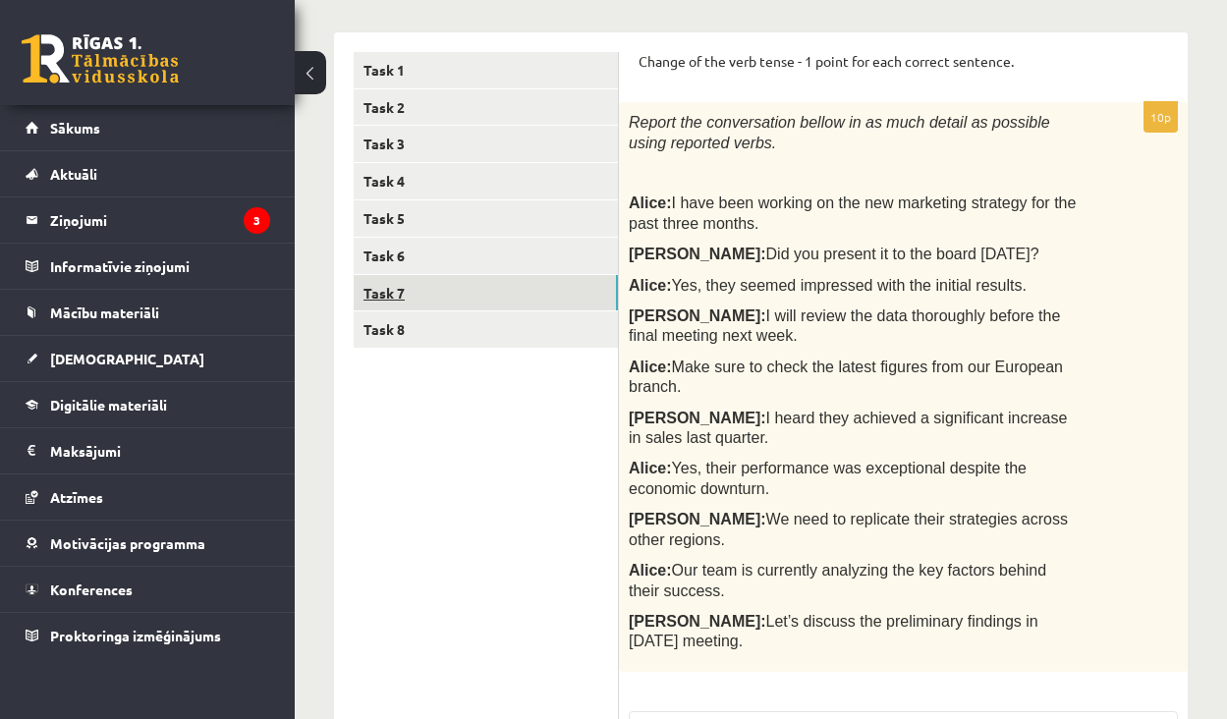
click at [497, 296] on link "Task 7" at bounding box center [486, 293] width 264 height 36
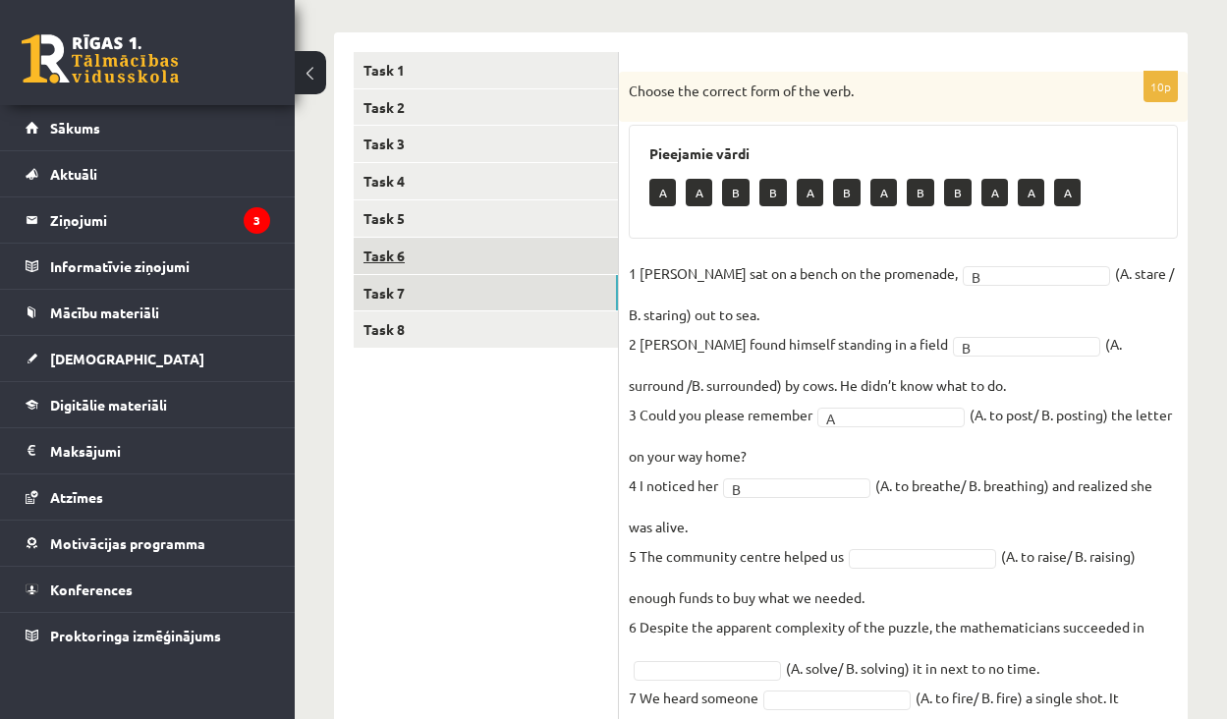
click at [511, 259] on link "Task 6" at bounding box center [486, 256] width 264 height 36
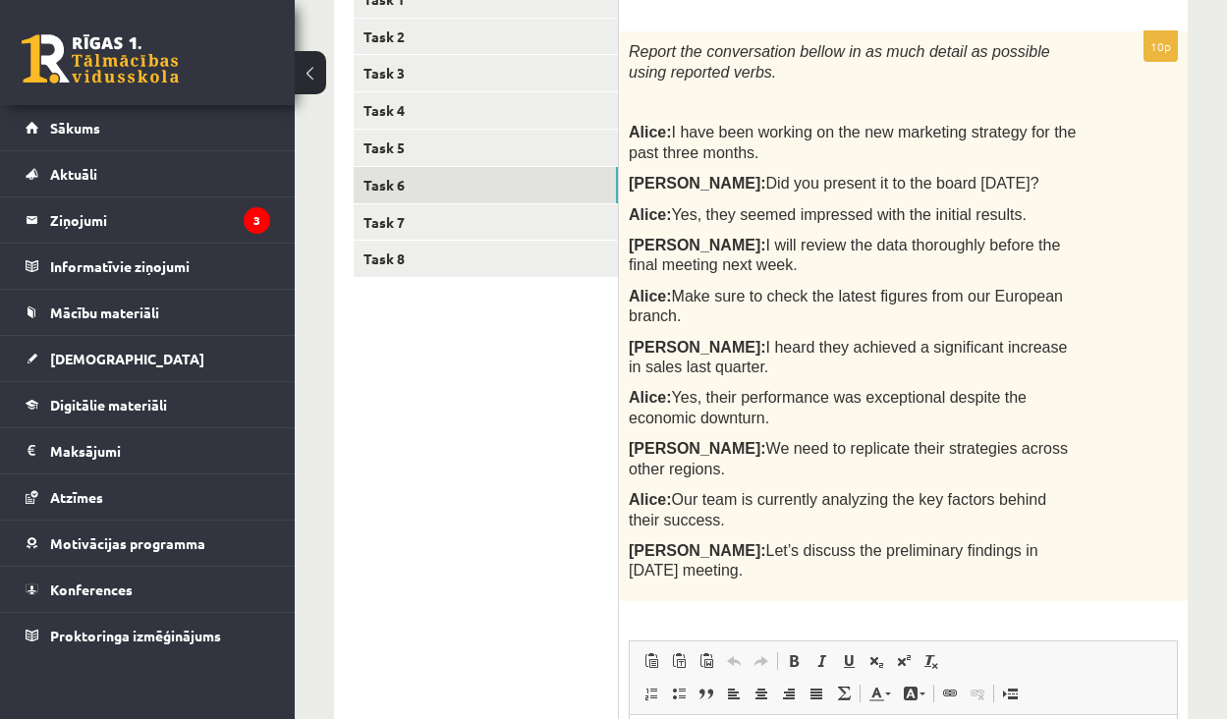
scroll to position [418, 0]
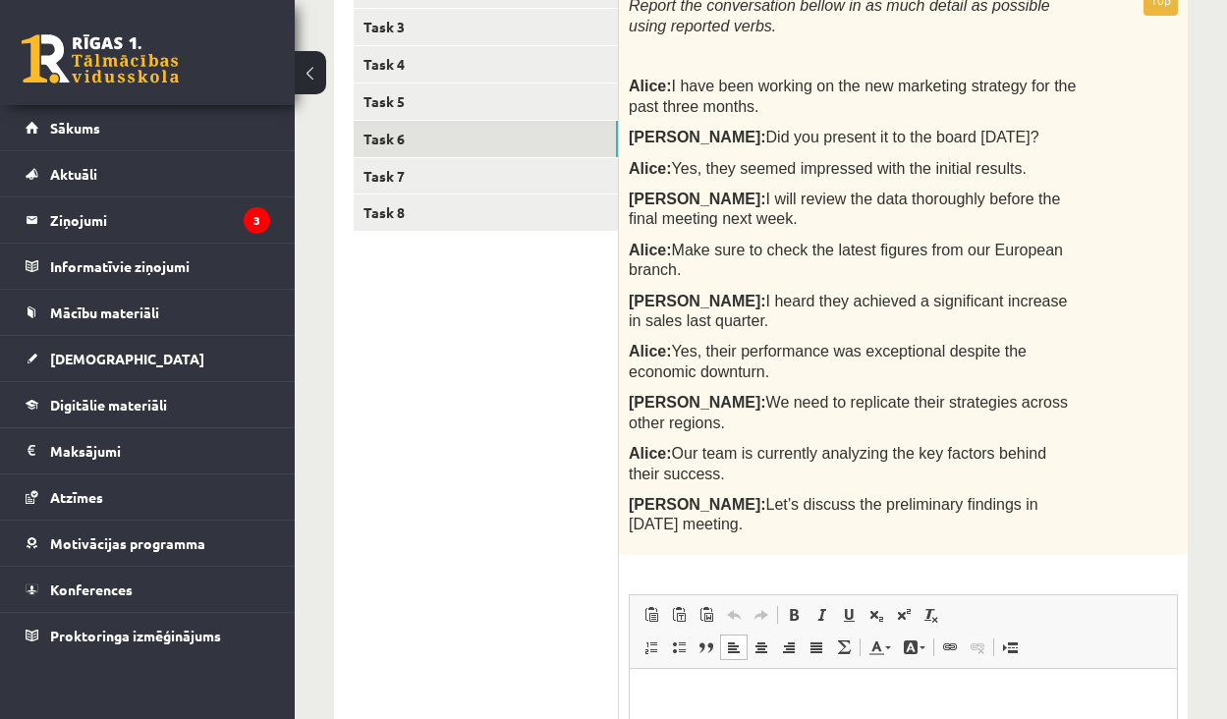
click at [767, 698] on p "Rich Text Editor, wiswyg-editor-user-answer-47024870551420" at bounding box center [903, 698] width 508 height 21
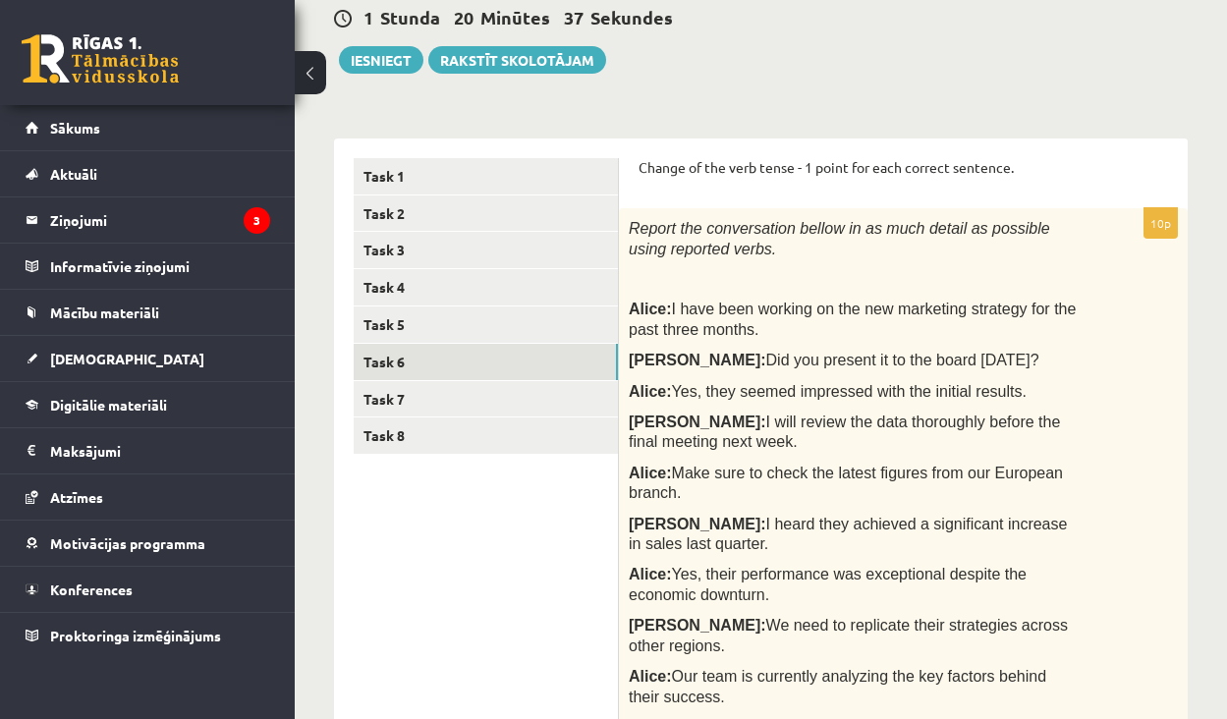
scroll to position [142, 0]
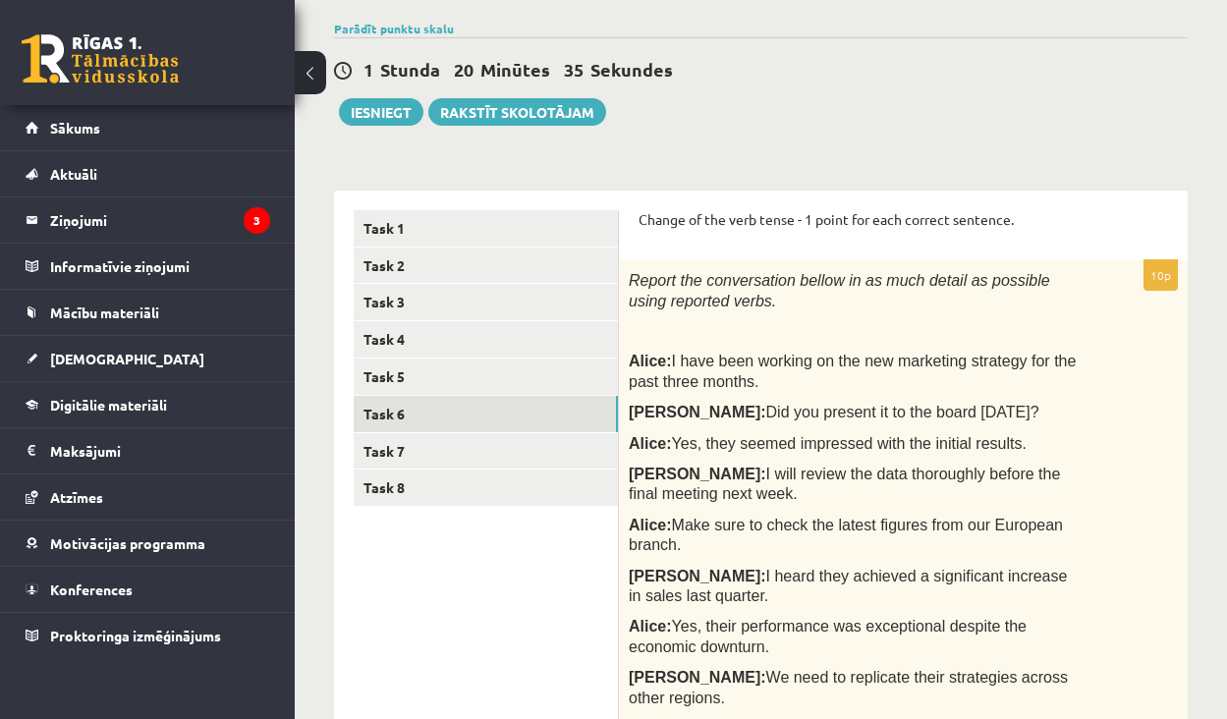
drag, startPoint x: 793, startPoint y: 381, endPoint x: 625, endPoint y: 218, distance: 234.1
copy form "Change of the verb tense - 1 point for each correct sentence. 10p Report the co…"
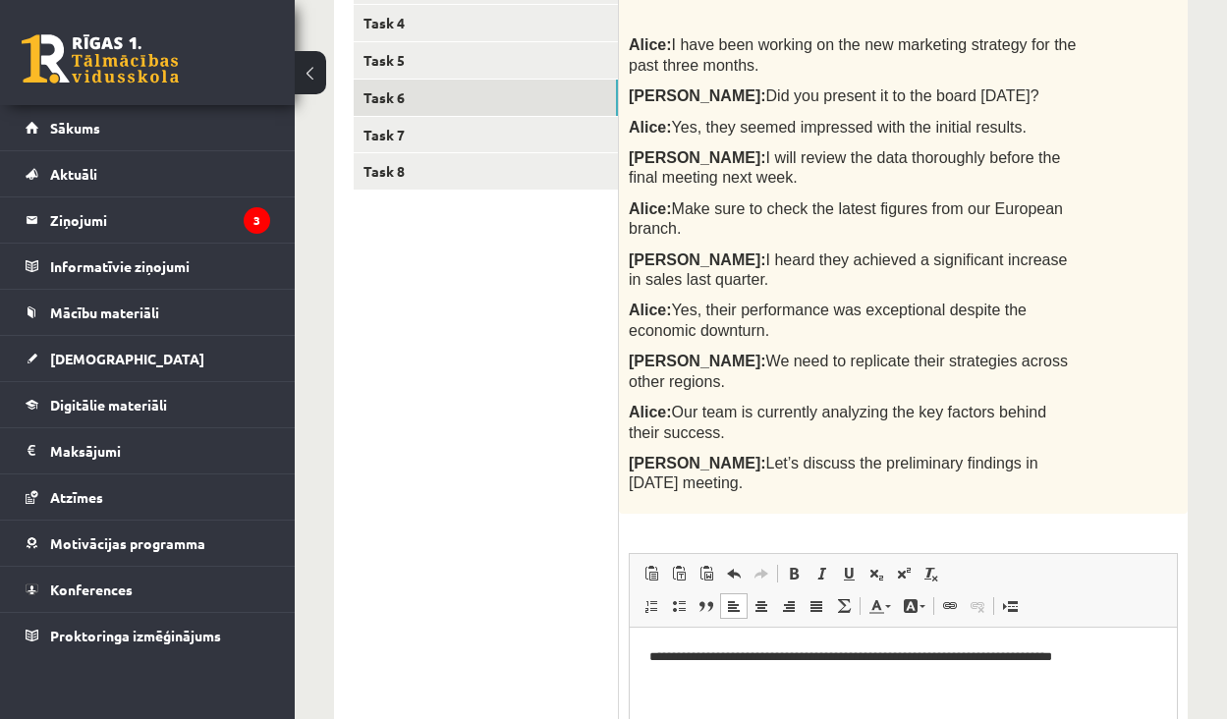
scroll to position [471, 0]
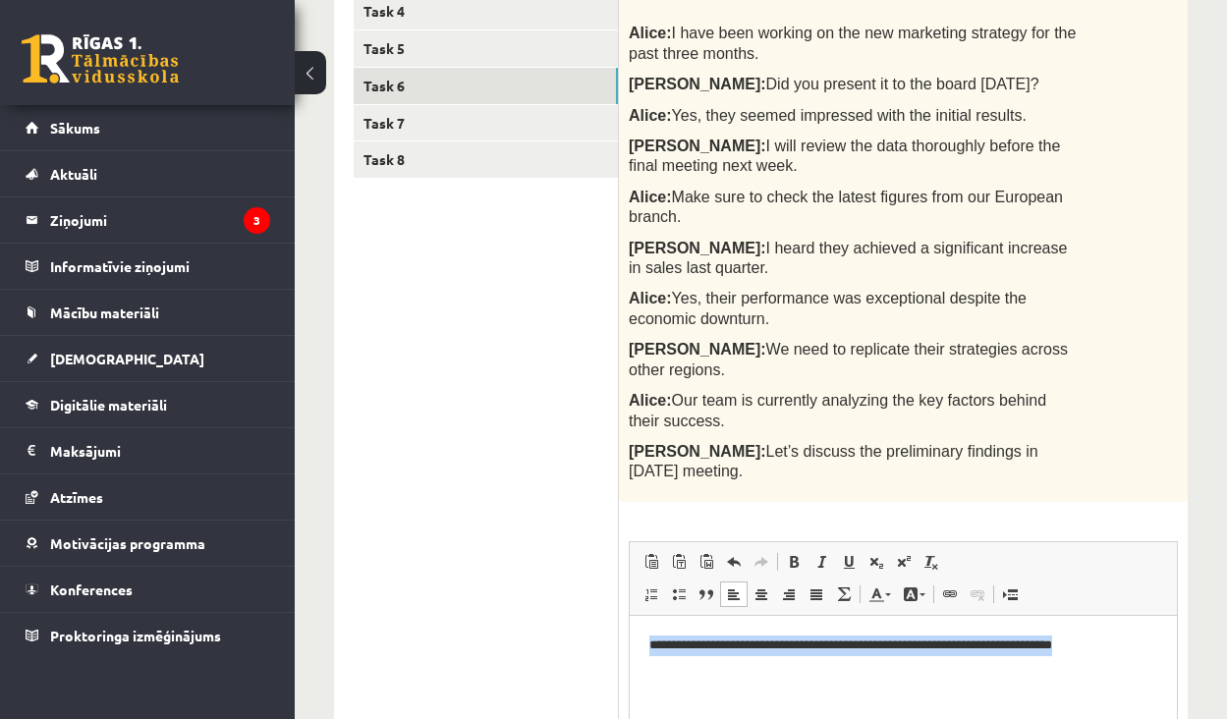
drag, startPoint x: 1134, startPoint y: 648, endPoint x: 635, endPoint y: 648, distance: 499.1
click at [635, 648] on html "**********" at bounding box center [903, 644] width 547 height 59
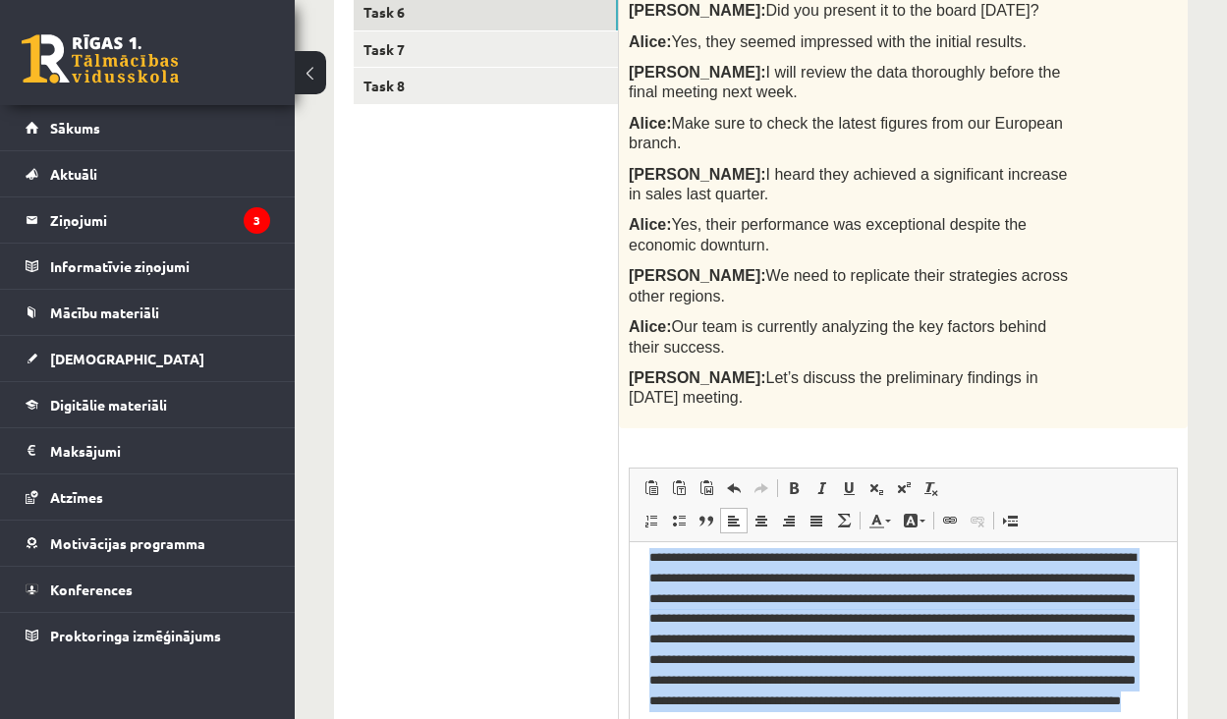
scroll to position [0, 0]
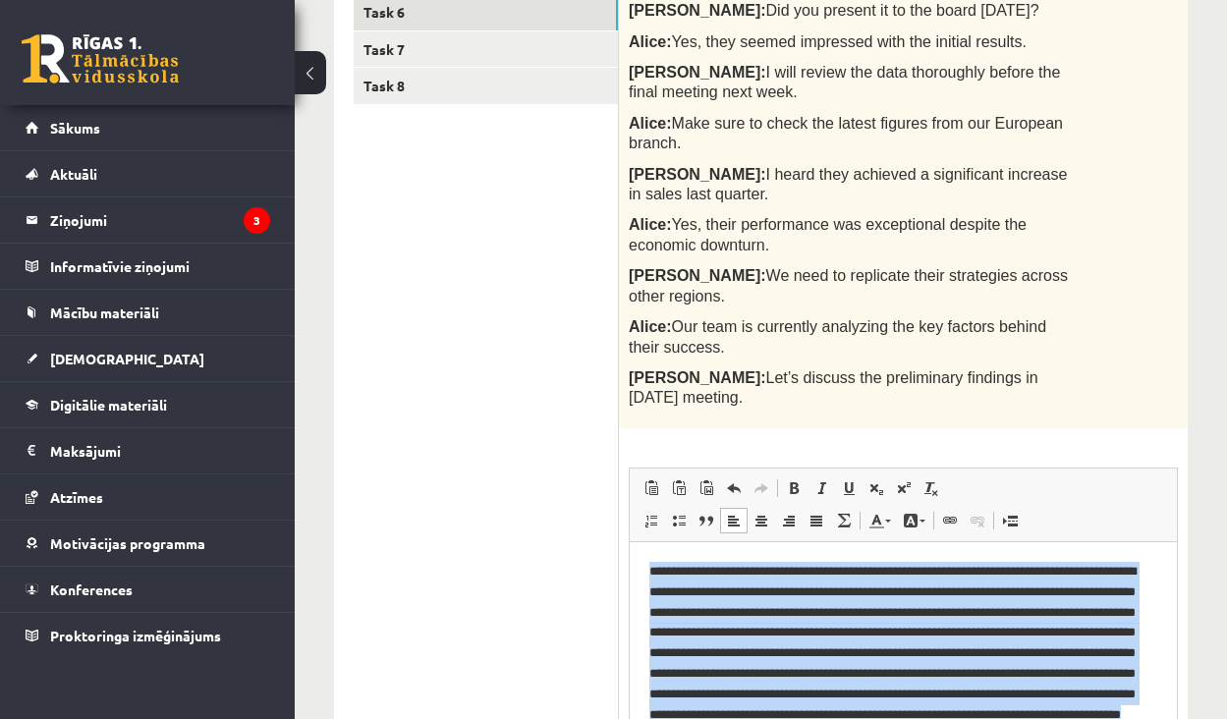
drag, startPoint x: 810, startPoint y: 718, endPoint x: 599, endPoint y: 536, distance: 277.9
click at [630, 541] on html "**********" at bounding box center [903, 659] width 547 height 236
copy p "**********"
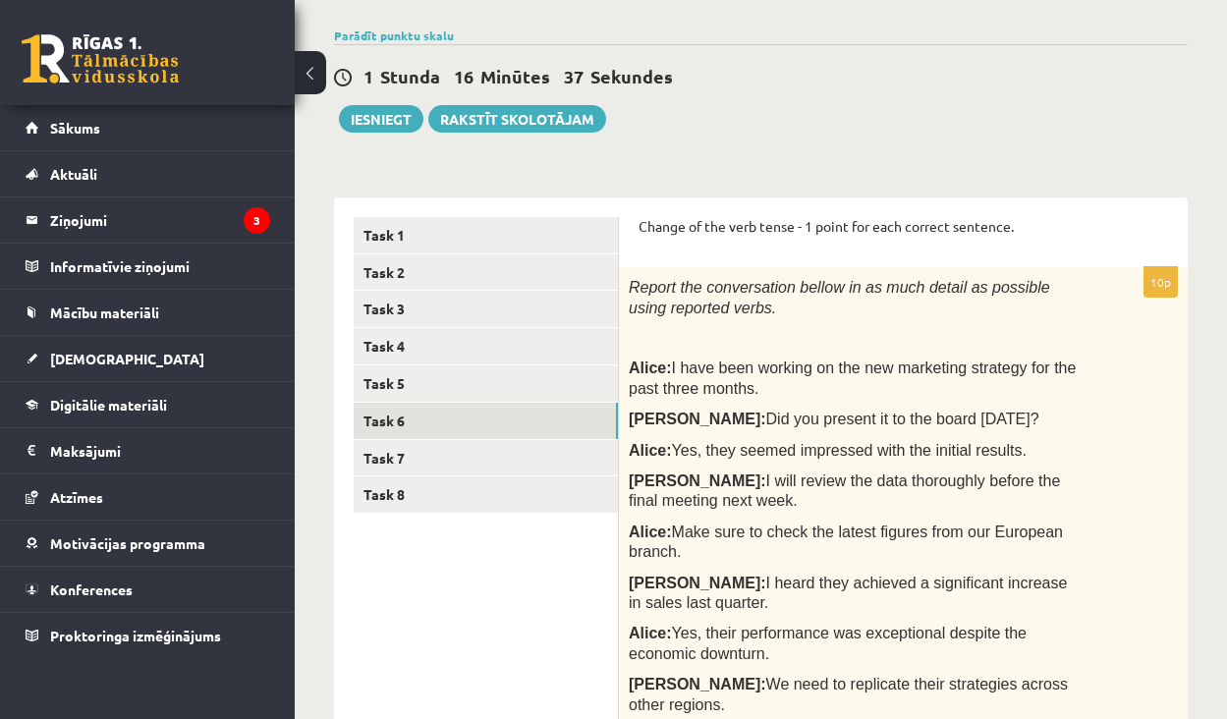
scroll to position [290, 0]
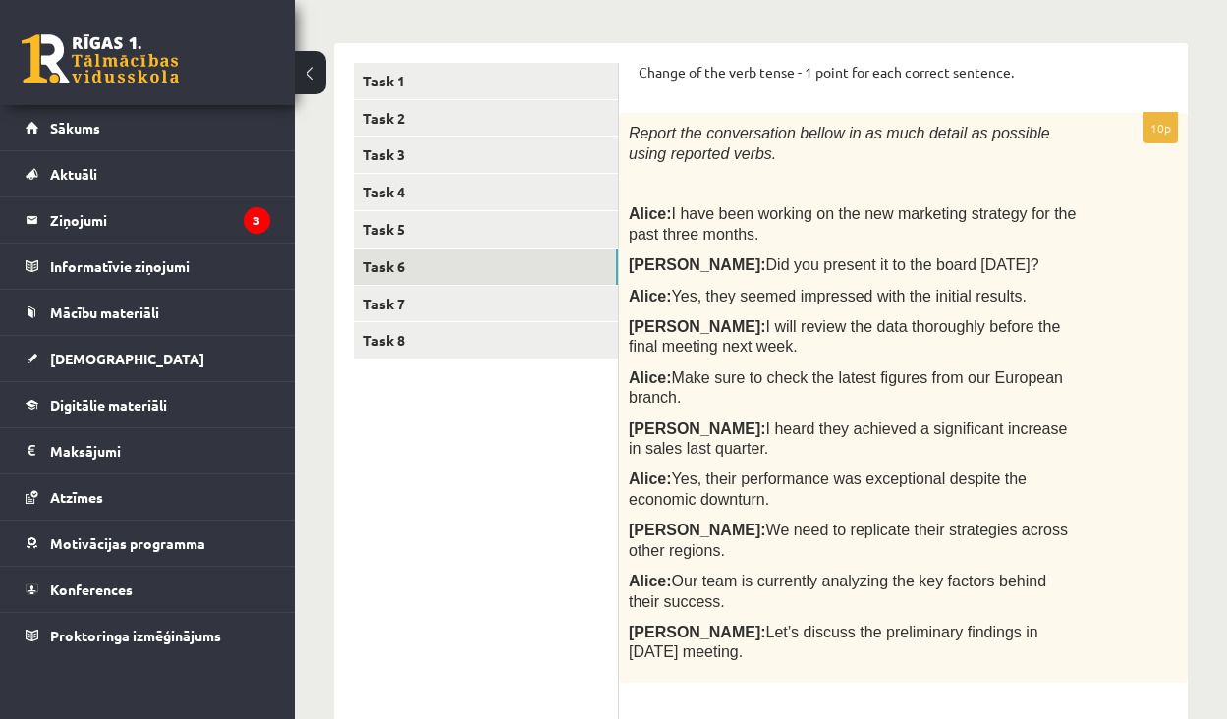
drag, startPoint x: 706, startPoint y: 627, endPoint x: 679, endPoint y: 115, distance: 512.6
click at [679, 115] on div "Report the conversation bellow in as much detail as possible using reported ver…" at bounding box center [903, 397] width 569 height 569
copy div "Report the conversation bellow in as much detail as possible using reported ver…"
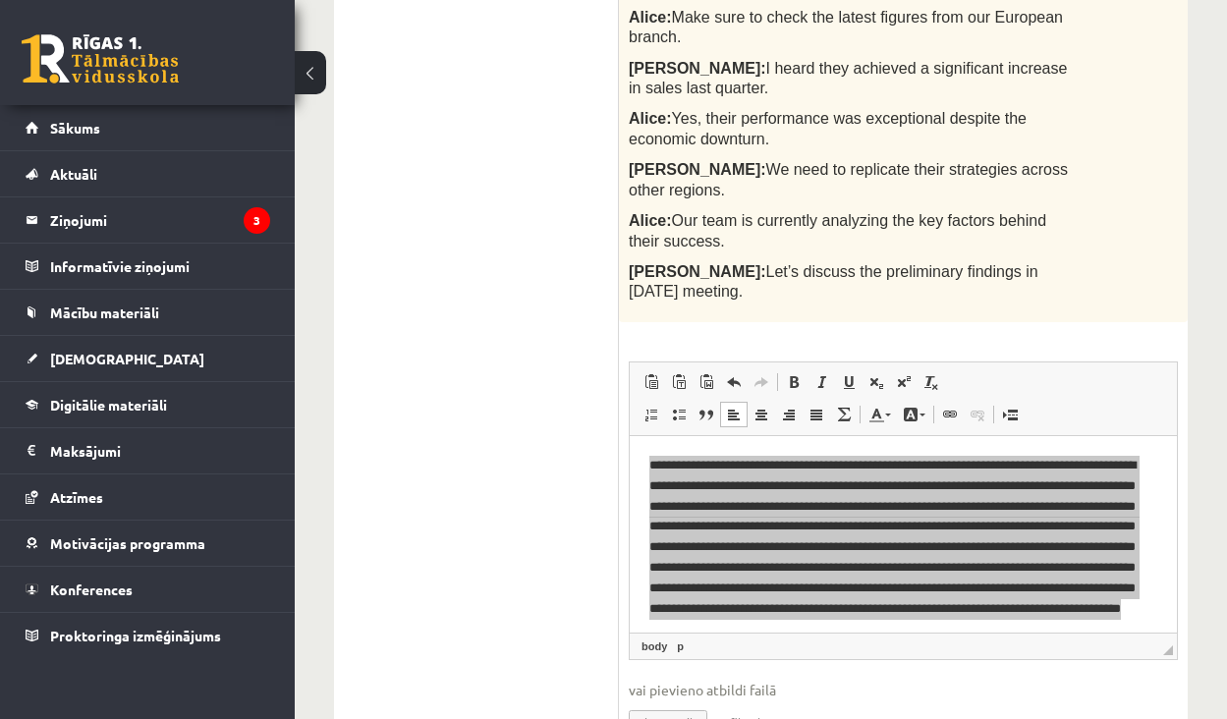
scroll to position [728, 0]
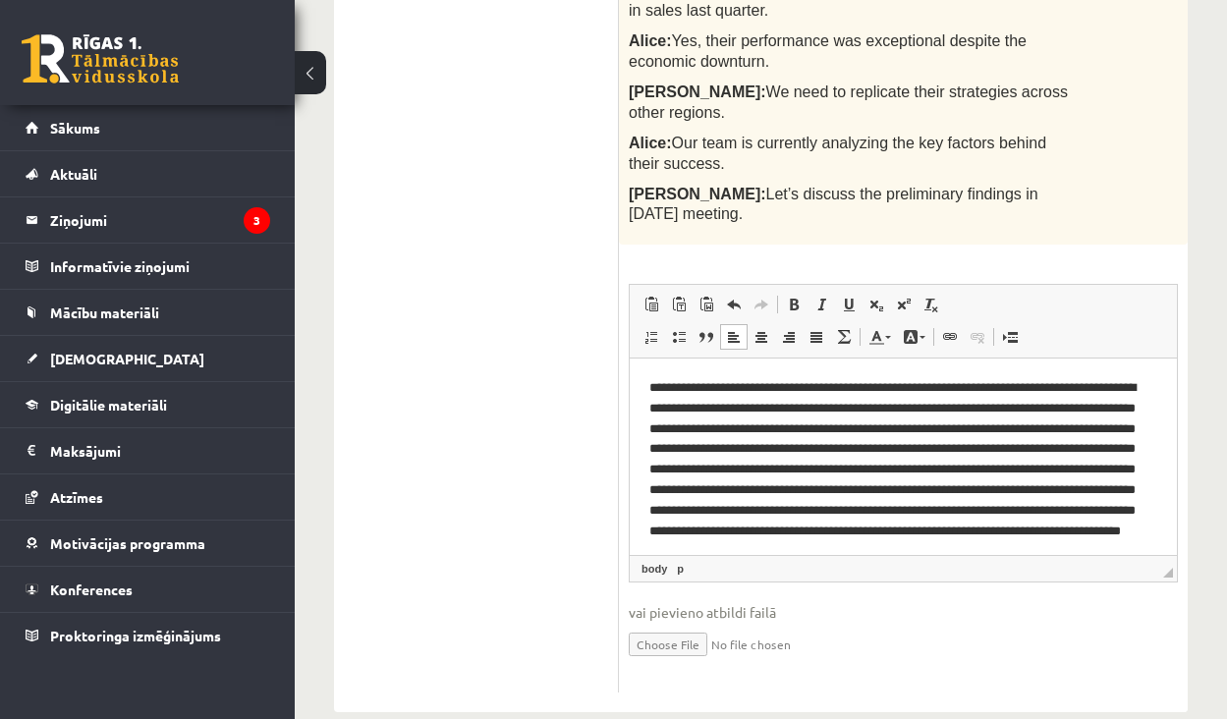
click at [851, 436] on p "**********" at bounding box center [903, 475] width 508 height 196
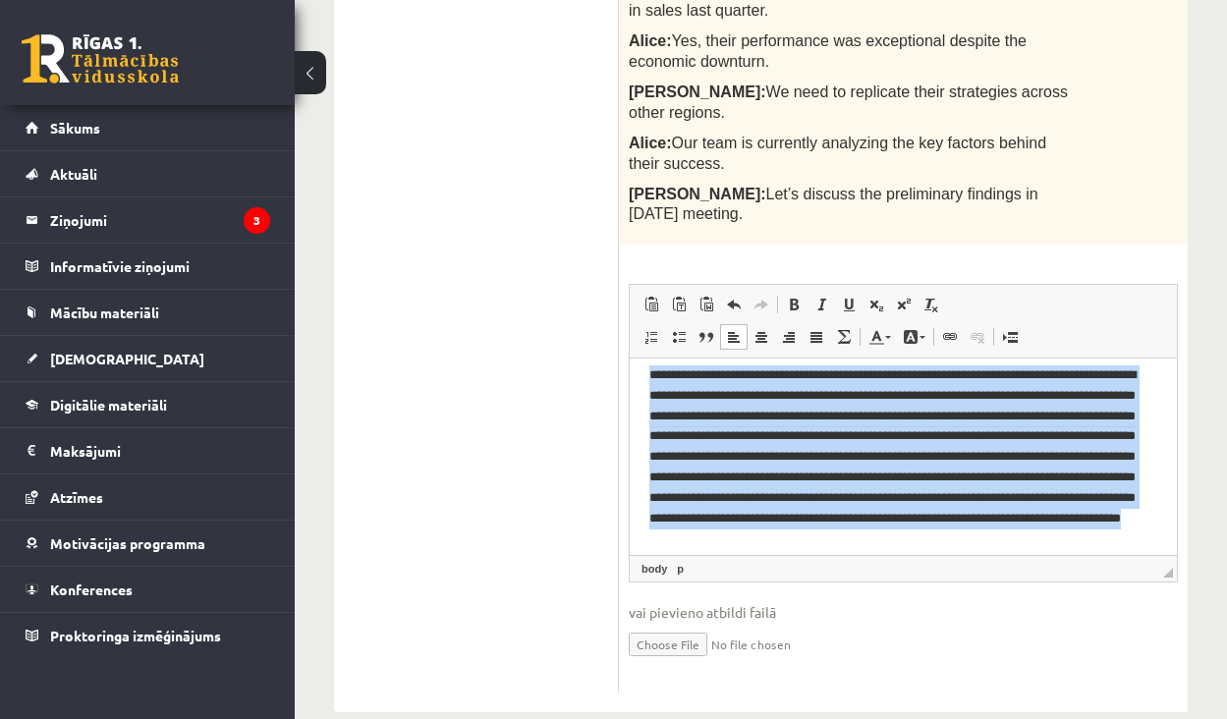
scroll to position [0, 0]
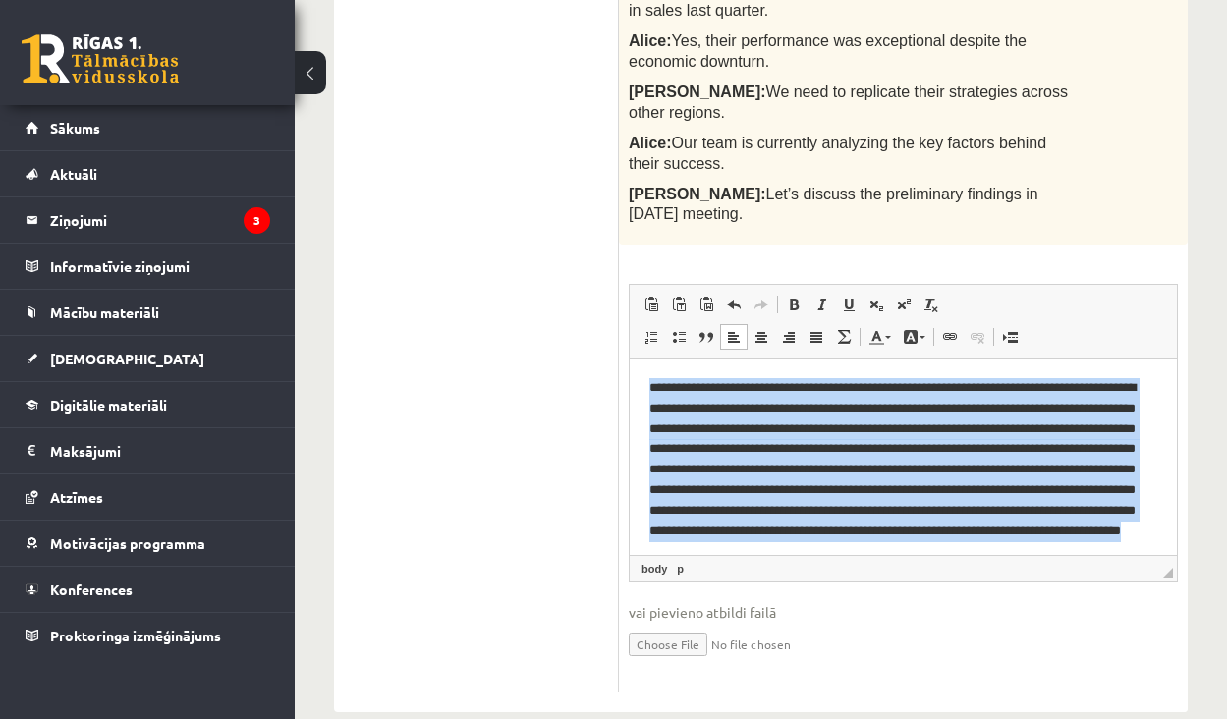
drag, startPoint x: 952, startPoint y: 518, endPoint x: 650, endPoint y: 357, distance: 342.0
click at [650, 358] on html "**********" at bounding box center [903, 476] width 547 height 236
copy p "**********"
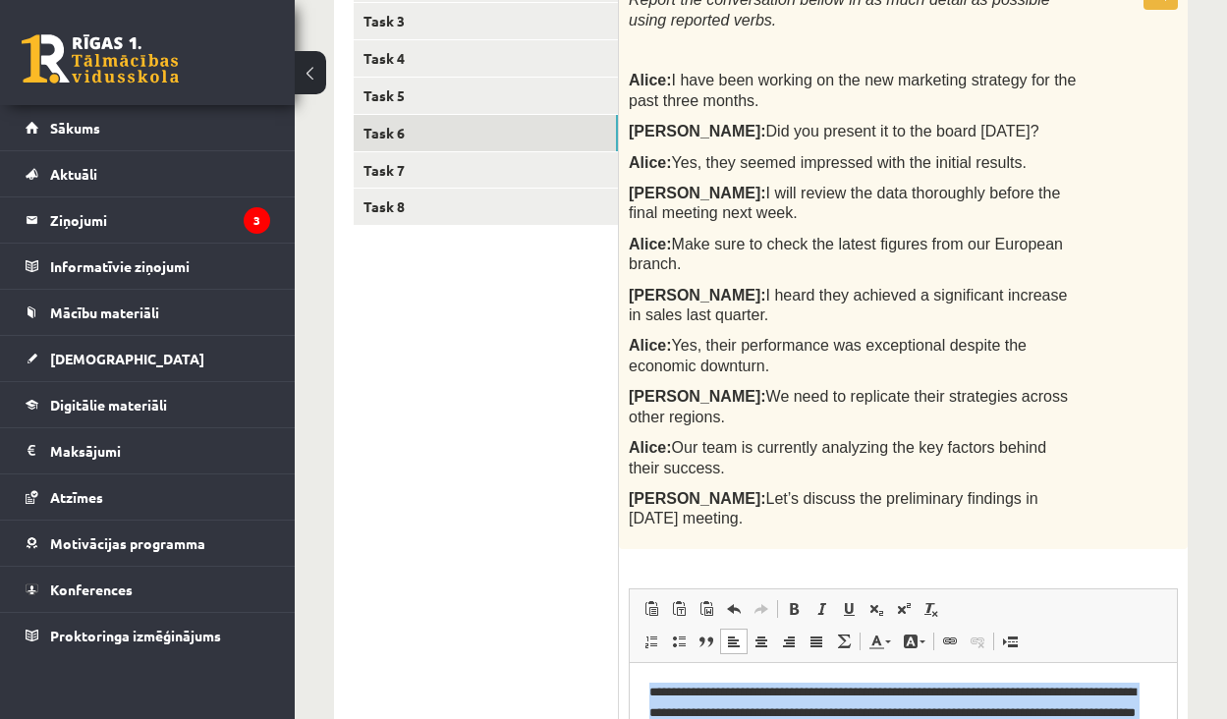
scroll to position [422, 0]
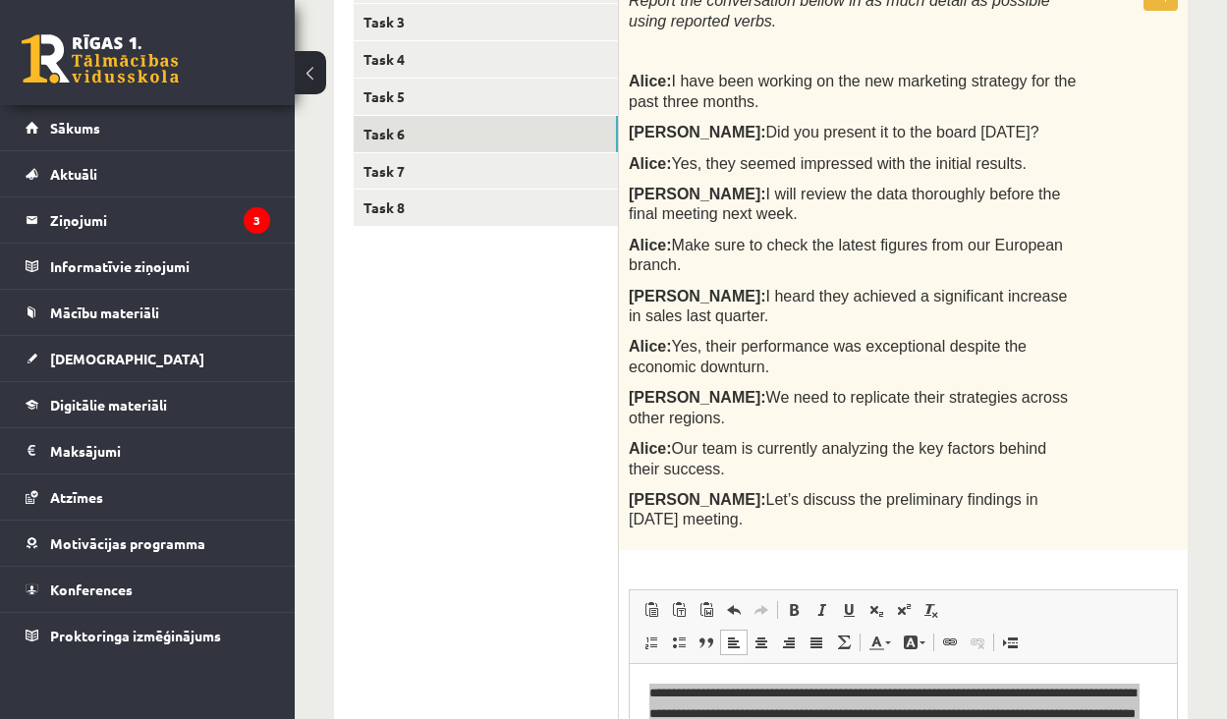
click at [727, 489] on p "Bob: Let’s discuss the preliminary findings in tomorrow’s meeting." at bounding box center [854, 509] width 451 height 40
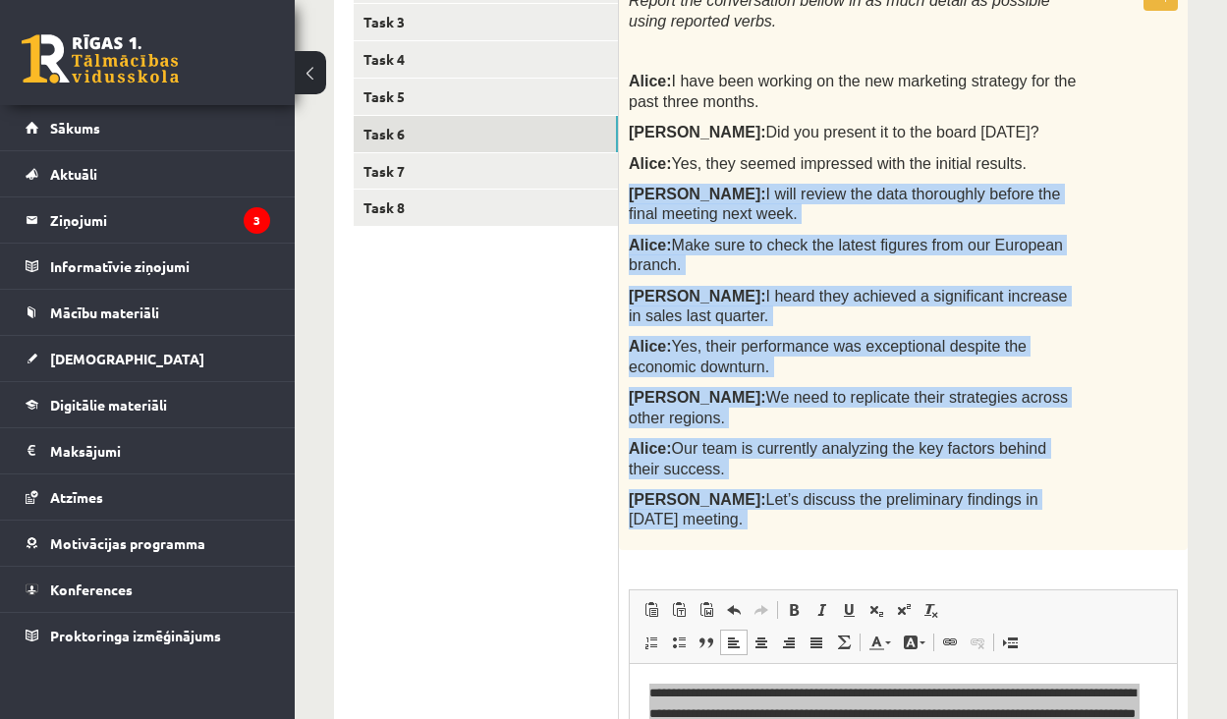
drag, startPoint x: 727, startPoint y: 480, endPoint x: 648, endPoint y: 193, distance: 298.4
click at [648, 193] on div "Report the conversation bellow in as much detail as possible using reported ver…" at bounding box center [903, 264] width 569 height 569
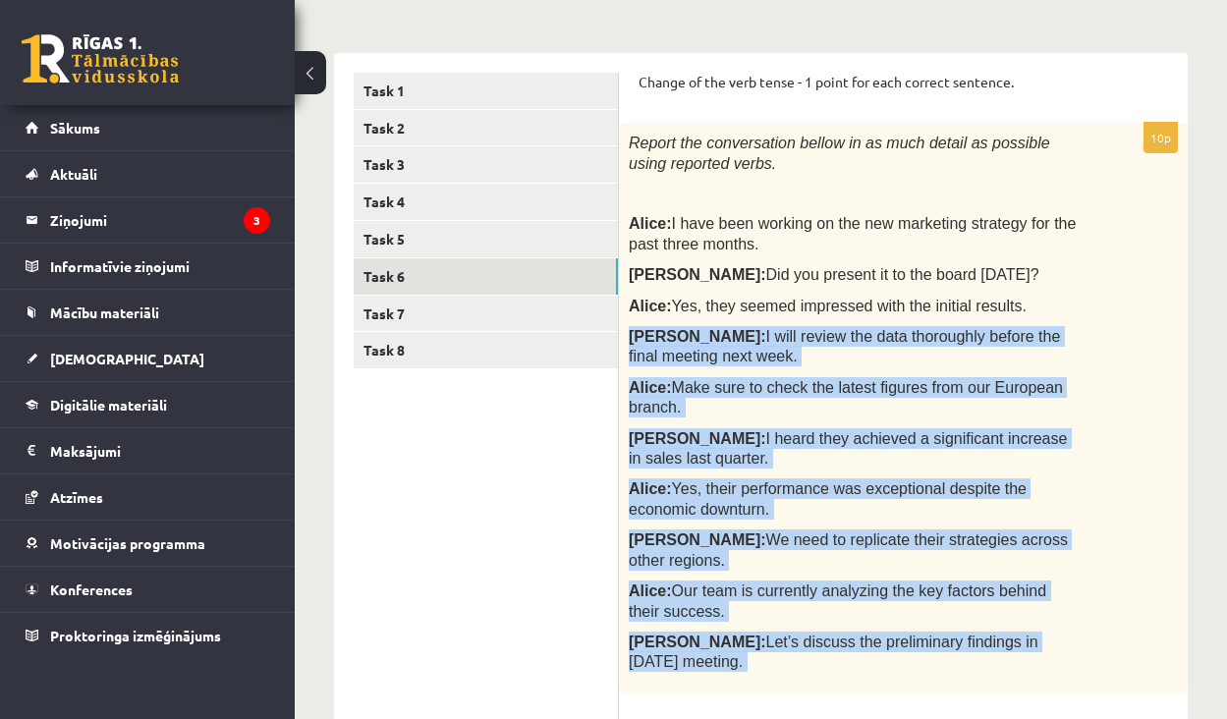
scroll to position [271, 0]
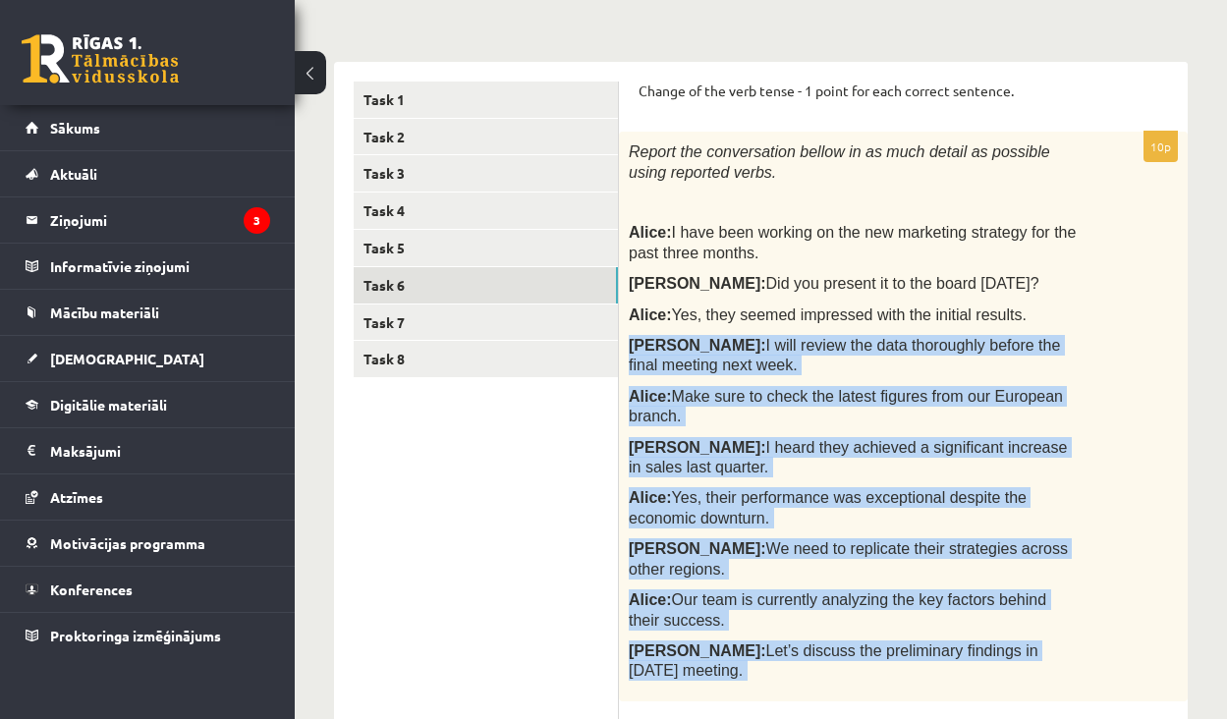
drag, startPoint x: 639, startPoint y: 91, endPoint x: 732, endPoint y: 629, distance: 545.5
click at [732, 629] on form "Change of the verb tense - 1 point for each correct sentence. 10p Report the co…" at bounding box center [904, 616] width 530 height 1068
copy form "Change of the verb tense - 1 point for each correct sentence. 10p Report the co…"
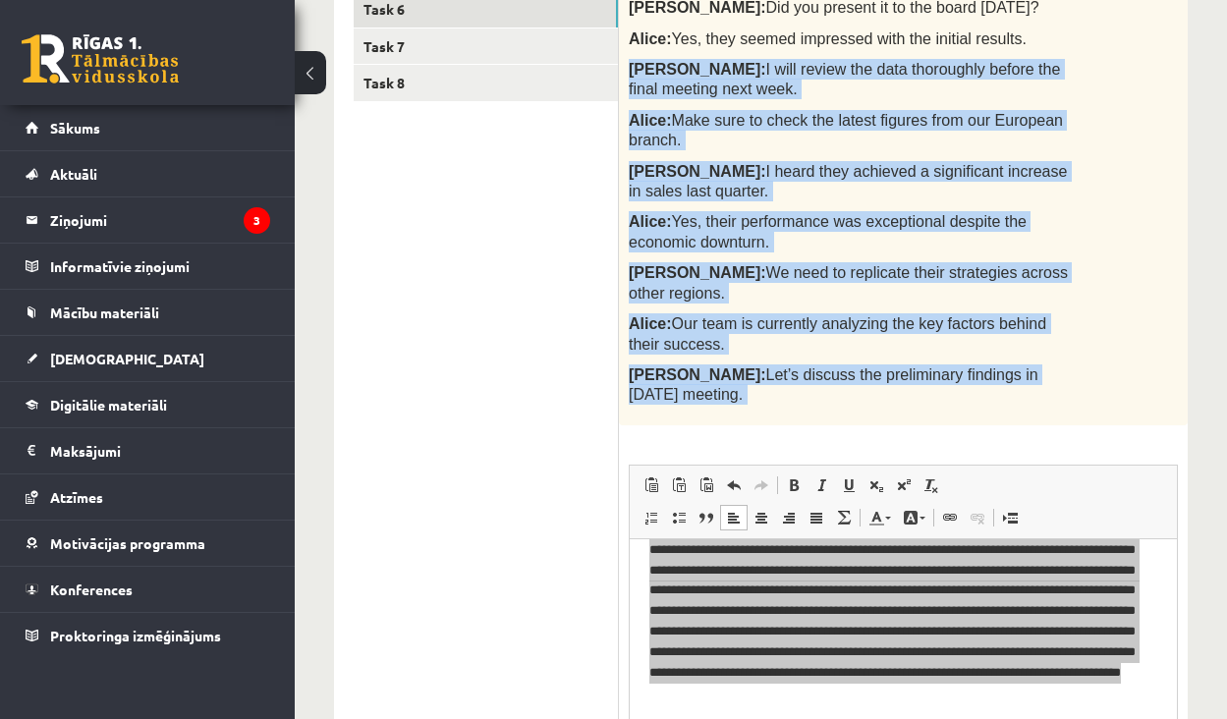
scroll to position [39, 0]
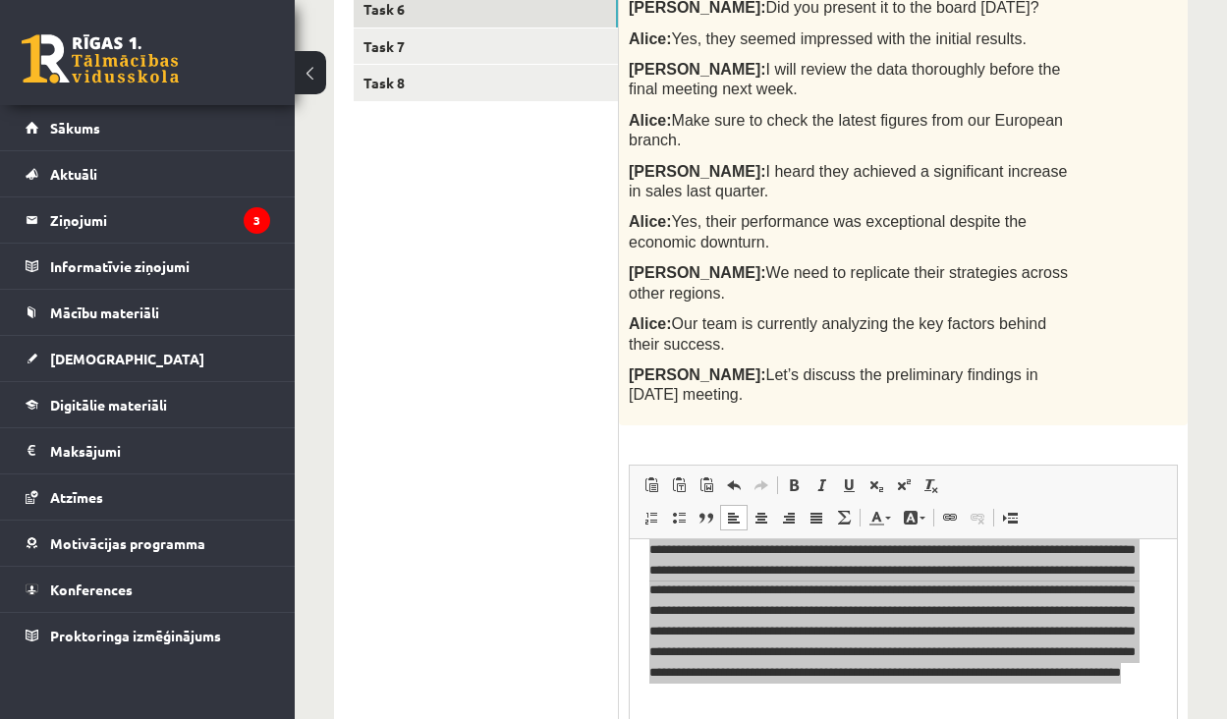
drag, startPoint x: 813, startPoint y: 702, endPoint x: 183, endPoint y: 196, distance: 808.5
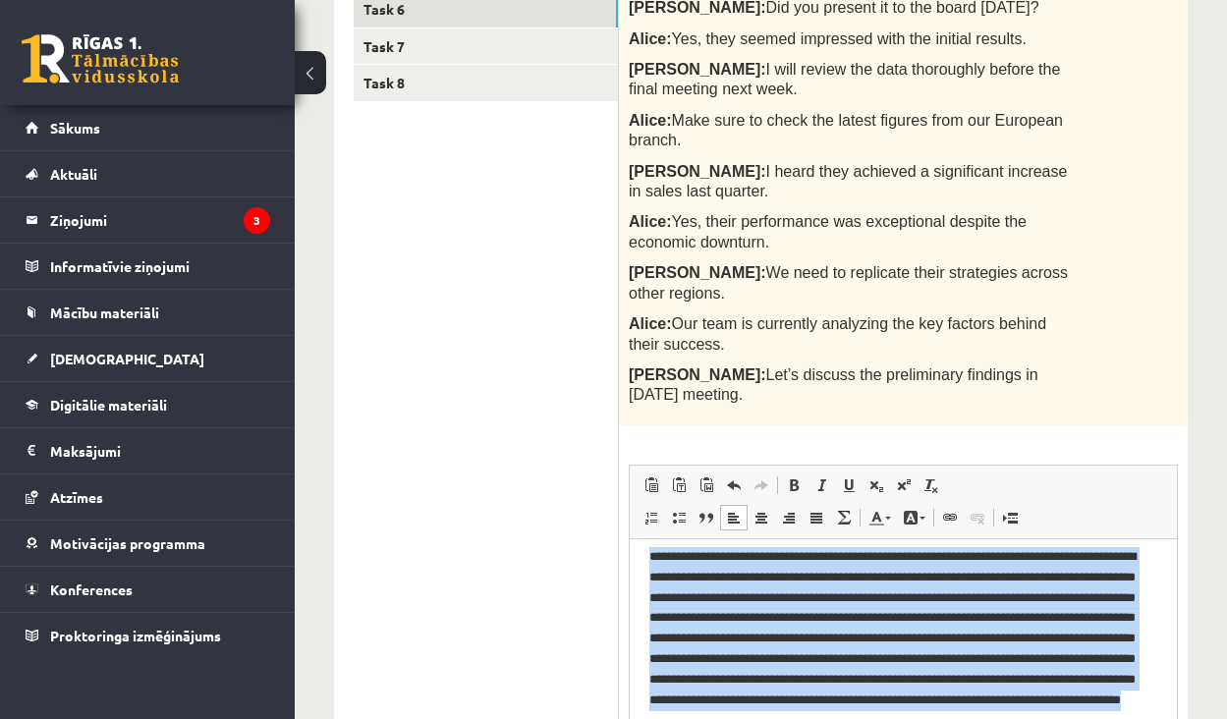
scroll to position [0, 0]
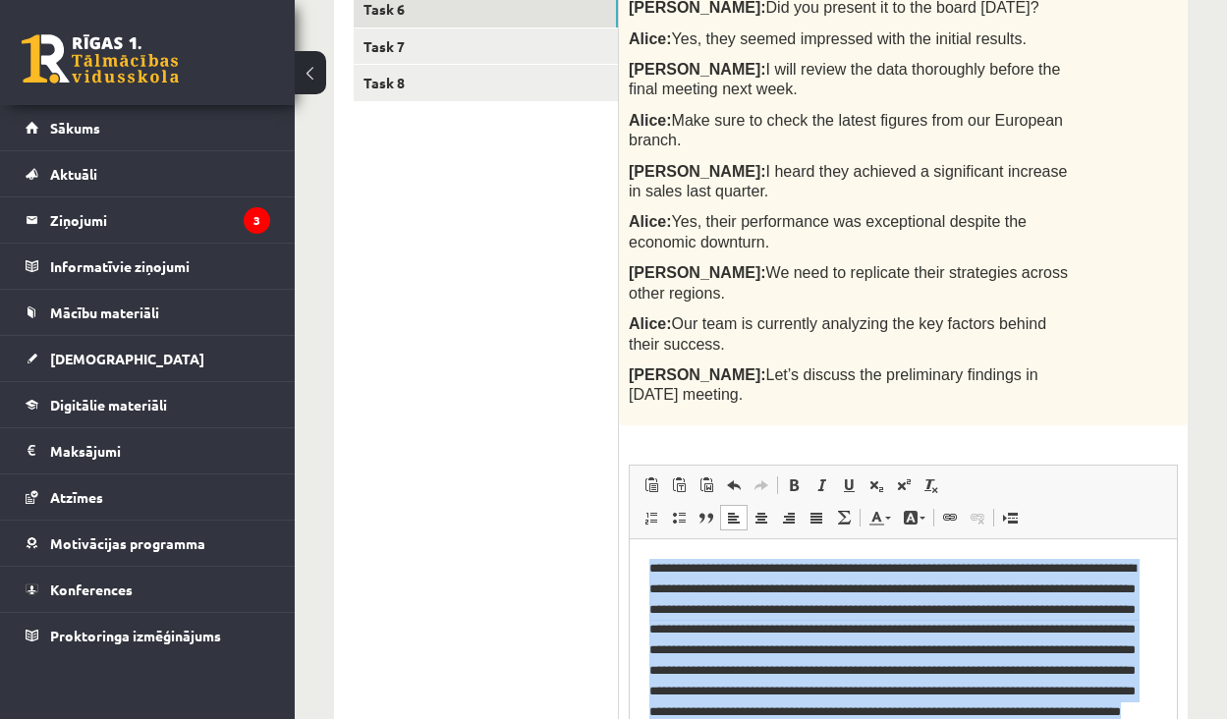
drag, startPoint x: 804, startPoint y: 700, endPoint x: 632, endPoint y: 531, distance: 241.1
click at [632, 538] on html "**********" at bounding box center [903, 656] width 547 height 236
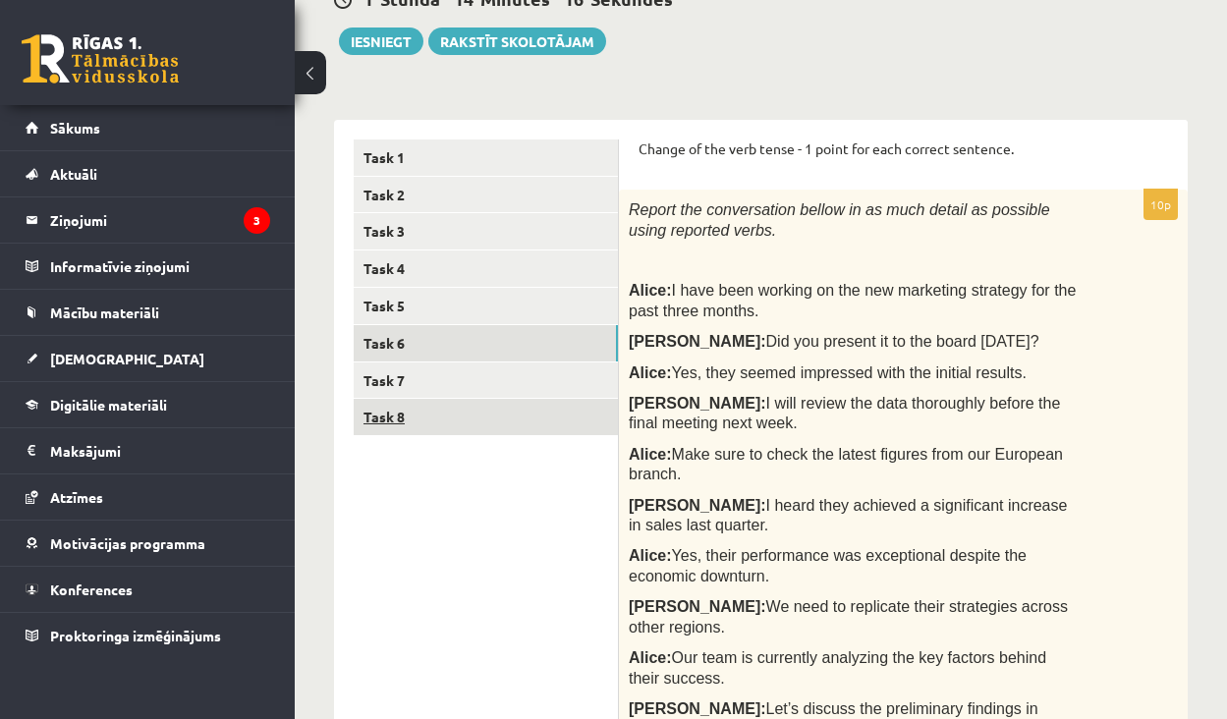
scroll to position [212, 0]
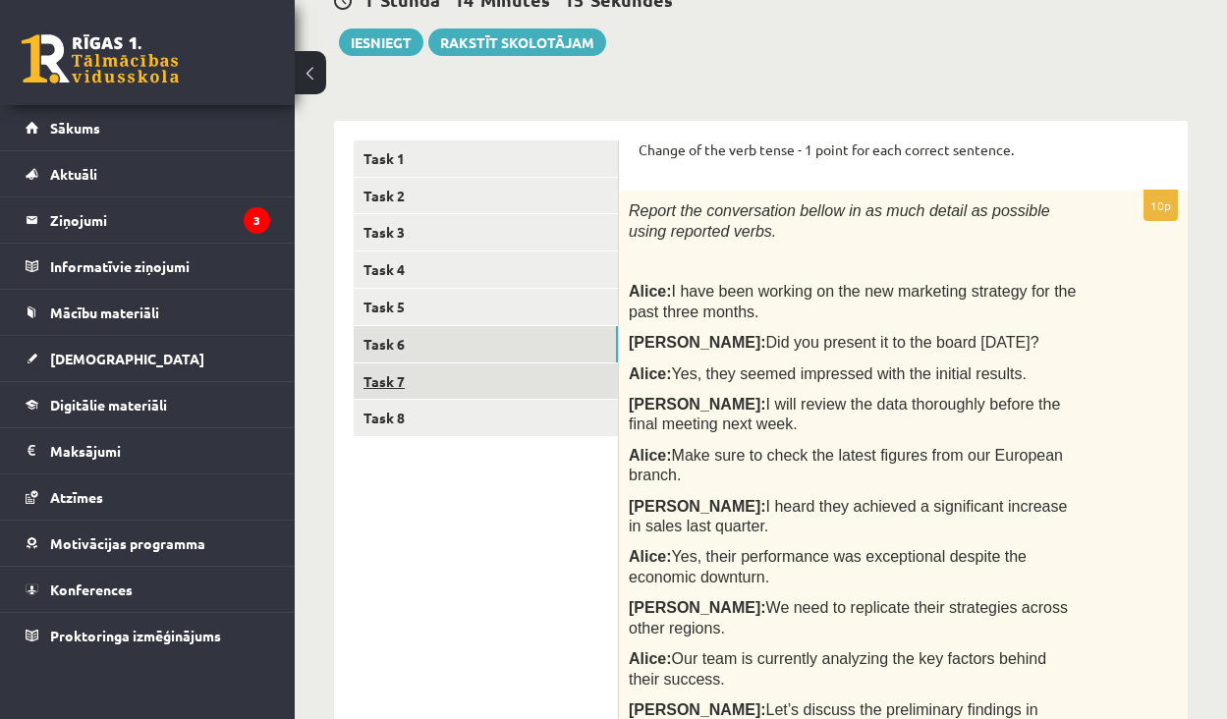
click at [448, 374] on link "Task 7" at bounding box center [486, 382] width 264 height 36
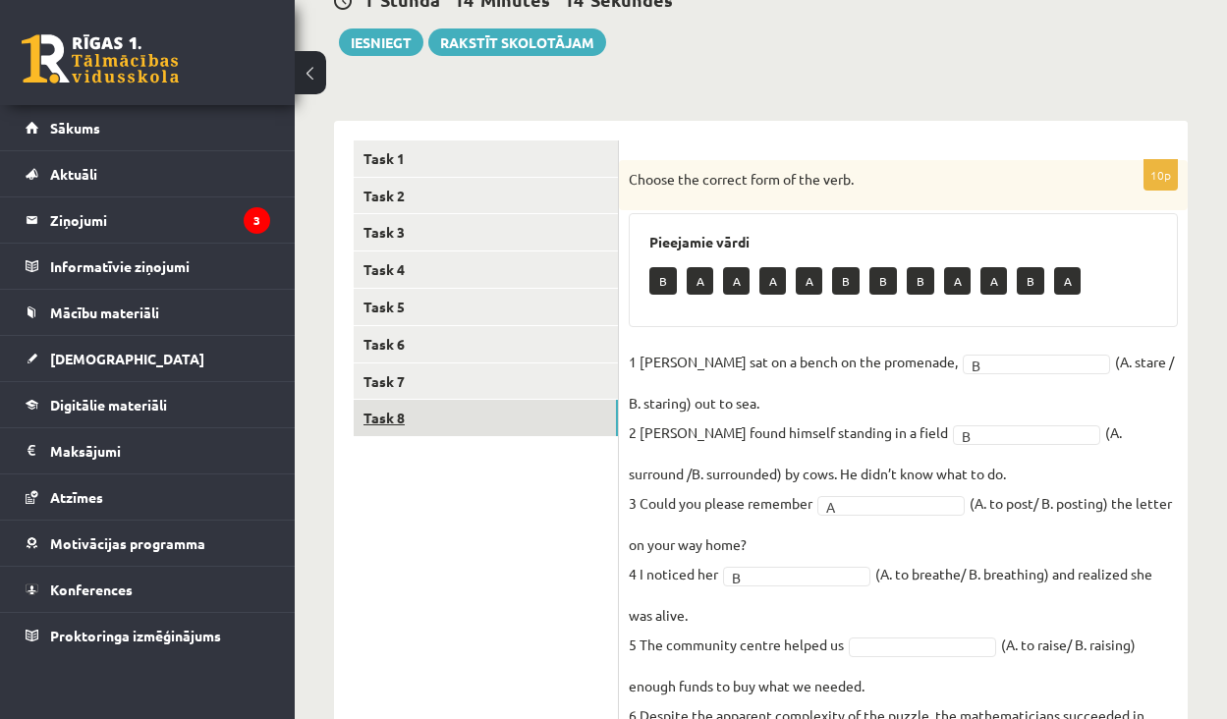
click at [447, 421] on link "Task 8" at bounding box center [486, 418] width 264 height 36
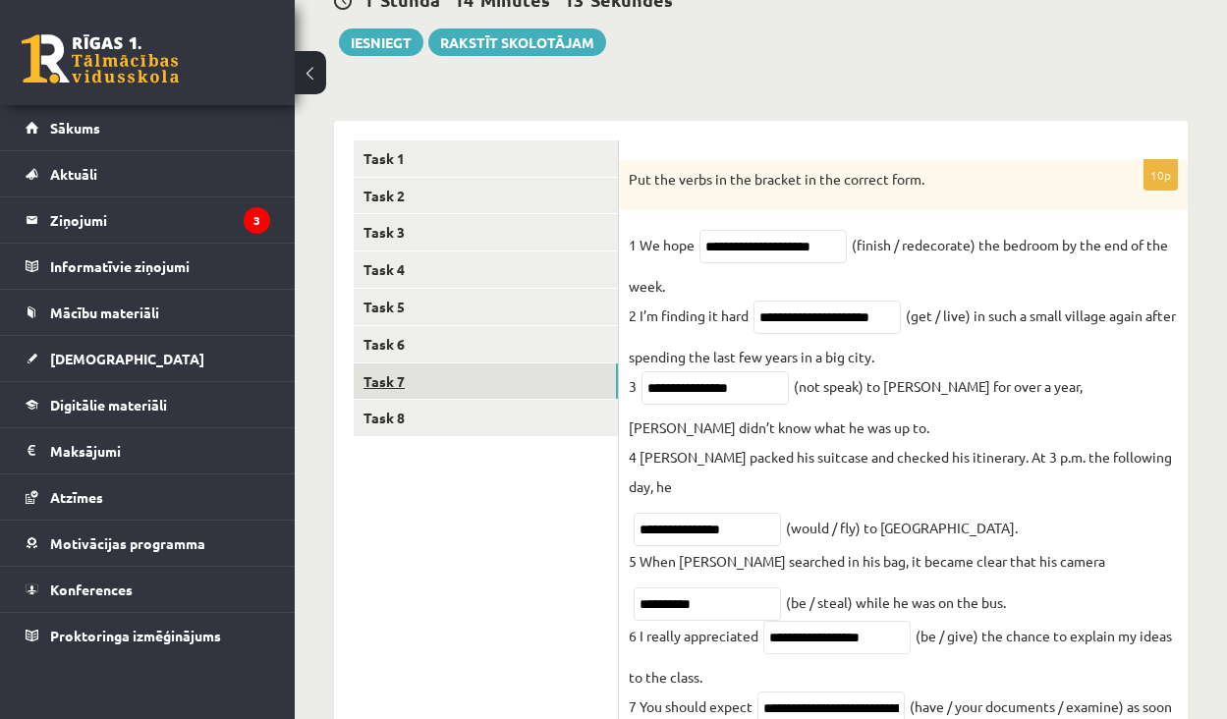
click at [449, 384] on link "Task 7" at bounding box center [486, 382] width 264 height 36
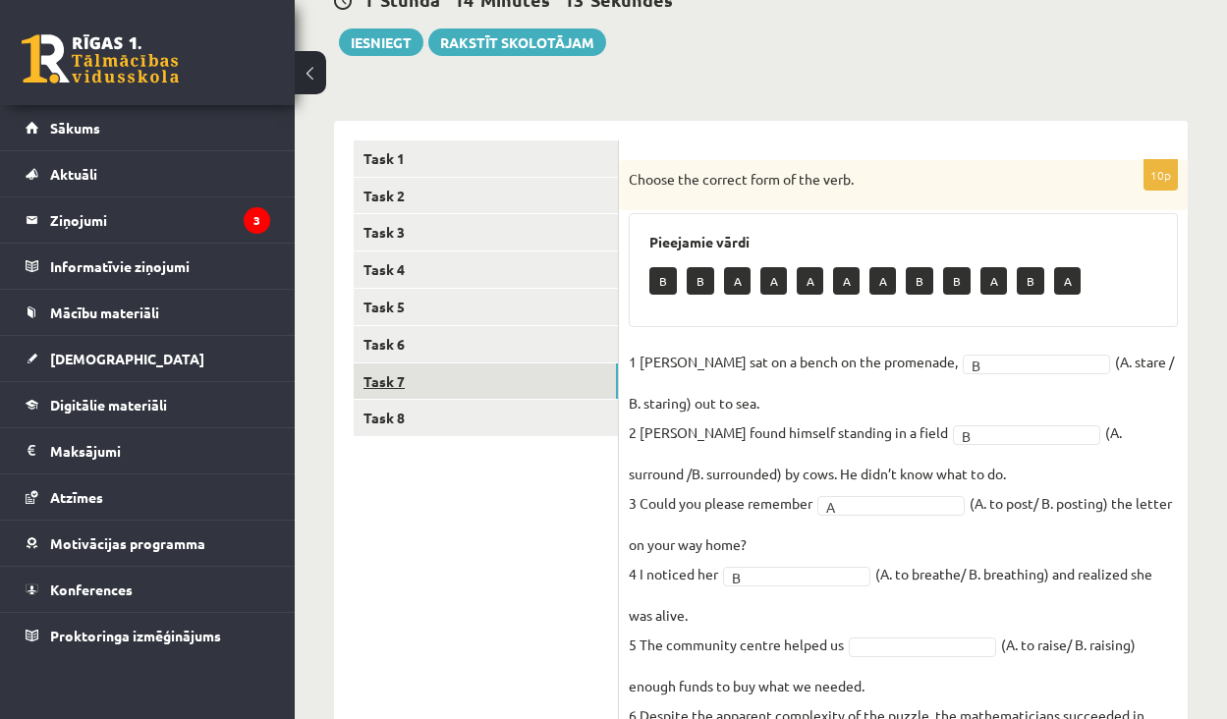
click at [439, 364] on link "Task 7" at bounding box center [486, 382] width 264 height 36
click at [439, 342] on link "Task 6" at bounding box center [486, 344] width 264 height 36
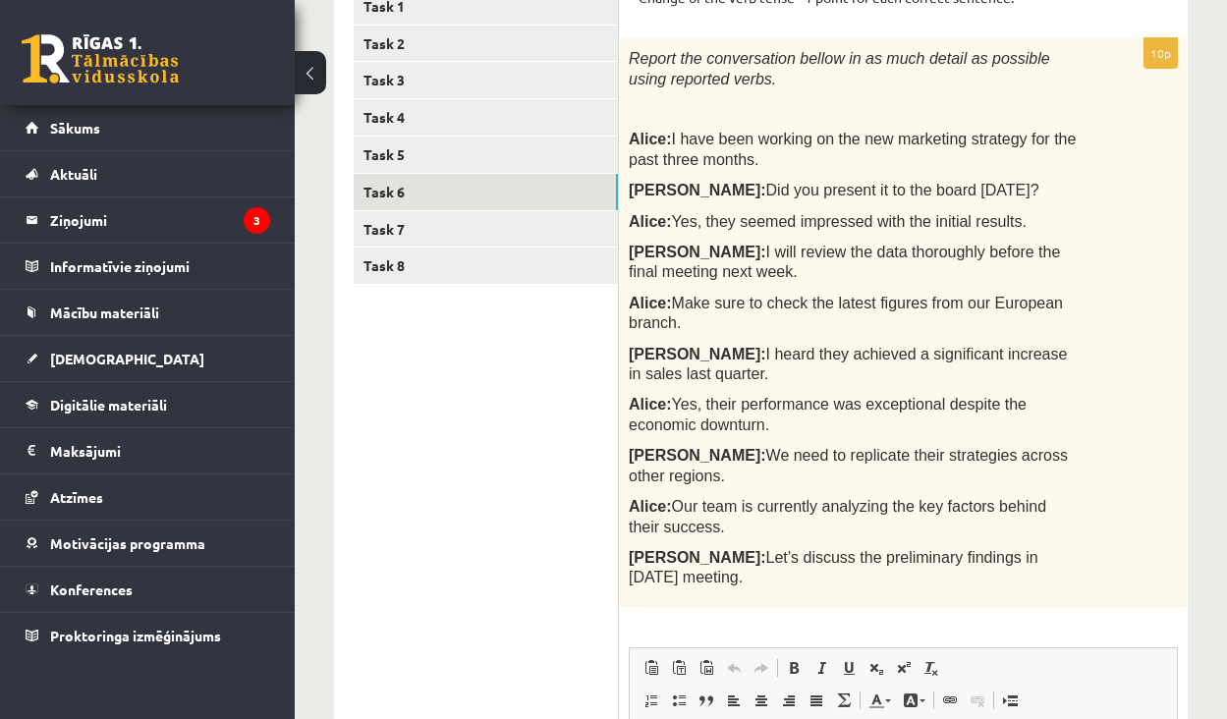
scroll to position [304, 0]
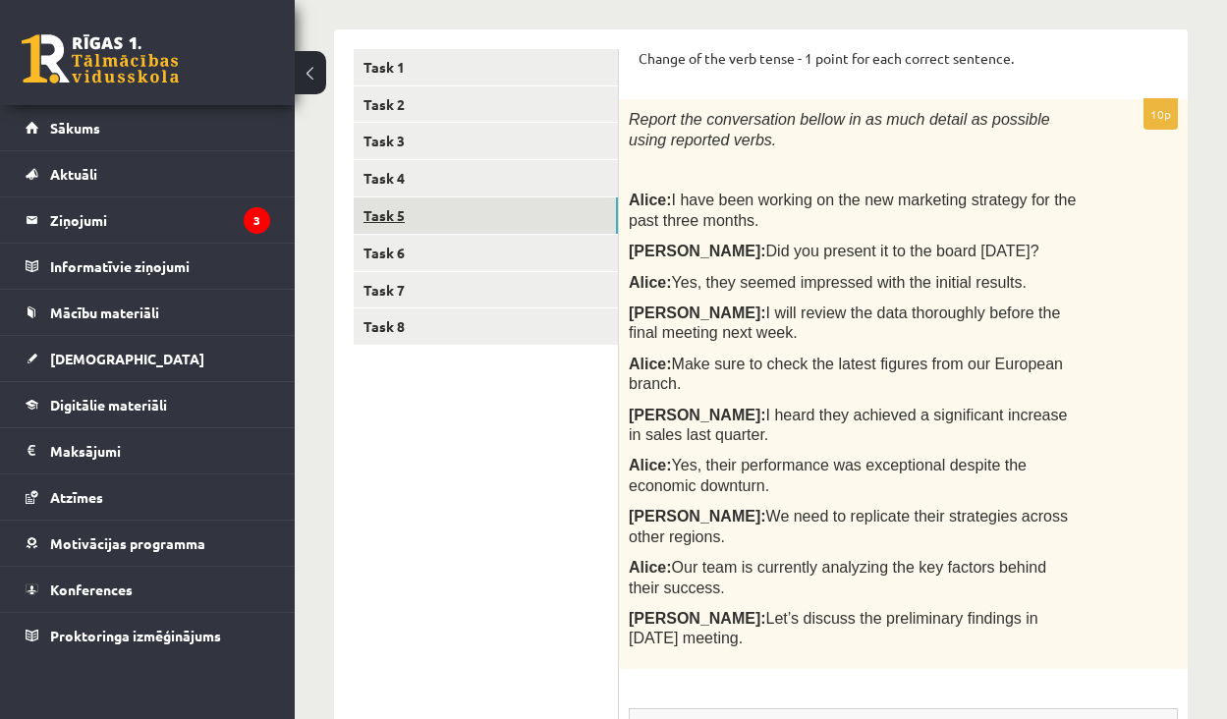
click at [418, 219] on link "Task 5" at bounding box center [486, 215] width 264 height 36
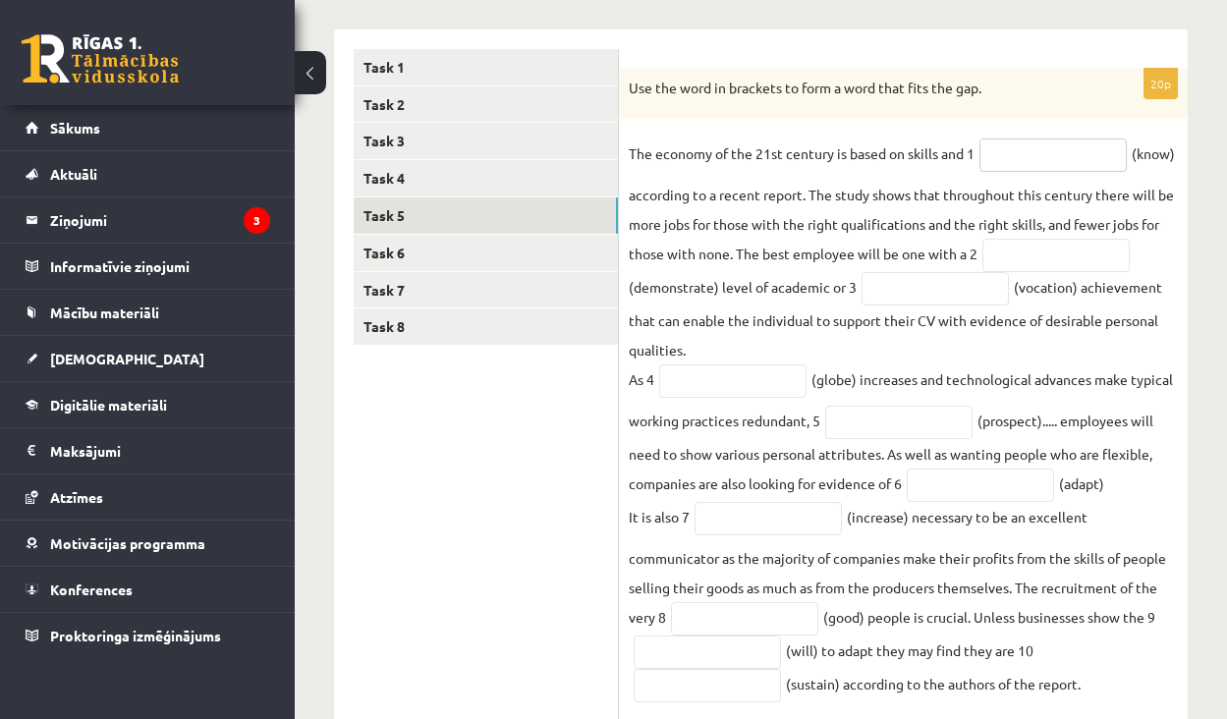
click at [1055, 150] on input "text" at bounding box center [1053, 155] width 147 height 33
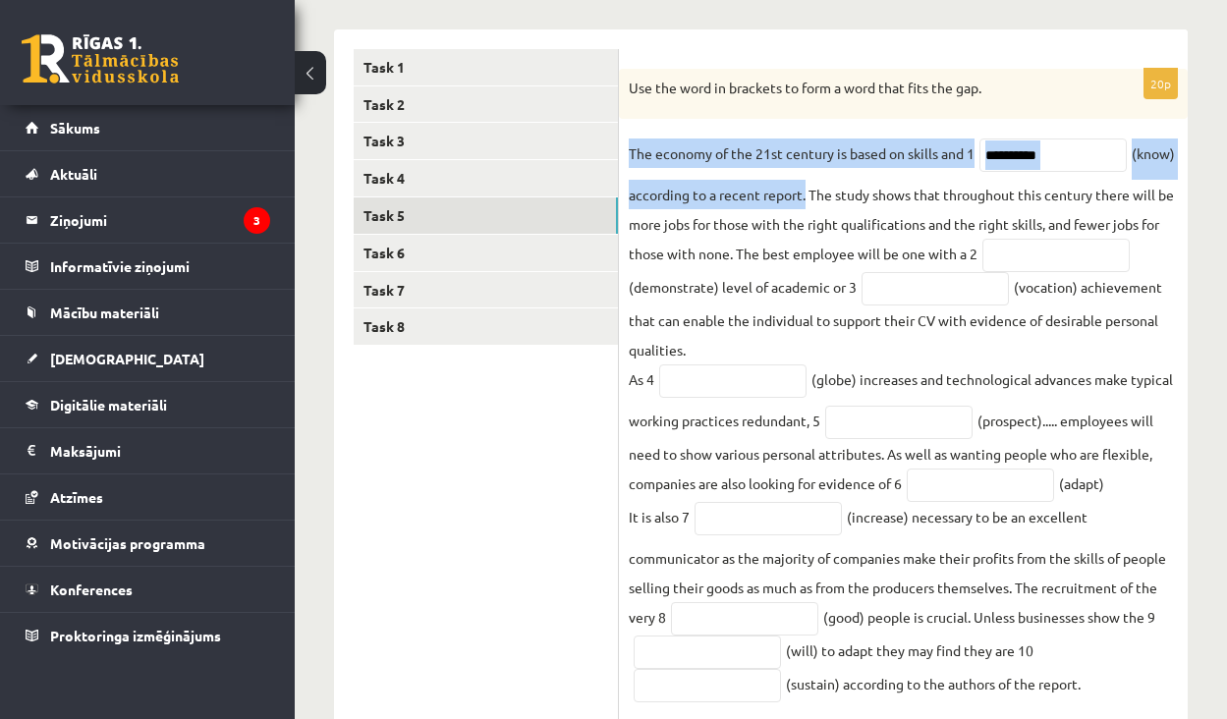
drag, startPoint x: 630, startPoint y: 148, endPoint x: 808, endPoint y: 194, distance: 183.5
click at [808, 194] on fieldset "The economy of the 21st century is based on skills and 1 ********* (know) accor…" at bounding box center [903, 699] width 549 height 1120
copy fieldset "The economy of the 21st century is based on skills and 1 (know) according to a …"
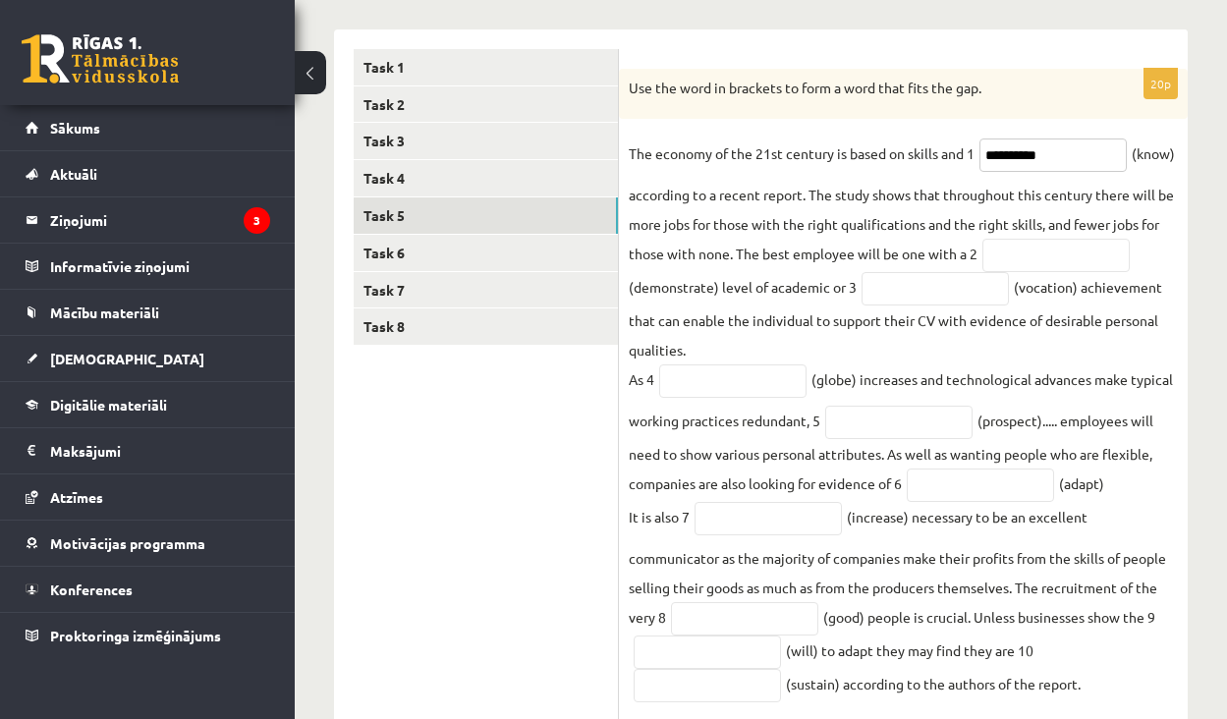
click at [1067, 165] on input "*********" at bounding box center [1053, 155] width 147 height 33
click at [1067, 163] on input "*********" at bounding box center [1053, 155] width 147 height 33
drag, startPoint x: 1067, startPoint y: 163, endPoint x: 992, endPoint y: 163, distance: 74.7
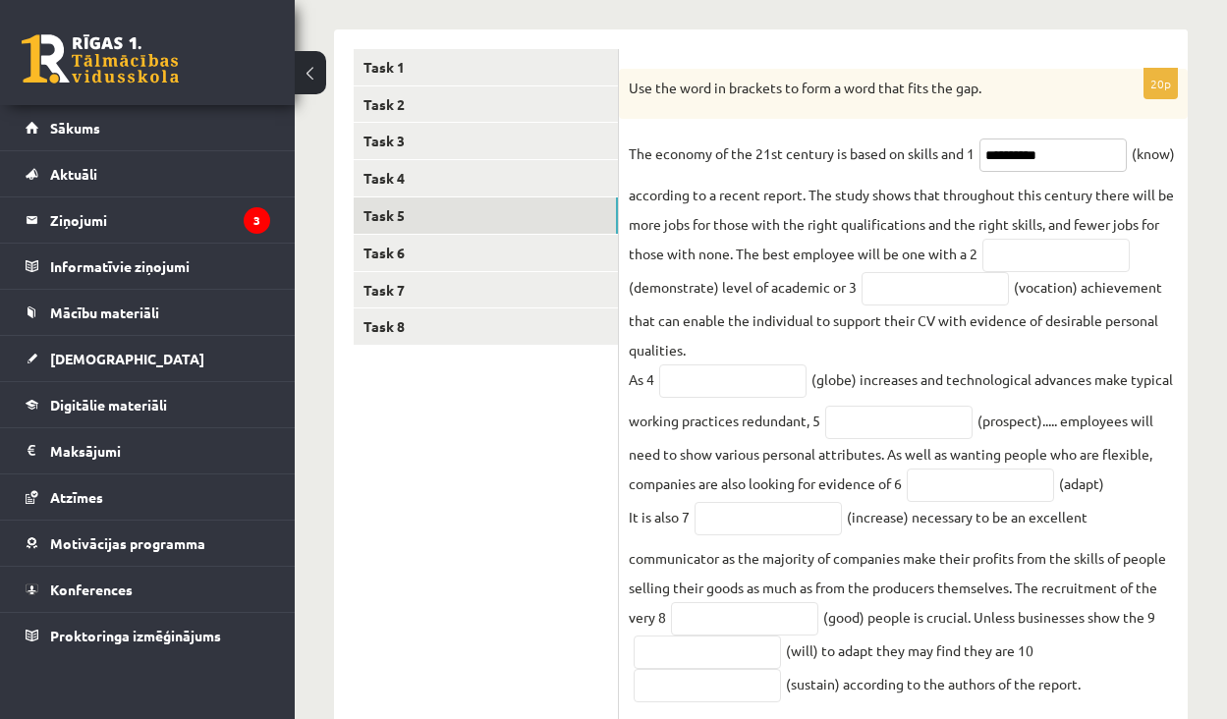
click at [992, 163] on input "*********" at bounding box center [1053, 155] width 147 height 33
paste input "text"
type input "*********"
click at [1031, 255] on input "text" at bounding box center [1055, 255] width 147 height 33
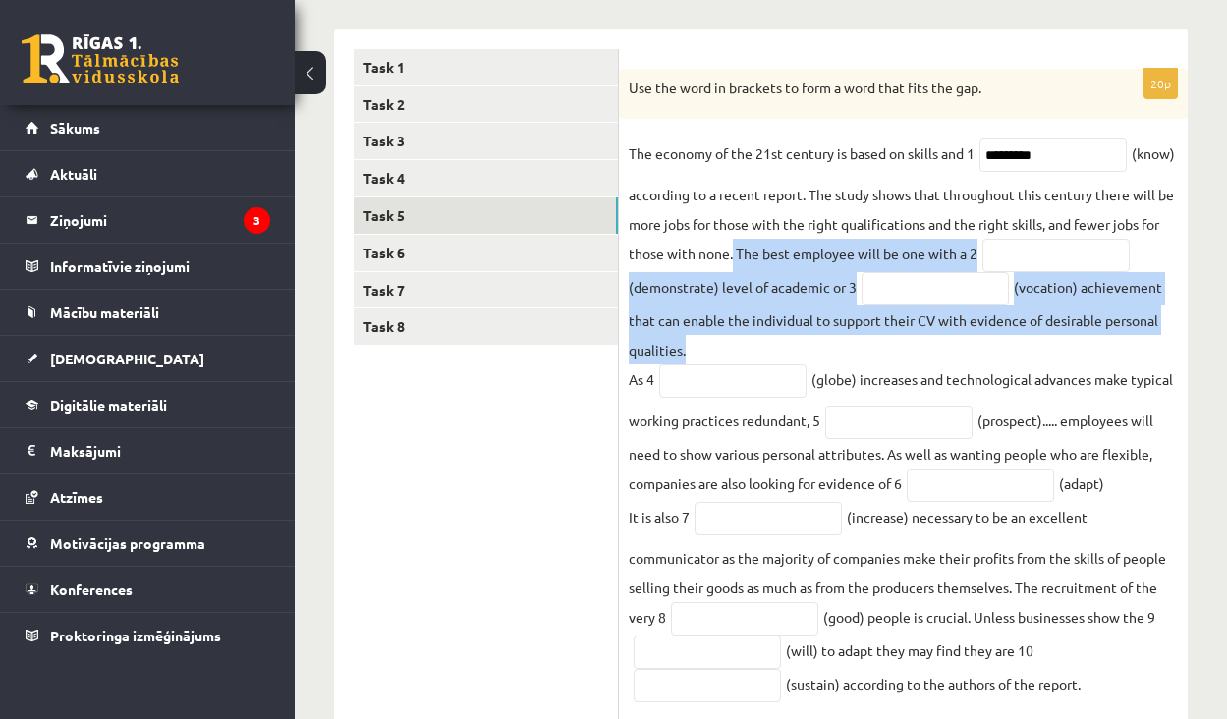
drag, startPoint x: 733, startPoint y: 254, endPoint x: 788, endPoint y: 344, distance: 105.0
click at [788, 344] on fieldset "The economy of the 21st century is based on skills and 1 ********* (know) accor…" at bounding box center [903, 699] width 549 height 1120
copy fieldset "The best employee will be one with a 2 (demonstrate) level of academic or 3 (vo…"
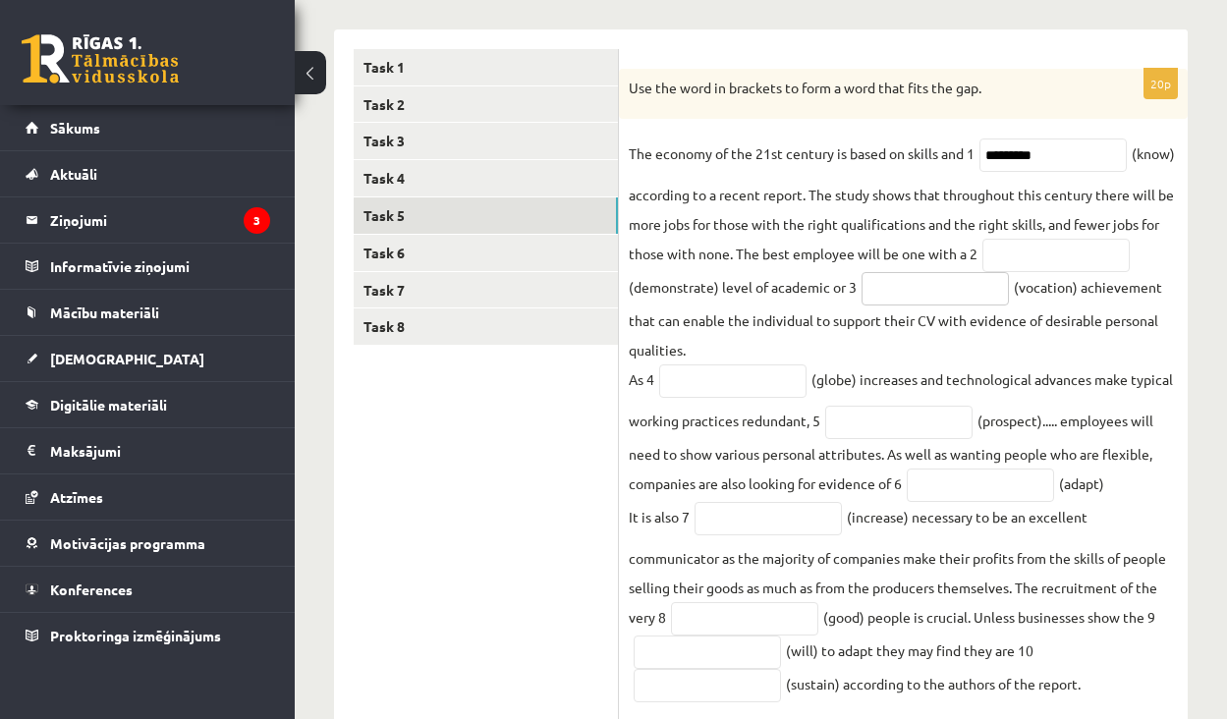
click at [960, 300] on input "text" at bounding box center [935, 288] width 147 height 33
paste input "**********"
drag, startPoint x: 990, startPoint y: 287, endPoint x: 855, endPoint y: 301, distance: 136.3
click at [855, 301] on fieldset "**********" at bounding box center [903, 699] width 549 height 1120
paste input "**********"
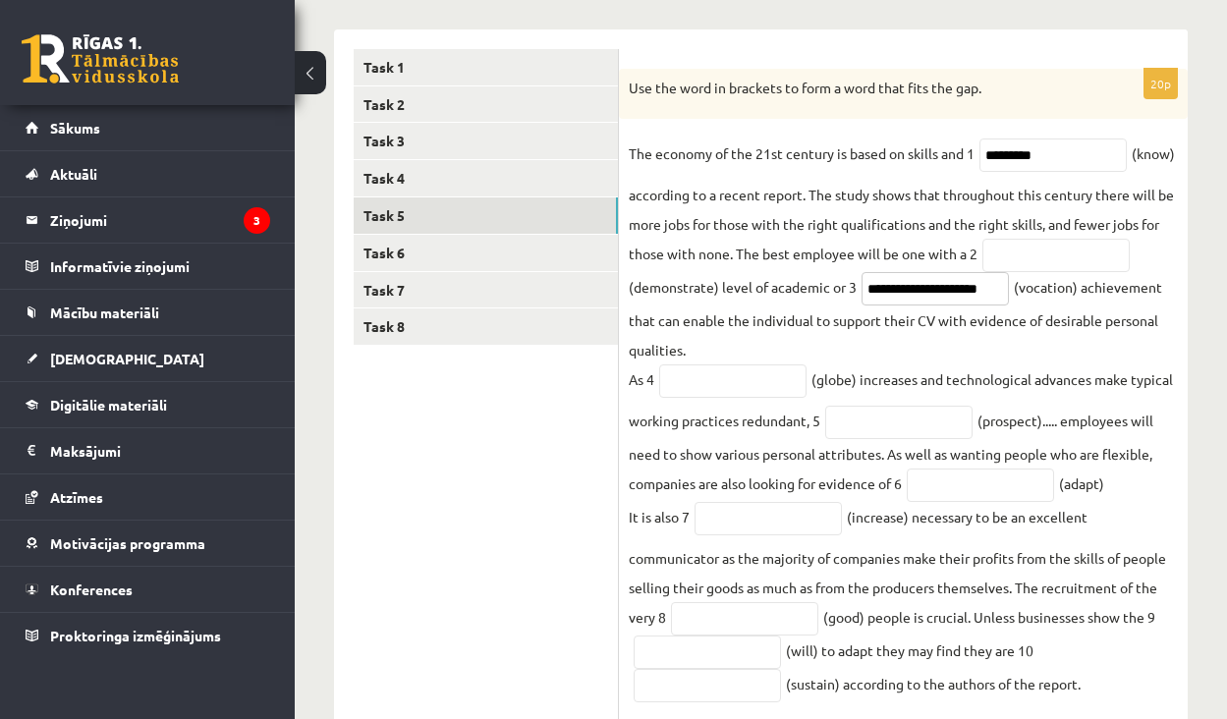
drag, startPoint x: 941, startPoint y: 293, endPoint x: 856, endPoint y: 294, distance: 85.5
click at [856, 294] on fieldset "**********" at bounding box center [903, 699] width 549 height 1120
type input "**********"
click at [1027, 247] on input "text" at bounding box center [1055, 255] width 147 height 33
paste input "**********"
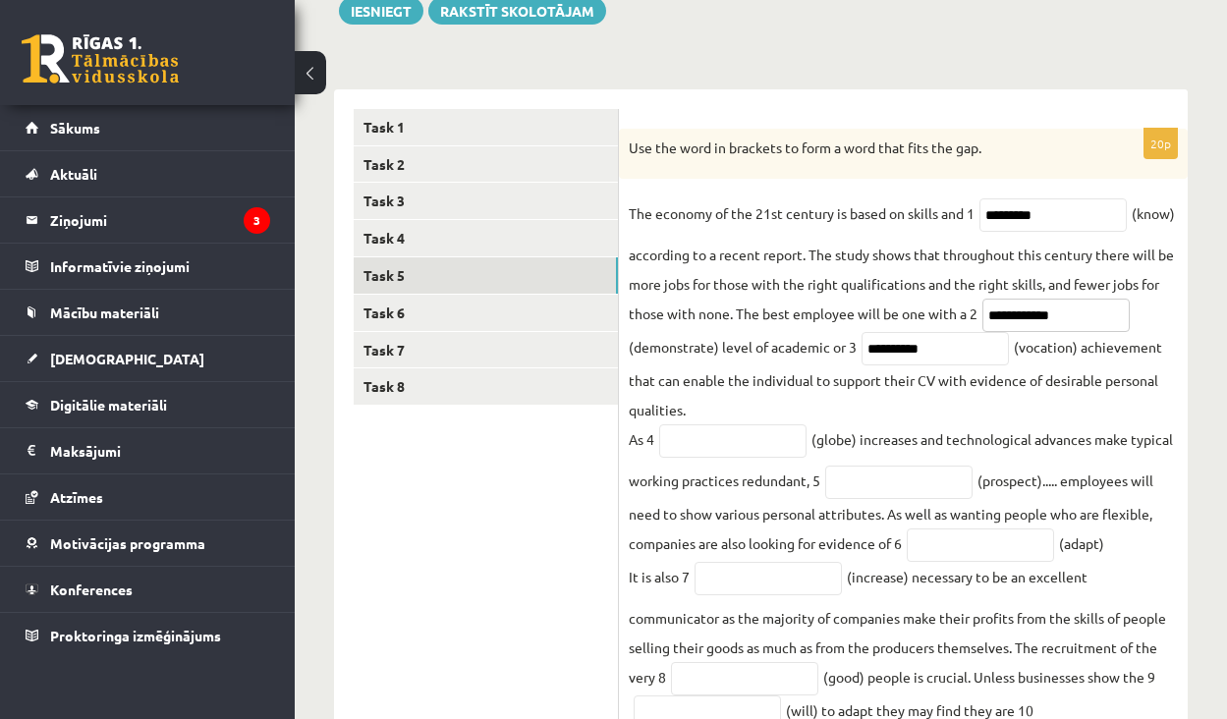
scroll to position [265, 0]
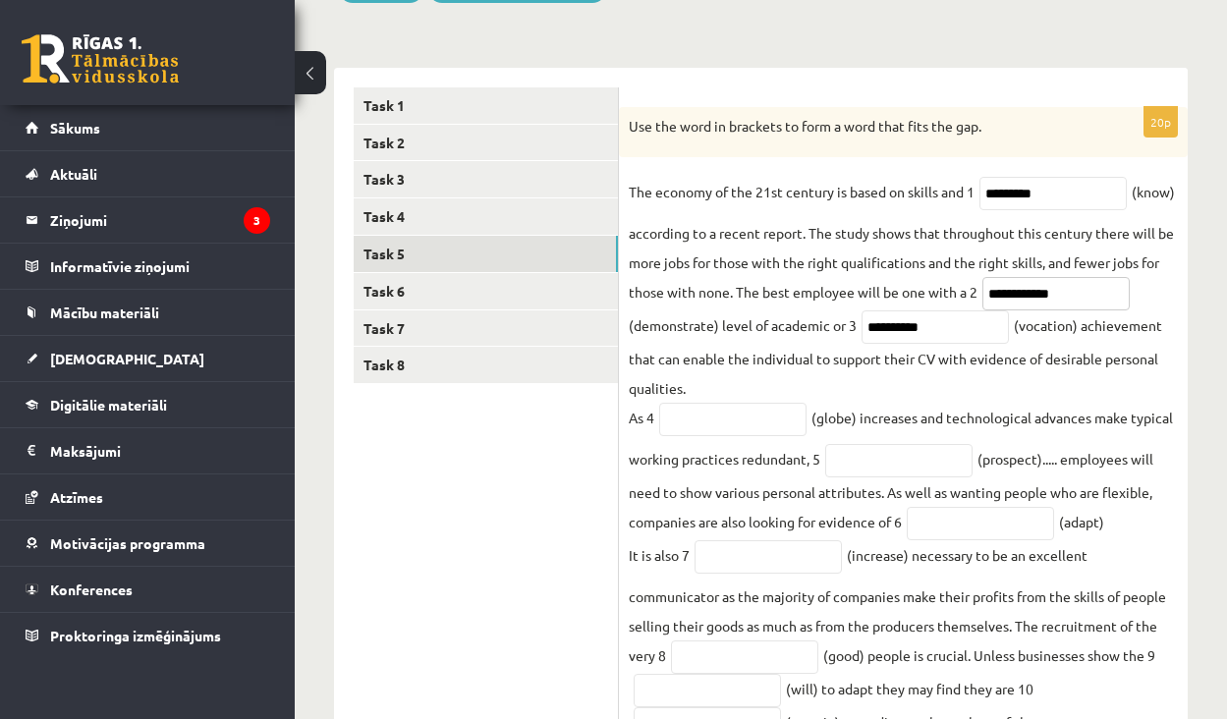
type input "**********"
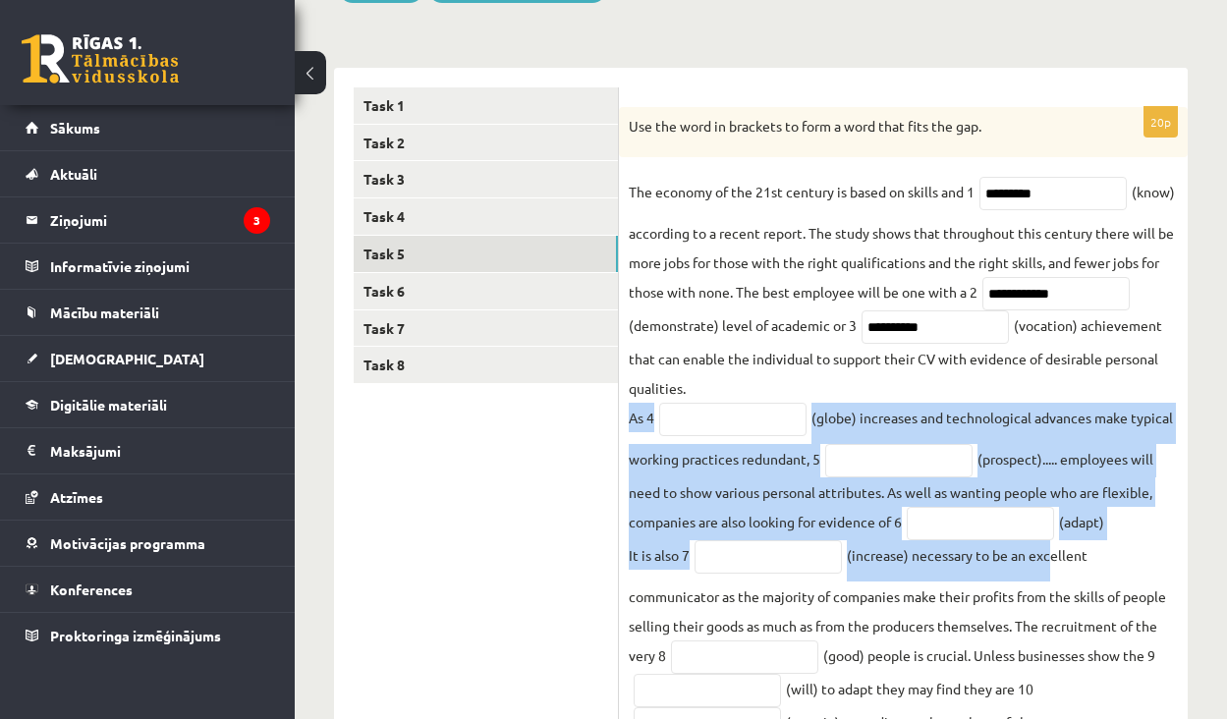
drag, startPoint x: 630, startPoint y: 423, endPoint x: 1054, endPoint y: 575, distance: 450.6
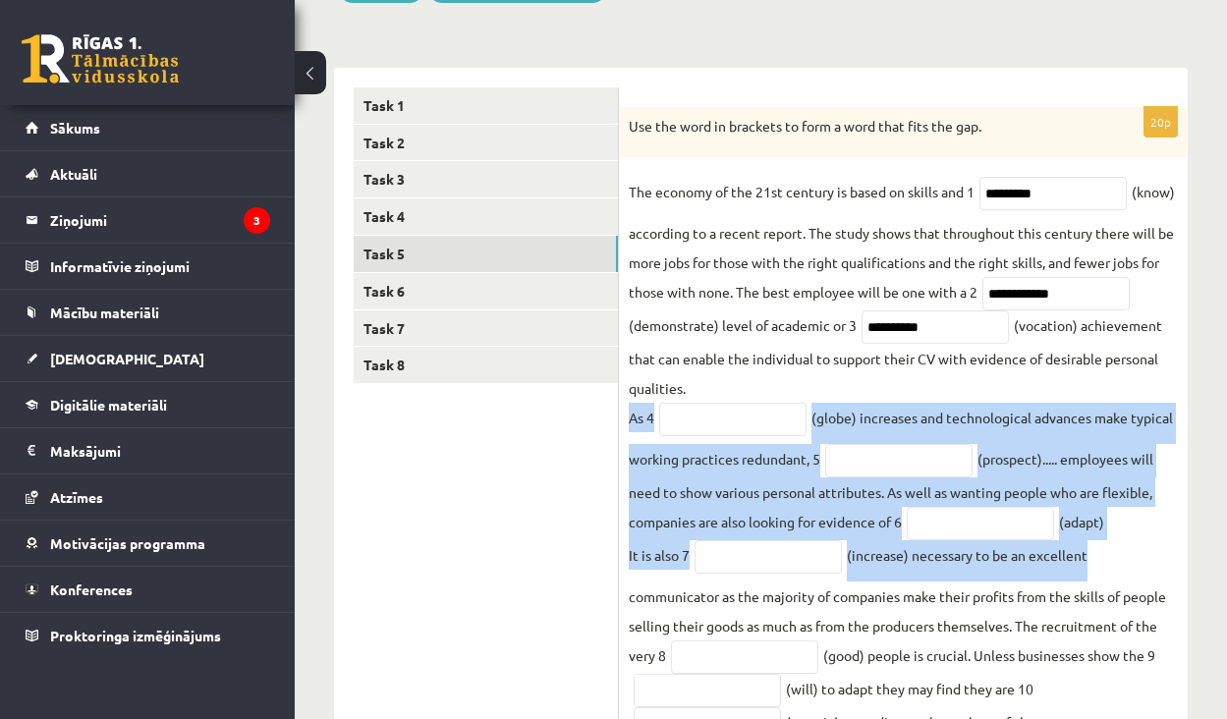
drag, startPoint x: 1101, startPoint y: 564, endPoint x: 620, endPoint y: 421, distance: 502.1
click at [620, 421] on div "**********" at bounding box center [903, 707] width 569 height 1201
copy fieldset "As 4 (globe) increases and technological advances make typical working practice…"
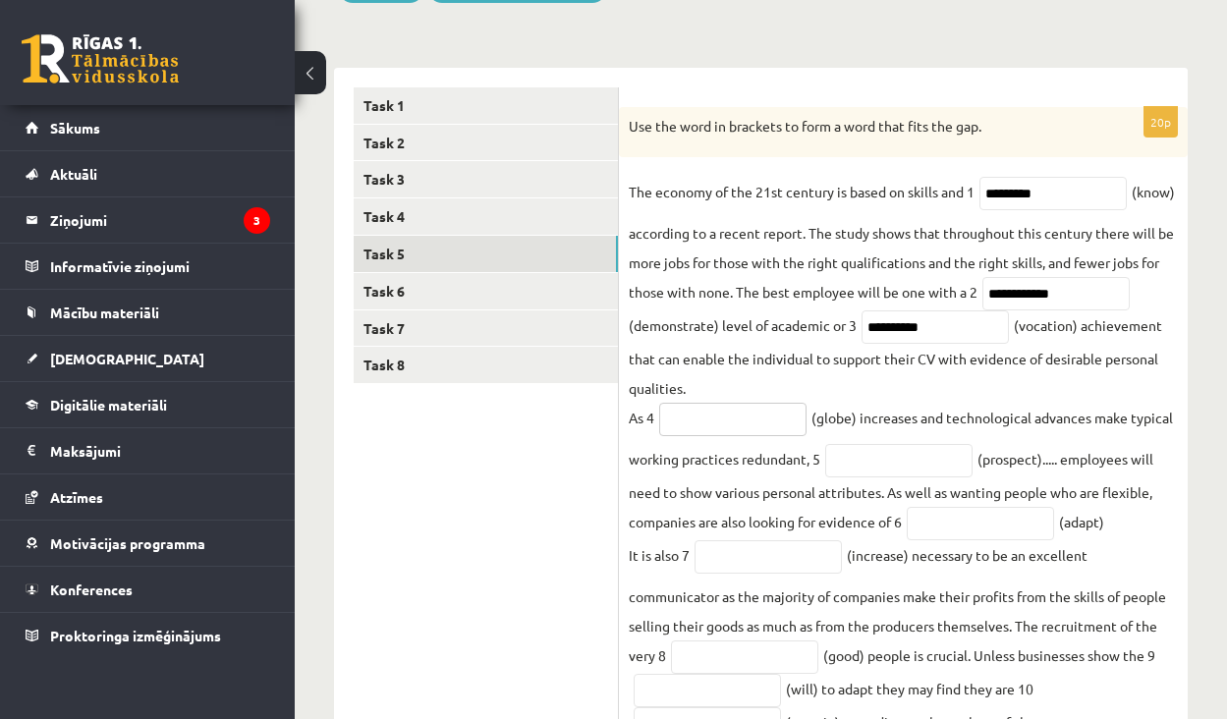
click at [735, 418] on input "text" at bounding box center [732, 419] width 147 height 33
paste input "**********"
type input "**********"
click at [871, 453] on input "text" at bounding box center [898, 460] width 147 height 33
paste input "**********"
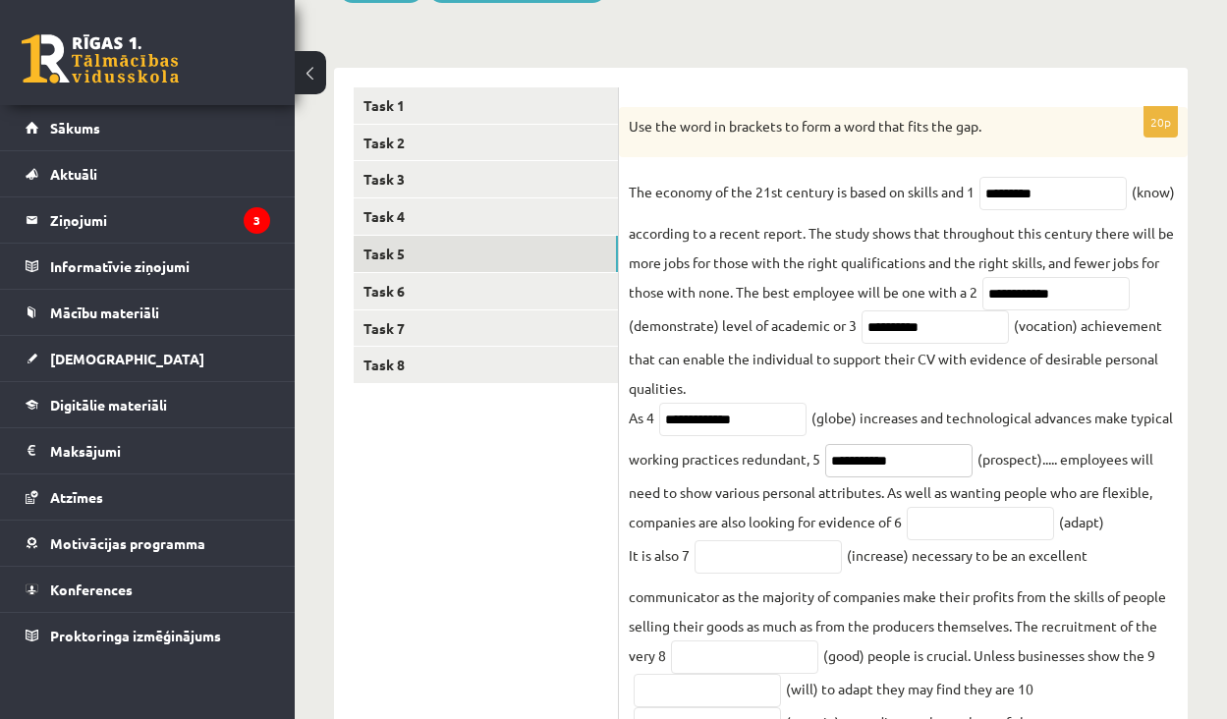
type input "**********"
click at [991, 530] on input "text" at bounding box center [980, 523] width 147 height 33
paste input "**********"
type input "**********"
click at [826, 572] on input "text" at bounding box center [768, 556] width 147 height 33
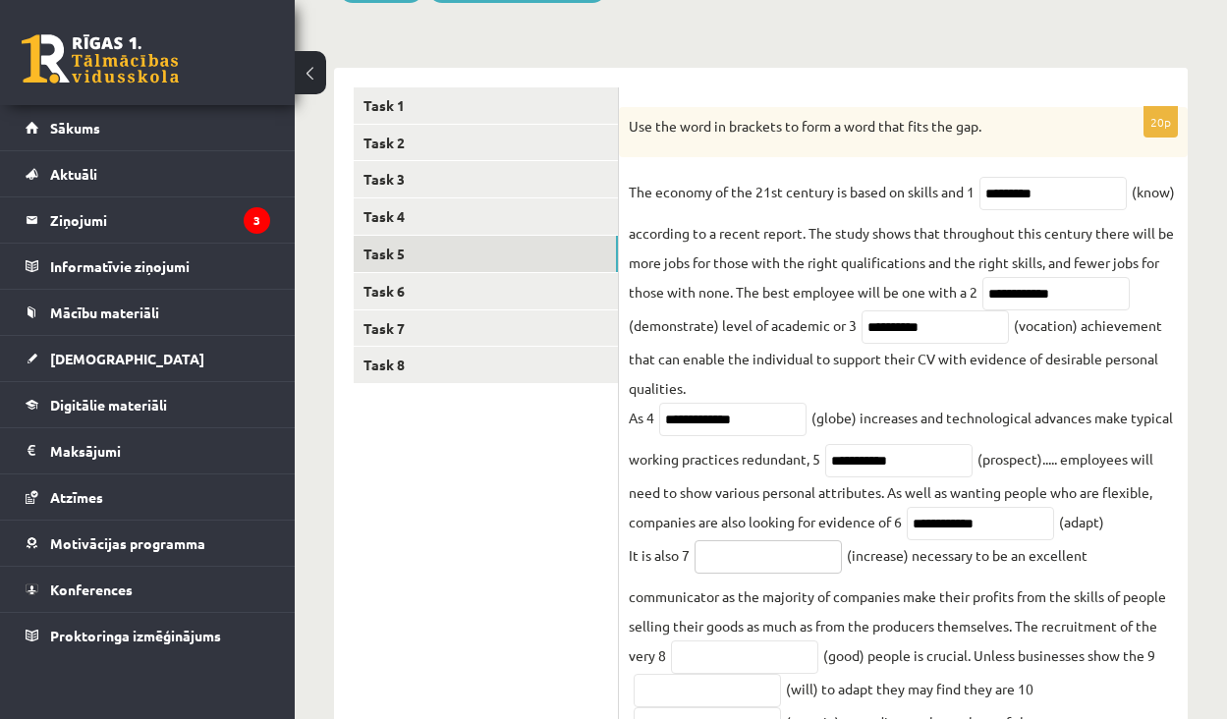
paste input "**********"
type input "**********"
click at [501, 319] on link "Task 7" at bounding box center [486, 328] width 264 height 36
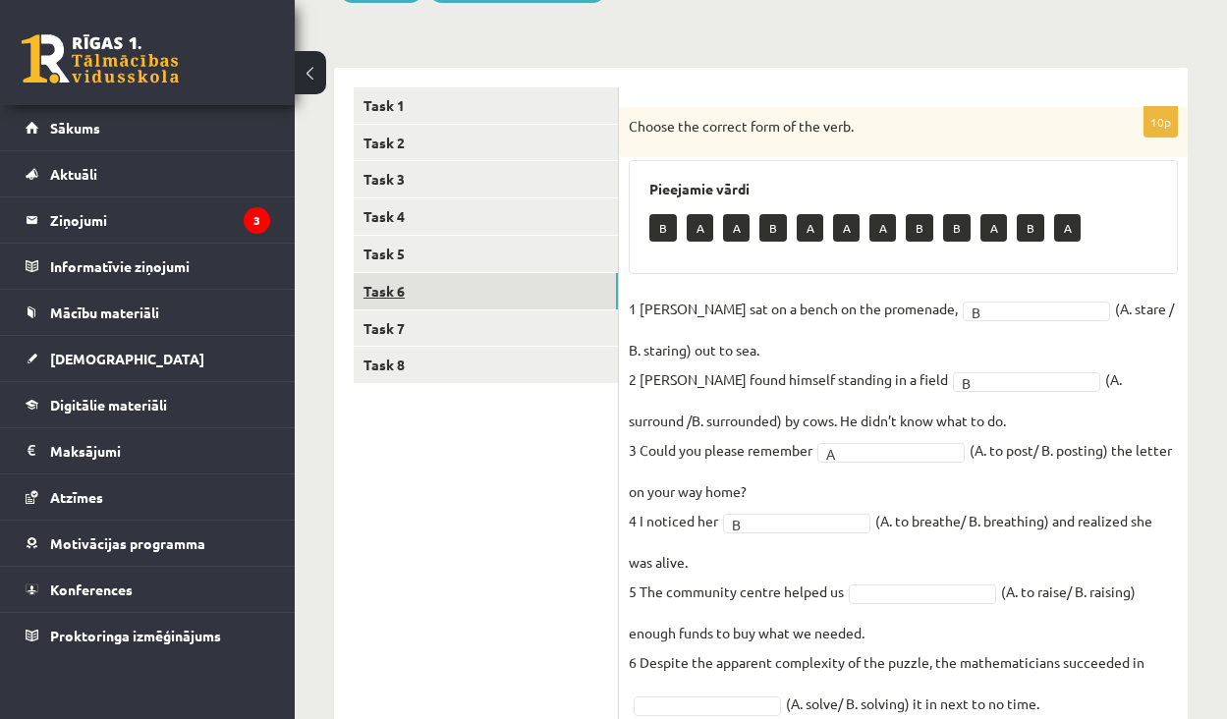
click at [502, 285] on link "Task 6" at bounding box center [486, 291] width 264 height 36
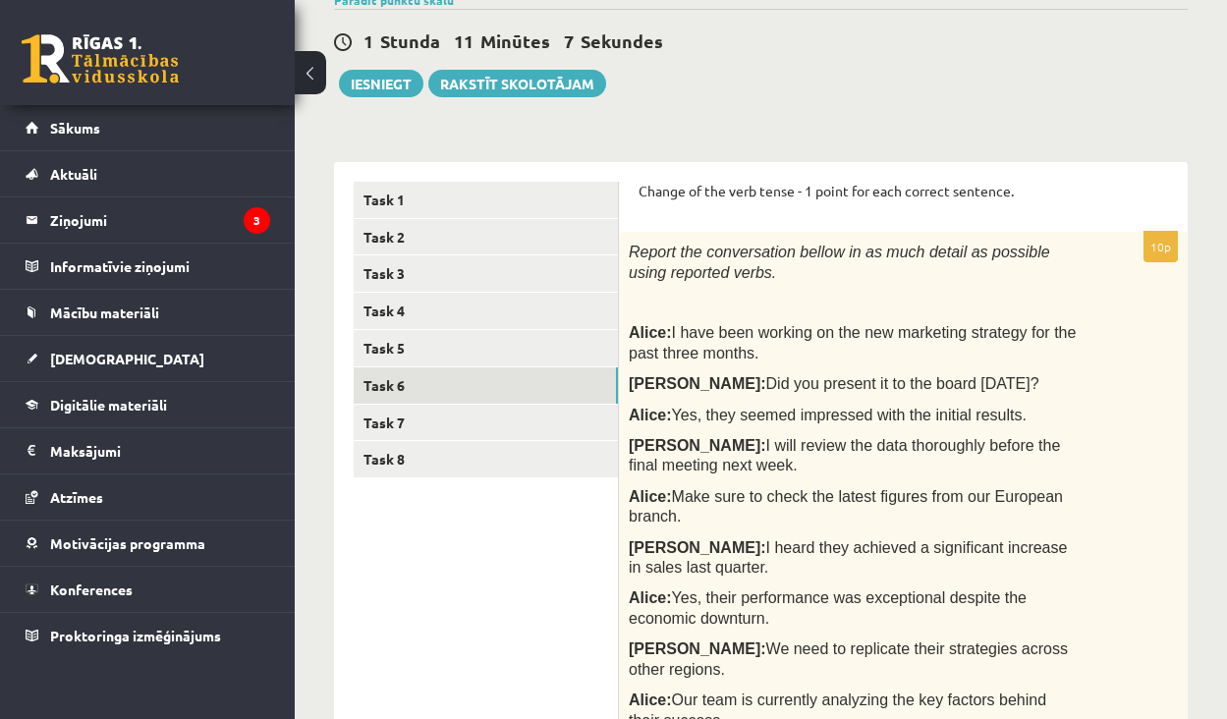
scroll to position [165, 0]
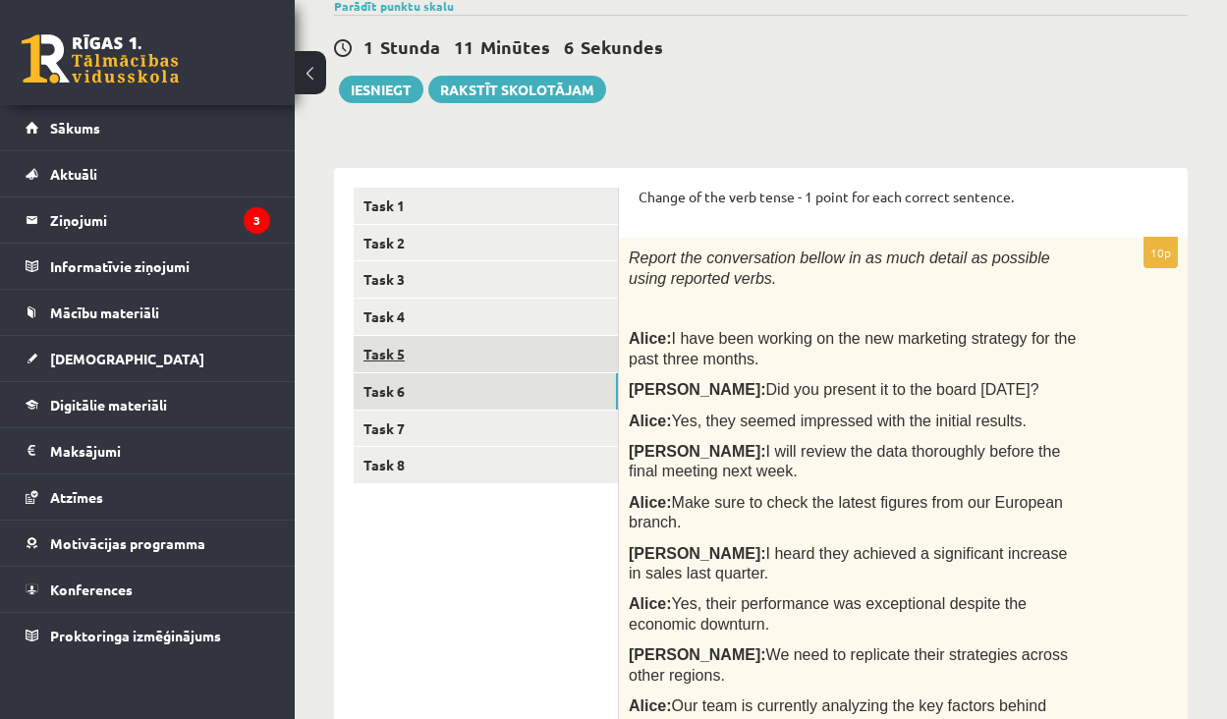
click at [466, 357] on link "Task 5" at bounding box center [486, 354] width 264 height 36
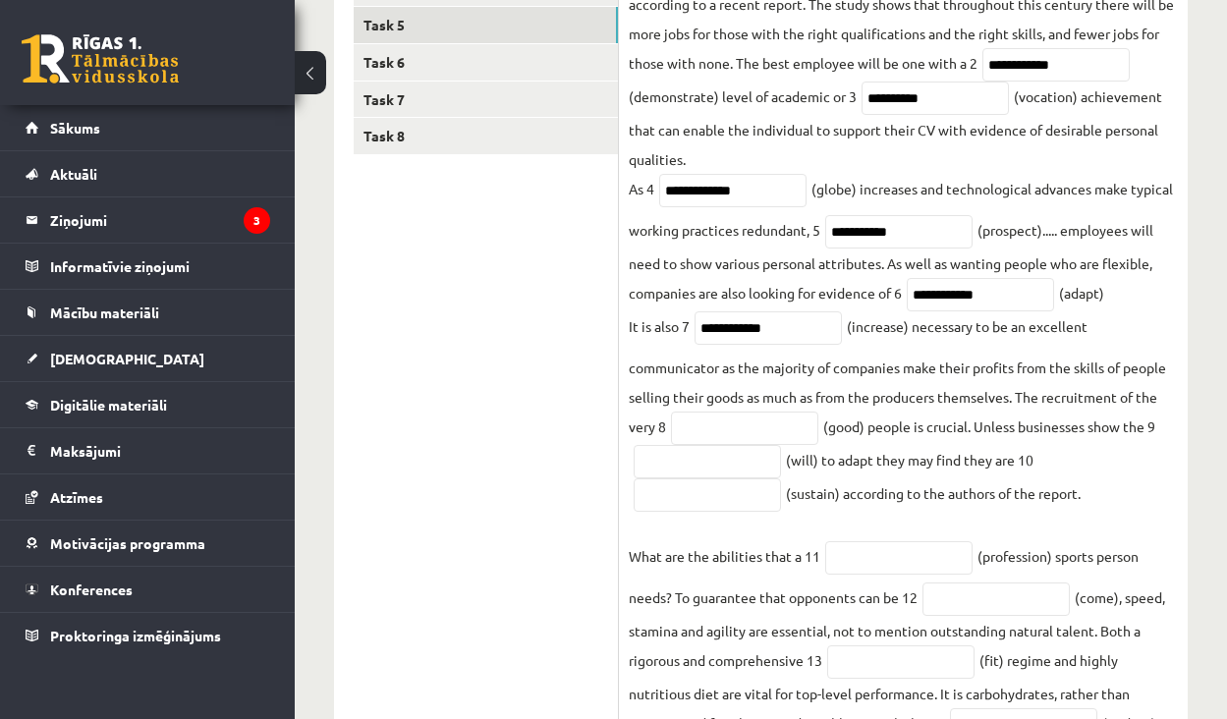
scroll to position [515, 0]
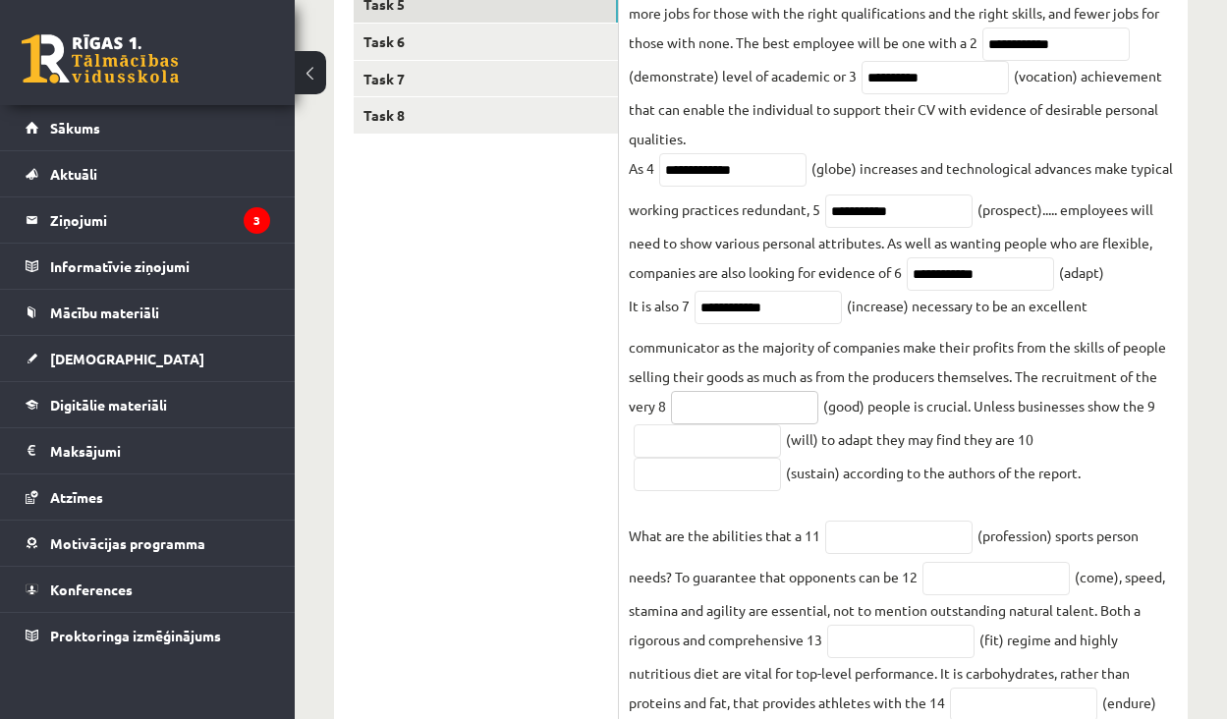
click at [754, 418] on input "text" at bounding box center [744, 407] width 147 height 33
type input "*"
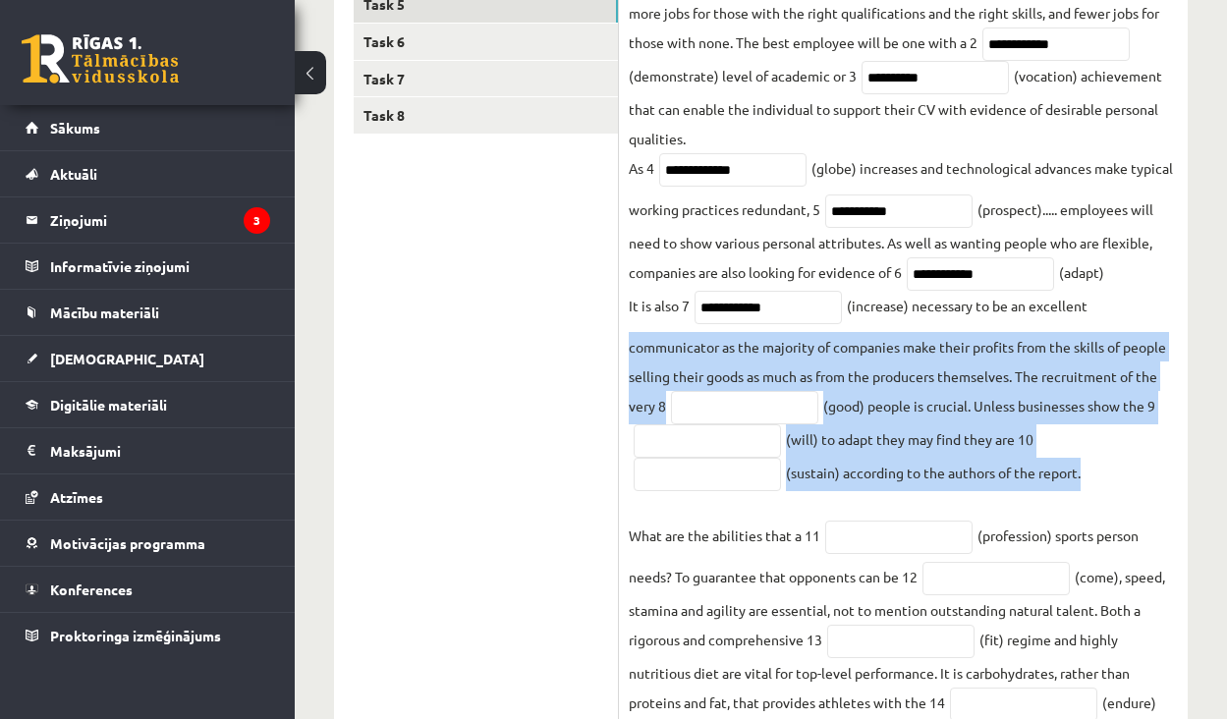
drag, startPoint x: 629, startPoint y: 348, endPoint x: 1092, endPoint y: 471, distance: 478.8
click at [1091, 471] on fieldset "**********" at bounding box center [903, 487] width 549 height 1120
copy fieldset "communicator as the majority of companies make their profits from the skills of…"
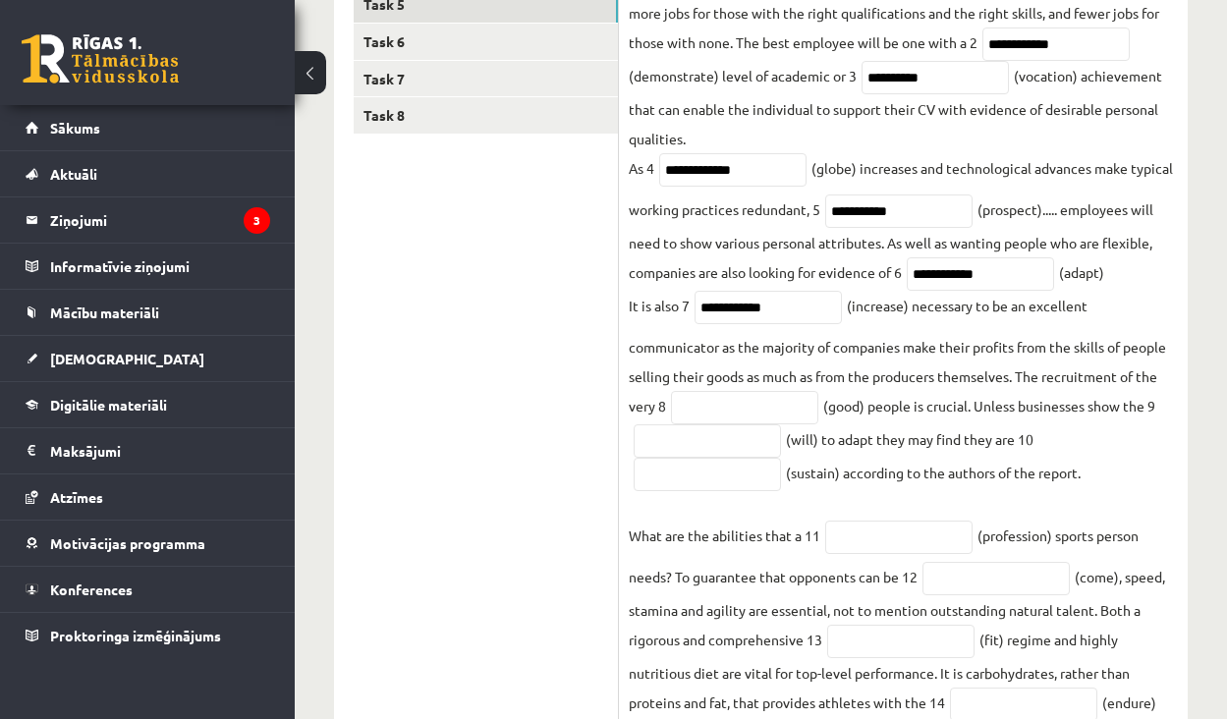
click at [708, 498] on p "What are the abilities that a 11" at bounding box center [725, 520] width 192 height 59
click at [737, 422] on input "text" at bounding box center [744, 407] width 147 height 33
type input "****"
click at [690, 444] on input "text" at bounding box center [707, 440] width 147 height 33
paste input "**********"
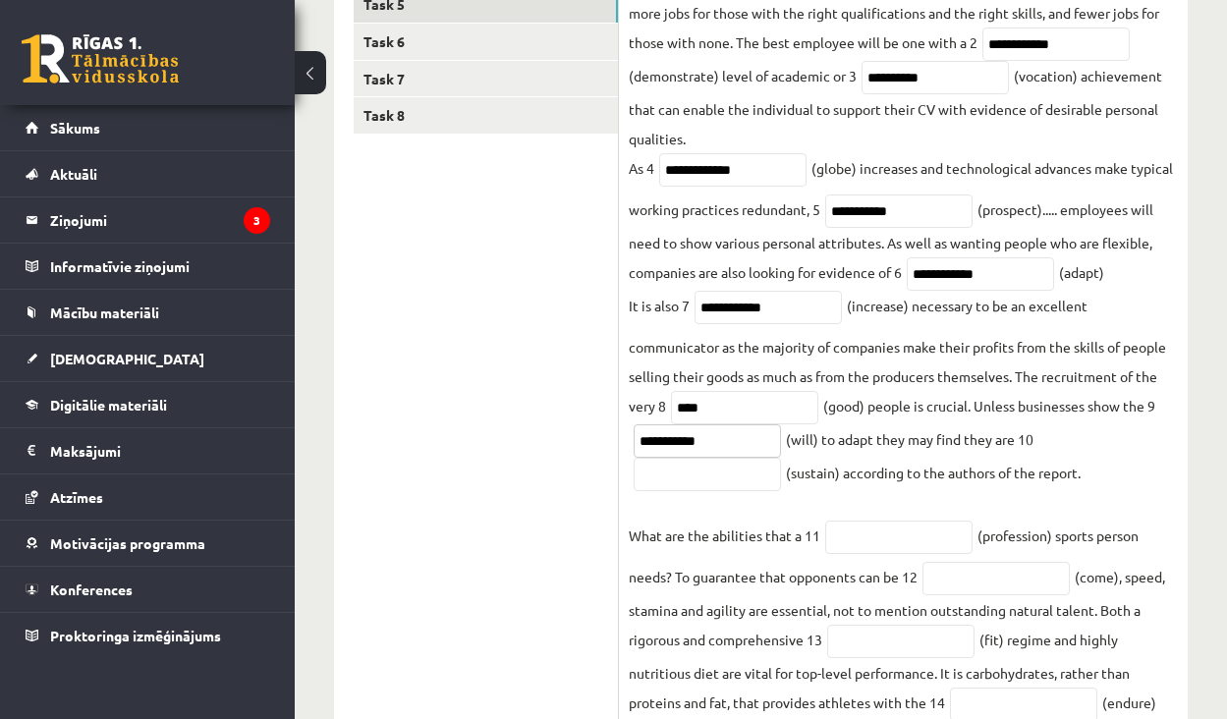
type input "**********"
click at [724, 491] on input "text" at bounding box center [707, 474] width 147 height 33
paste input "**********"
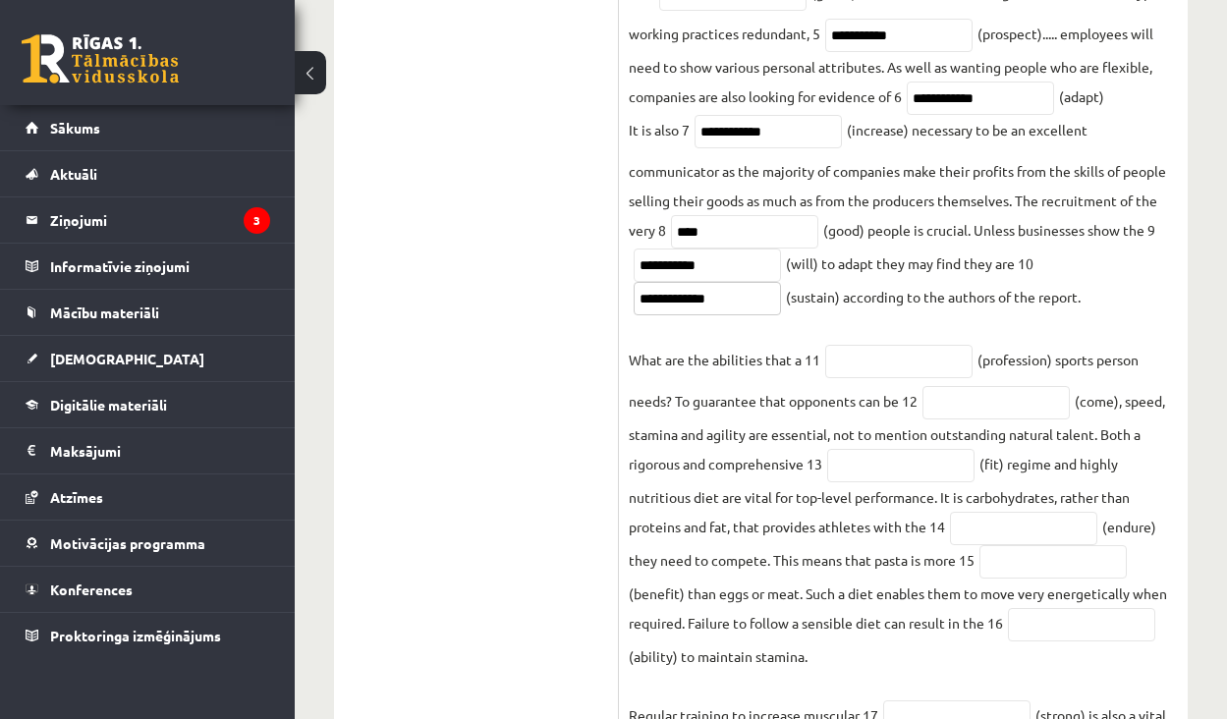
scroll to position [695, 0]
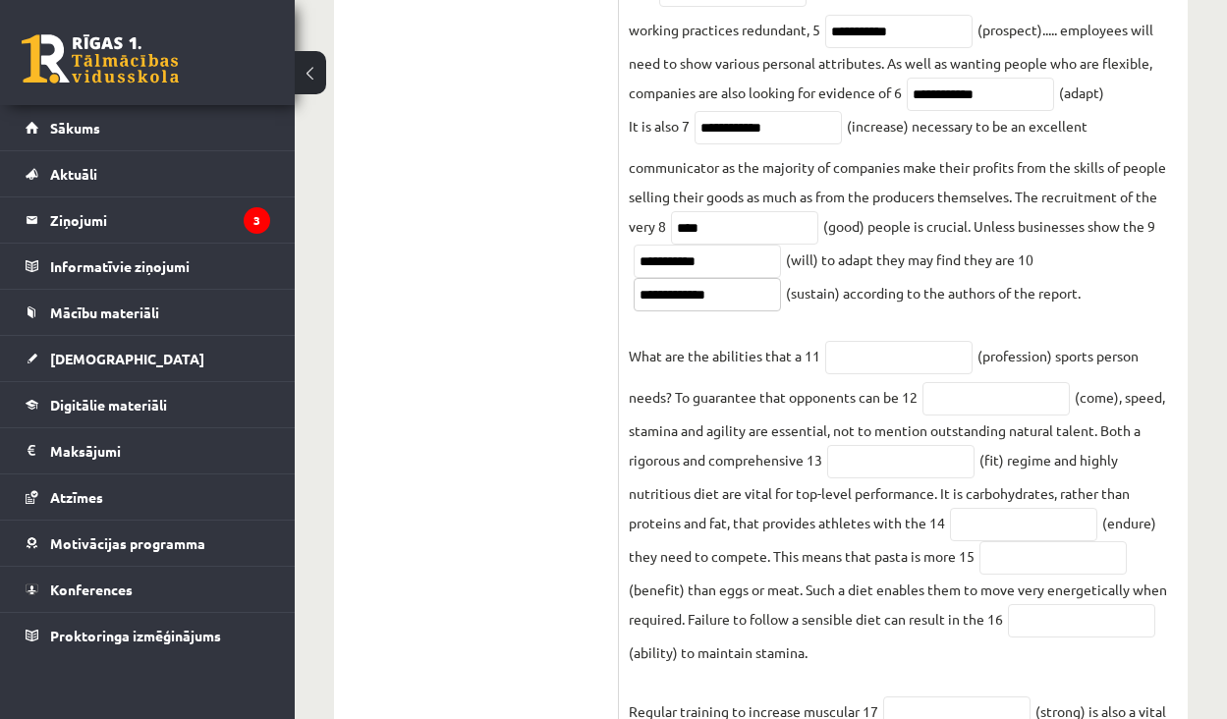
type input "**********"
click at [884, 368] on input "text" at bounding box center [898, 357] width 147 height 33
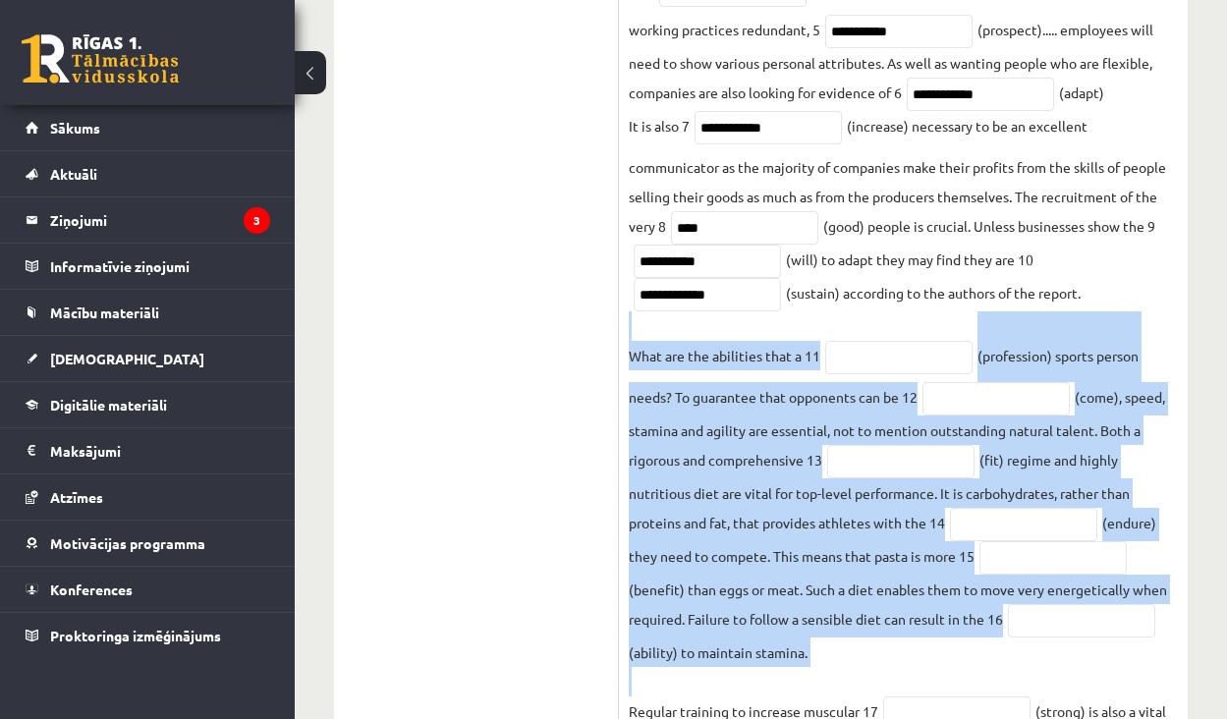
drag, startPoint x: 621, startPoint y: 362, endPoint x: 840, endPoint y: 680, distance: 386.4
click at [840, 680] on div "**********" at bounding box center [903, 278] width 569 height 1201
copy fieldset "What are the abilities that a 11 (profession) sports person needs? To guarantee…"
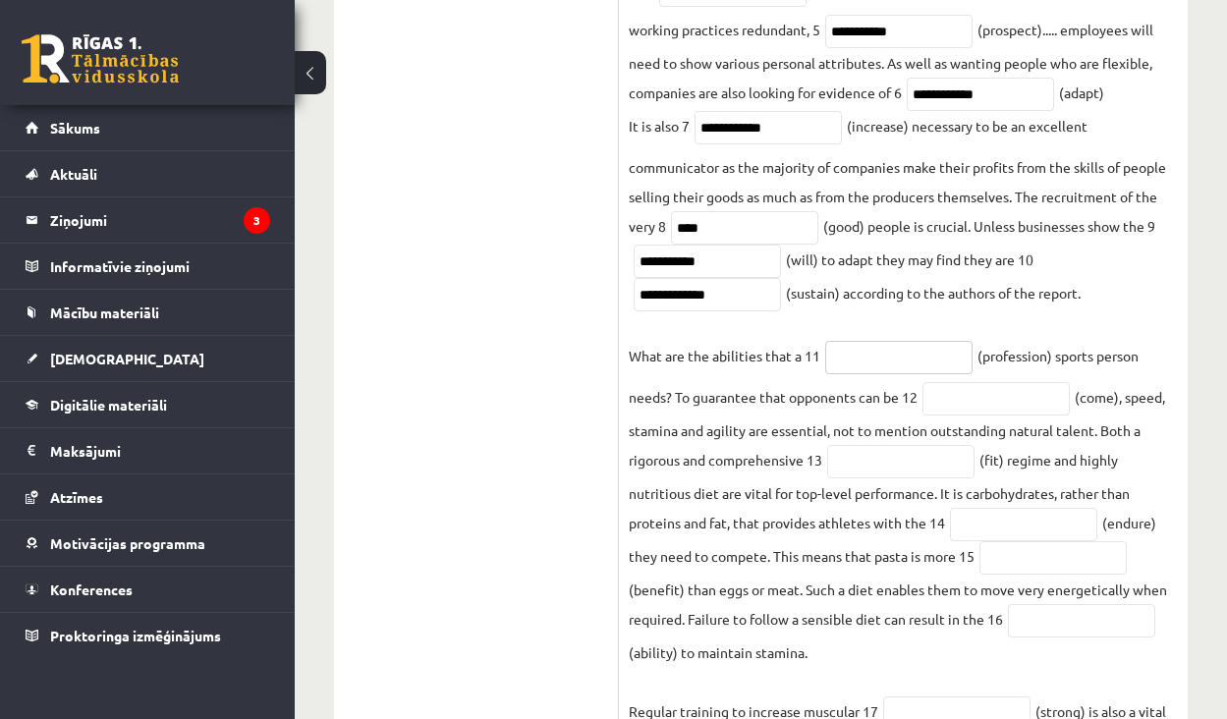
click at [895, 351] on input "text" at bounding box center [898, 357] width 147 height 33
type input "**********"
drag, startPoint x: 895, startPoint y: 351, endPoint x: 949, endPoint y: 415, distance: 83.7
click at [949, 415] on input "text" at bounding box center [996, 398] width 147 height 33
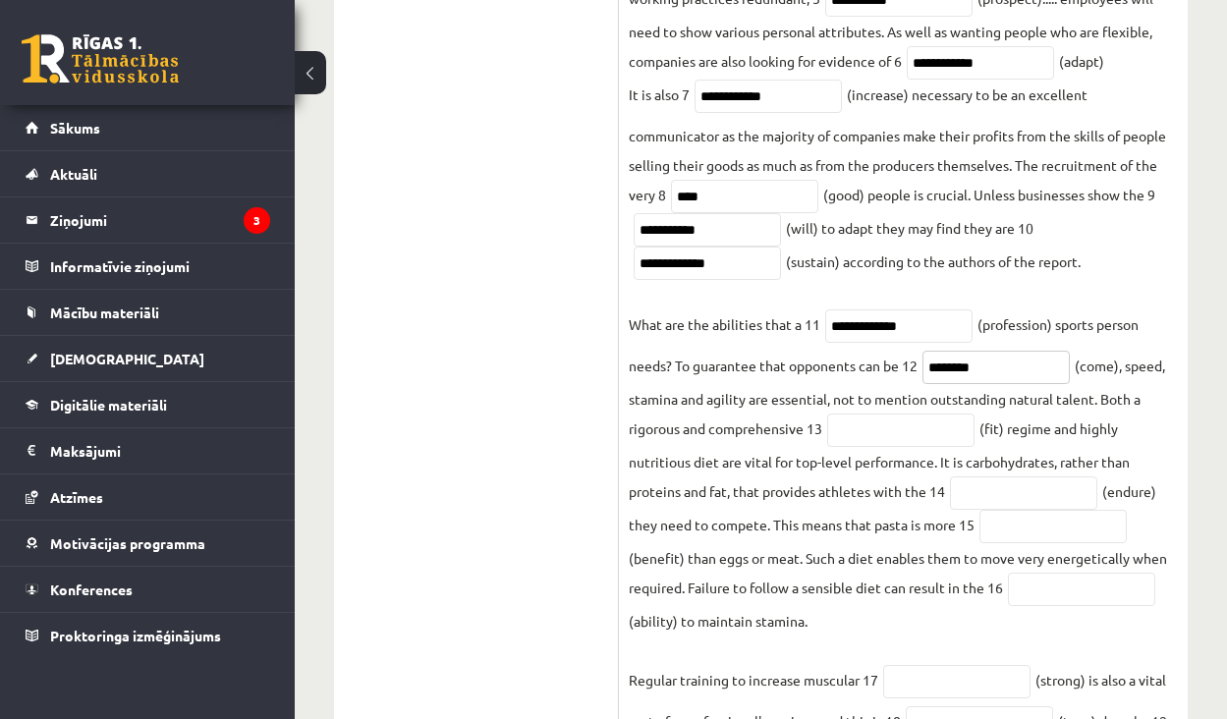
scroll to position [729, 0]
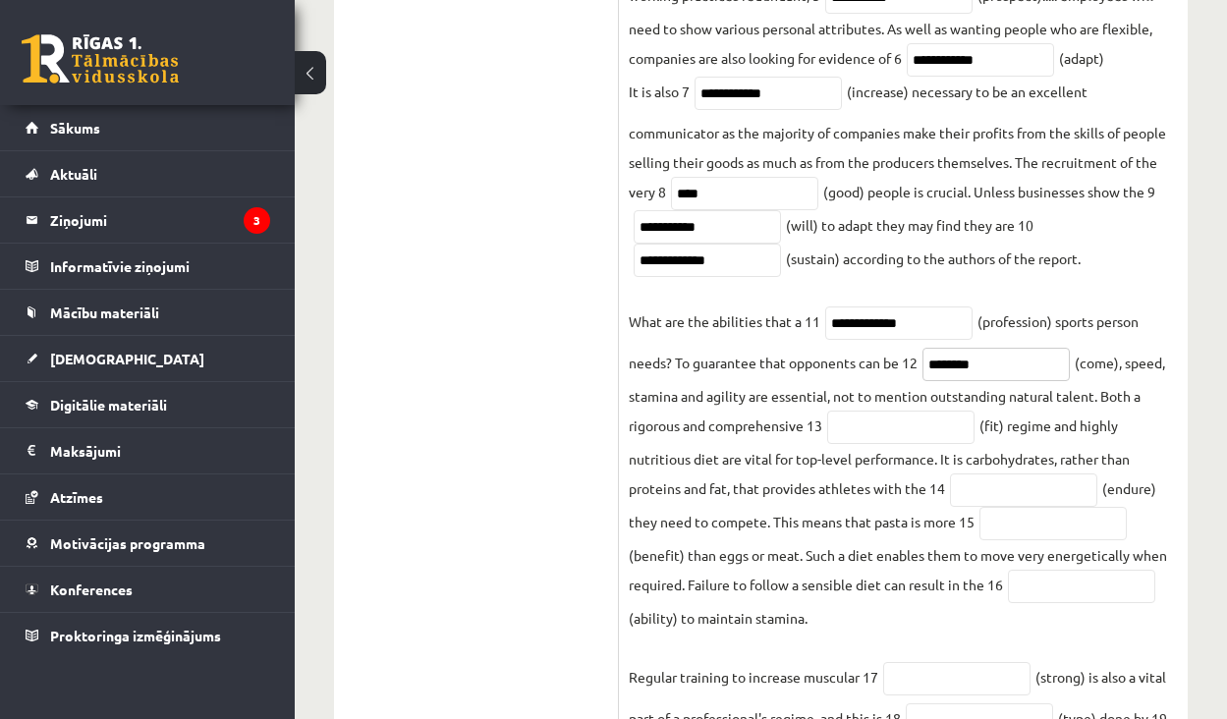
type input "********"
click at [915, 444] on input "text" at bounding box center [900, 427] width 147 height 33
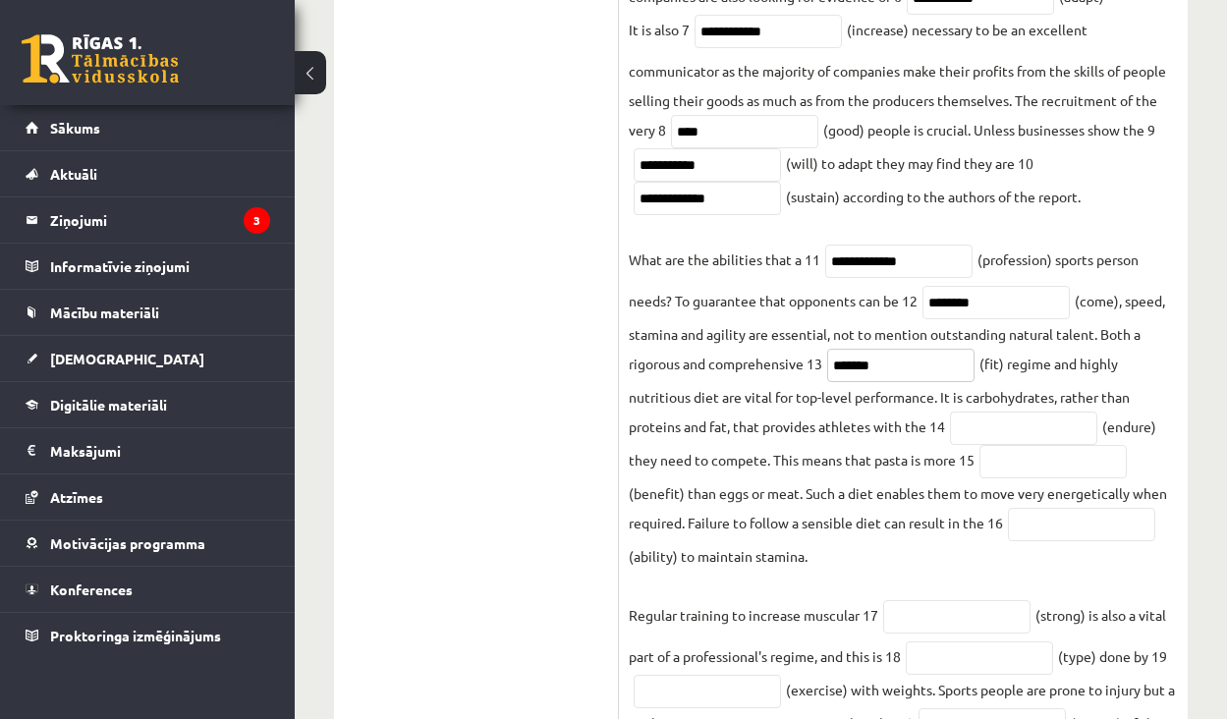
scroll to position [795, 0]
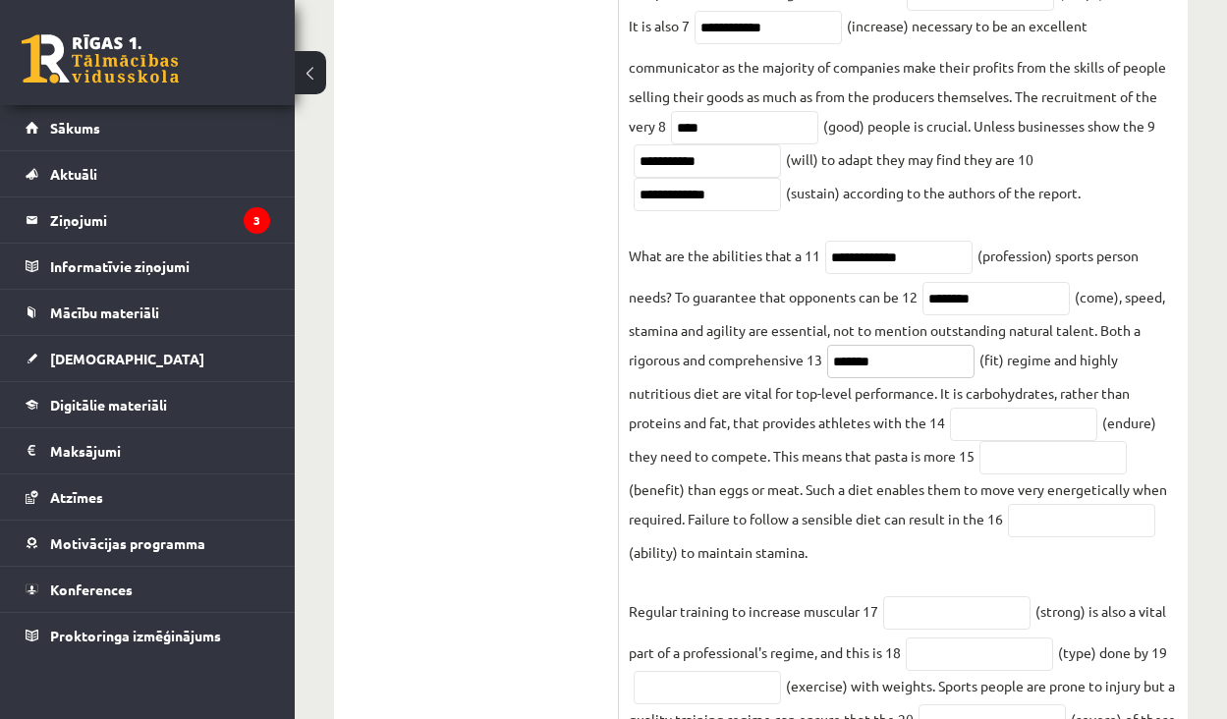
type input "*******"
click at [971, 432] on input "text" at bounding box center [1023, 424] width 147 height 33
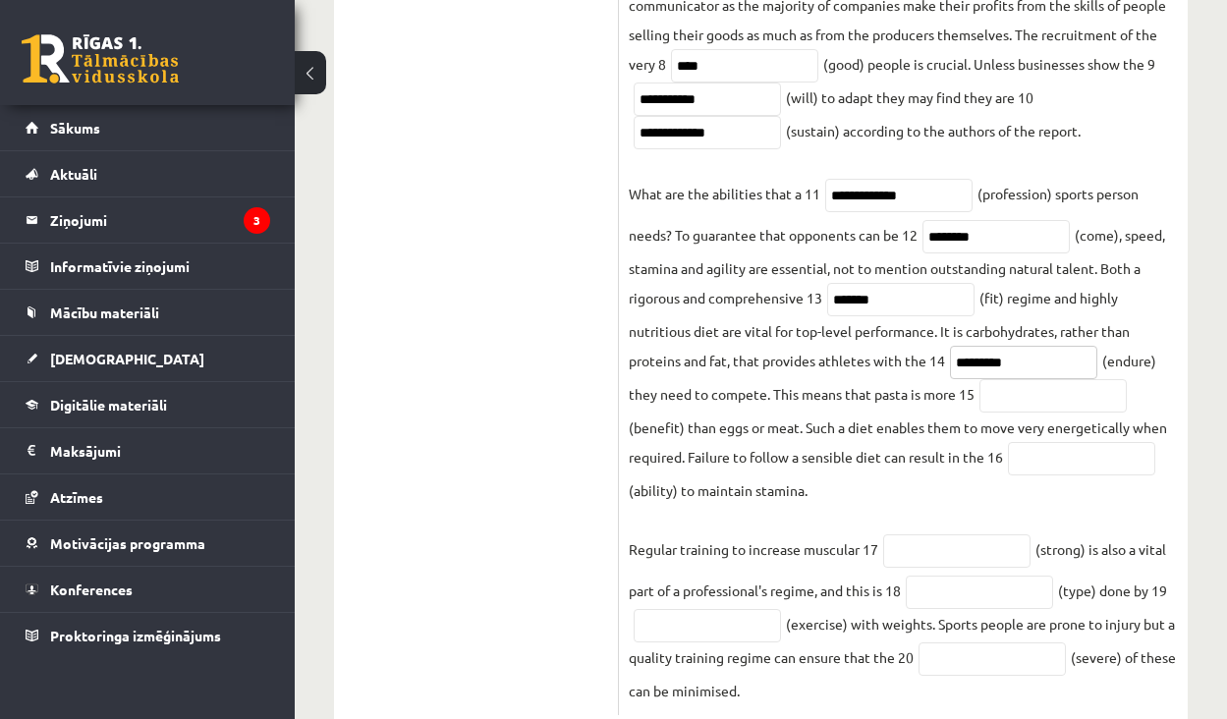
scroll to position [860, 0]
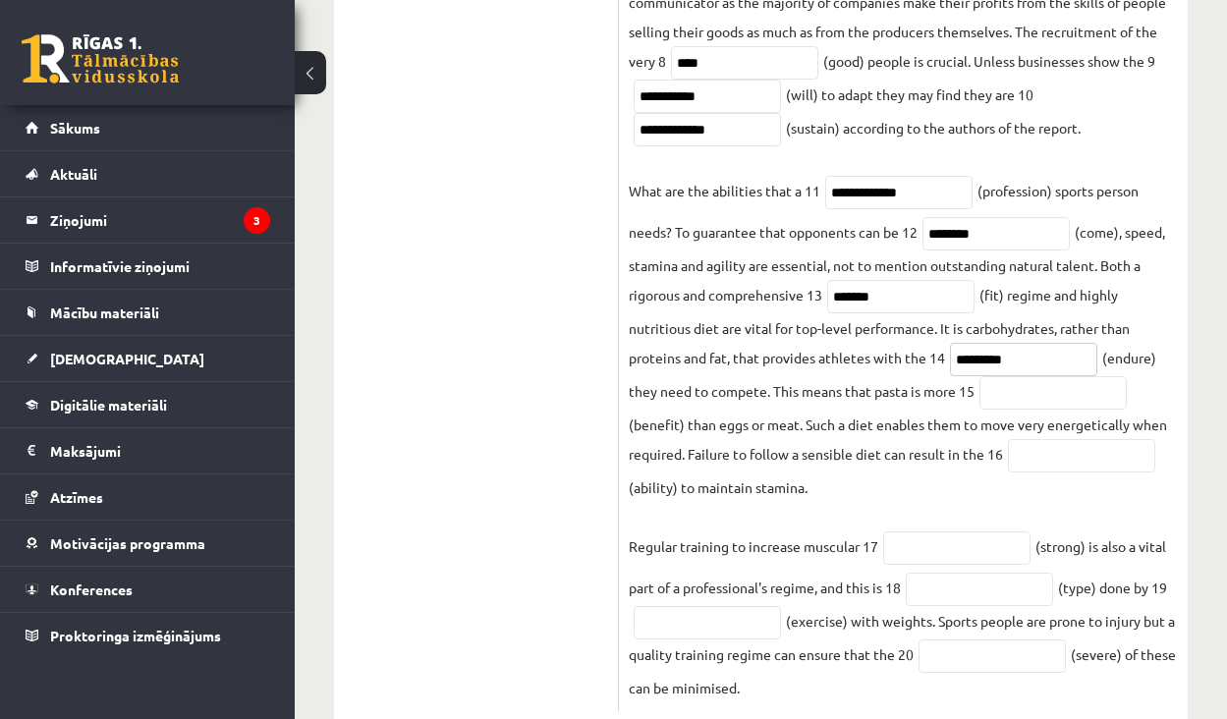
type input "*********"
click at [990, 400] on input "text" at bounding box center [1053, 392] width 147 height 33
drag, startPoint x: 1058, startPoint y: 406, endPoint x: 952, endPoint y: 410, distance: 106.2
click at [952, 410] on fieldset "**********" at bounding box center [903, 142] width 549 height 1120
paste input "**********"
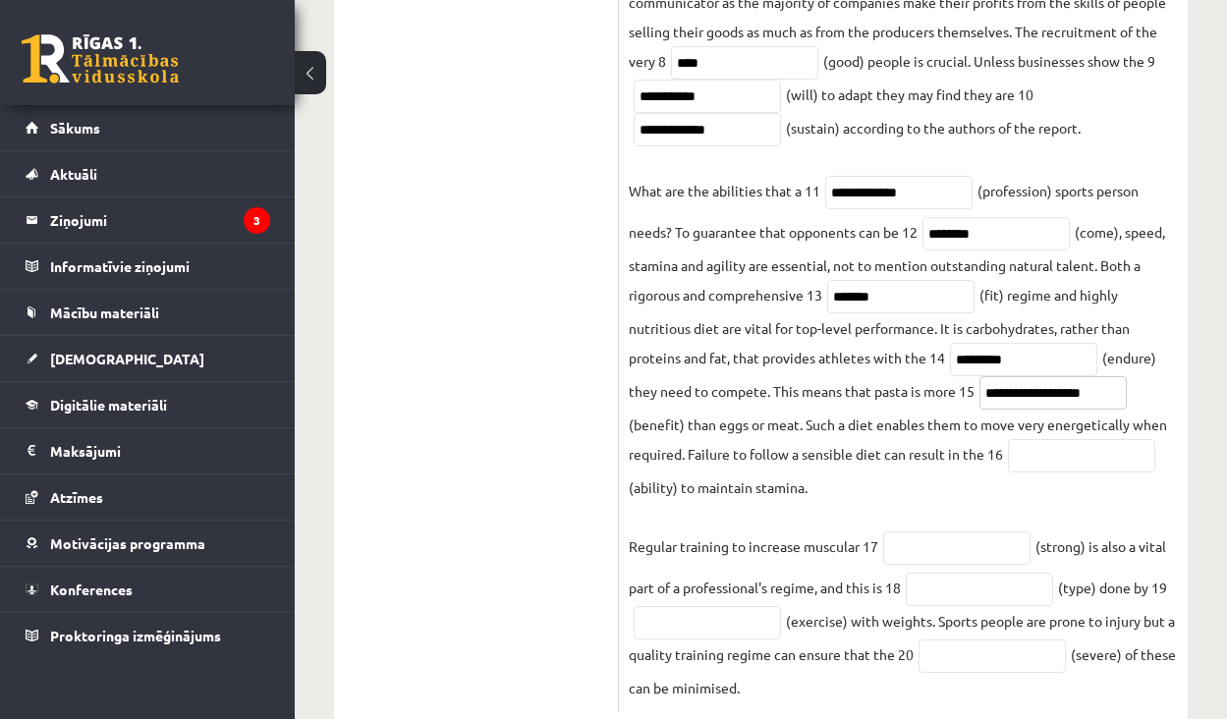
scroll to position [879, 0]
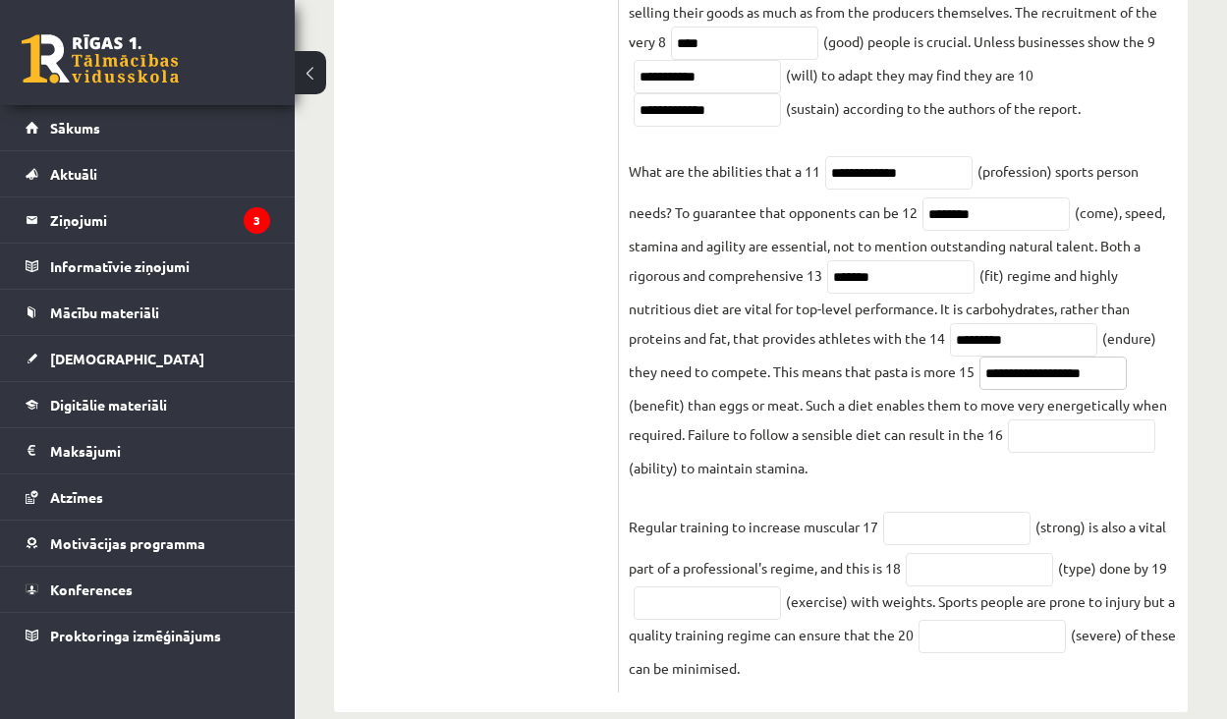
click at [1039, 384] on input "**********" at bounding box center [1053, 373] width 147 height 33
drag, startPoint x: 1041, startPoint y: 380, endPoint x: 959, endPoint y: 381, distance: 82.5
click at [959, 381] on fieldset "**********" at bounding box center [903, 123] width 549 height 1120
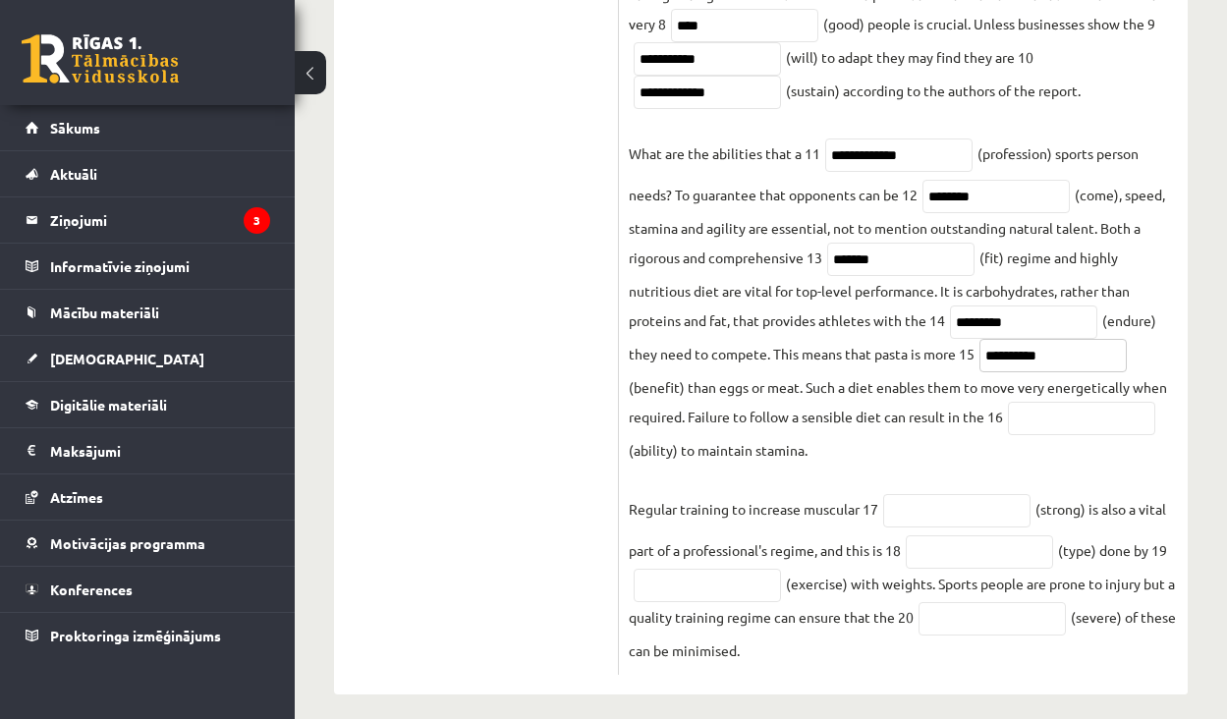
scroll to position [907, 0]
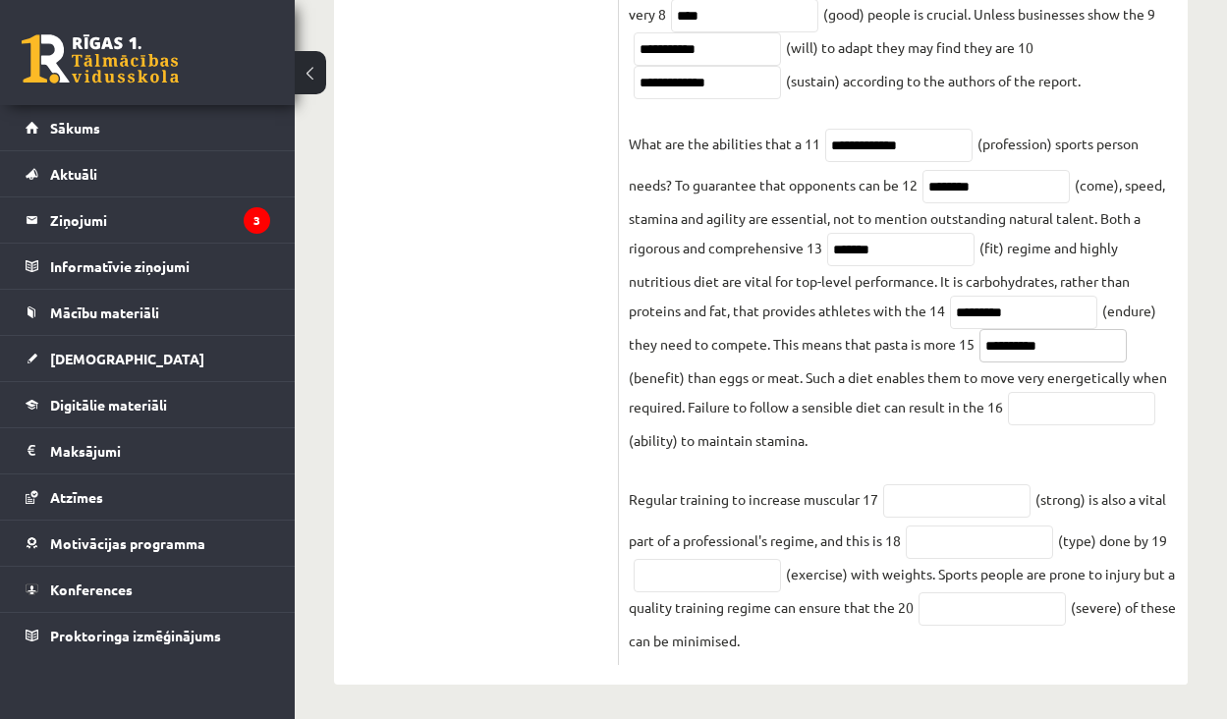
type input "**********"
click at [1073, 419] on input "text" at bounding box center [1081, 408] width 147 height 33
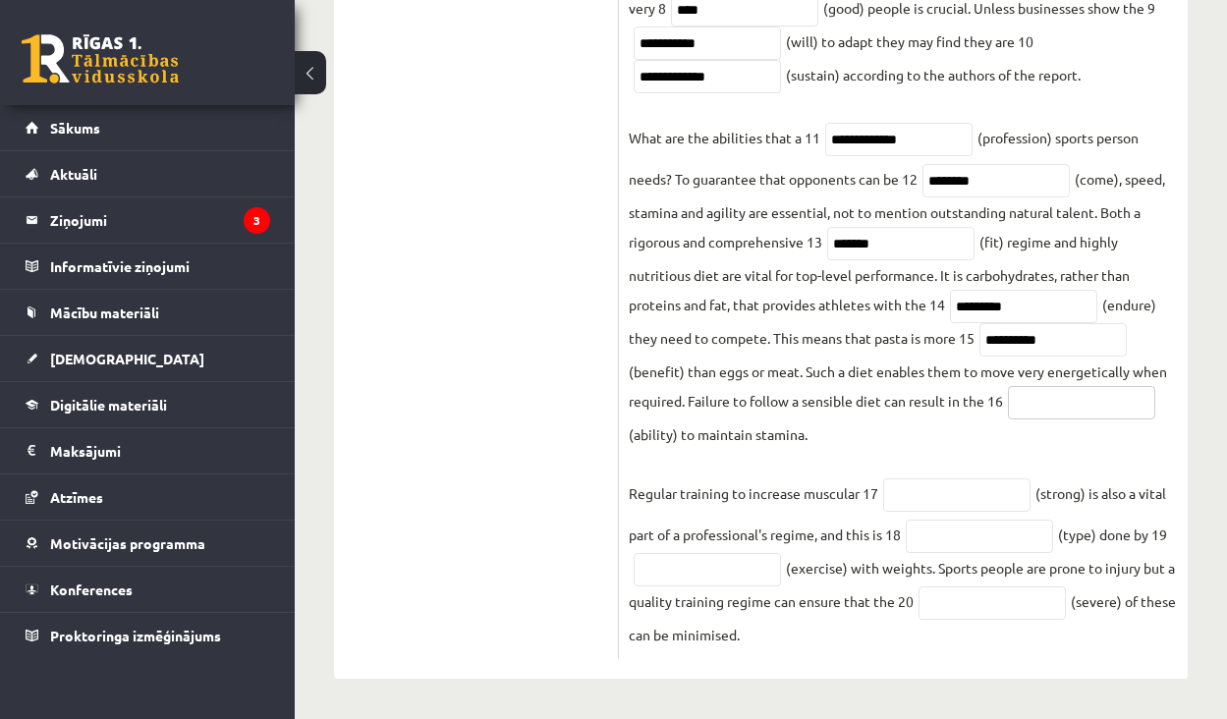
scroll to position [919, 0]
drag, startPoint x: 669, startPoint y: 435, endPoint x: 636, endPoint y: 435, distance: 33.4
click at [636, 435] on fieldset "**********" at bounding box center [903, 89] width 549 height 1120
click at [1058, 406] on input "text" at bounding box center [1081, 402] width 147 height 33
paste input "*******"
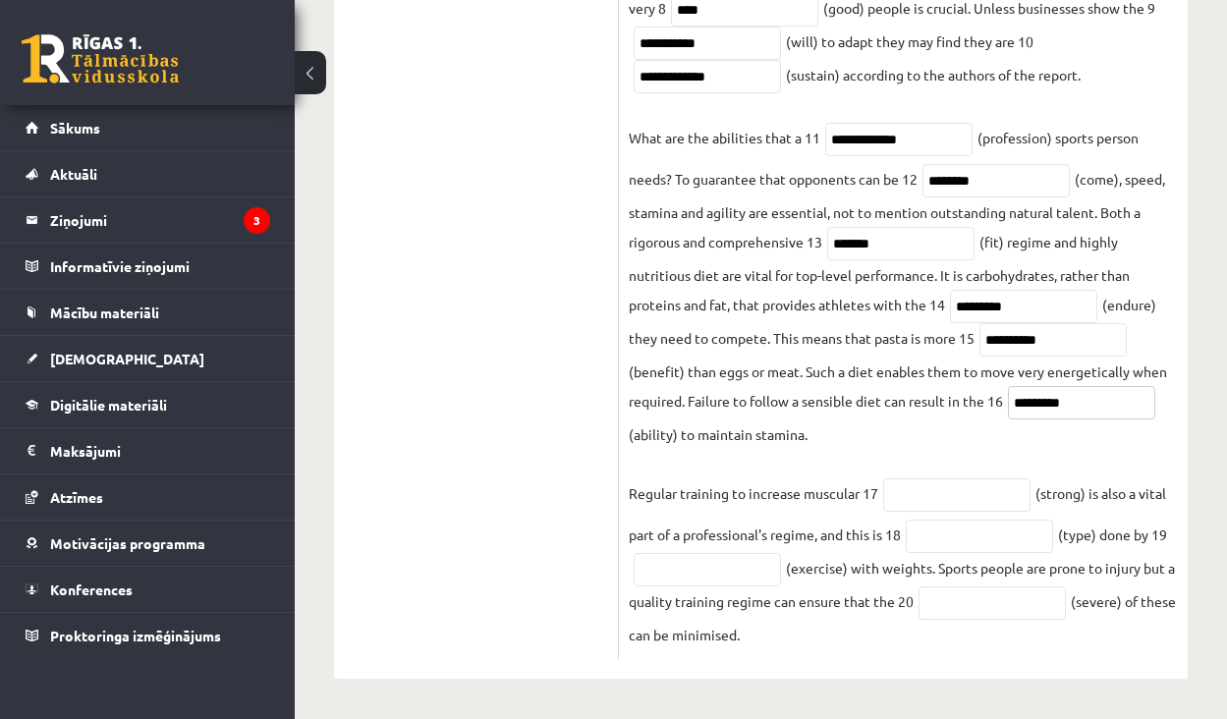
type input "*********"
click at [976, 482] on input "text" at bounding box center [956, 494] width 147 height 33
type input "*"
type input "********"
click at [989, 543] on input "text" at bounding box center [979, 536] width 147 height 33
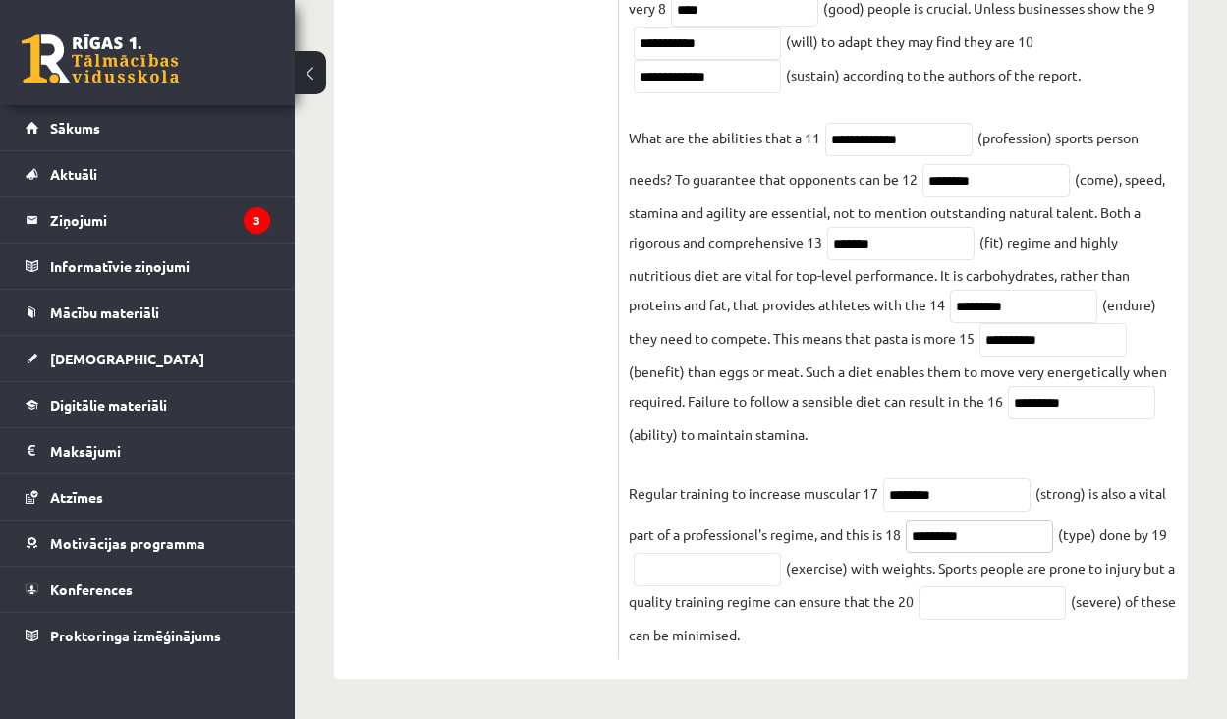
type input "********"
click at [738, 566] on input "text" at bounding box center [707, 569] width 147 height 33
type input "**********"
click at [993, 588] on input "text" at bounding box center [992, 603] width 147 height 33
type input "********"
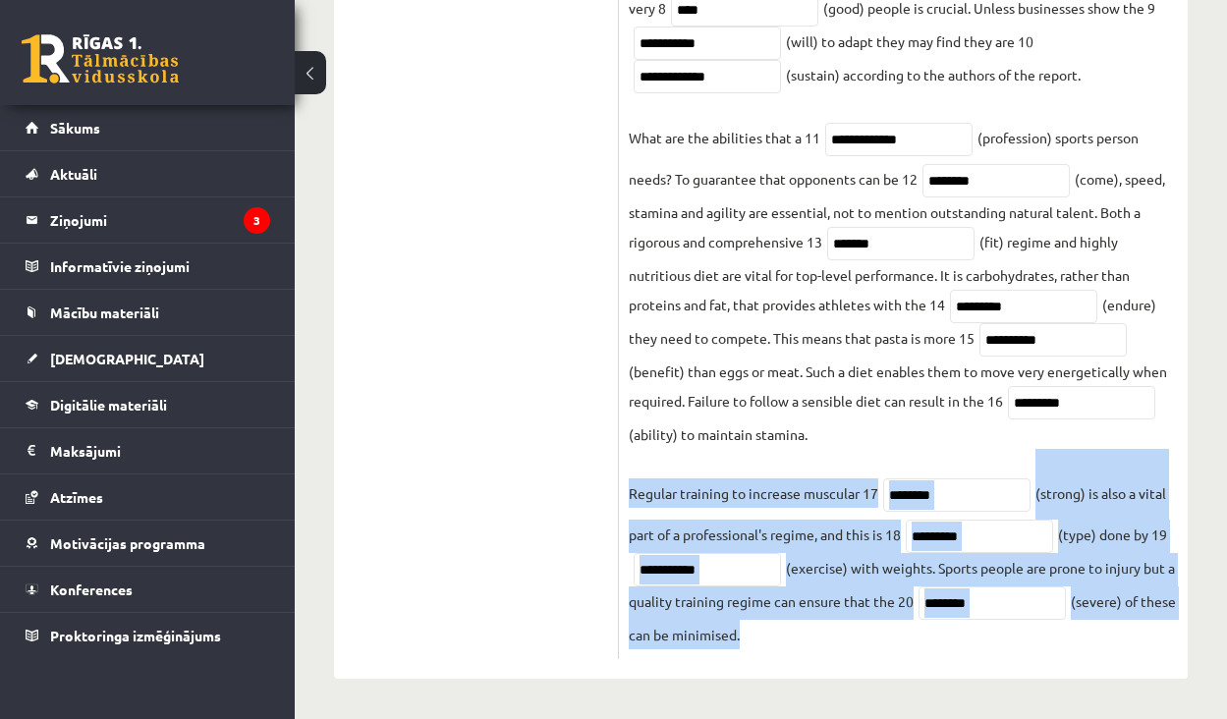
drag, startPoint x: 785, startPoint y: 635, endPoint x: 629, endPoint y: 484, distance: 216.8
click at [629, 484] on fieldset "**********" at bounding box center [903, 89] width 549 height 1120
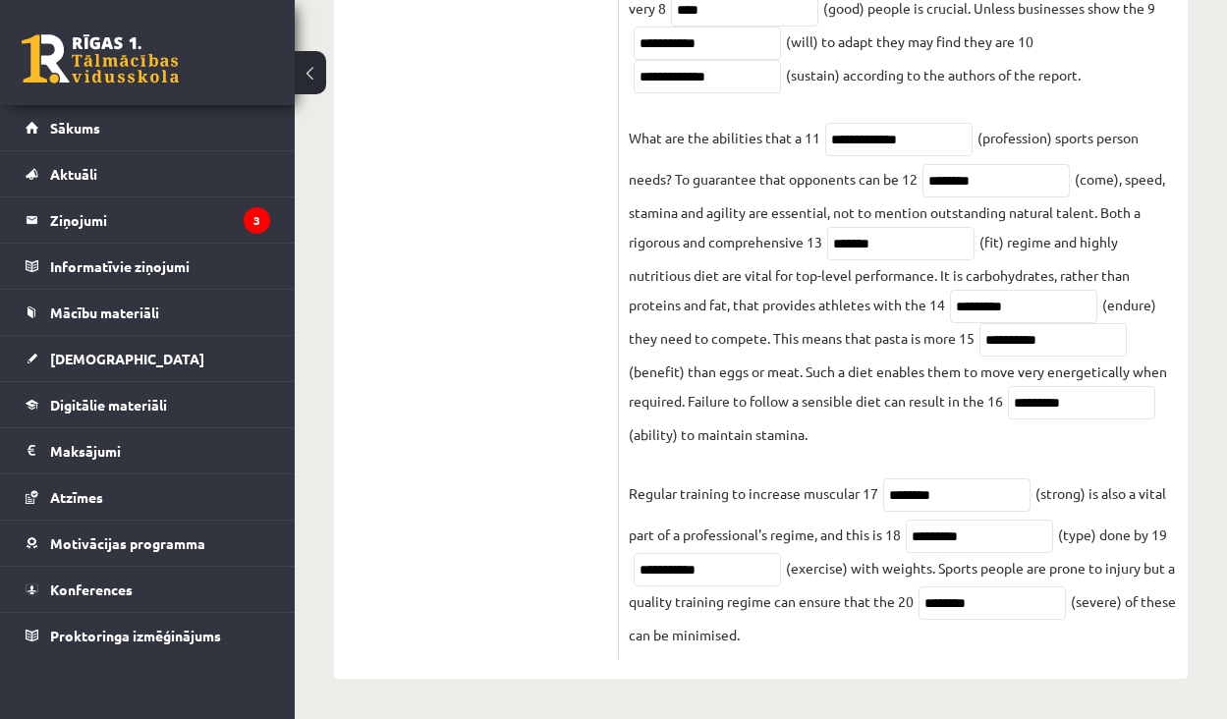
click at [679, 494] on p "Regular training to increase muscular 17" at bounding box center [754, 478] width 250 height 59
click at [955, 492] on input "********" at bounding box center [956, 494] width 147 height 33
click at [986, 529] on input "********" at bounding box center [979, 536] width 147 height 33
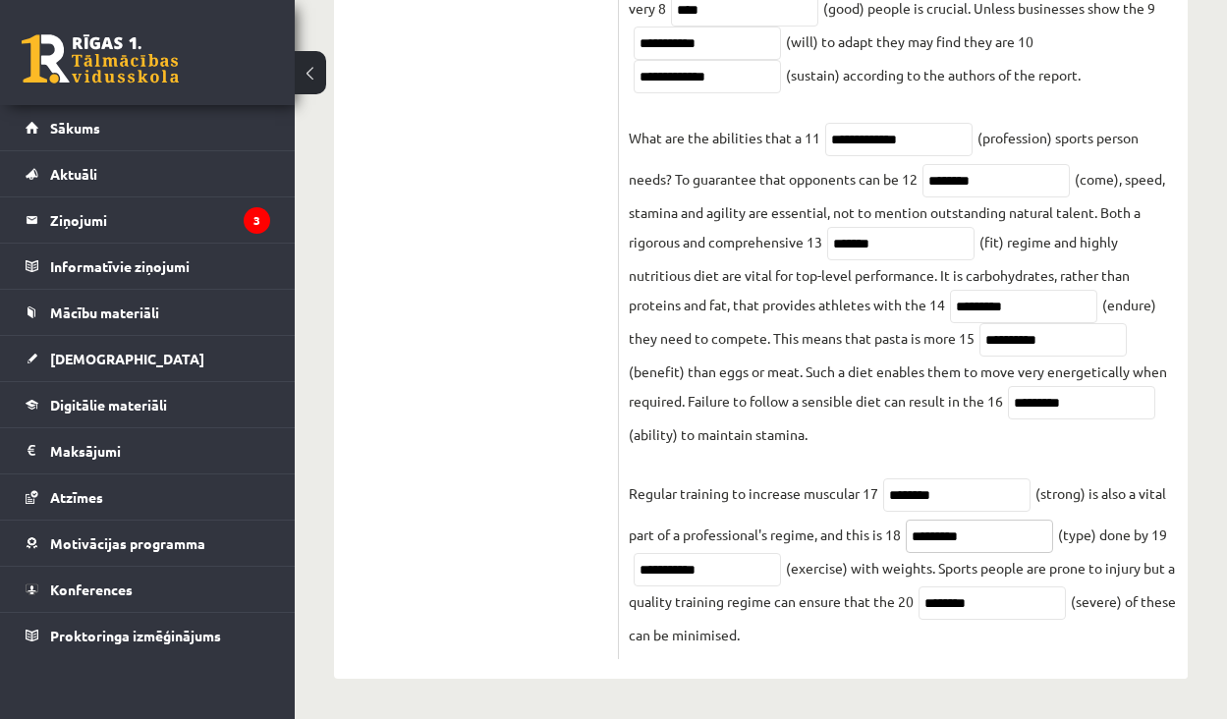
click at [986, 529] on input "********" at bounding box center [979, 536] width 147 height 33
click at [985, 560] on fieldset "**********" at bounding box center [903, 89] width 549 height 1120
drag, startPoint x: 776, startPoint y: 3, endPoint x: 747, endPoint y: 430, distance: 428.4
click at [747, 436] on fieldset "**********" at bounding box center [903, 89] width 549 height 1120
drag, startPoint x: 977, startPoint y: 546, endPoint x: 896, endPoint y: 537, distance: 81.0
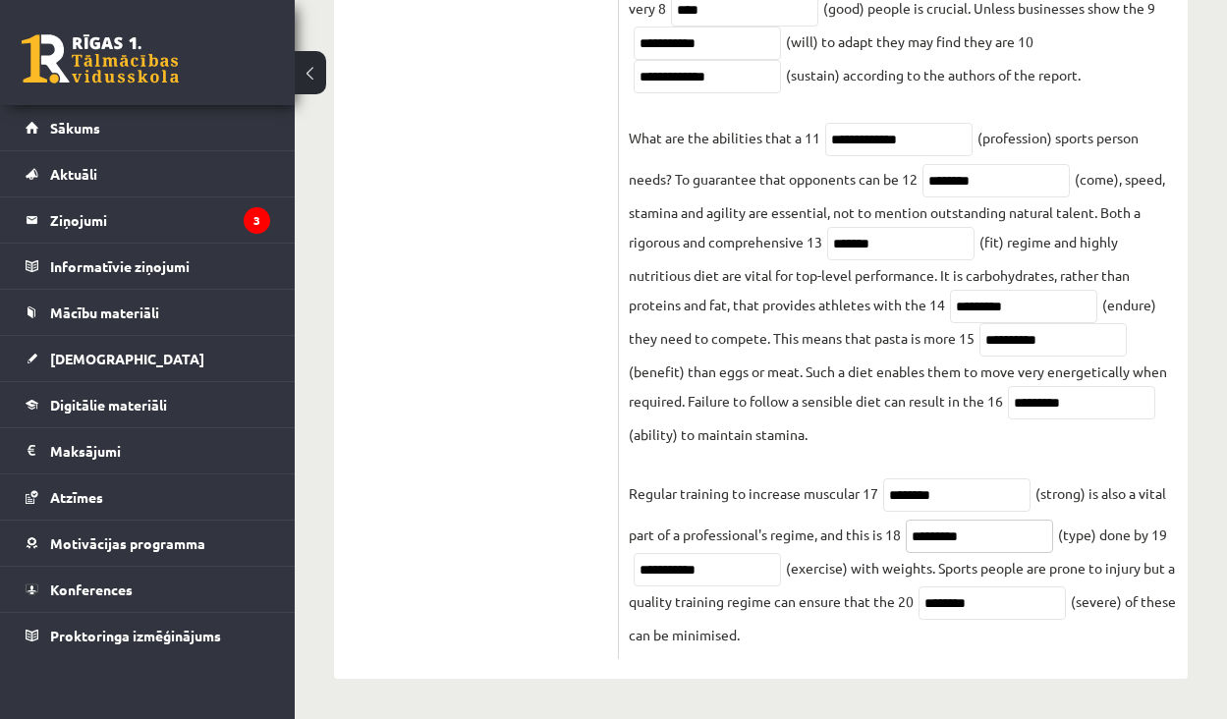
click at [896, 537] on fieldset "**********" at bounding box center [903, 89] width 549 height 1120
paste input "*"
type input "*********"
click at [721, 572] on input "**********" at bounding box center [707, 569] width 147 height 33
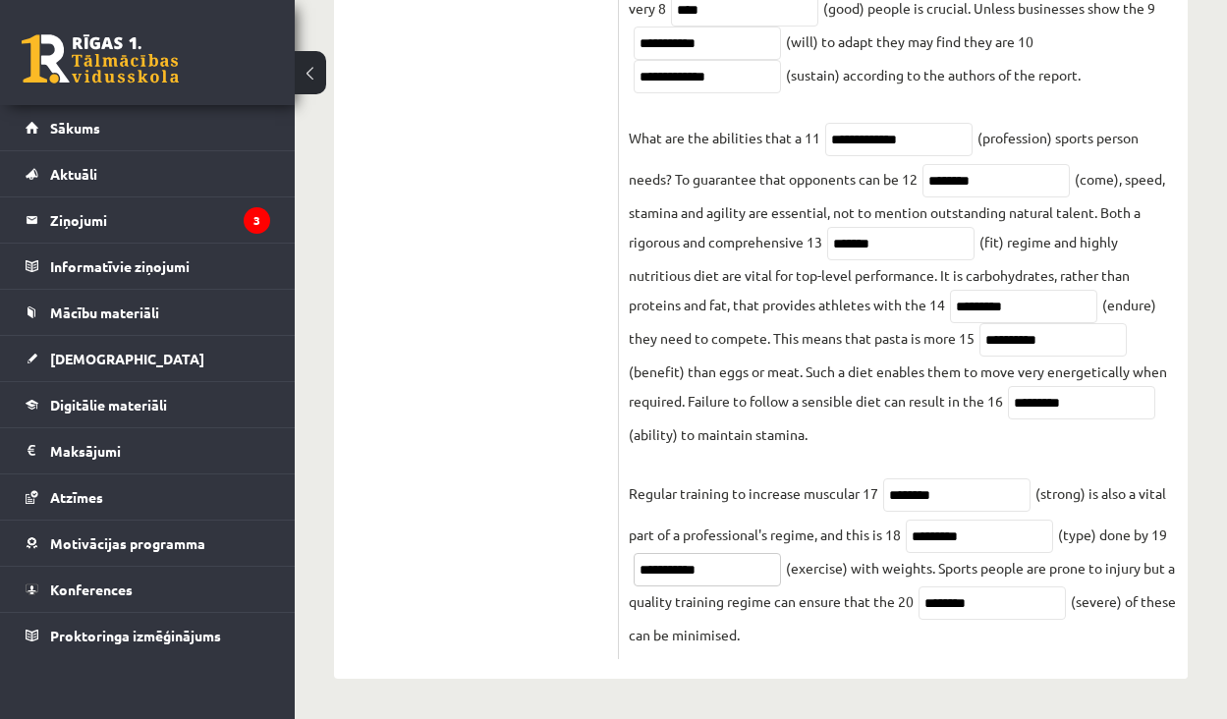
paste input "text"
drag, startPoint x: 720, startPoint y: 571, endPoint x: 623, endPoint y: 568, distance: 97.3
click at [623, 568] on div "**********" at bounding box center [903, 60] width 569 height 1201
paste input "text"
click at [645, 577] on input "*********" at bounding box center [707, 569] width 147 height 33
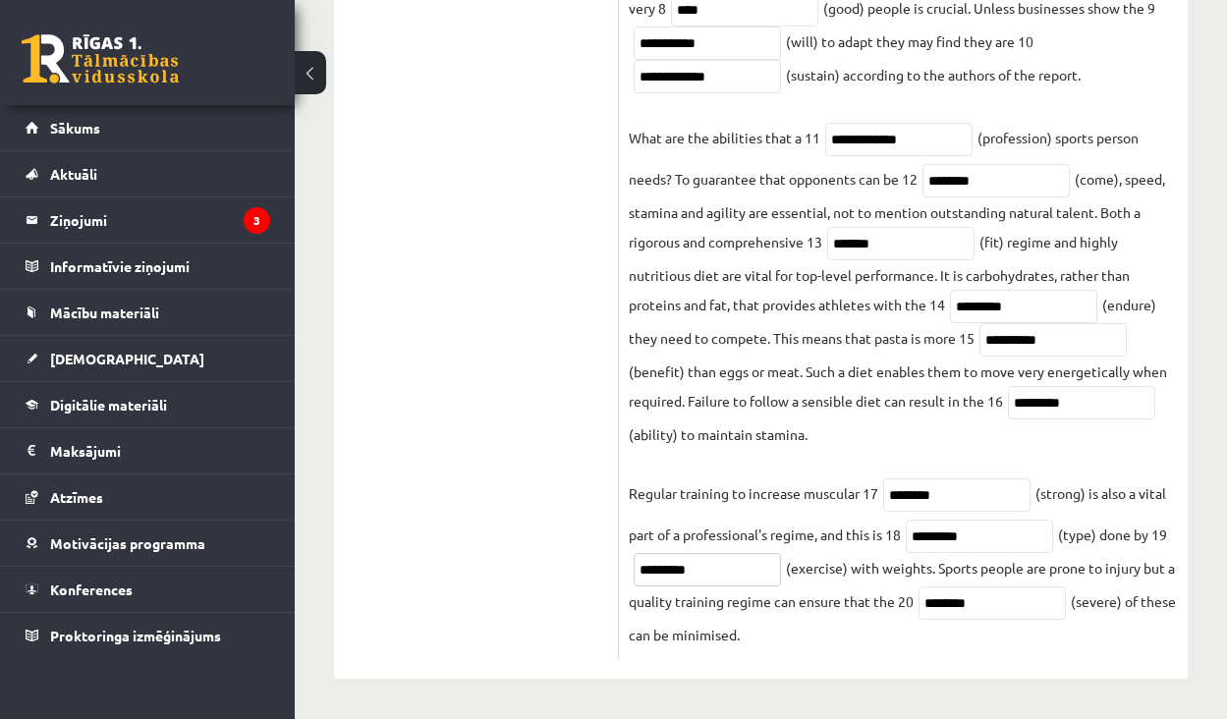
type input "*********"
click at [1010, 599] on input "********" at bounding box center [992, 603] width 147 height 33
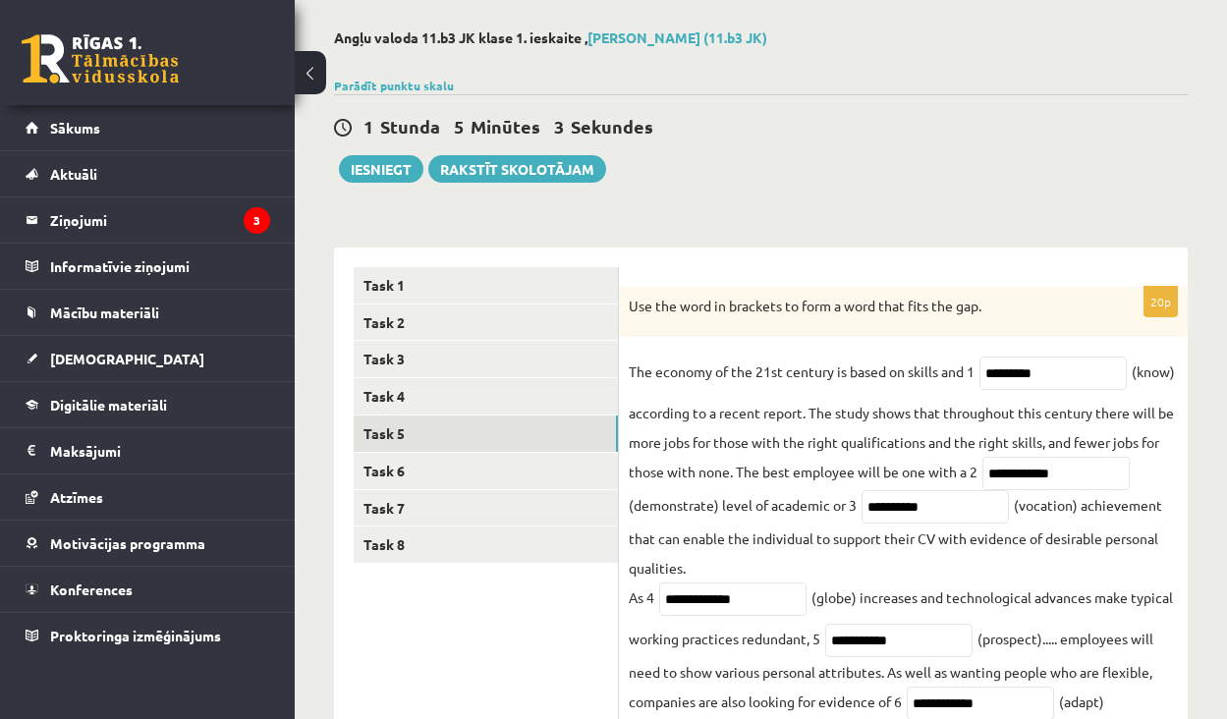
scroll to position [110, 0]
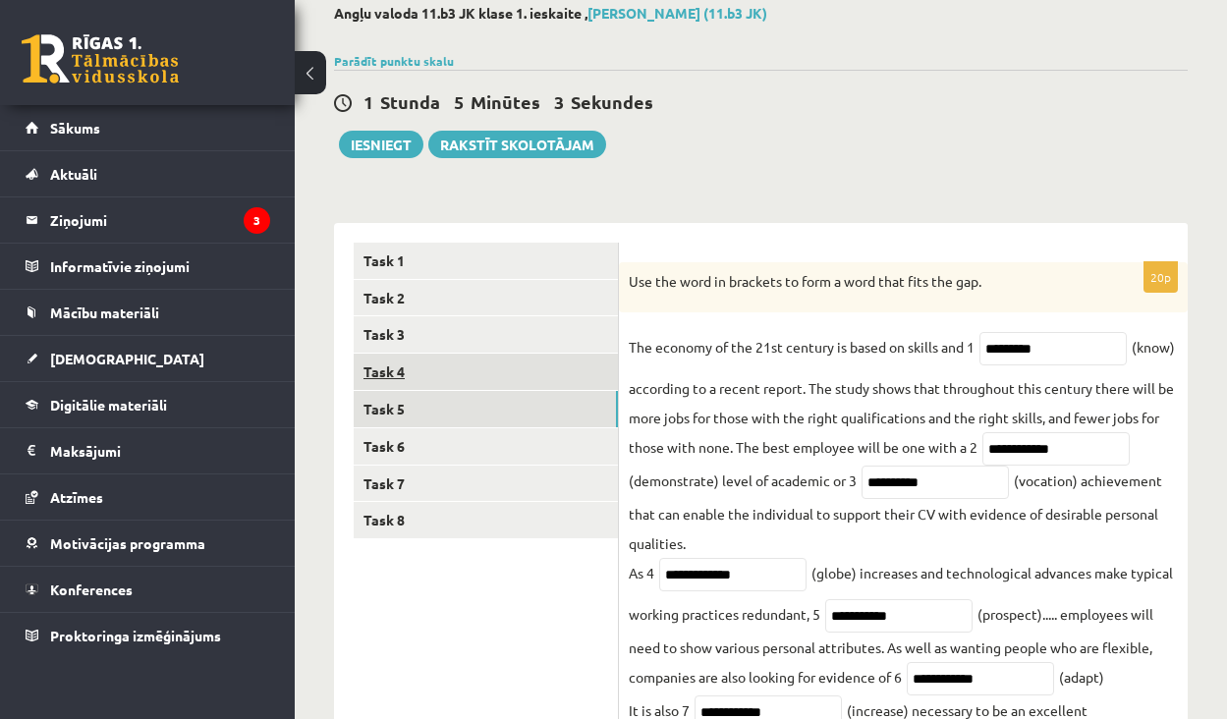
click at [558, 370] on link "Task 4" at bounding box center [486, 372] width 264 height 36
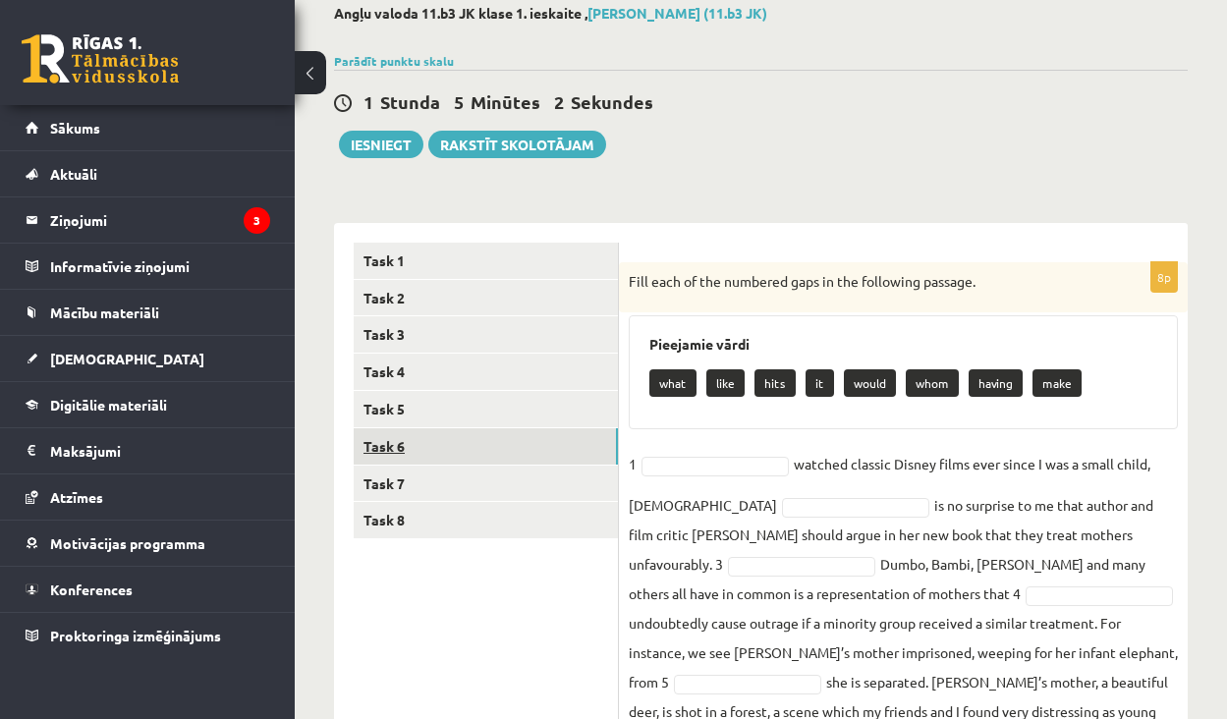
click at [541, 432] on link "Task 6" at bounding box center [486, 446] width 264 height 36
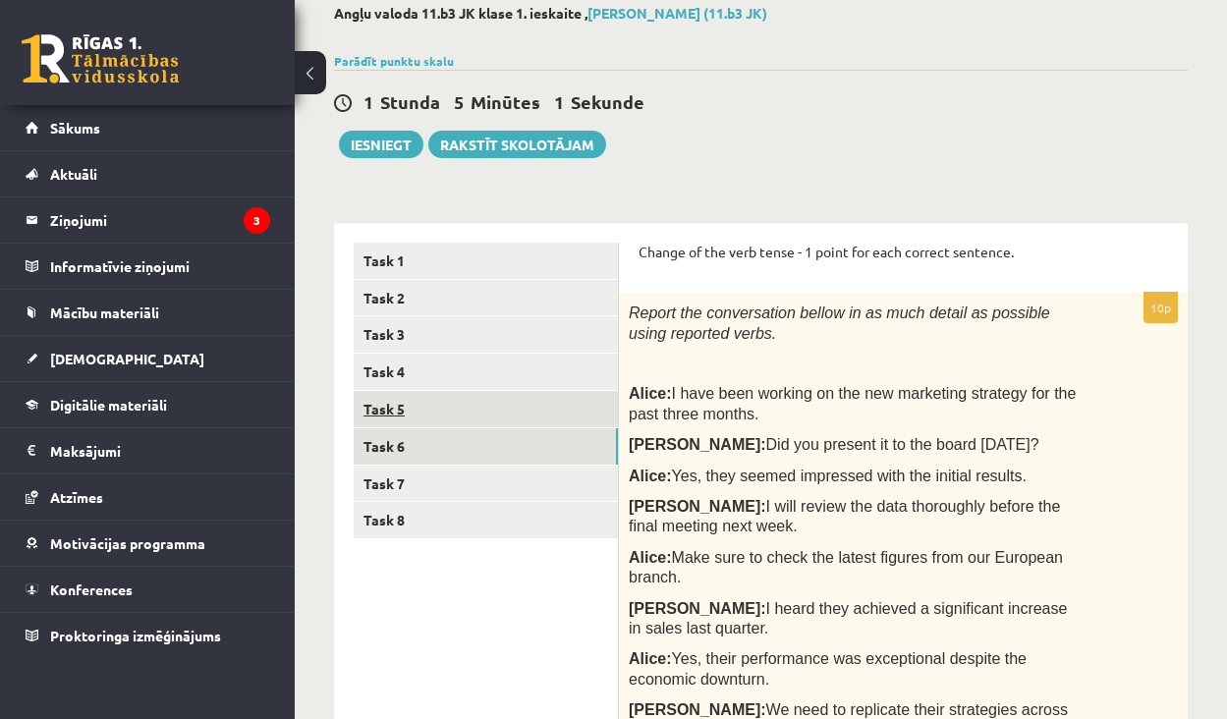
click at [512, 406] on link "Task 5" at bounding box center [486, 409] width 264 height 36
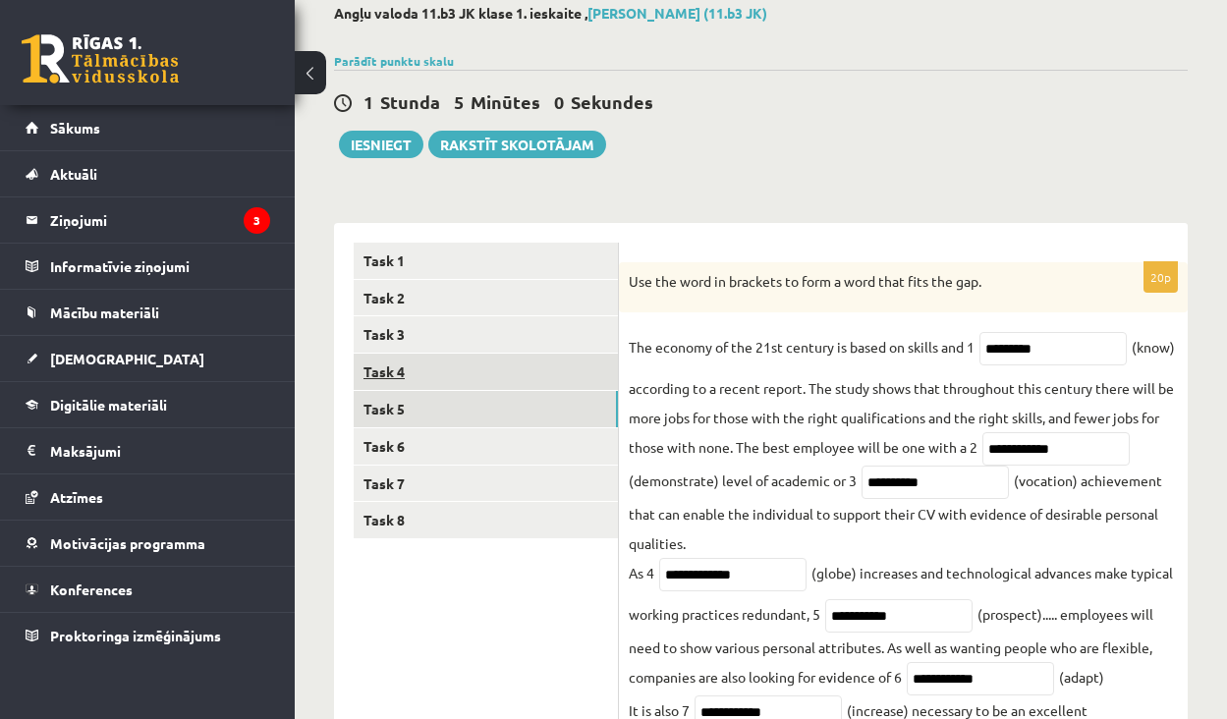
click at [479, 374] on link "Task 4" at bounding box center [486, 372] width 264 height 36
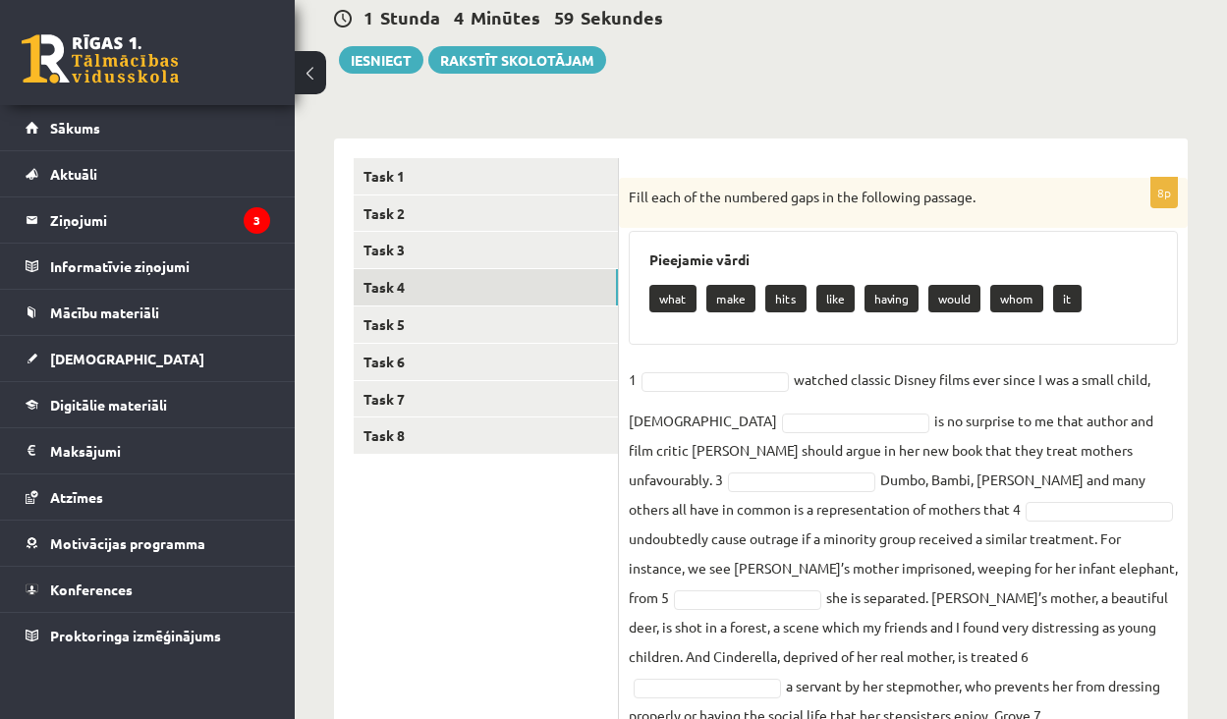
scroll to position [203, 0]
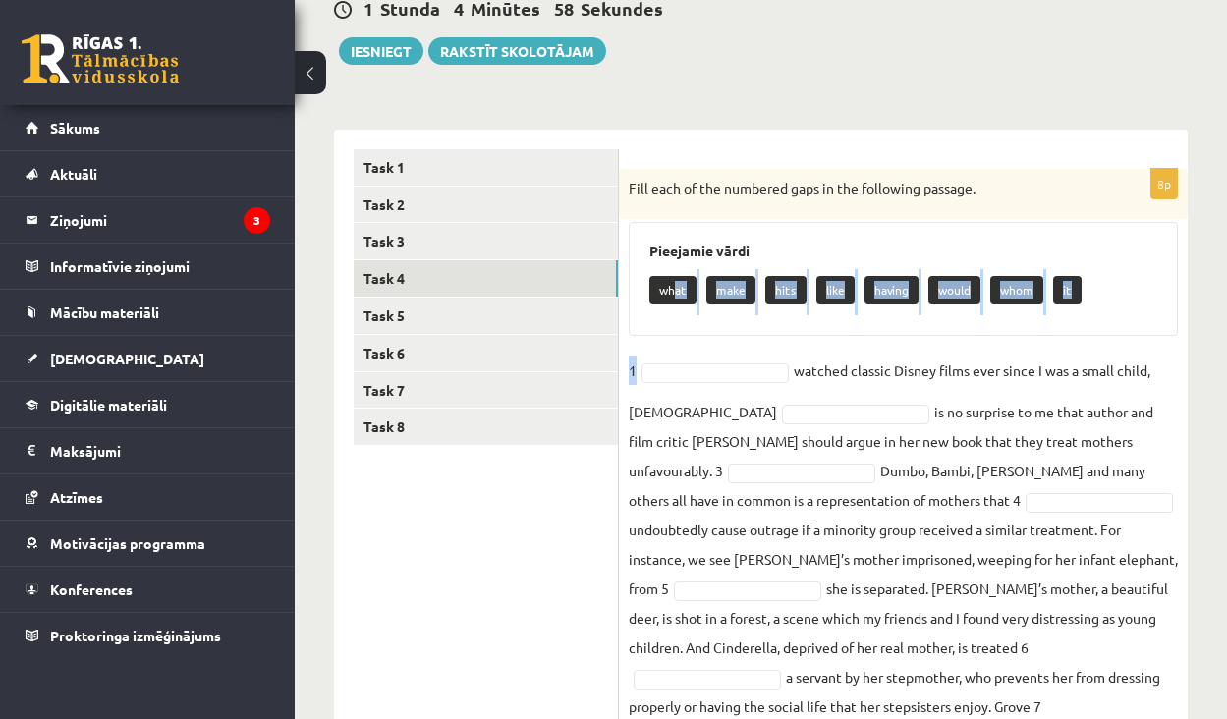
drag, startPoint x: 672, startPoint y: 294, endPoint x: 686, endPoint y: 359, distance: 66.3
click at [686, 359] on div "8p Fill each of the numbered gaps in the following passage. Pieejamie vārdi wha…" at bounding box center [903, 523] width 569 height 709
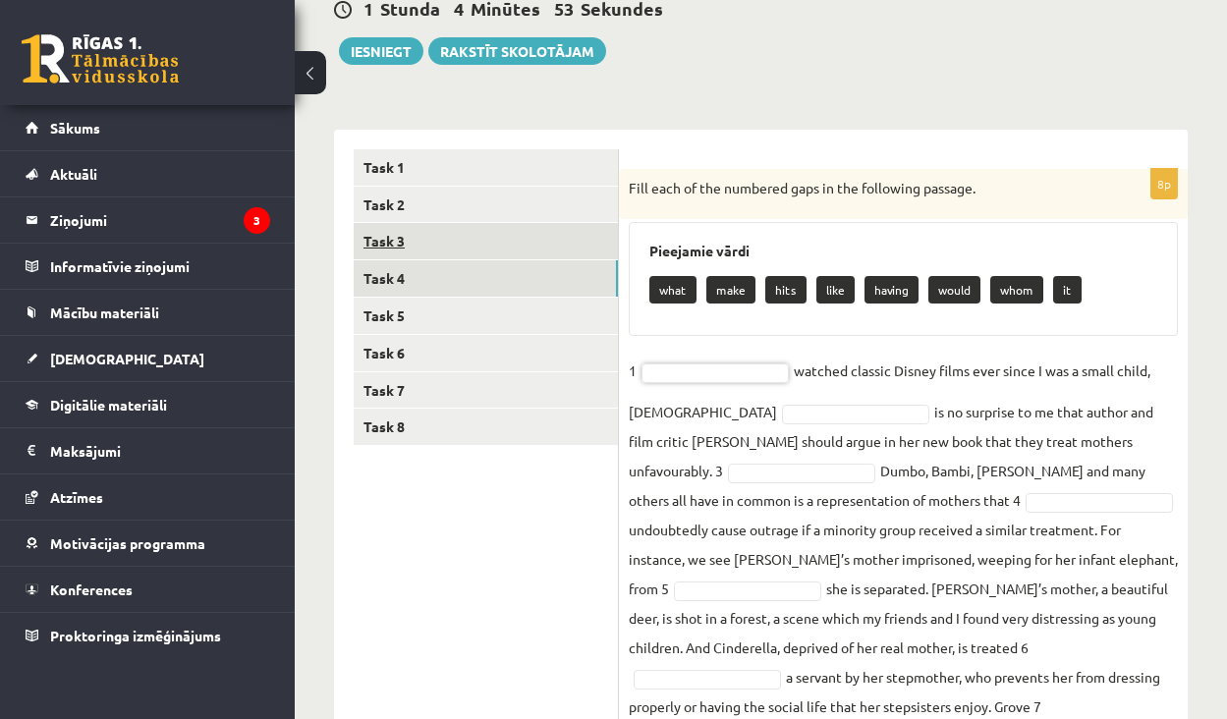
click at [467, 238] on link "Task 3" at bounding box center [486, 241] width 264 height 36
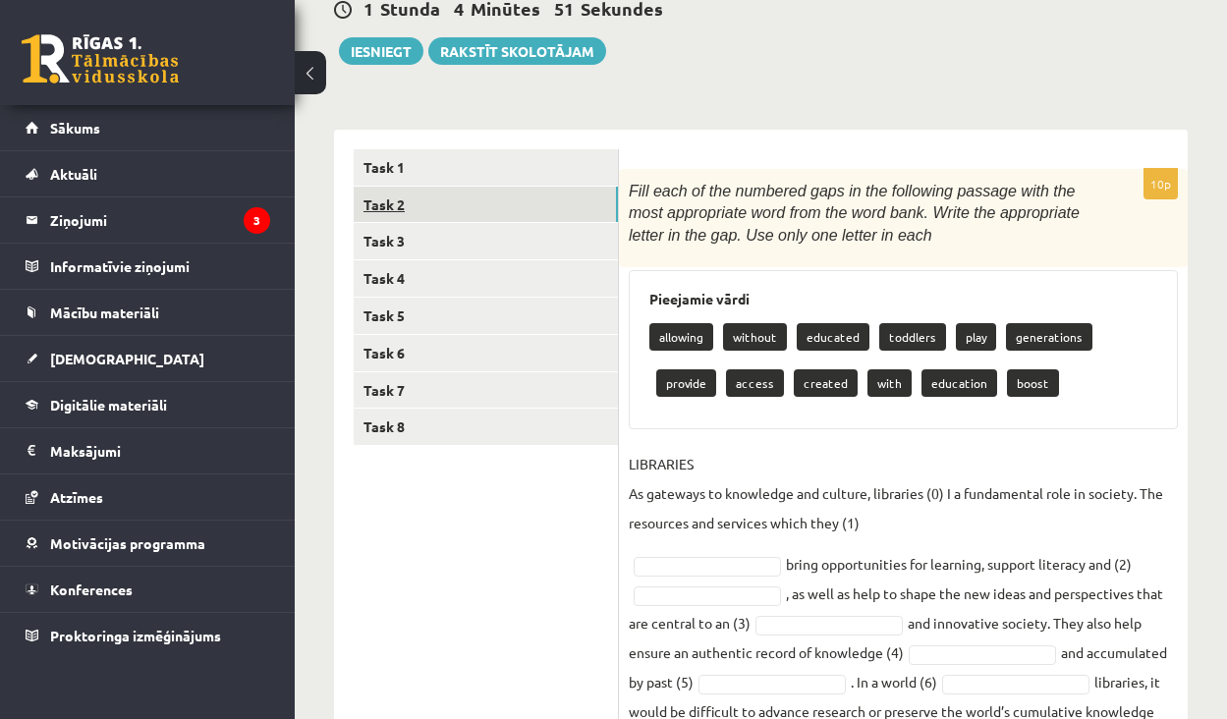
click at [437, 209] on link "Task 2" at bounding box center [486, 205] width 264 height 36
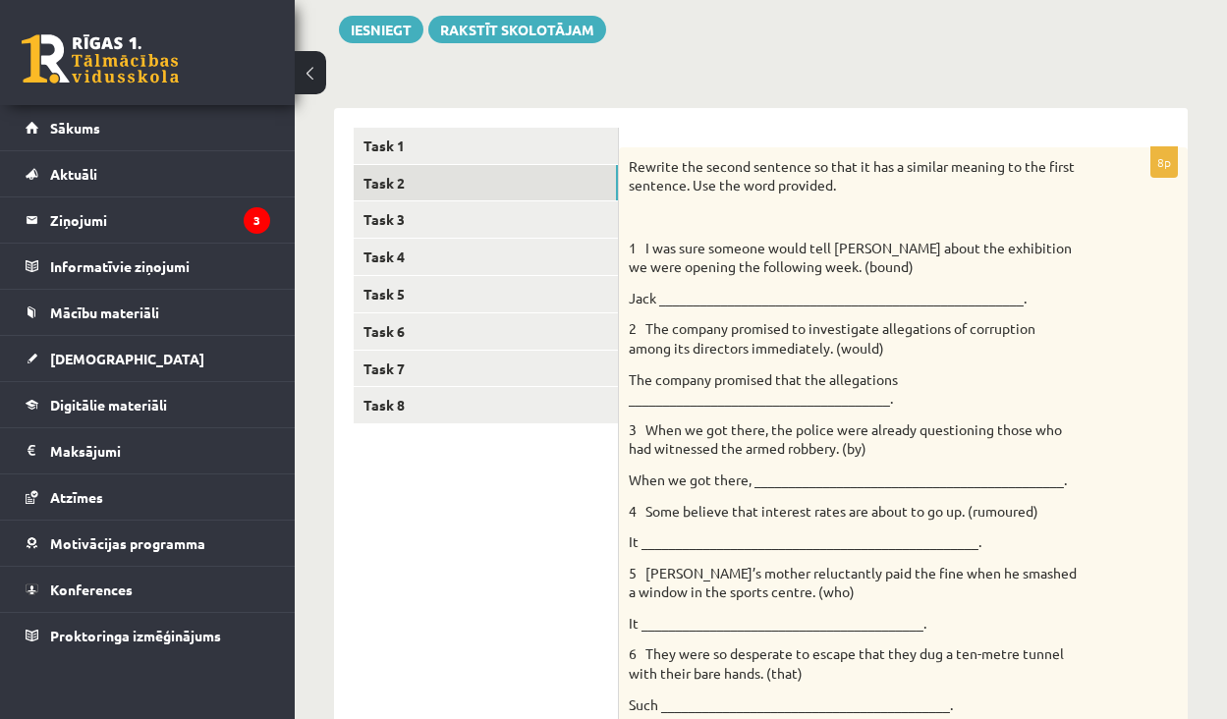
scroll to position [140, 0]
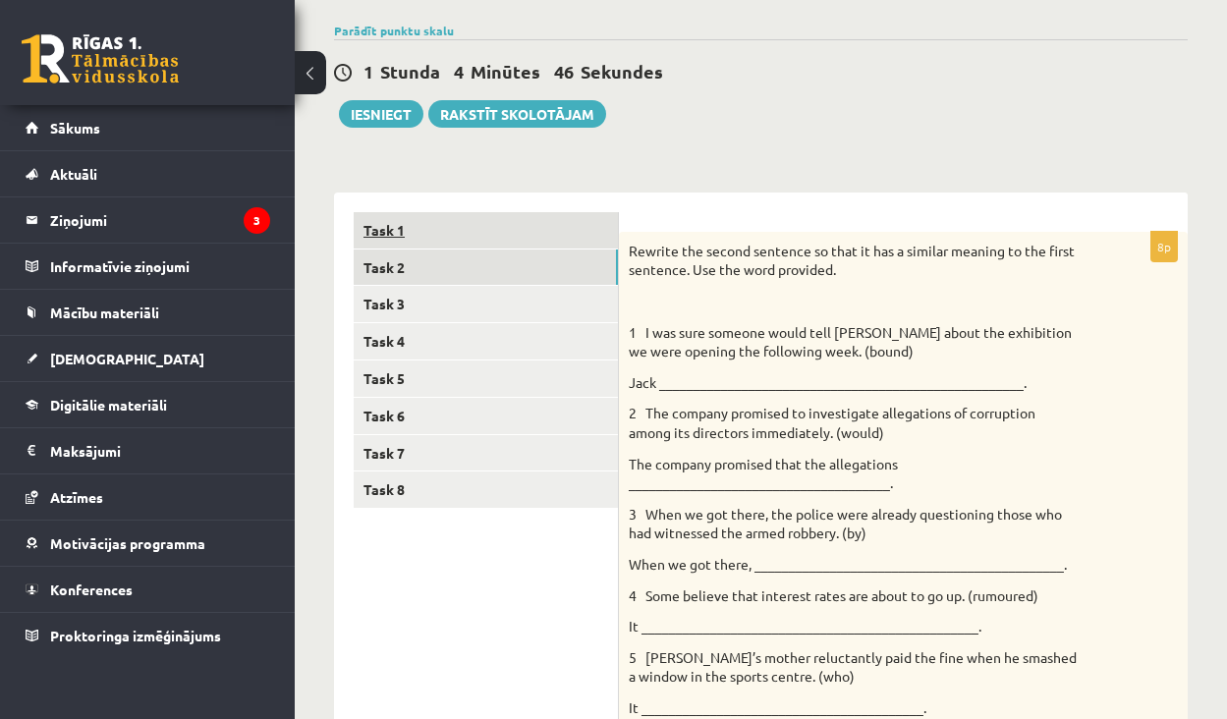
click at [533, 222] on link "Task 1" at bounding box center [486, 230] width 264 height 36
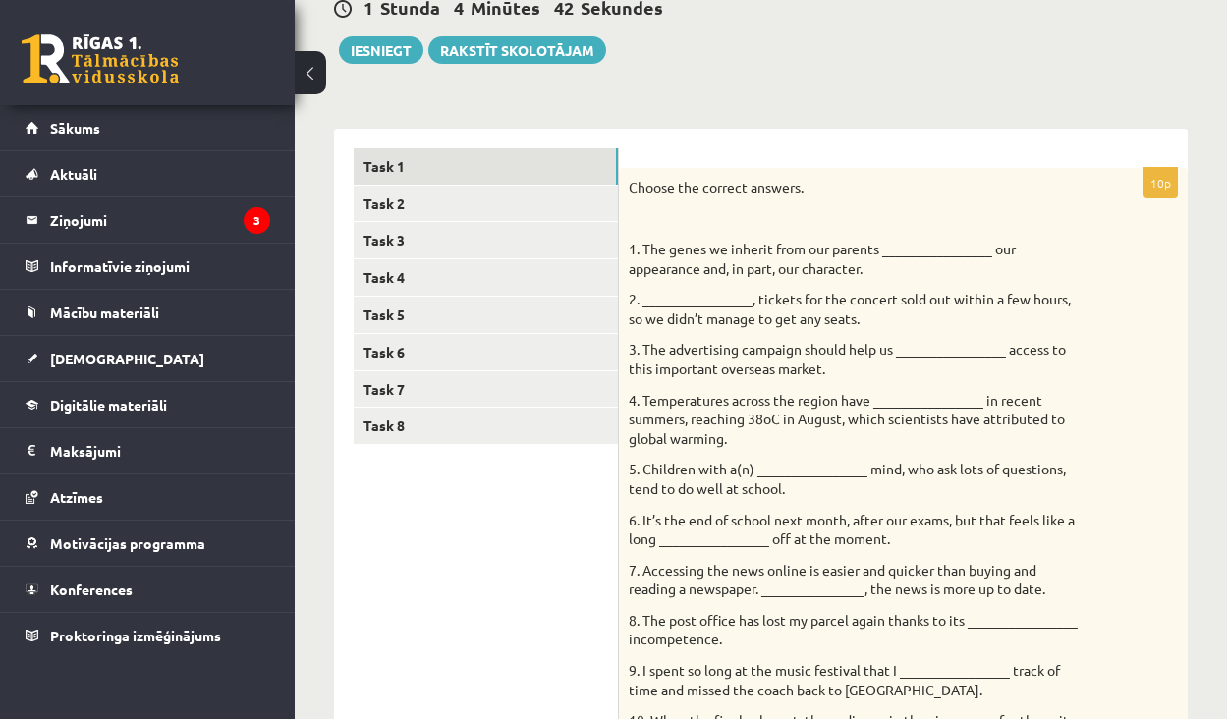
scroll to position [22, 0]
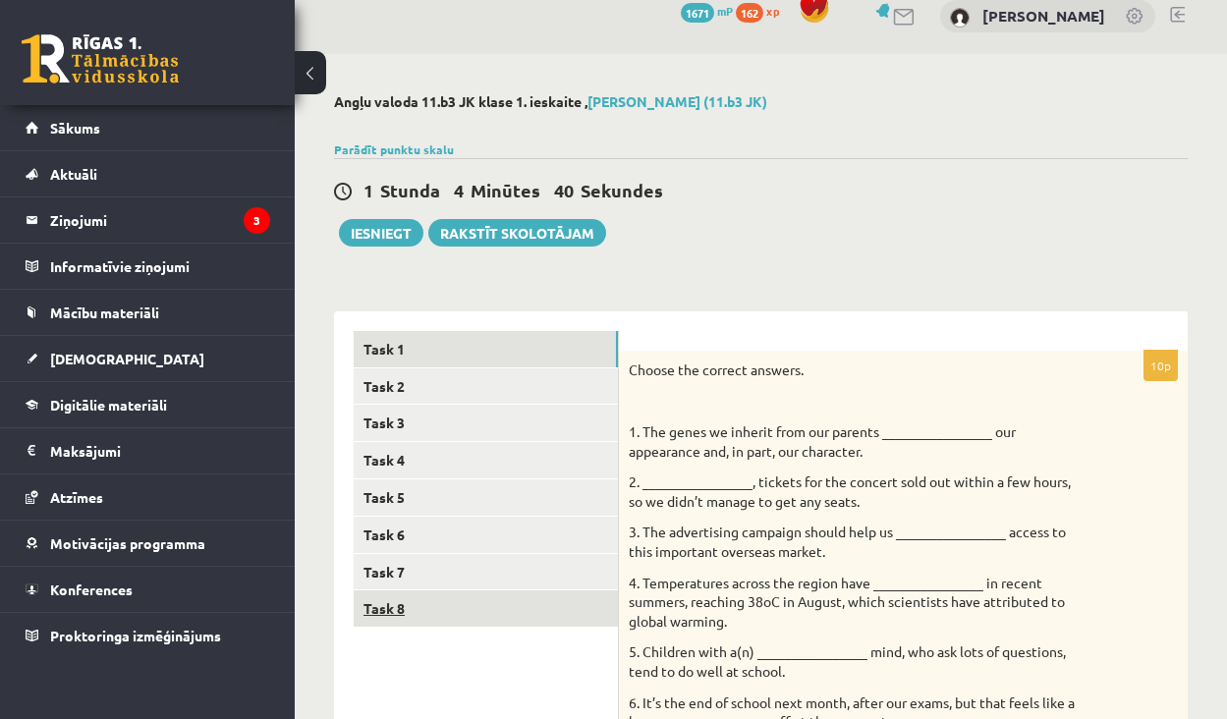
click at [452, 605] on link "Task 8" at bounding box center [486, 608] width 264 height 36
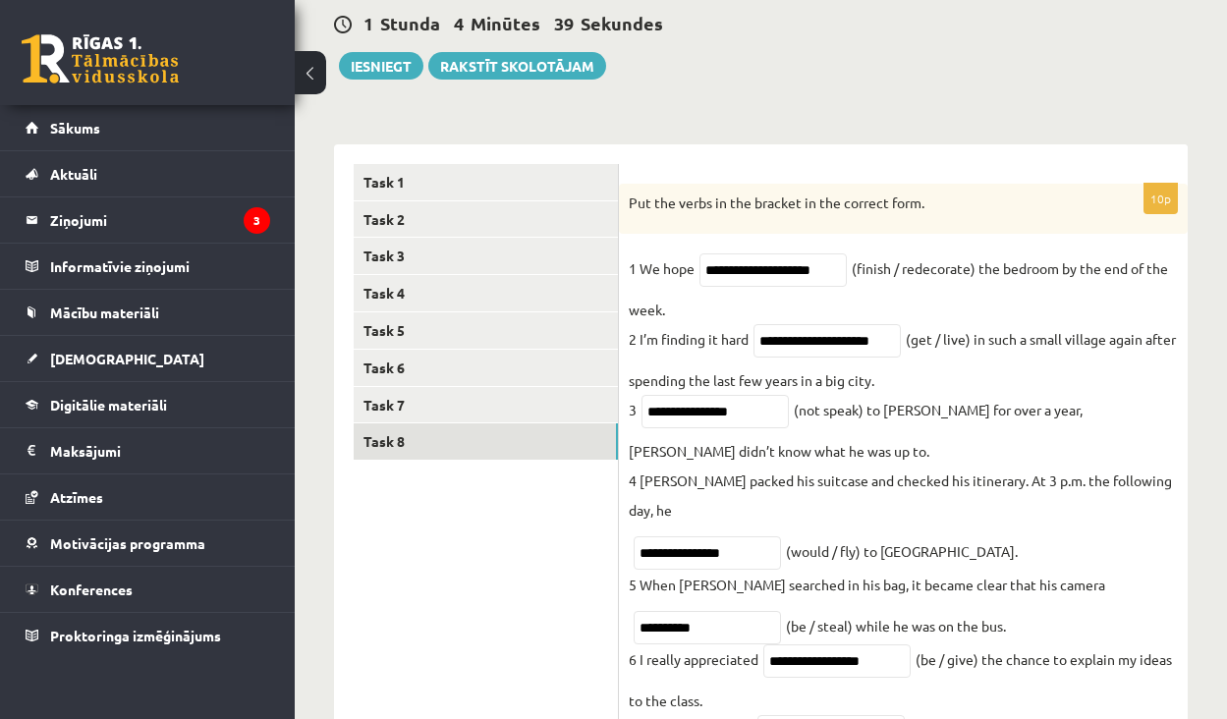
scroll to position [297, 0]
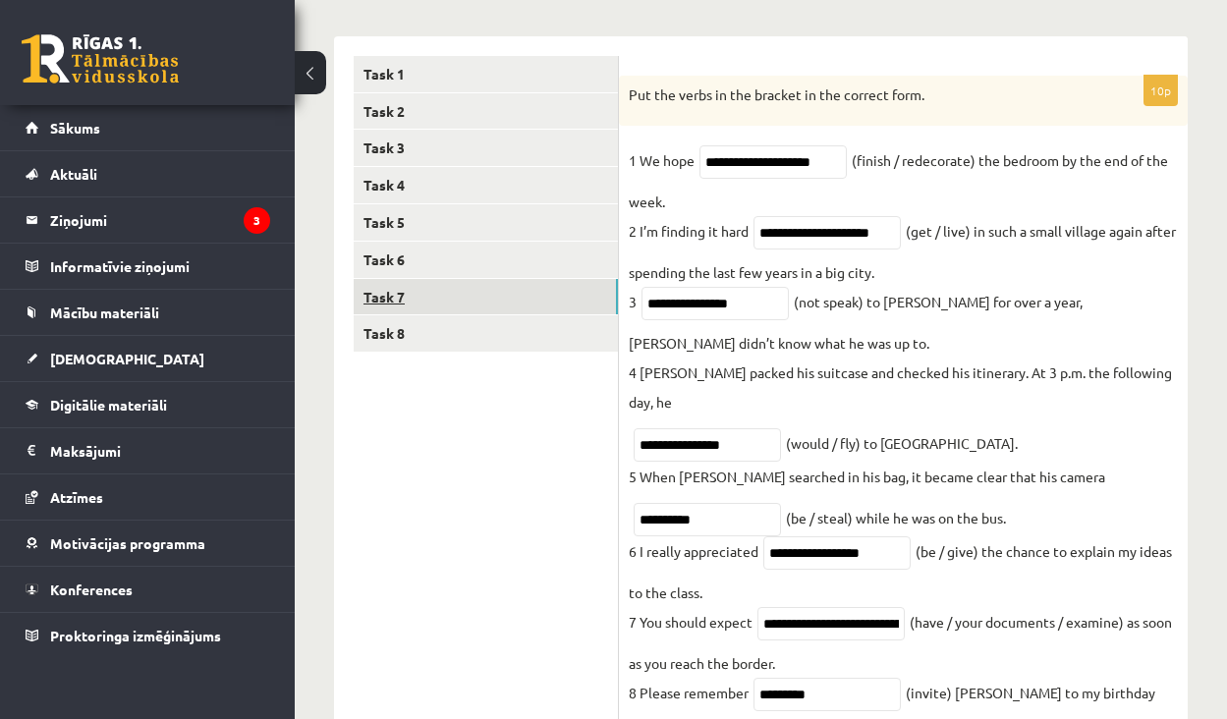
click at [470, 294] on link "Task 7" at bounding box center [486, 297] width 264 height 36
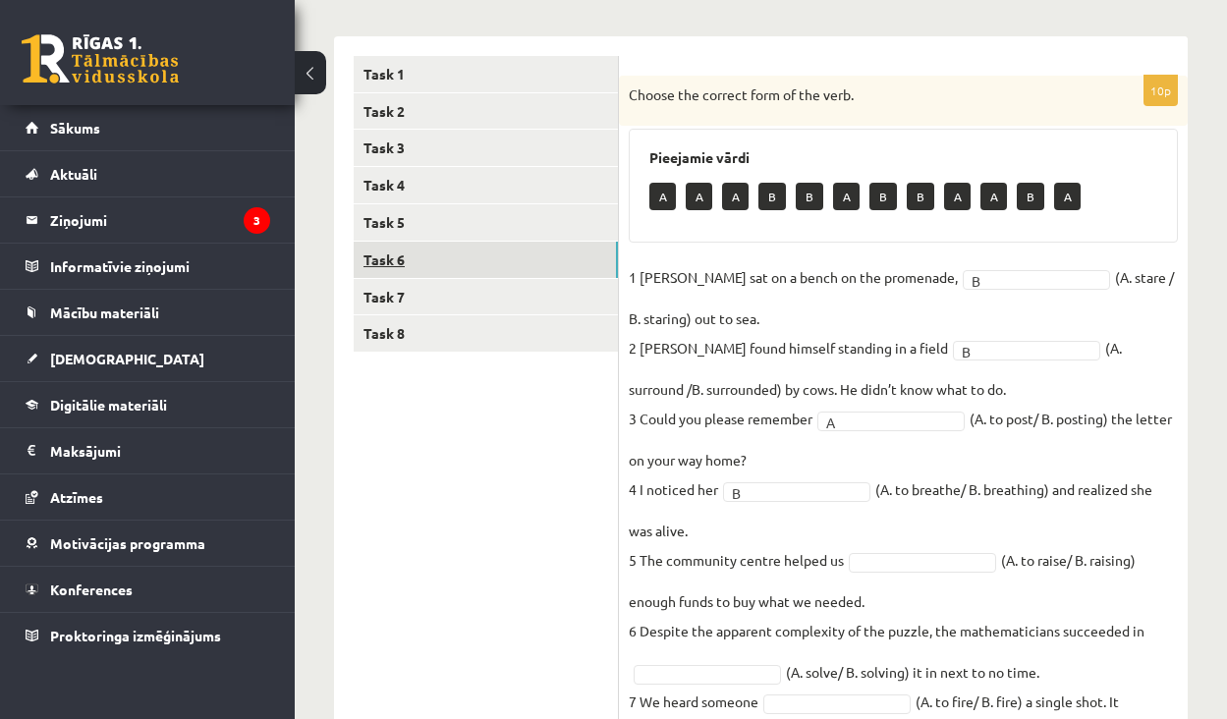
click at [432, 242] on link "Task 6" at bounding box center [486, 260] width 264 height 36
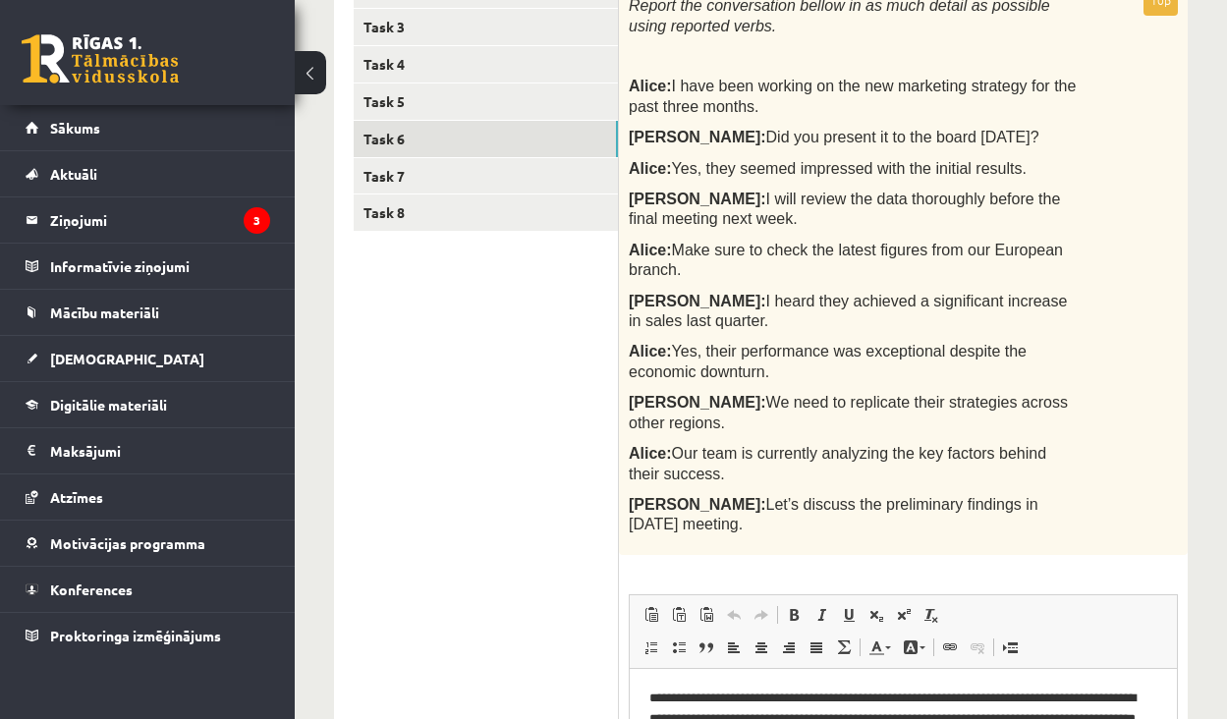
scroll to position [375, 0]
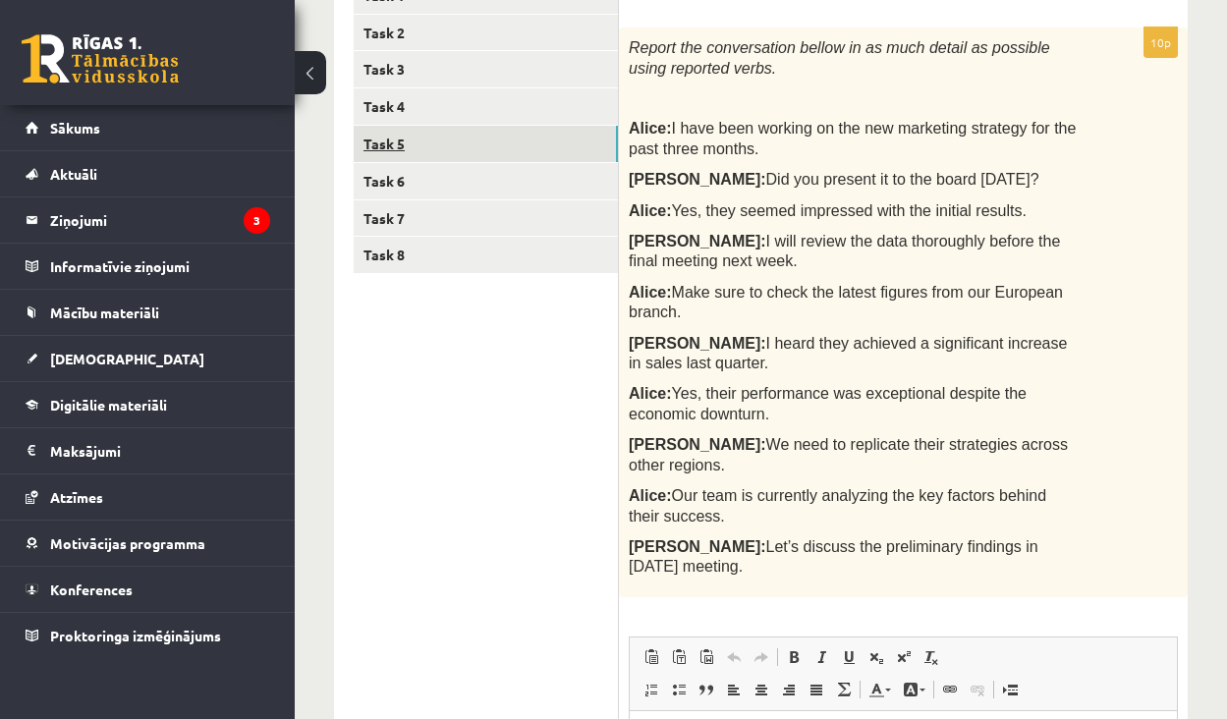
click at [459, 145] on link "Task 5" at bounding box center [486, 144] width 264 height 36
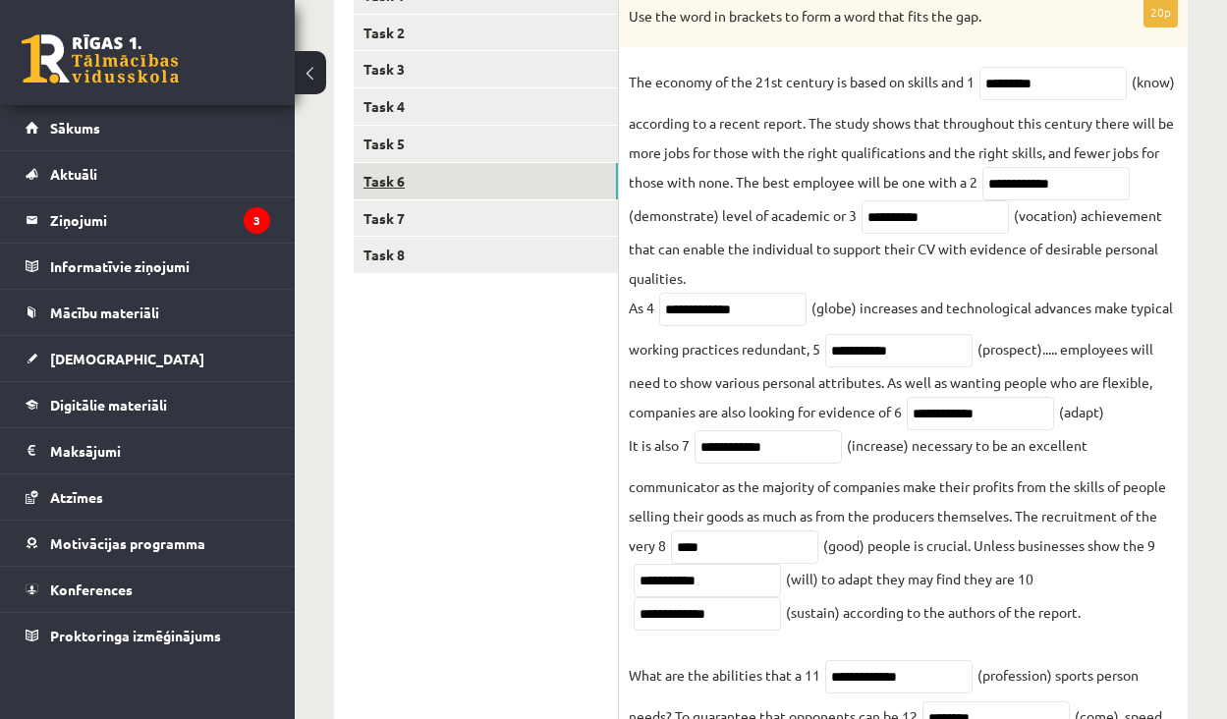
click at [450, 172] on link "Task 6" at bounding box center [486, 181] width 264 height 36
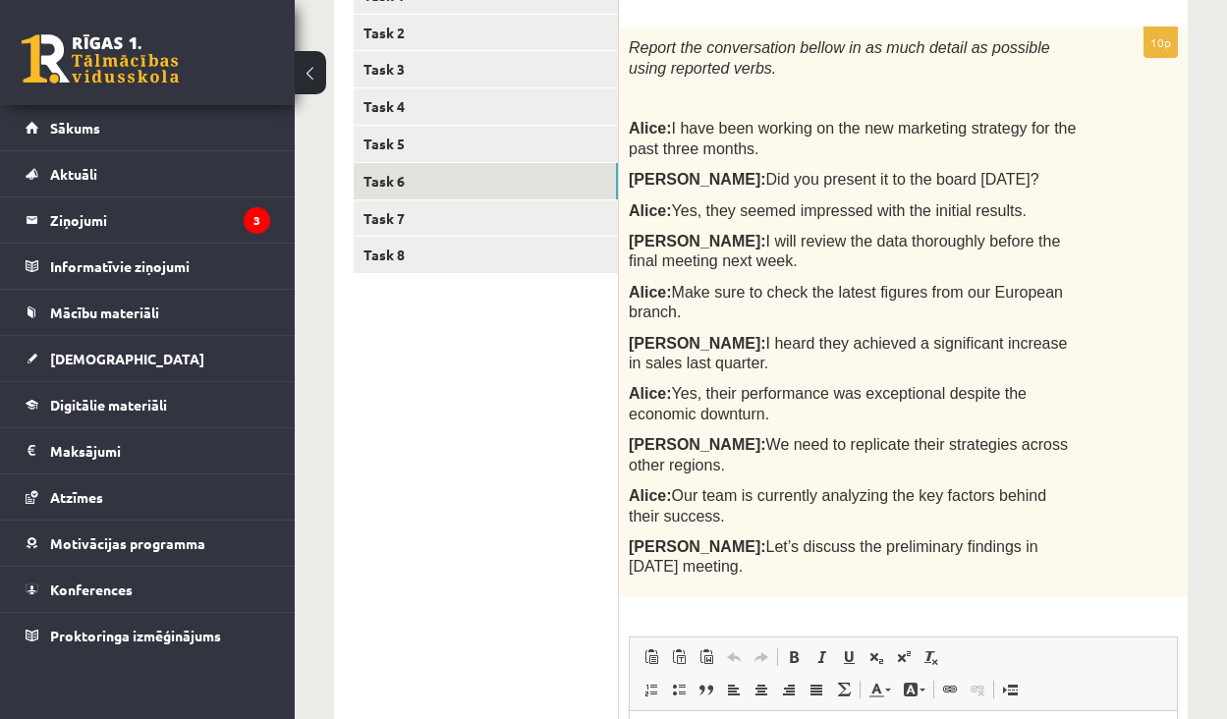
scroll to position [0, 0]
click at [492, 113] on link "Task 4" at bounding box center [486, 106] width 264 height 36
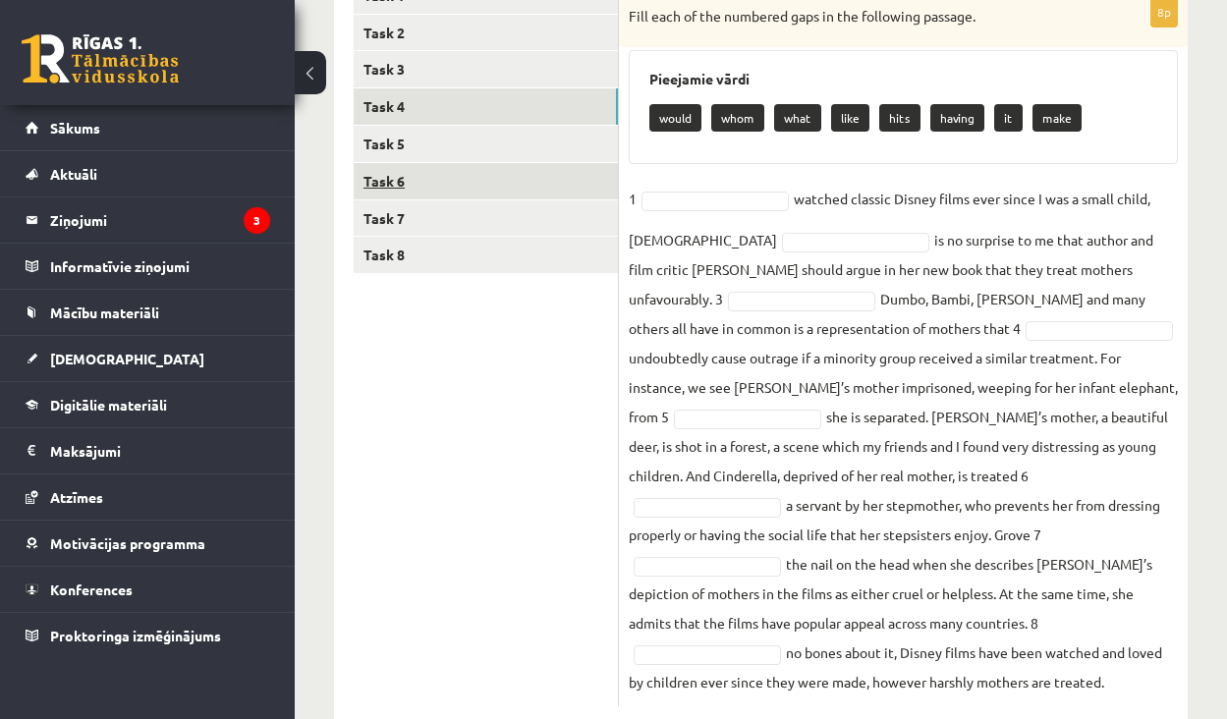
click at [489, 167] on link "Task 6" at bounding box center [486, 181] width 264 height 36
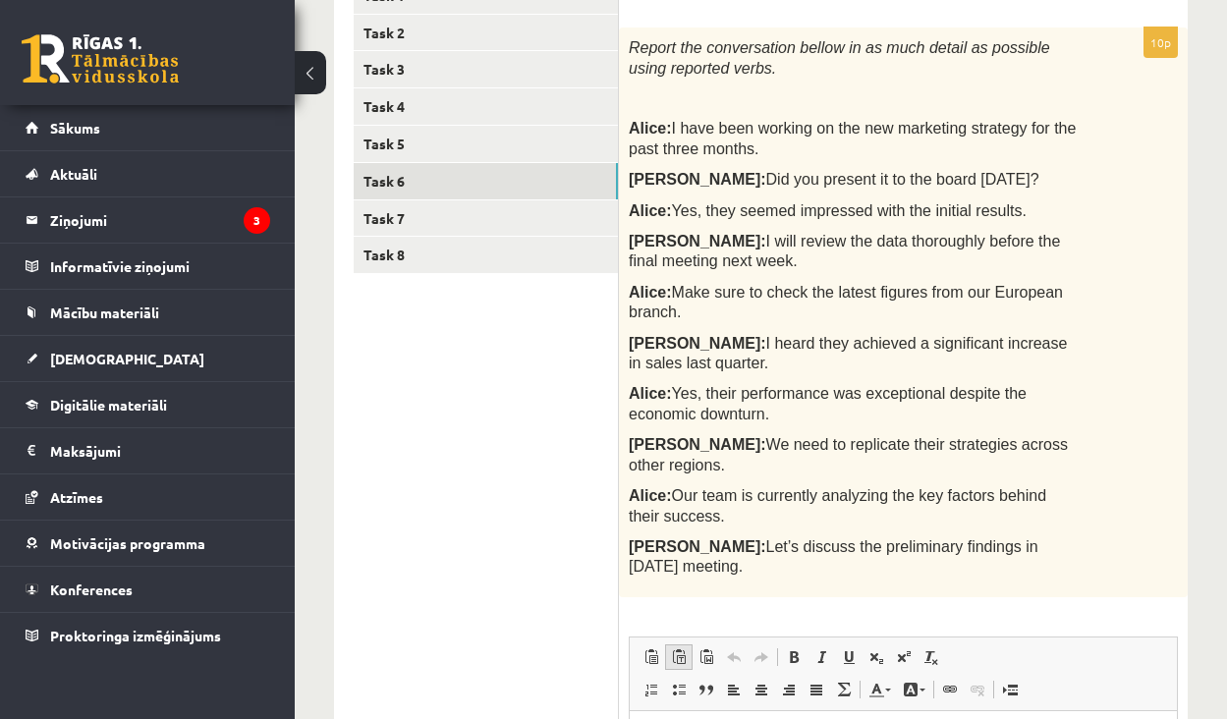
click at [666, 645] on link "Paste as plain text Keyboard shortcut Command+Alt+Shift+V" at bounding box center [679, 658] width 28 height 26
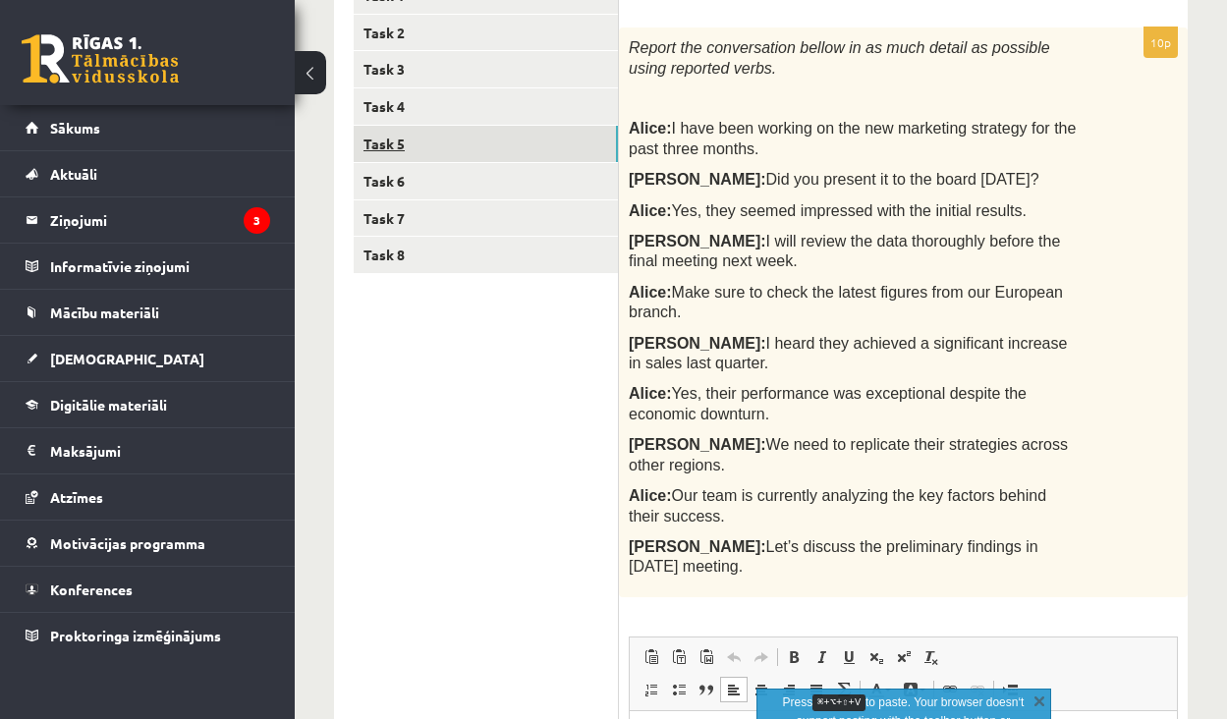
click at [440, 147] on link "Task 5" at bounding box center [486, 144] width 264 height 36
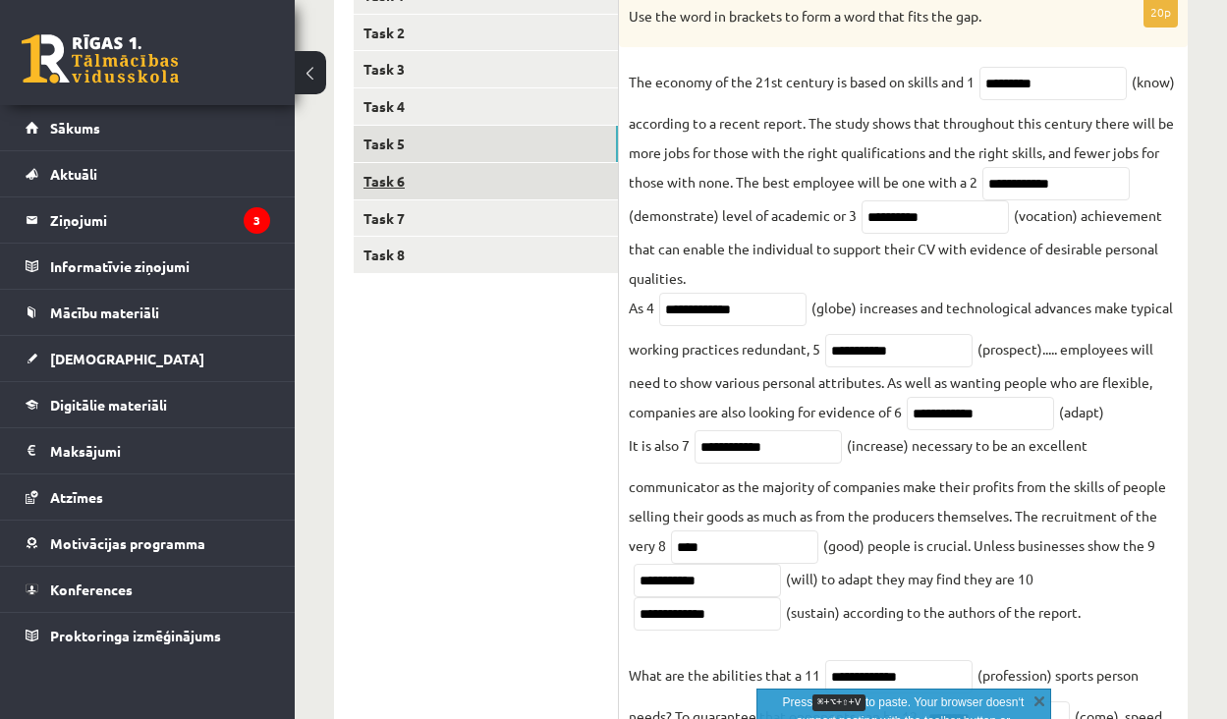
click at [441, 166] on link "Task 6" at bounding box center [486, 181] width 264 height 36
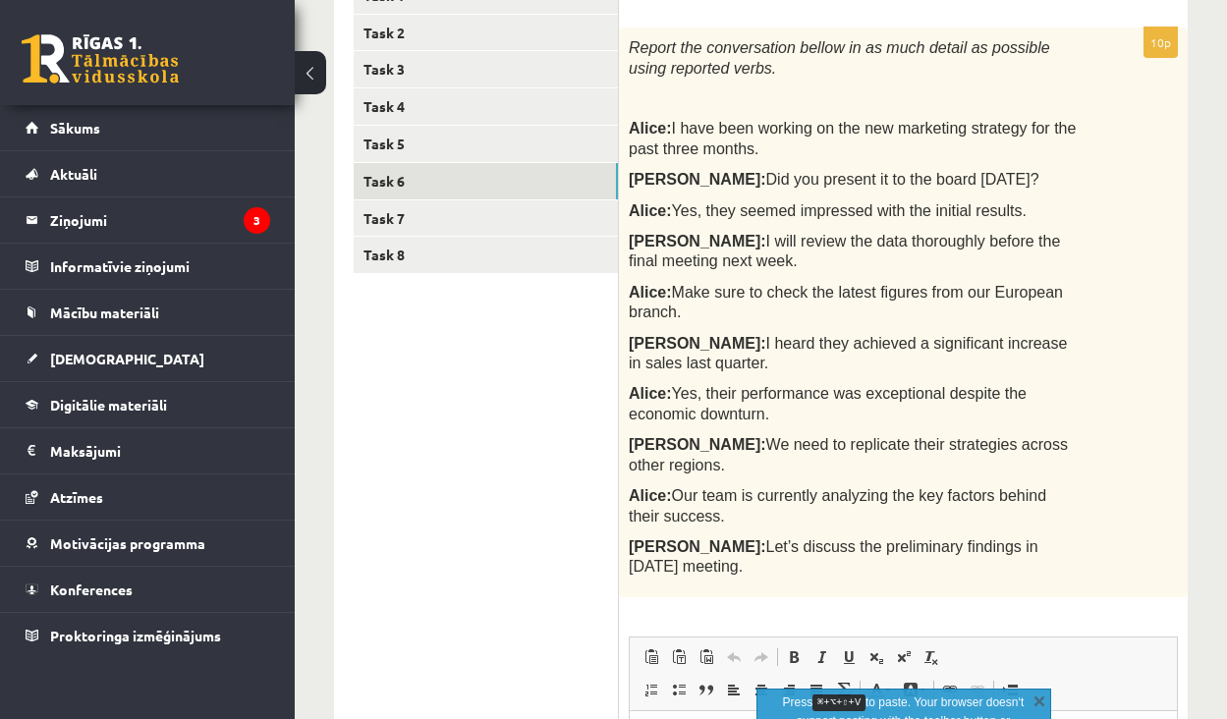
click at [617, 631] on div "****** ****** ****** ****** ****** ****** ****** ****** Task 1 Task 2 Task 3 Ta…" at bounding box center [761, 511] width 854 height 1107
click at [468, 150] on link "Task 5" at bounding box center [486, 144] width 264 height 36
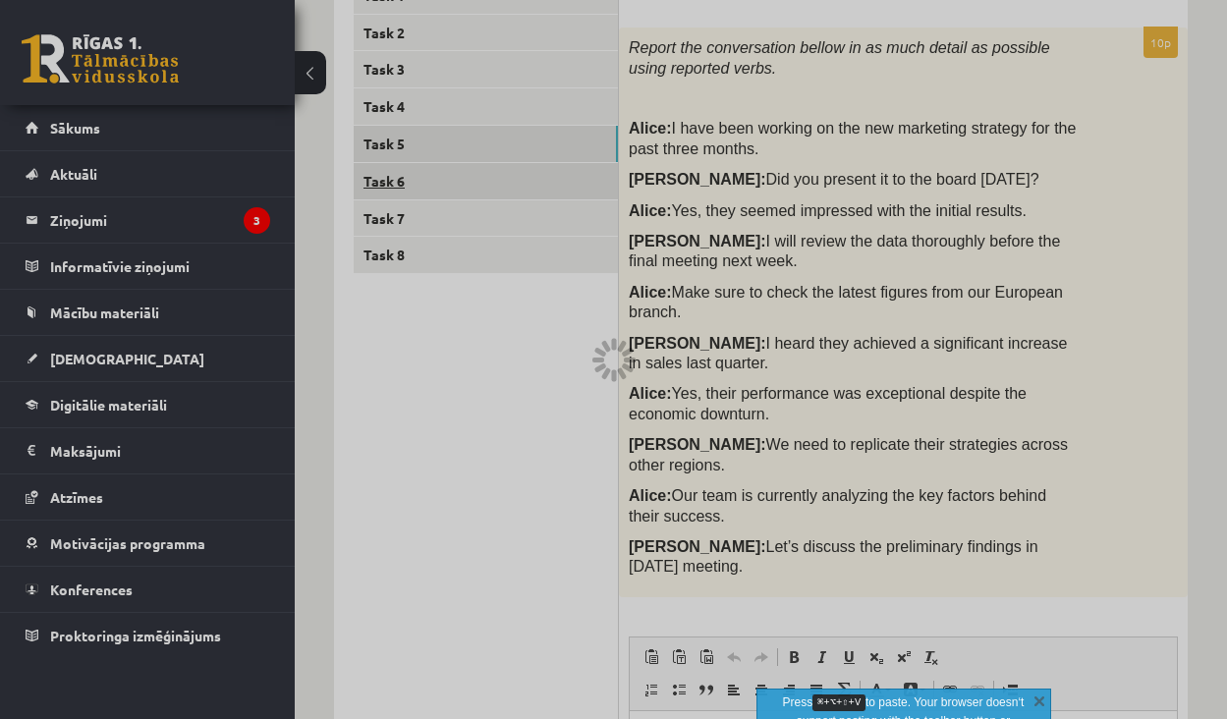
click at [468, 172] on link "Task 6" at bounding box center [486, 181] width 264 height 36
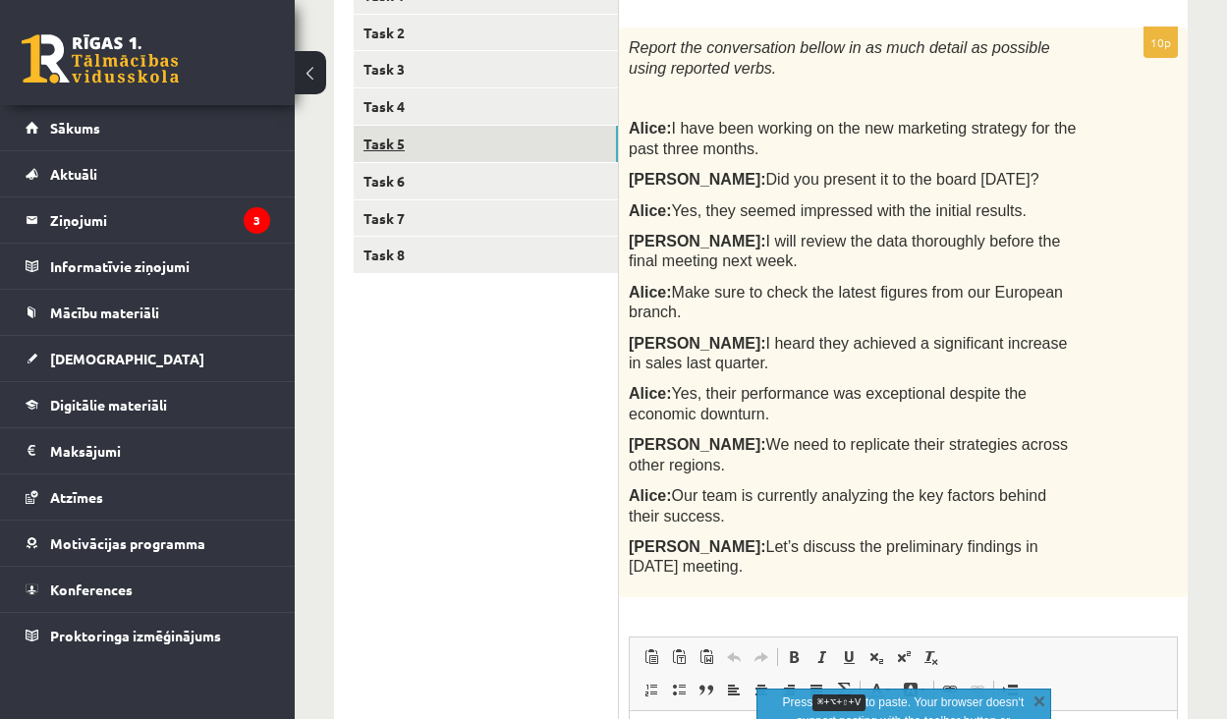
click at [460, 132] on link "Task 5" at bounding box center [486, 144] width 264 height 36
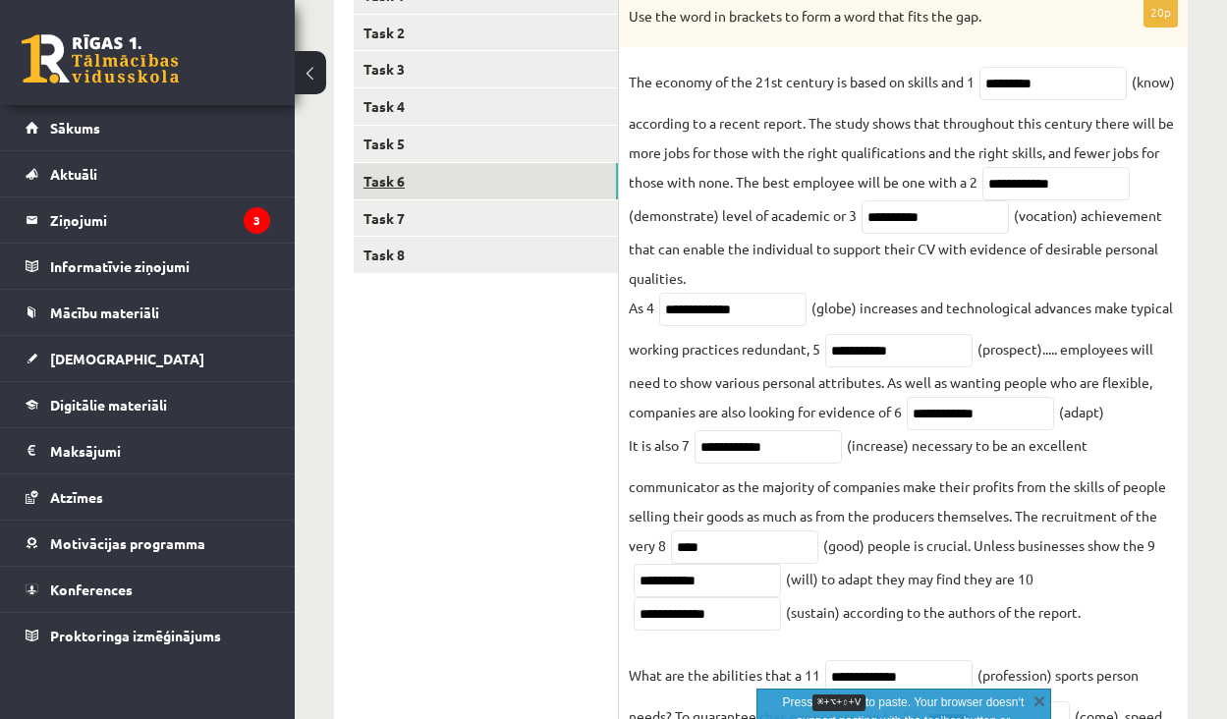
click at [450, 185] on link "Task 6" at bounding box center [486, 181] width 264 height 36
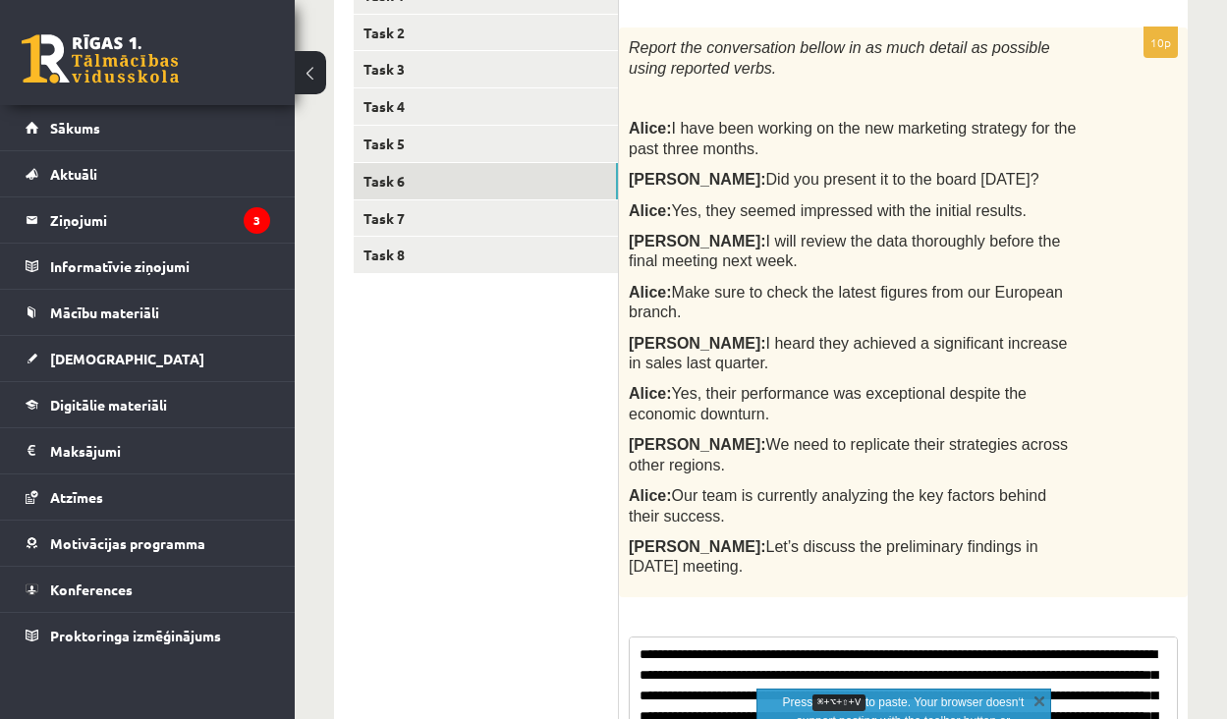
click at [659, 637] on textarea "**********" at bounding box center [903, 686] width 549 height 98
type textarea "**********"
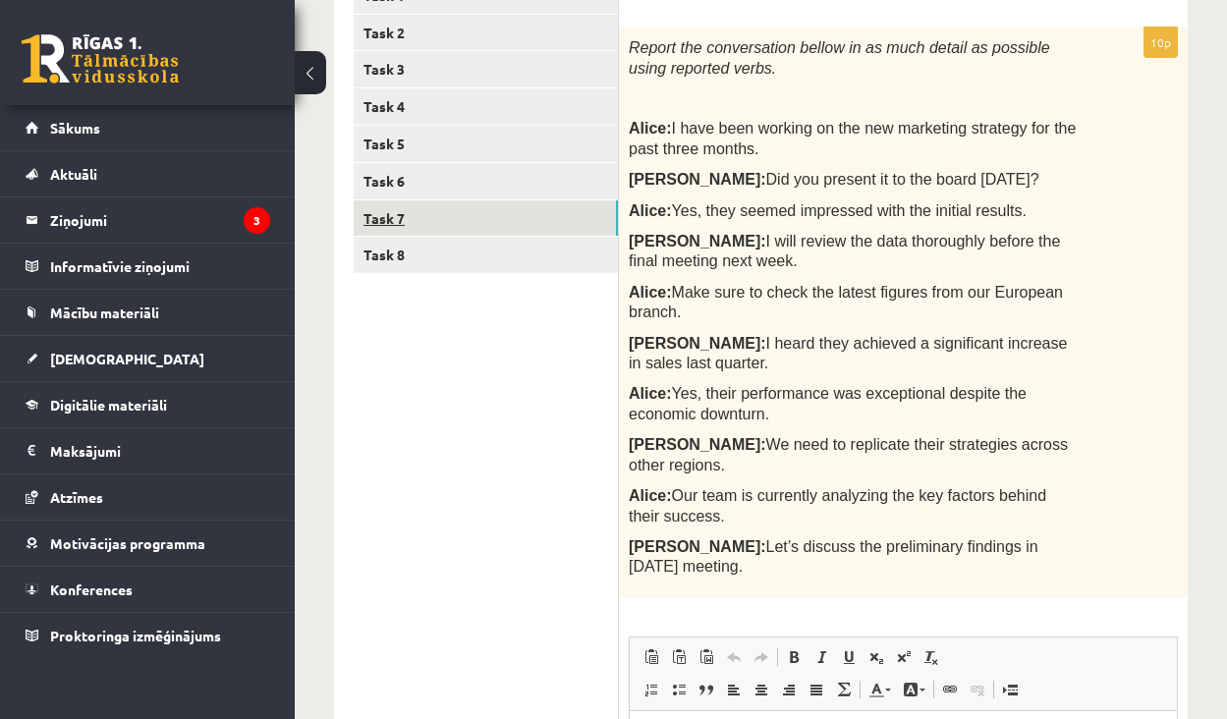
click at [450, 207] on link "Task 7" at bounding box center [486, 218] width 264 height 36
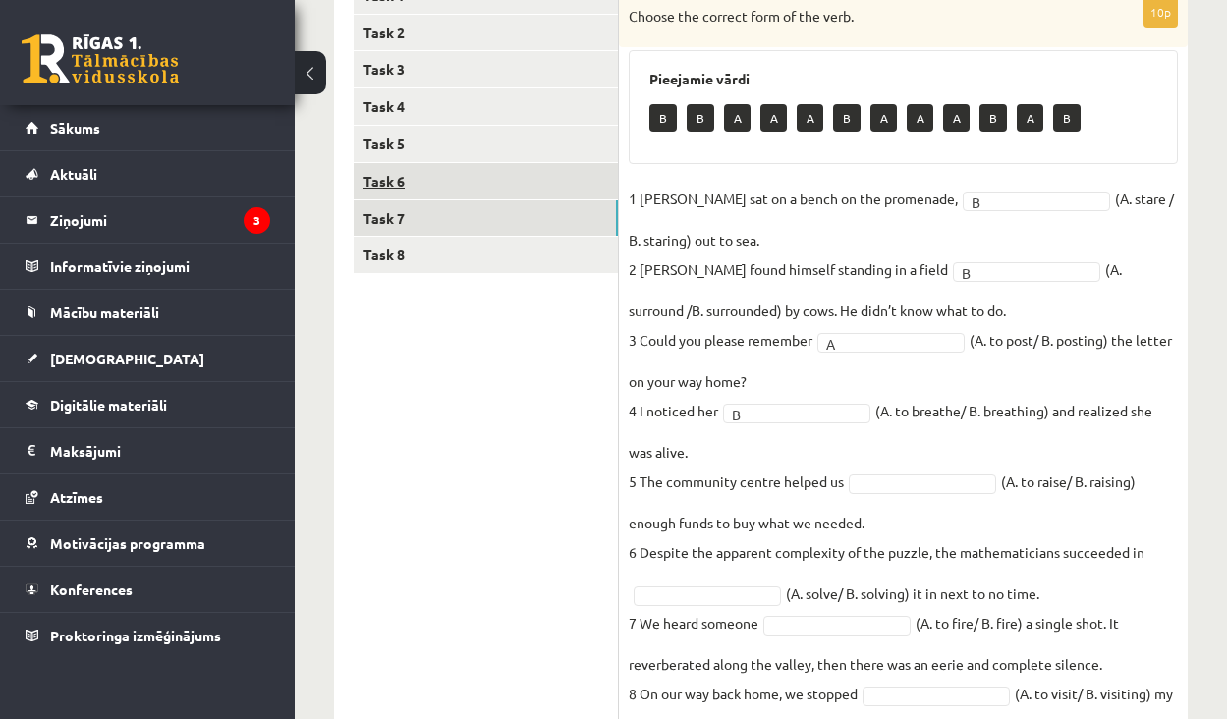
click at [430, 185] on link "Task 6" at bounding box center [486, 181] width 264 height 36
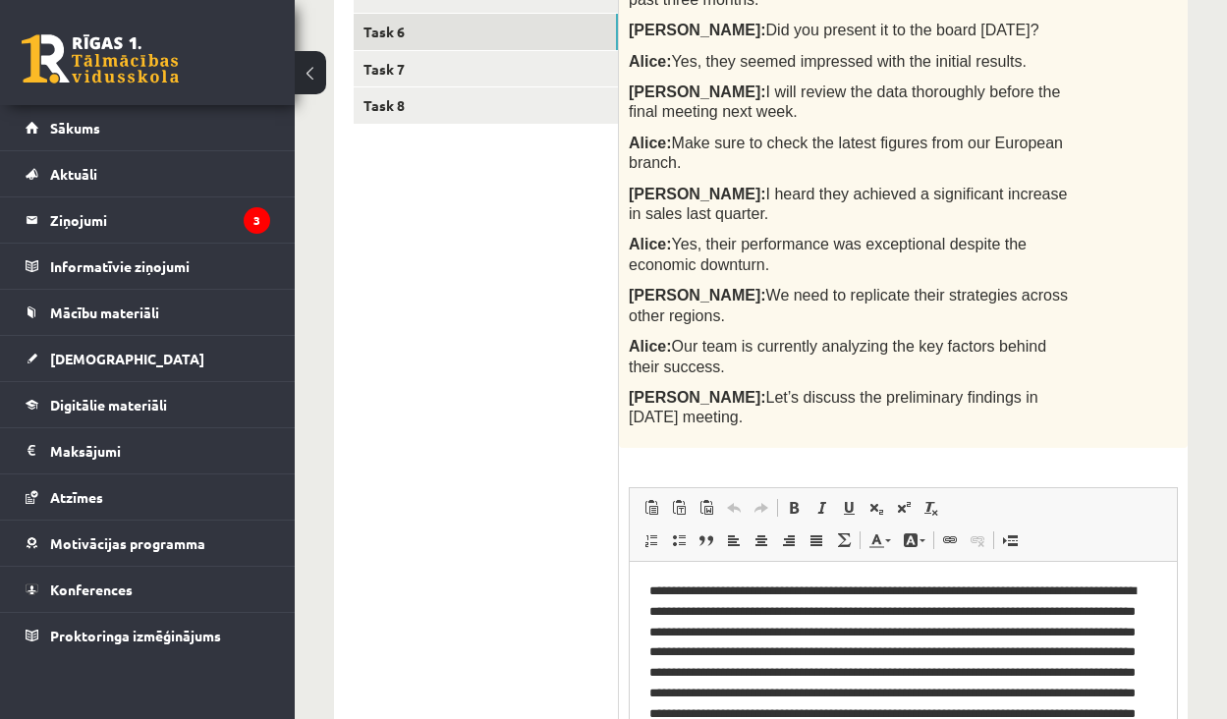
scroll to position [537, 0]
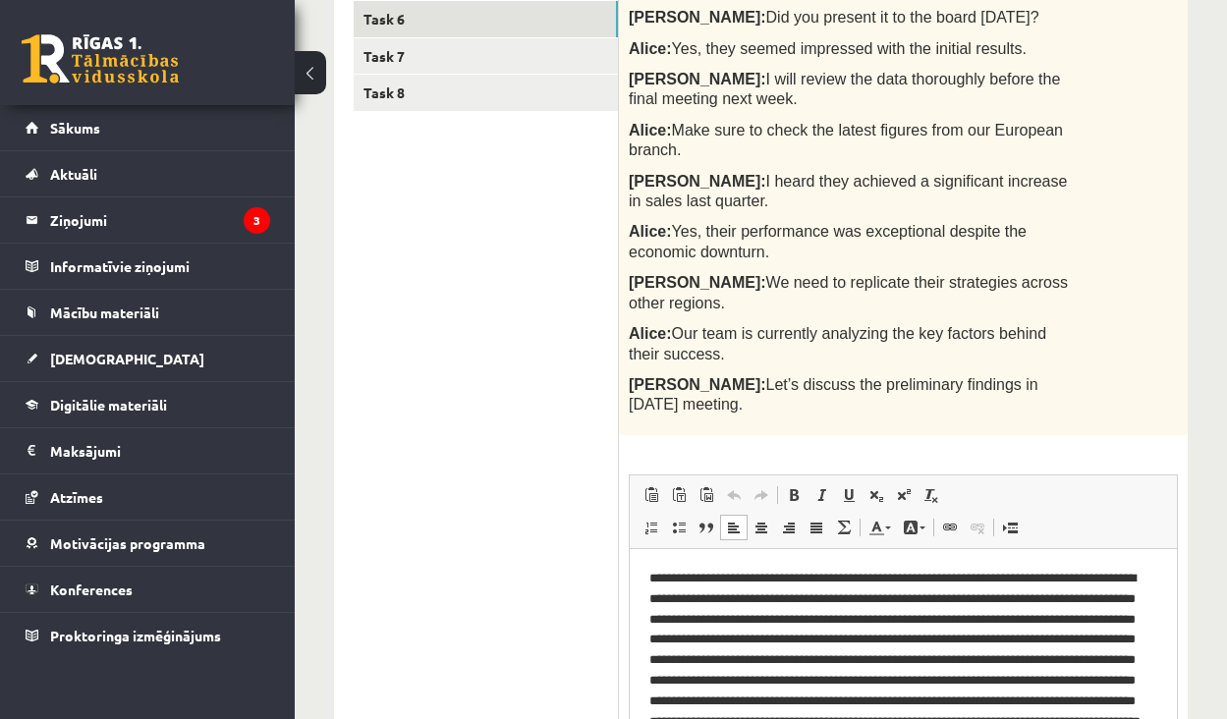
click at [665, 577] on p "**********" at bounding box center [903, 666] width 508 height 196
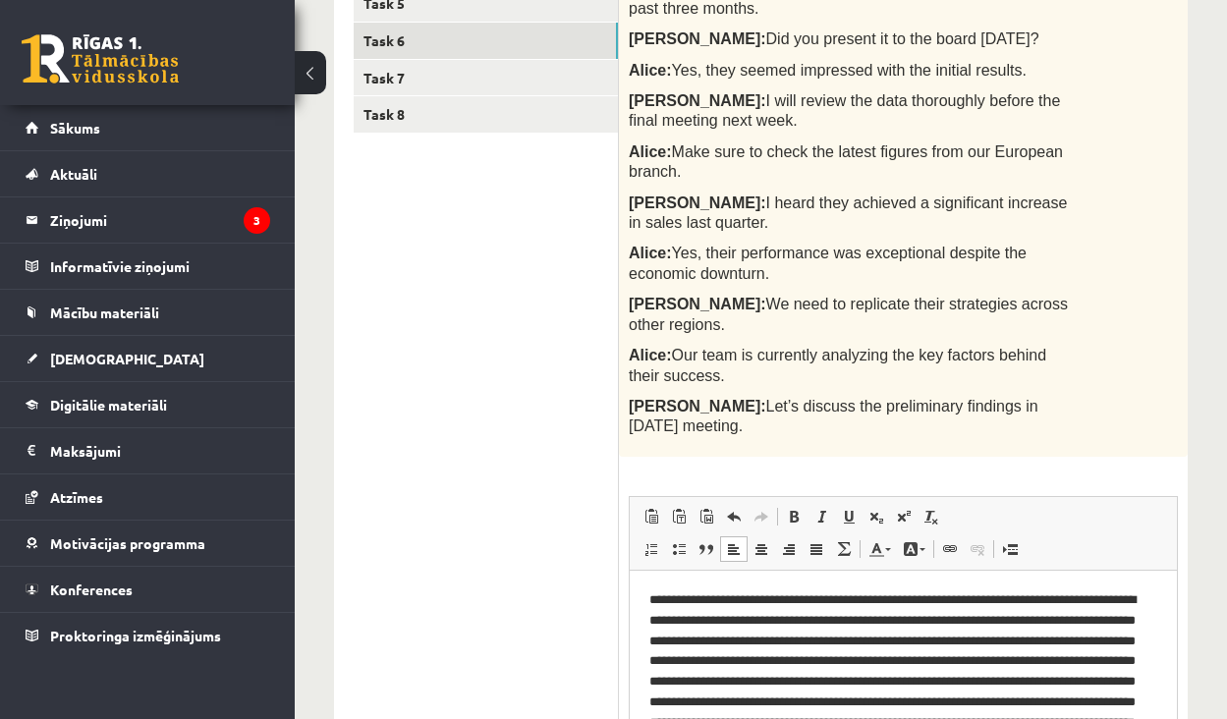
scroll to position [513, 0]
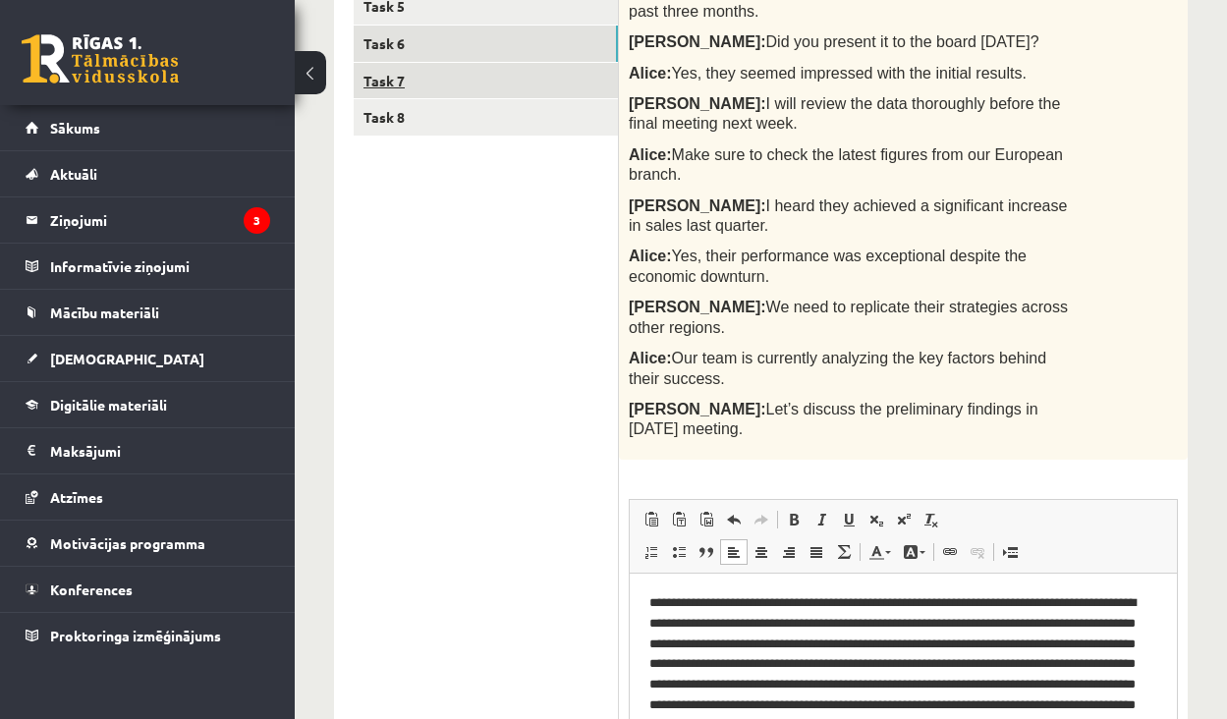
click at [416, 79] on link "Task 7" at bounding box center [486, 81] width 264 height 36
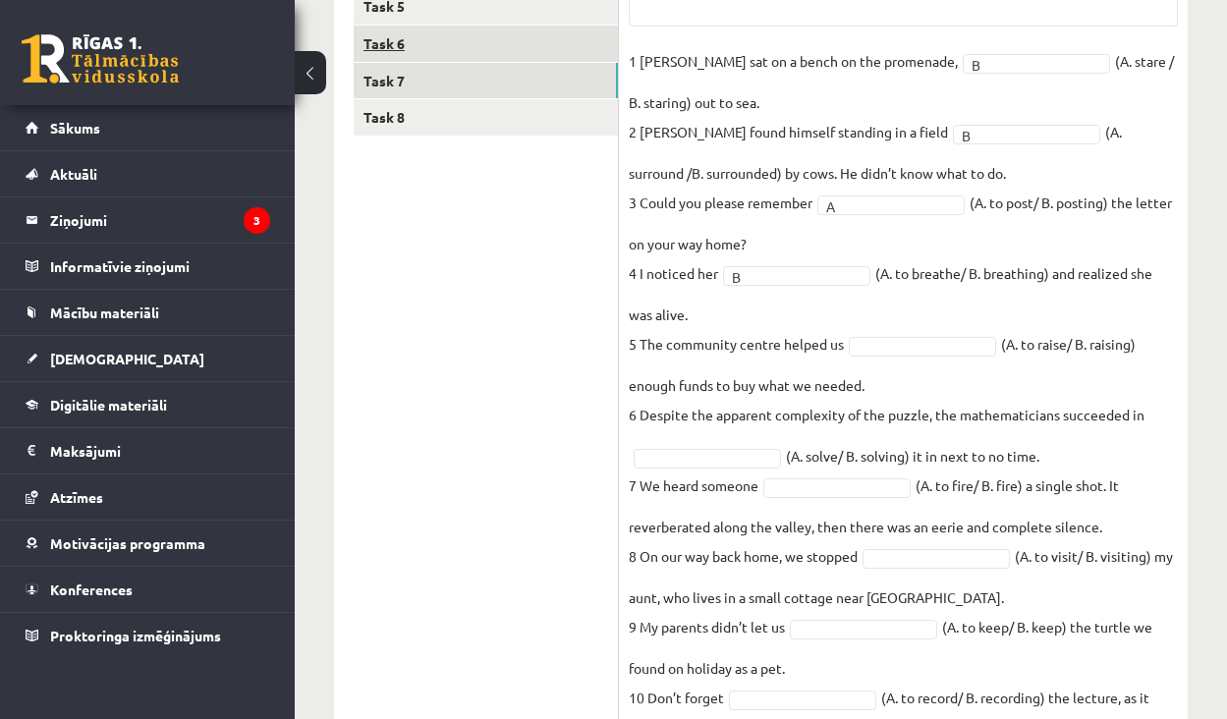
click at [440, 44] on link "Task 6" at bounding box center [486, 44] width 264 height 36
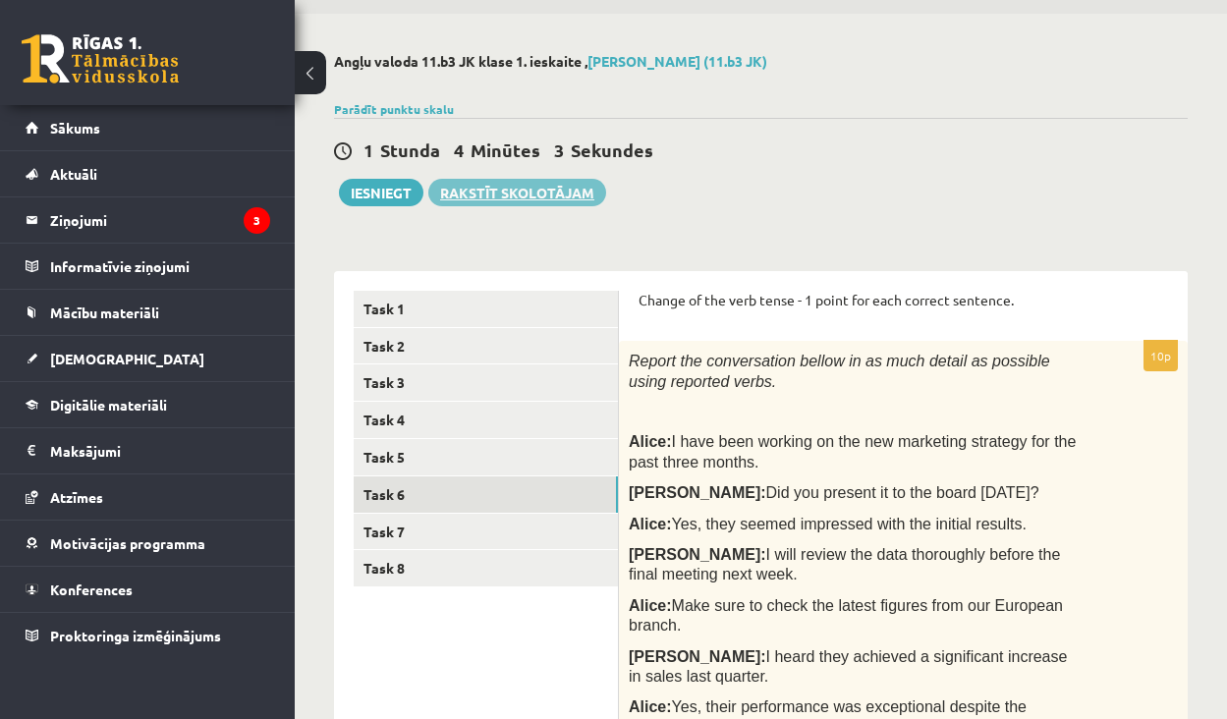
scroll to position [54, 0]
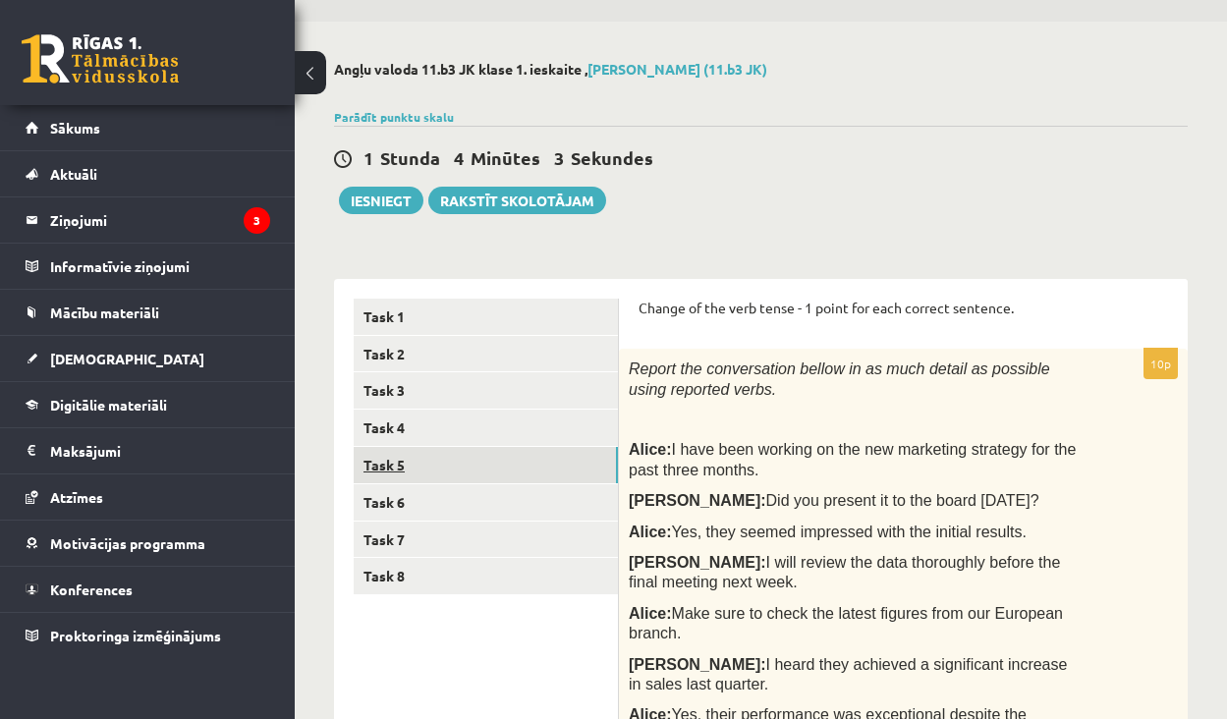
click at [407, 454] on link "Task 5" at bounding box center [486, 465] width 264 height 36
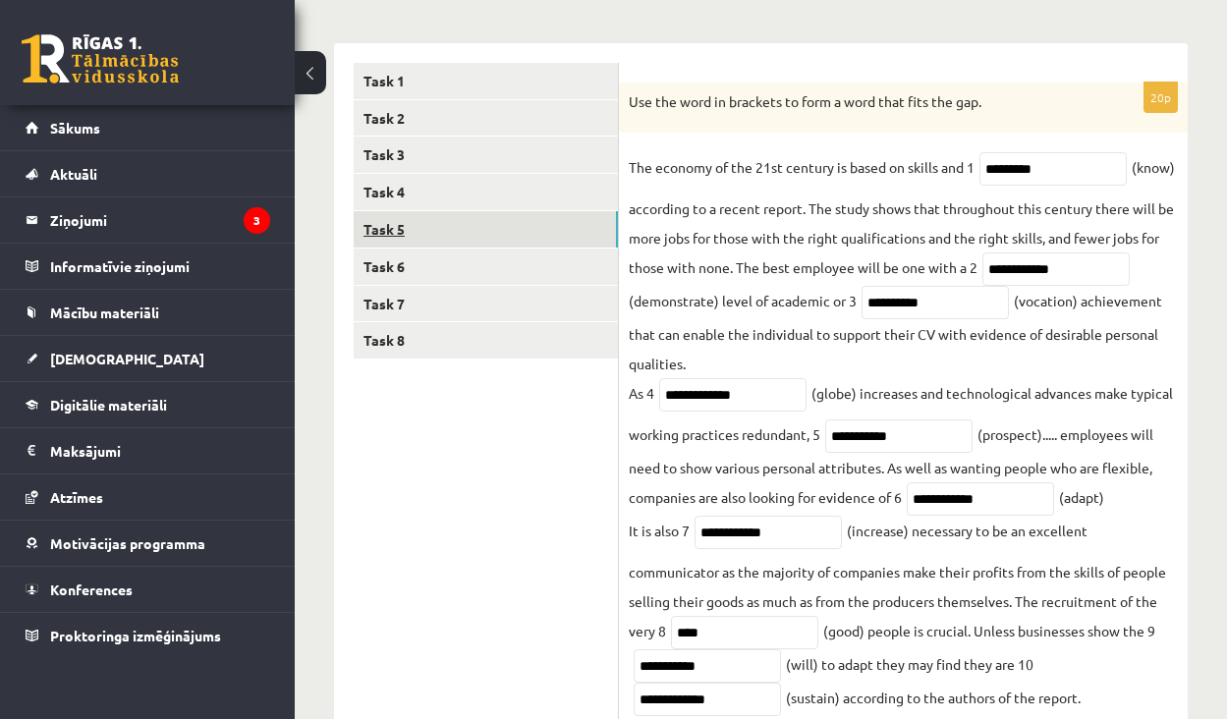
scroll to position [247, 0]
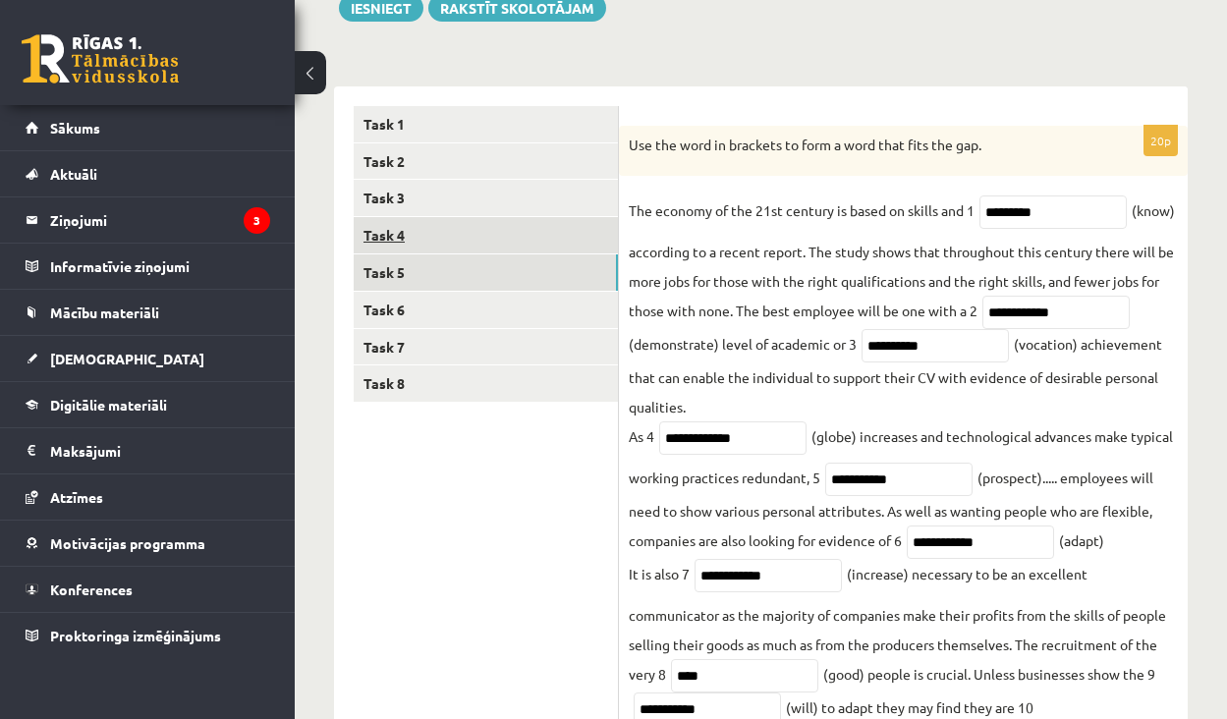
click at [453, 233] on link "Task 4" at bounding box center [486, 235] width 264 height 36
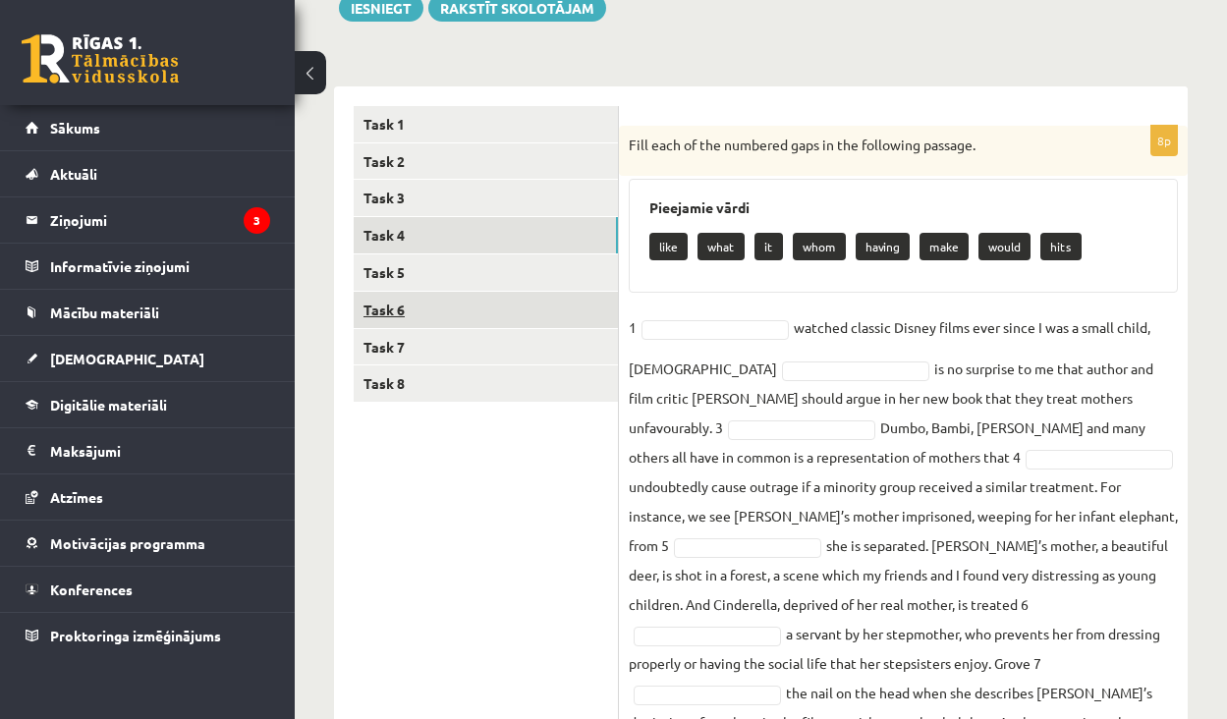
click at [462, 306] on link "Task 6" at bounding box center [486, 310] width 264 height 36
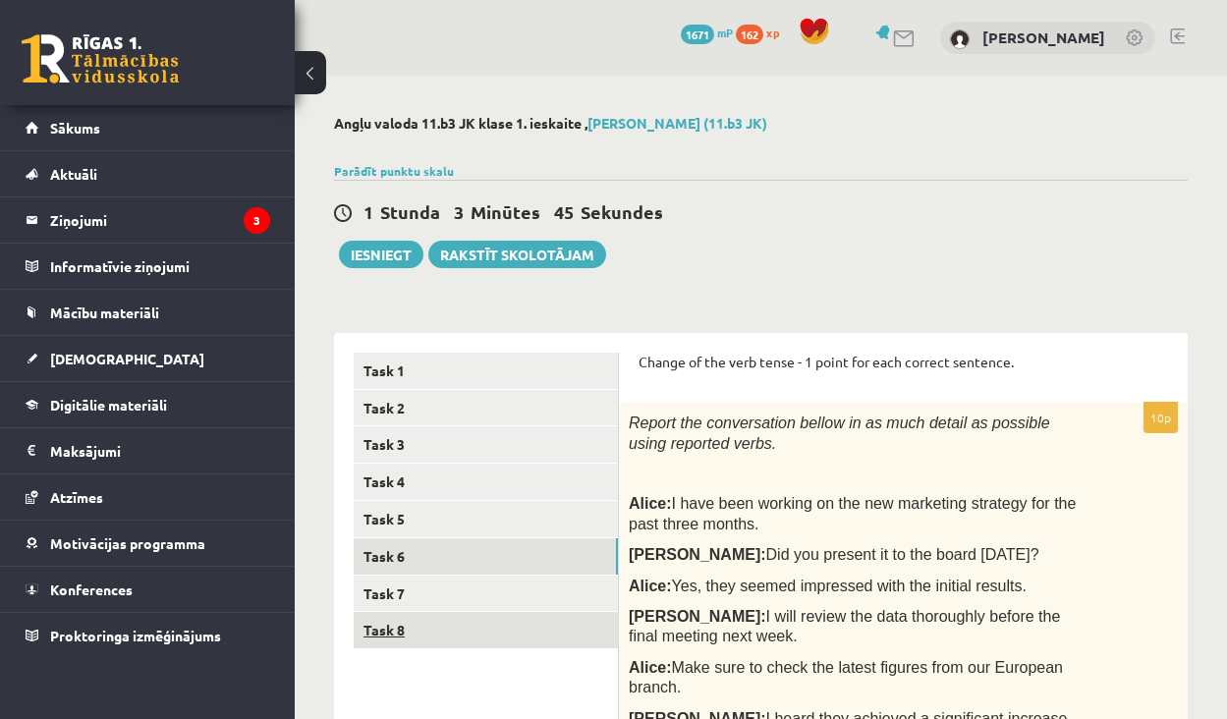
scroll to position [0, 0]
click at [491, 628] on link "Task 8" at bounding box center [486, 630] width 264 height 36
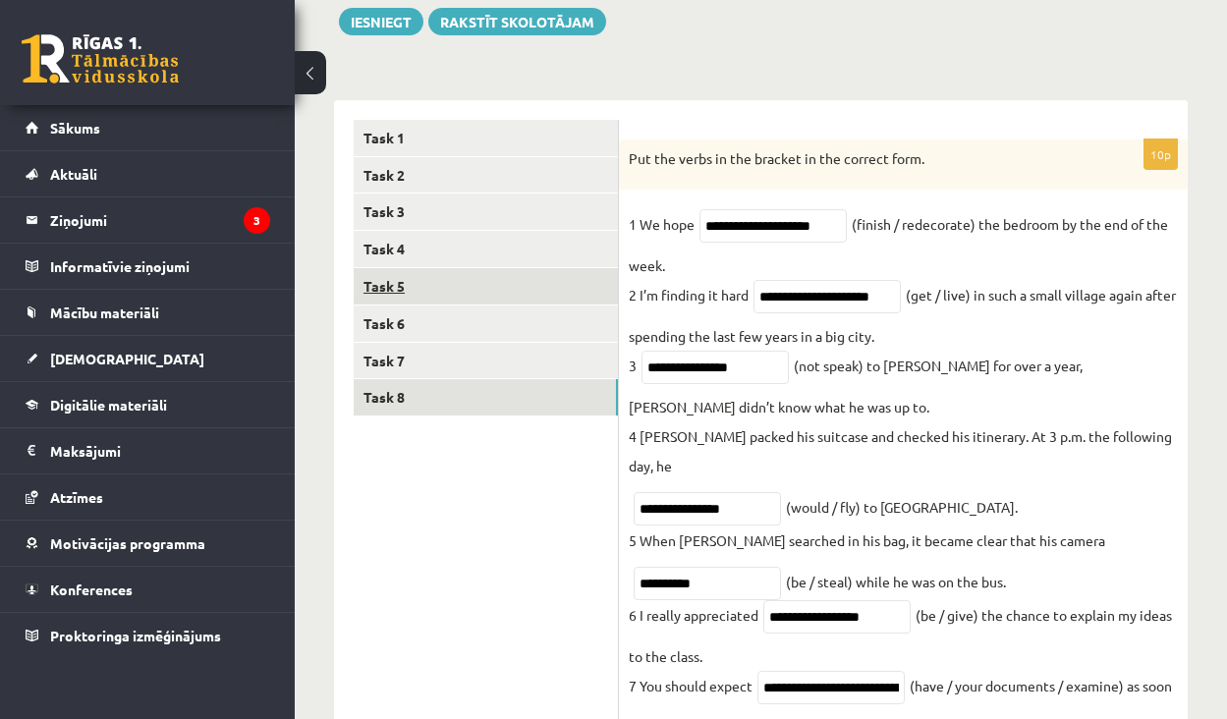
click at [460, 286] on link "Task 5" at bounding box center [486, 286] width 264 height 36
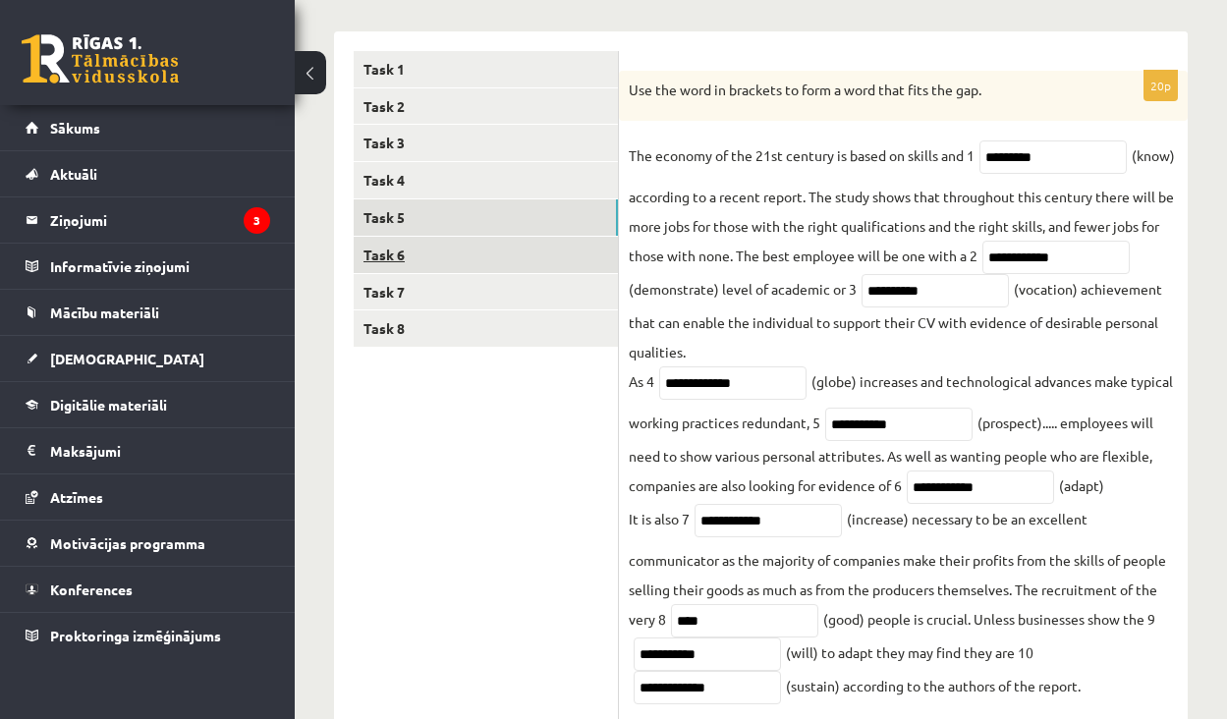
click at [441, 240] on link "Task 6" at bounding box center [486, 255] width 264 height 36
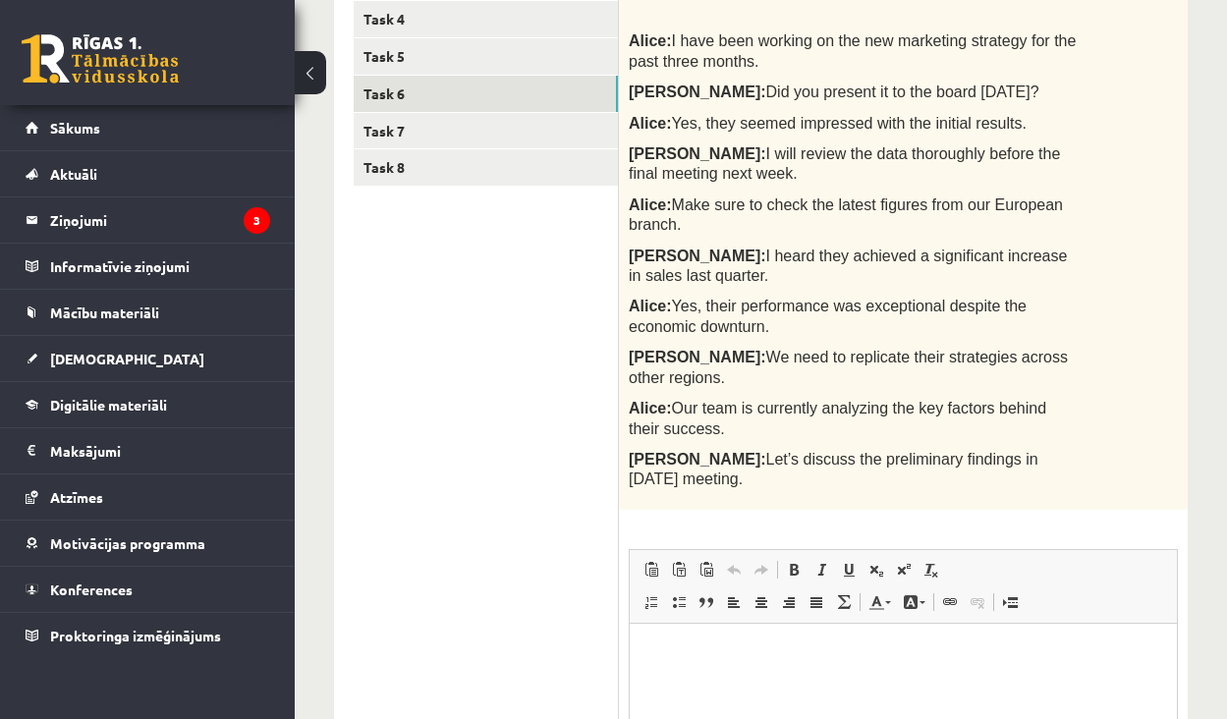
scroll to position [304, 0]
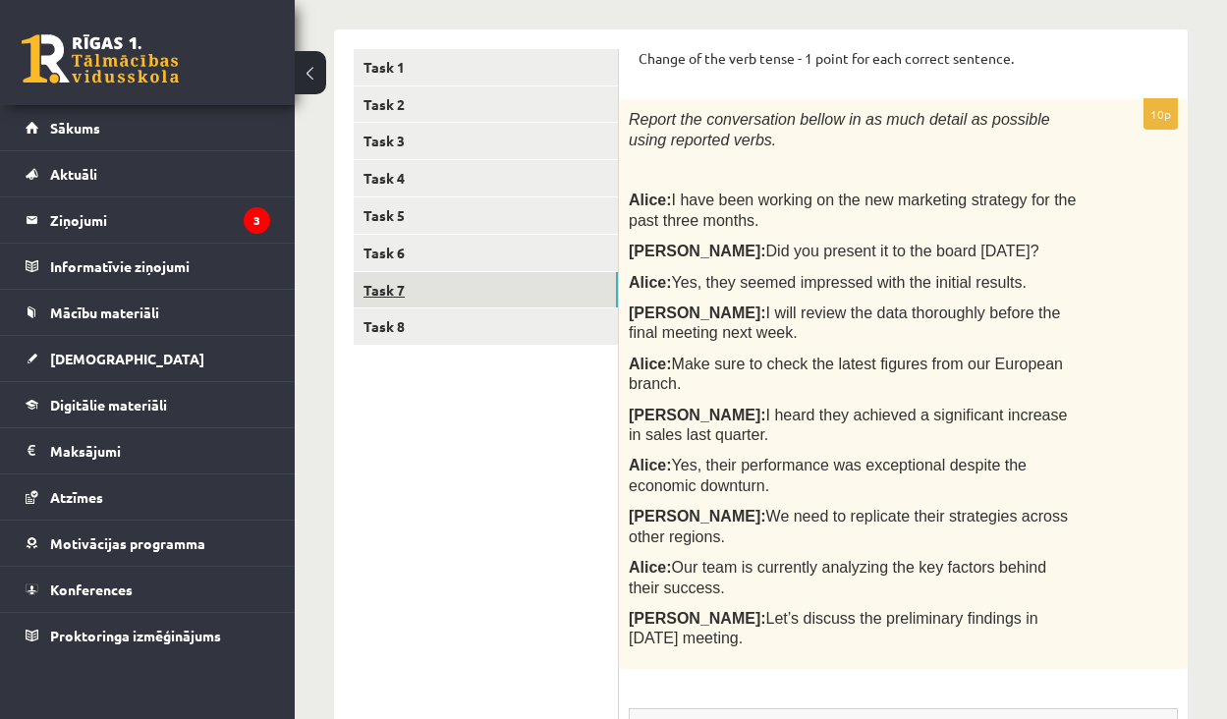
click at [530, 285] on link "Task 7" at bounding box center [486, 290] width 264 height 36
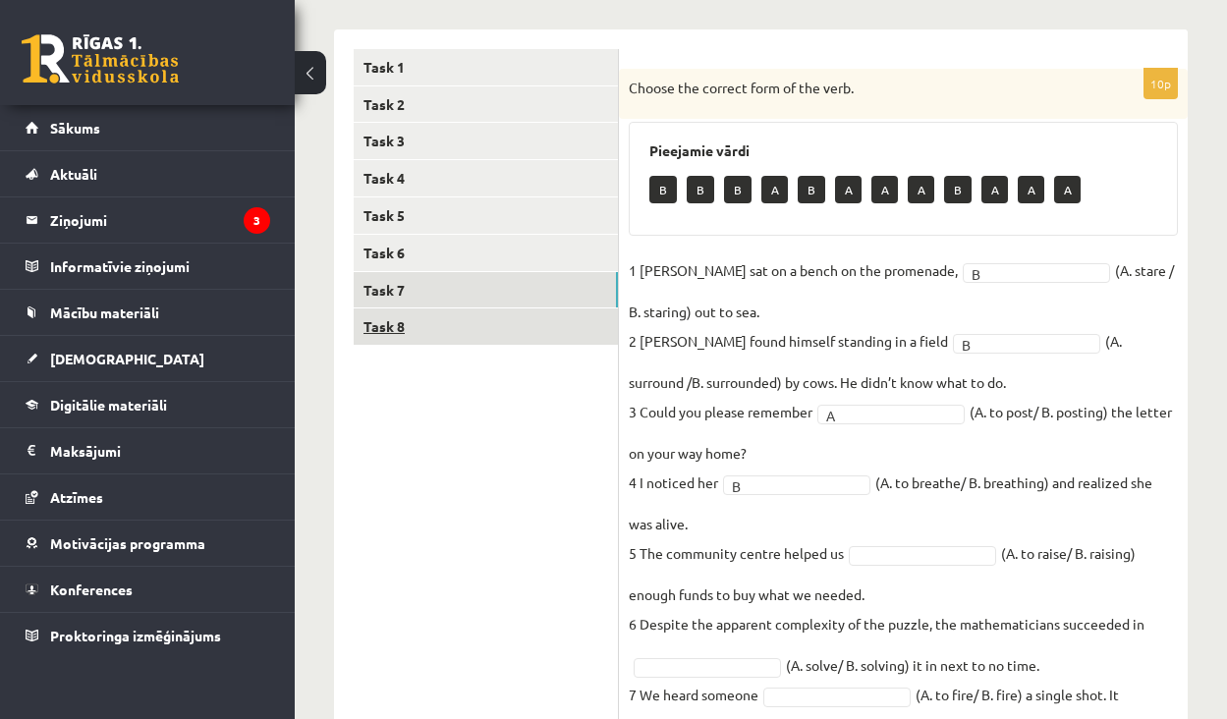
click at [533, 329] on link "Task 8" at bounding box center [486, 327] width 264 height 36
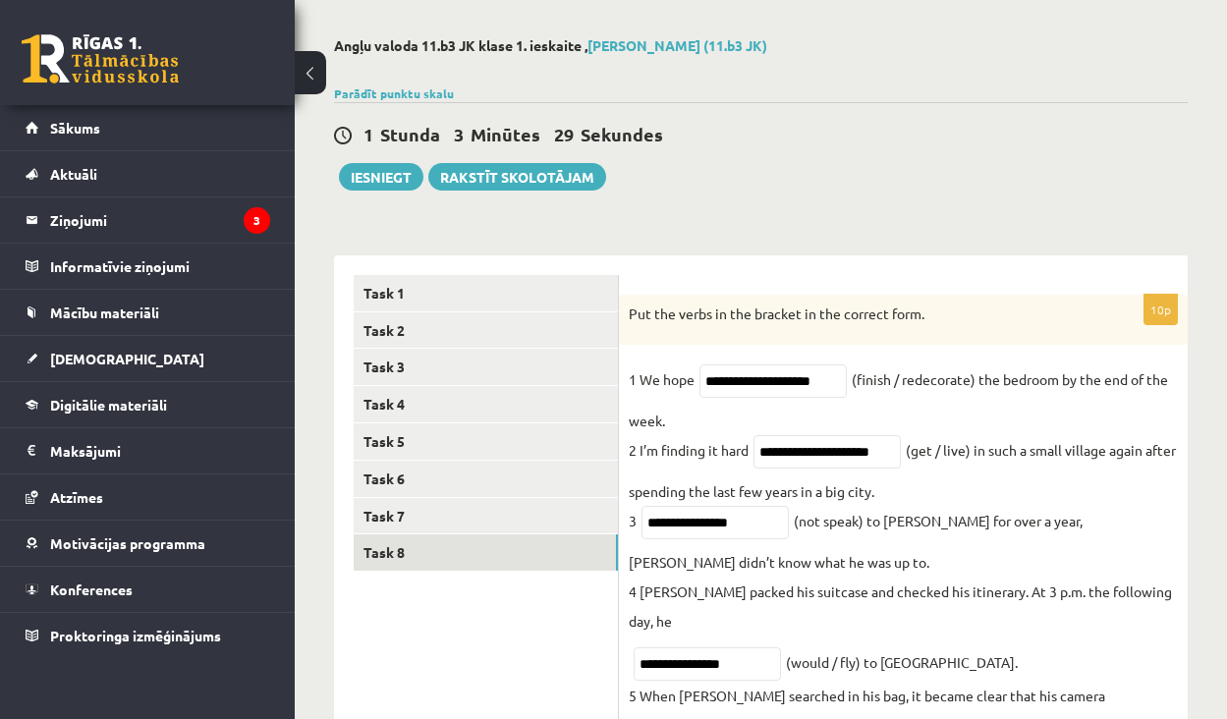
scroll to position [94, 0]
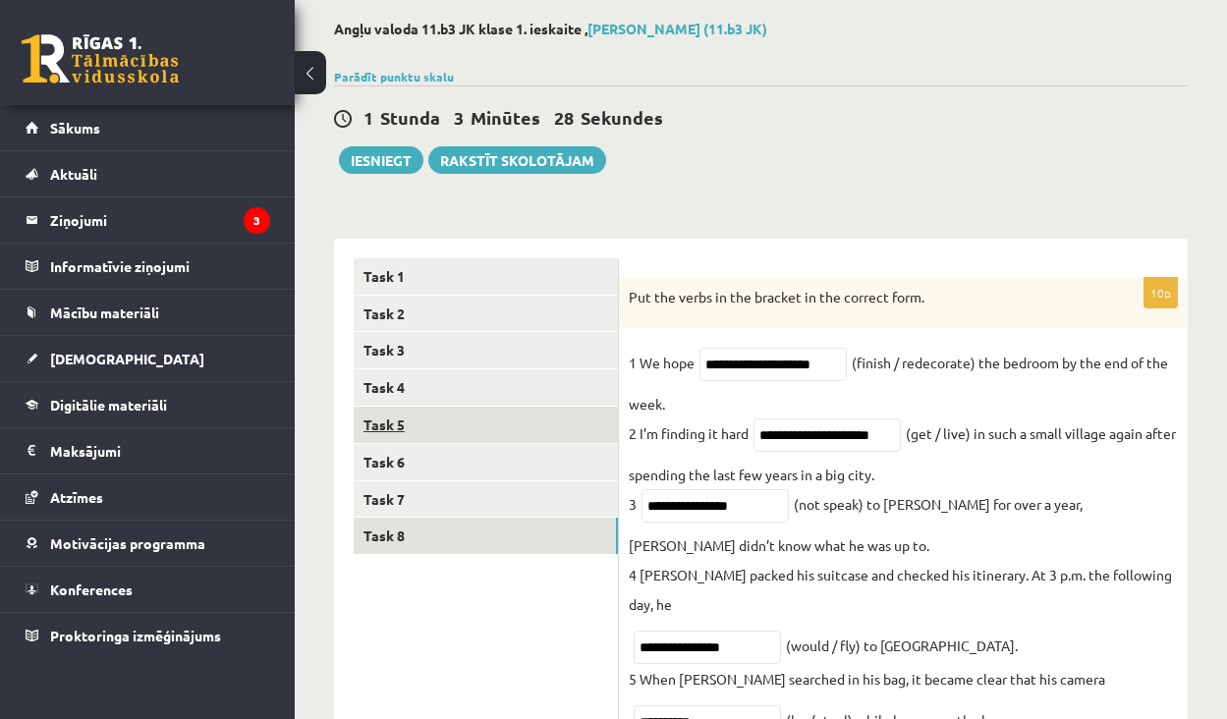
click at [429, 410] on link "Task 5" at bounding box center [486, 425] width 264 height 36
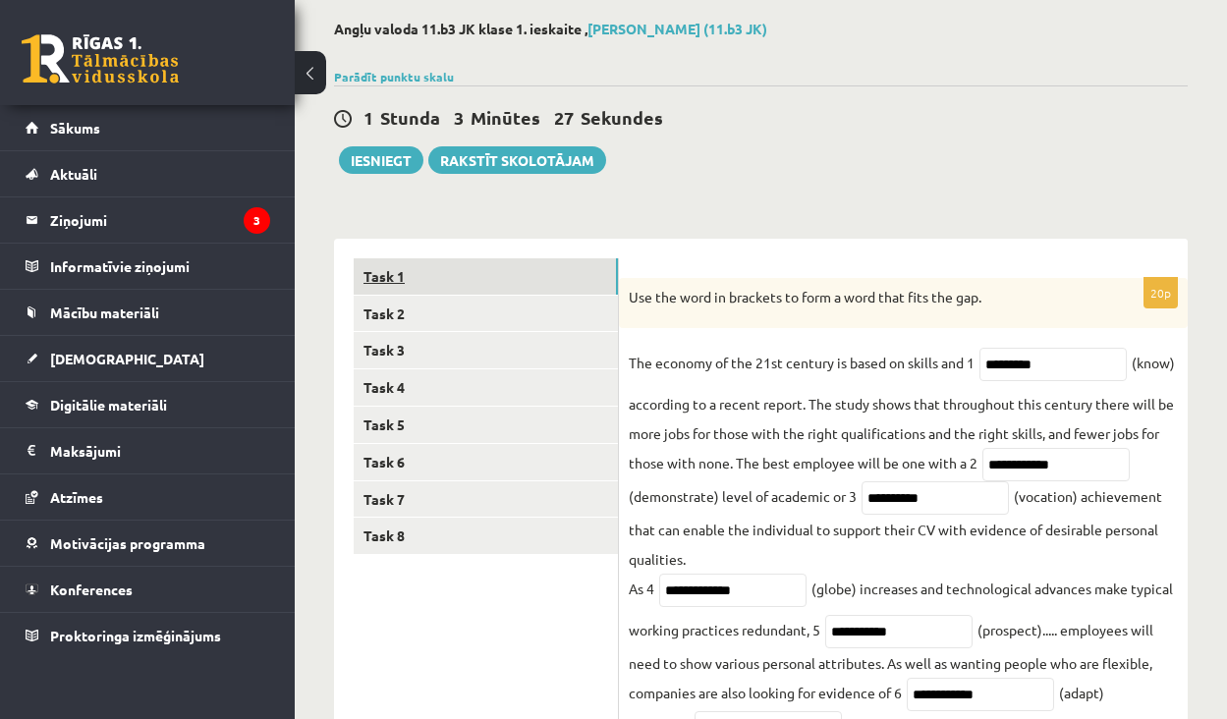
click at [453, 278] on link "Task 1" at bounding box center [486, 276] width 264 height 36
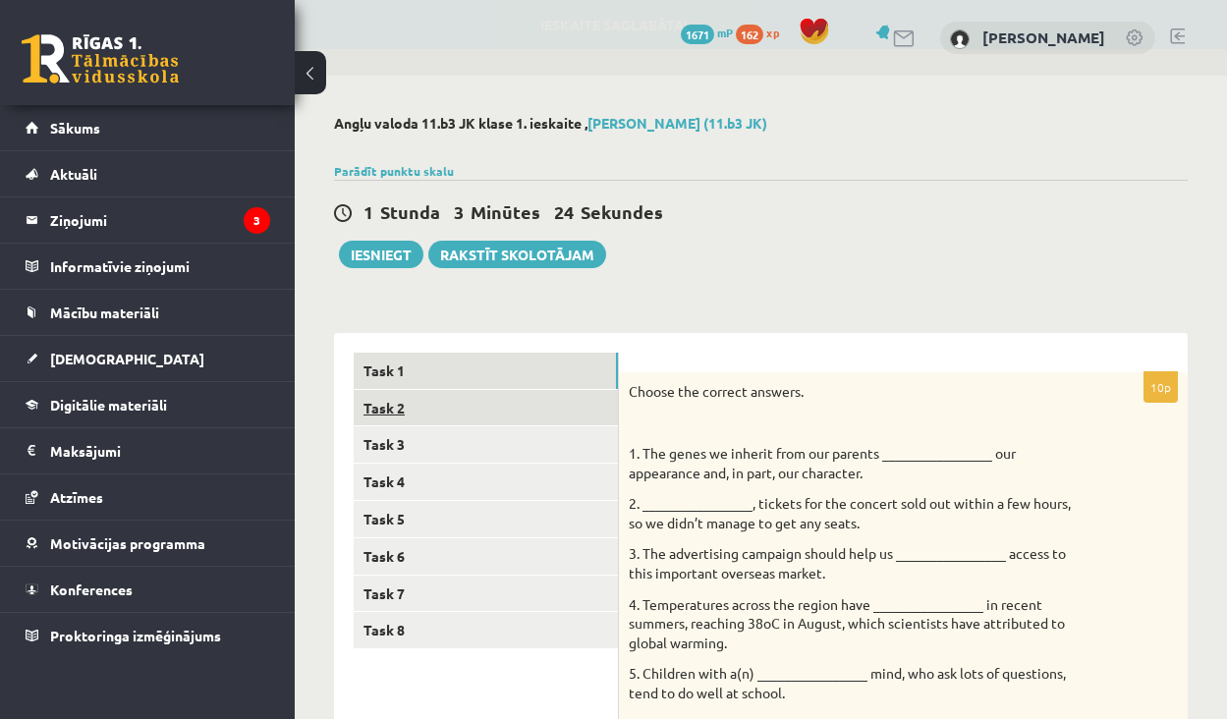
scroll to position [0, 0]
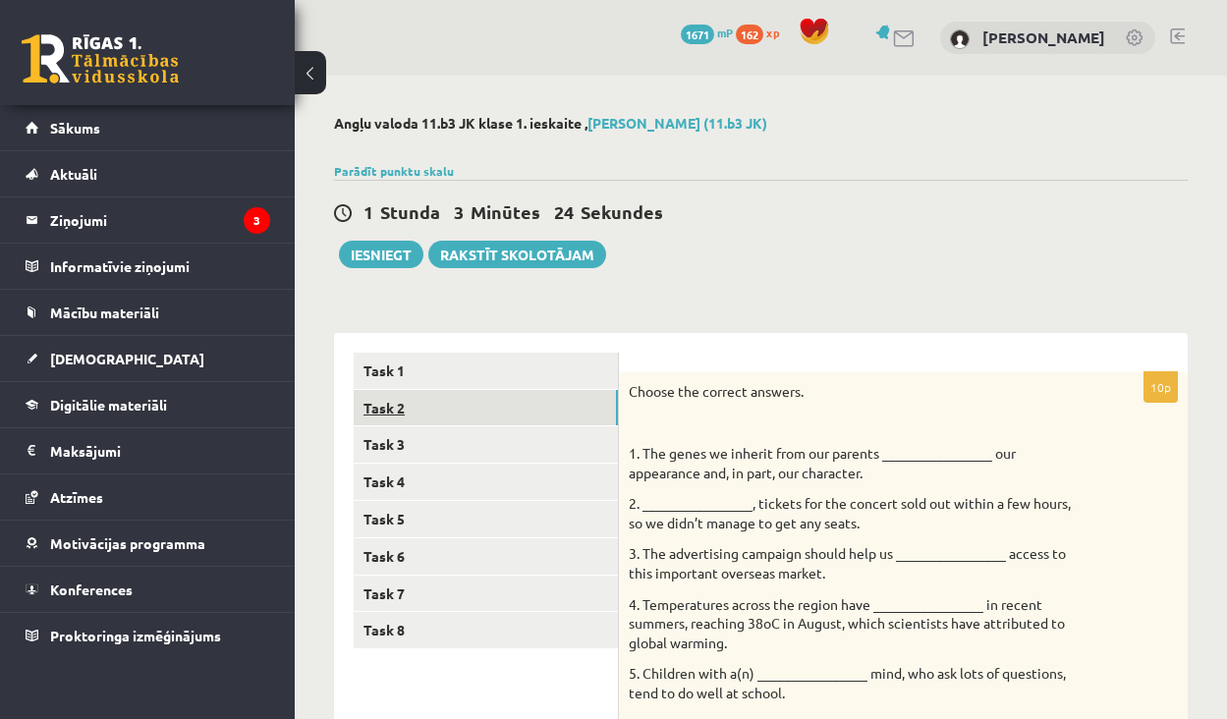
click at [482, 409] on link "Task 2" at bounding box center [486, 408] width 264 height 36
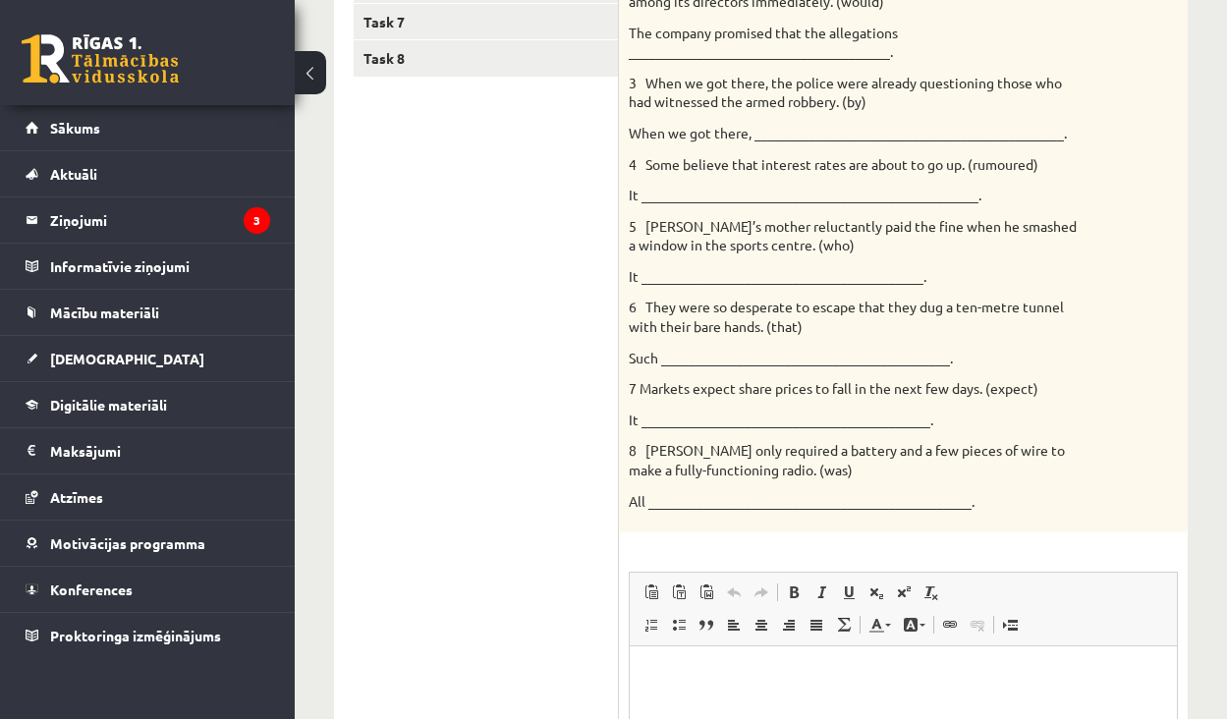
scroll to position [575, 0]
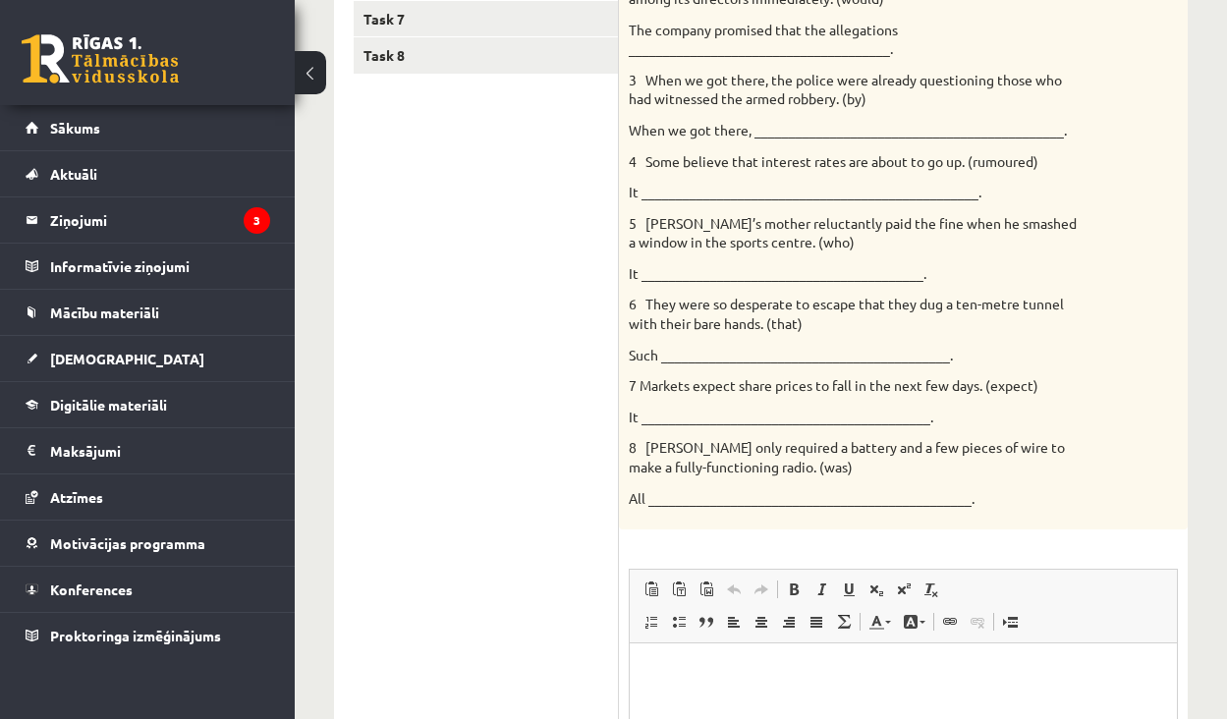
click at [753, 655] on html at bounding box center [903, 674] width 547 height 60
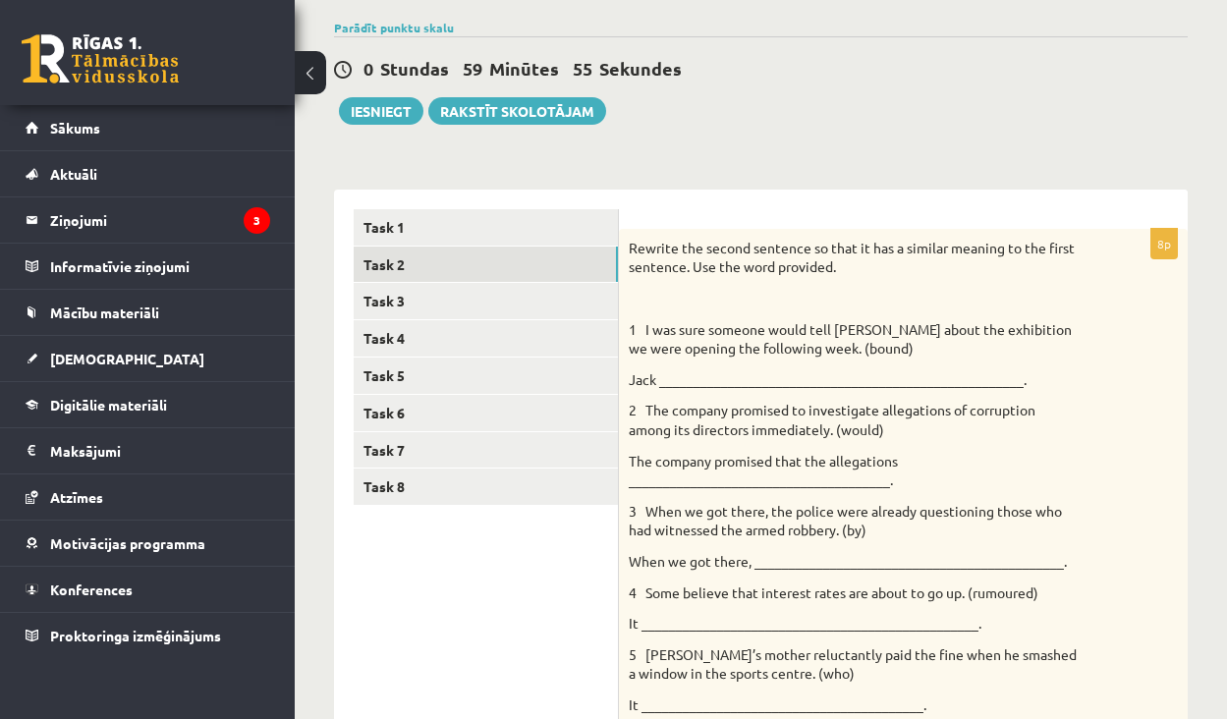
scroll to position [110, 0]
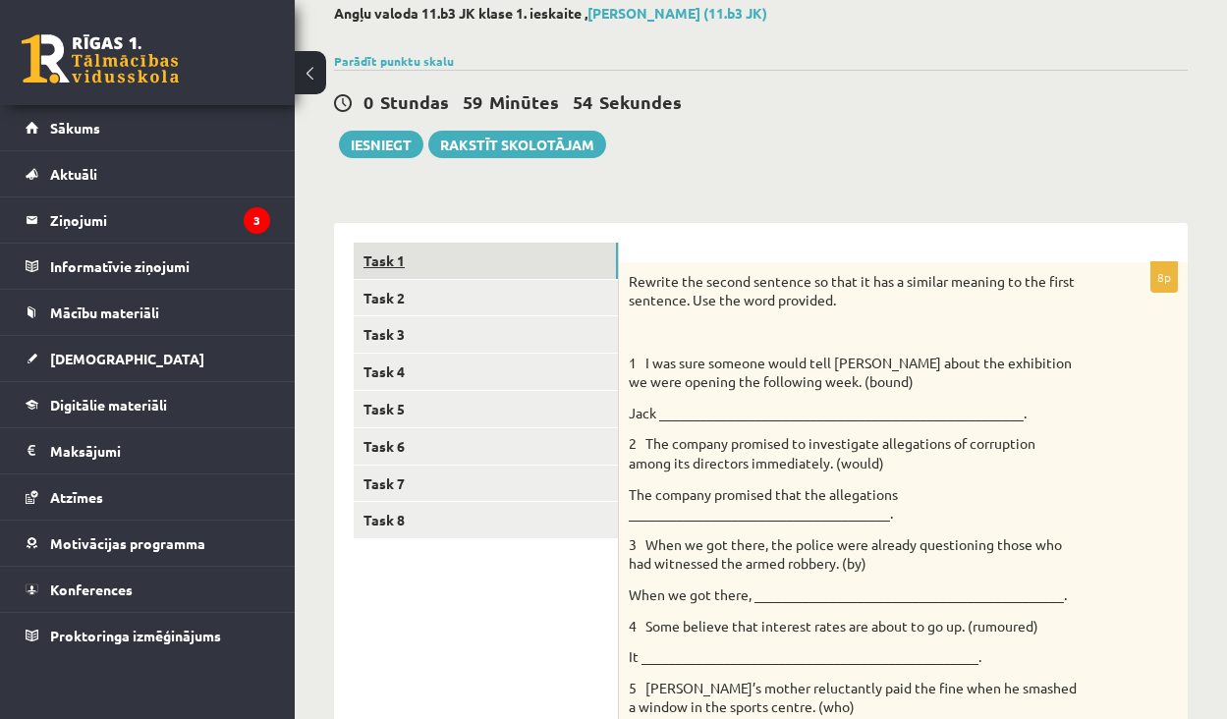
click at [498, 248] on link "Task 1" at bounding box center [486, 261] width 264 height 36
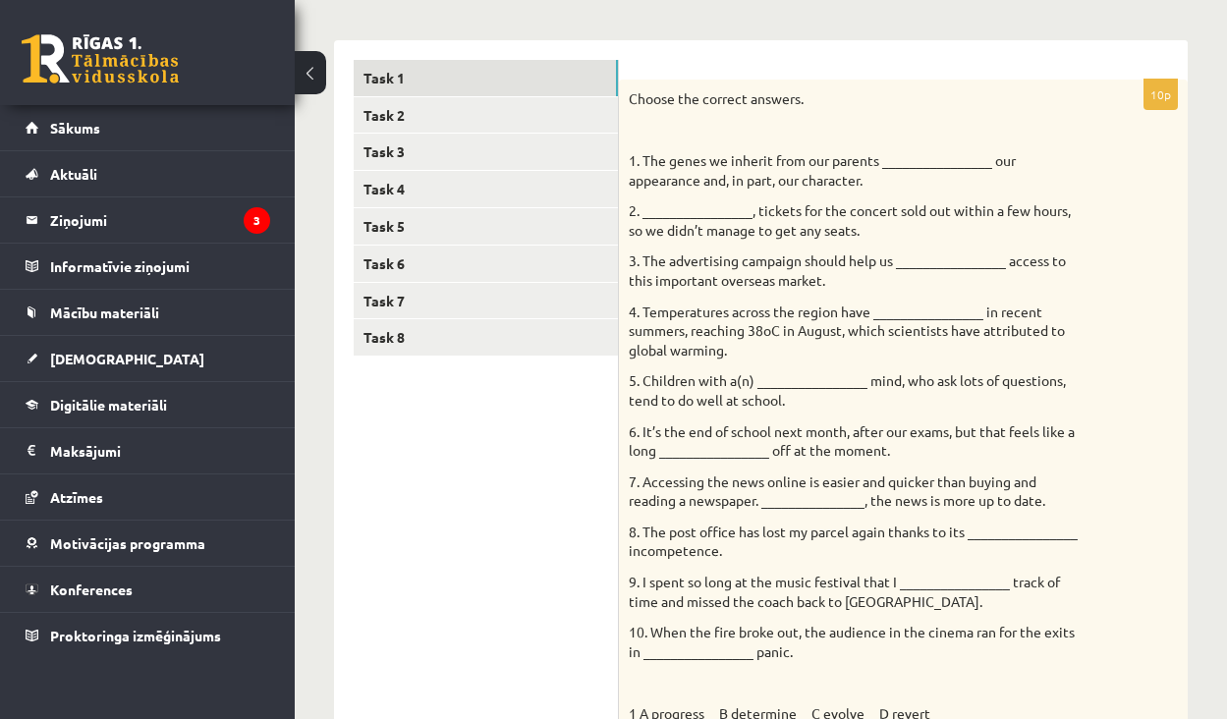
scroll to position [1, 0]
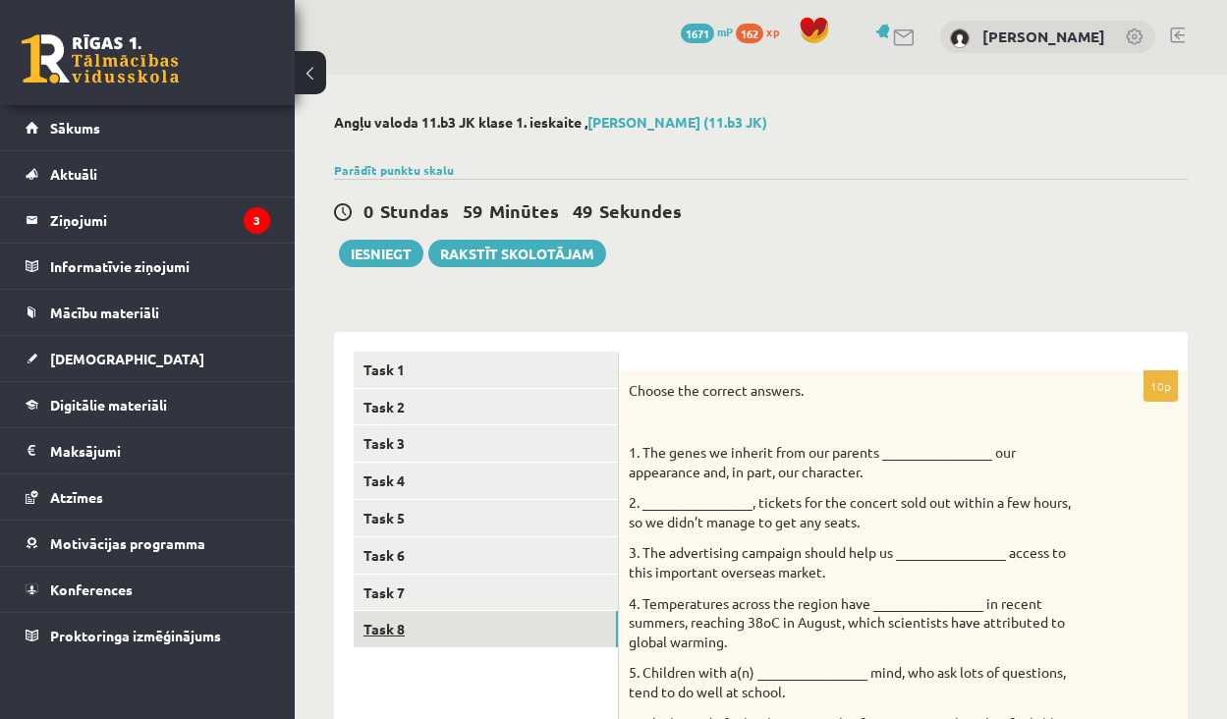
click at [438, 640] on link "Task 8" at bounding box center [486, 629] width 264 height 36
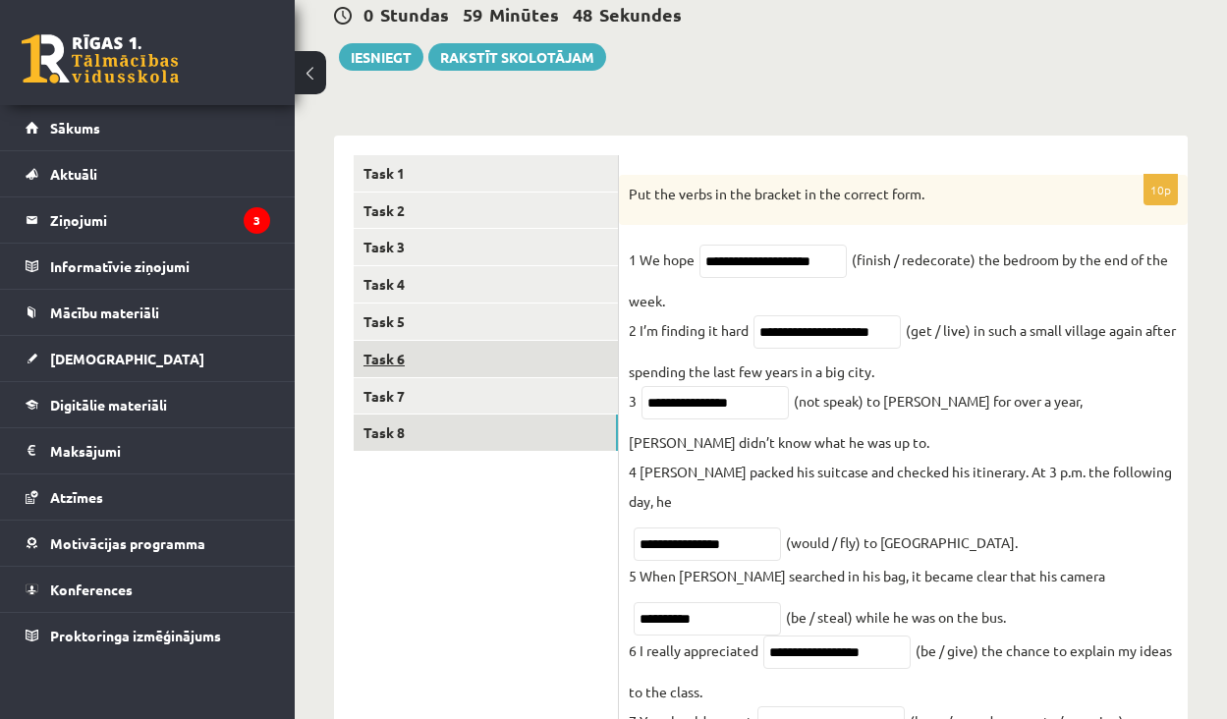
scroll to position [325, 0]
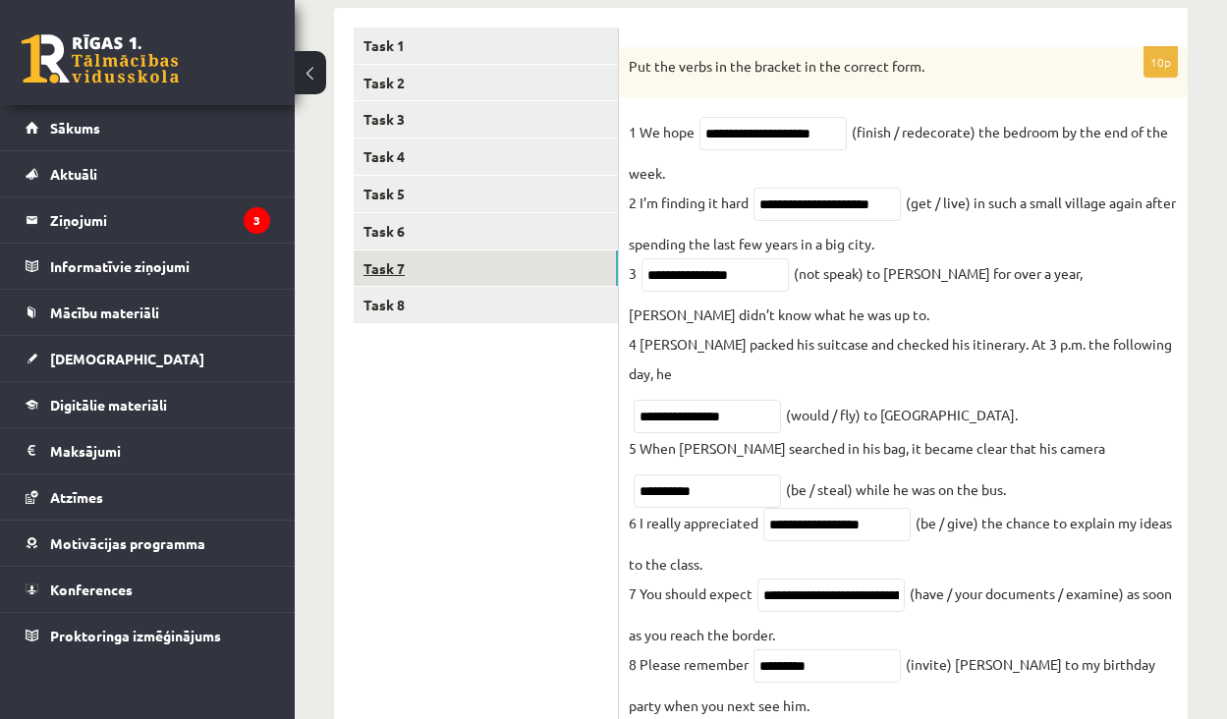
click at [454, 275] on link "Task 7" at bounding box center [486, 269] width 264 height 36
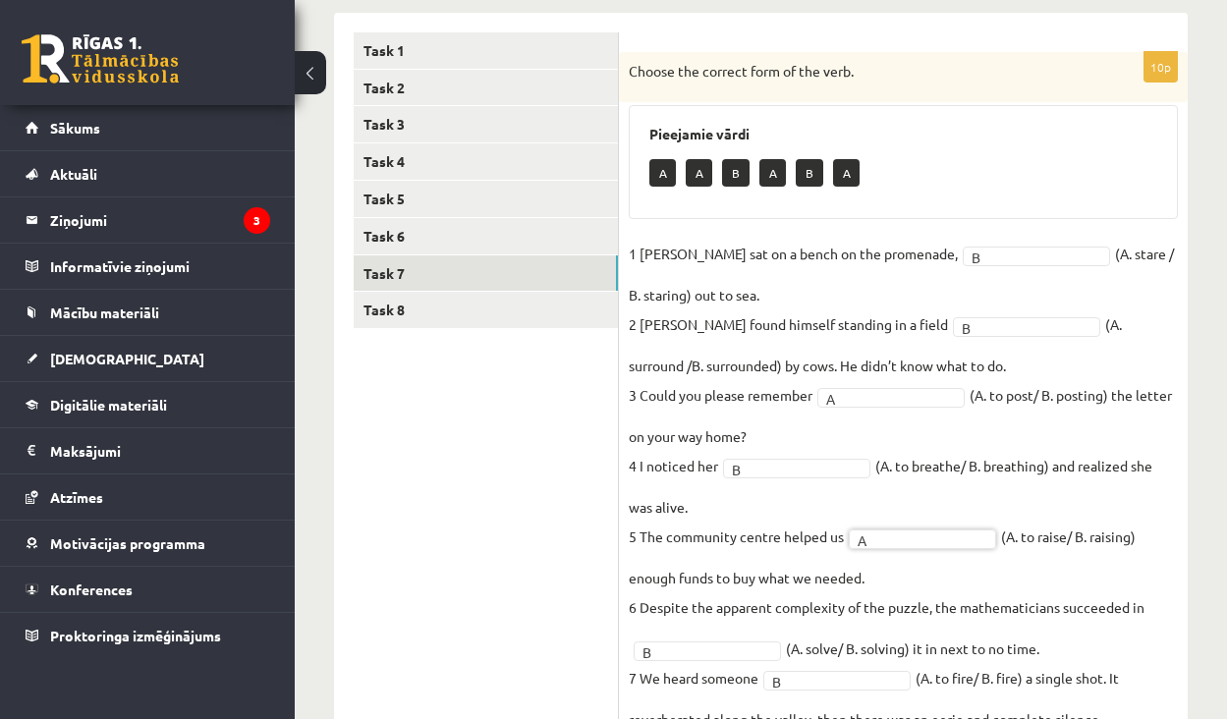
scroll to position [176, 0]
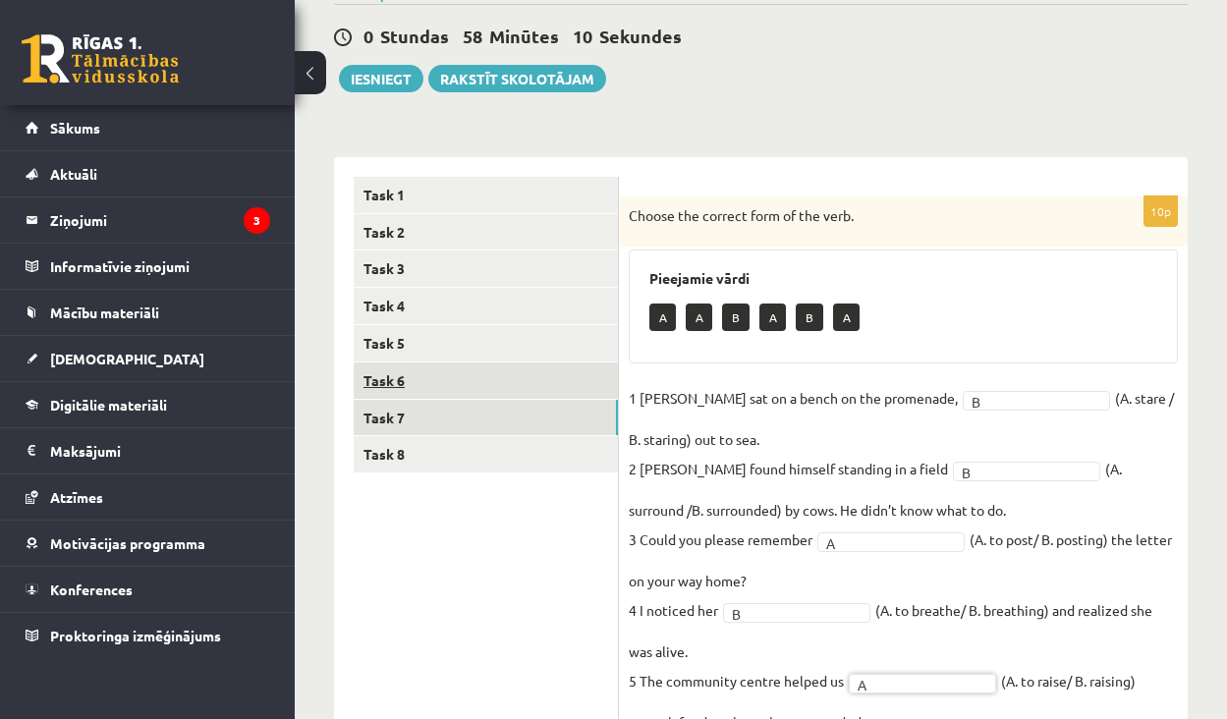
click at [540, 375] on link "Task 6" at bounding box center [486, 381] width 264 height 36
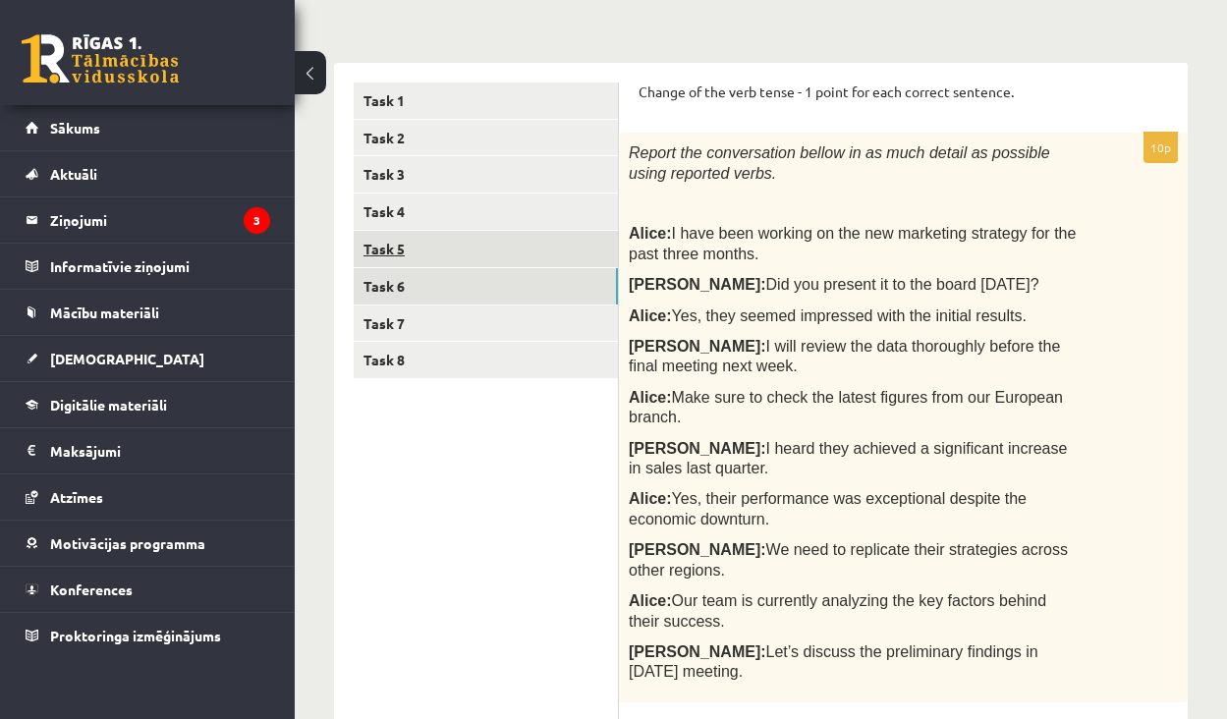
scroll to position [253, 0]
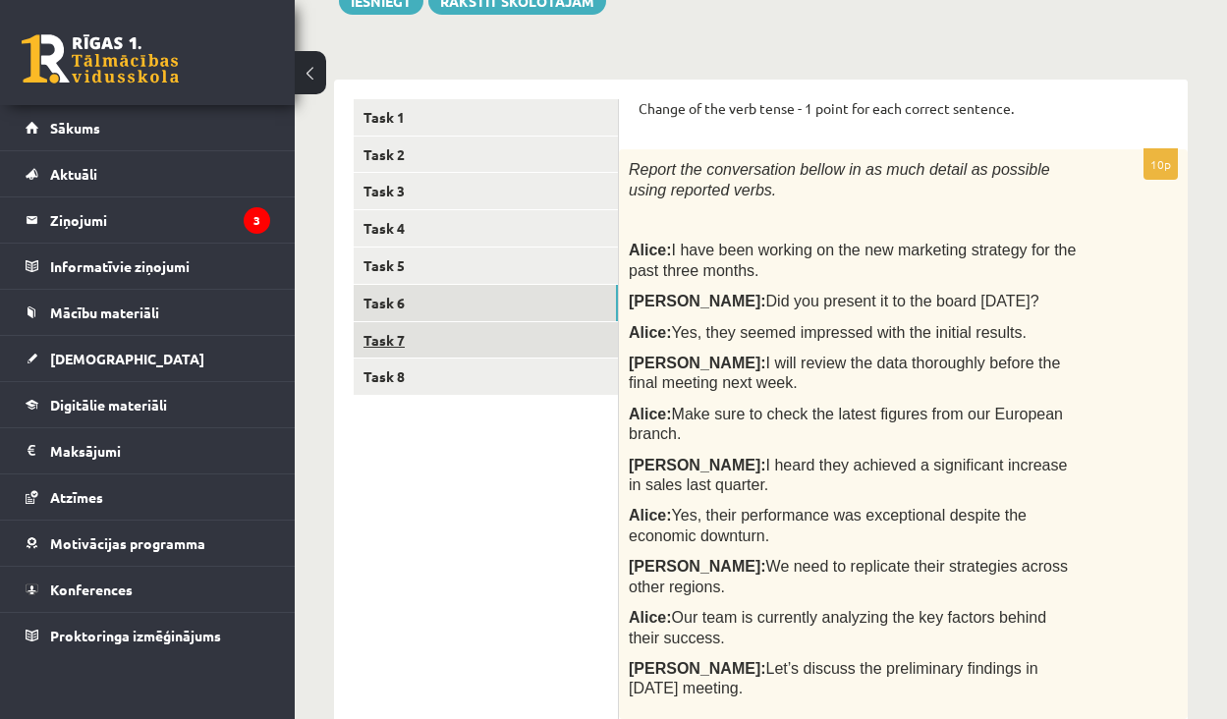
click at [472, 343] on link "Task 7" at bounding box center [486, 340] width 264 height 36
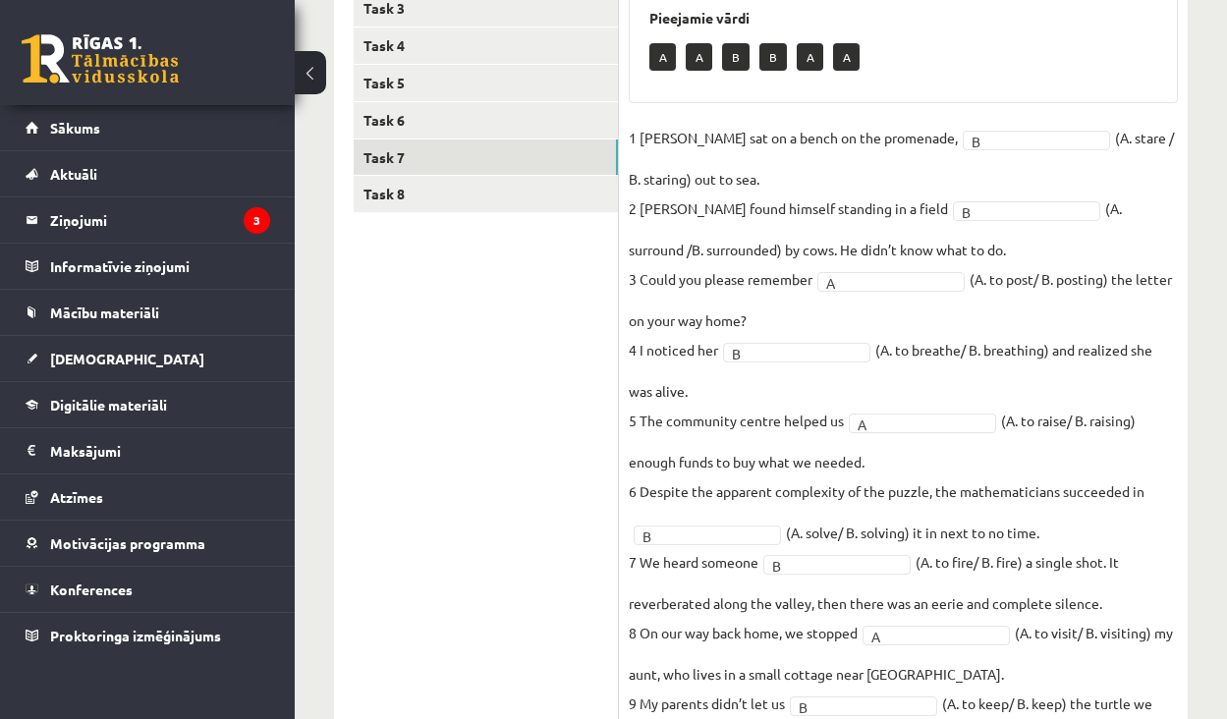
scroll to position [337, 0]
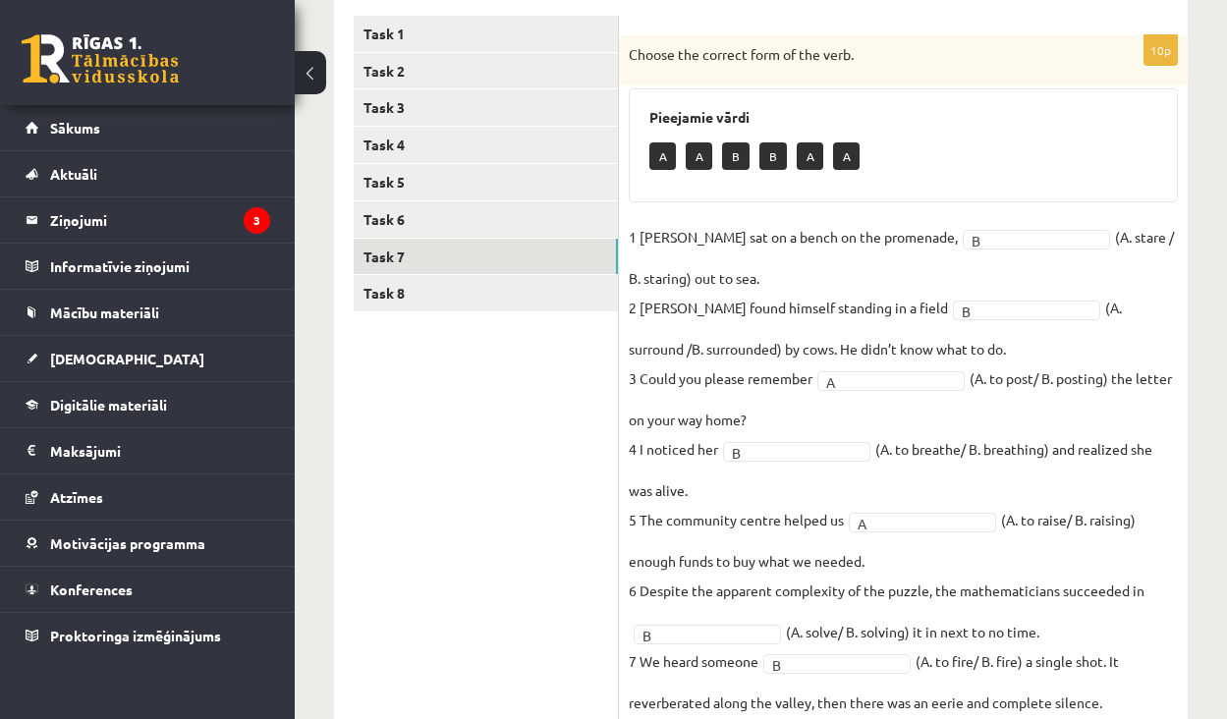
click at [529, 310] on ul "Task 1 Task 2 Task 3 Task 4 Task 5 Task 6 Task 7 Task 8" at bounding box center [486, 478] width 265 height 924
click at [529, 306] on ul "Task 1 Task 2 Task 3 Task 4 Task 5 Task 6 Task 7 Task 8" at bounding box center [486, 478] width 265 height 924
click at [529, 298] on link "Task 8" at bounding box center [486, 293] width 264 height 36
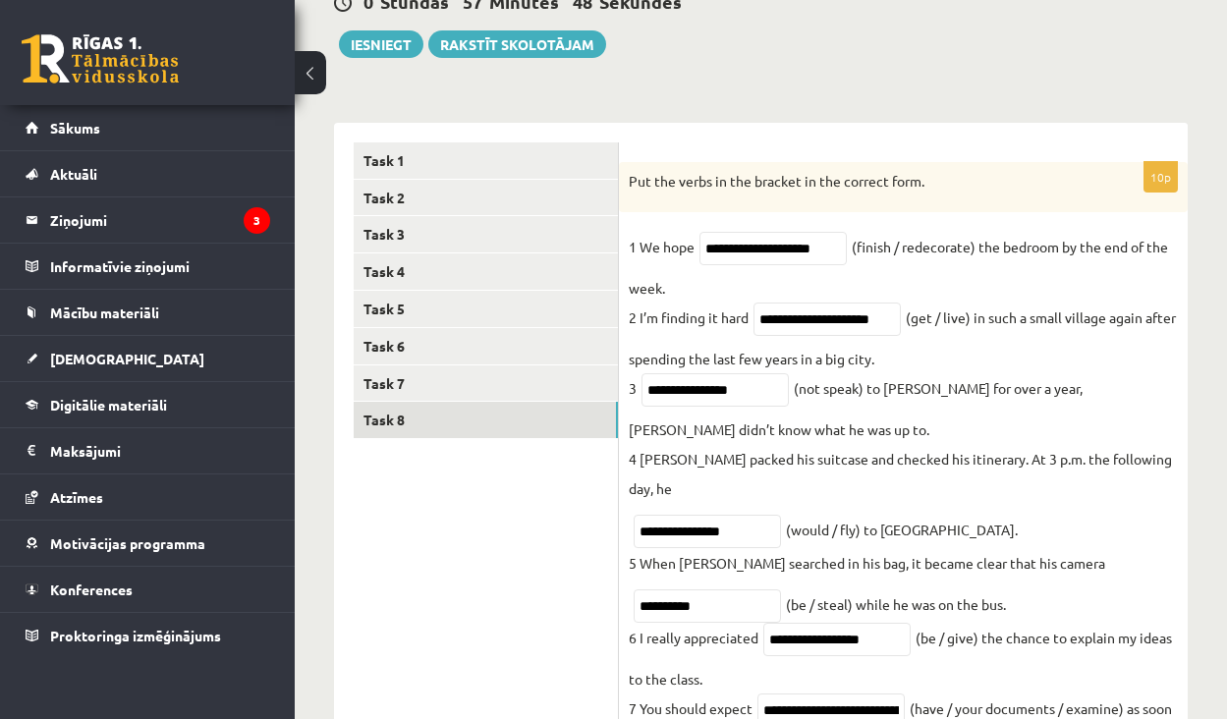
scroll to position [139, 0]
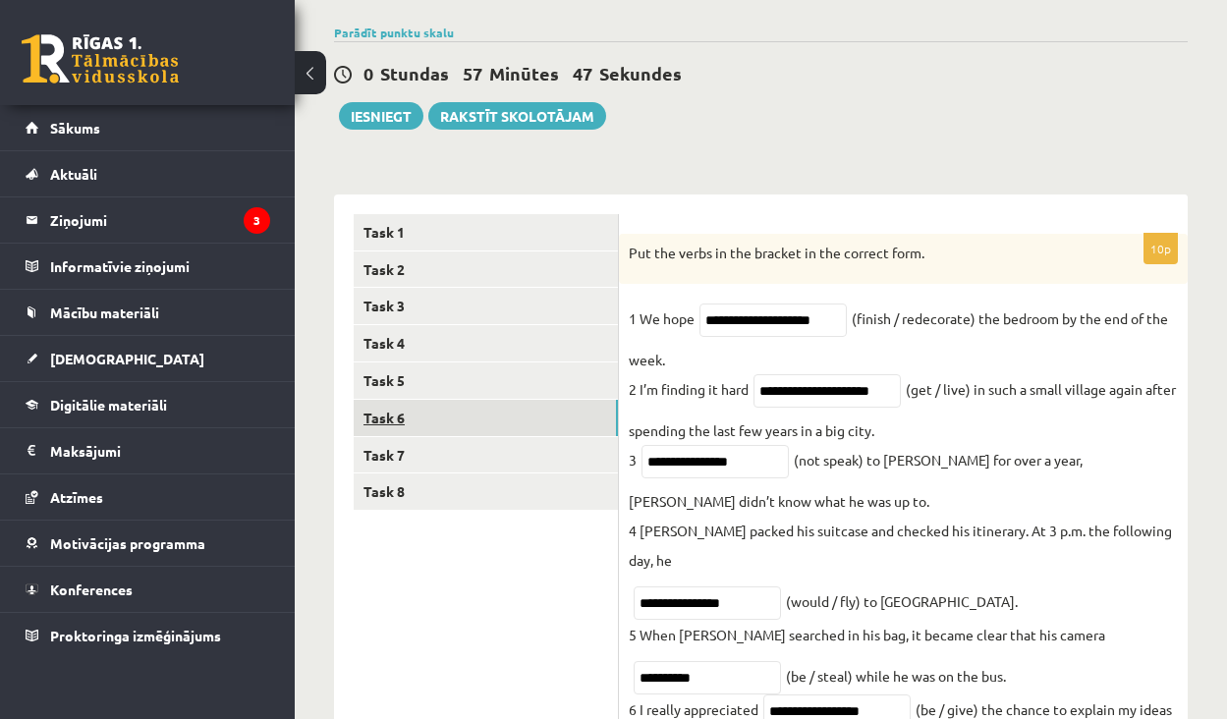
click at [512, 408] on link "Task 6" at bounding box center [486, 418] width 264 height 36
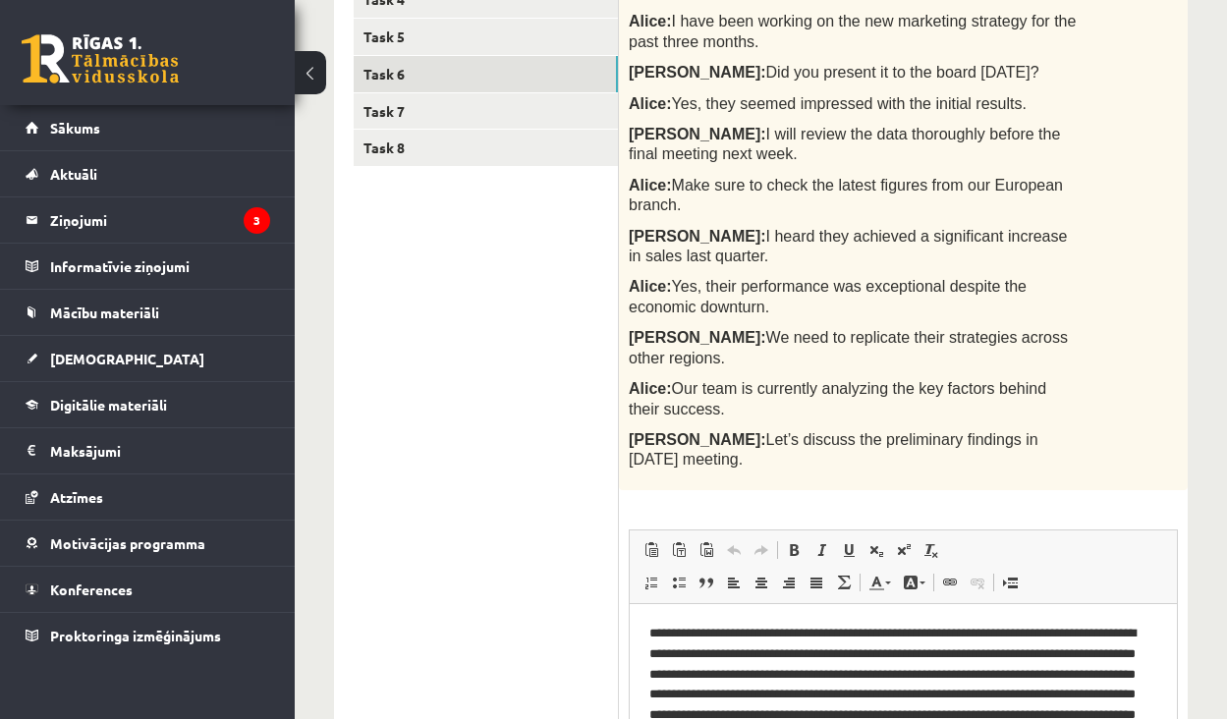
scroll to position [285, 0]
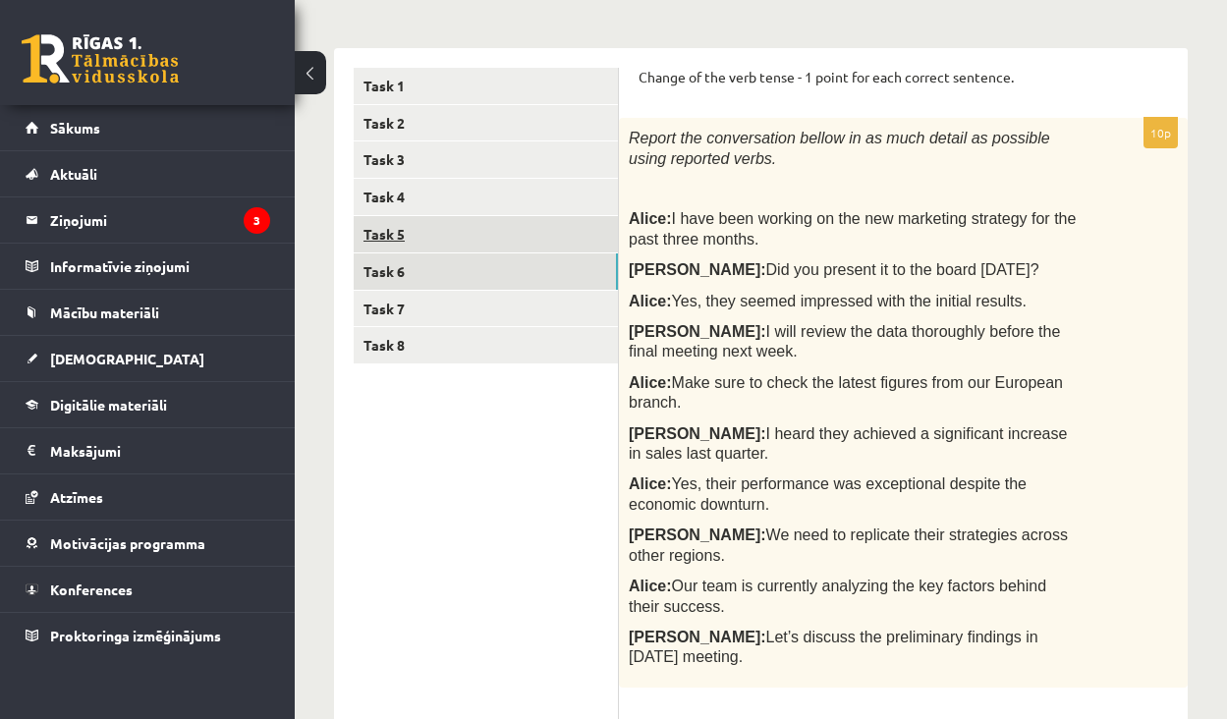
click at [437, 245] on link "Task 5" at bounding box center [486, 234] width 264 height 36
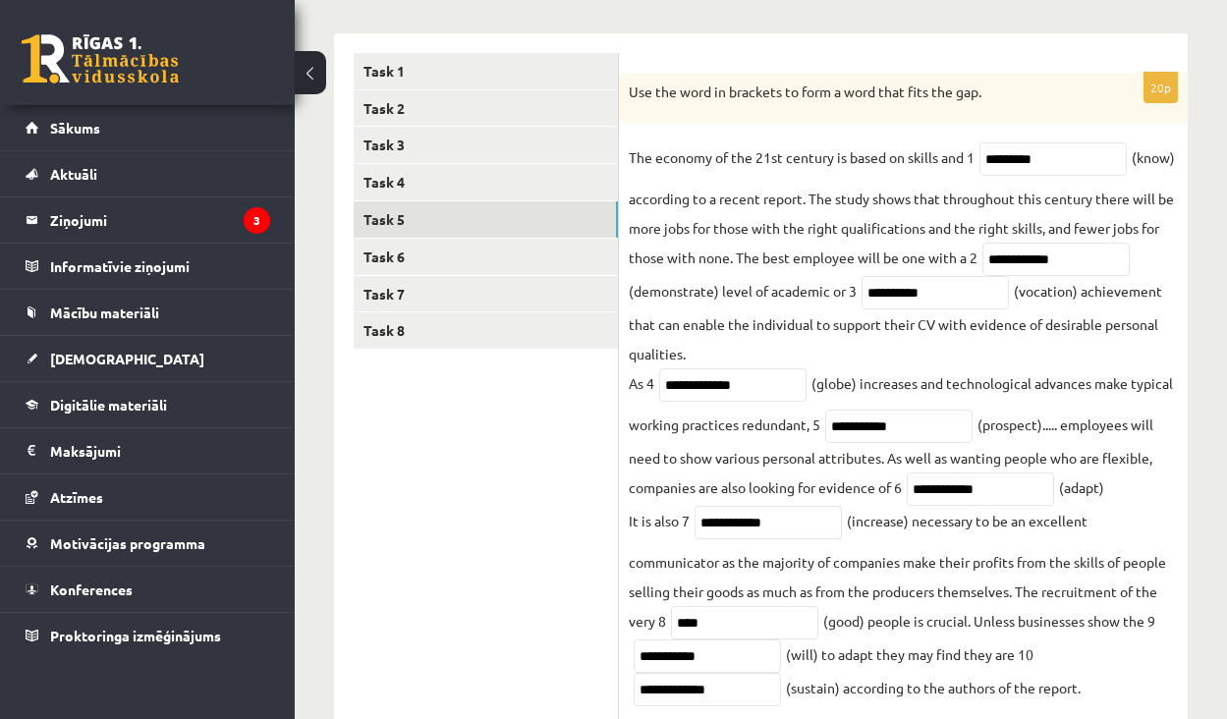
scroll to position [282, 0]
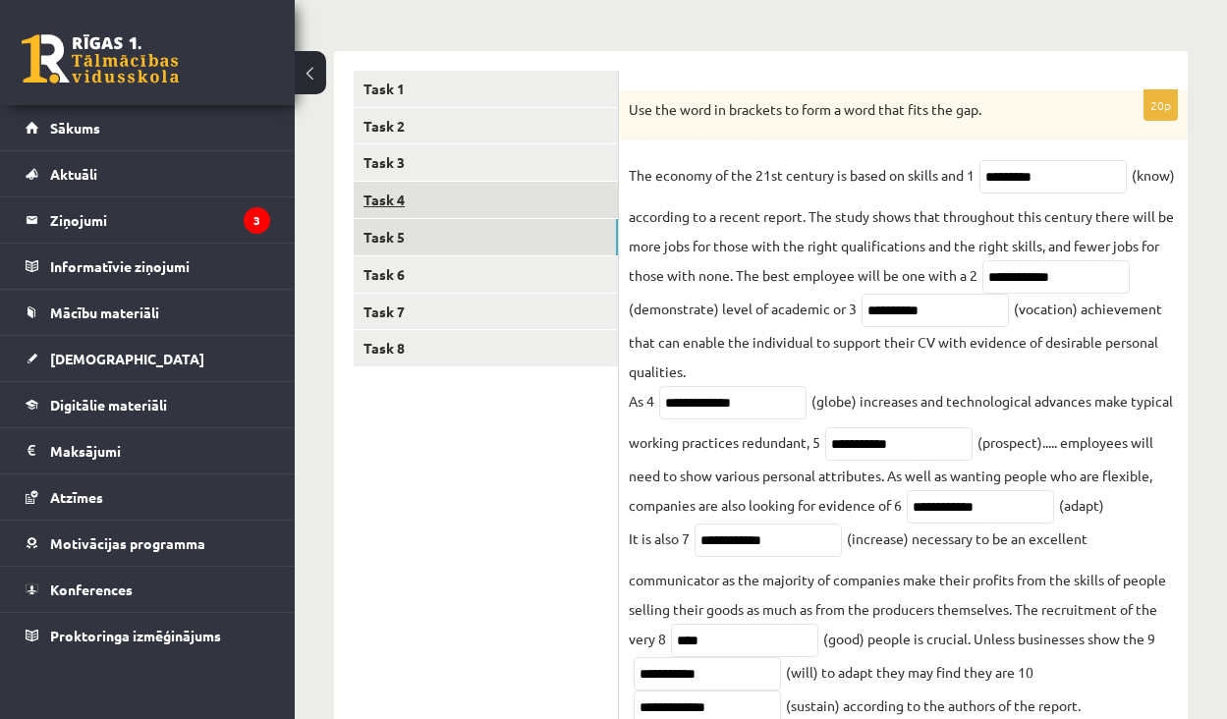
click at [454, 187] on link "Task 4" at bounding box center [486, 200] width 264 height 36
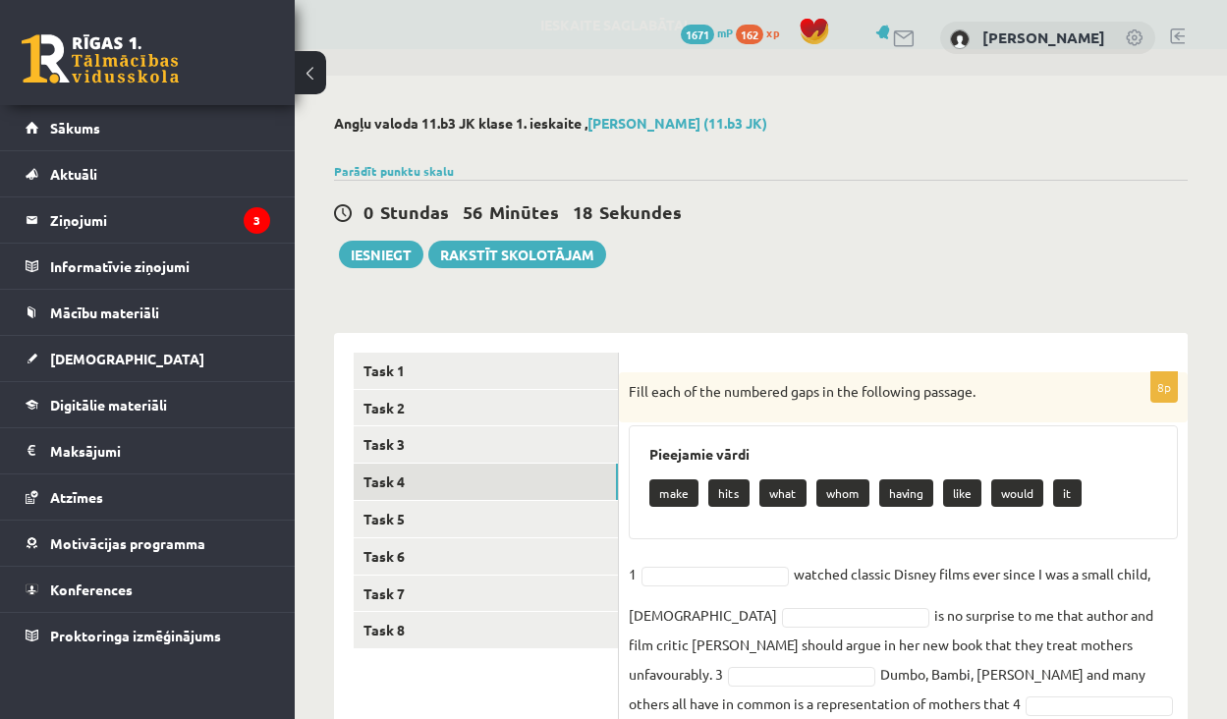
scroll to position [0, 0]
click at [806, 280] on div "Angļu valoda 11.b3 JK klase 1. ieskaite , Andželīna Salukauri (11.b3 JK) Parādī…" at bounding box center [761, 608] width 932 height 1065
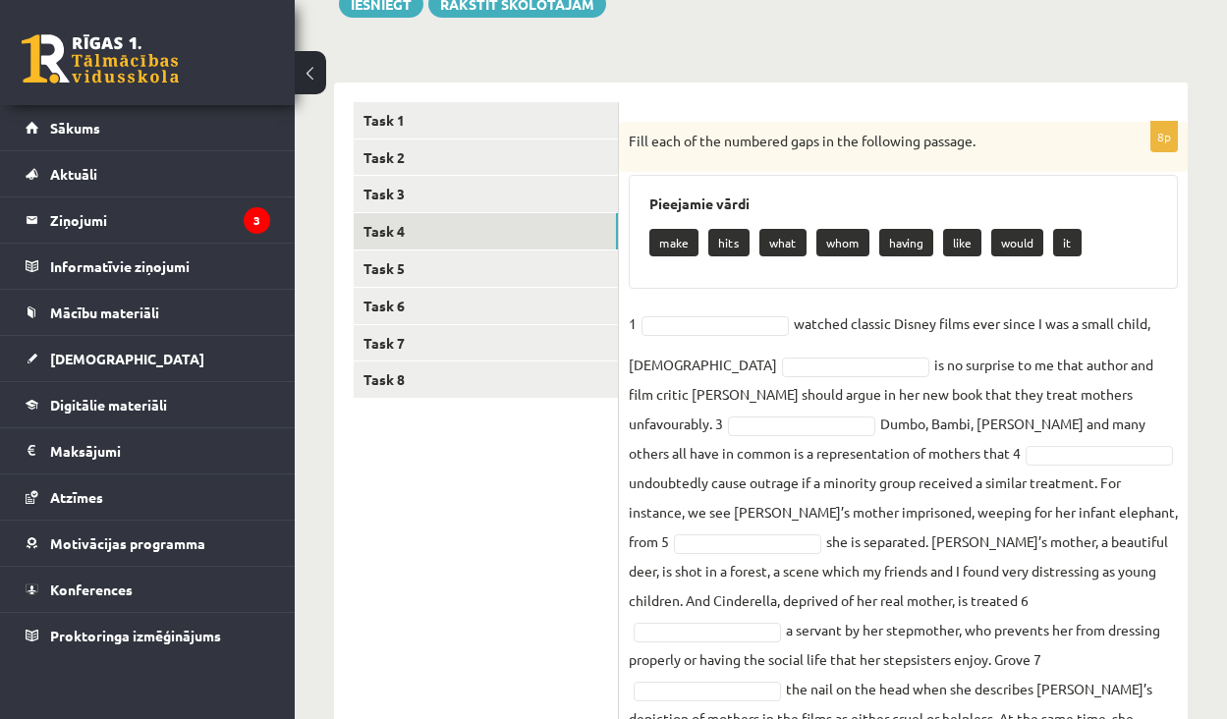
scroll to position [254, 0]
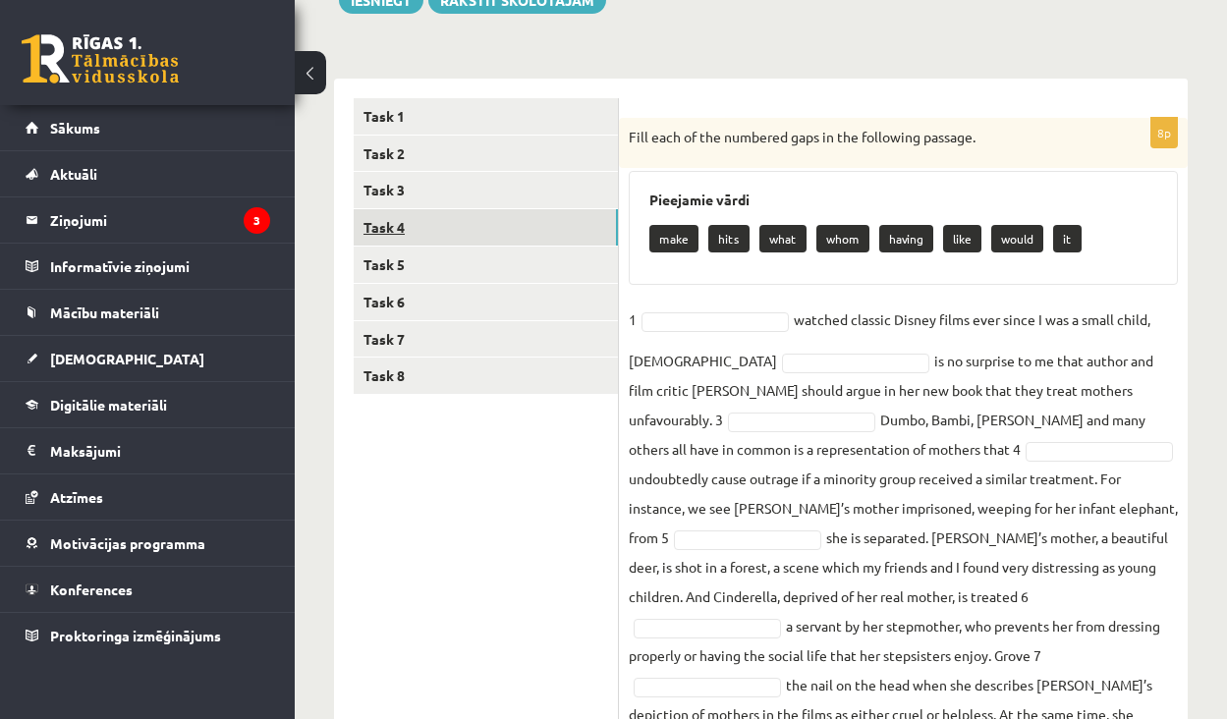
click at [398, 212] on link "Task 4" at bounding box center [486, 227] width 264 height 36
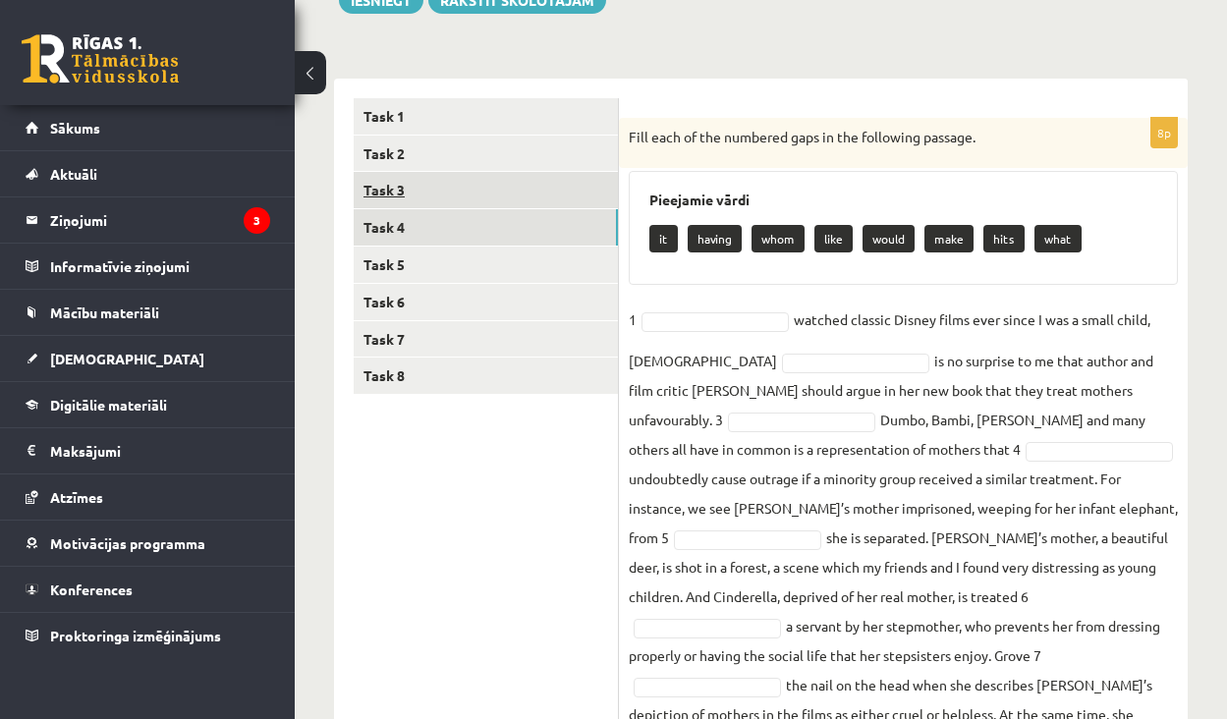
click at [419, 197] on link "Task 3" at bounding box center [486, 190] width 264 height 36
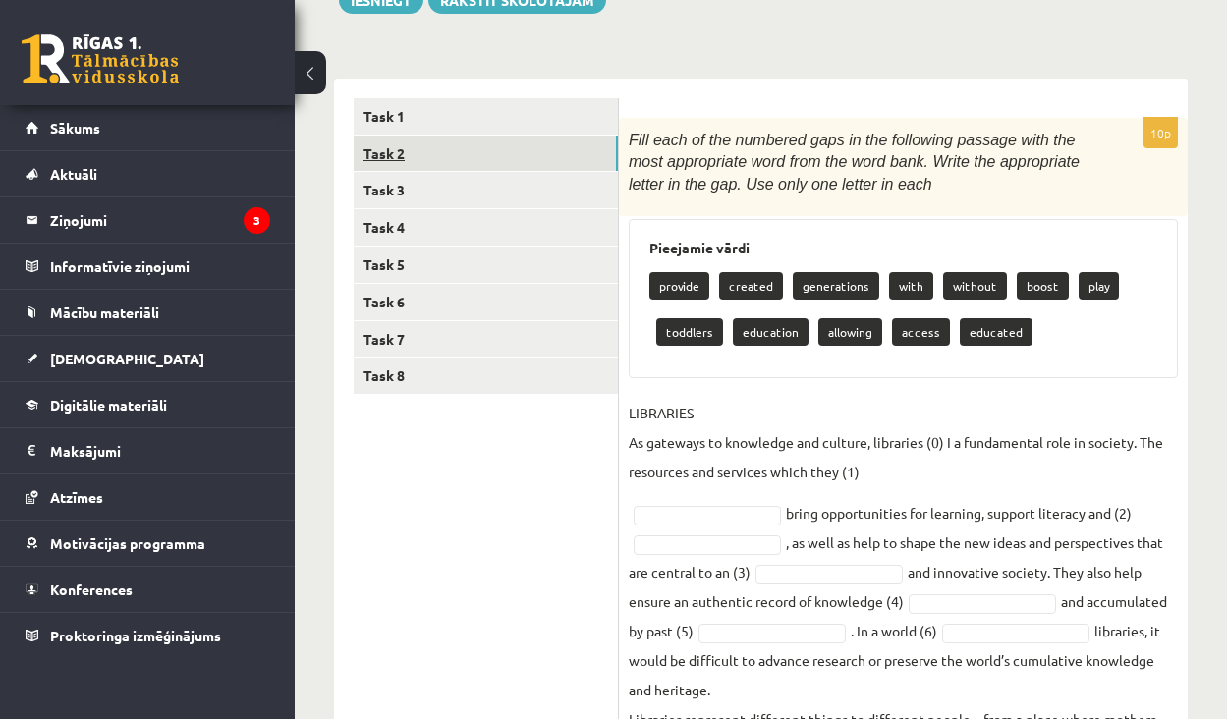
click at [436, 157] on link "Task 2" at bounding box center [486, 154] width 264 height 36
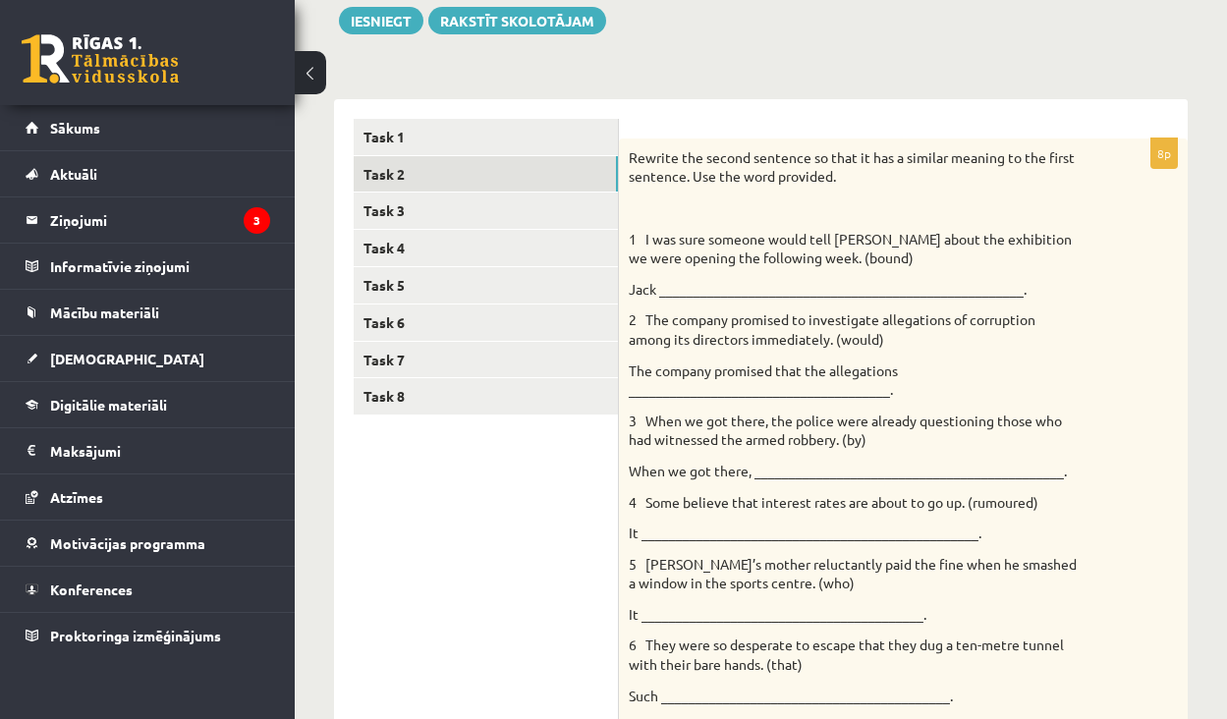
scroll to position [221, 0]
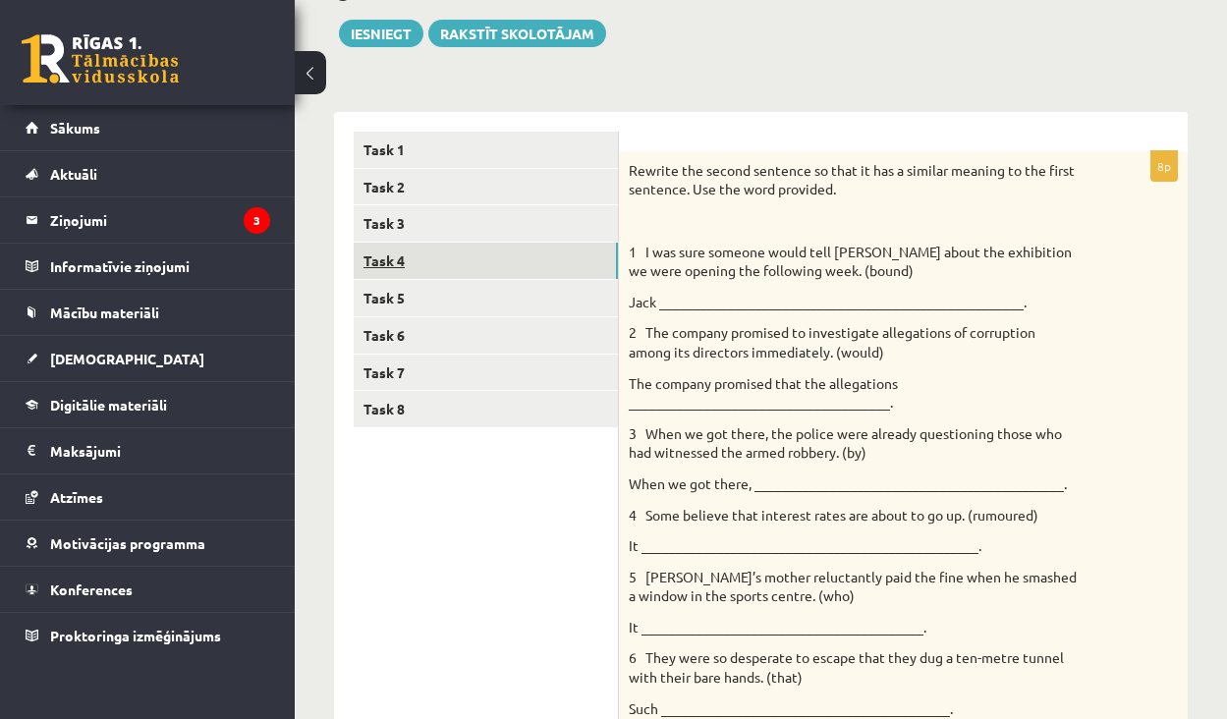
click at [513, 260] on link "Task 4" at bounding box center [486, 261] width 264 height 36
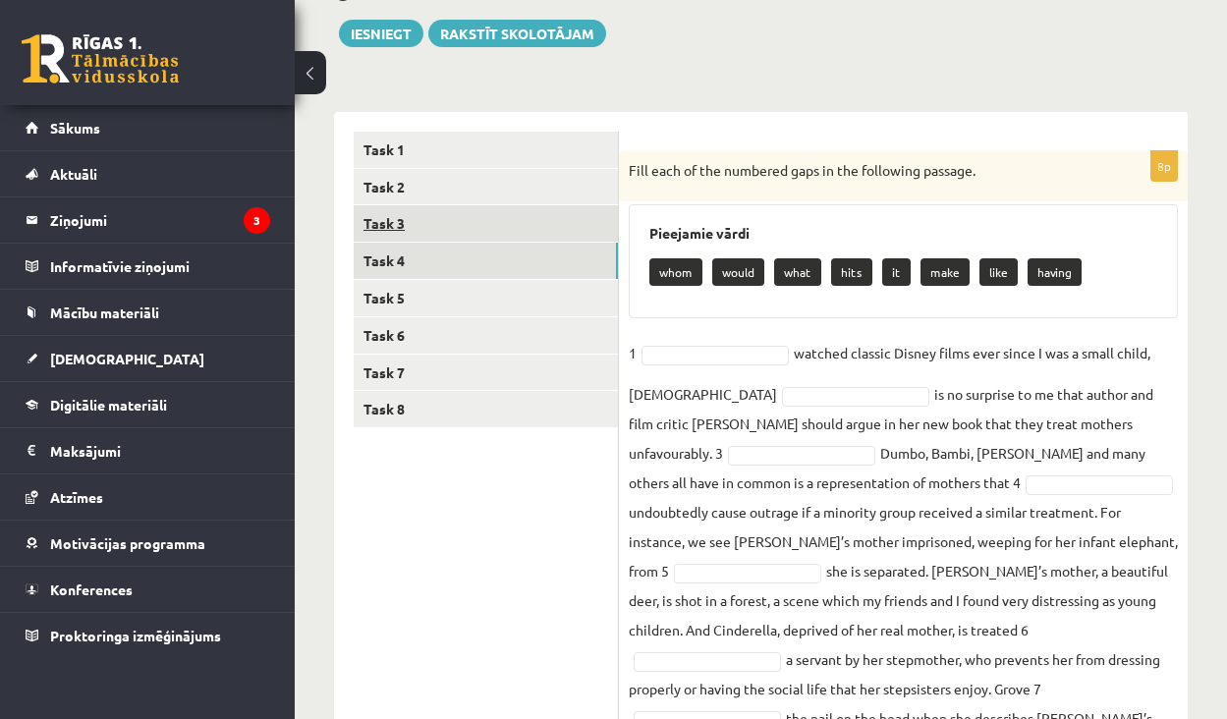
click at [506, 233] on link "Task 3" at bounding box center [486, 223] width 264 height 36
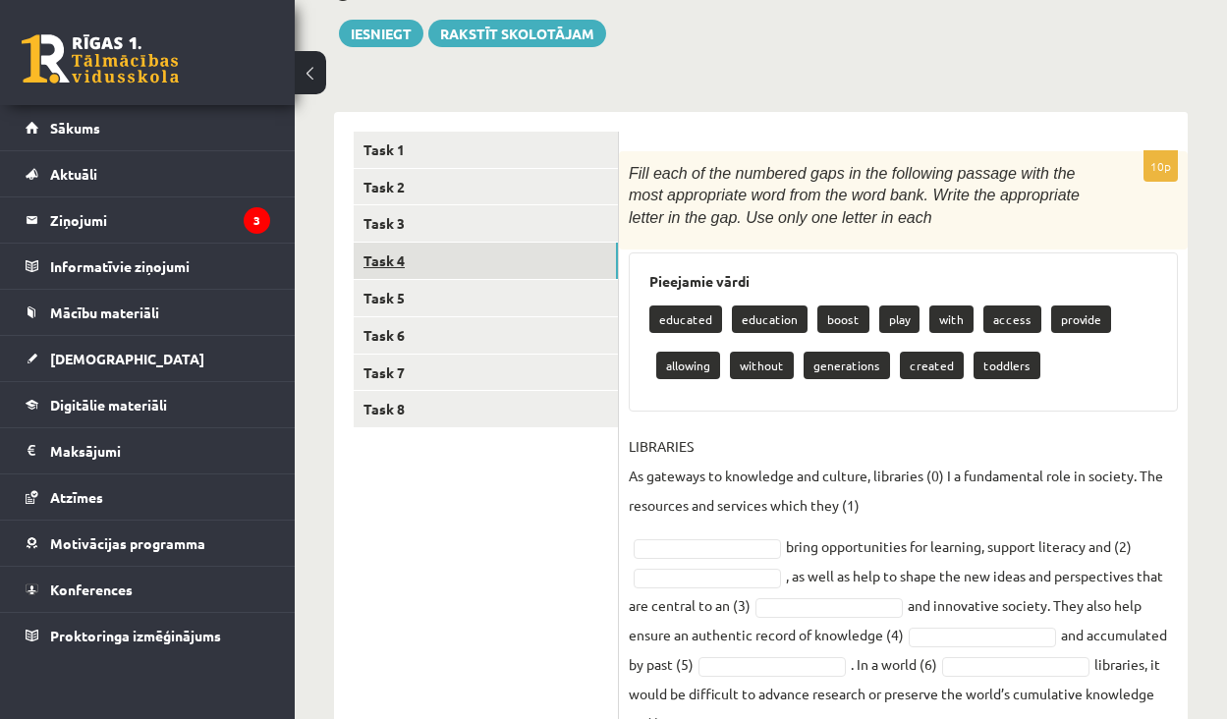
click at [488, 248] on link "Task 4" at bounding box center [486, 261] width 264 height 36
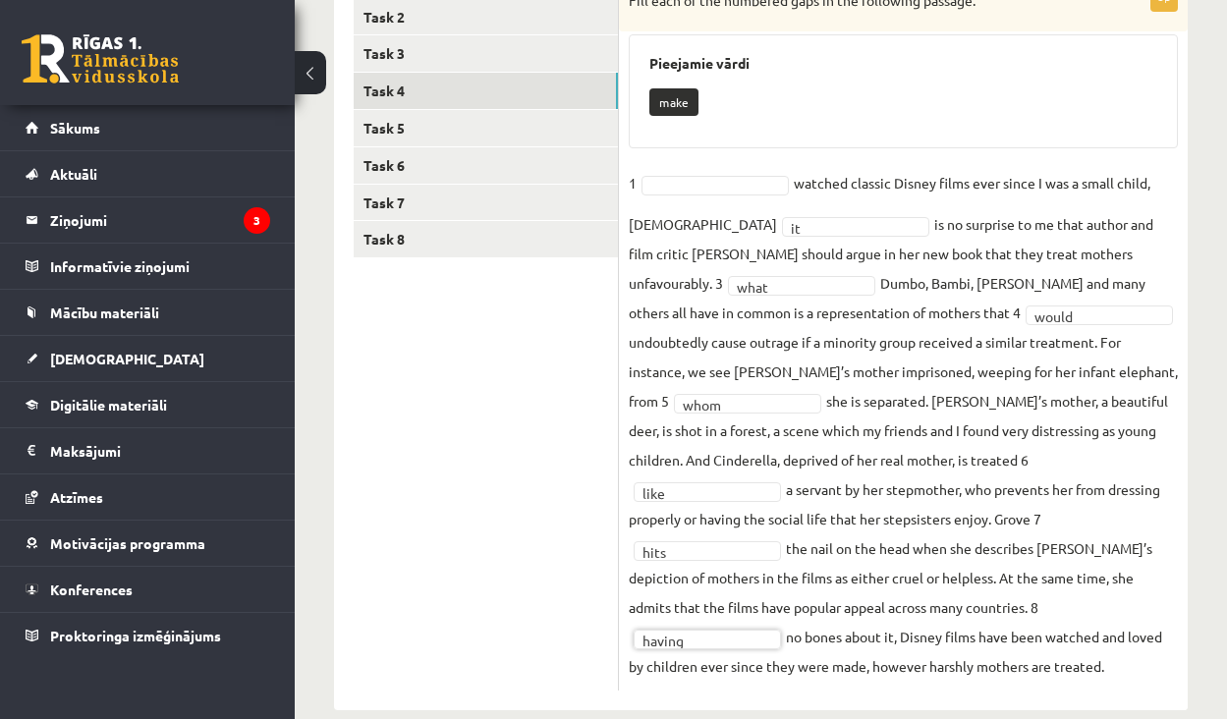
scroll to position [335, 0]
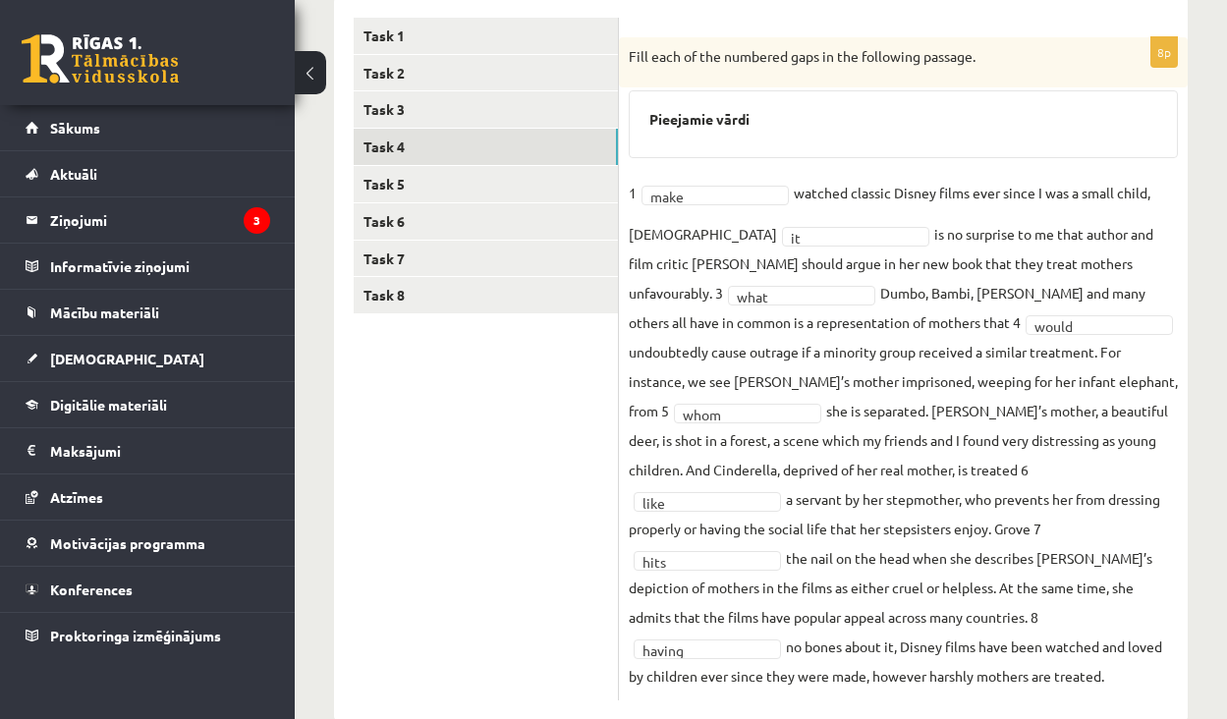
click at [715, 628] on fieldset "1 make **** watched classic Disney films ever since I was a small child, 2 it *…" at bounding box center [903, 434] width 549 height 513
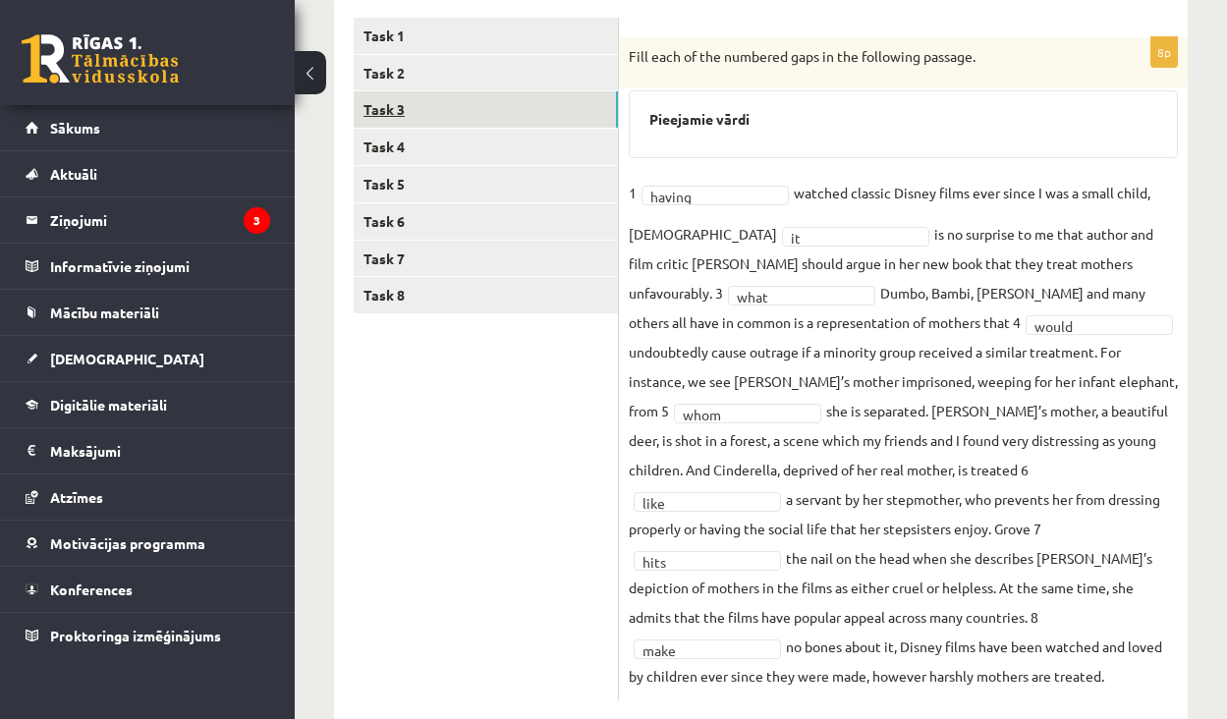
click at [496, 112] on link "Task 3" at bounding box center [486, 109] width 264 height 36
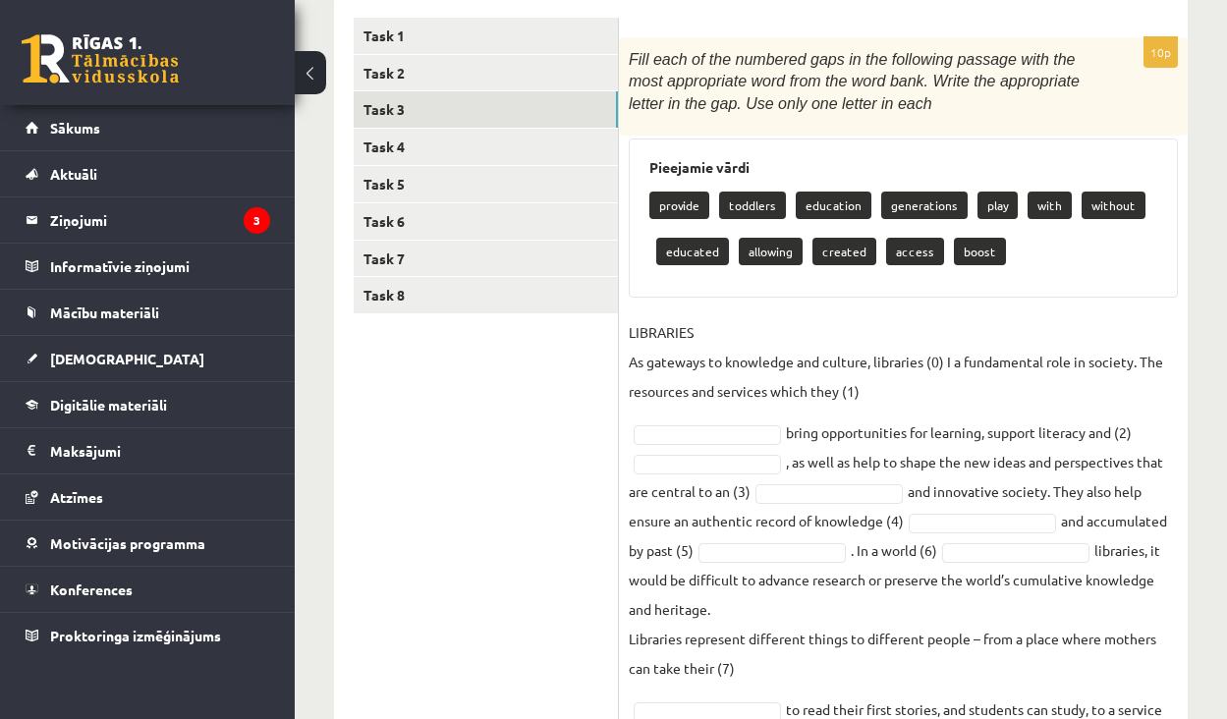
click at [718, 445] on fieldset "LIBRARIES As gateways to knowledge and culture, libraries (0) I a fundamental r…" at bounding box center [903, 579] width 549 height 525
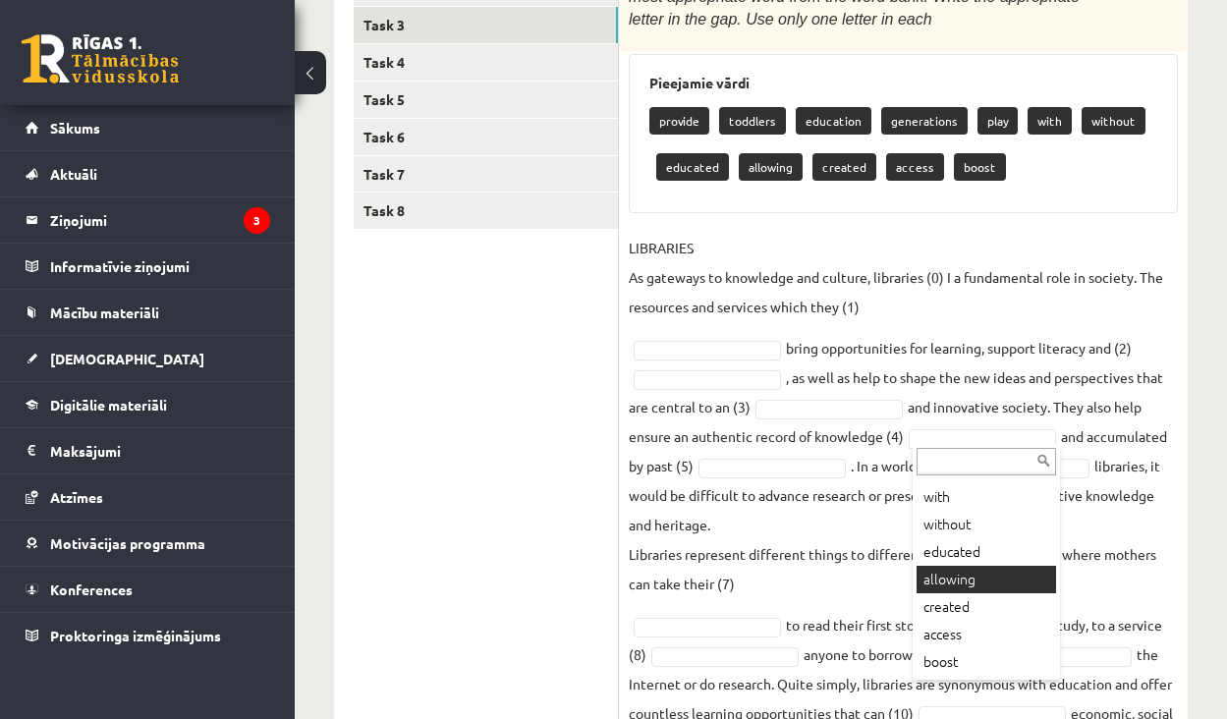
scroll to position [161, 0]
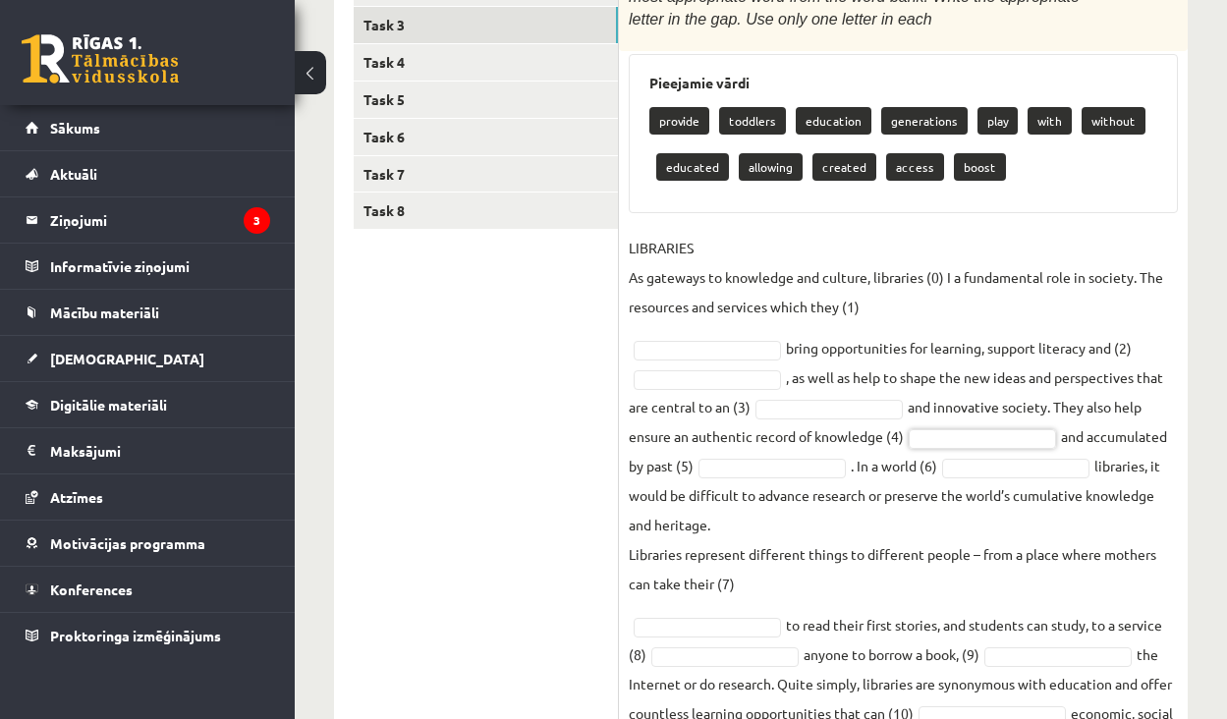
drag, startPoint x: 652, startPoint y: 95, endPoint x: 850, endPoint y: 330, distance: 306.8
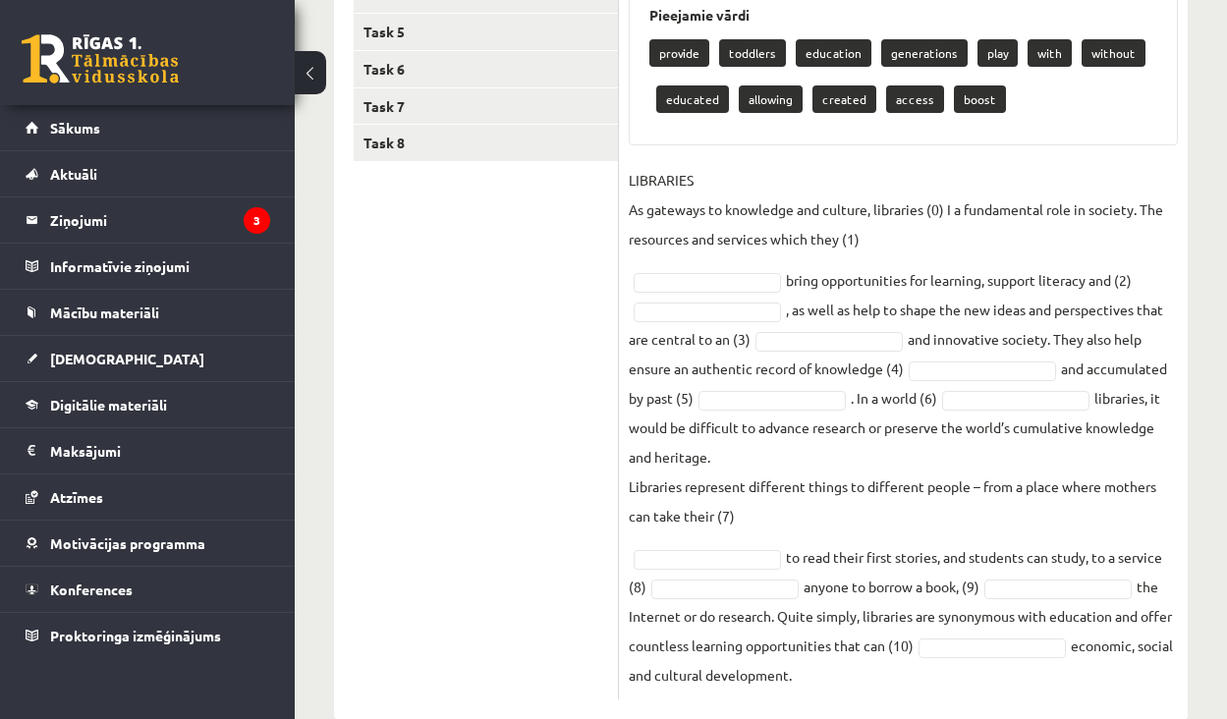
scroll to position [495, 0]
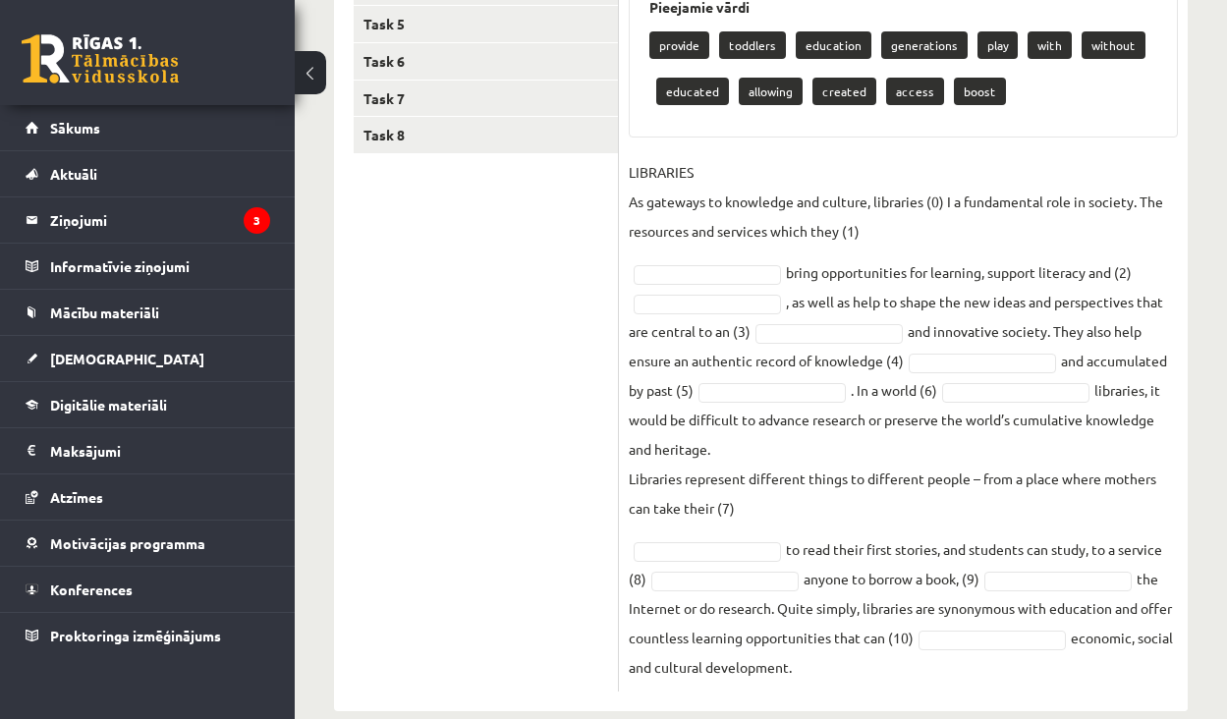
drag, startPoint x: 646, startPoint y: 112, endPoint x: 992, endPoint y: 703, distance: 685.2
click at [992, 703] on div "10p Fill each of the numbered gaps in the following passage with the most appro…" at bounding box center [903, 275] width 569 height 874
click at [806, 344] on fieldset "LIBRARIES As gateways to knowledge and culture, libraries (0) I a fundamental r…" at bounding box center [903, 419] width 549 height 525
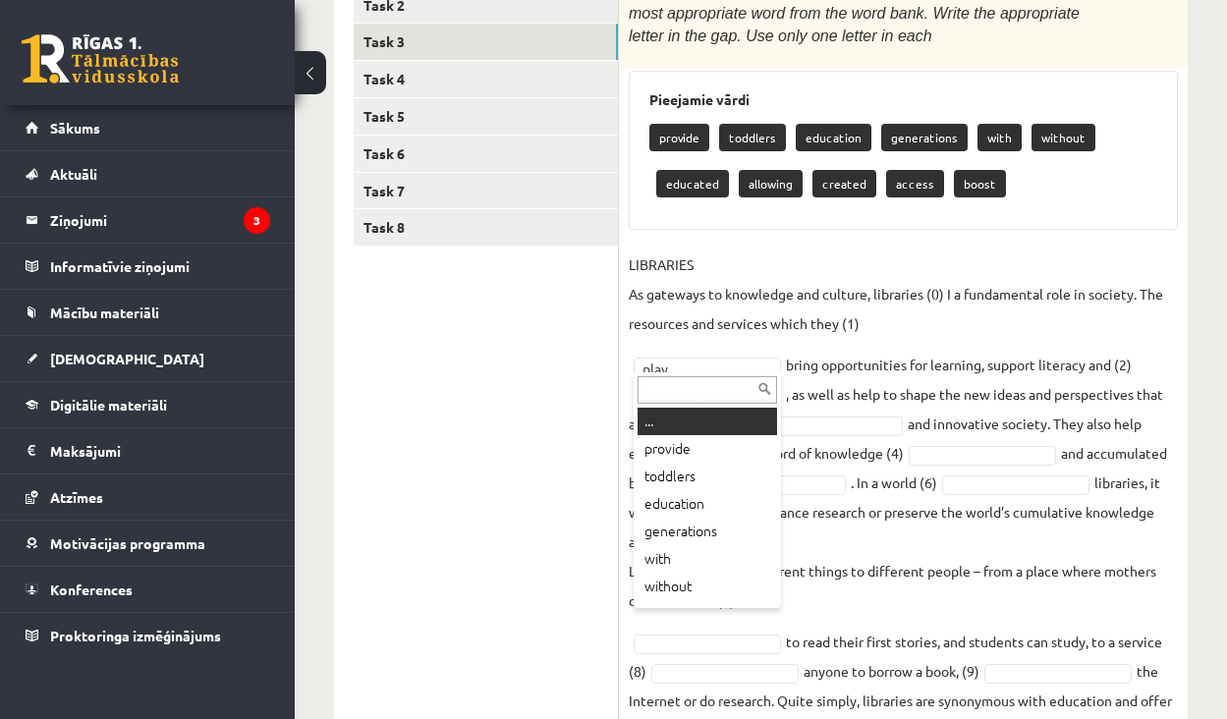
scroll to position [411, 0]
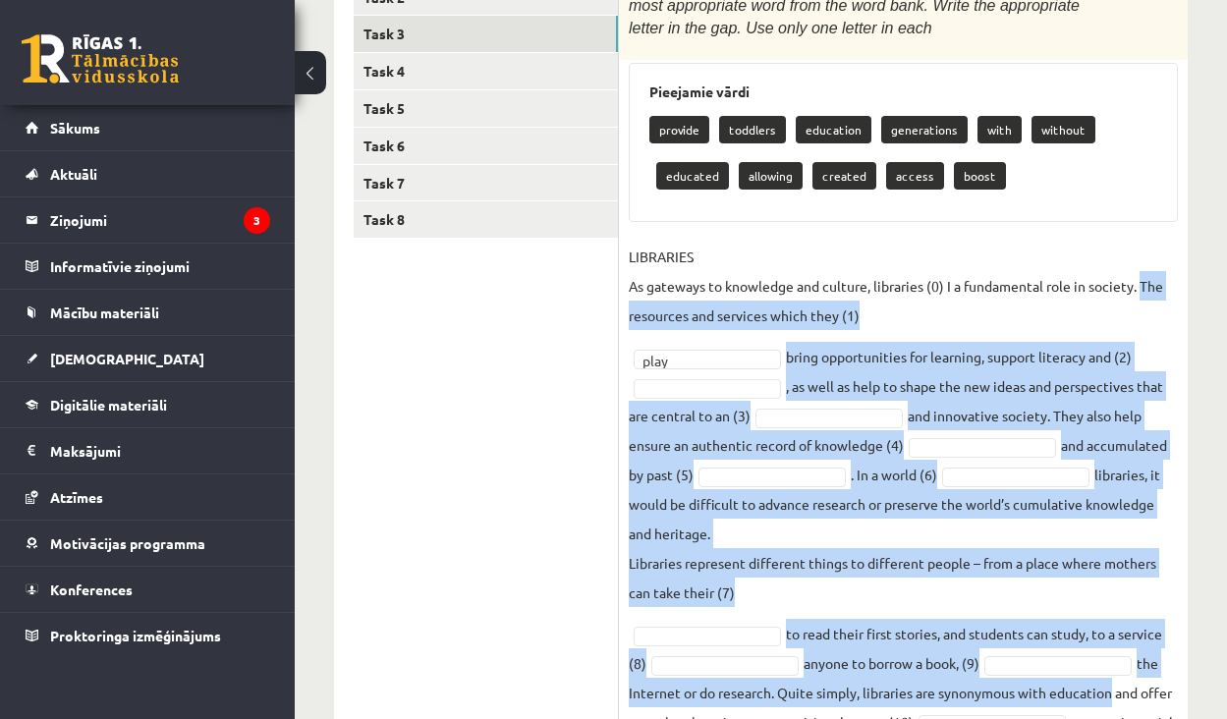
drag, startPoint x: 1144, startPoint y: 274, endPoint x: 1103, endPoint y: 696, distance: 423.4
click at [1103, 696] on fieldset "LIBRARIES As gateways to knowledge and culture, libraries (0) I a fundamental r…" at bounding box center [903, 504] width 549 height 525
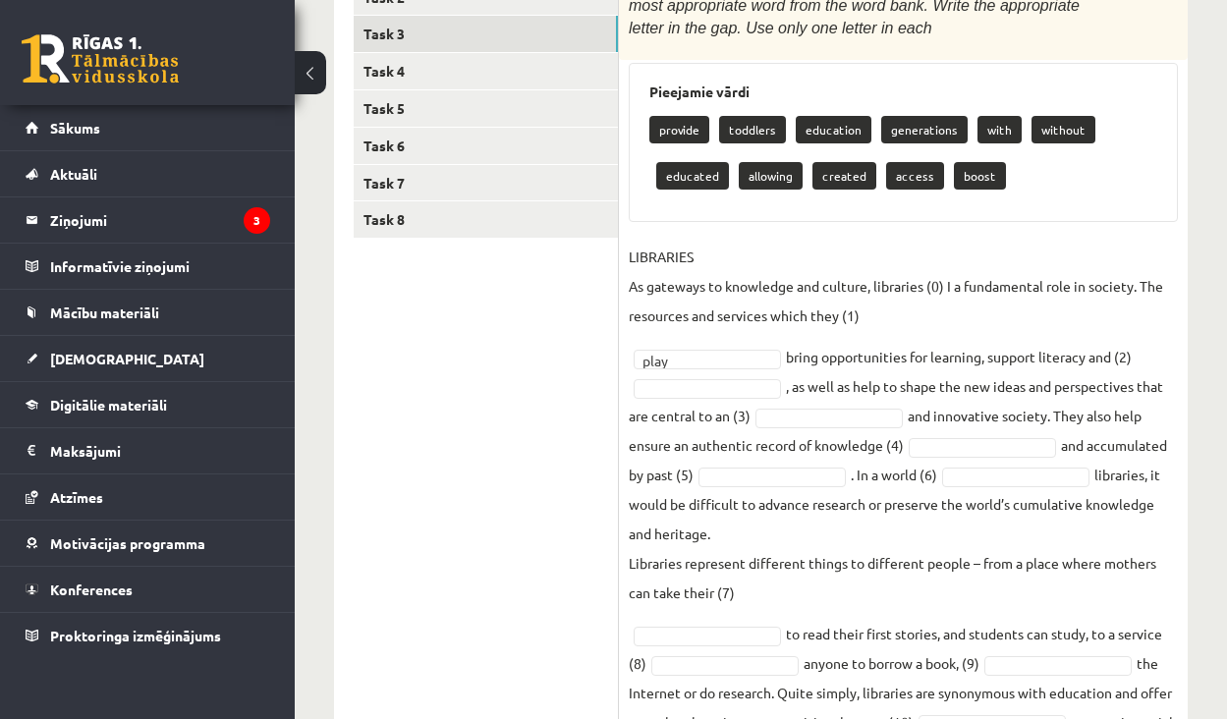
click at [1105, 705] on fieldset "LIBRARIES As gateways to knowledge and culture, libraries (0) I a fundamental r…" at bounding box center [903, 504] width 549 height 525
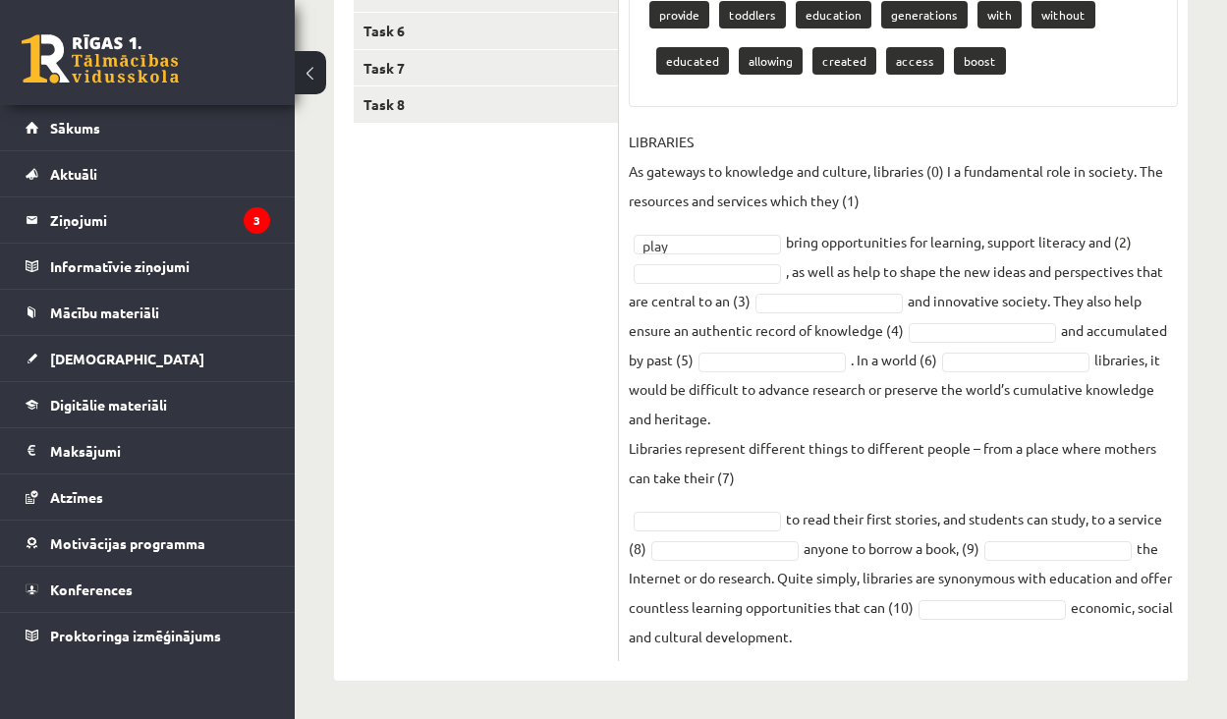
drag, startPoint x: 1145, startPoint y: 283, endPoint x: 1159, endPoint y: 779, distance: 496.4
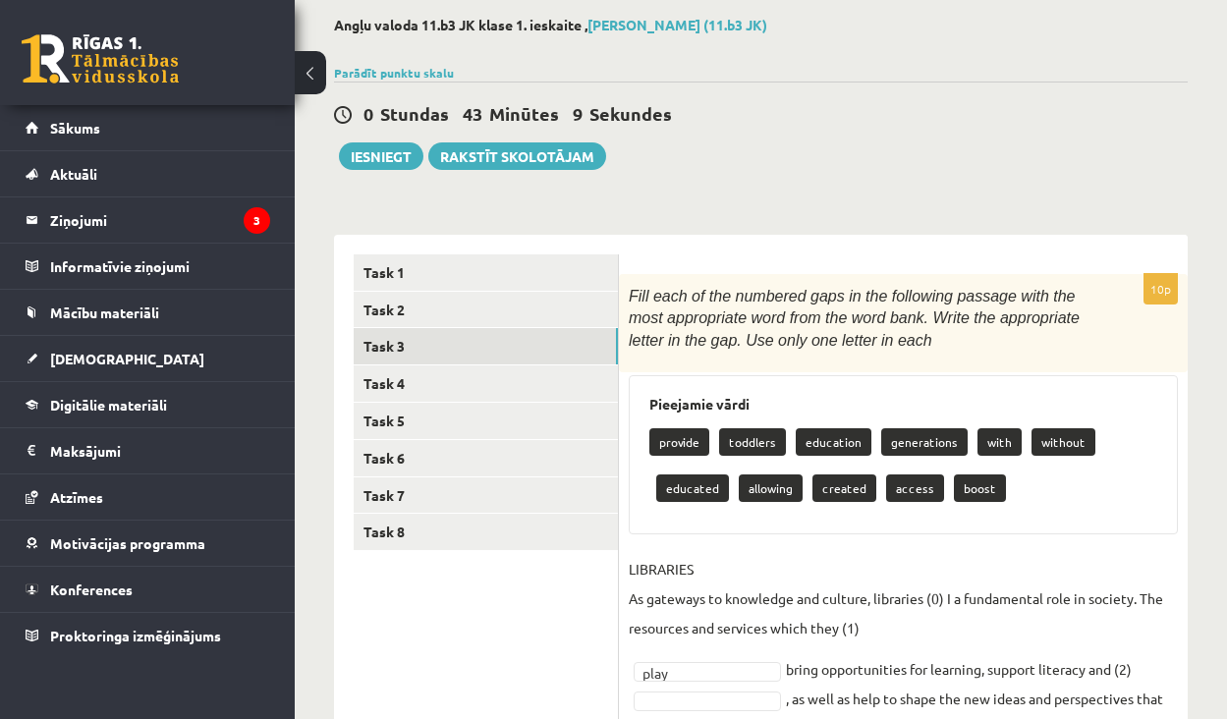
scroll to position [130, 0]
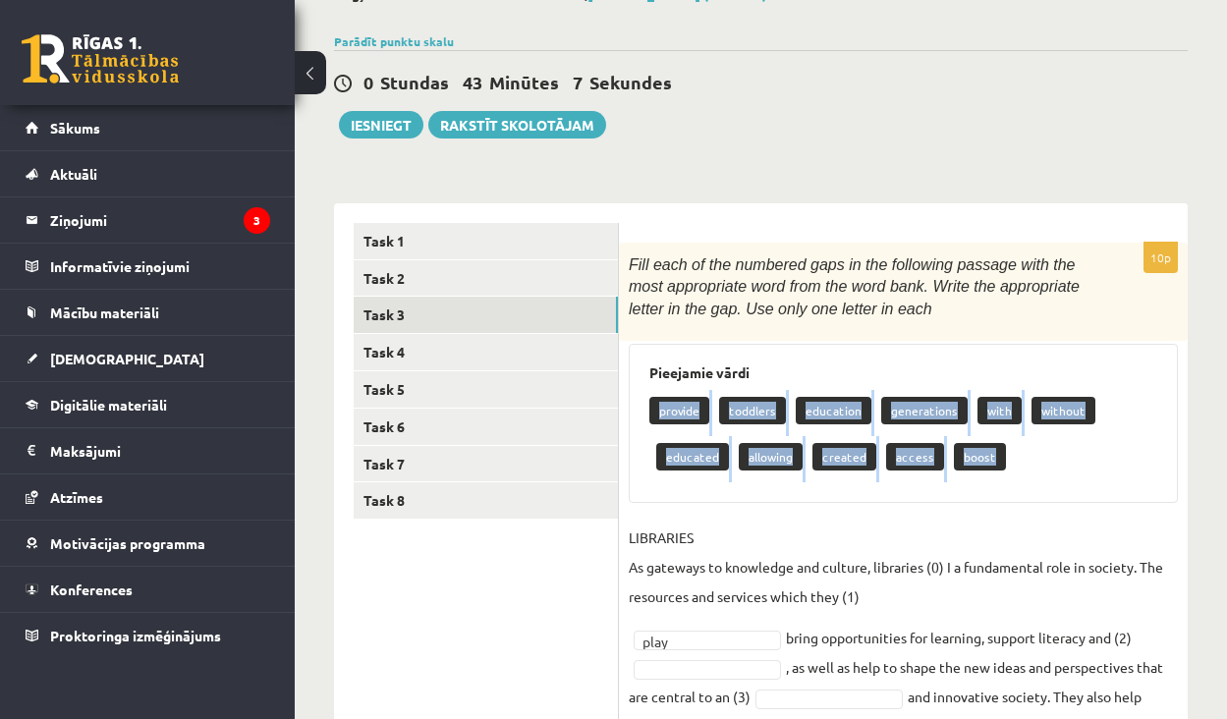
drag, startPoint x: 1007, startPoint y: 460, endPoint x: 640, endPoint y: 406, distance: 371.4
click at [640, 407] on div "Pieejamie vārdi provide toddlers education generations with without educated al…" at bounding box center [903, 424] width 549 height 160
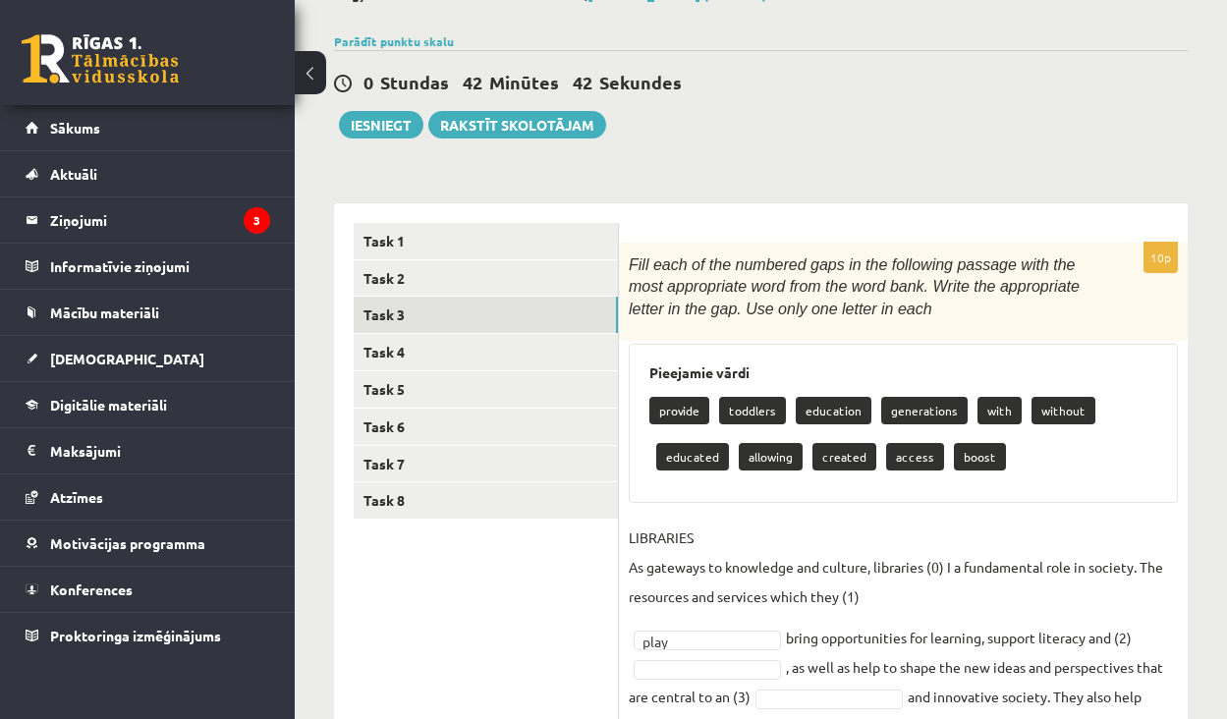
click at [940, 324] on div "Fill each of the numbered gaps in the following passage with the most appropria…" at bounding box center [903, 292] width 569 height 98
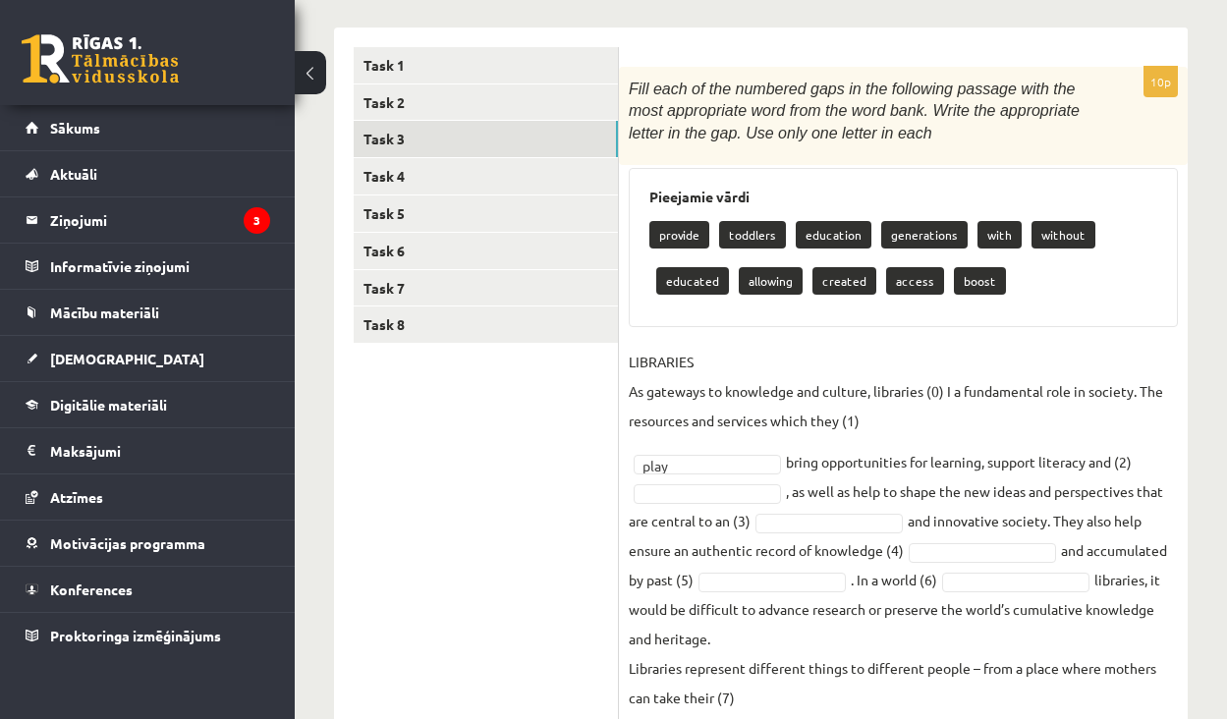
scroll to position [290, 0]
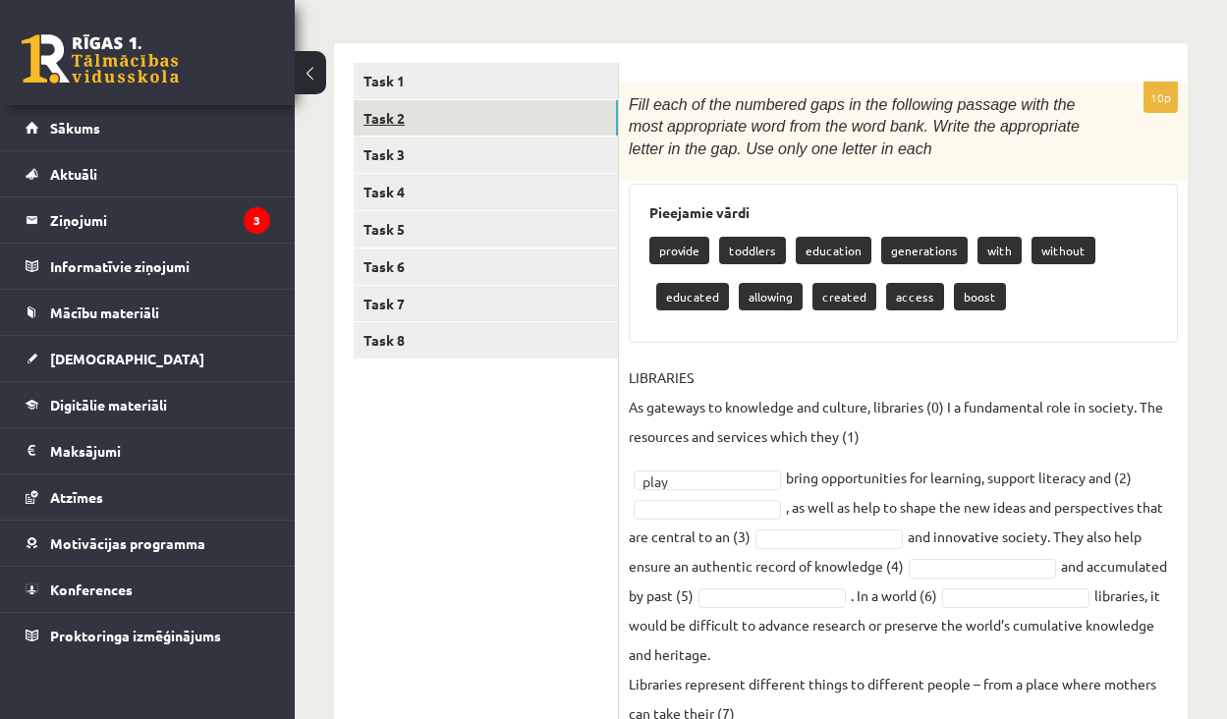
click at [504, 104] on link "Task 2" at bounding box center [486, 118] width 264 height 36
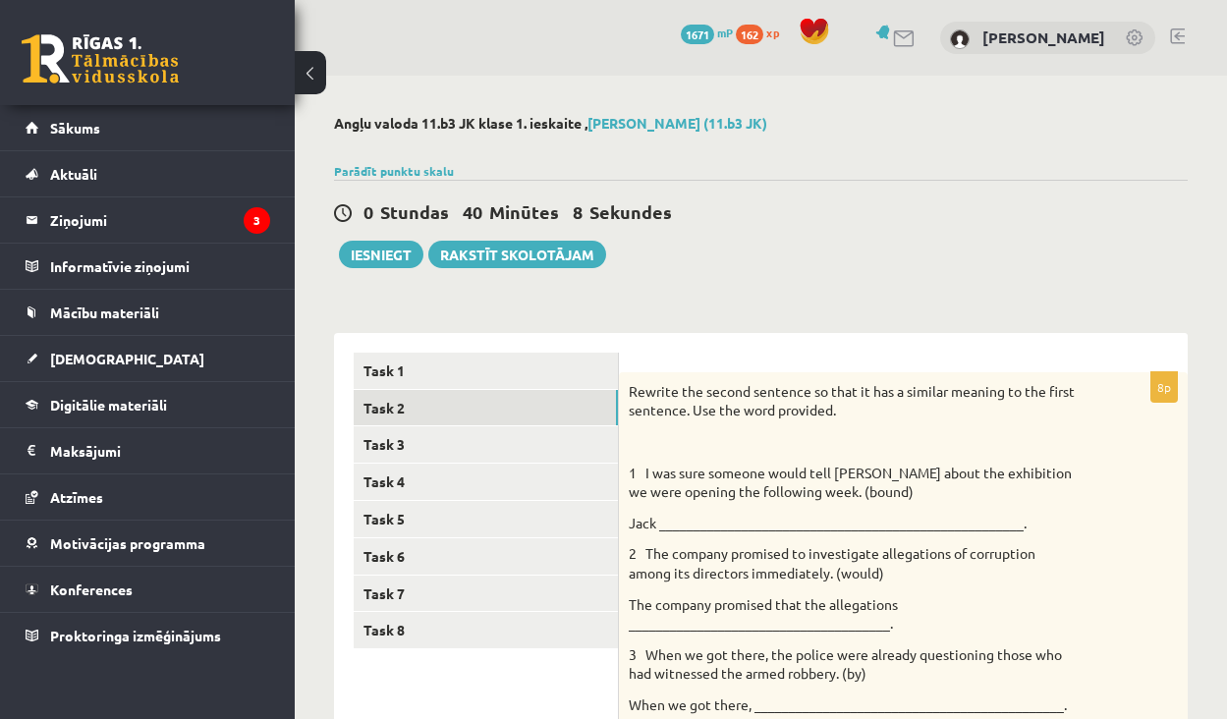
scroll to position [0, 0]
click at [505, 438] on link "Task 3" at bounding box center [486, 444] width 264 height 36
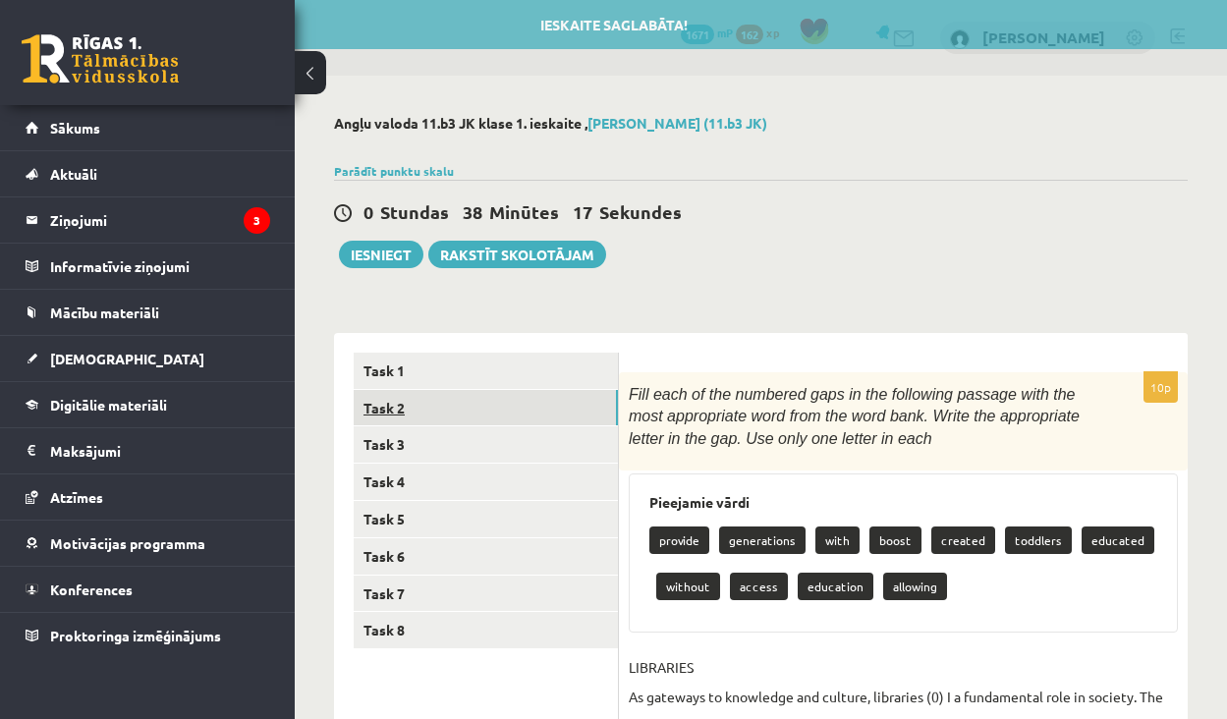
click at [502, 409] on link "Task 2" at bounding box center [486, 408] width 264 height 36
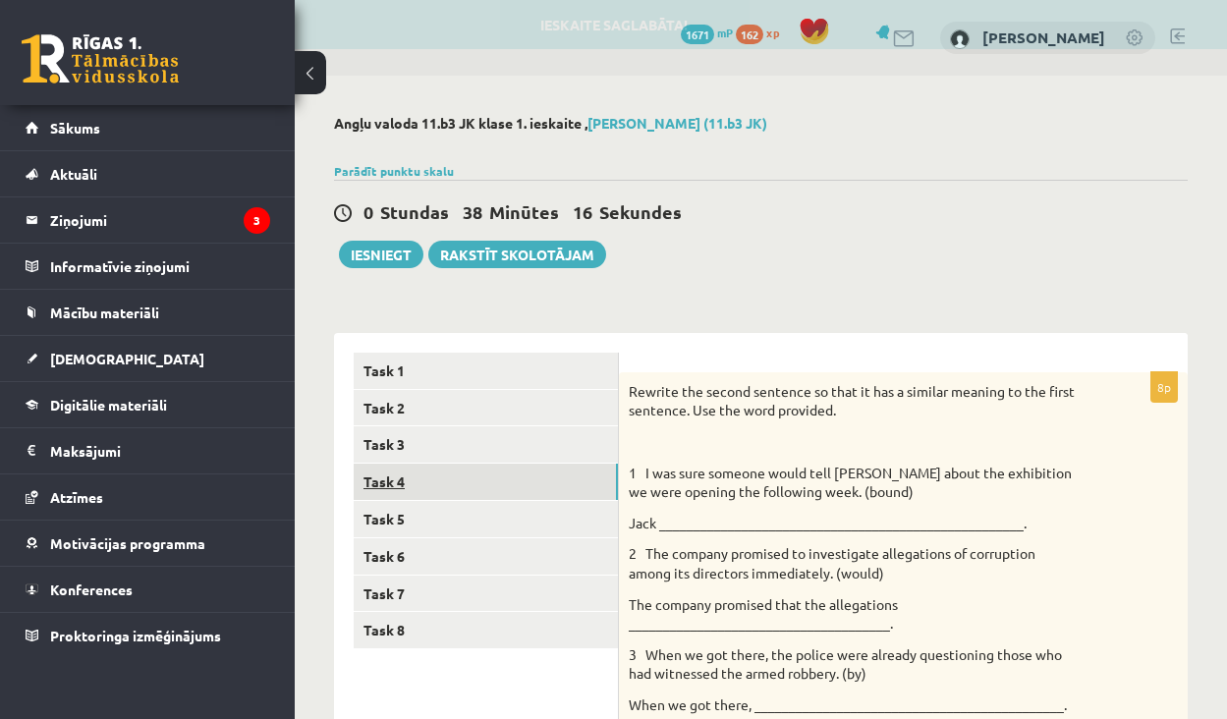
click at [504, 473] on link "Task 4" at bounding box center [486, 482] width 264 height 36
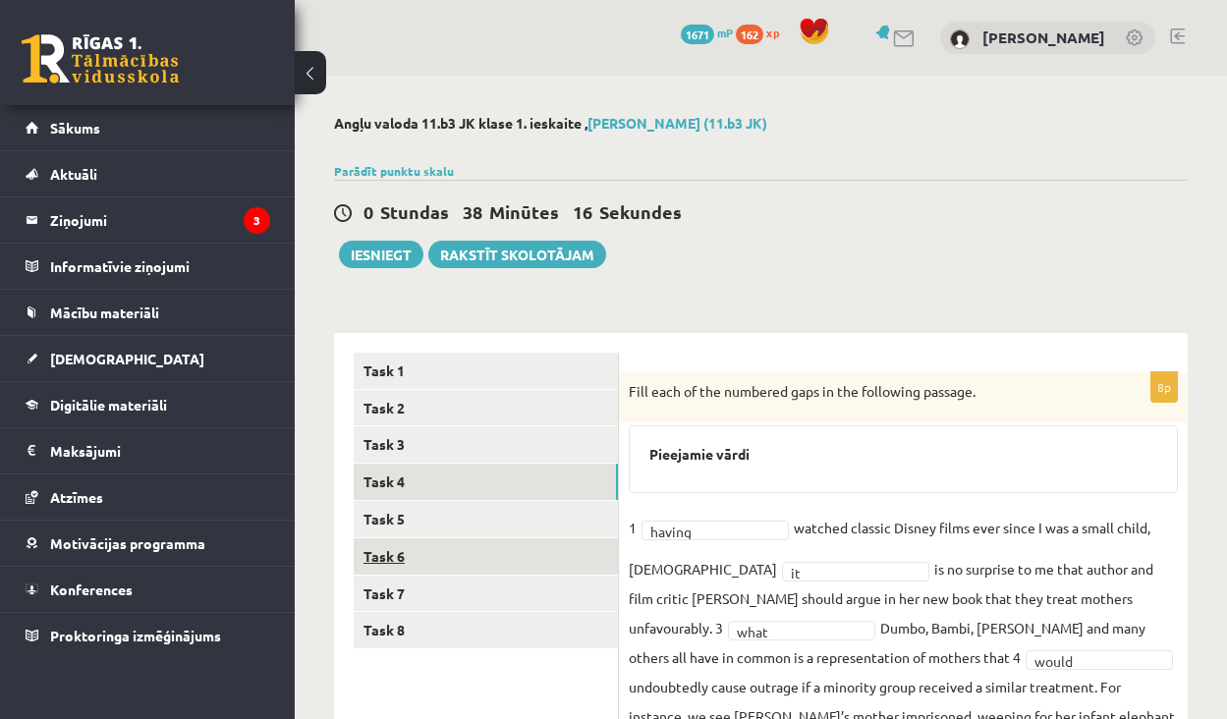
click at [503, 538] on link "Task 6" at bounding box center [486, 556] width 264 height 36
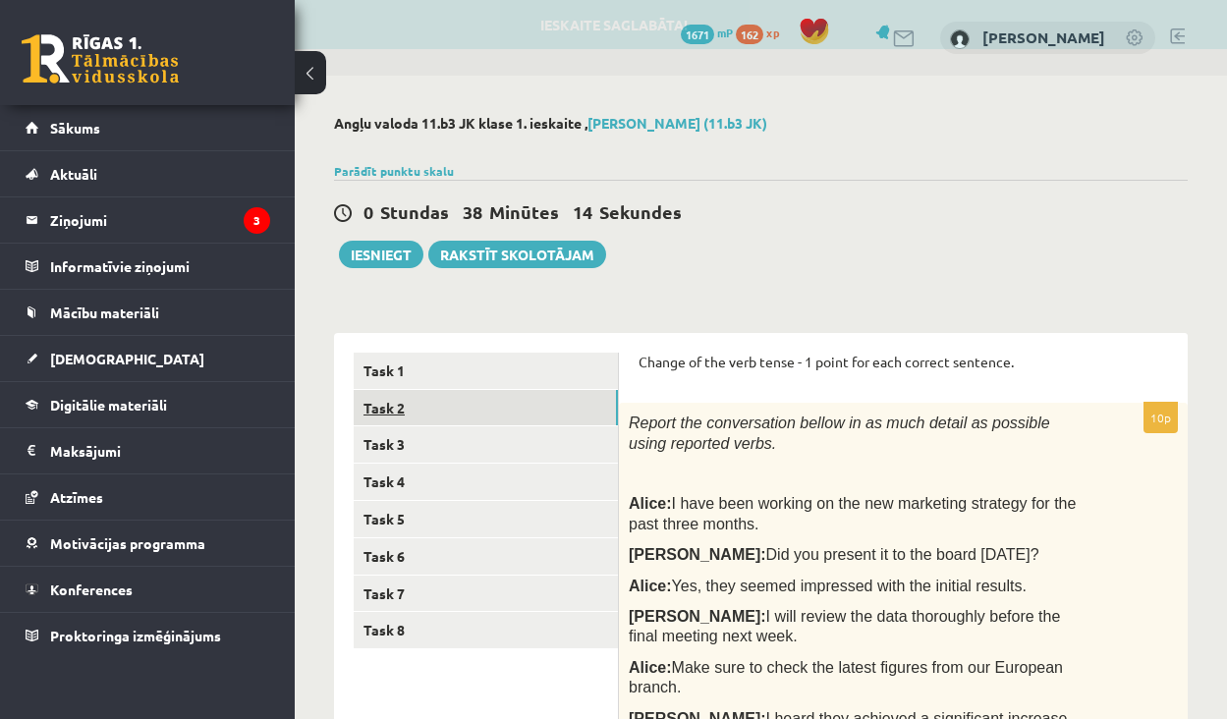
click at [485, 409] on link "Task 2" at bounding box center [486, 408] width 264 height 36
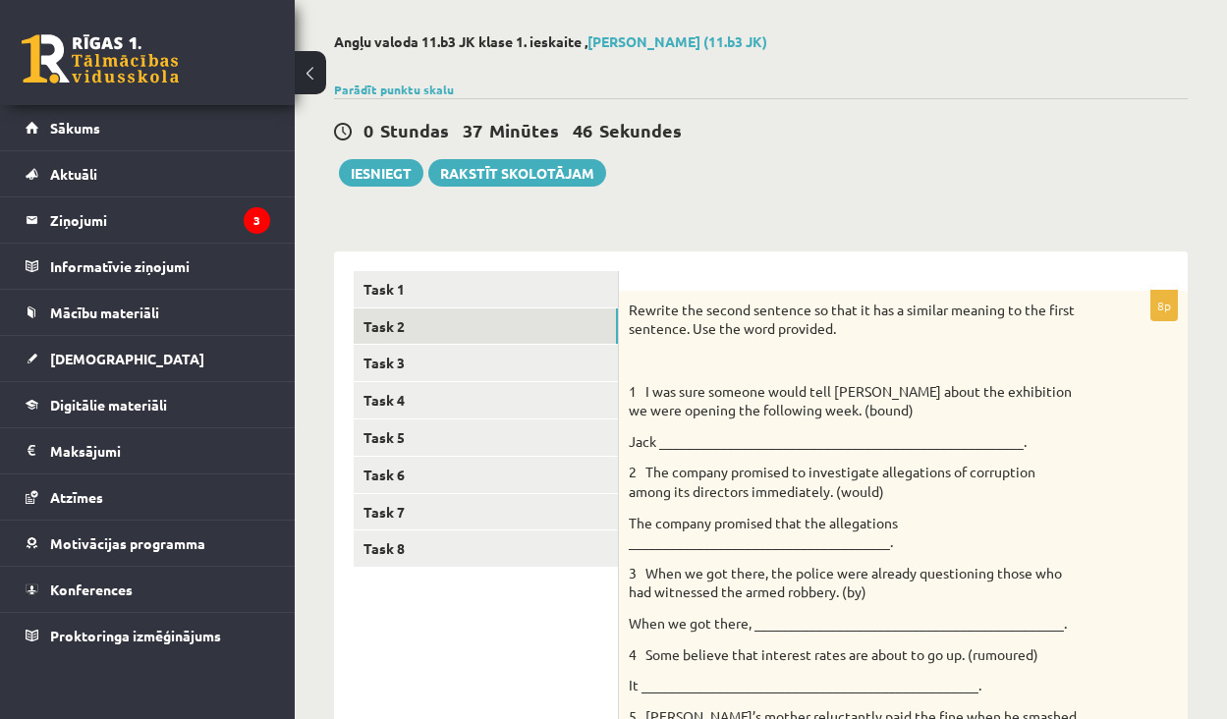
scroll to position [102, 0]
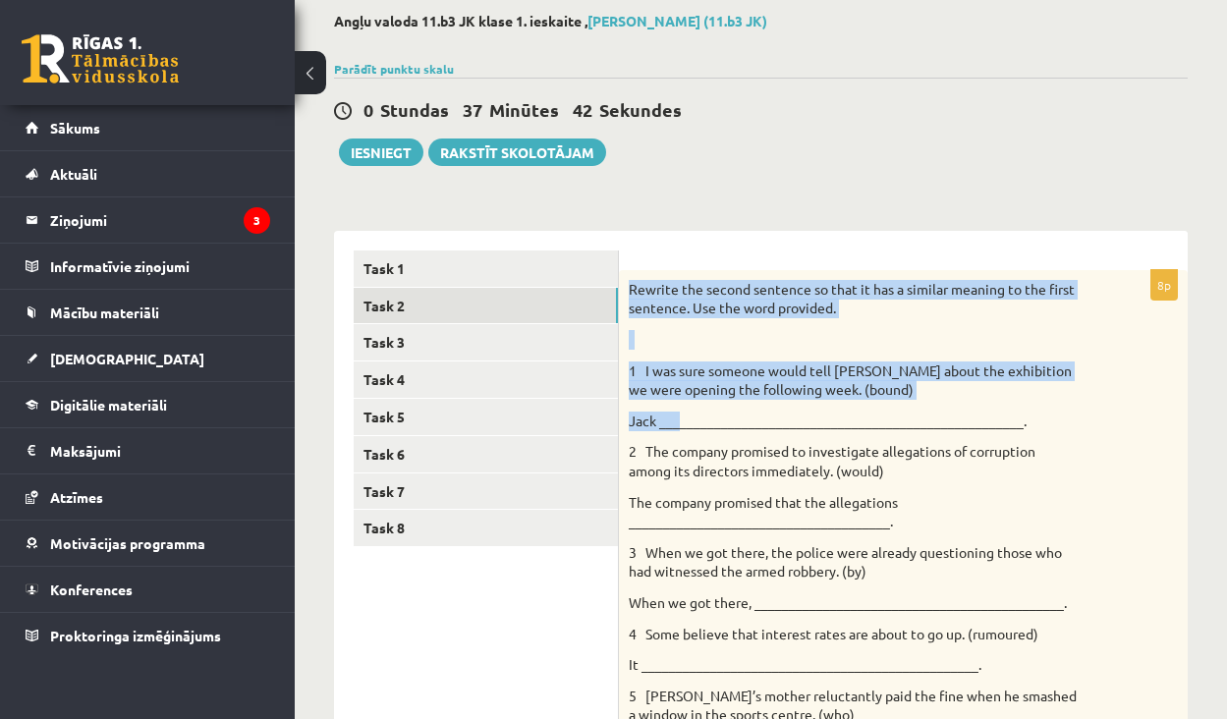
drag, startPoint x: 633, startPoint y: 285, endPoint x: 675, endPoint y: 418, distance: 139.2
click at [675, 418] on div "Rewrite the second sentence so that it has a similar meaning to the first sente…" at bounding box center [903, 636] width 569 height 732
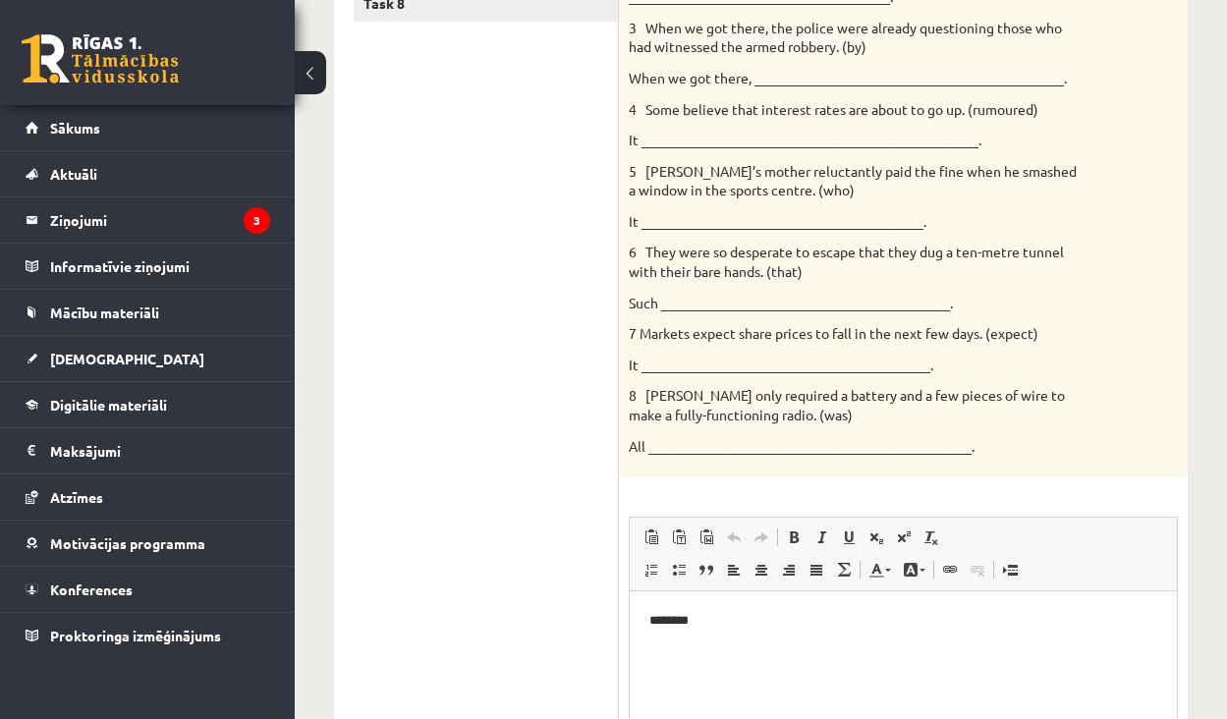
scroll to position [637, 0]
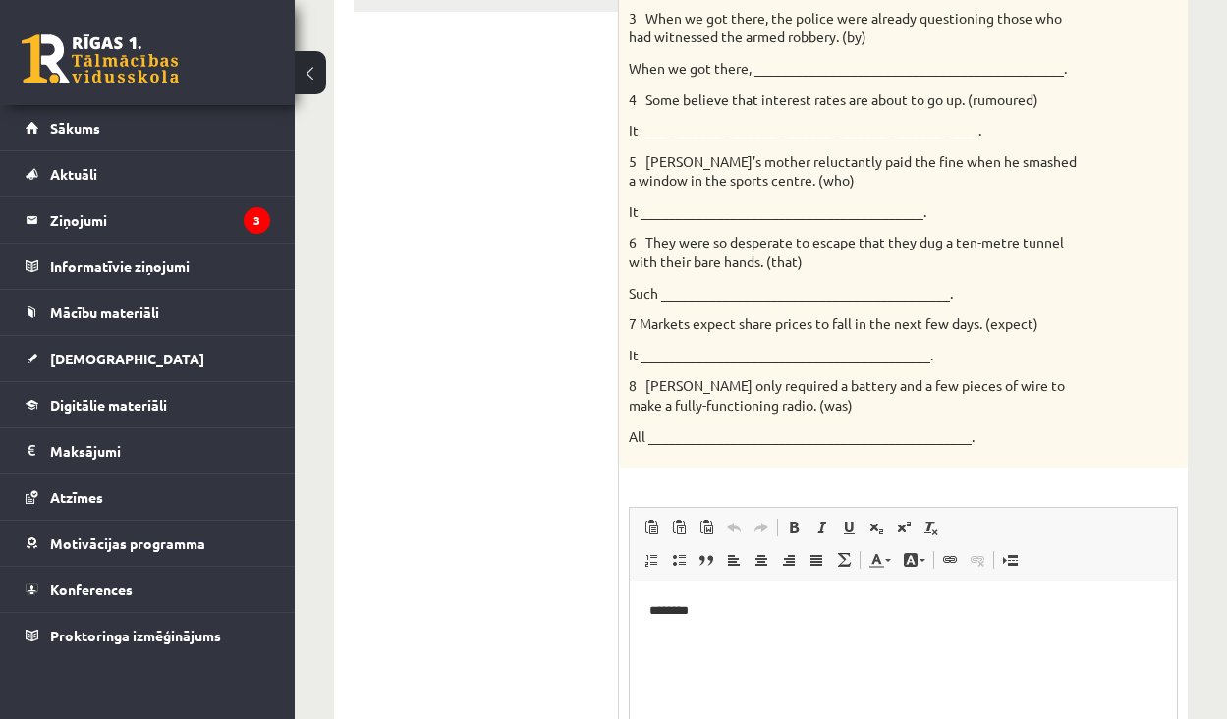
click at [807, 609] on p "********" at bounding box center [903, 611] width 508 height 20
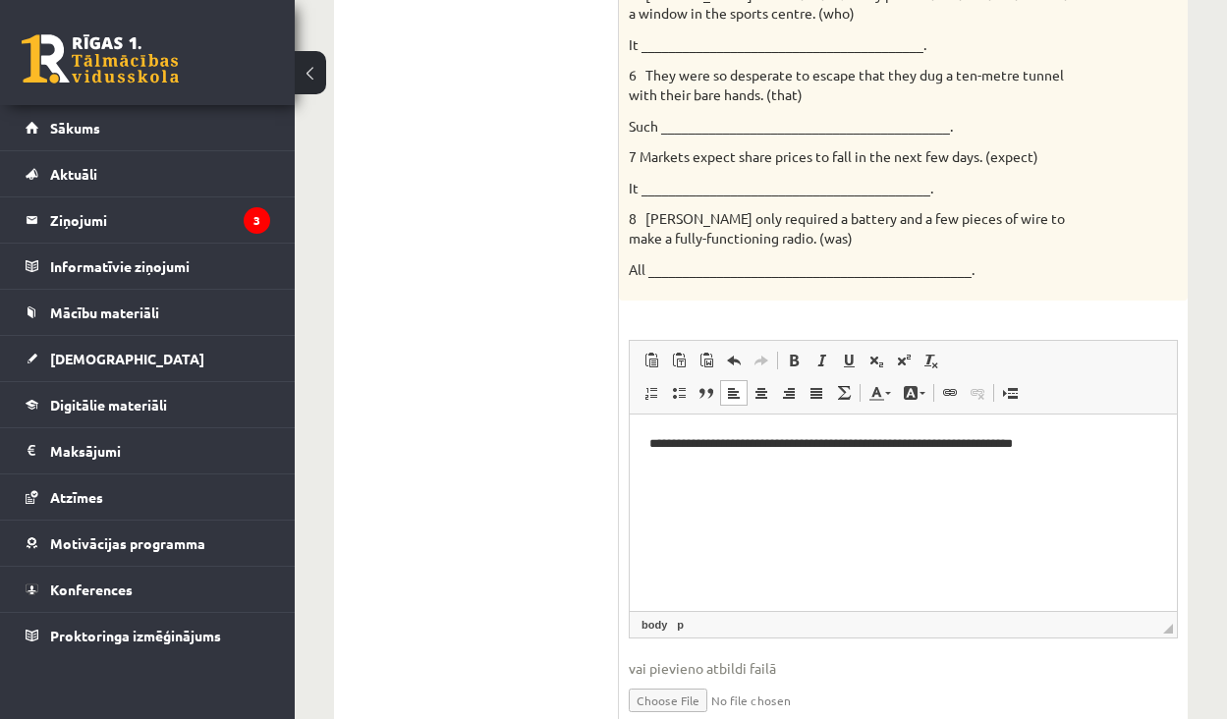
scroll to position [801, 0]
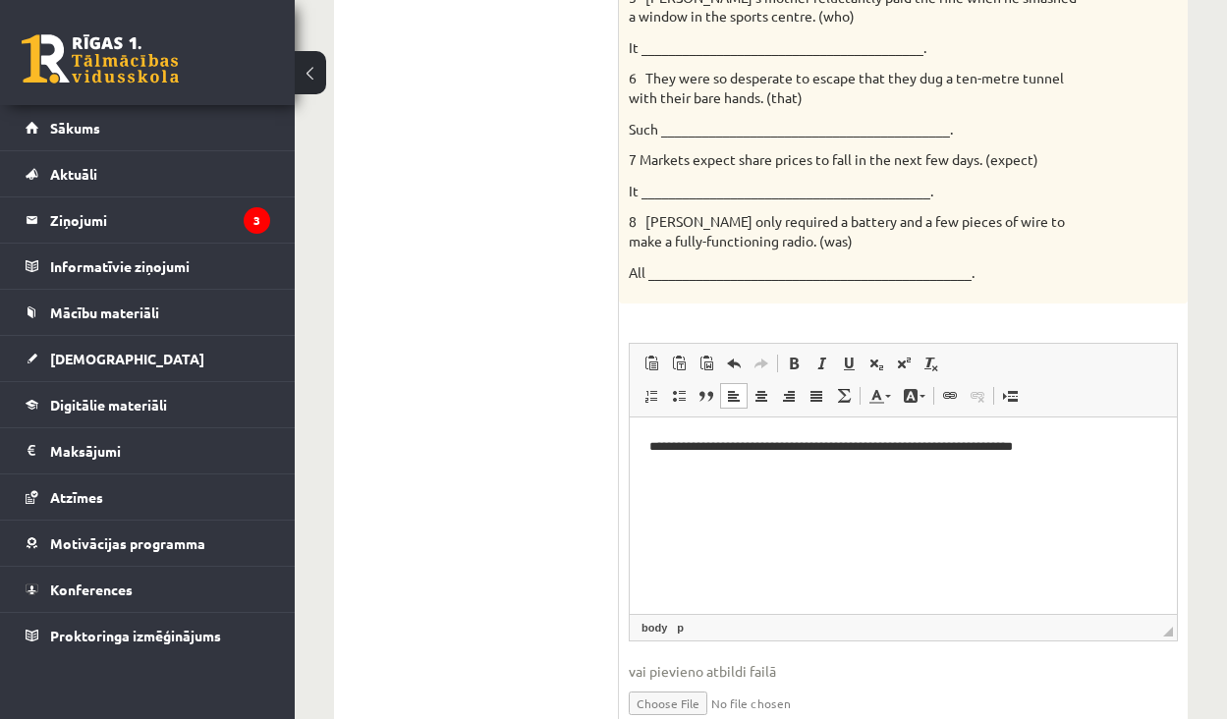
click at [910, 451] on p "**********" at bounding box center [903, 447] width 508 height 20
click at [1106, 456] on p "**********" at bounding box center [903, 447] width 508 height 20
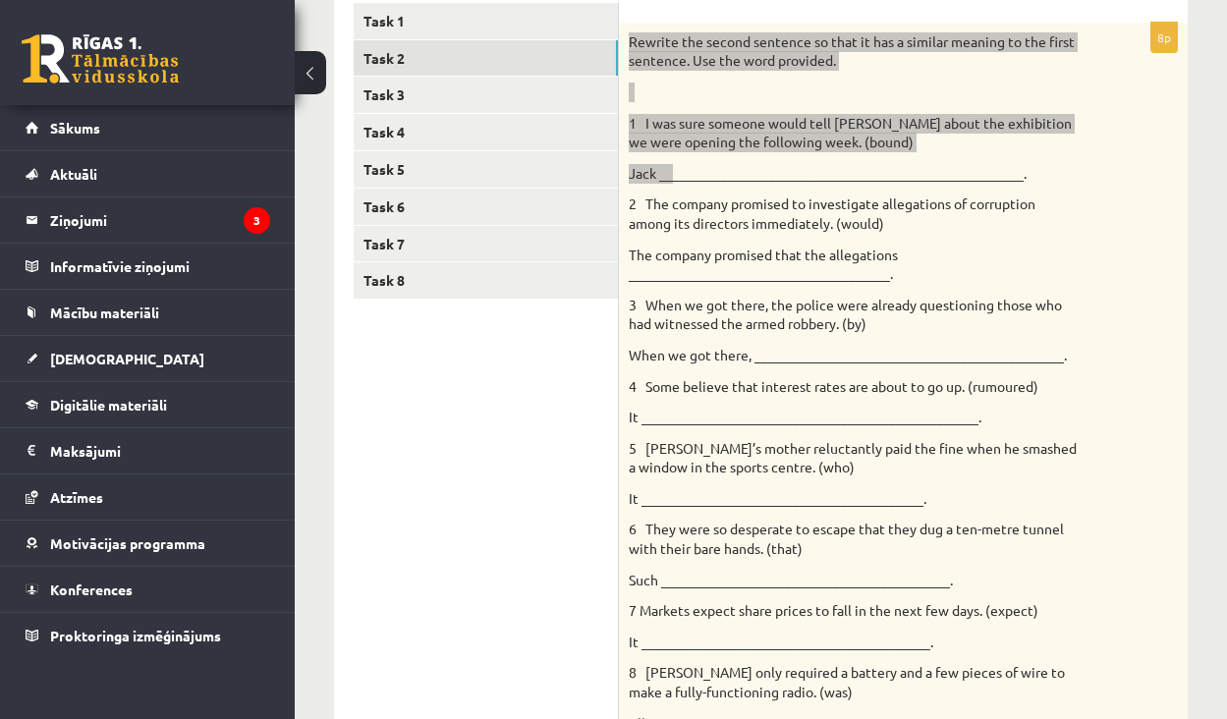
scroll to position [345, 0]
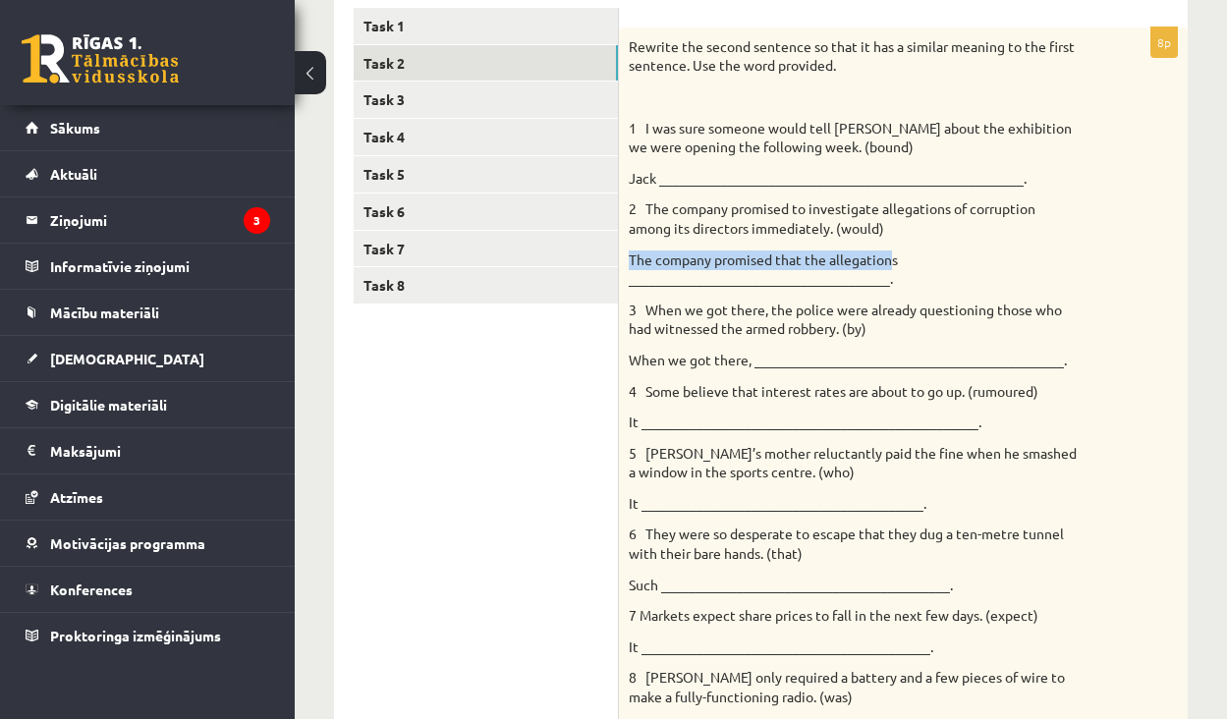
drag, startPoint x: 895, startPoint y: 252, endPoint x: 625, endPoint y: 258, distance: 270.3
click at [625, 258] on div "Rewrite the second sentence so that it has a similar meaning to the first sente…" at bounding box center [903, 394] width 569 height 732
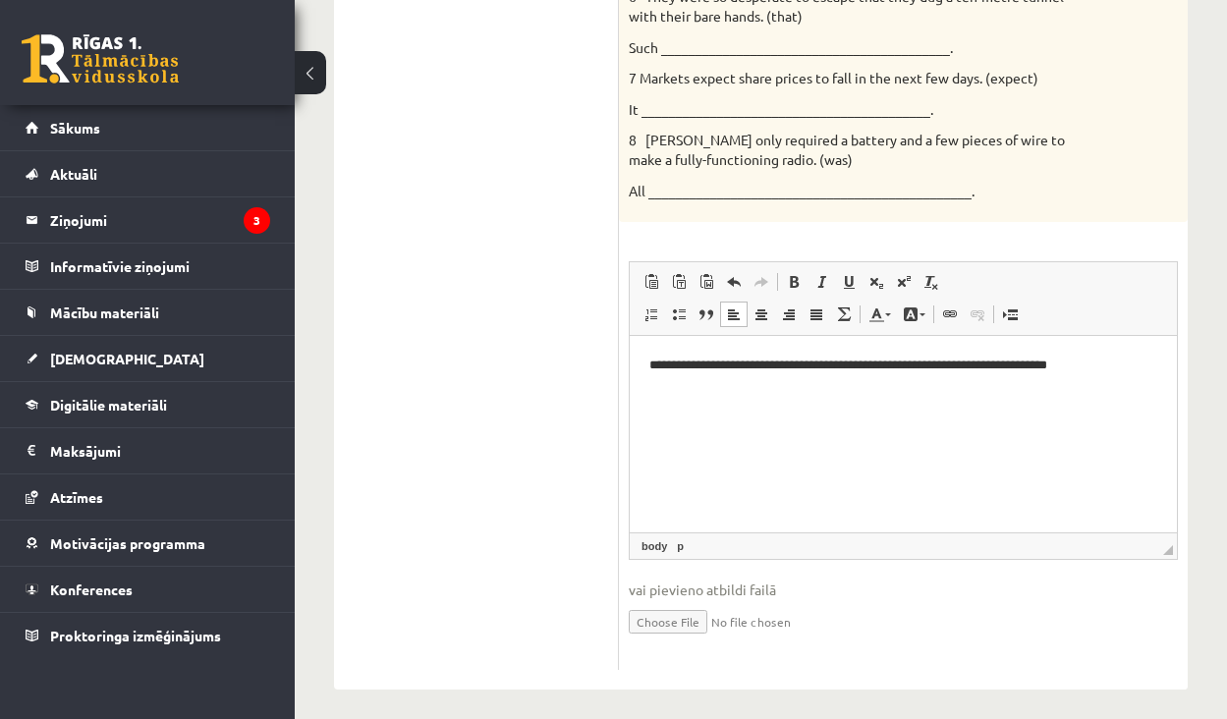
scroll to position [877, 0]
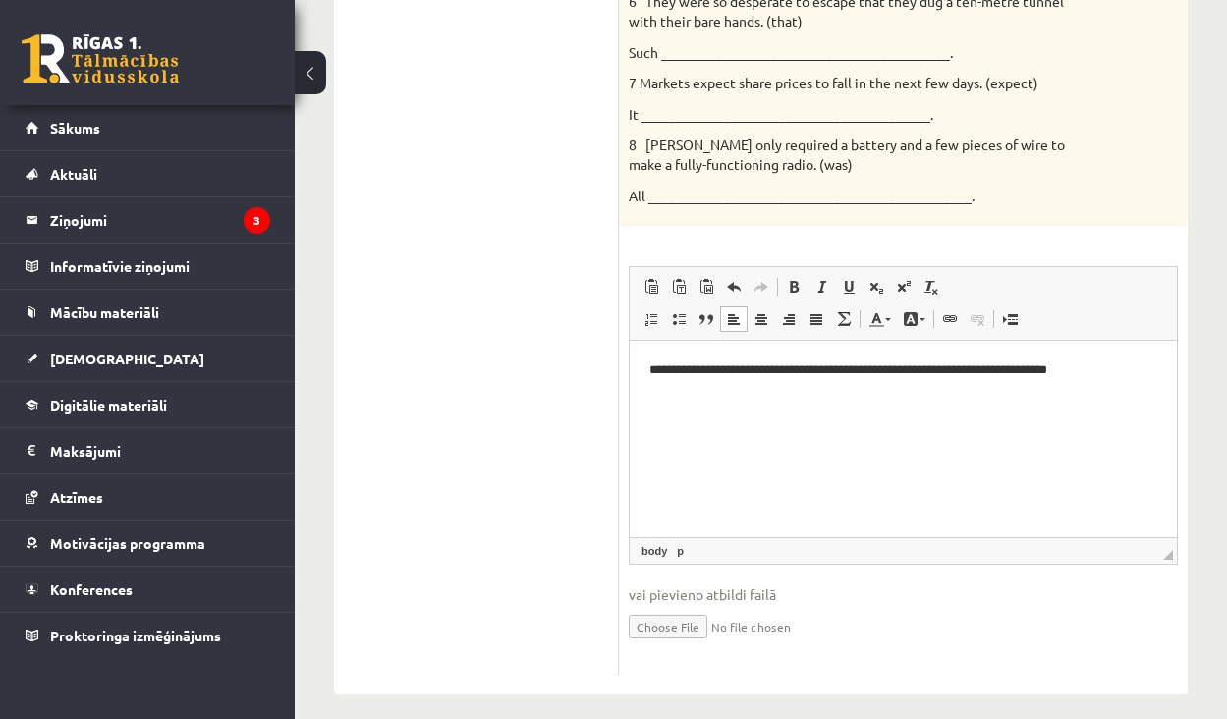
click at [788, 433] on html "**********" at bounding box center [903, 387] width 547 height 92
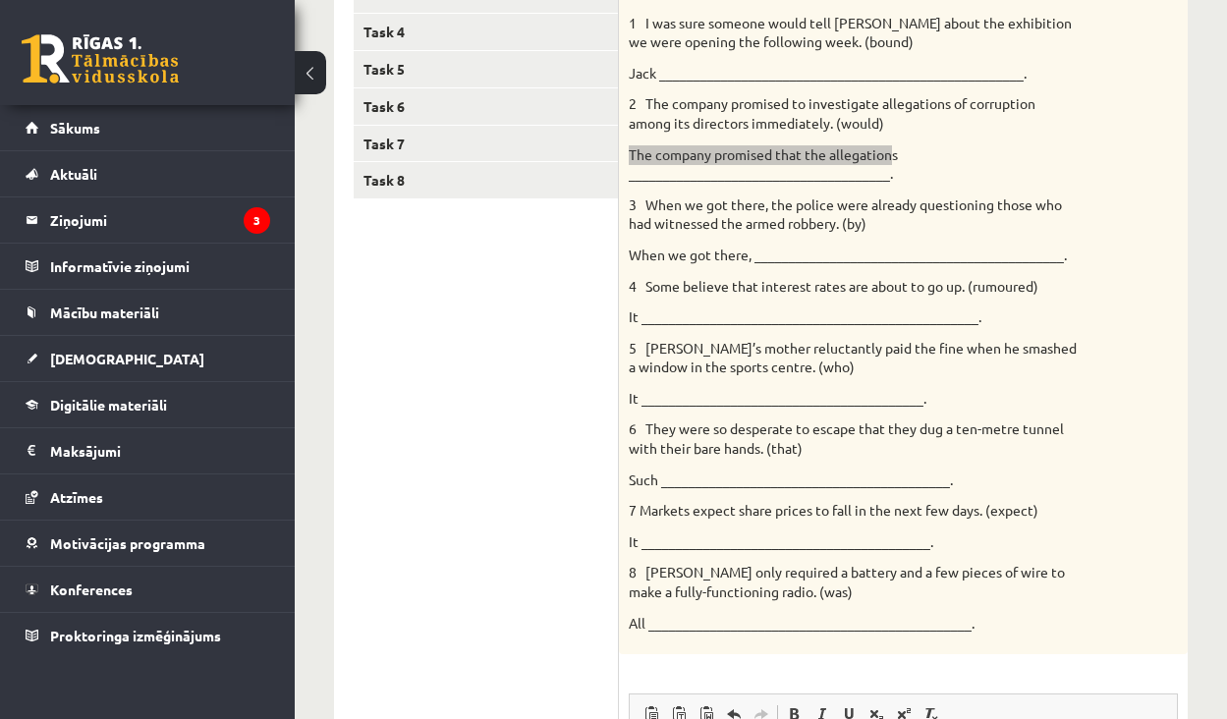
scroll to position [465, 0]
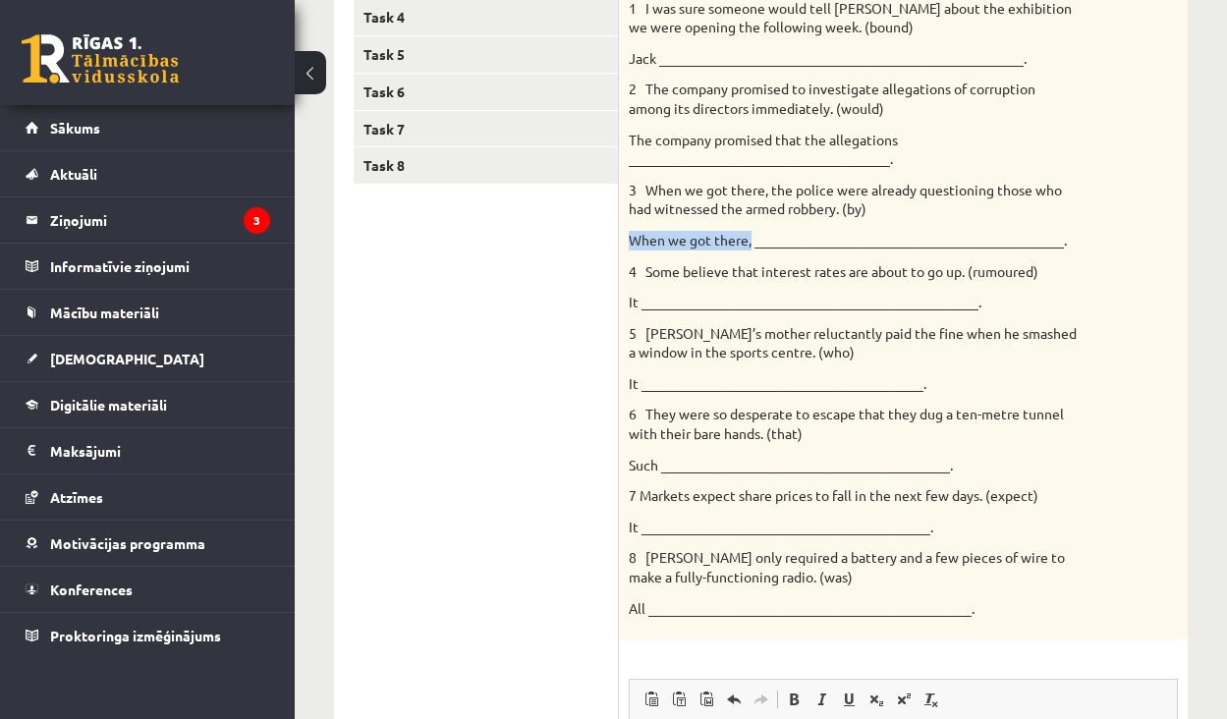
drag, startPoint x: 631, startPoint y: 232, endPoint x: 751, endPoint y: 231, distance: 119.9
click at [751, 231] on p "When we got there, _____________________________________________." at bounding box center [854, 241] width 451 height 20
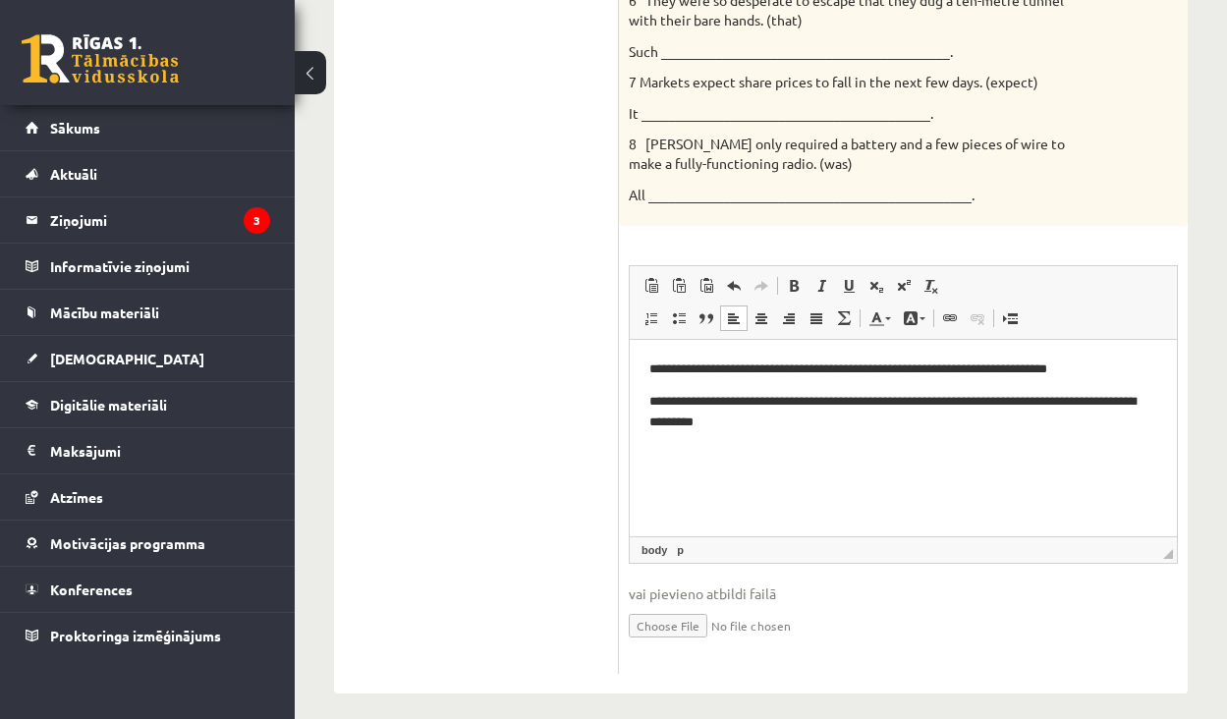
scroll to position [877, 0]
click at [847, 441] on body "**********" at bounding box center [903, 413] width 508 height 105
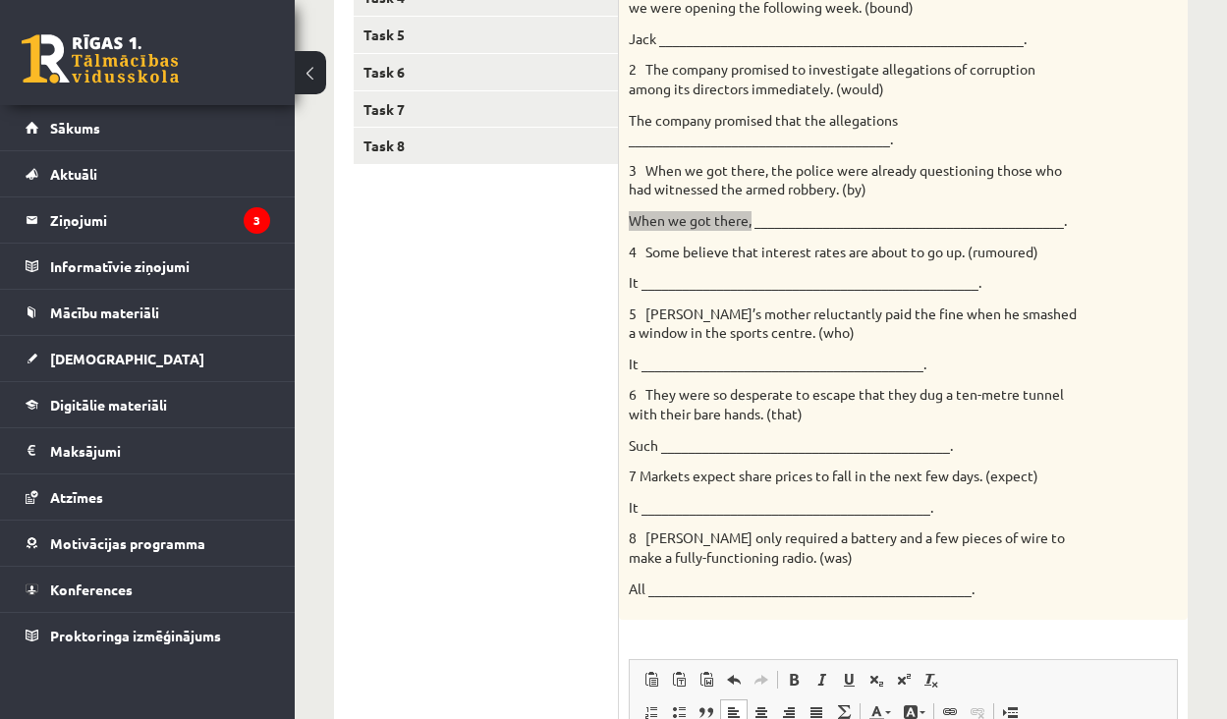
scroll to position [477, 0]
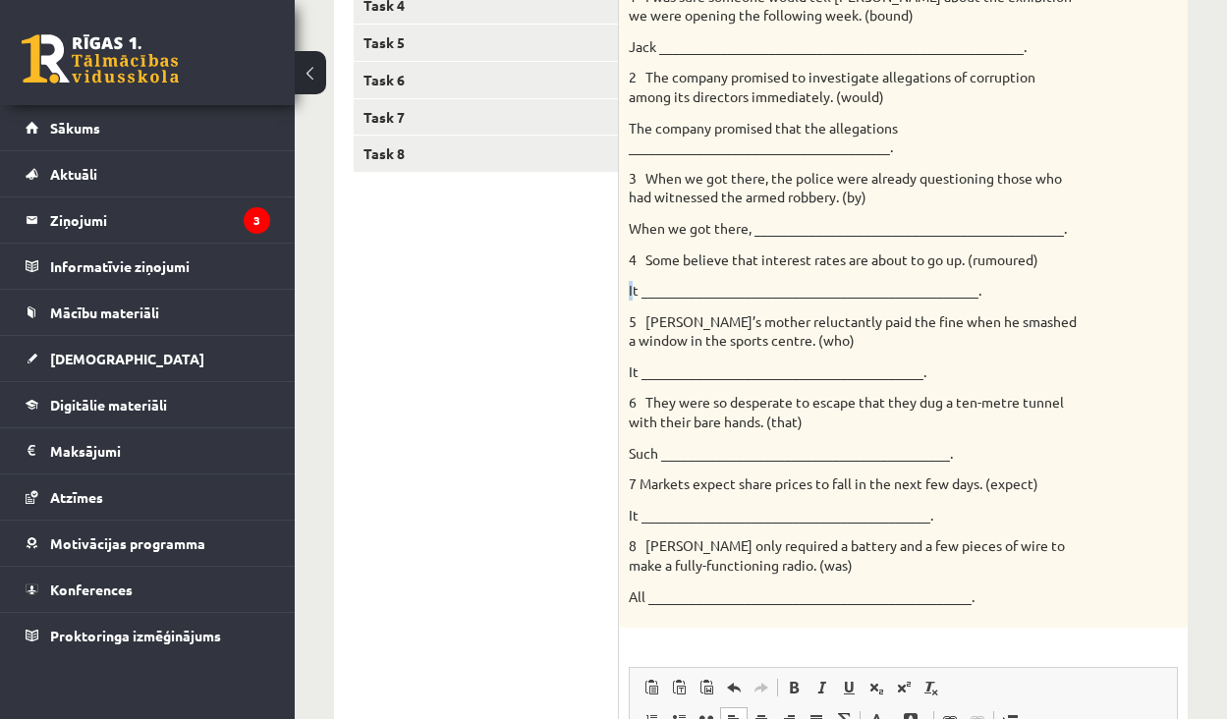
drag, startPoint x: 632, startPoint y: 283, endPoint x: 621, endPoint y: 283, distance: 10.8
click at [621, 283] on div "Rewrite the second sentence so that it has a similar meaning to the first sente…" at bounding box center [903, 262] width 569 height 732
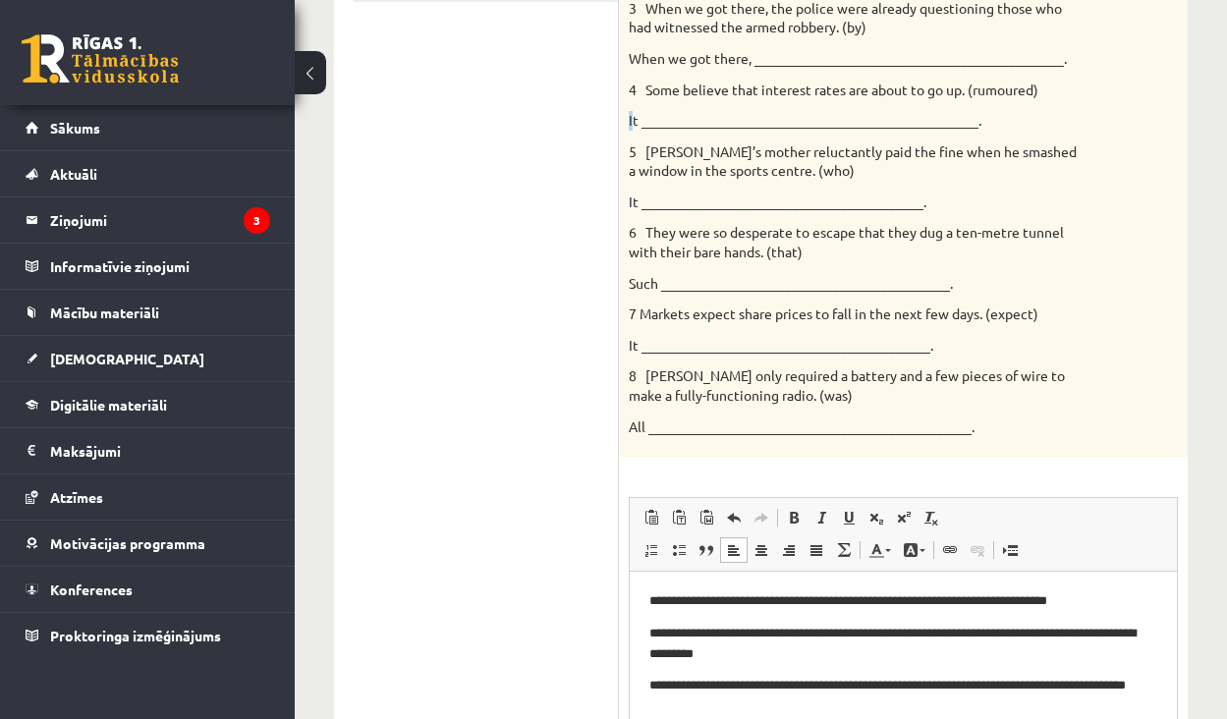
scroll to position [648, 0]
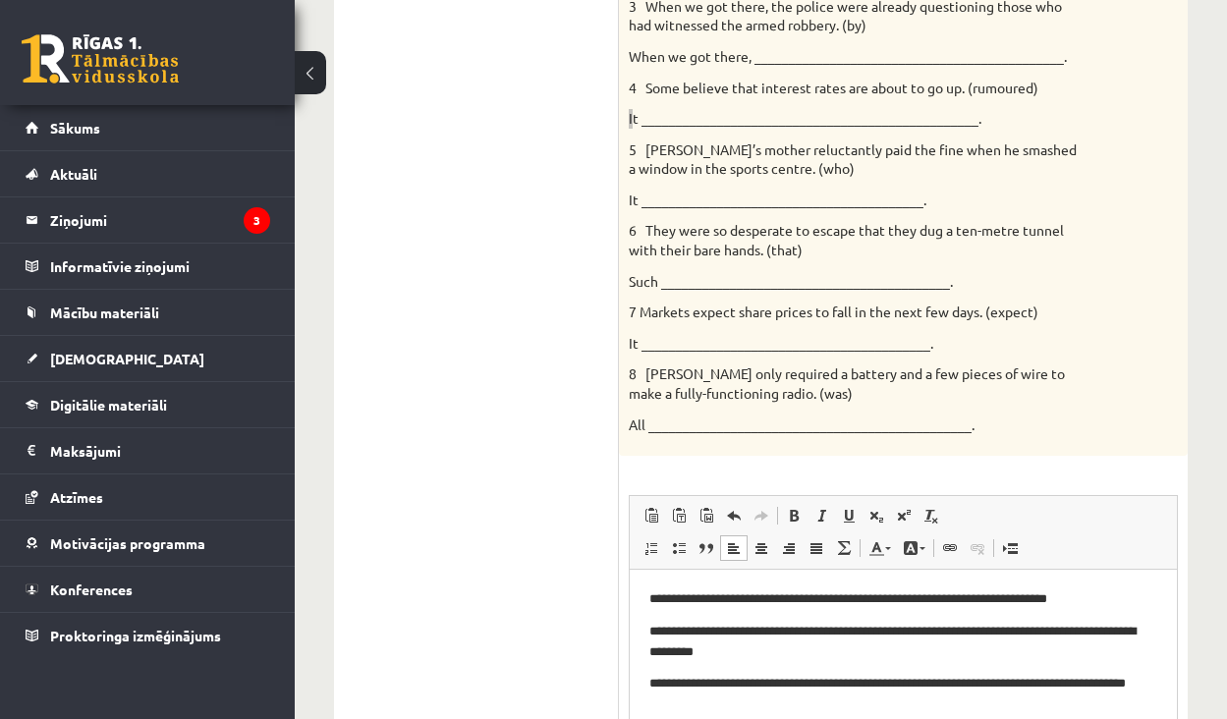
click at [770, 703] on p "**********" at bounding box center [903, 693] width 508 height 39
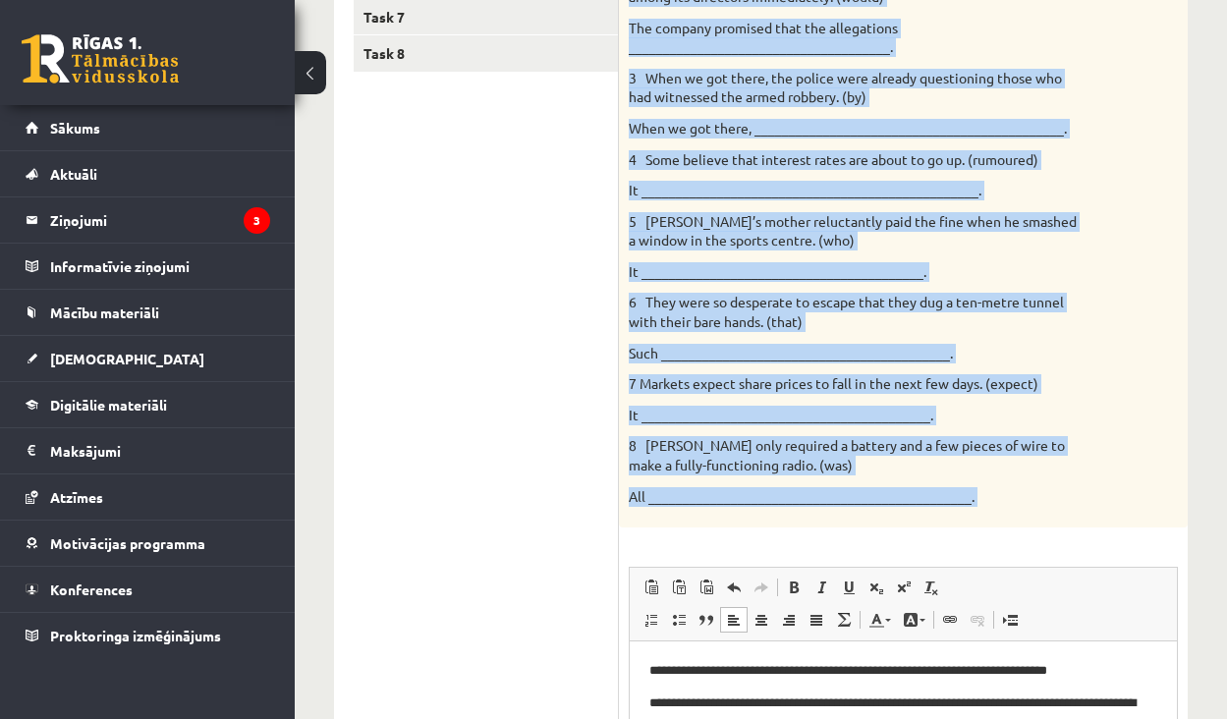
scroll to position [635, 0]
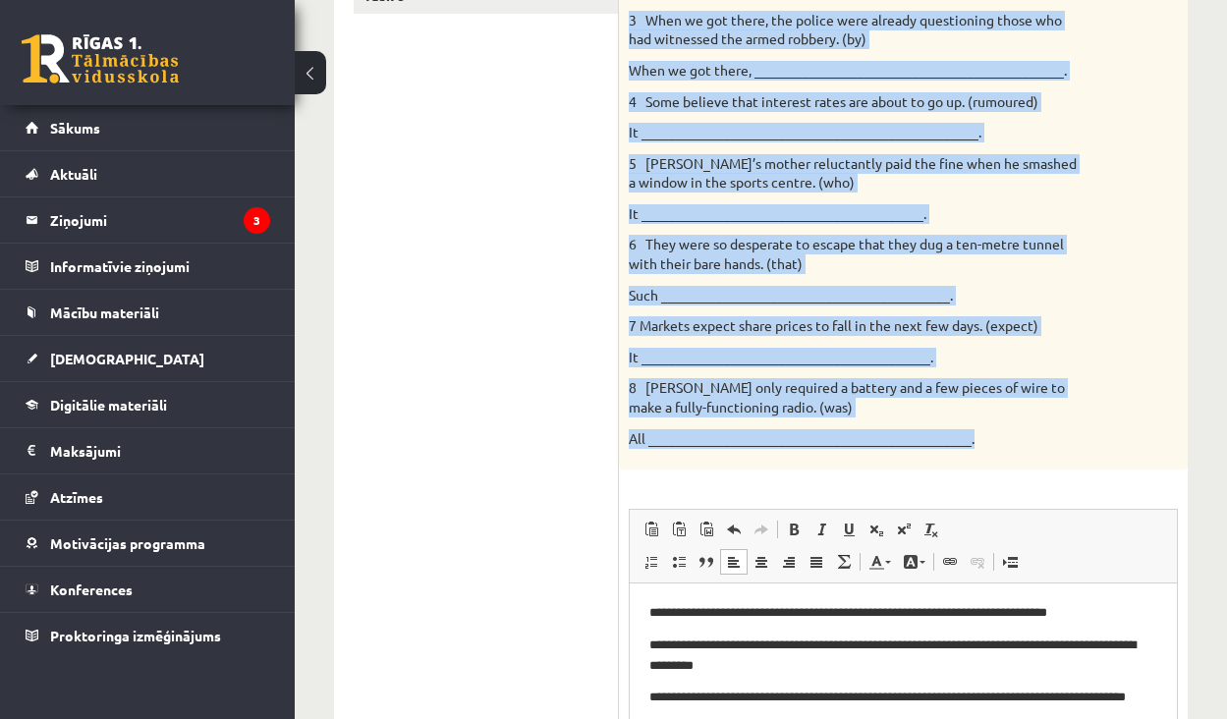
drag, startPoint x: 630, startPoint y: 91, endPoint x: 1005, endPoint y: 426, distance: 503.1
click at [1005, 426] on div "Rewrite the second sentence so that it has a similar meaning to the first sente…" at bounding box center [903, 104] width 569 height 732
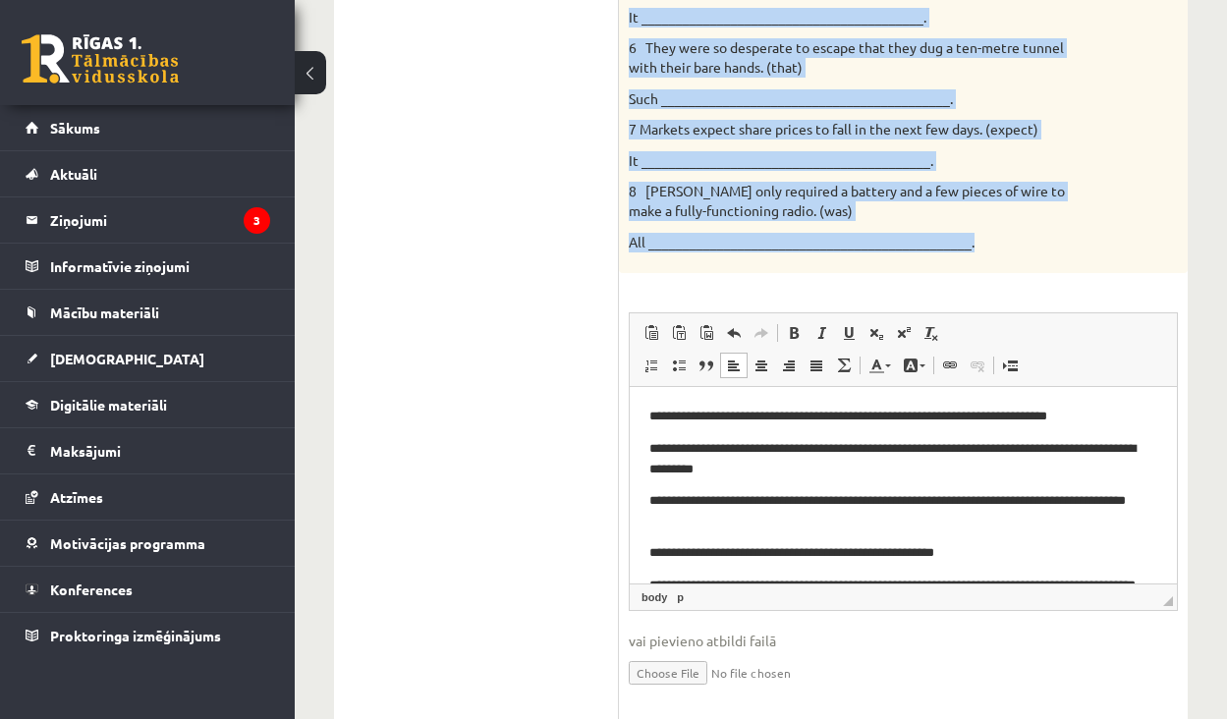
scroll to position [826, 0]
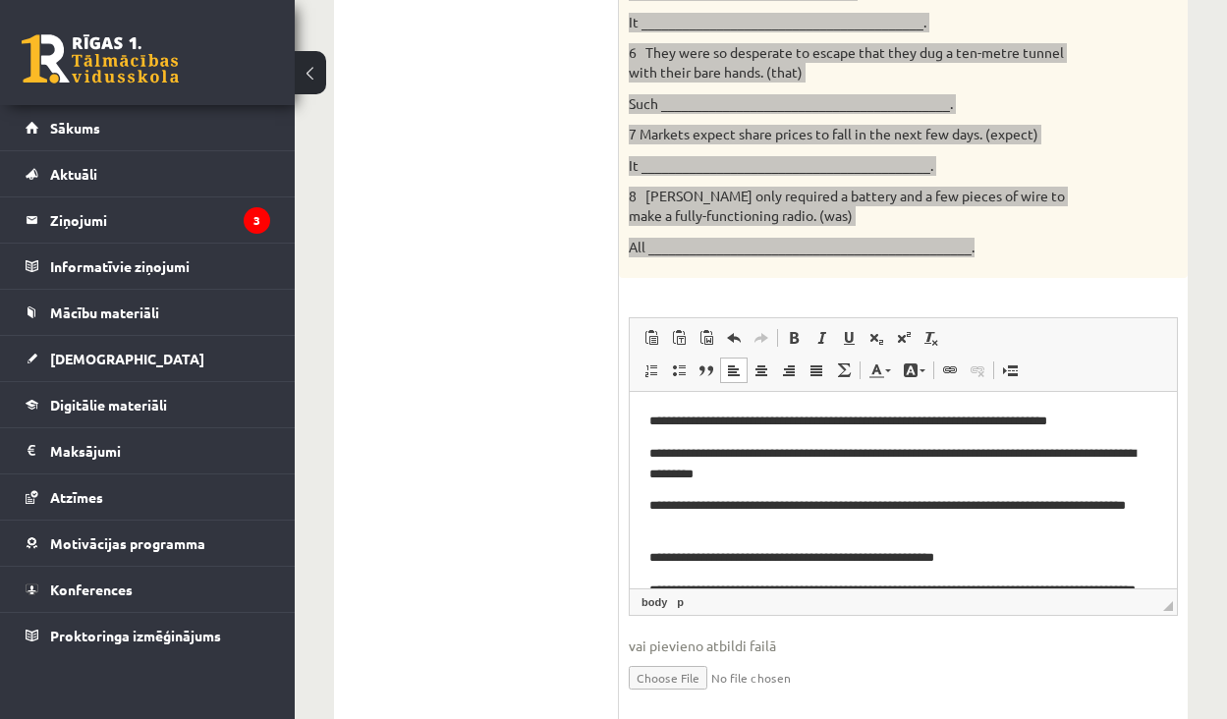
click at [657, 402] on html "**********" at bounding box center [903, 581] width 547 height 378
drag, startPoint x: 657, startPoint y: 410, endPoint x: 657, endPoint y: 399, distance: 10.8
click at [657, 399] on html "**********" at bounding box center [903, 581] width 547 height 378
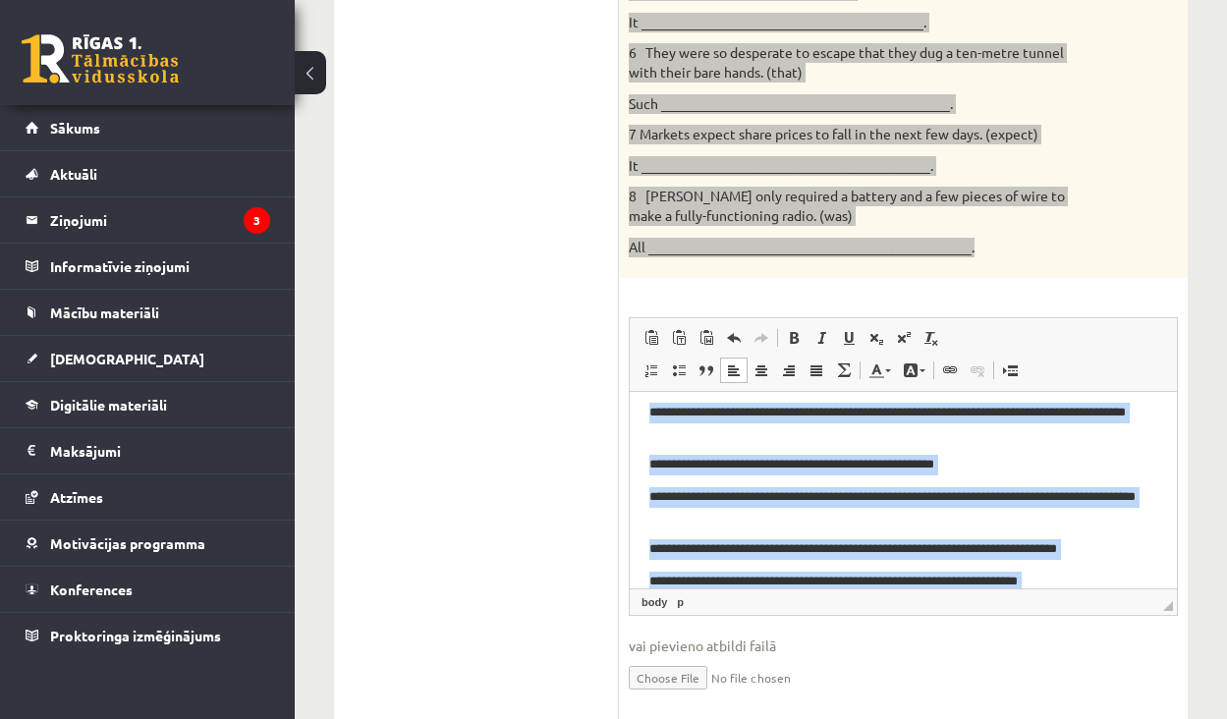
scroll to position [181, 0]
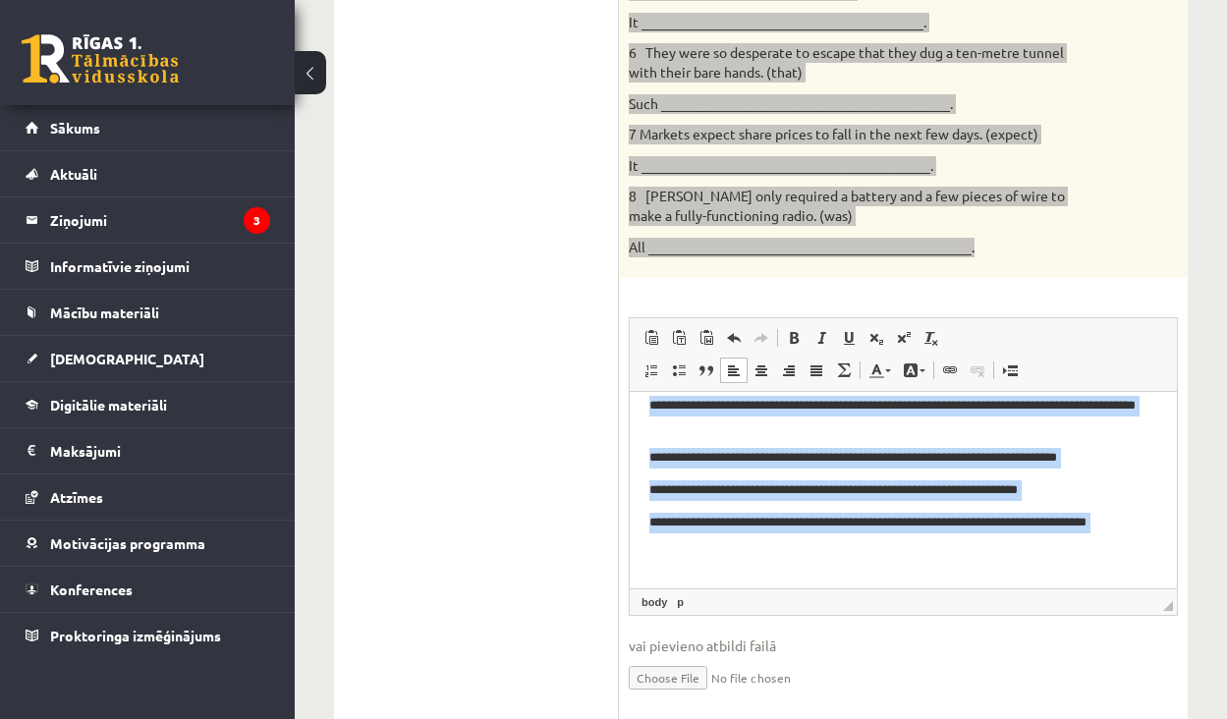
drag, startPoint x: 648, startPoint y: 412, endPoint x: 962, endPoint y: 698, distance: 424.2
click at [962, 586] on html "**********" at bounding box center [903, 396] width 547 height 378
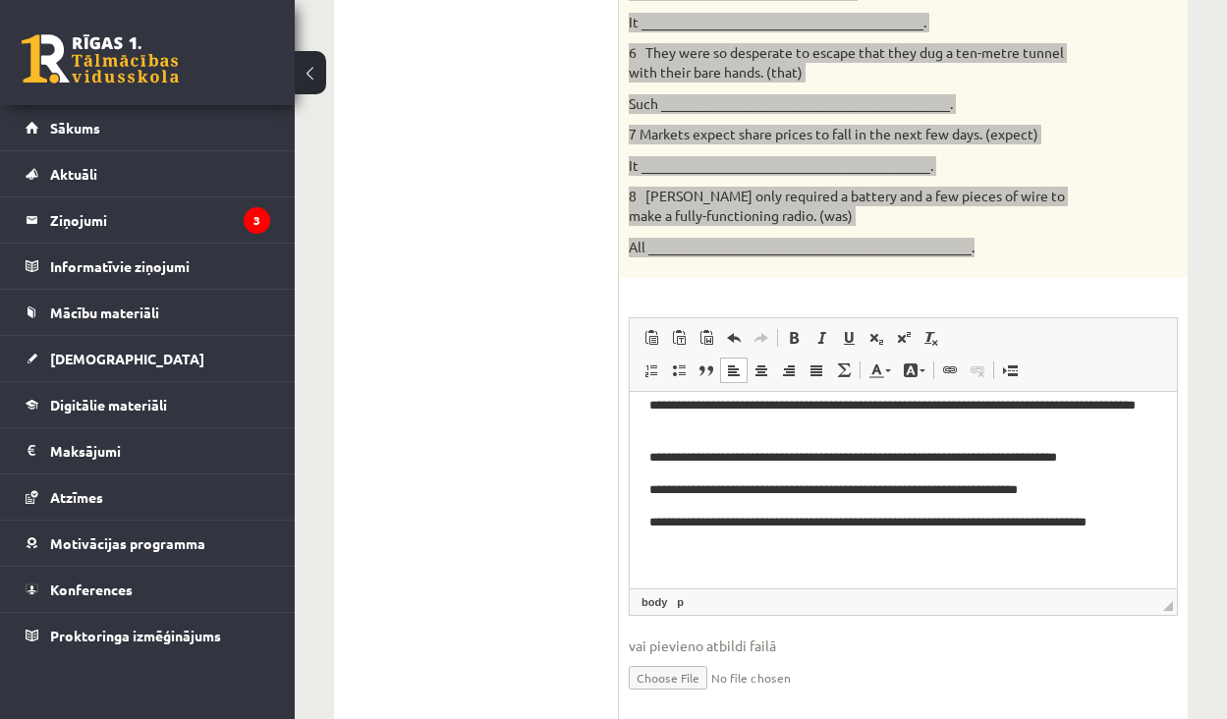
click at [1074, 554] on p "Rich Text Editor, wiswyg-editor-user-answer-47024726600800" at bounding box center [903, 555] width 508 height 21
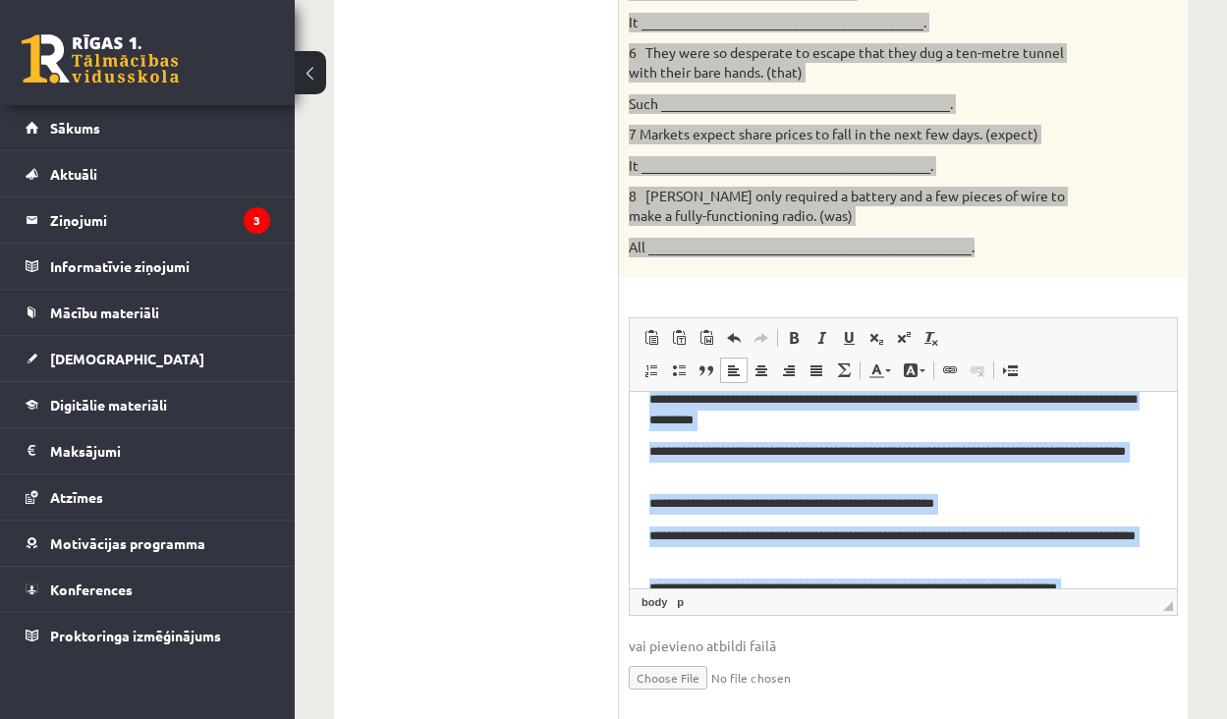
scroll to position [0, 0]
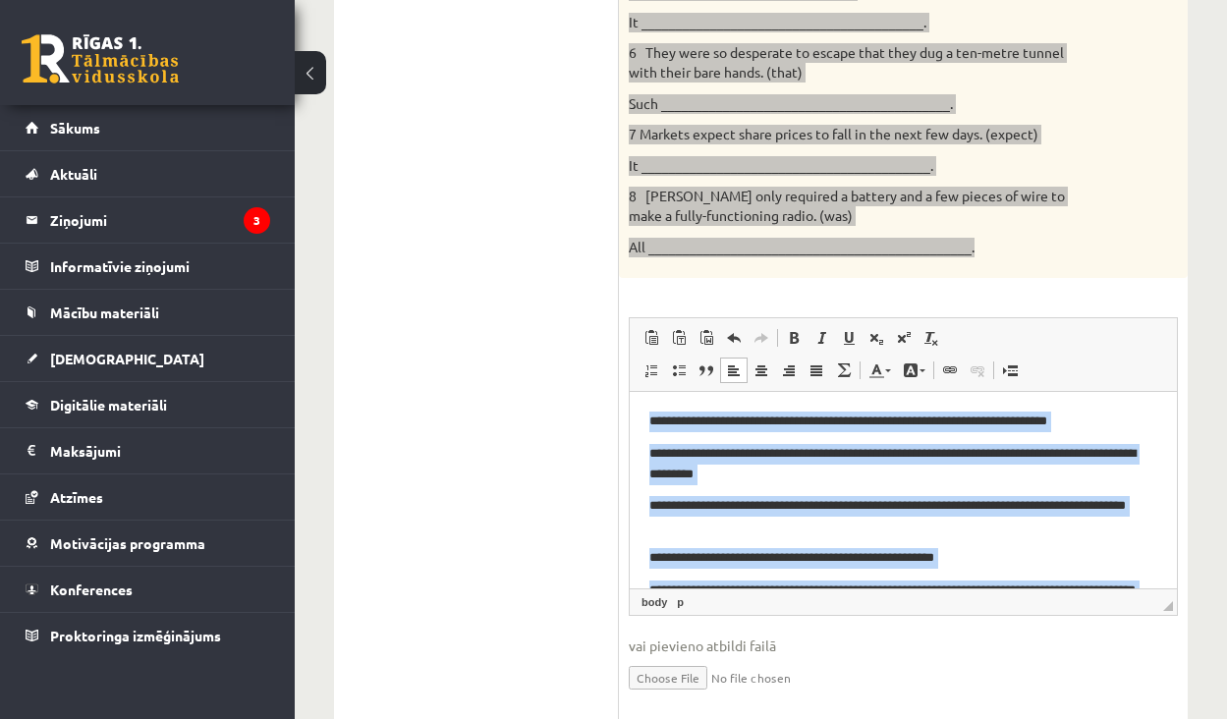
drag, startPoint x: 1122, startPoint y: 554, endPoint x: 647, endPoint y: 370, distance: 508.9
click at [647, 392] on html "**********" at bounding box center [903, 581] width 547 height 378
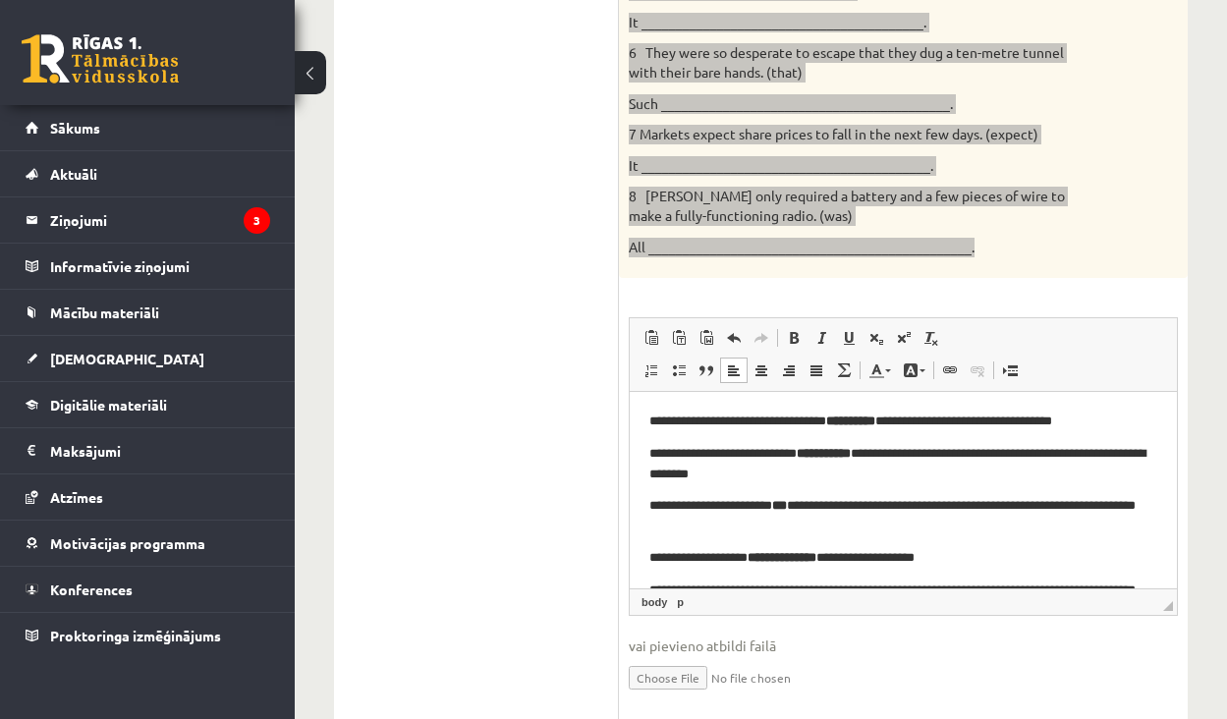
scroll to position [729, 0]
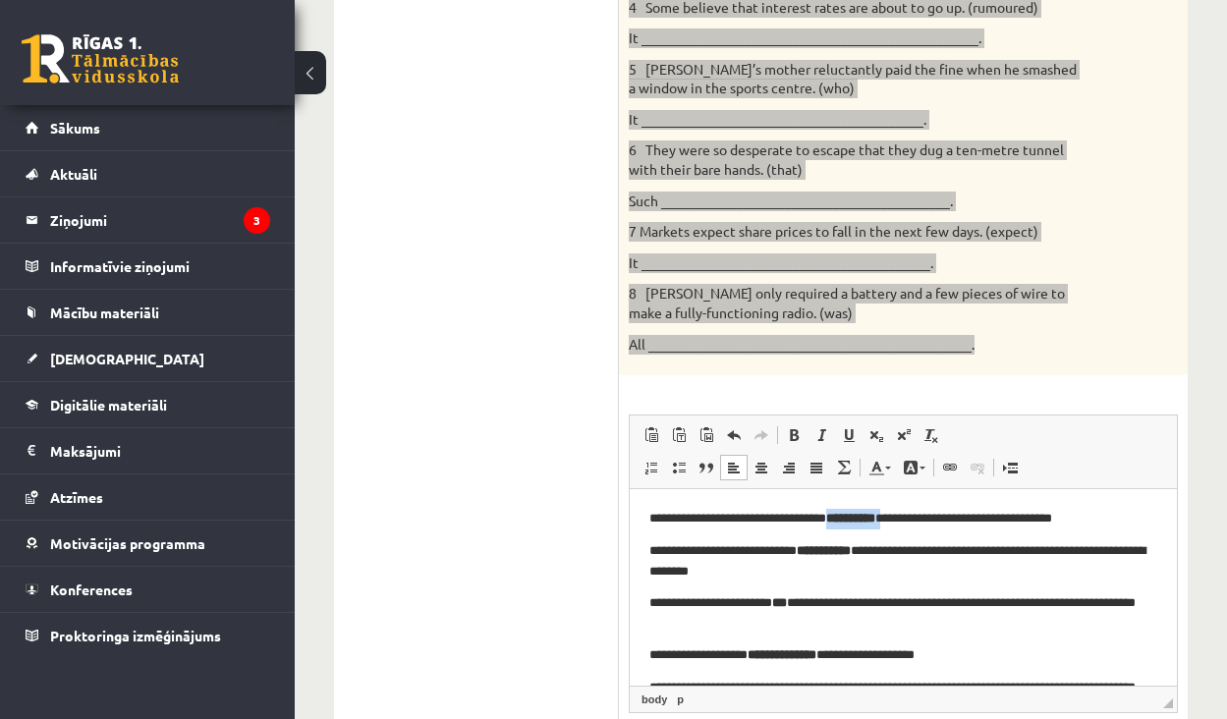
drag, startPoint x: 920, startPoint y: 519, endPoint x: 856, endPoint y: 519, distance: 63.9
click at [856, 519] on p "**********" at bounding box center [903, 519] width 508 height 20
click at [791, 427] on span at bounding box center [794, 435] width 16 height 16
click at [787, 427] on span at bounding box center [794, 435] width 16 height 16
click at [799, 427] on span at bounding box center [794, 435] width 16 height 16
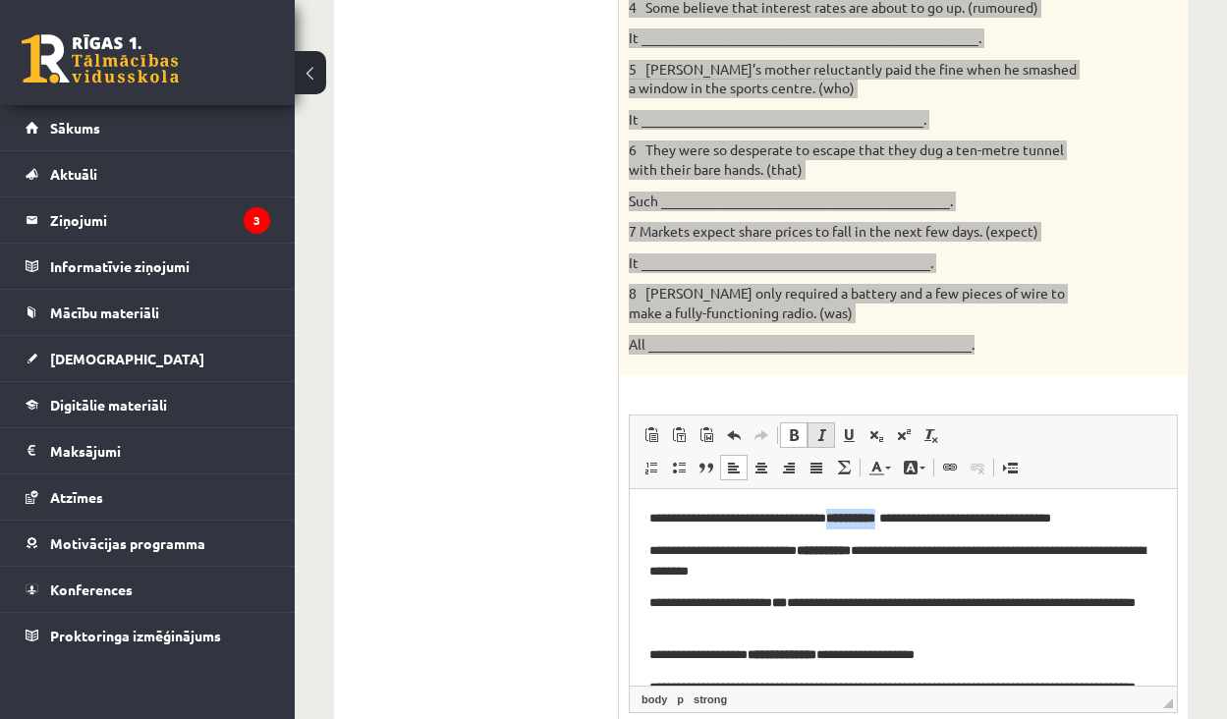
click at [824, 422] on link "Italic Keyboard shortcut Command+I" at bounding box center [822, 435] width 28 height 26
click at [824, 427] on span at bounding box center [822, 435] width 16 height 16
click at [797, 427] on span at bounding box center [794, 435] width 16 height 16
click at [796, 430] on link "Bold Keyboard shortcut Command+B" at bounding box center [794, 435] width 28 height 26
click at [795, 427] on span at bounding box center [794, 435] width 16 height 16
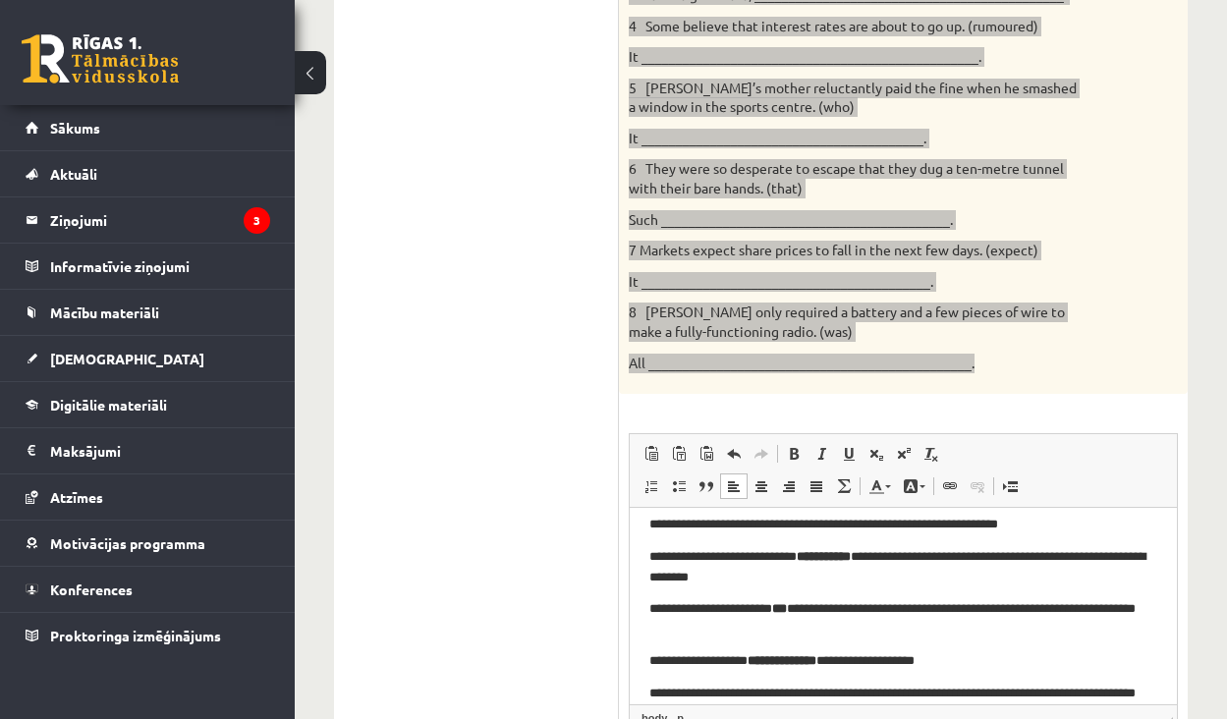
scroll to position [15, 0]
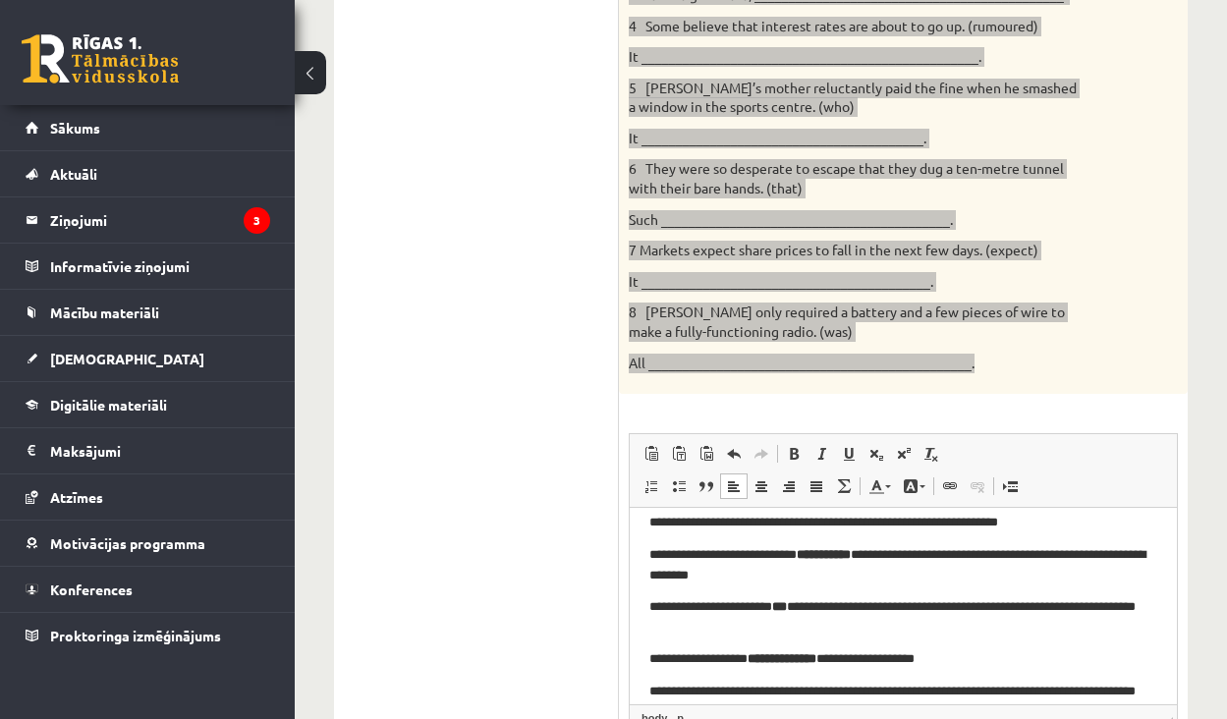
click at [655, 555] on p "**********" at bounding box center [903, 564] width 508 height 39
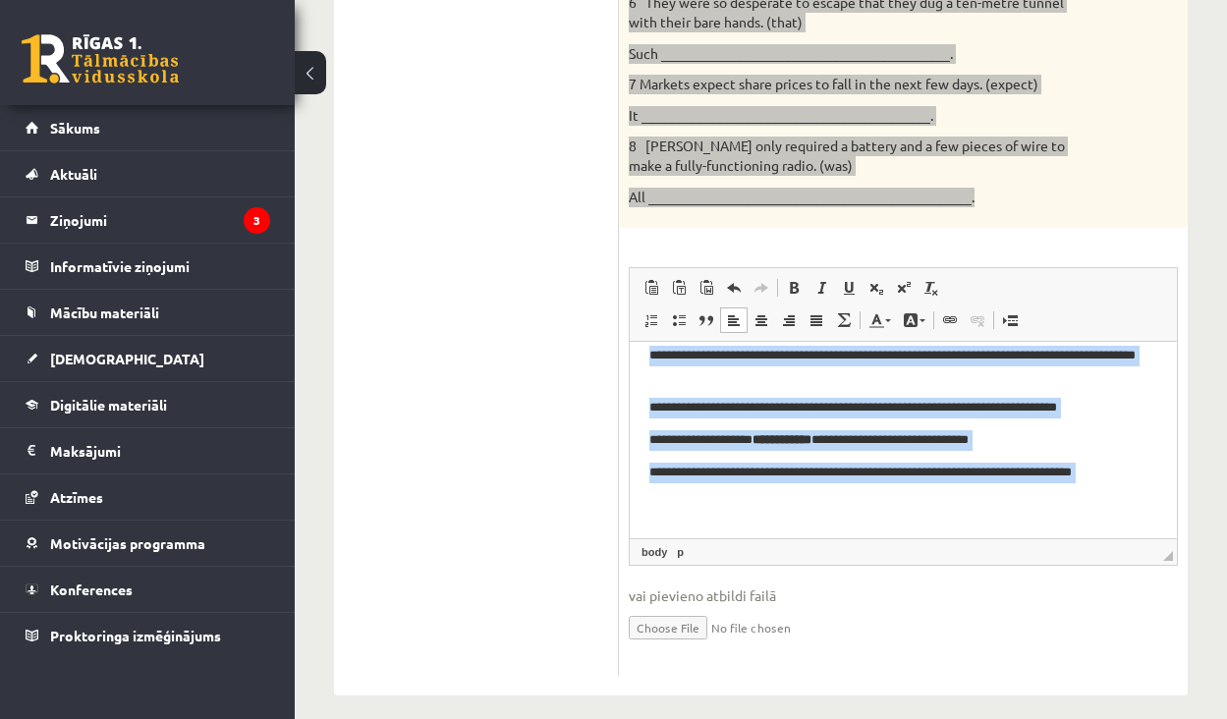
scroll to position [877, 0]
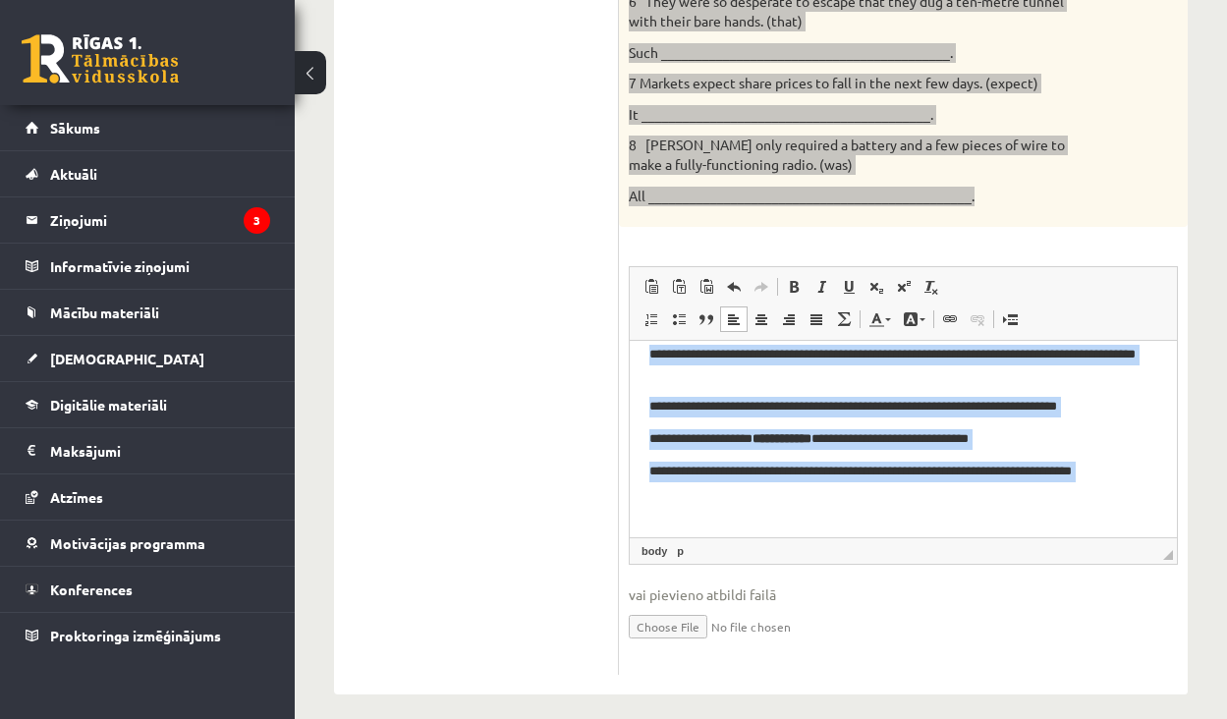
drag, startPoint x: 655, startPoint y: 384, endPoint x: 988, endPoint y: 584, distance: 388.2
click at [988, 534] on html "**********" at bounding box center [903, 345] width 547 height 378
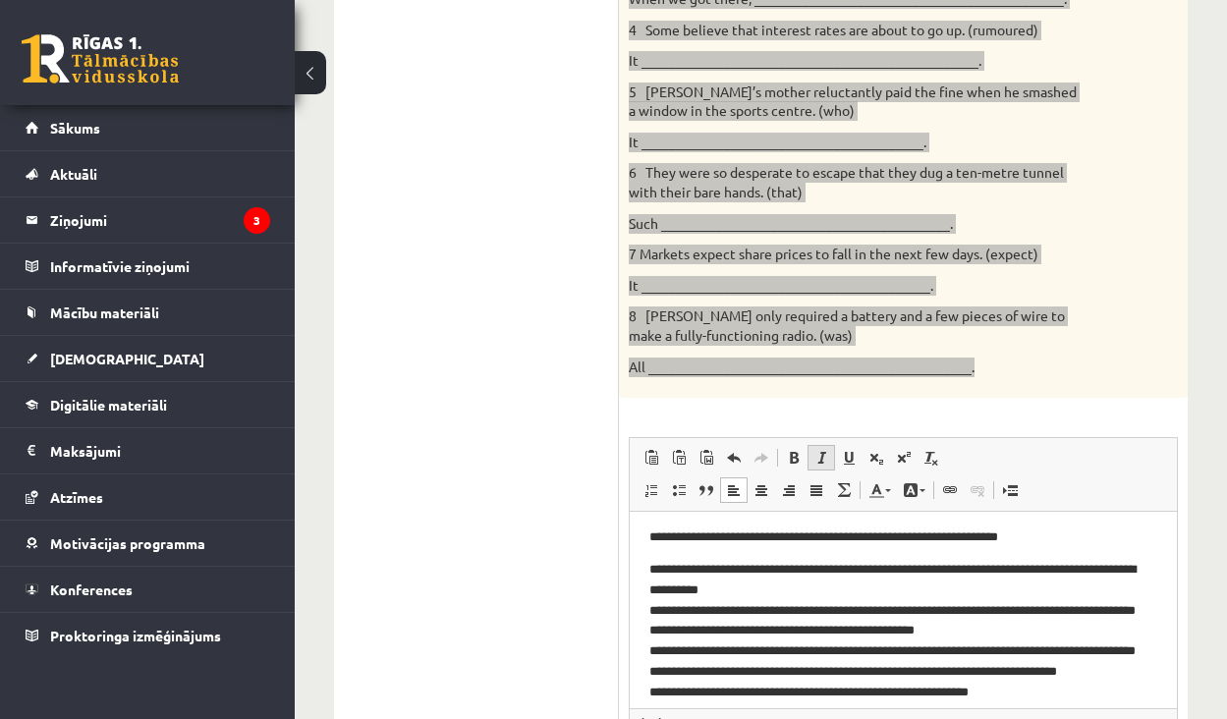
scroll to position [698, 0]
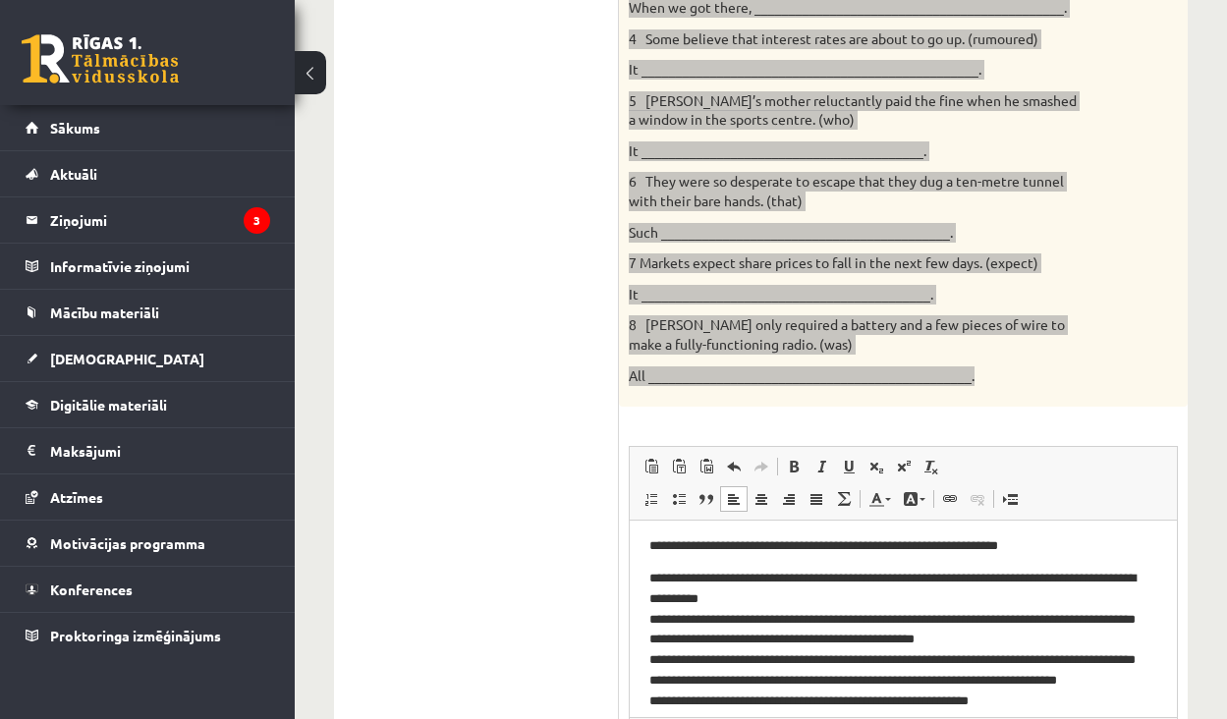
click at [647, 580] on html "**********" at bounding box center [903, 668] width 547 height 302
click at [842, 595] on p "**********" at bounding box center [903, 667] width 508 height 196
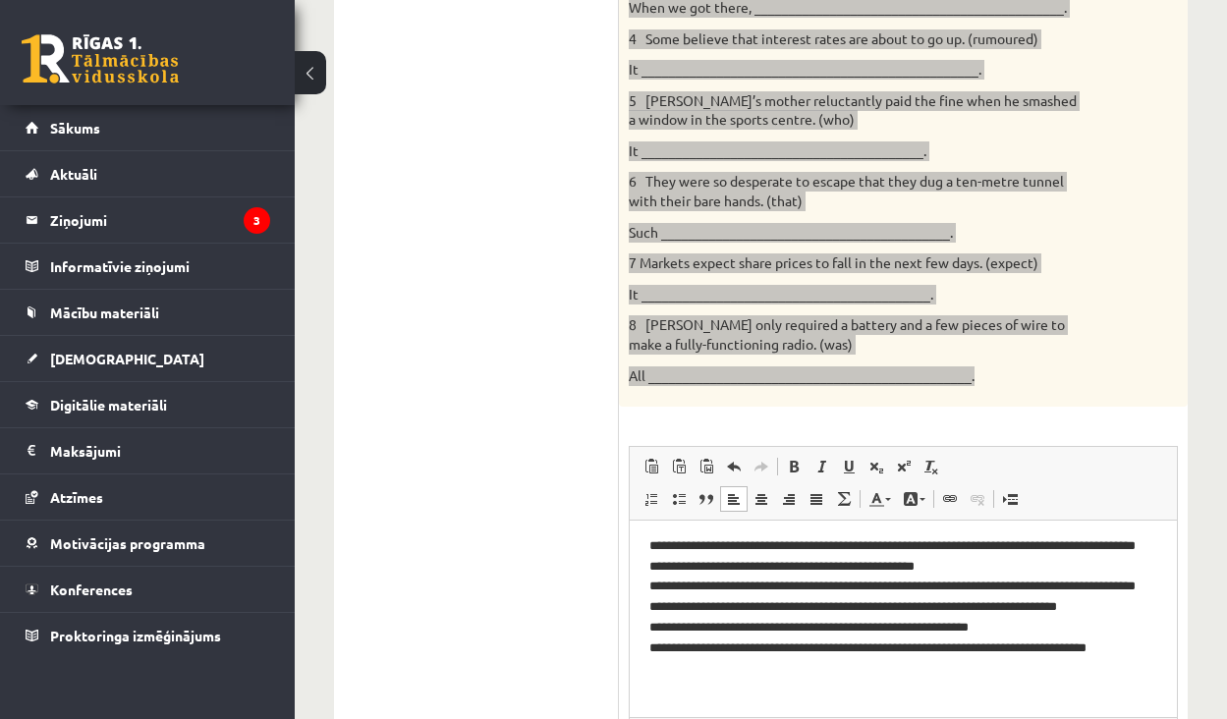
scroll to position [118, 0]
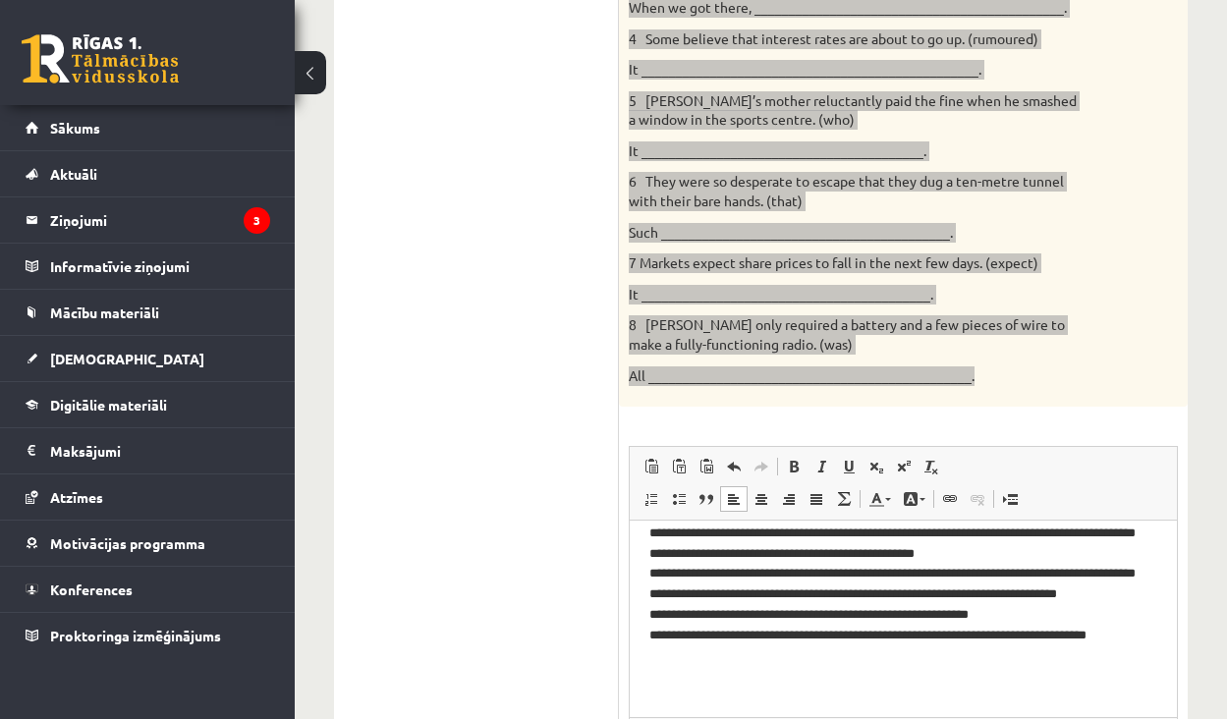
click at [825, 551] on p "**********" at bounding box center [903, 591] width 508 height 177
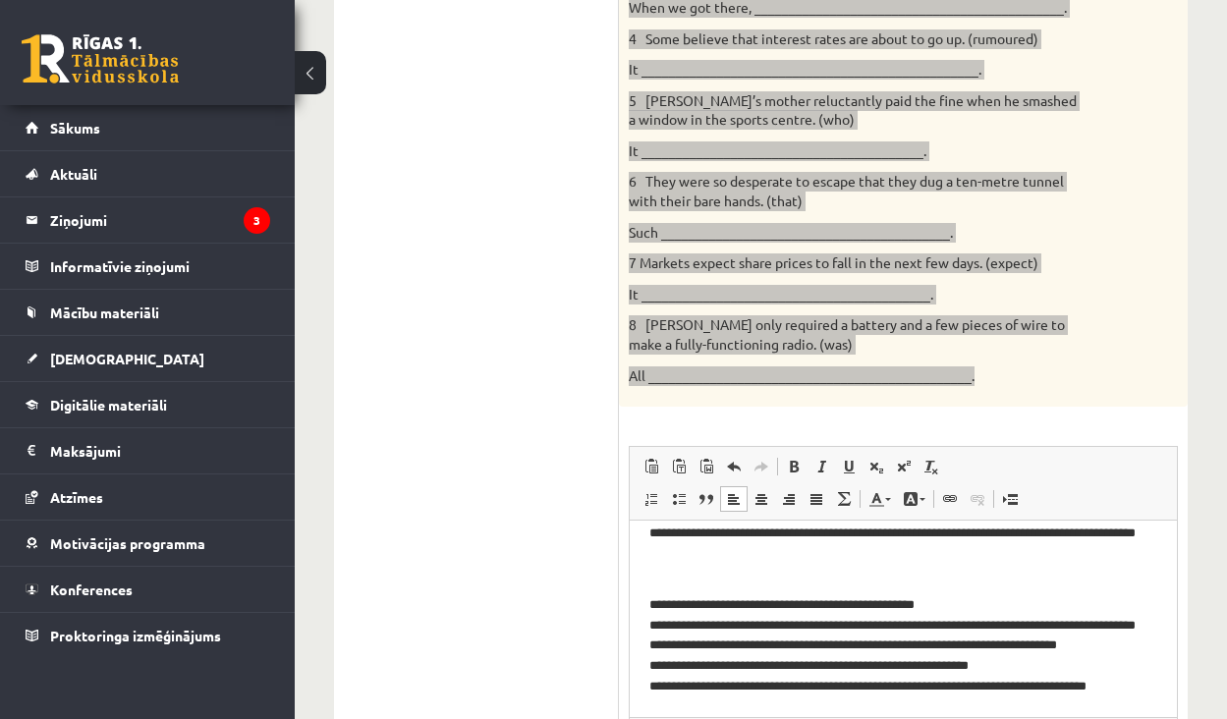
click at [970, 606] on p "**********" at bounding box center [903, 644] width 508 height 138
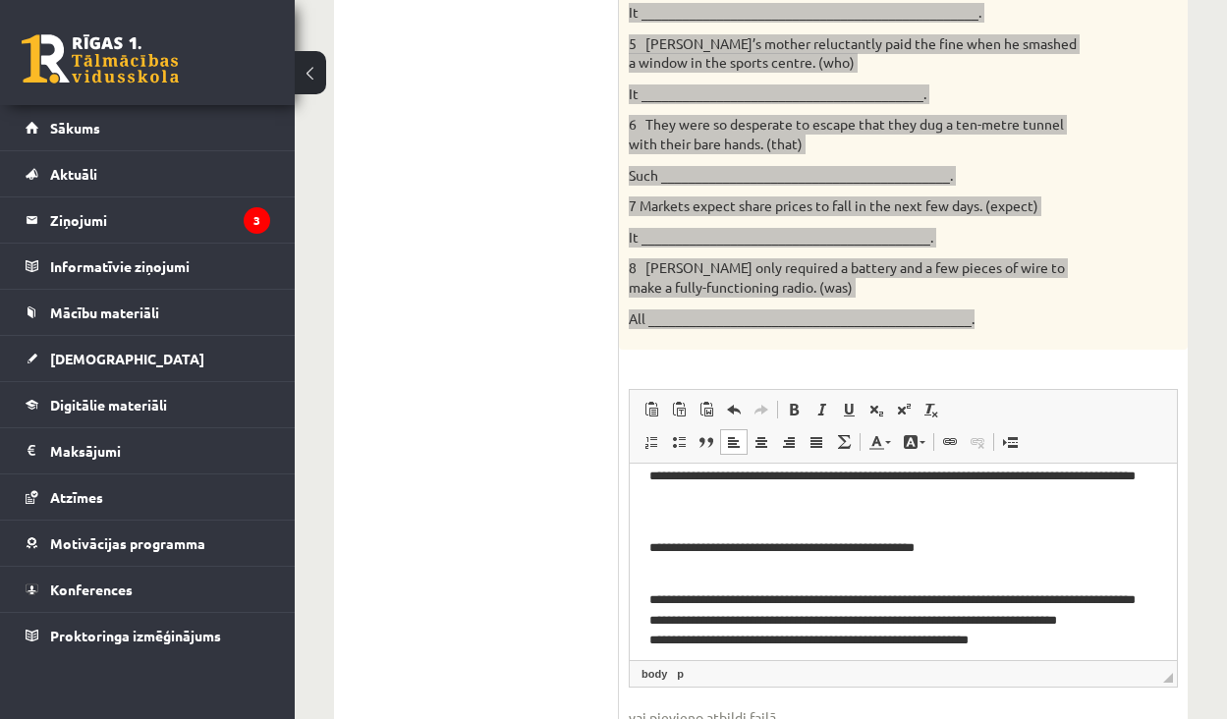
scroll to position [758, 0]
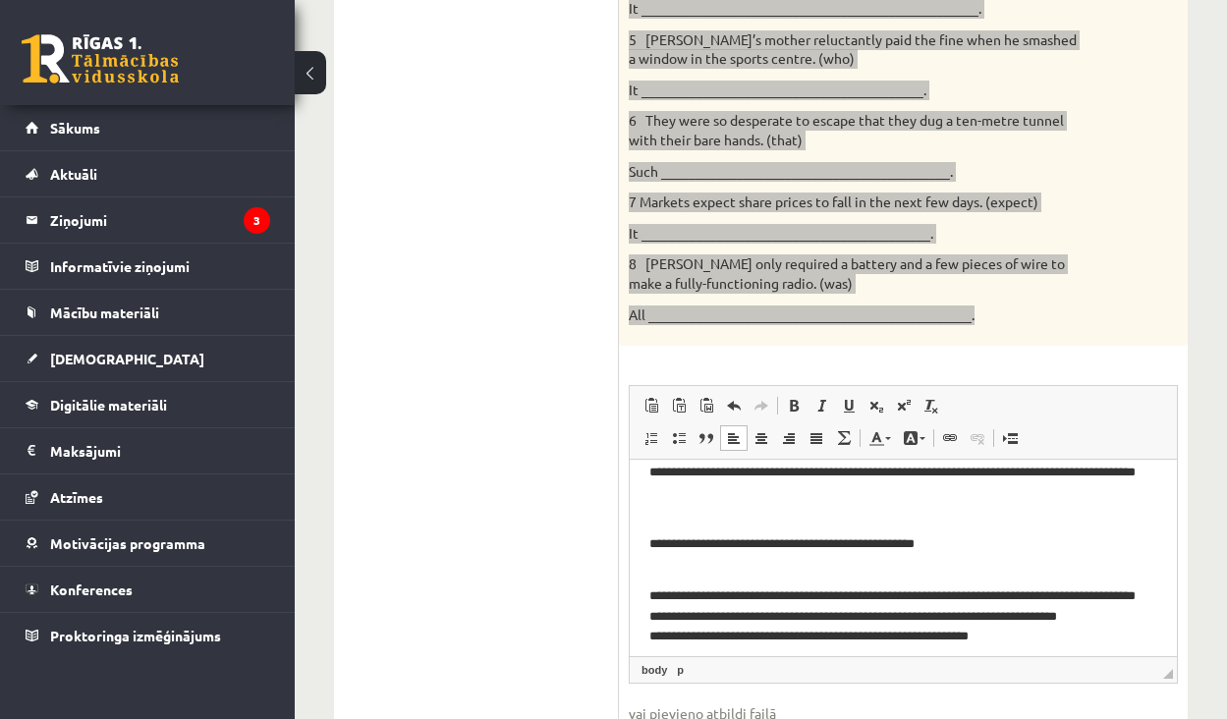
click at [859, 617] on p "**********" at bounding box center [903, 625] width 508 height 118
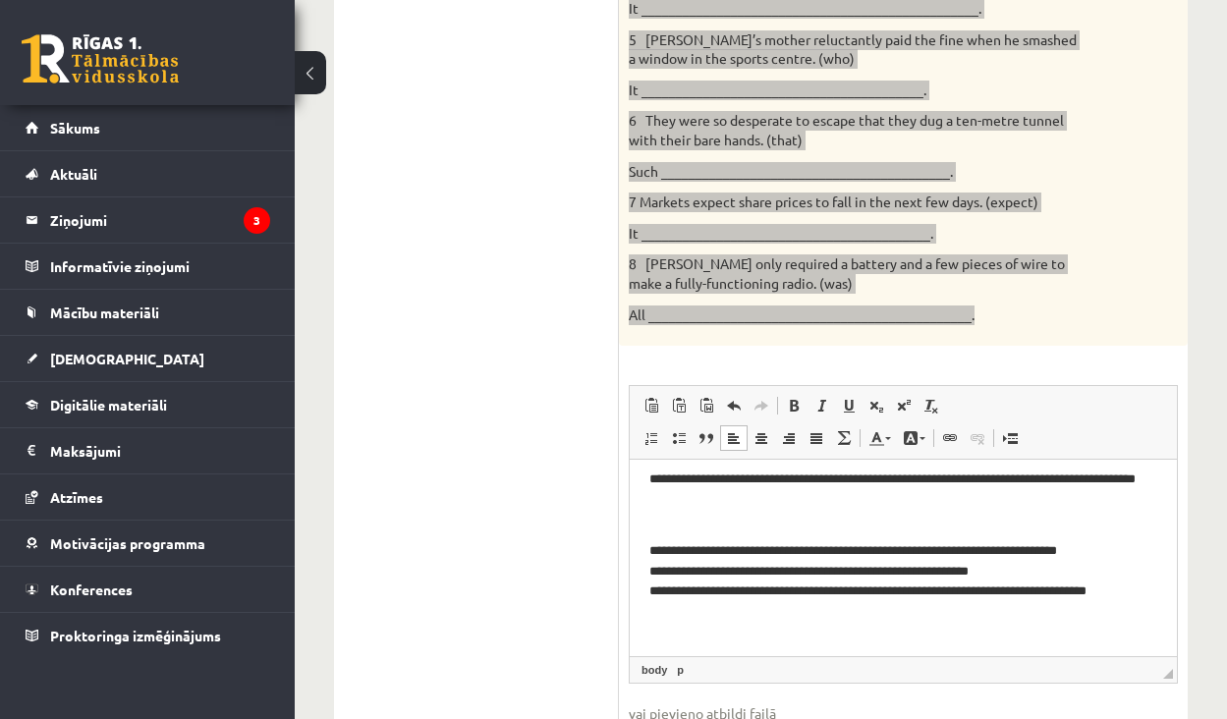
scroll to position [234, 0]
click at [1037, 563] on p "**********" at bounding box center [903, 561] width 508 height 79
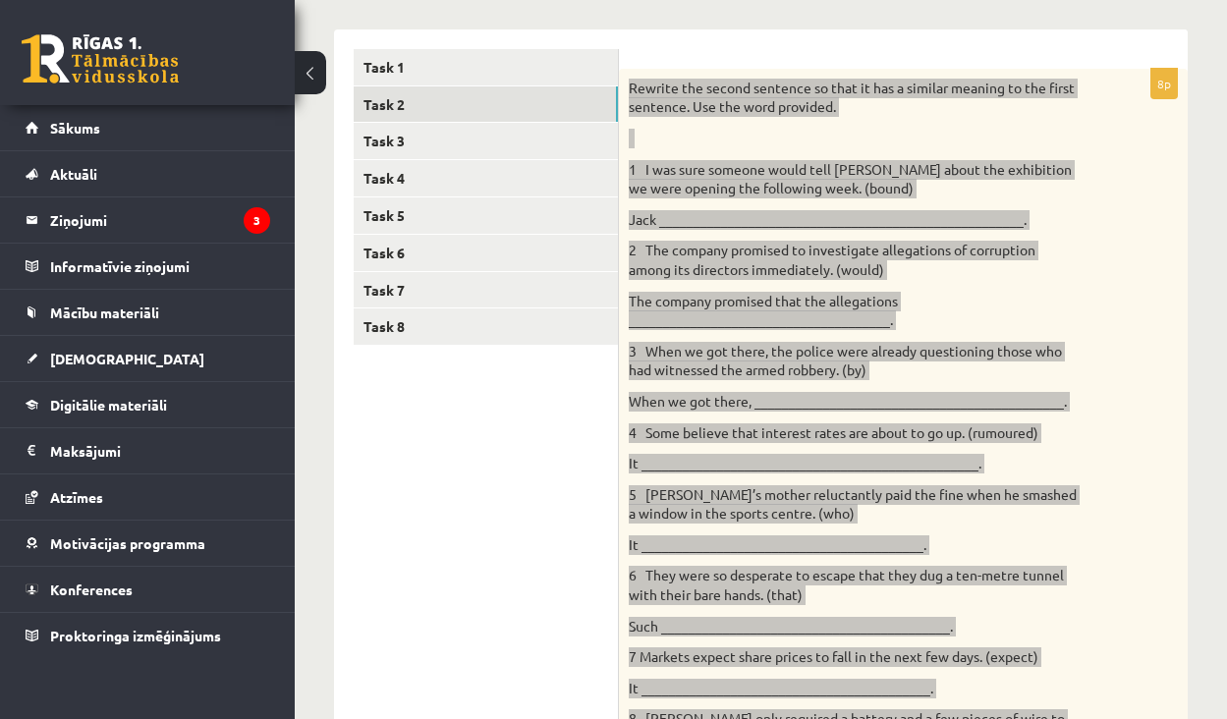
scroll to position [281, 0]
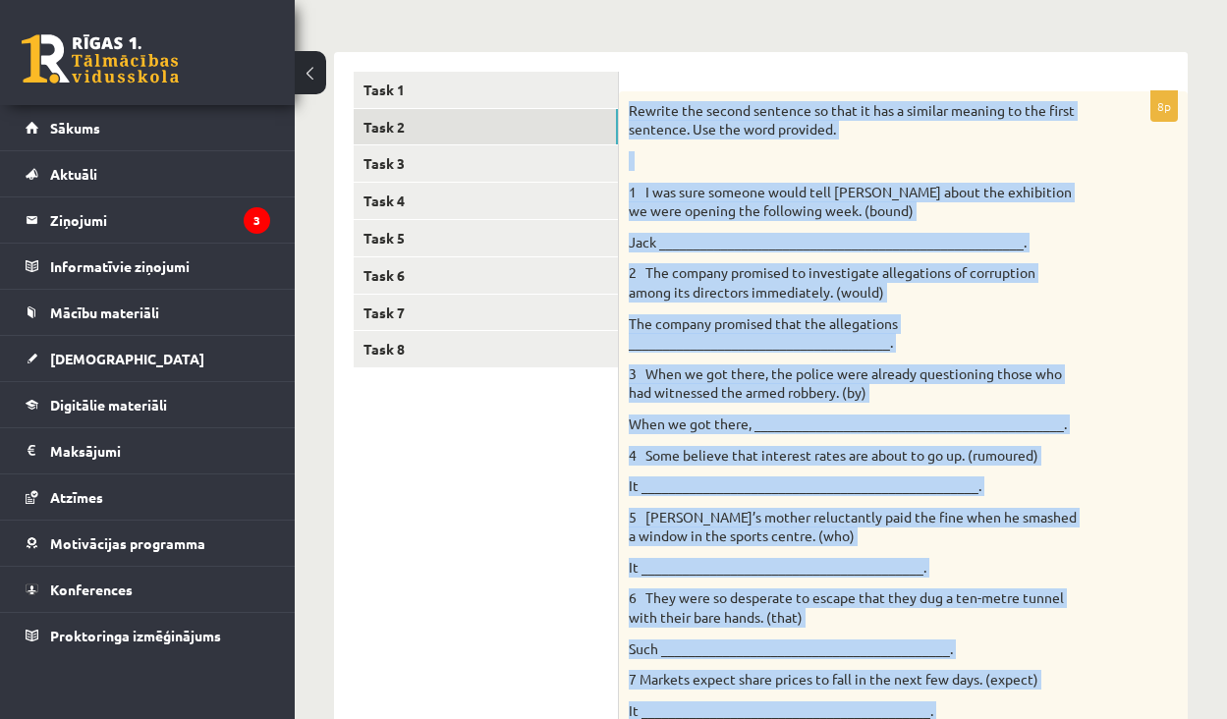
click at [863, 423] on p "When we got there, _____________________________________________." at bounding box center [854, 425] width 451 height 20
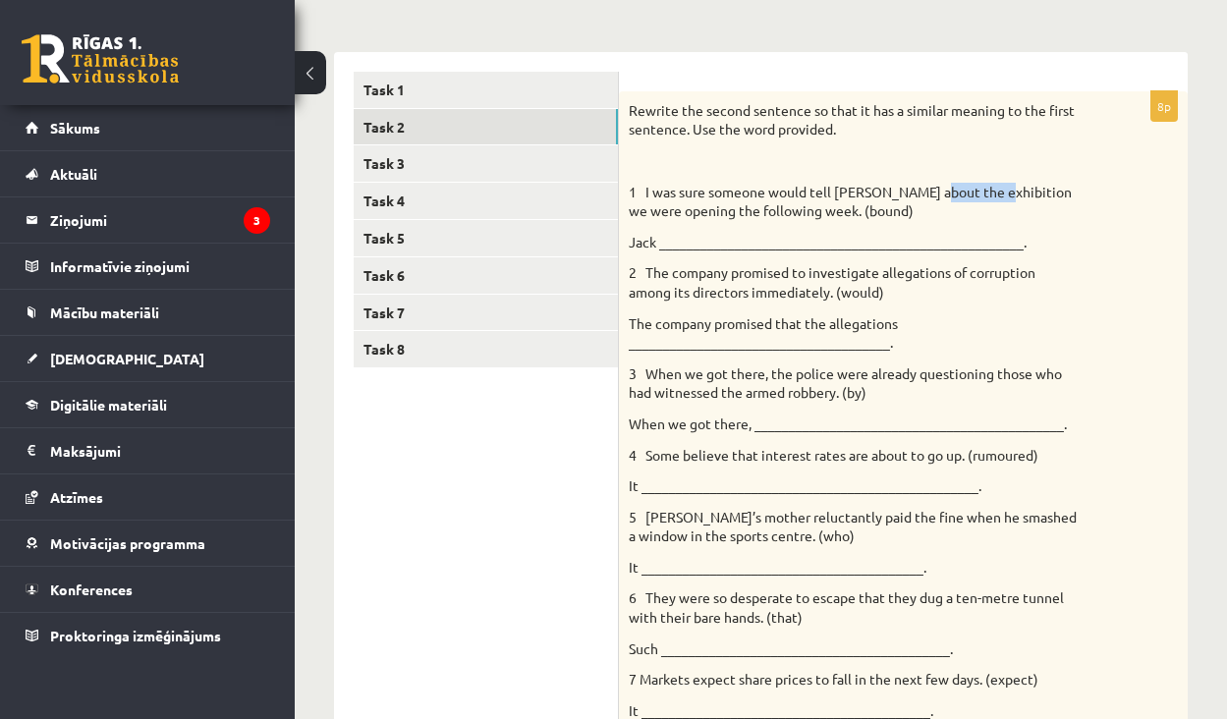
drag, startPoint x: 931, startPoint y: 190, endPoint x: 991, endPoint y: 187, distance: 60.0
click at [992, 188] on p "1 I was sure someone would tell Jack about the exhibition we were opening the f…" at bounding box center [854, 202] width 451 height 38
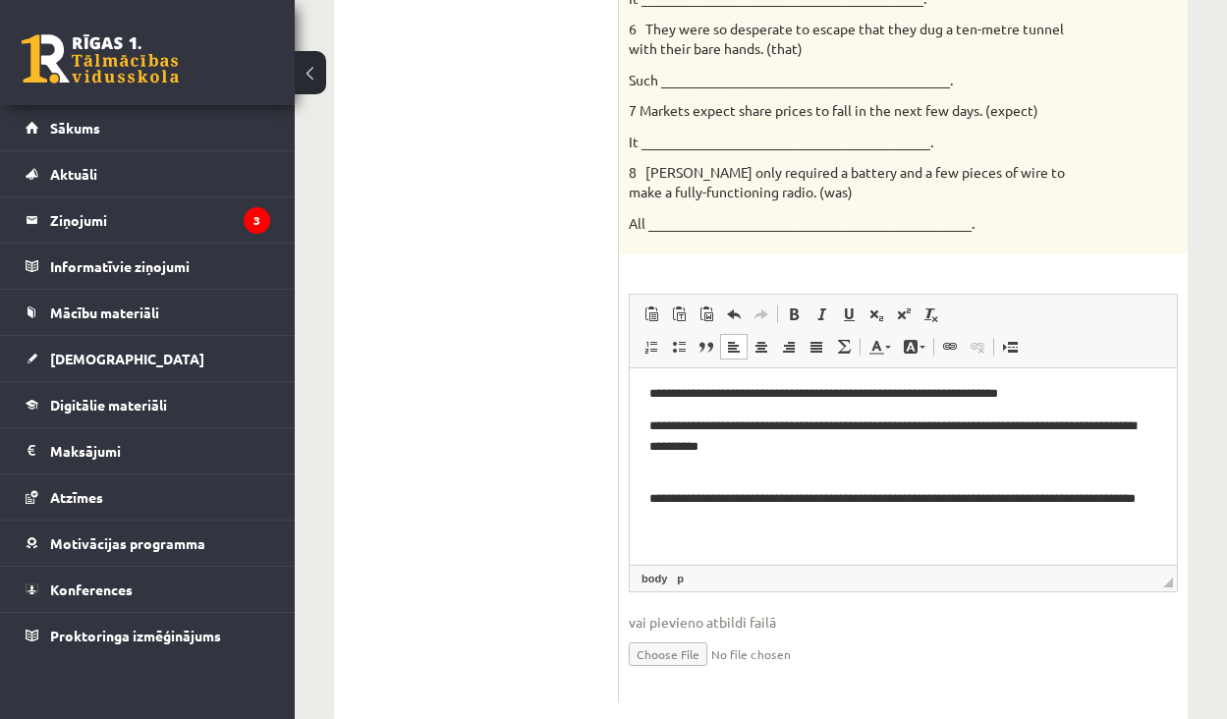
scroll to position [837, 0]
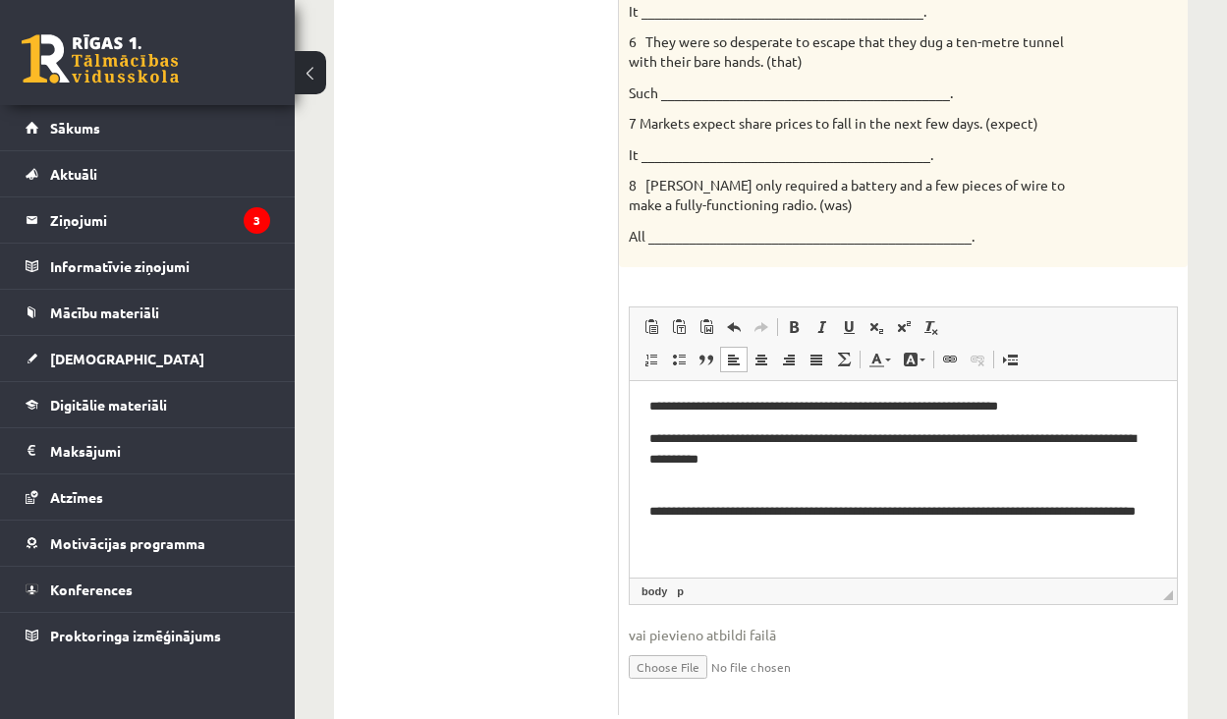
click at [858, 406] on p "**********" at bounding box center [903, 407] width 508 height 20
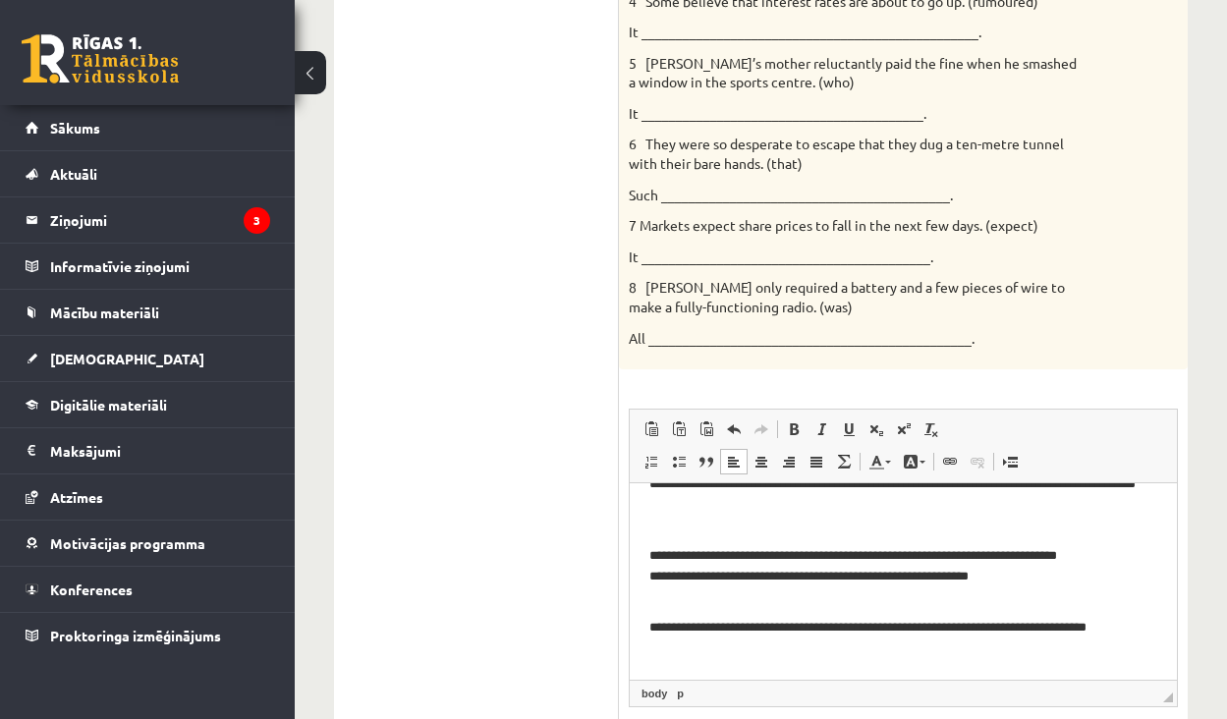
scroll to position [254, 0]
click at [689, 603] on p "**********" at bounding box center [903, 615] width 508 height 39
click at [652, 571] on p "**********" at bounding box center [903, 554] width 508 height 59
click at [647, 571] on html "**********" at bounding box center [903, 457] width 547 height 464
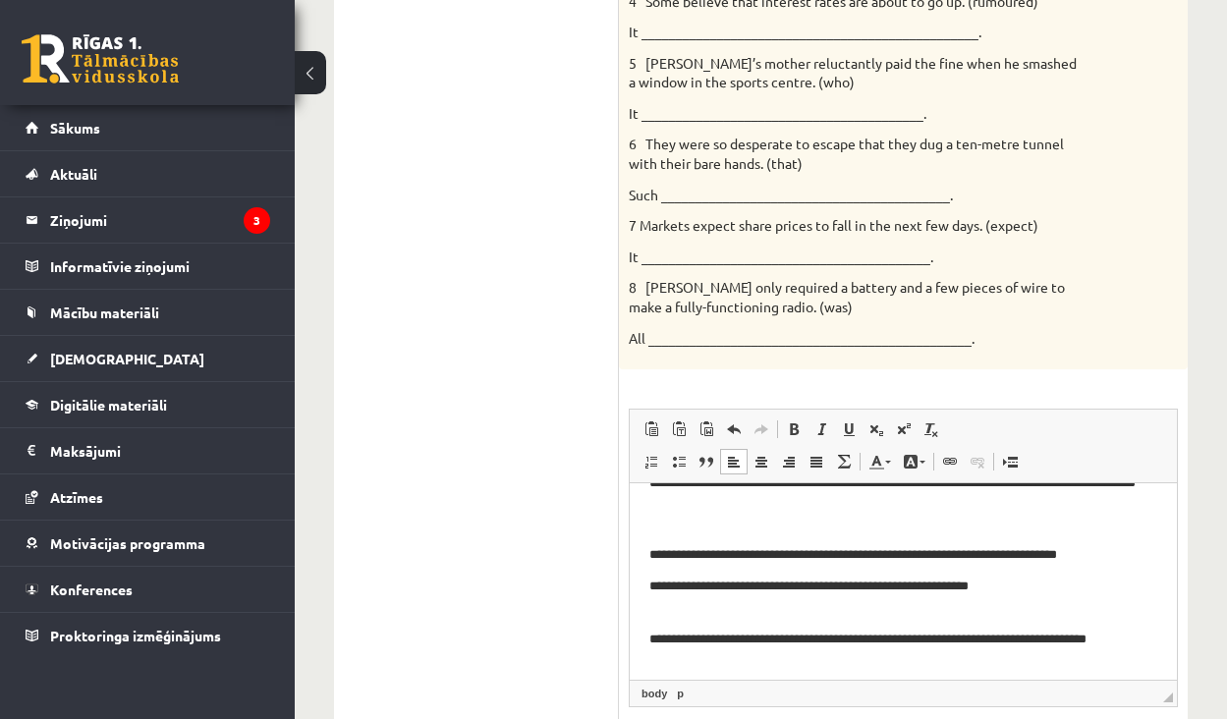
click at [681, 608] on body "**********" at bounding box center [903, 463] width 508 height 437
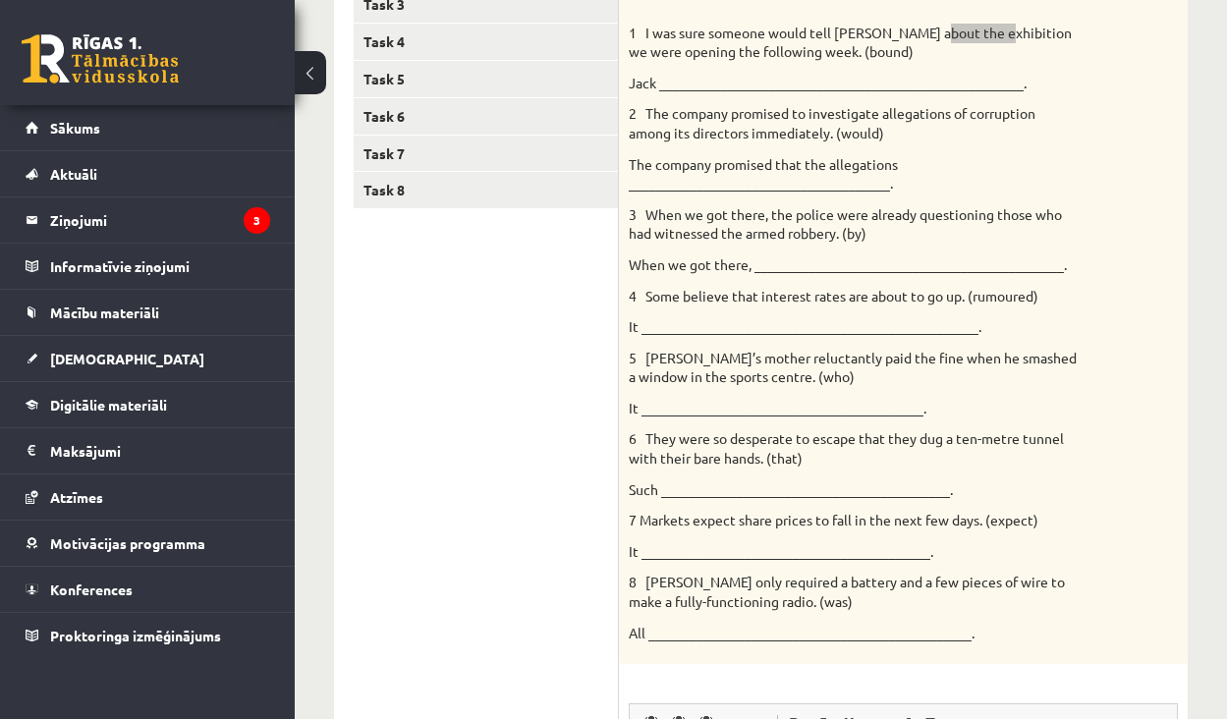
scroll to position [152, 0]
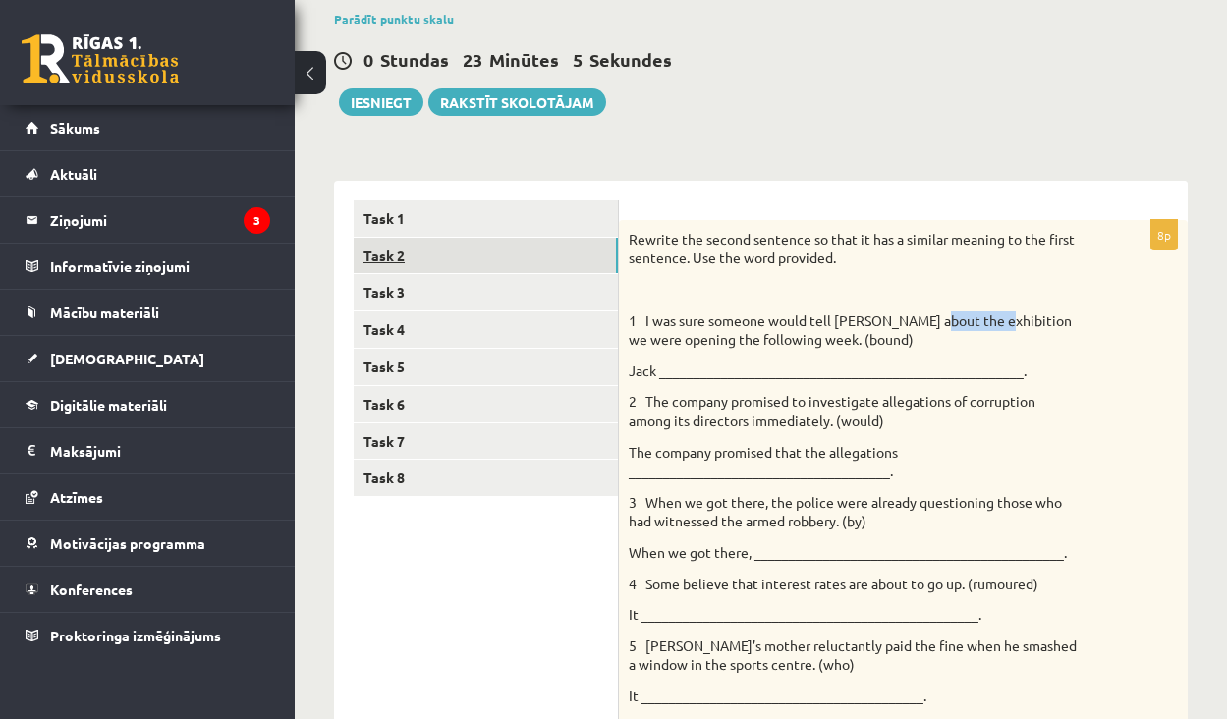
click at [547, 254] on link "Task 2" at bounding box center [486, 256] width 264 height 36
click at [541, 217] on link "Task 1" at bounding box center [486, 218] width 264 height 36
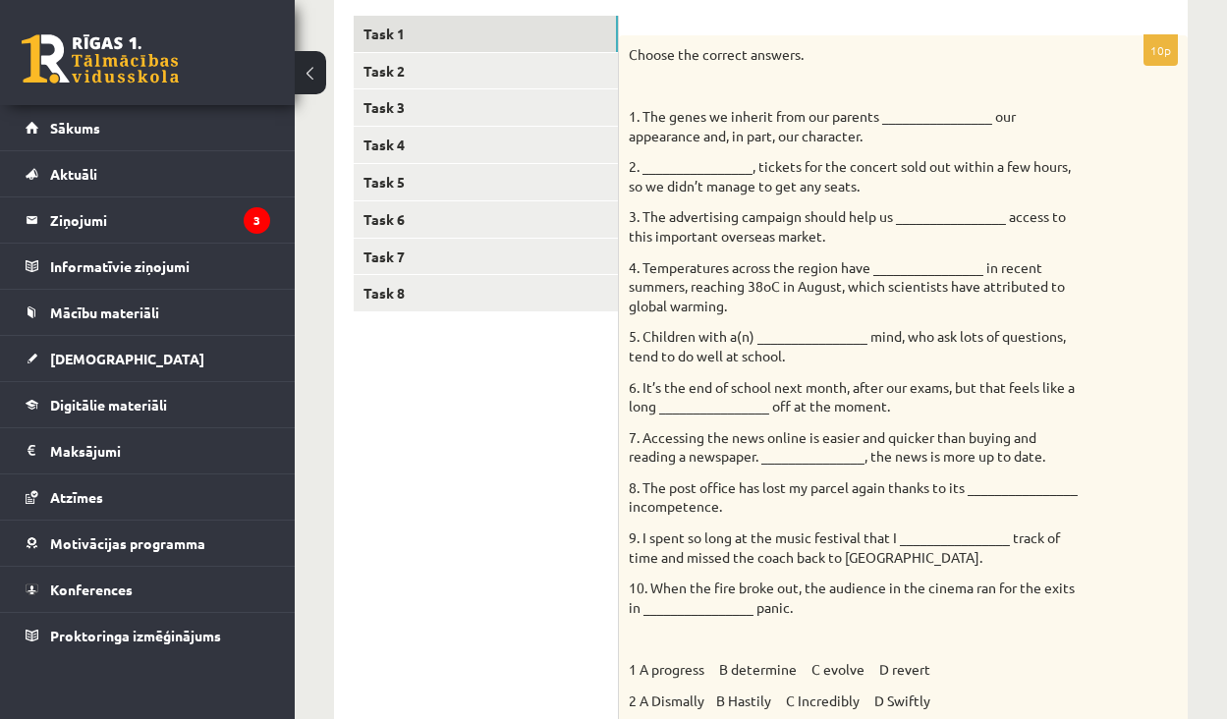
scroll to position [85, 0]
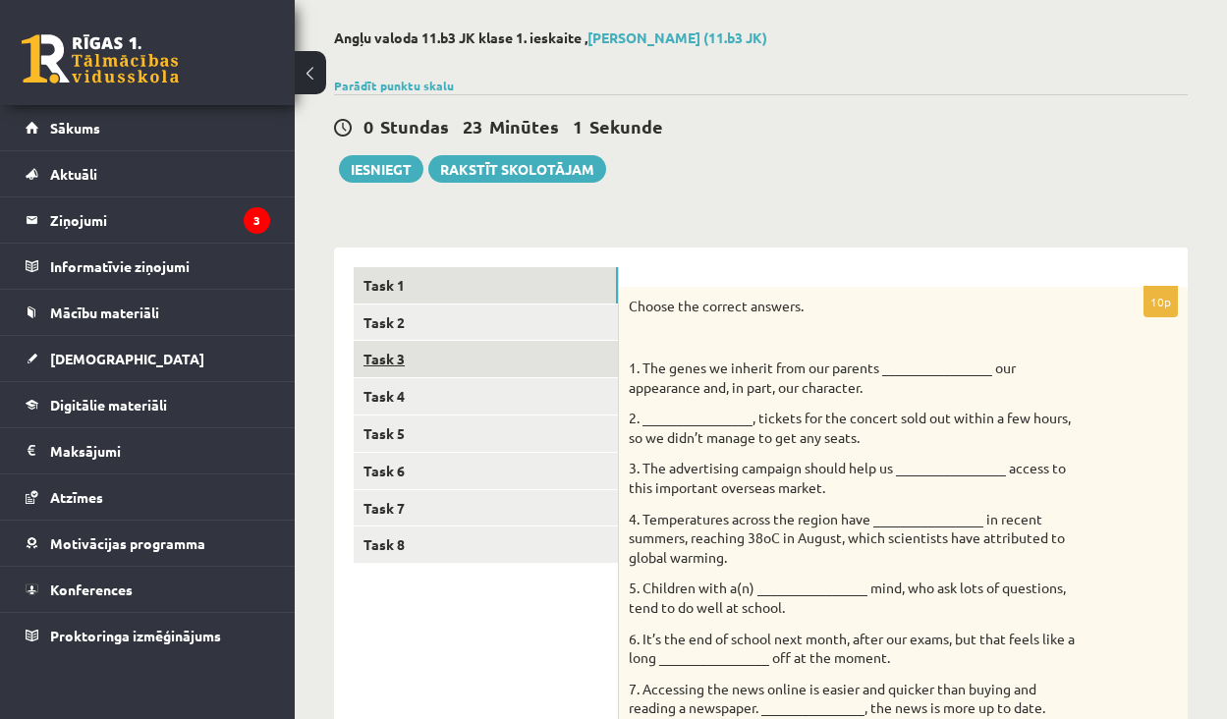
click at [528, 366] on link "Task 3" at bounding box center [486, 359] width 264 height 36
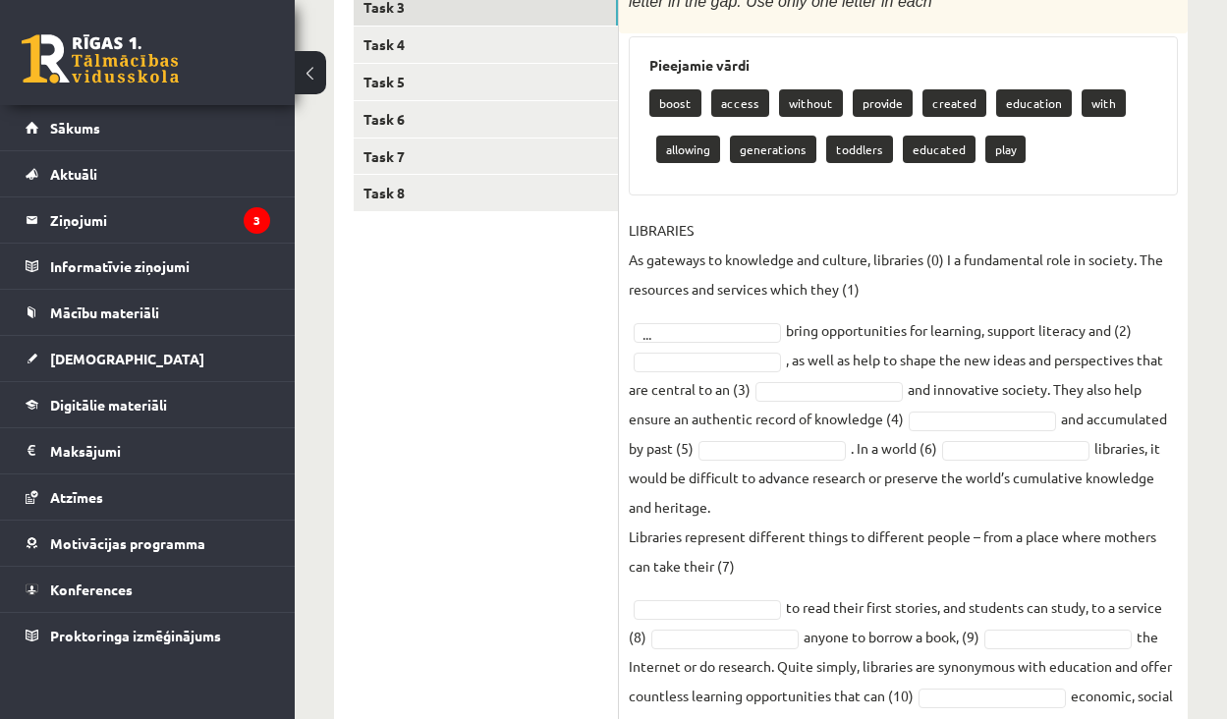
scroll to position [526, 0]
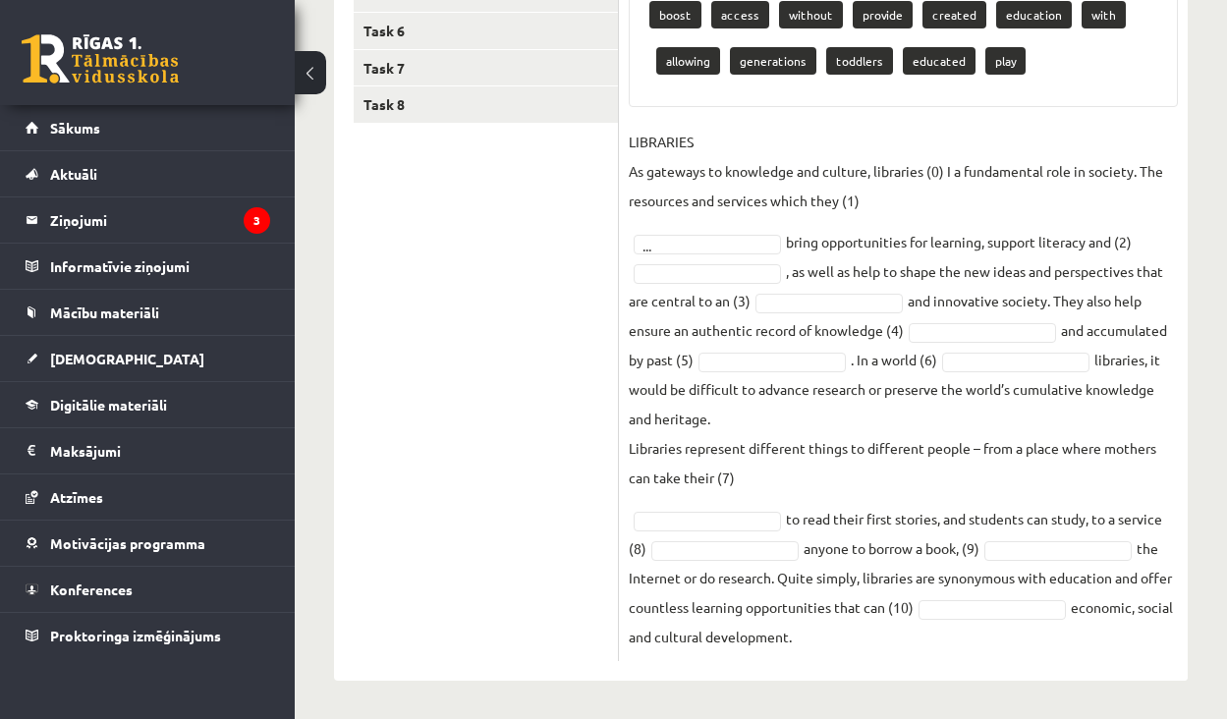
drag, startPoint x: 630, startPoint y: 99, endPoint x: 977, endPoint y: 679, distance: 675.5
click at [977, 679] on div "Angļu valoda 11.b3 JK klase 1. ieskaite , Andželīna Salukauri (11.b3 JK) Parādī…" at bounding box center [761, 135] width 932 height 1170
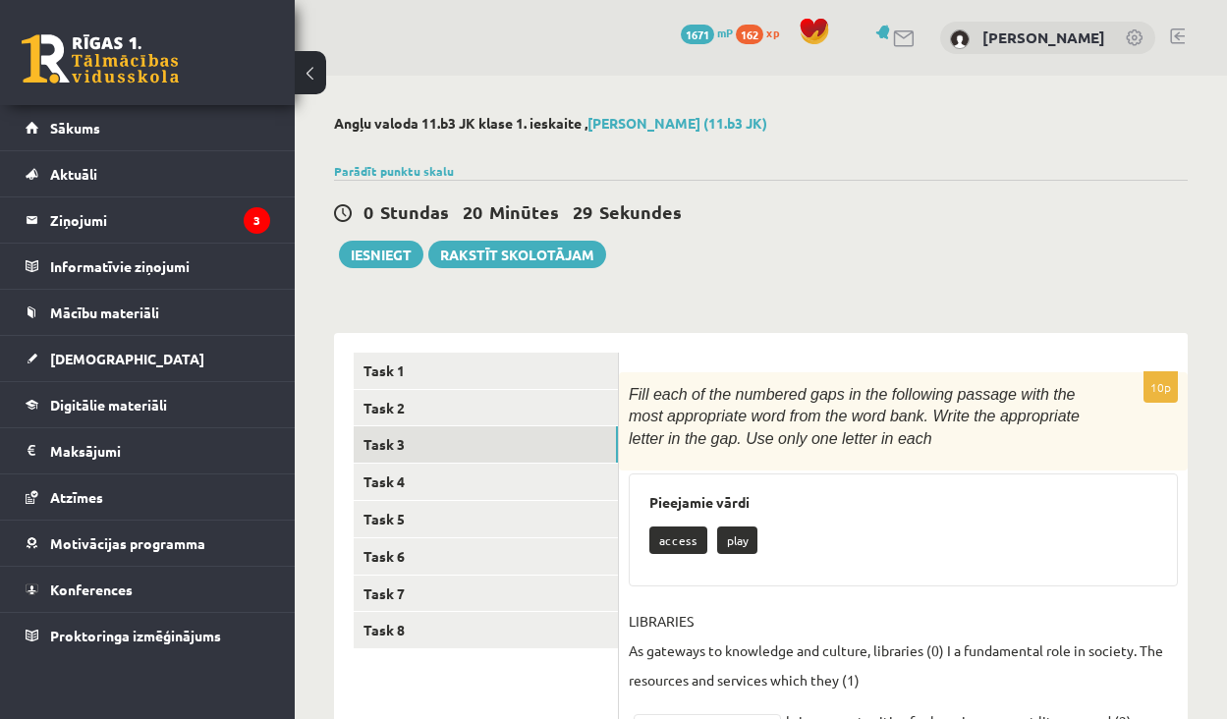
scroll to position [0, 0]
click at [486, 624] on link "Task 8" at bounding box center [486, 630] width 264 height 36
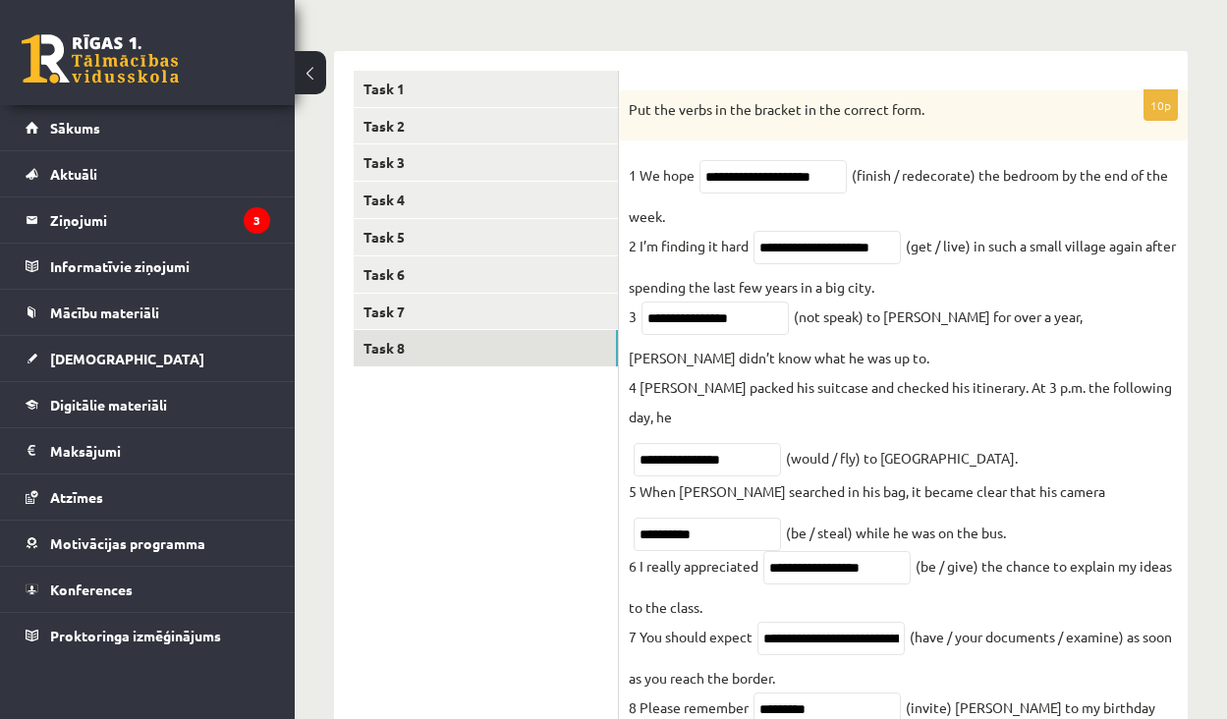
scroll to position [283, 0]
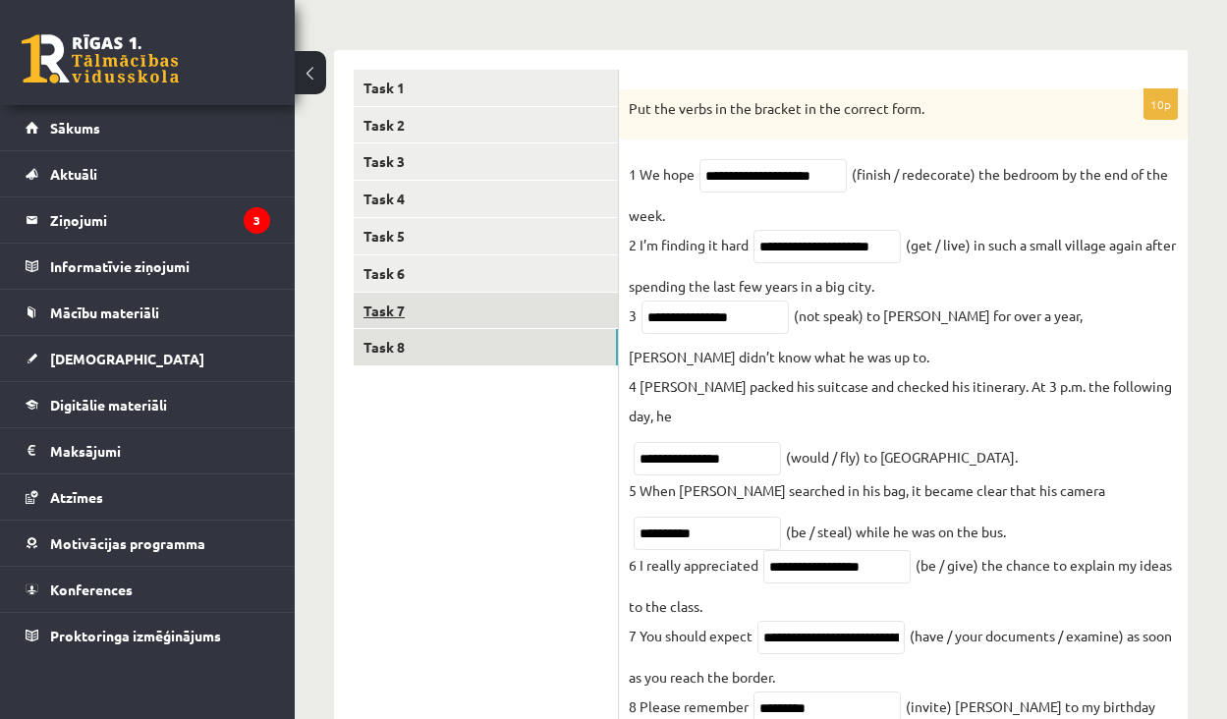
click at [479, 313] on link "Task 7" at bounding box center [486, 311] width 264 height 36
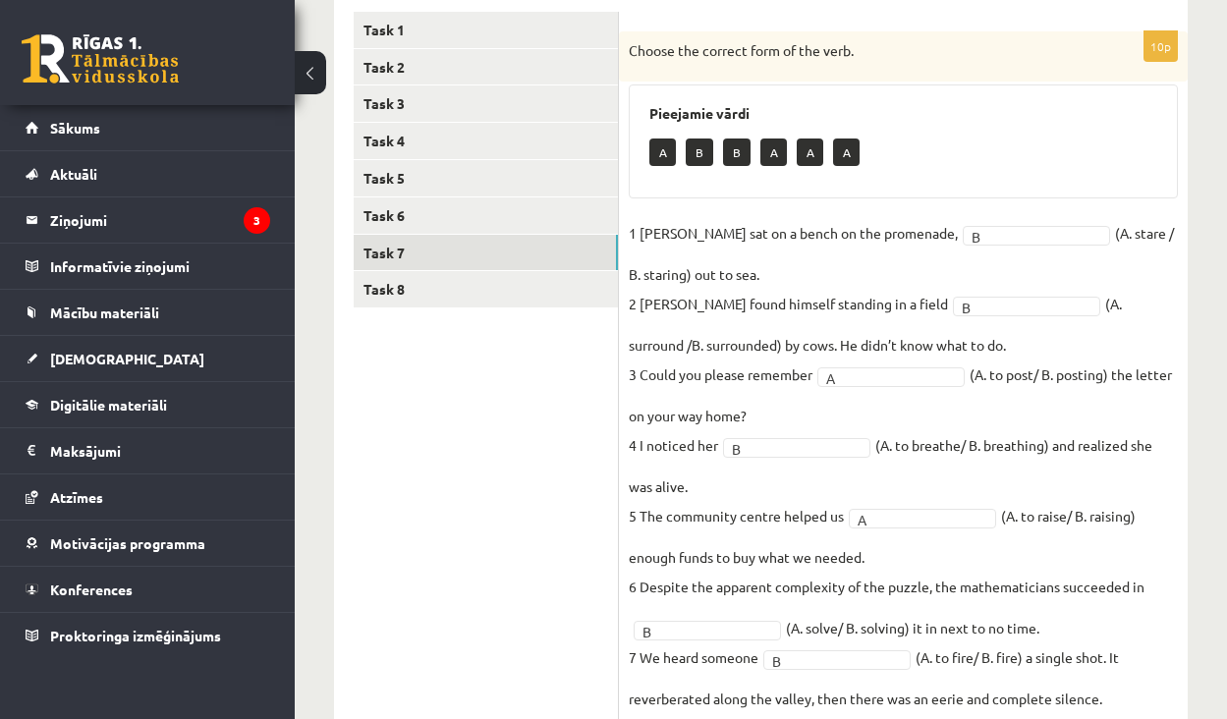
scroll to position [342, 0]
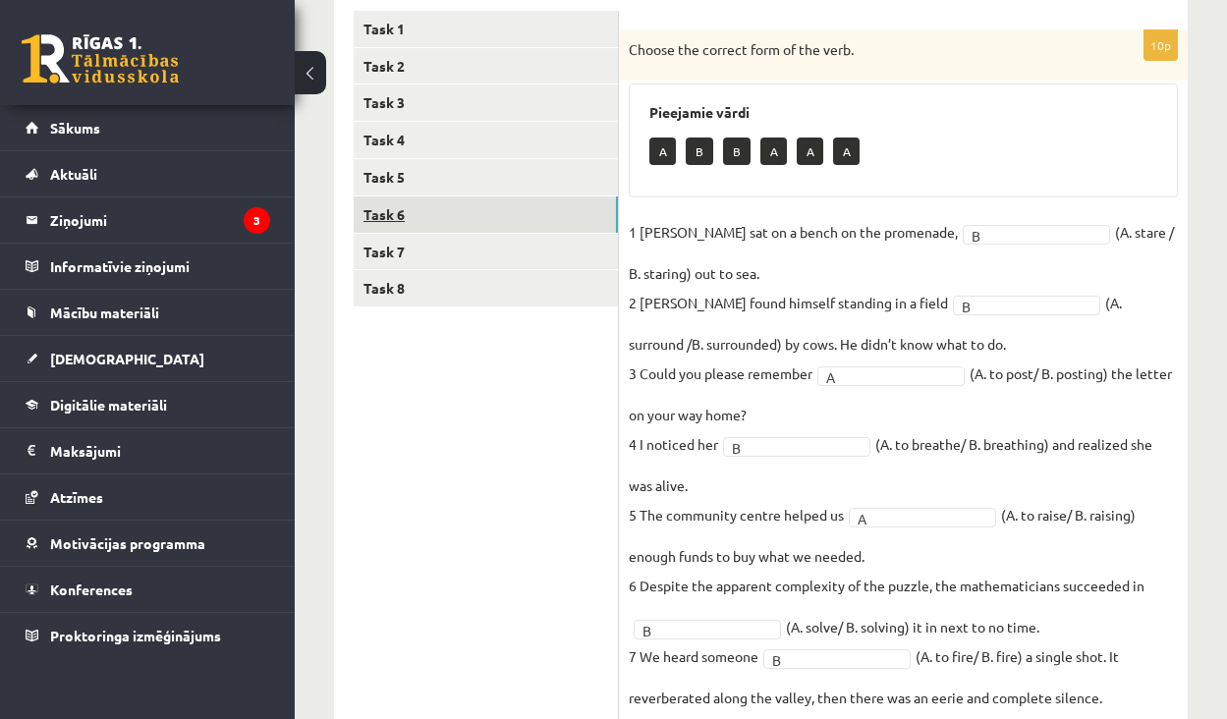
click at [536, 209] on link "Task 6" at bounding box center [486, 214] width 264 height 36
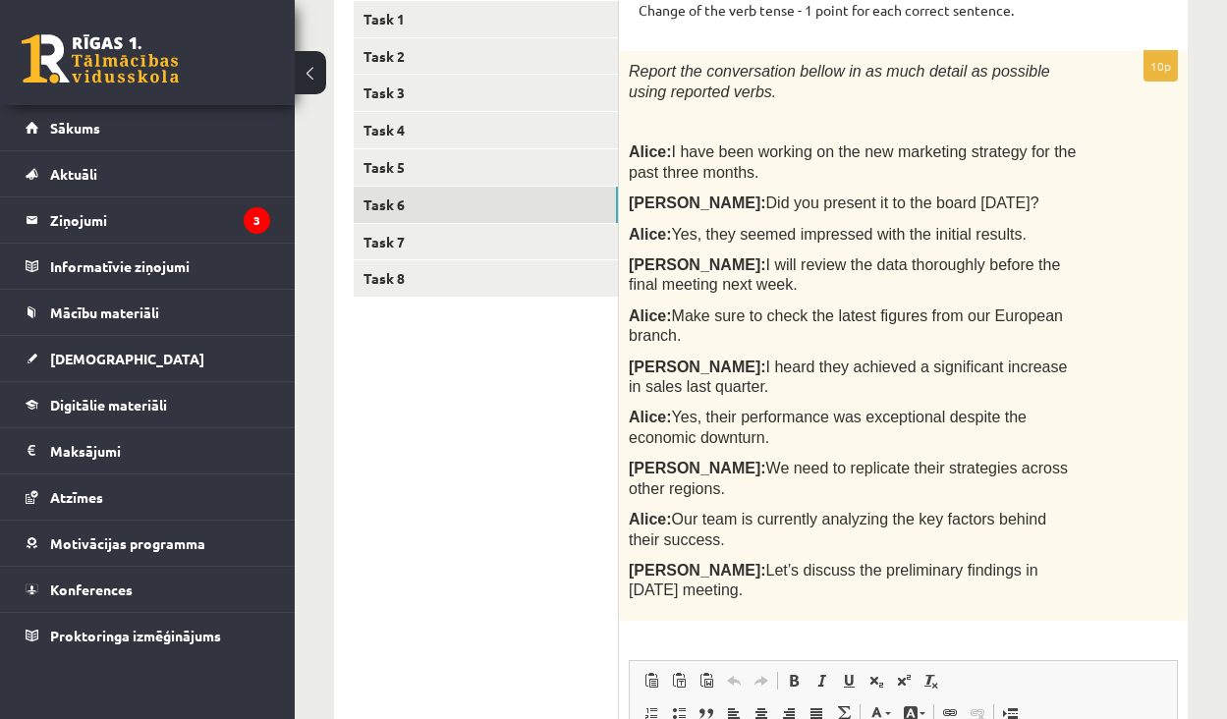
scroll to position [339, 0]
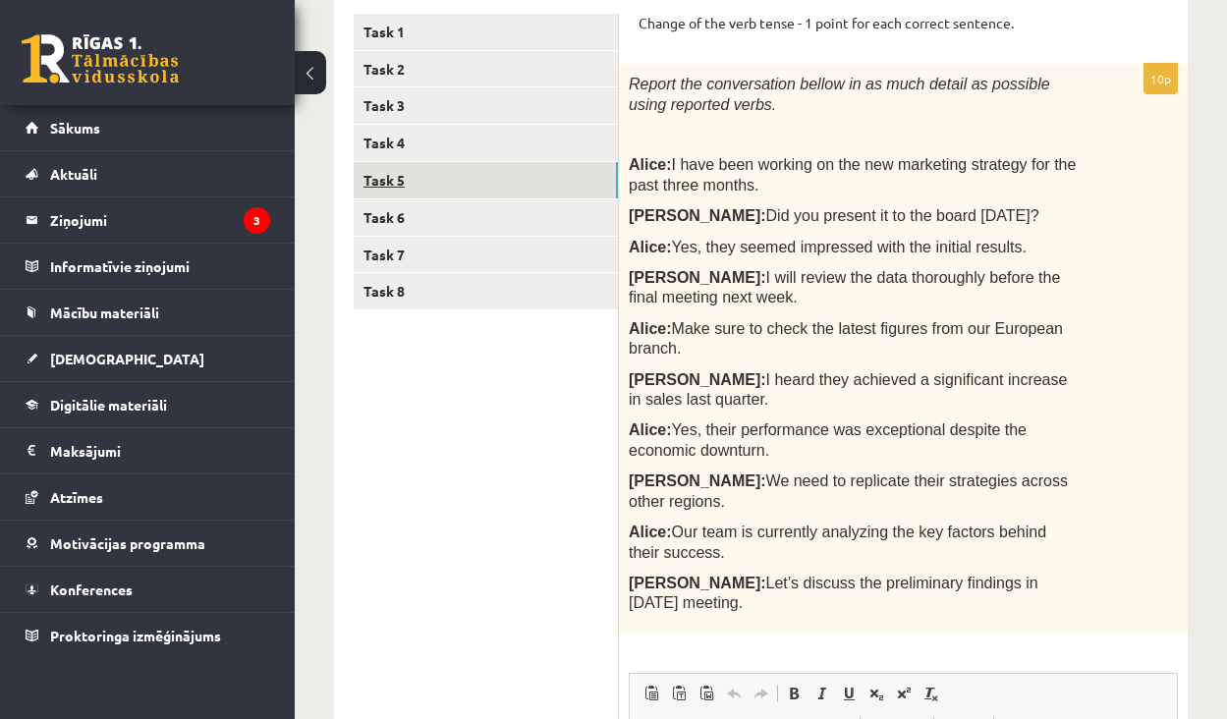
click at [535, 191] on link "Task 5" at bounding box center [486, 180] width 264 height 36
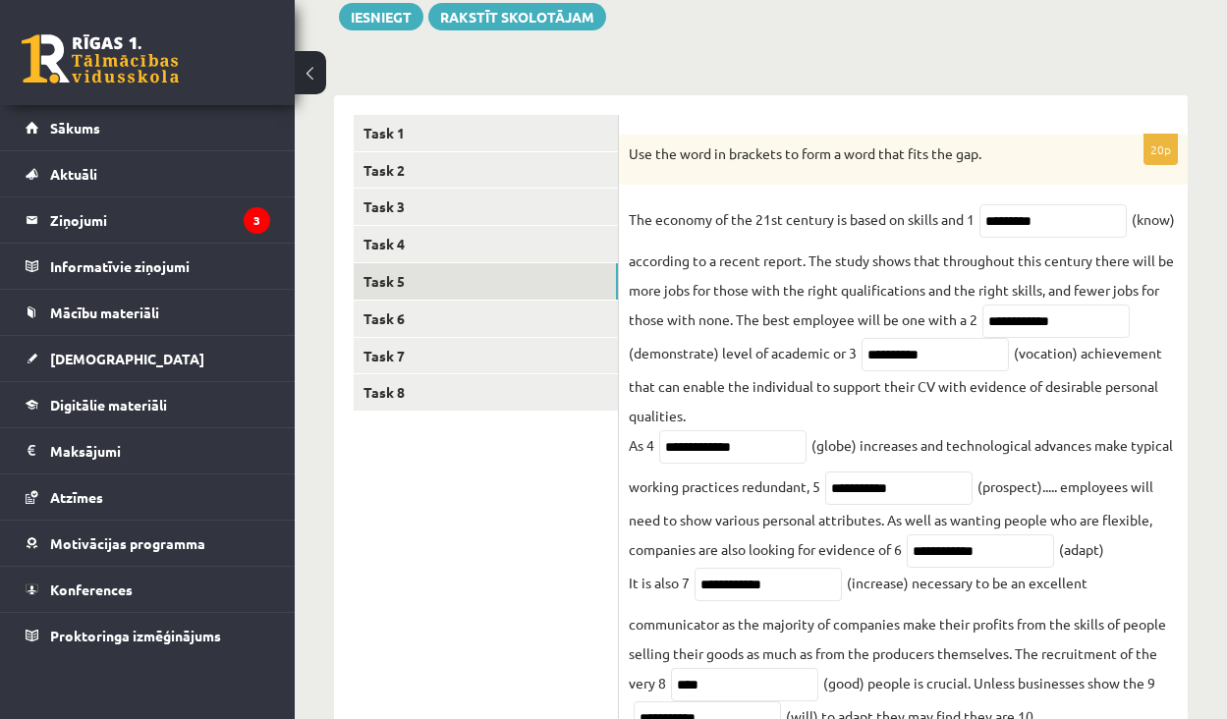
scroll to position [217, 0]
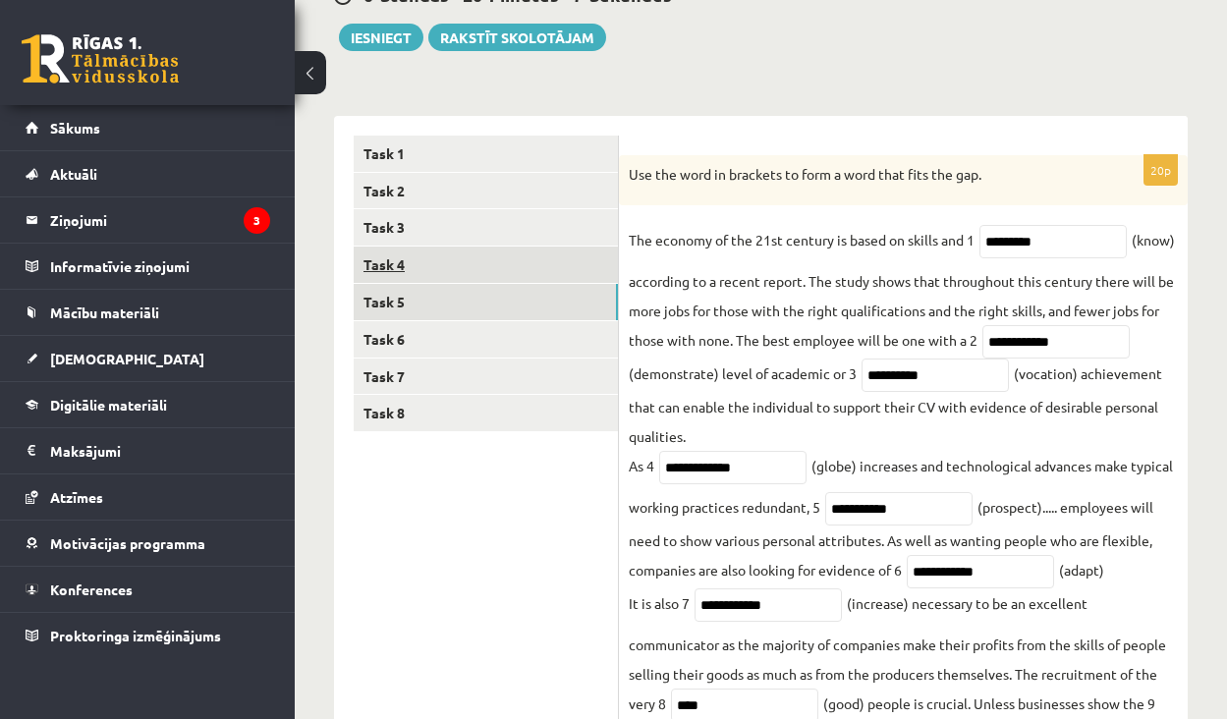
click at [477, 253] on link "Task 4" at bounding box center [486, 265] width 264 height 36
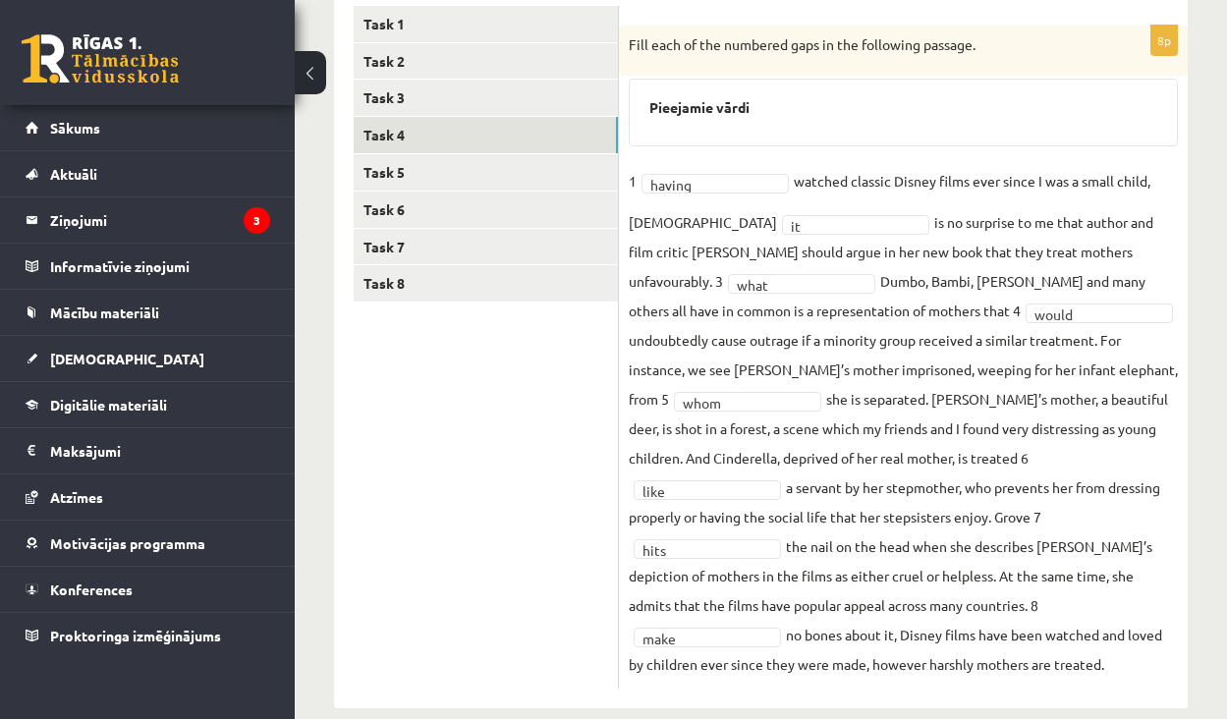
scroll to position [346, 0]
click at [556, 108] on link "Task 3" at bounding box center [486, 99] width 264 height 36
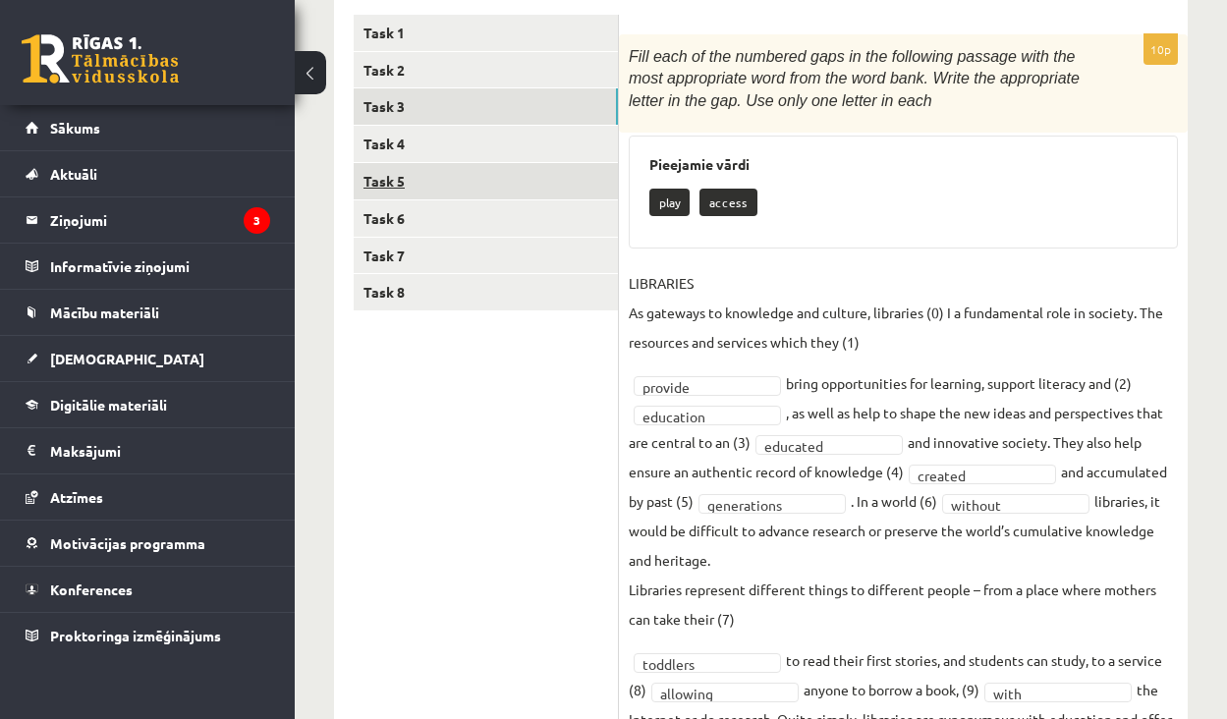
scroll to position [309, 0]
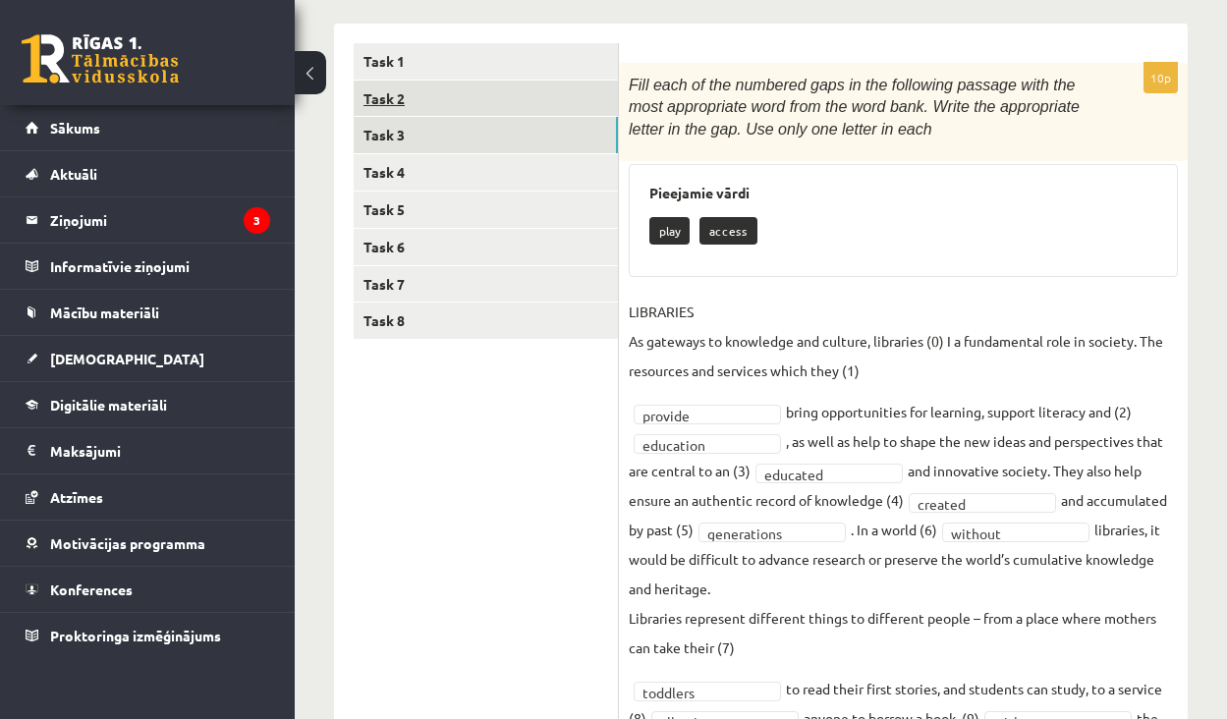
click at [472, 98] on link "Task 2" at bounding box center [486, 99] width 264 height 36
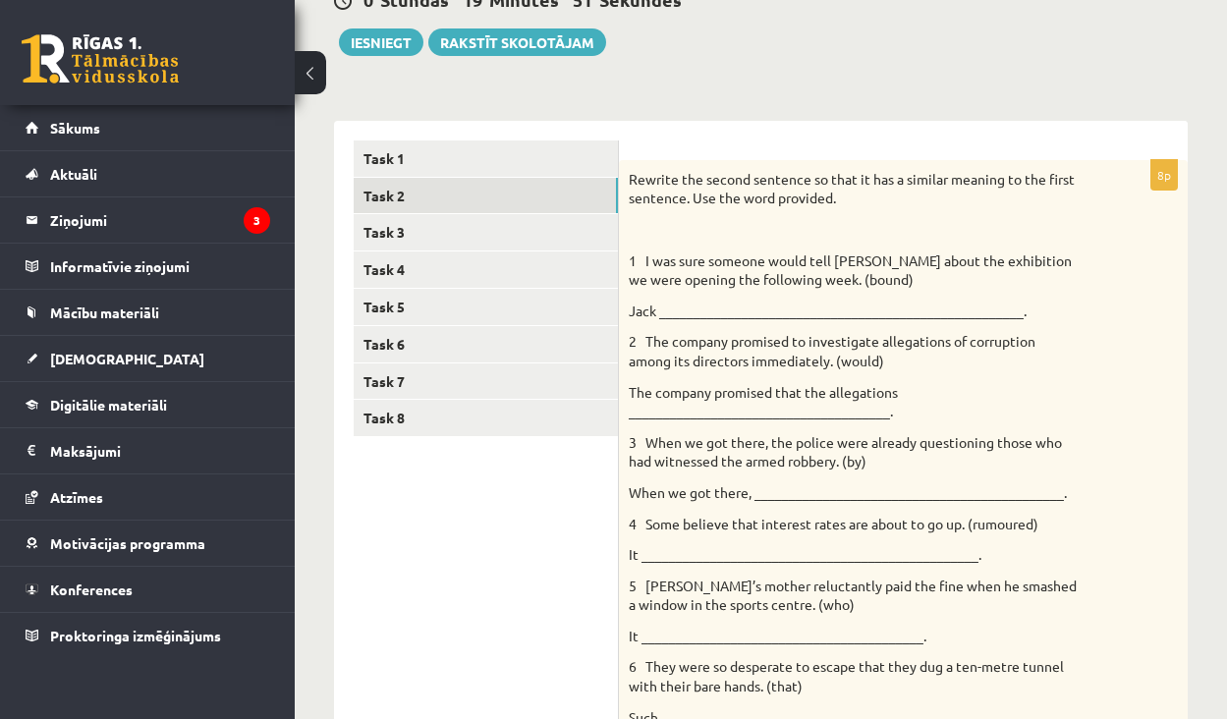
scroll to position [195, 0]
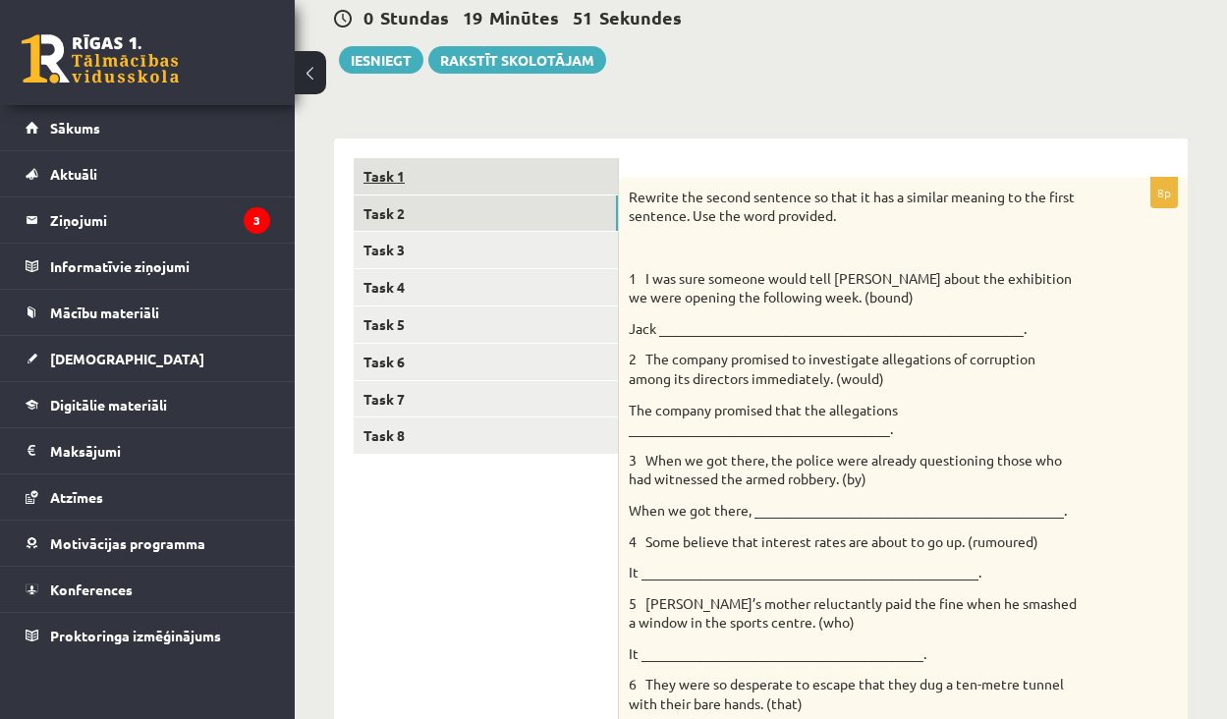
click at [470, 173] on link "Task 1" at bounding box center [486, 176] width 264 height 36
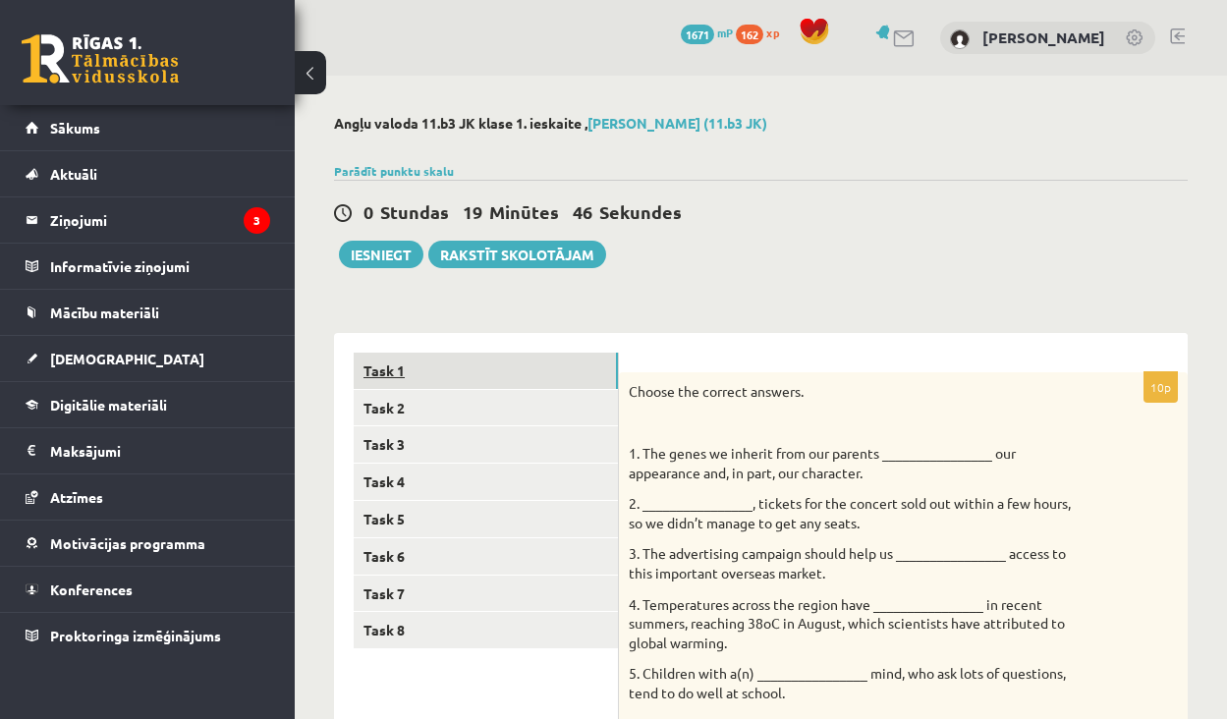
scroll to position [-1, 0]
click at [389, 250] on button "Iesniegt" at bounding box center [381, 255] width 84 height 28
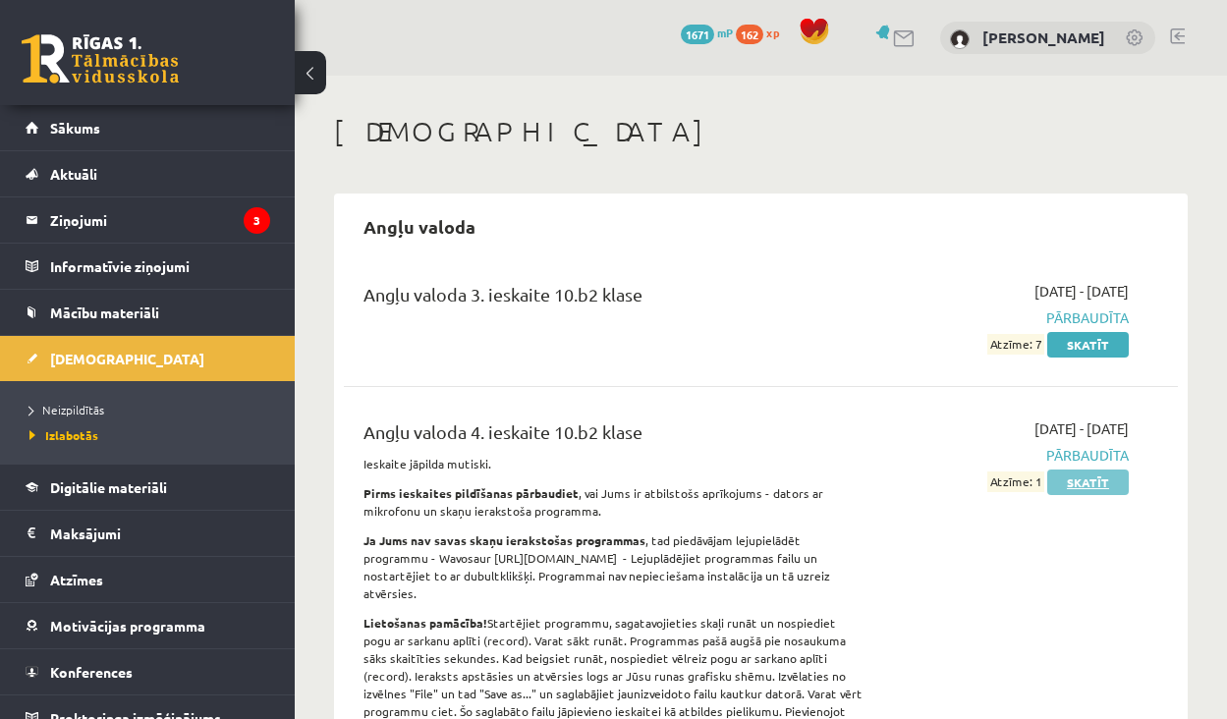
click at [1079, 485] on link "Skatīt" at bounding box center [1088, 483] width 82 height 26
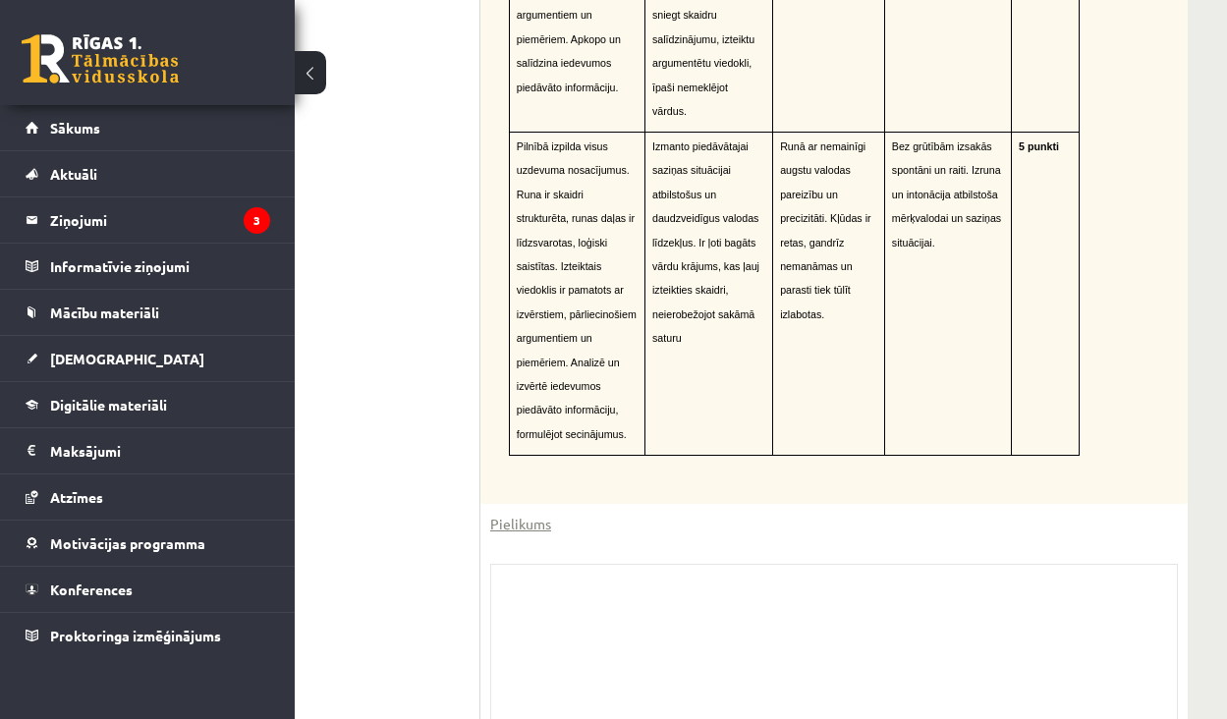
scroll to position [2703, 139]
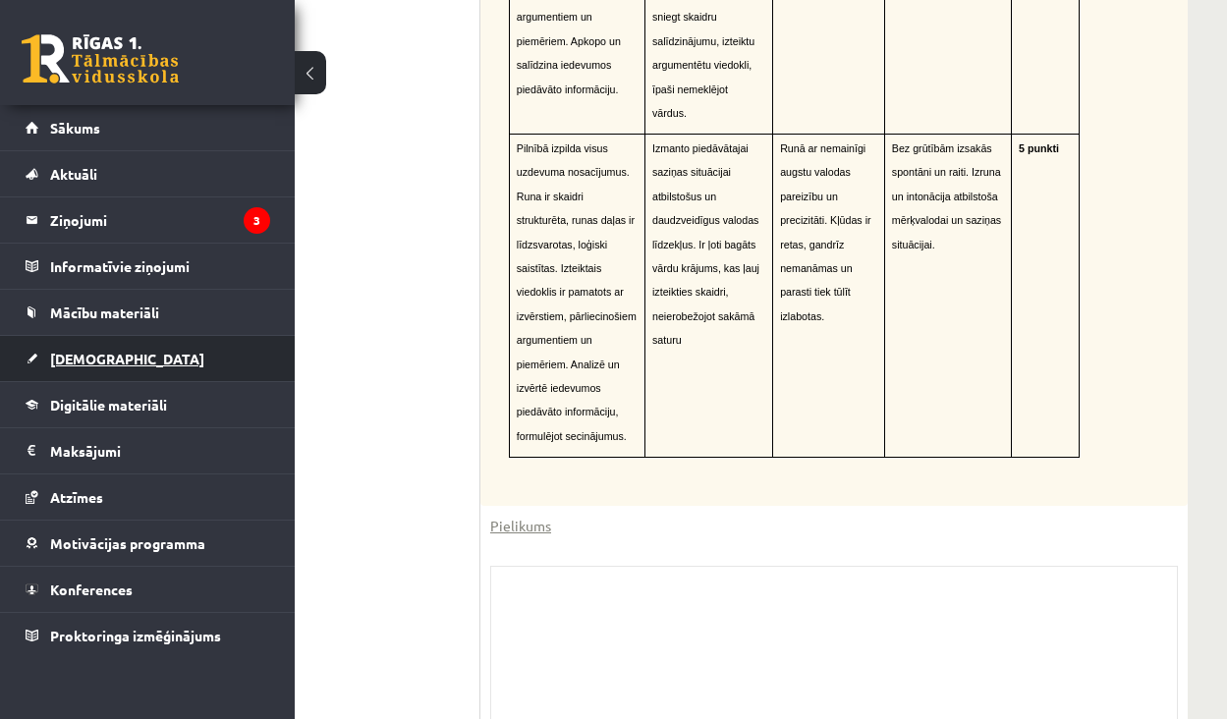
click at [154, 356] on link "[DEMOGRAPHIC_DATA]" at bounding box center [148, 358] width 245 height 45
